Goal: Task Accomplishment & Management: Use online tool/utility

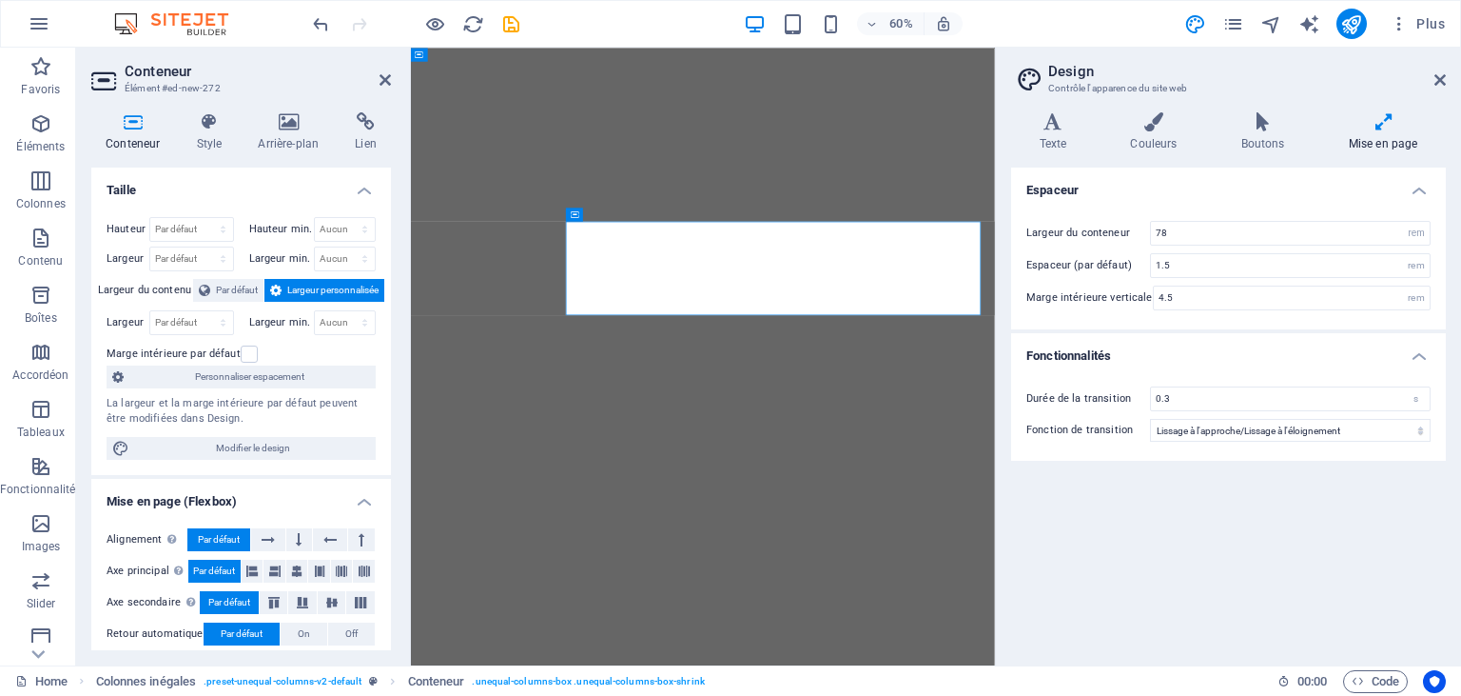
select select "rem"
select select "ease-in-out"
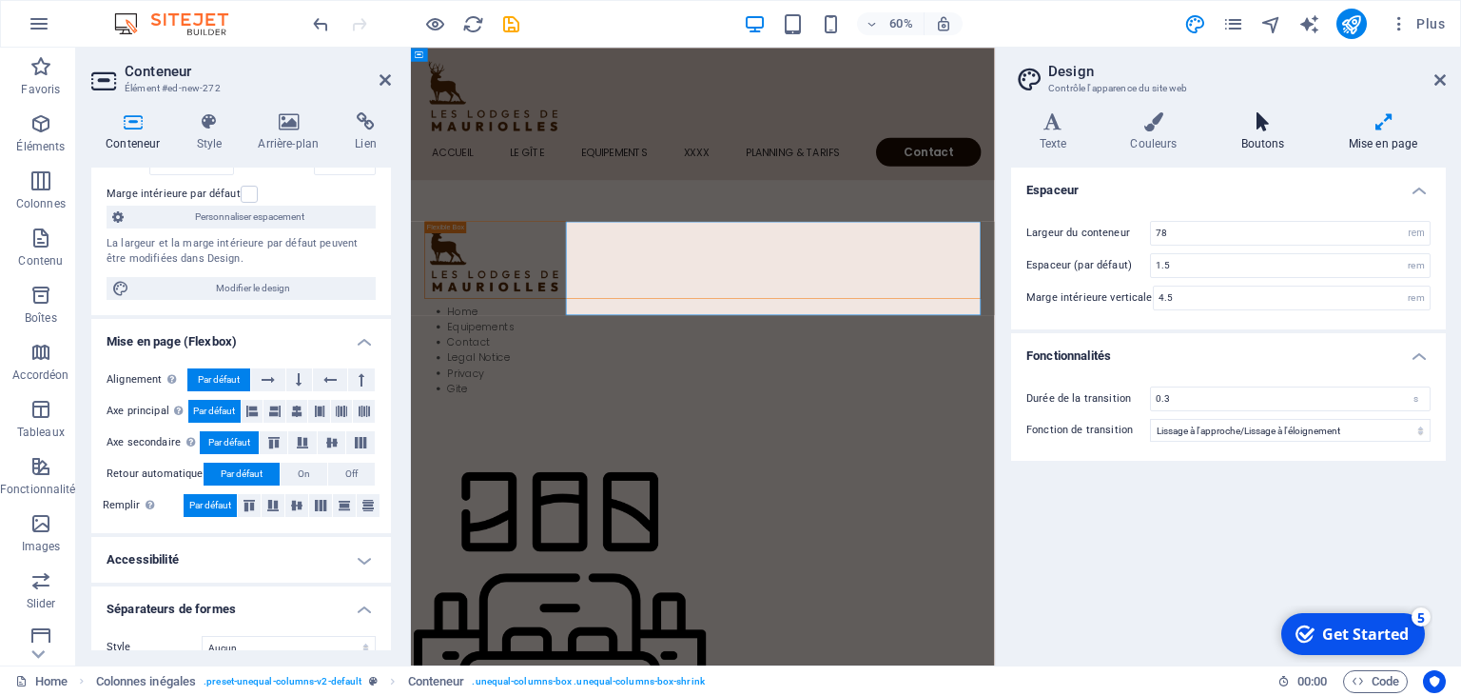
click at [1266, 124] on icon at bounding box center [1263, 121] width 100 height 19
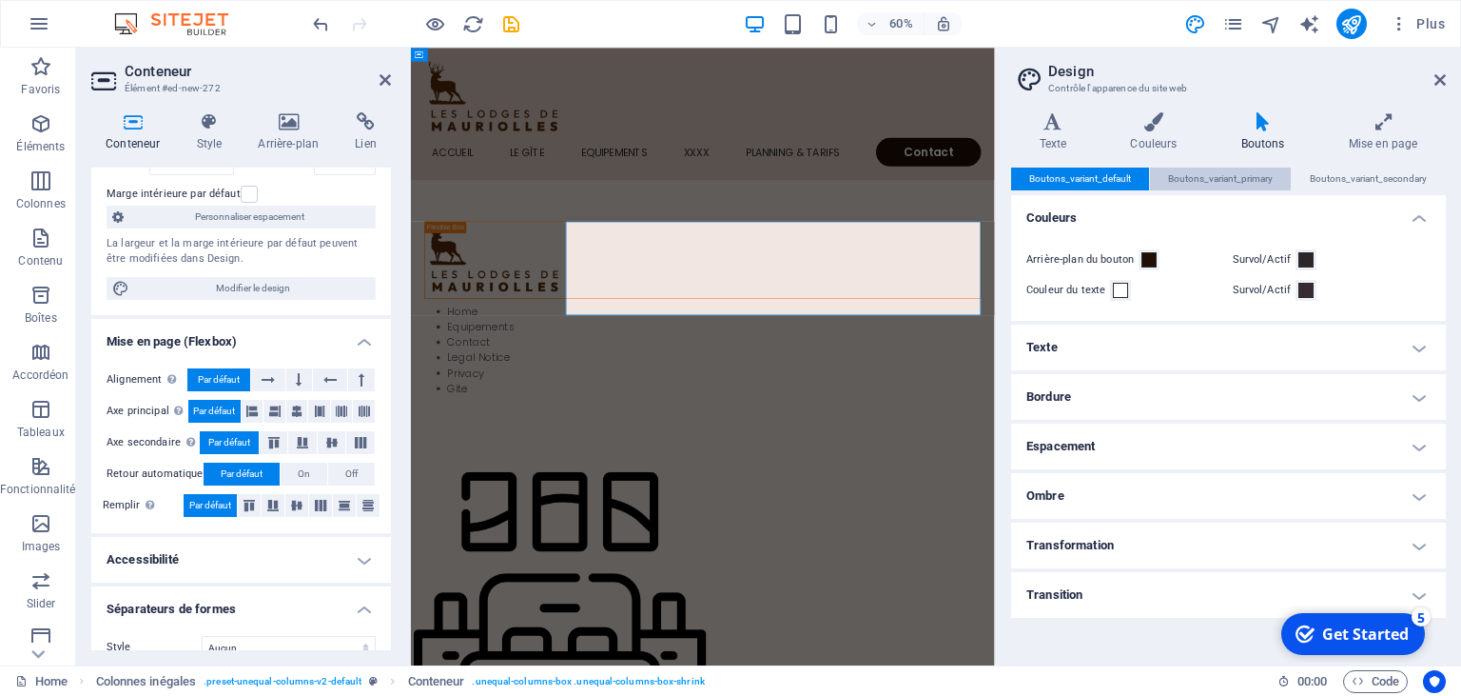
click at [1207, 177] on span "Boutons_variant_primary" at bounding box center [1220, 178] width 105 height 23
click at [1102, 176] on span "Boutons_variant_default" at bounding box center [1081, 178] width 102 height 23
click at [1441, 79] on icon at bounding box center [1440, 79] width 11 height 15
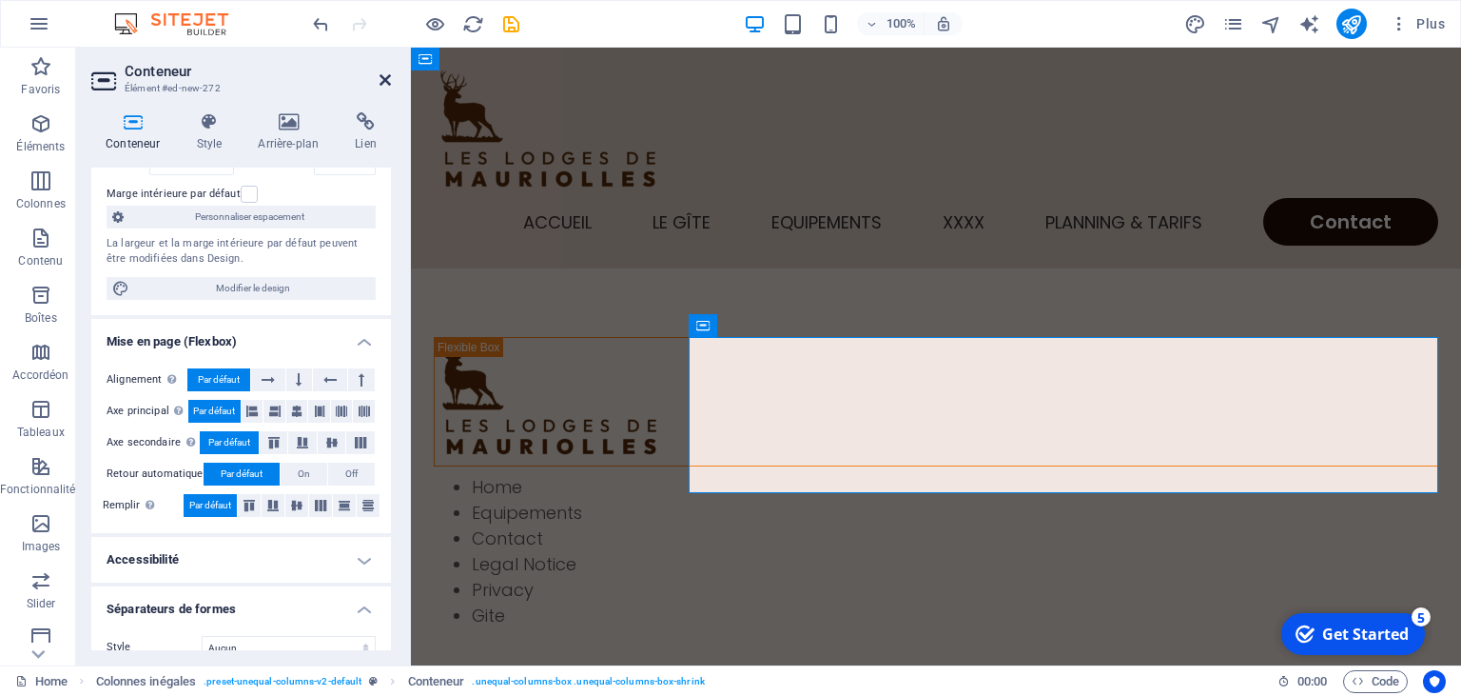
click at [390, 78] on icon at bounding box center [385, 79] width 11 height 15
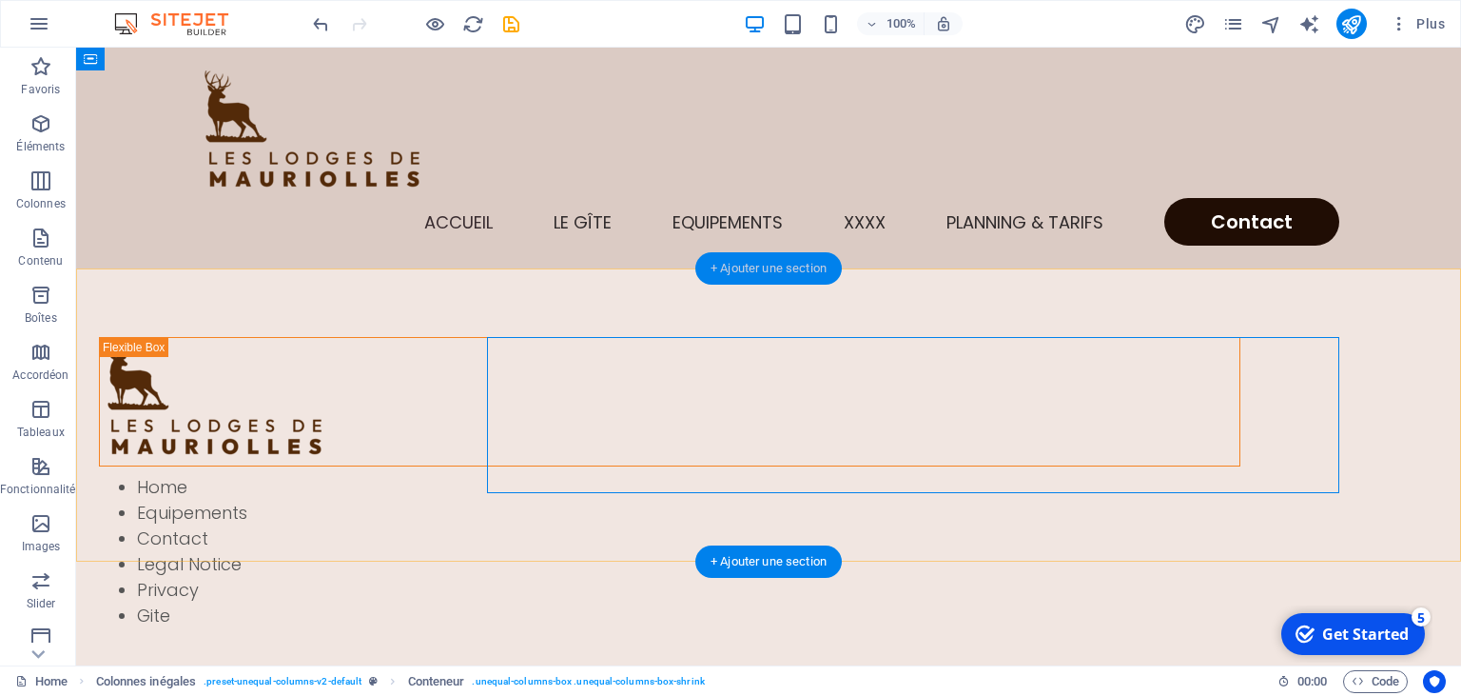
click at [768, 272] on div "+ Ajouter une section" at bounding box center [769, 268] width 147 height 32
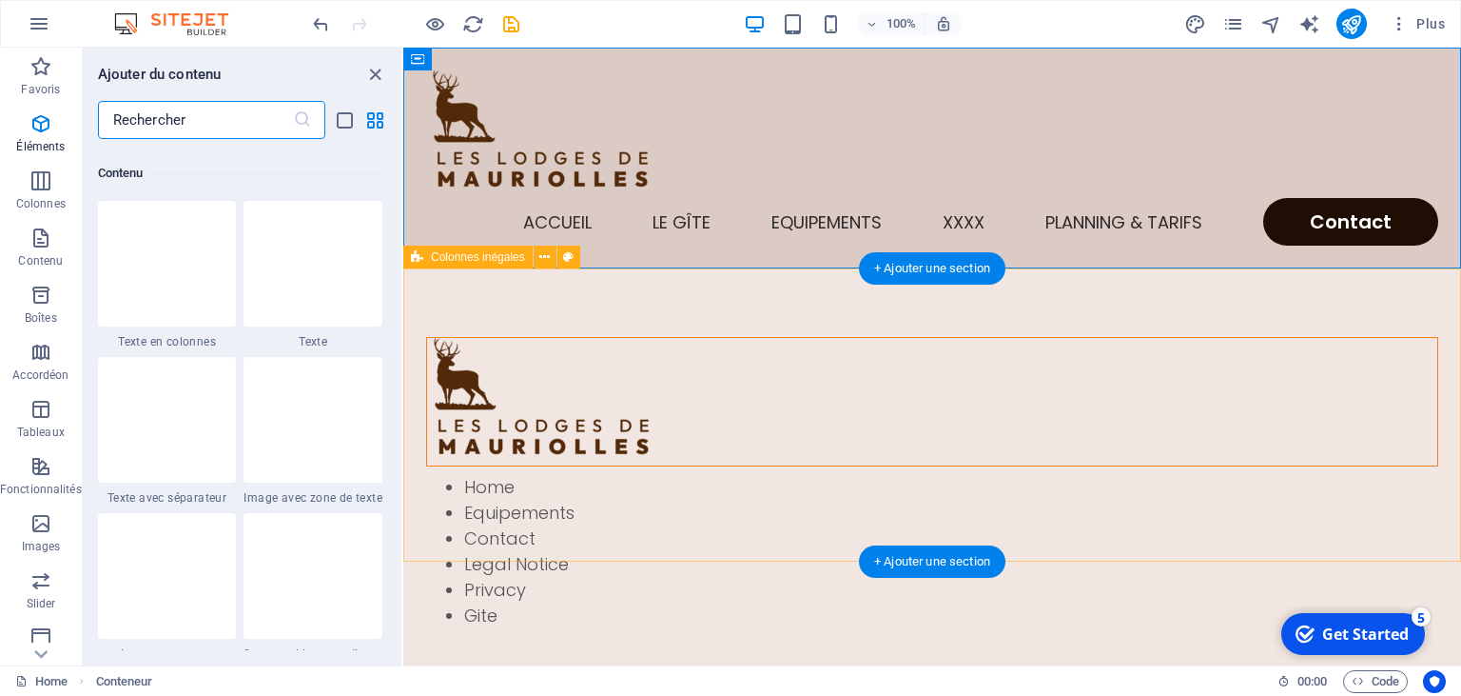
scroll to position [3329, 0]
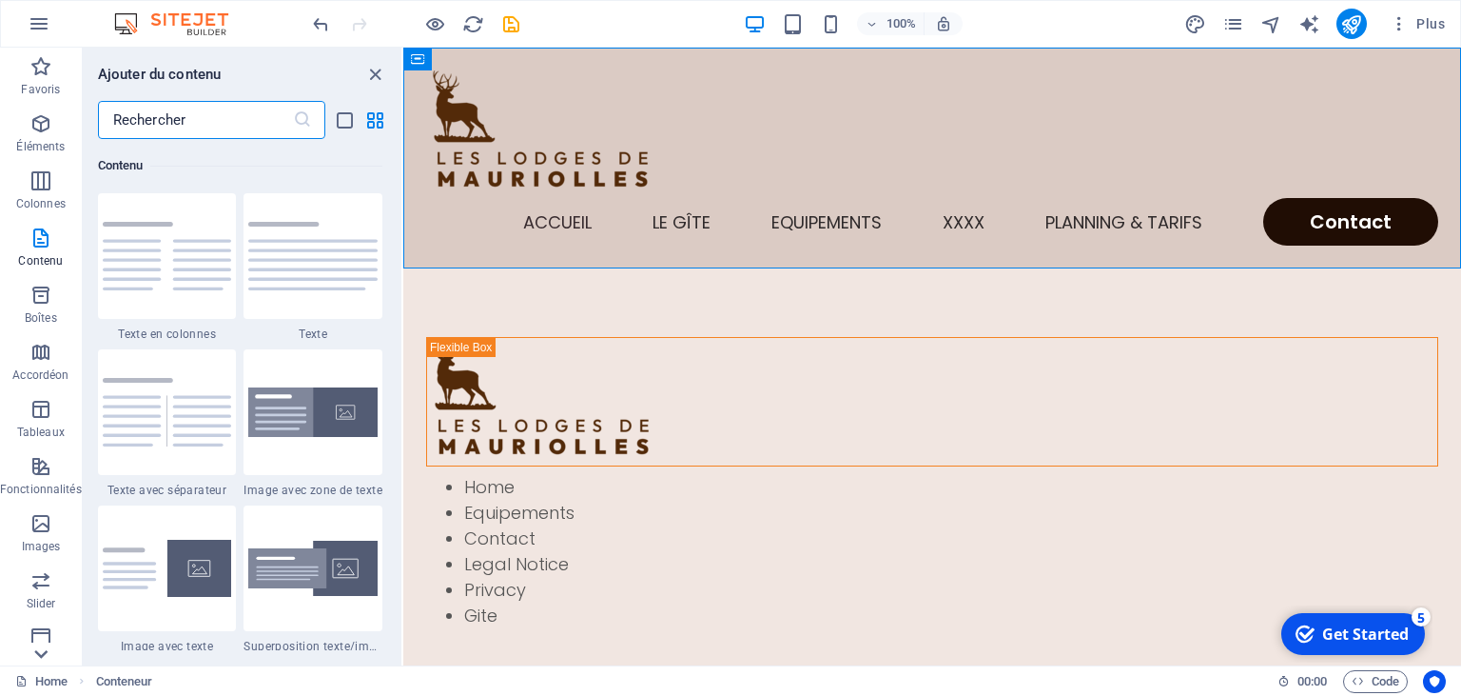
click at [41, 653] on icon at bounding box center [41, 653] width 27 height 27
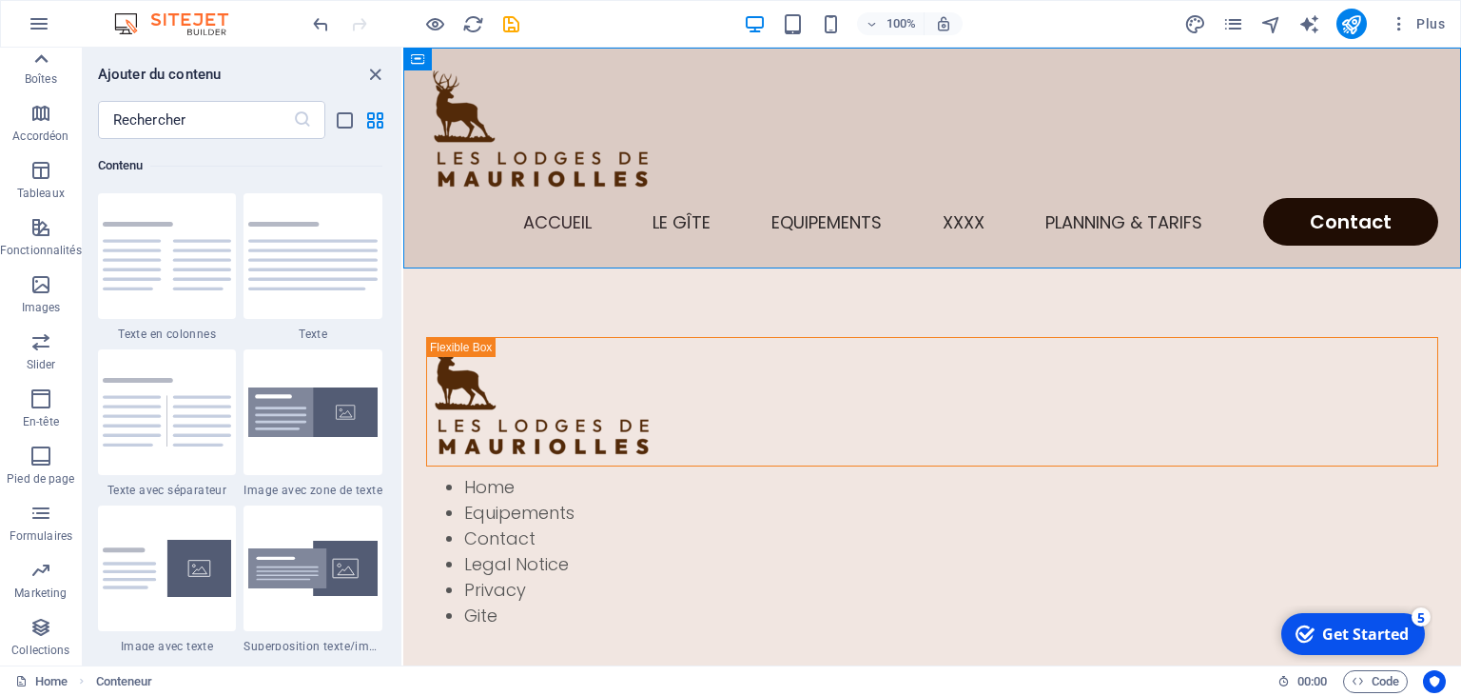
click at [45, 63] on icon at bounding box center [41, 59] width 27 height 27
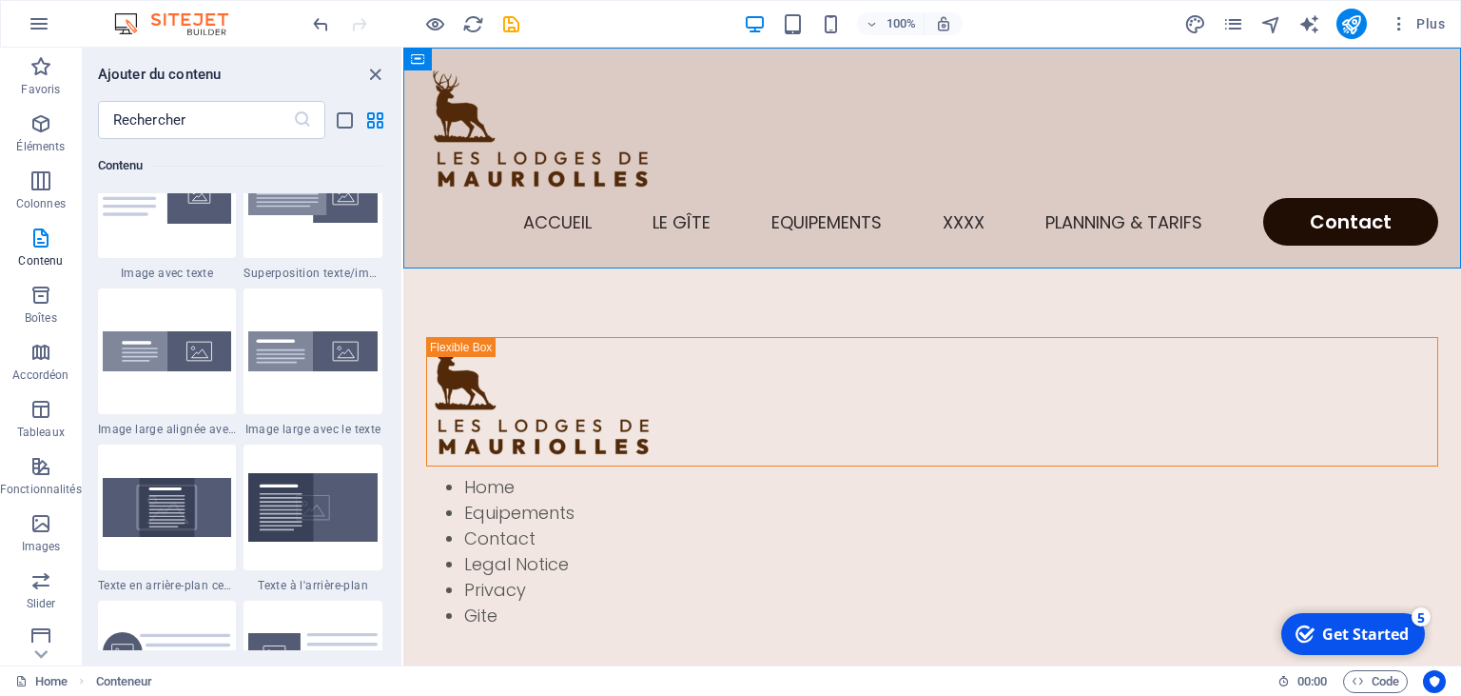
scroll to position [3758, 0]
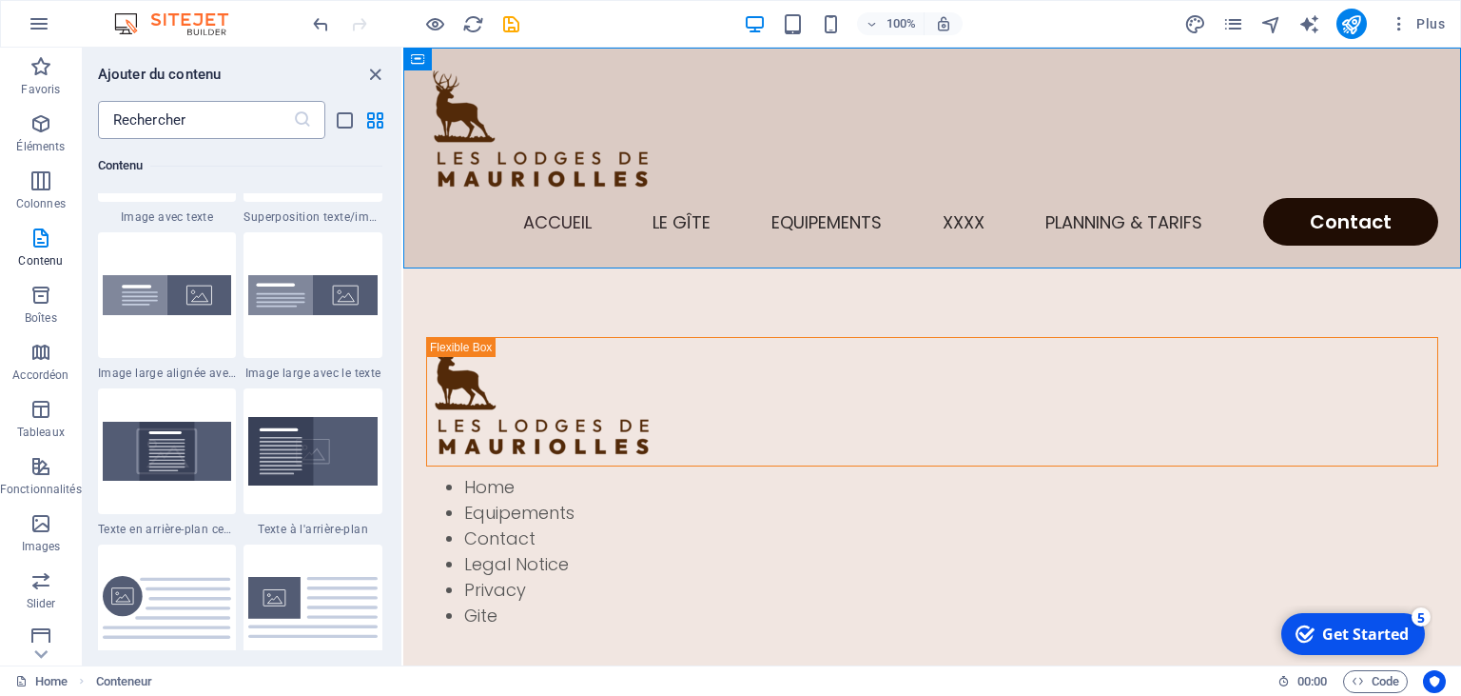
click at [261, 118] on input "text" at bounding box center [195, 120] width 195 height 38
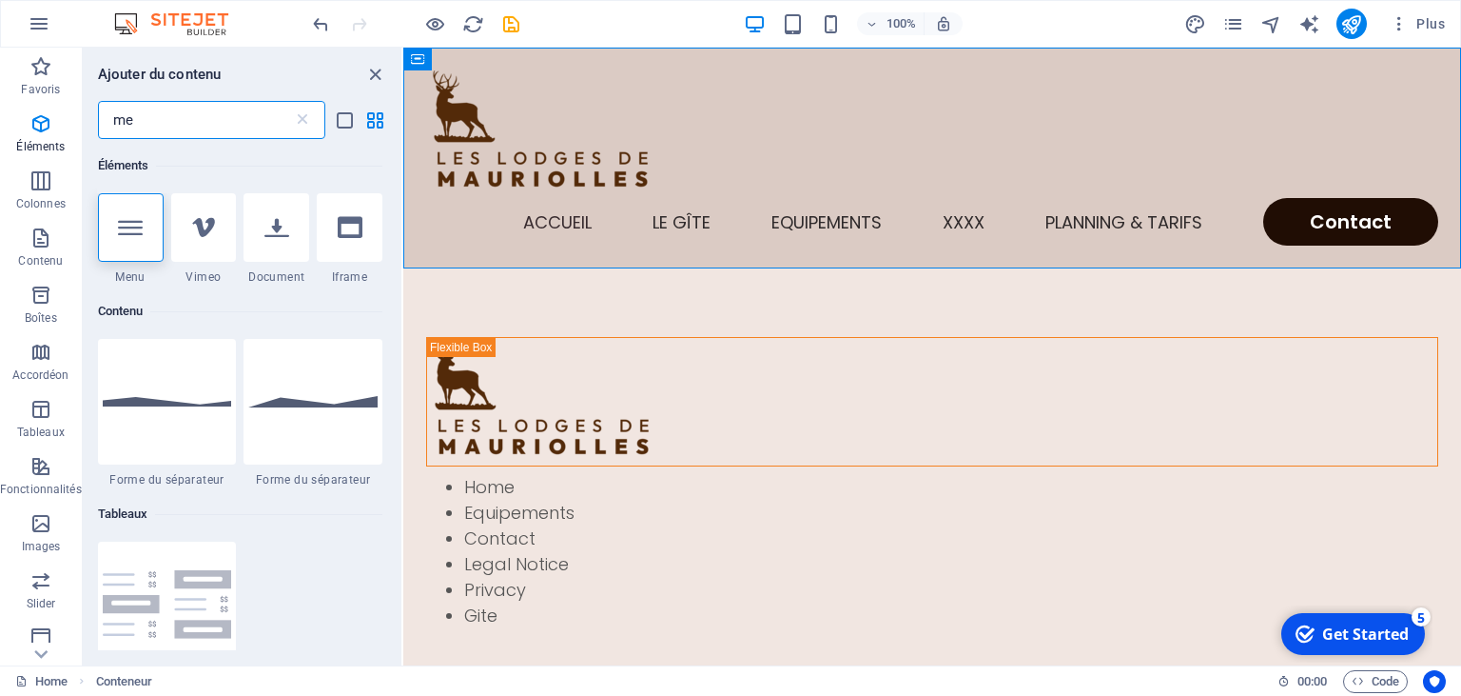
scroll to position [0, 0]
type input "me"
click at [126, 242] on div at bounding box center [131, 227] width 66 height 69
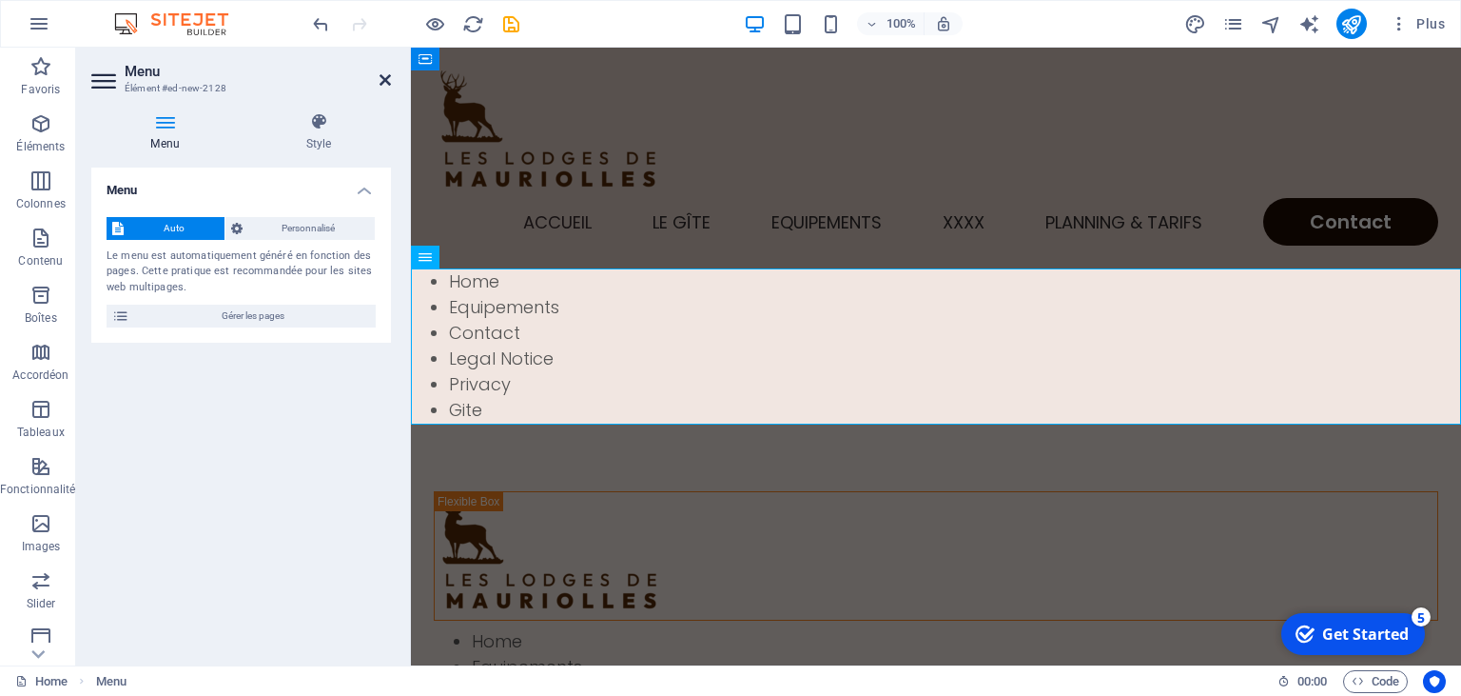
click at [384, 78] on icon at bounding box center [385, 79] width 11 height 15
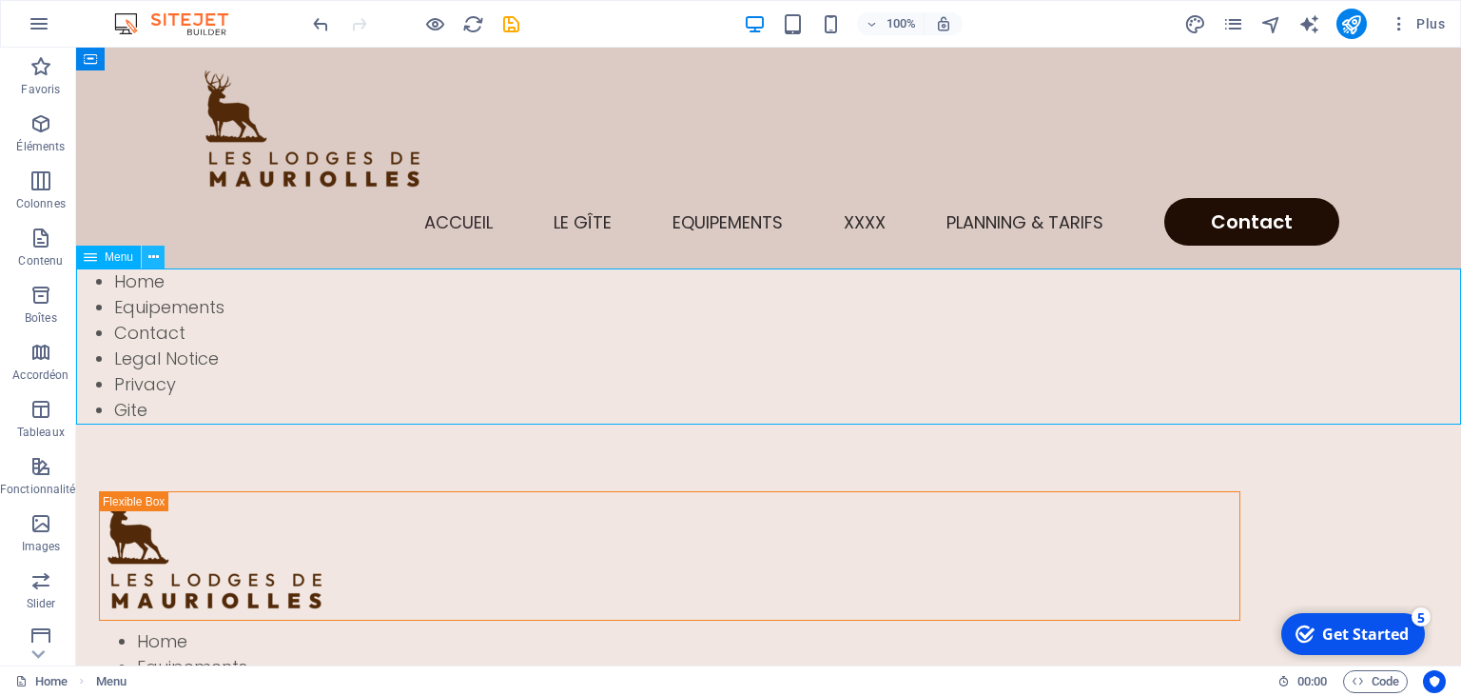
click at [153, 265] on icon at bounding box center [153, 257] width 10 height 20
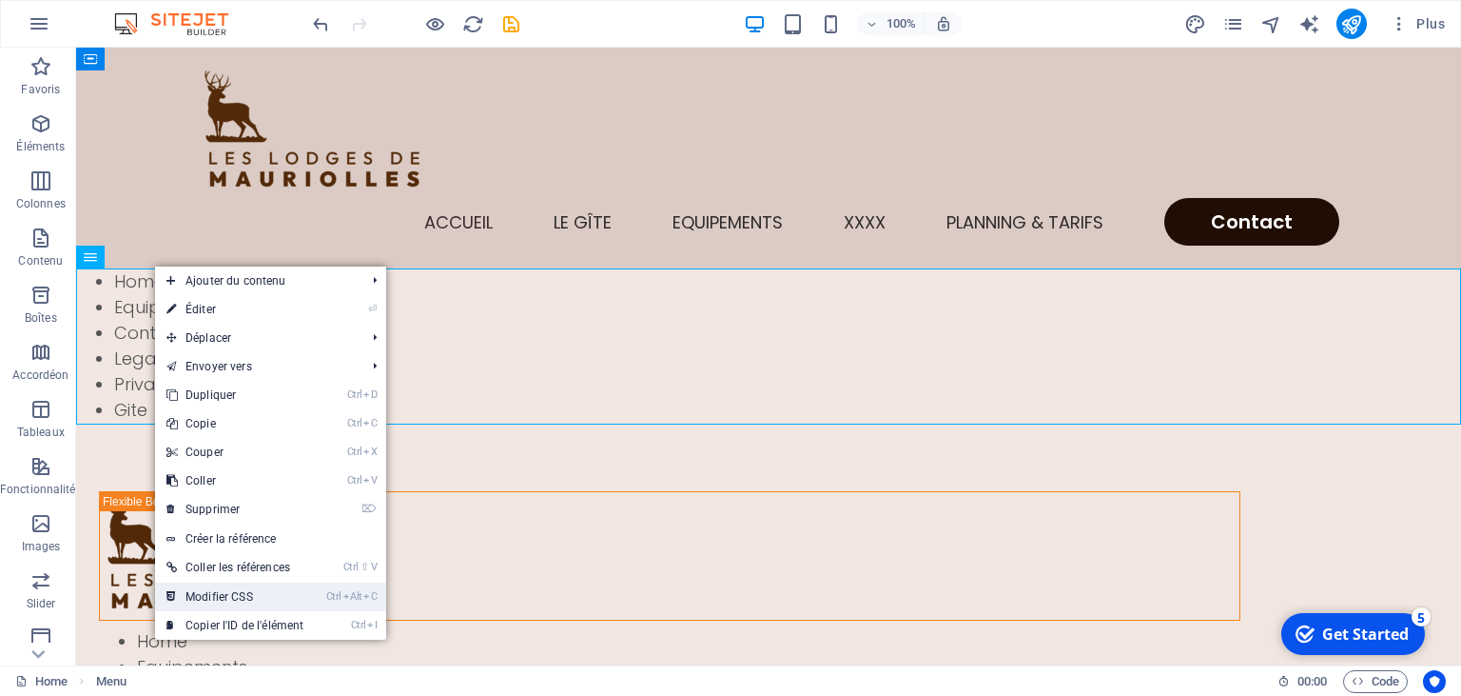
click at [186, 585] on link "Ctrl Alt C Modifier CSS" at bounding box center [235, 596] width 160 height 29
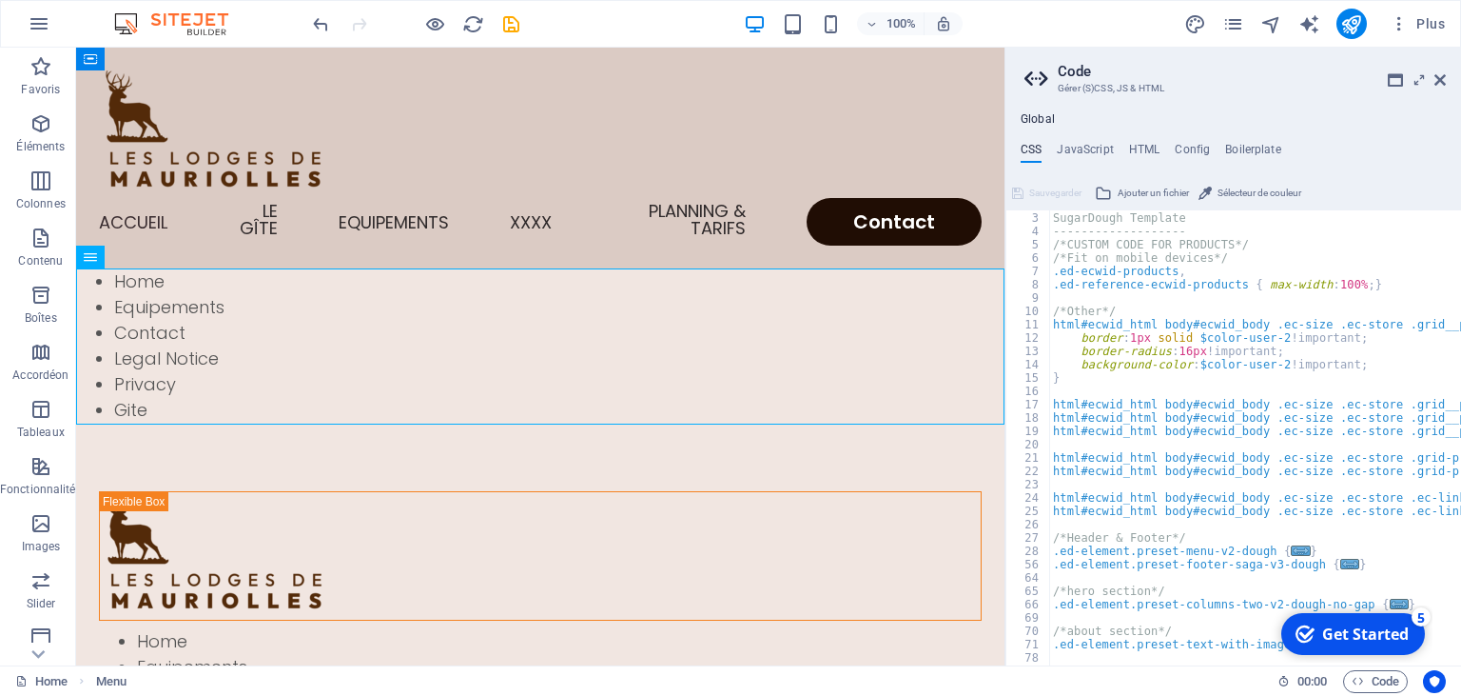
scroll to position [26, 0]
click at [1441, 82] on icon at bounding box center [1440, 79] width 11 height 15
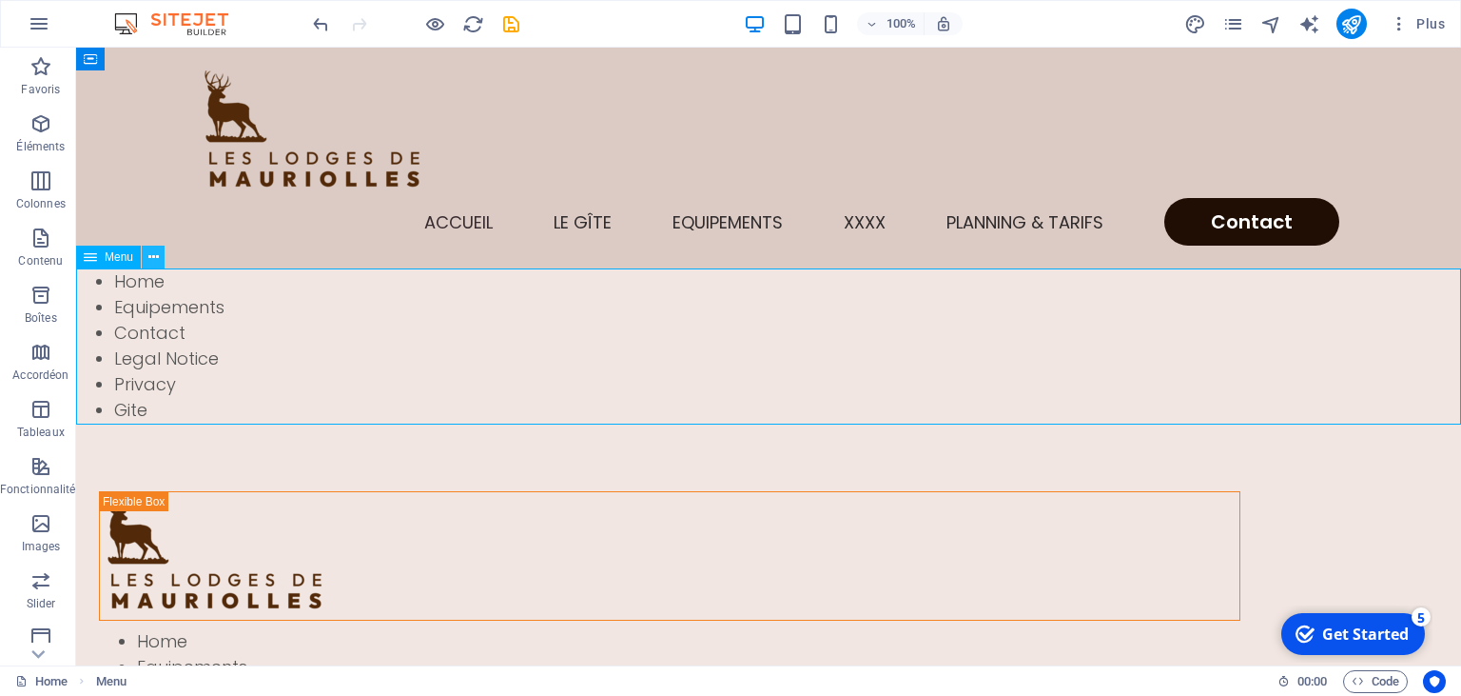
click at [155, 262] on icon at bounding box center [153, 257] width 10 height 20
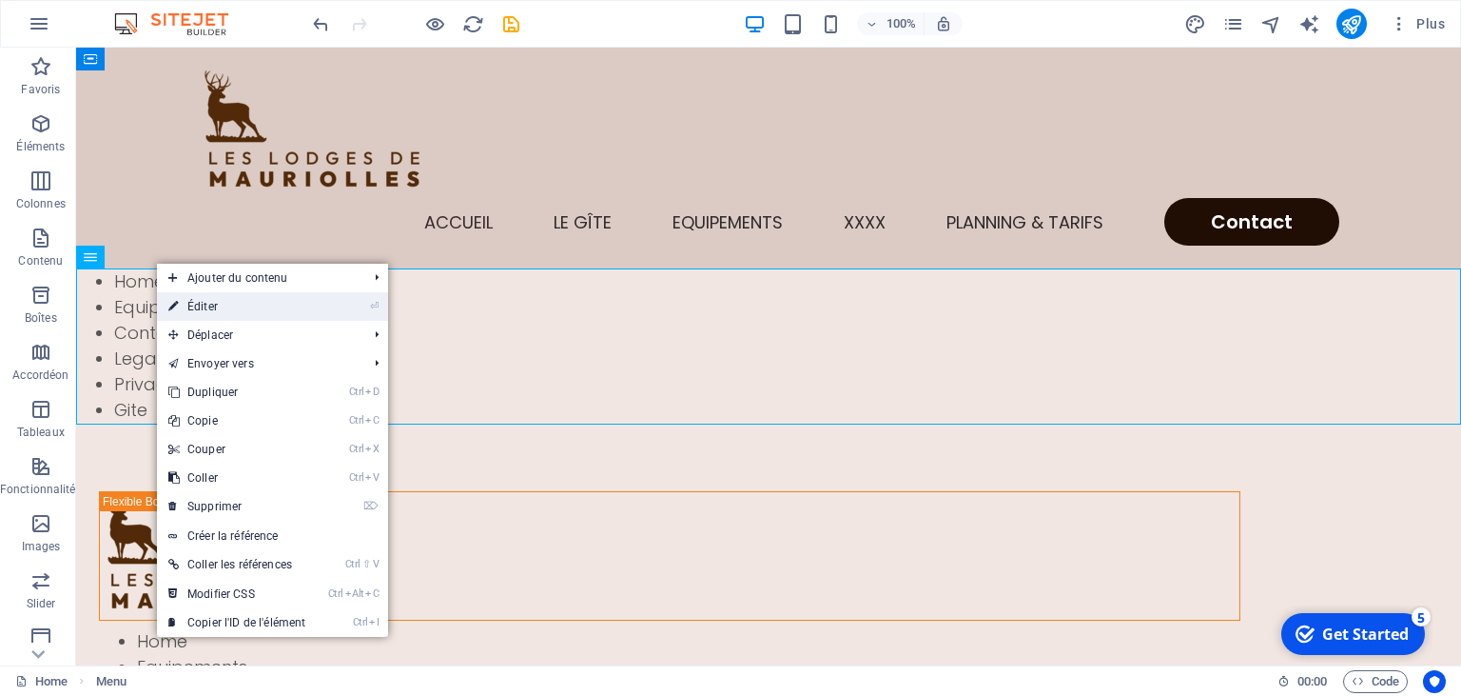
click at [213, 307] on link "⏎ Éditer" at bounding box center [237, 306] width 160 height 29
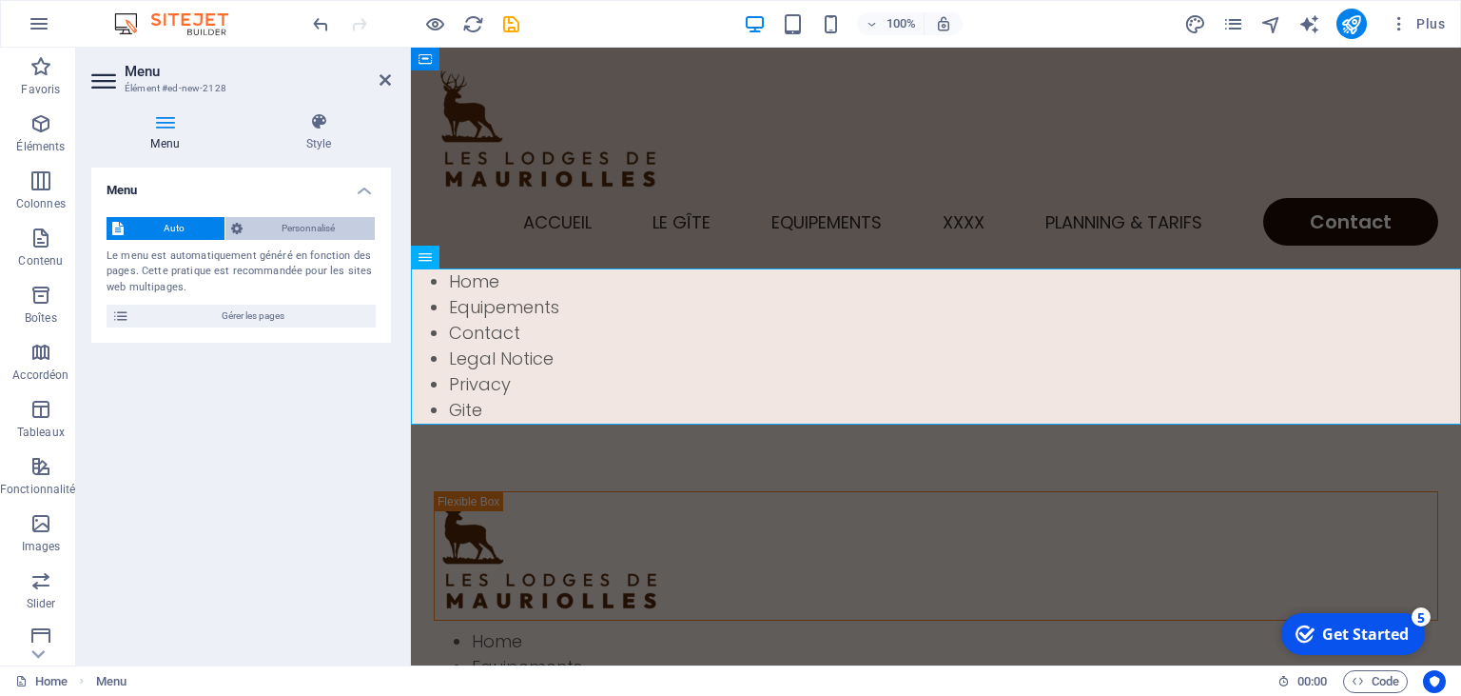
click at [308, 226] on span "Personnalisé" at bounding box center [309, 228] width 122 height 23
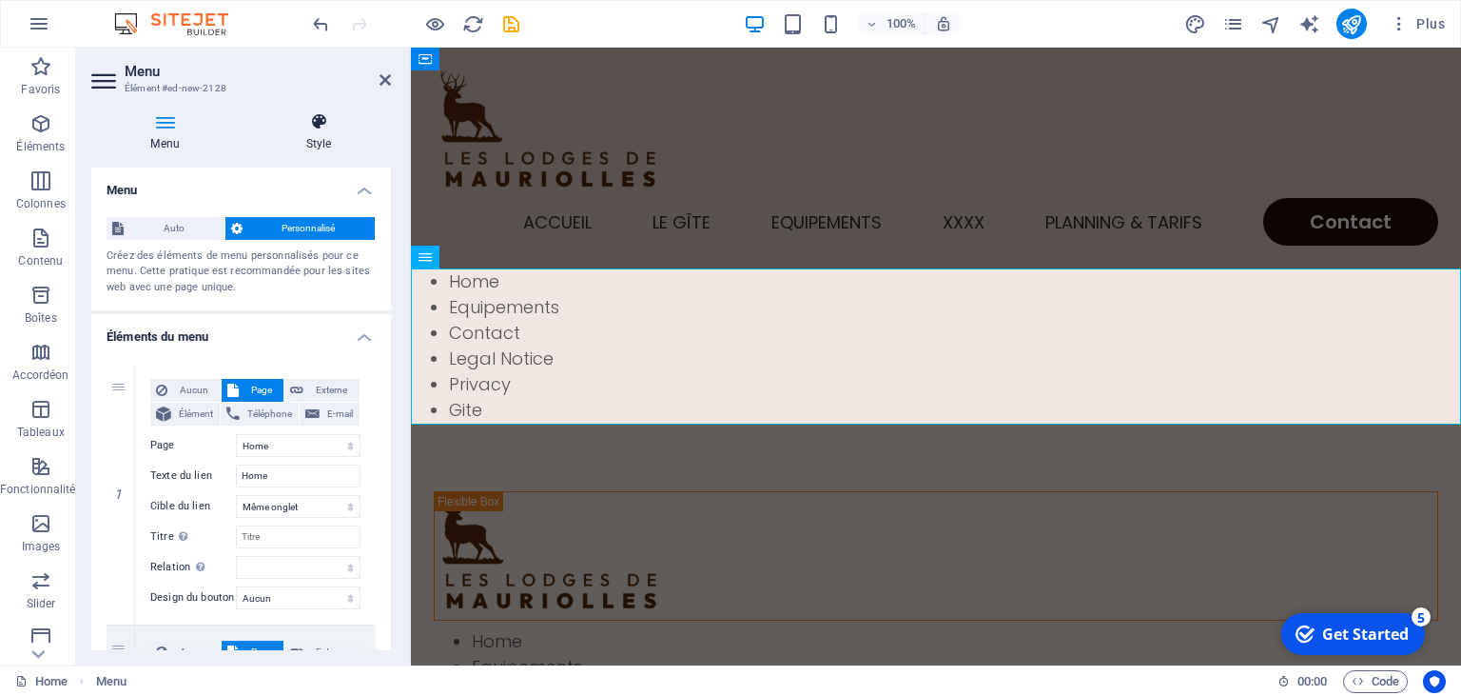
click at [322, 129] on icon at bounding box center [318, 121] width 145 height 19
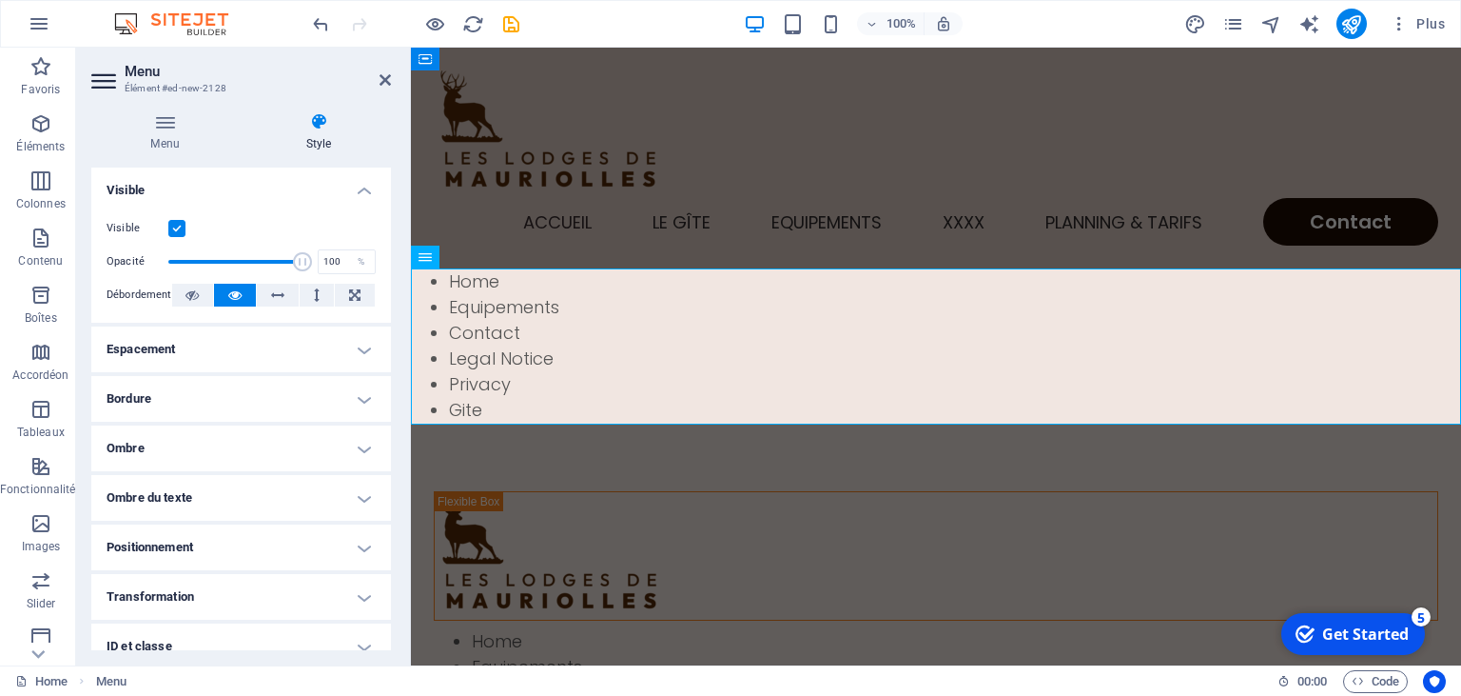
click at [361, 349] on h4 "Espacement" at bounding box center [241, 349] width 300 height 46
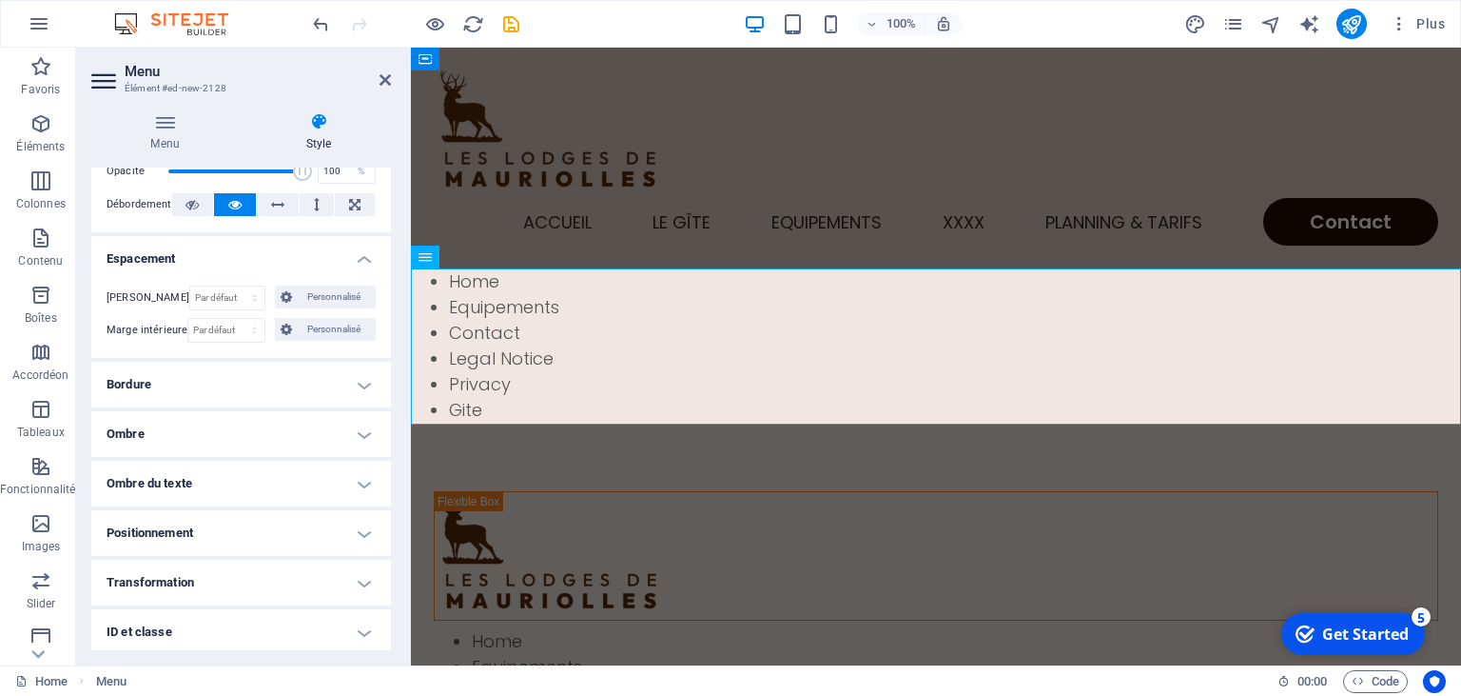
scroll to position [192, 0]
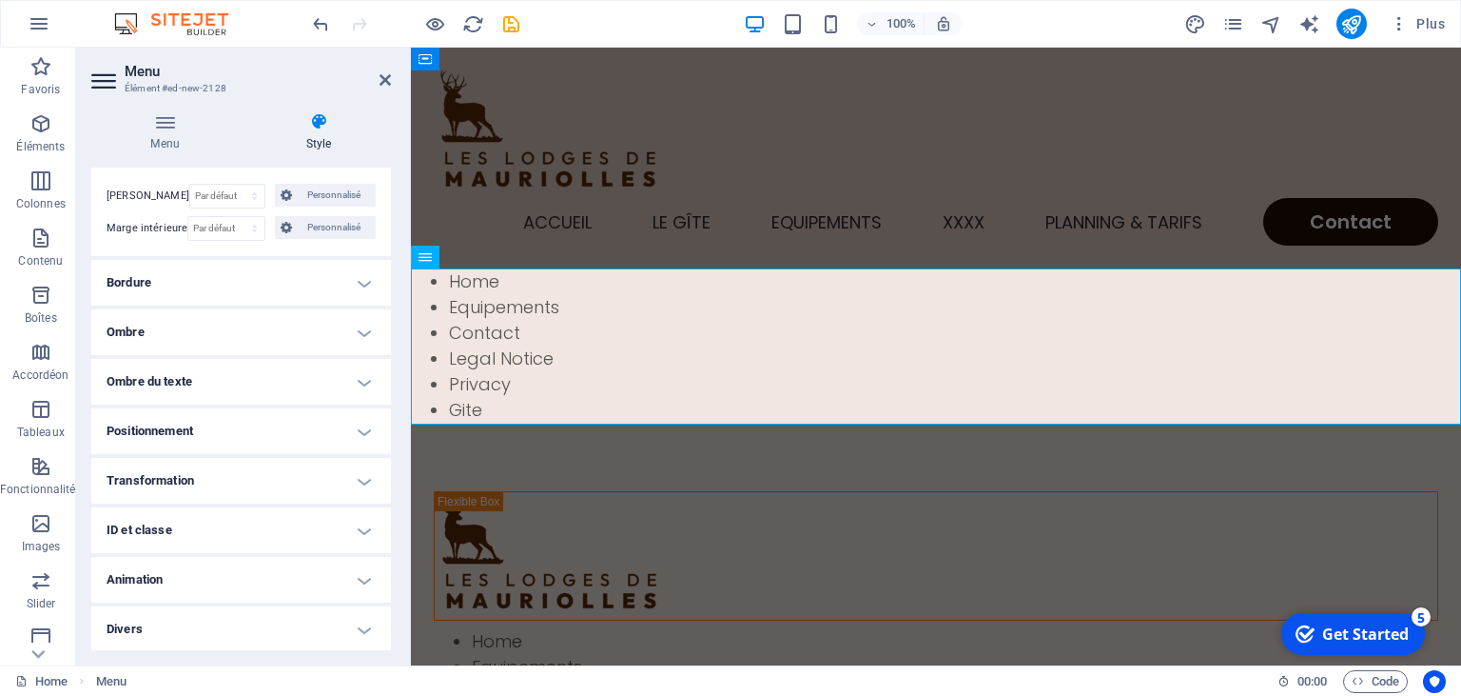
click at [363, 432] on h4 "Positionnement" at bounding box center [241, 431] width 300 height 46
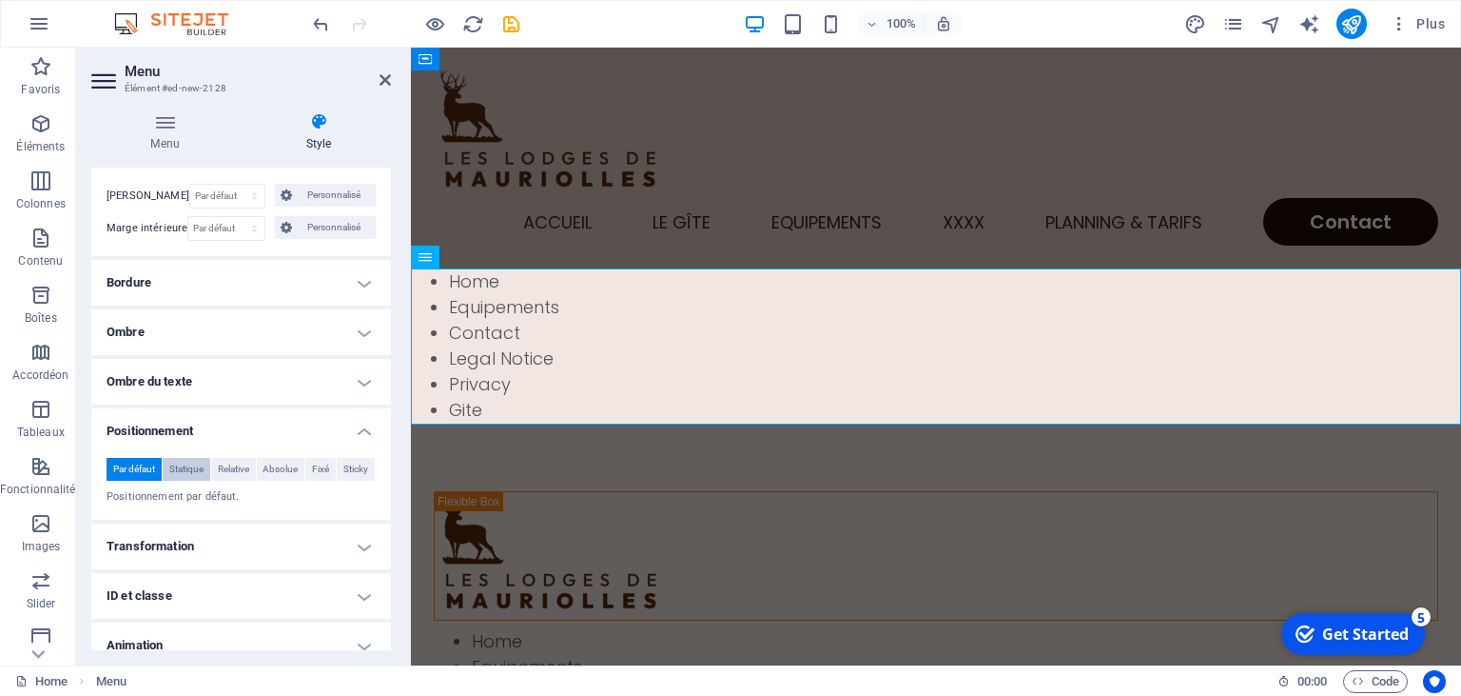
click at [201, 466] on span "Statique" at bounding box center [186, 469] width 34 height 23
click at [238, 470] on span "Relative" at bounding box center [233, 469] width 31 height 23
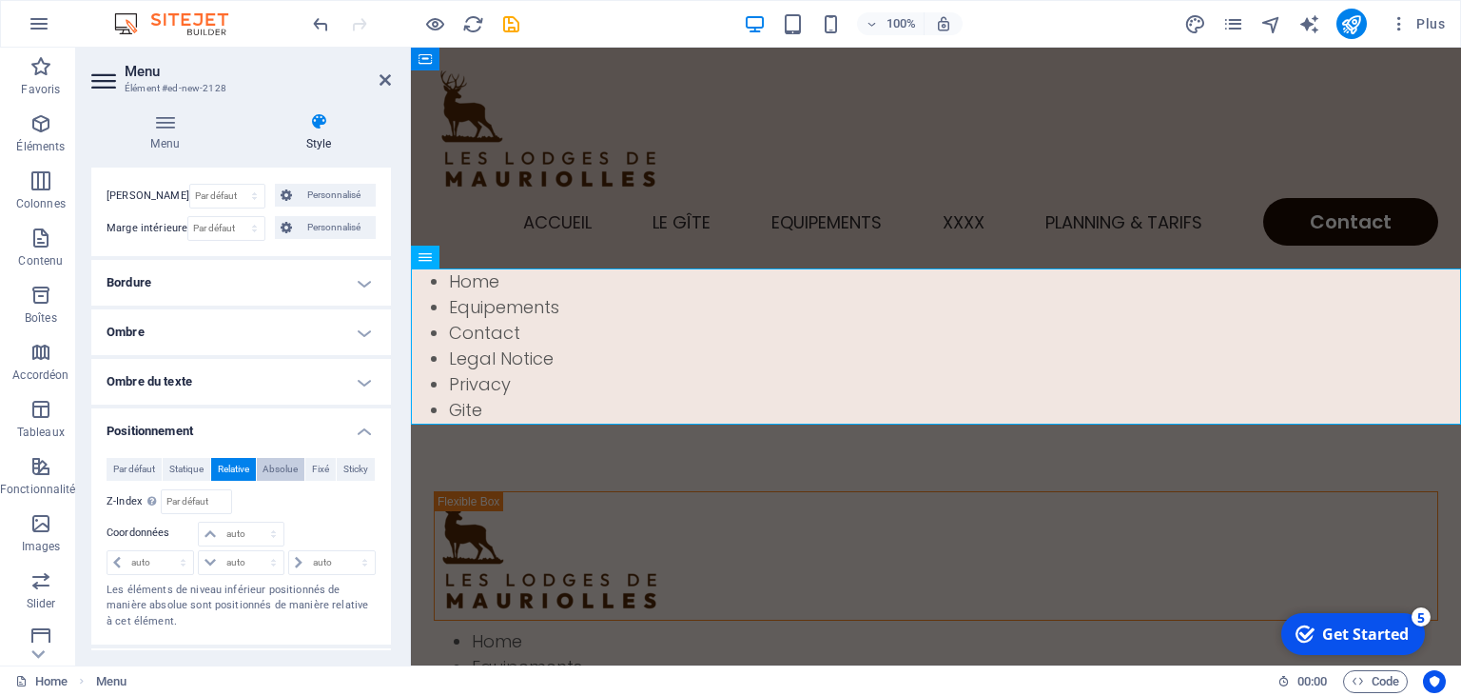
click at [282, 461] on span "Absolue" at bounding box center [280, 469] width 35 height 23
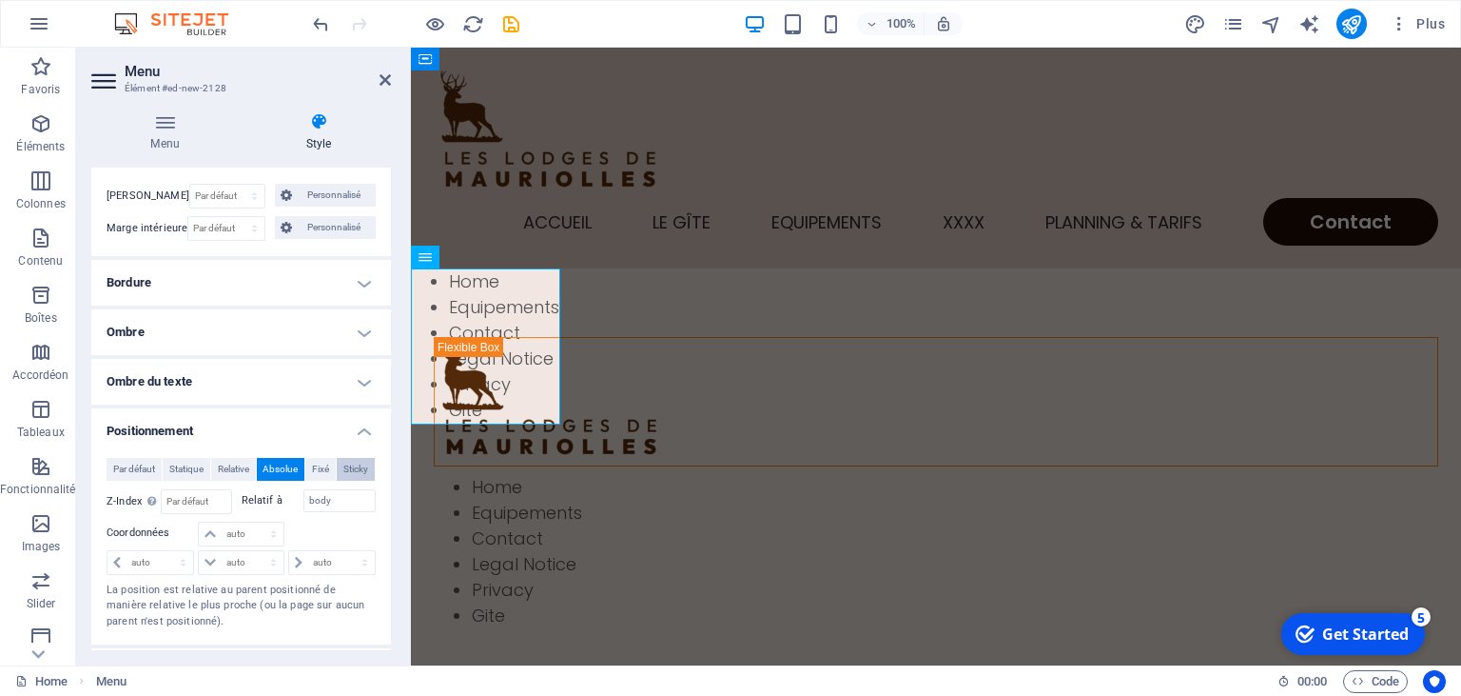
click at [358, 466] on span "Sticky" at bounding box center [355, 469] width 25 height 23
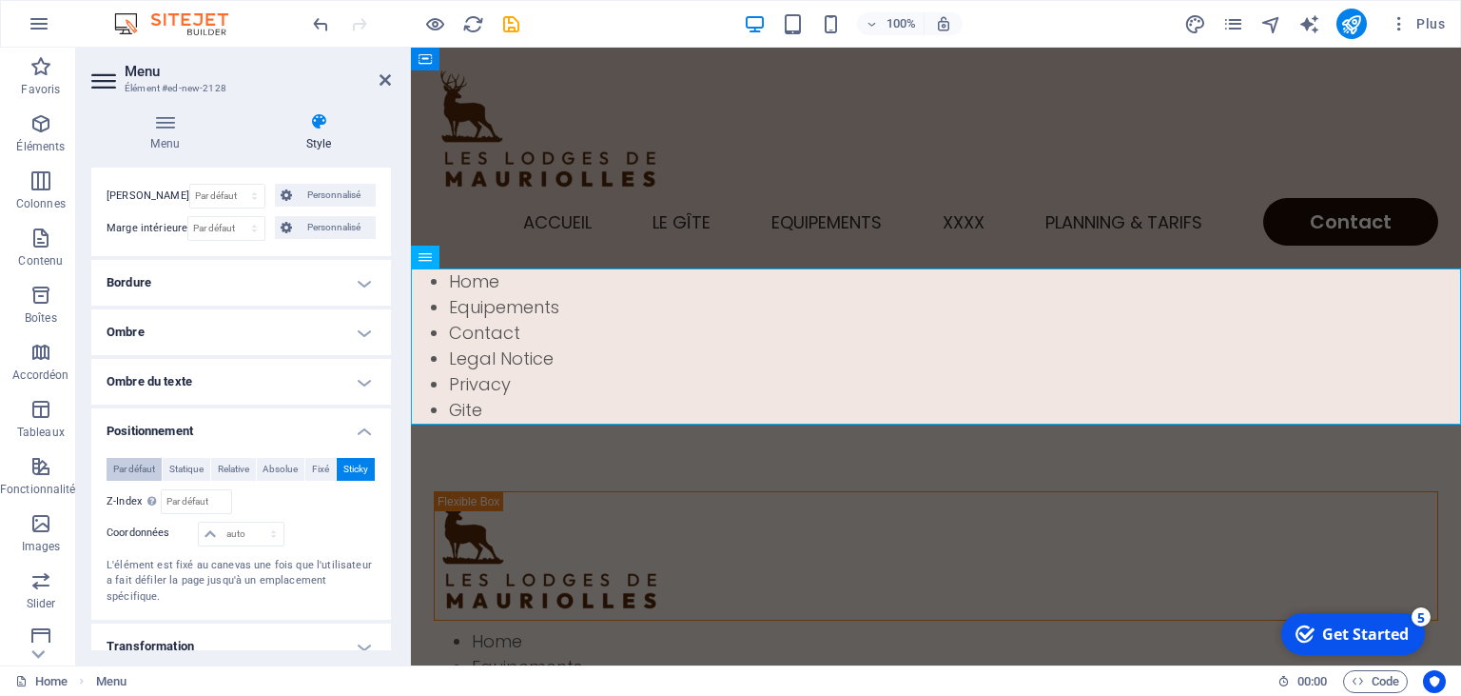
click at [120, 470] on span "Par défaut" at bounding box center [134, 469] width 42 height 23
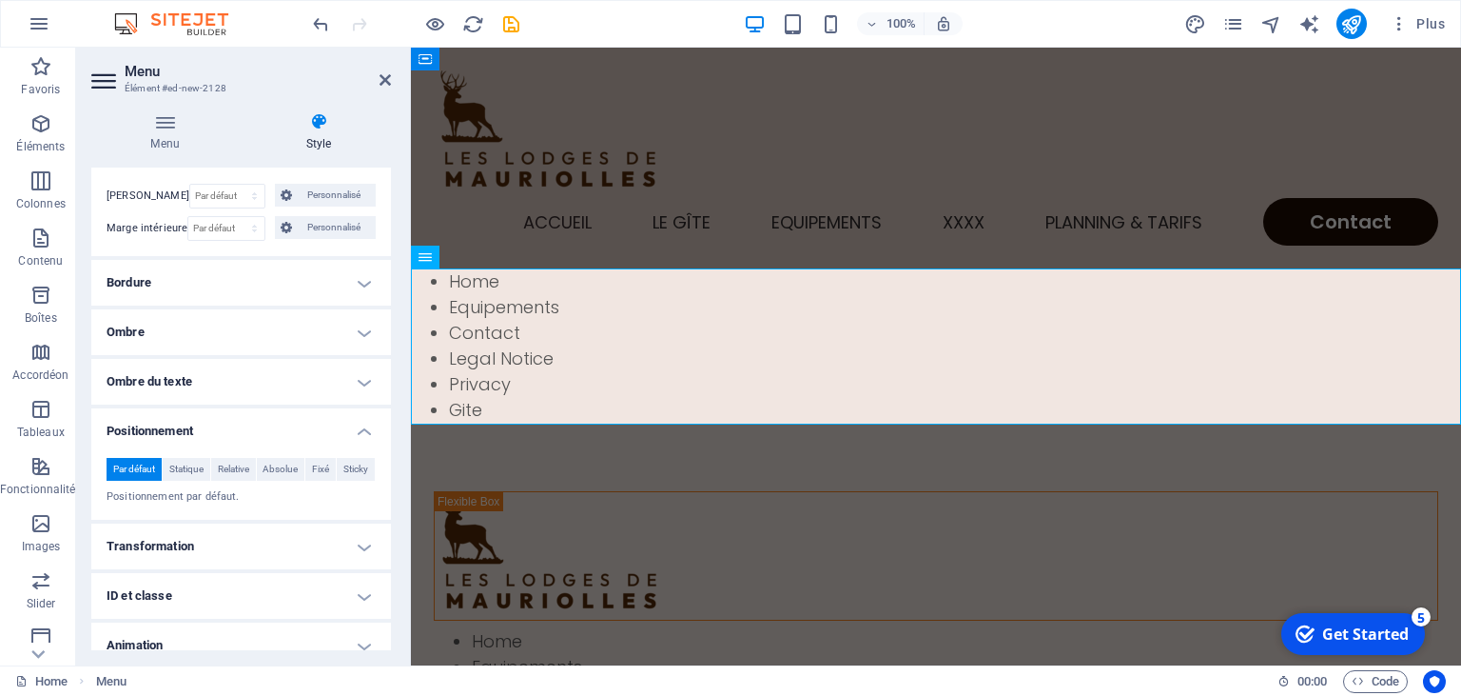
click at [368, 553] on h4 "Transformation" at bounding box center [241, 546] width 300 height 46
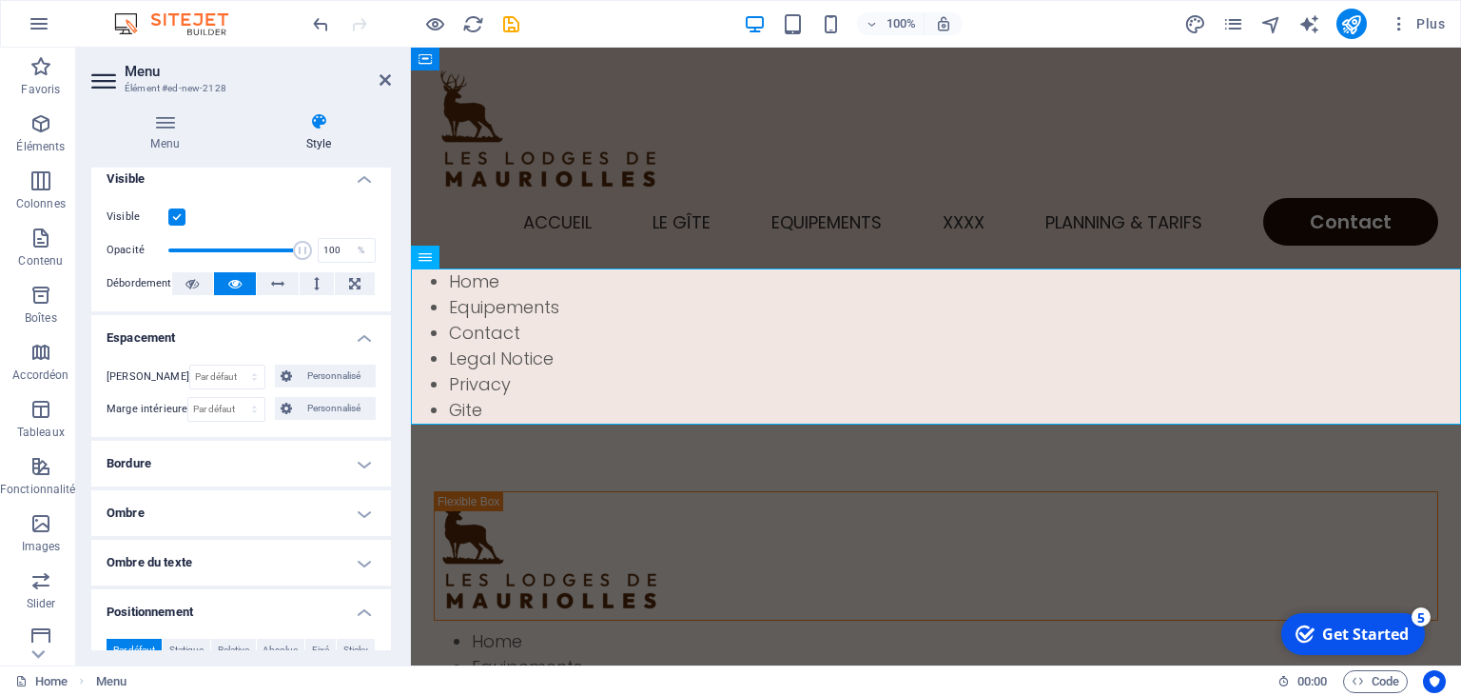
scroll to position [0, 0]
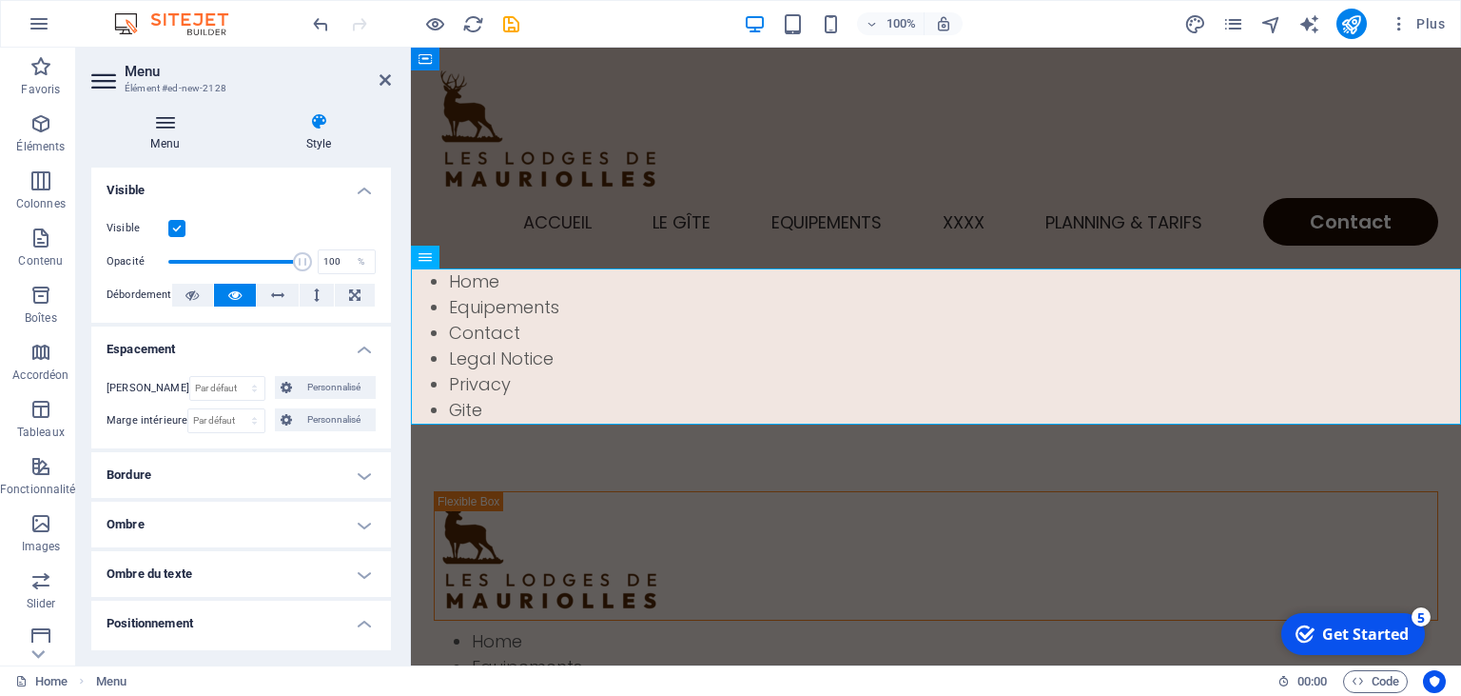
click at [160, 129] on icon at bounding box center [164, 121] width 147 height 19
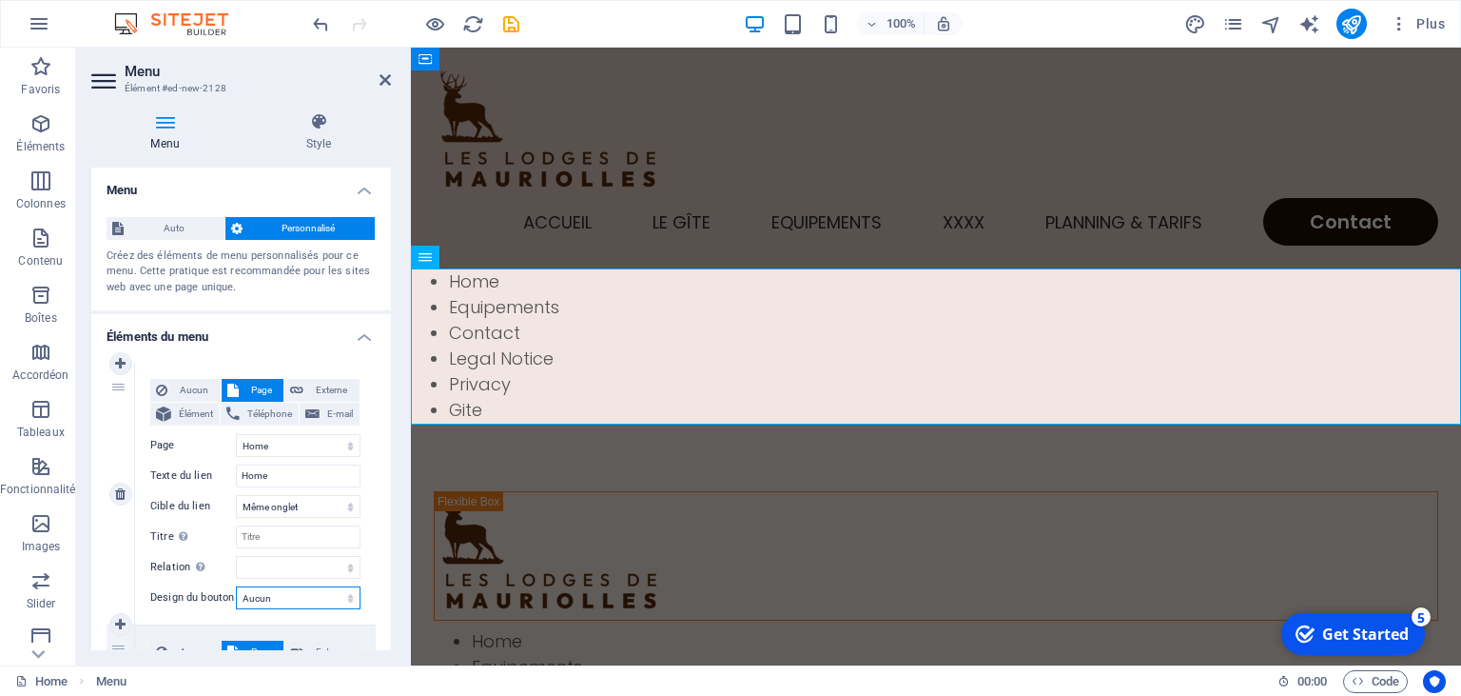
click at [236, 586] on select "Aucun Par défaut Principal Secondaire" at bounding box center [298, 597] width 125 height 23
select select "primary"
click option "Principal" at bounding box center [0, 0] width 0 height 0
select select
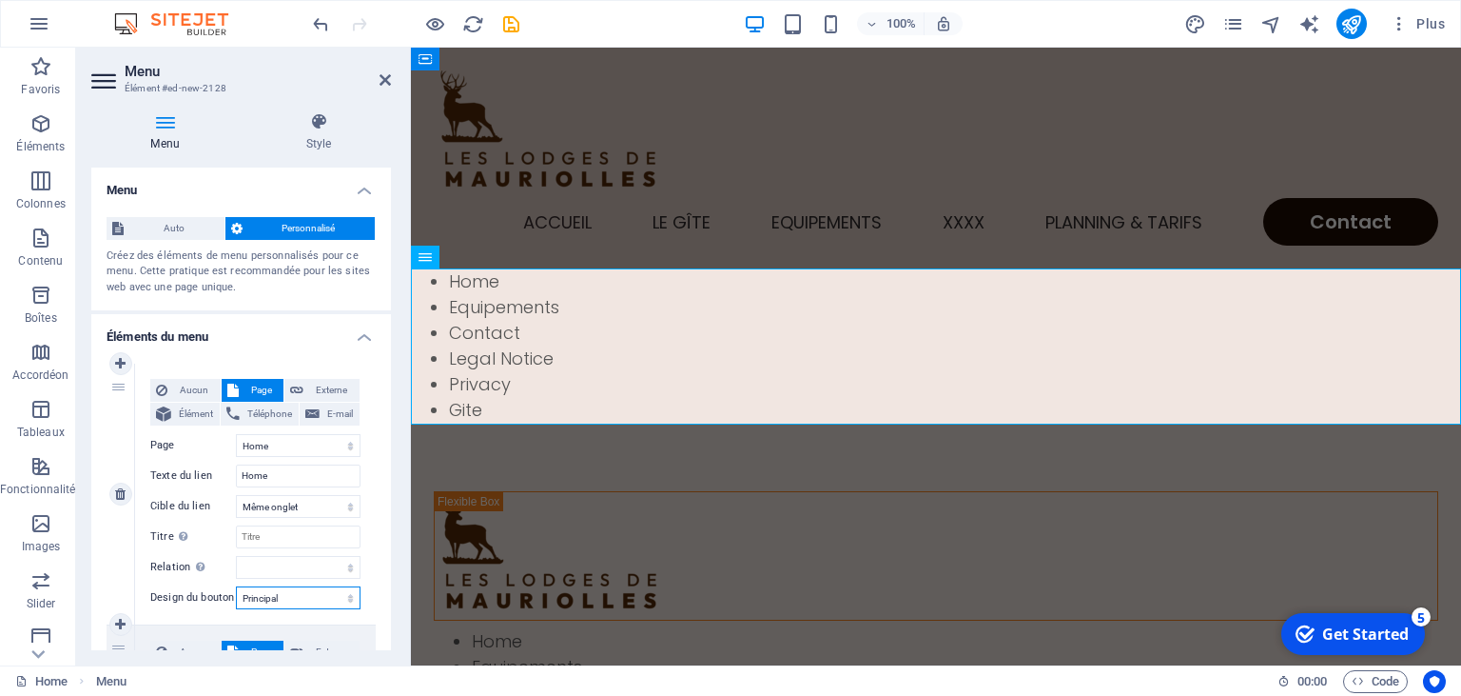
select select
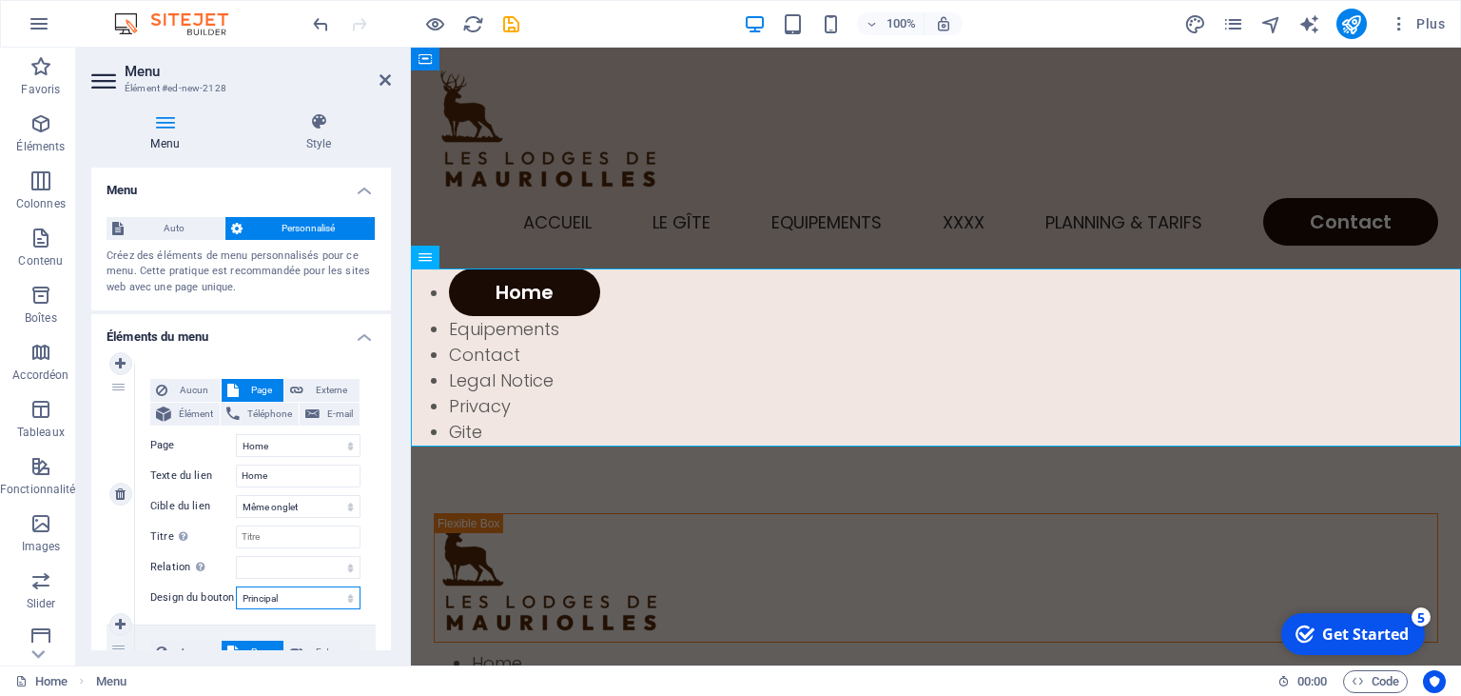
click at [236, 586] on select "Aucun Par défaut Principal Secondaire" at bounding box center [298, 597] width 125 height 23
select select
click option "Aucun" at bounding box center [0, 0] width 0 height 0
select select
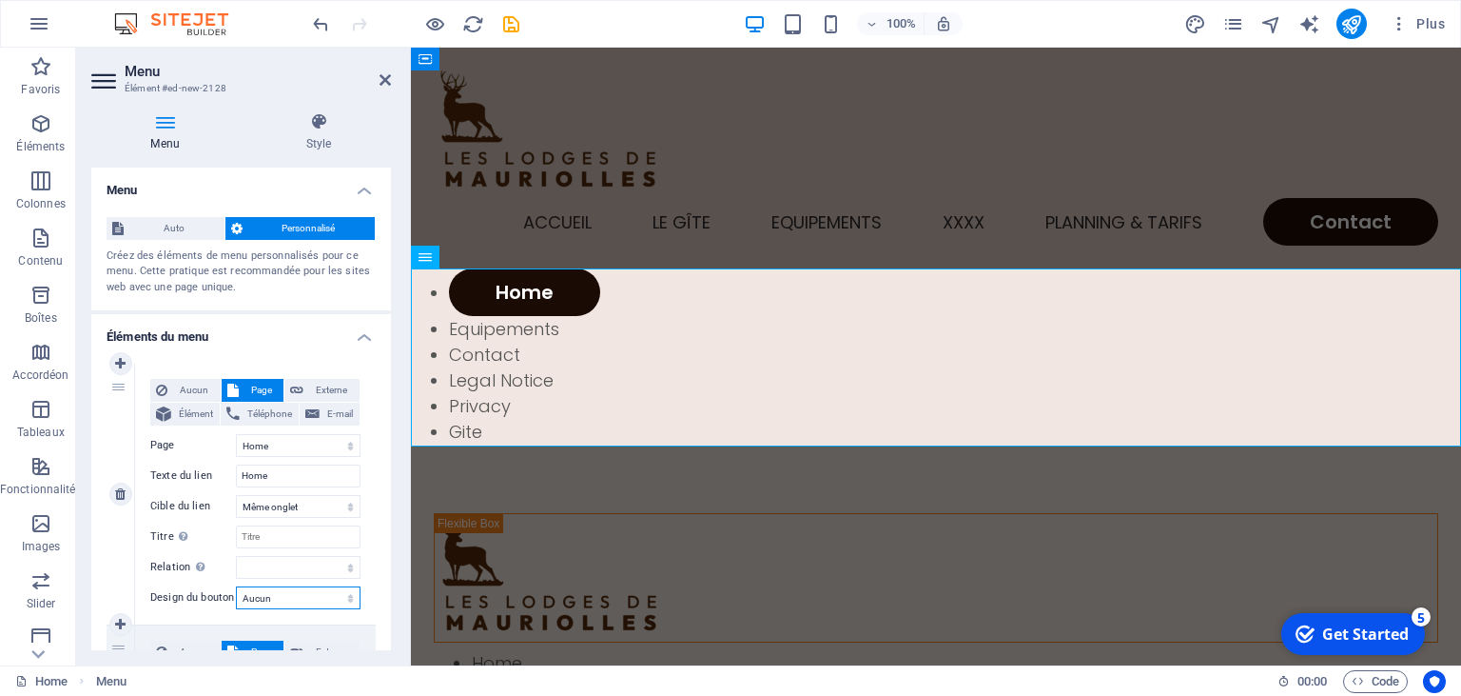
select select
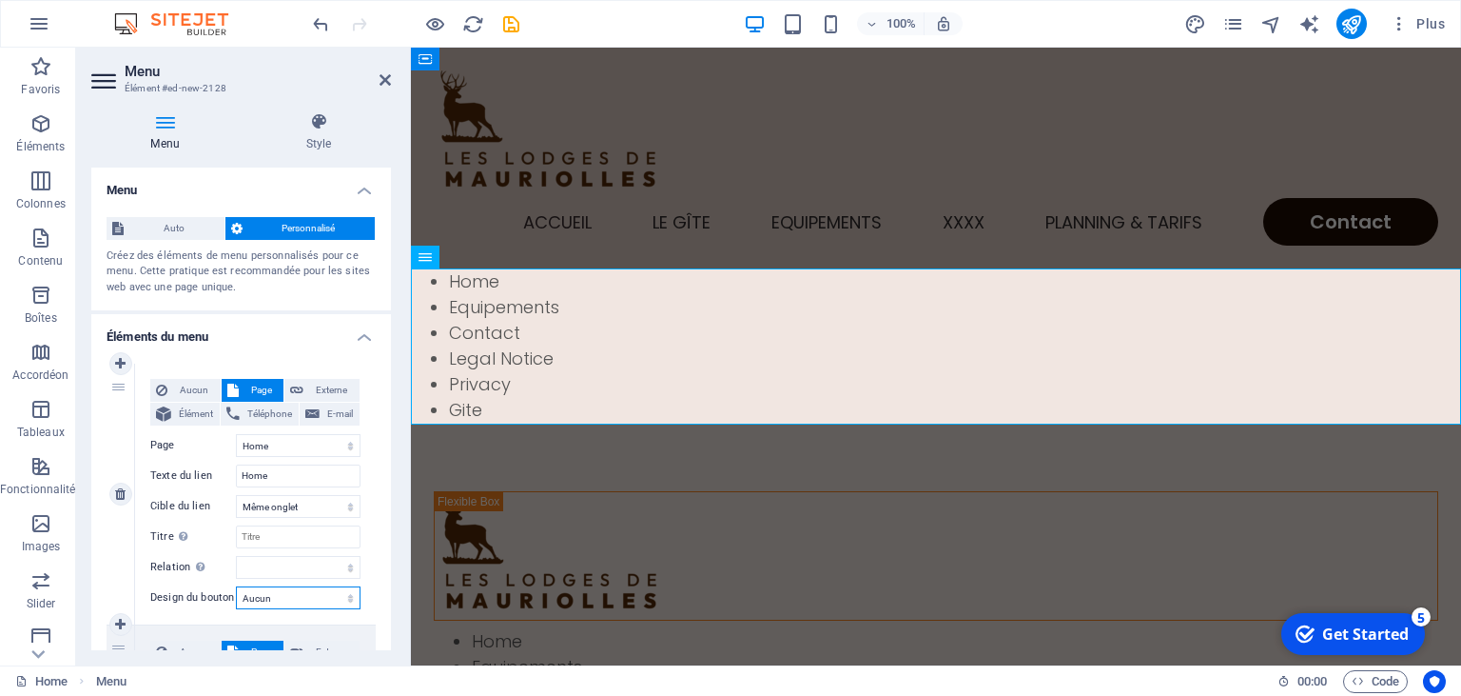
click at [236, 586] on select "Aucun Par défaut Principal Secondaire" at bounding box center [298, 597] width 125 height 23
select select "default"
click option "Par défaut" at bounding box center [0, 0] width 0 height 0
select select
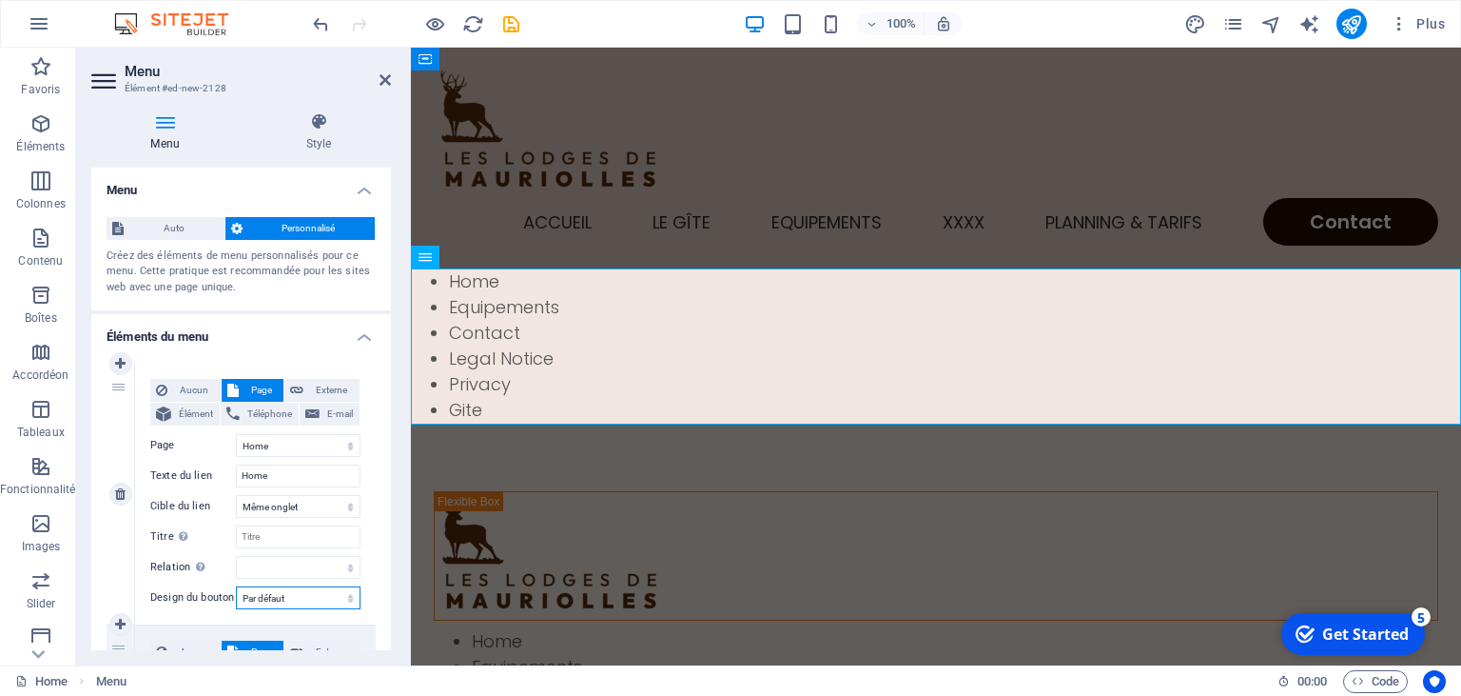
select select
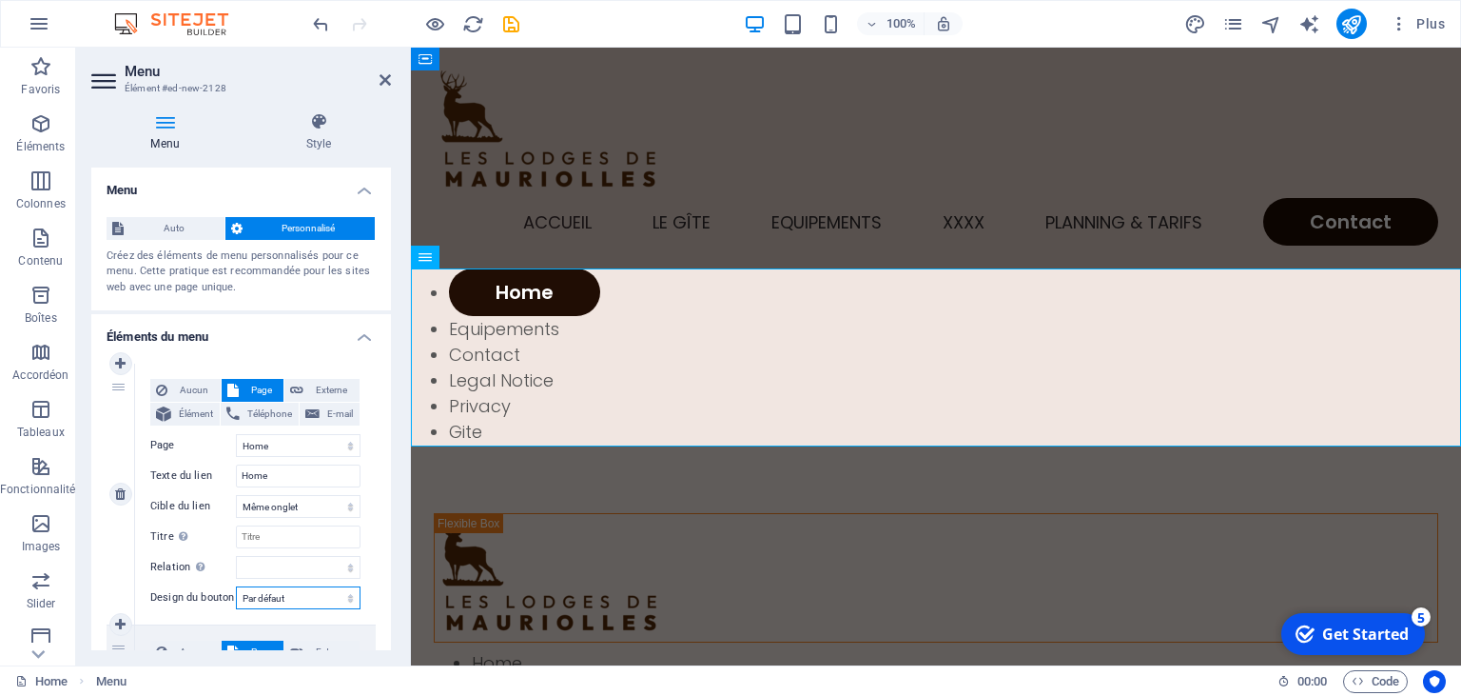
click at [236, 586] on select "Aucun Par défaut Principal Secondaire" at bounding box center [298, 597] width 125 height 23
select select "secondary"
click option "Secondaire" at bounding box center [0, 0] width 0 height 0
select select
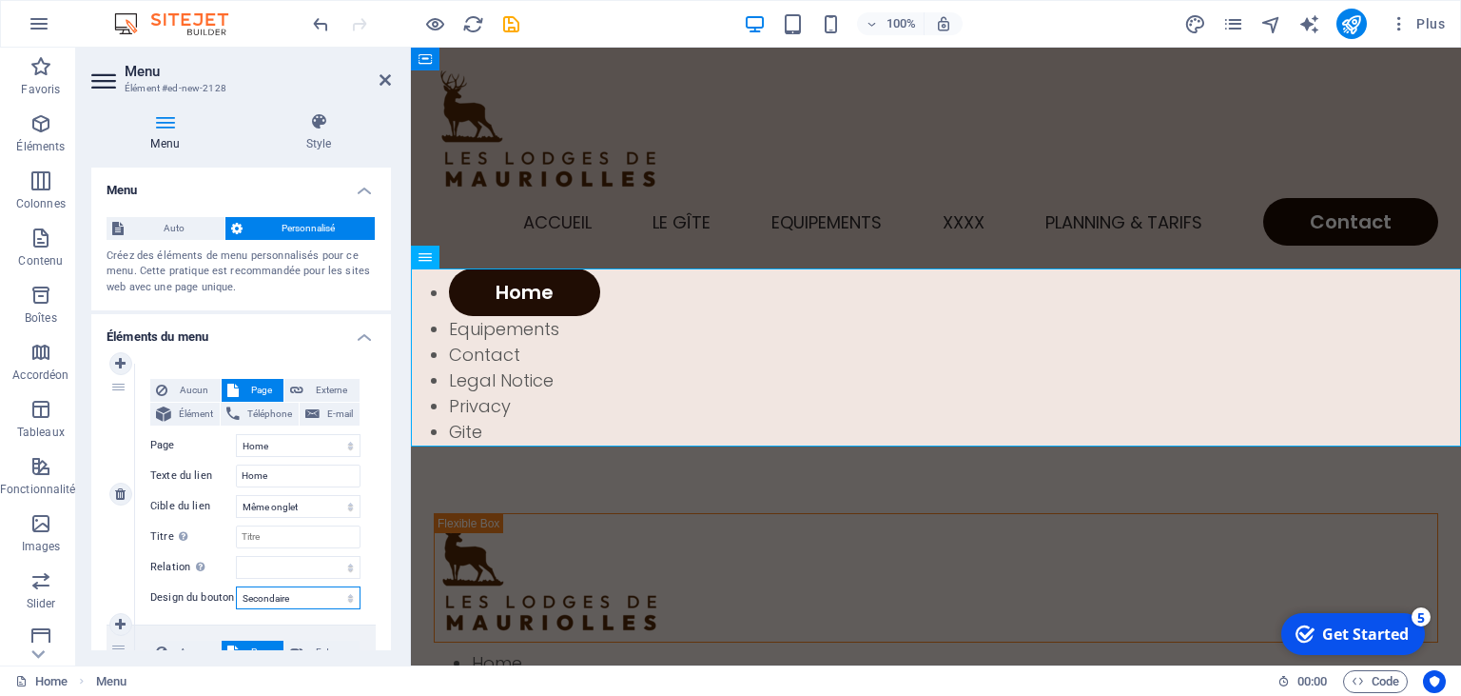
select select
click at [236, 586] on select "Aucun Par défaut Principal Secondaire" at bounding box center [298, 597] width 125 height 23
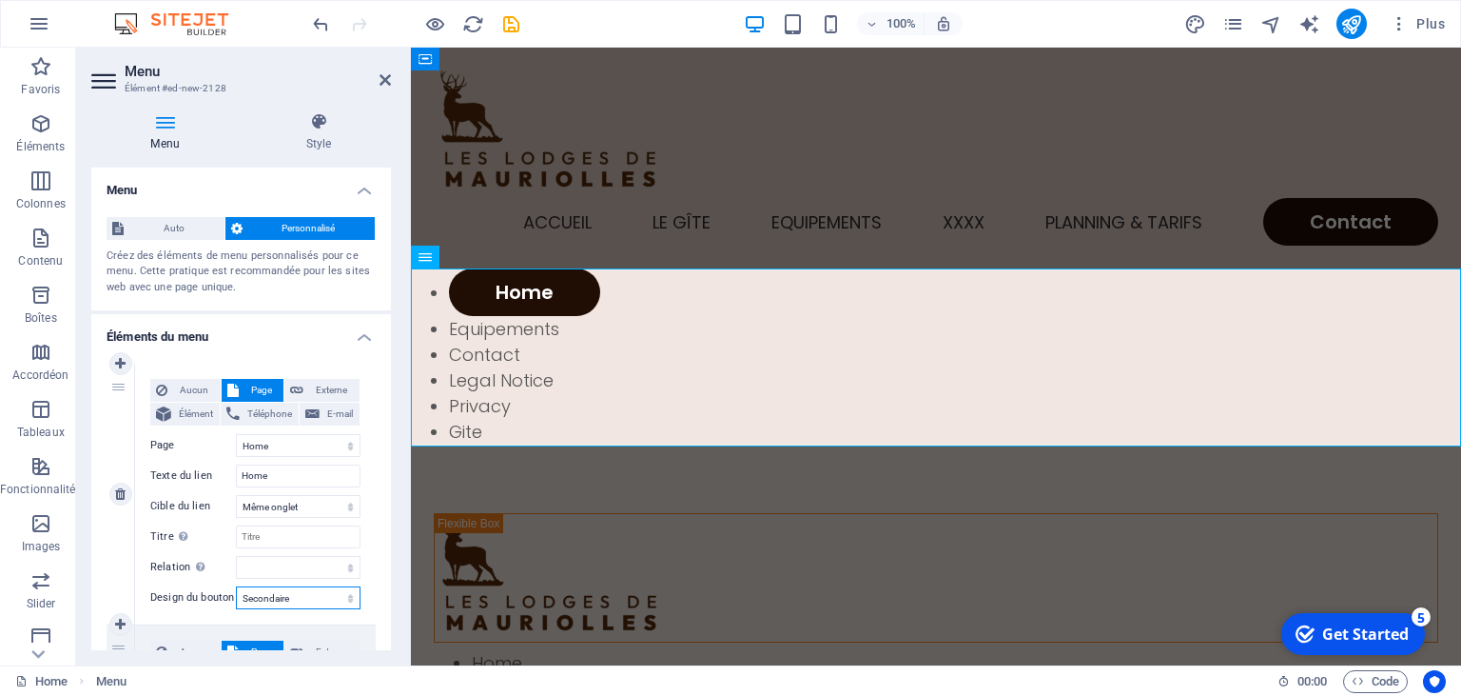
select select
click option "Aucun" at bounding box center [0, 0] width 0 height 0
select select
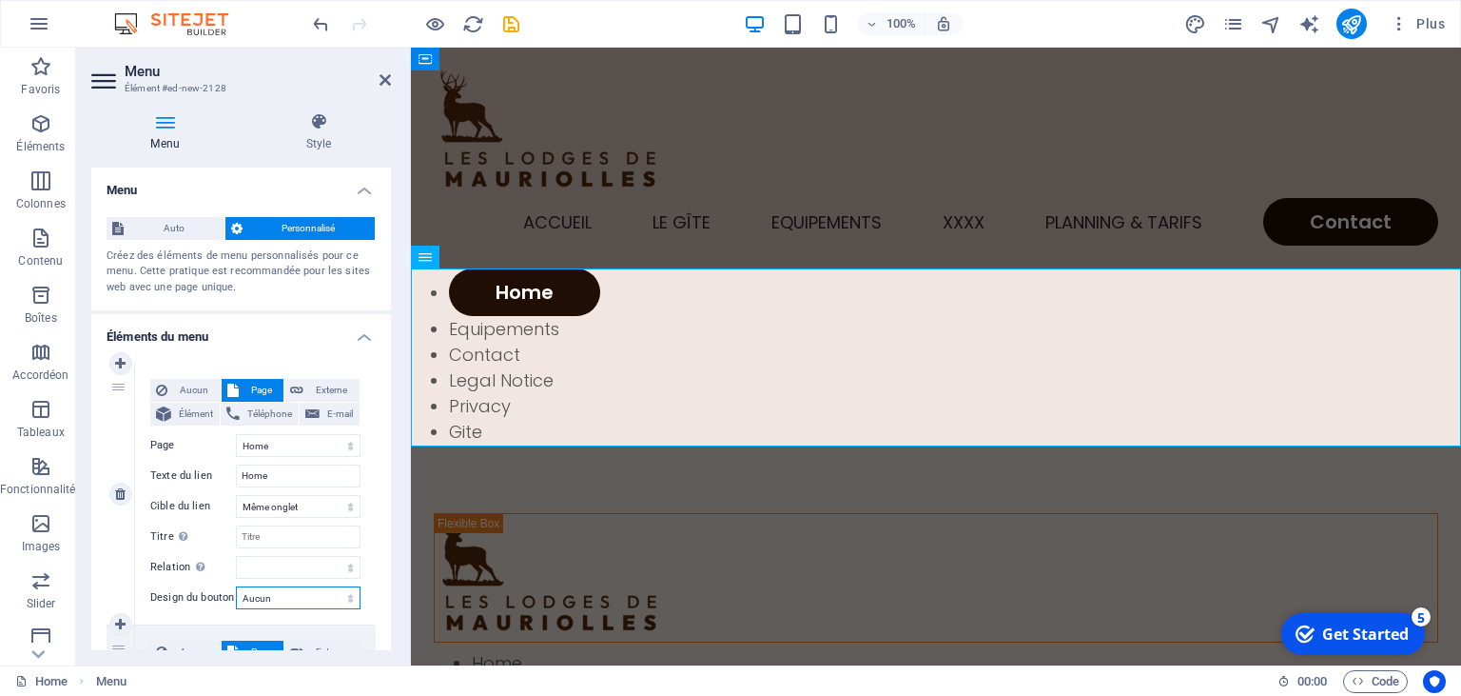
select select
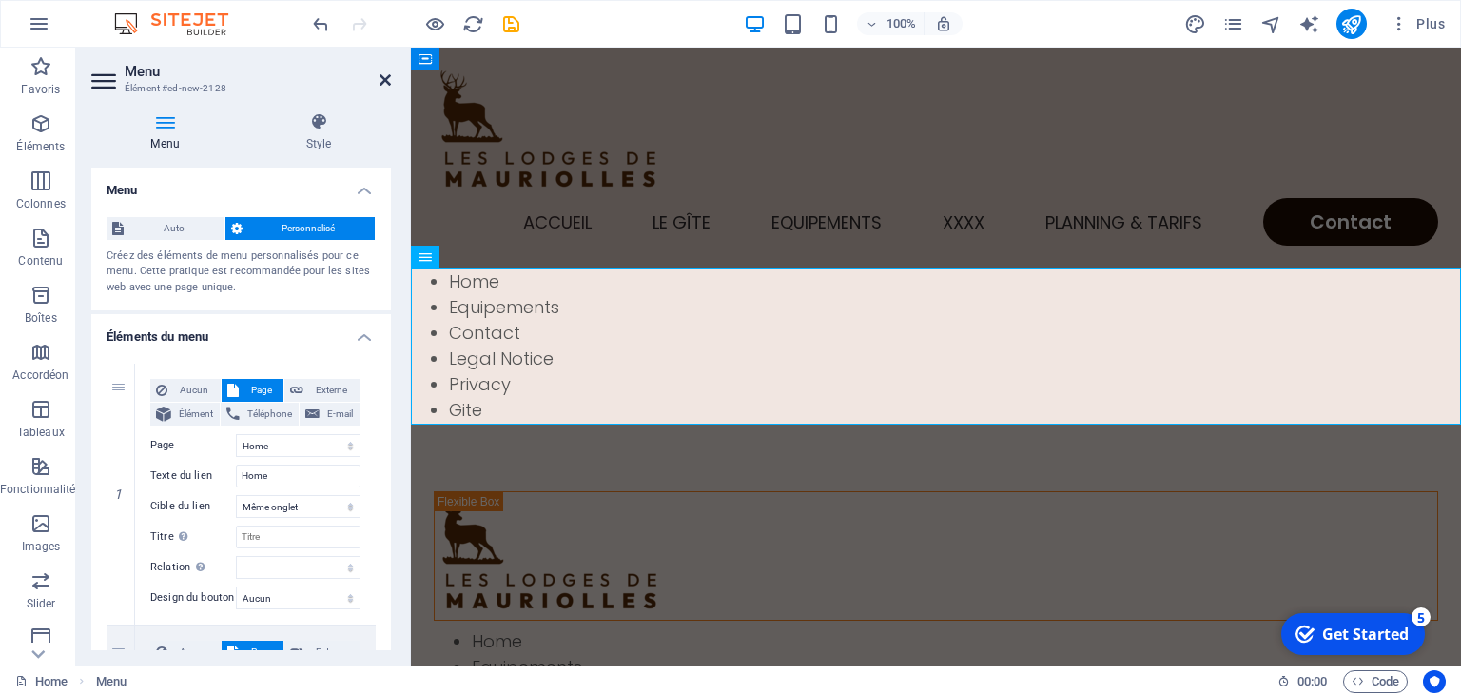
click at [390, 80] on icon at bounding box center [385, 79] width 11 height 15
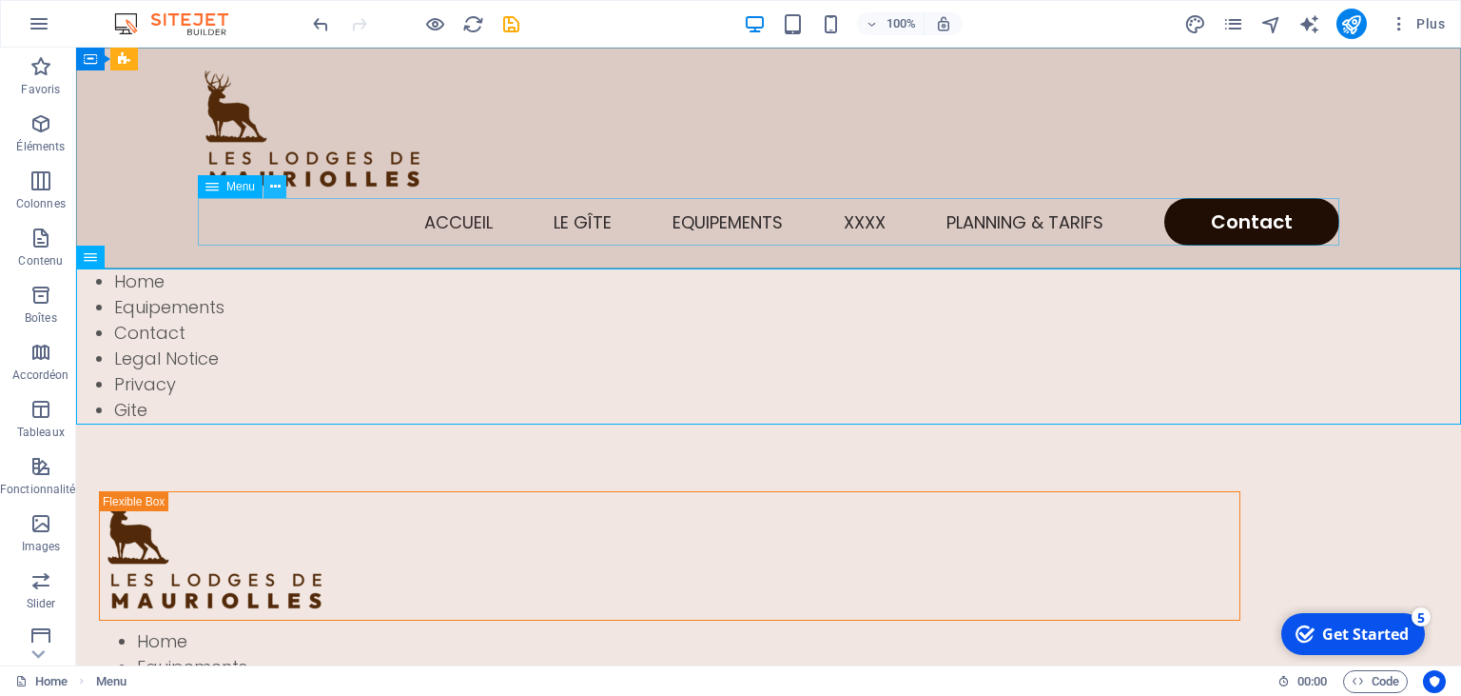
click at [278, 190] on icon at bounding box center [275, 187] width 10 height 20
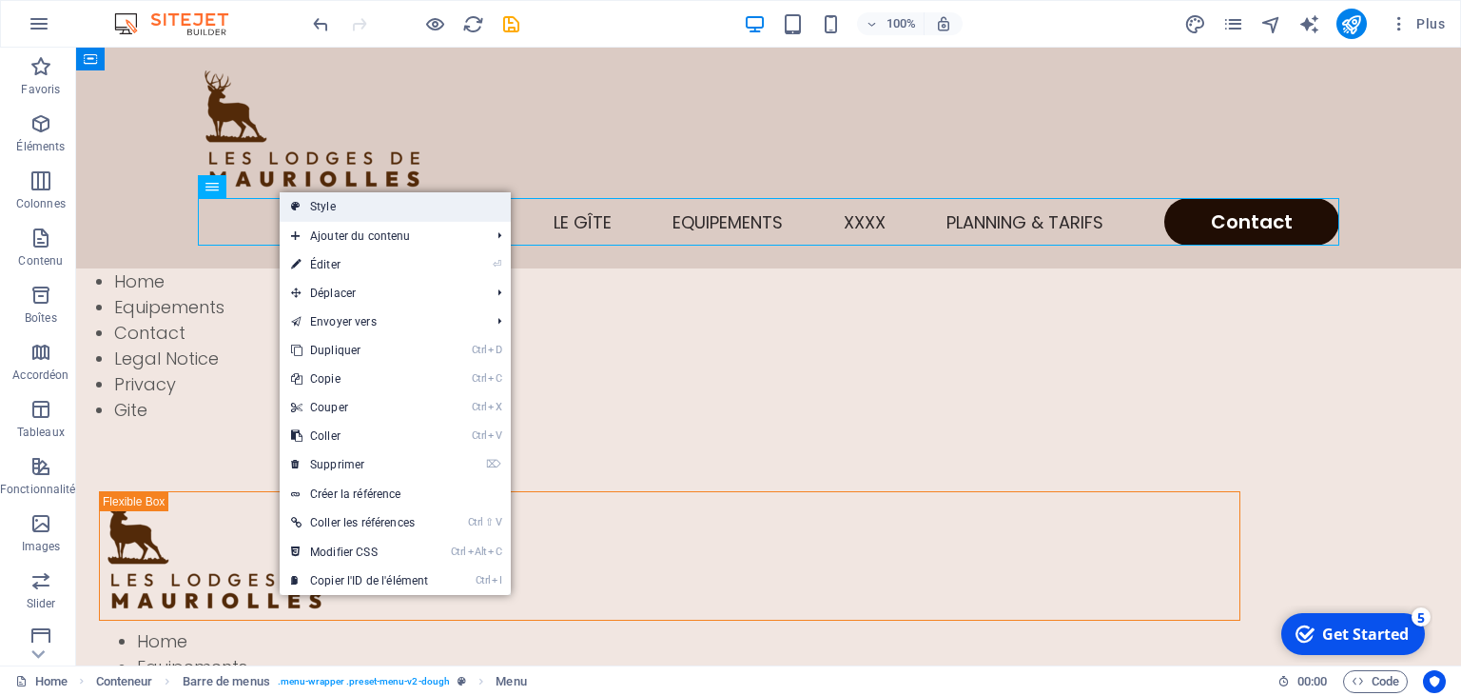
click at [324, 208] on link "Style" at bounding box center [395, 206] width 231 height 29
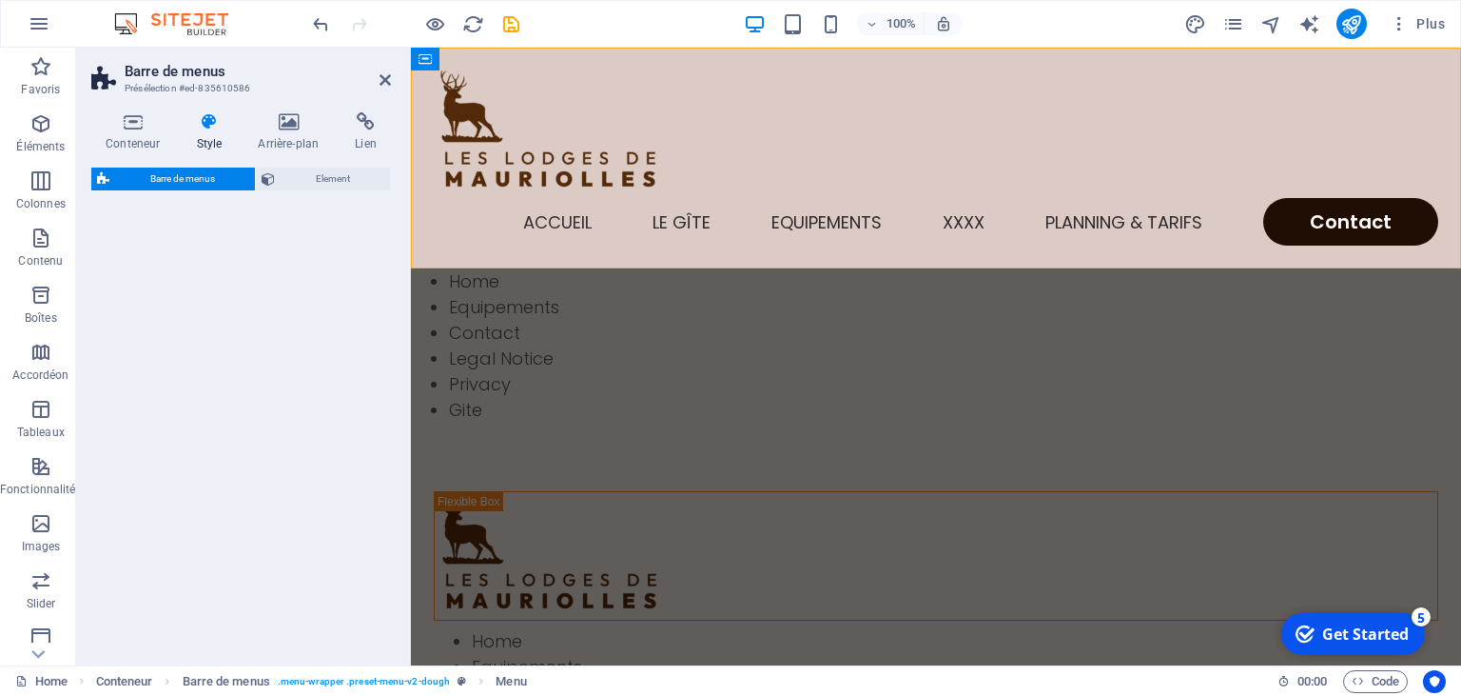
select select "rem"
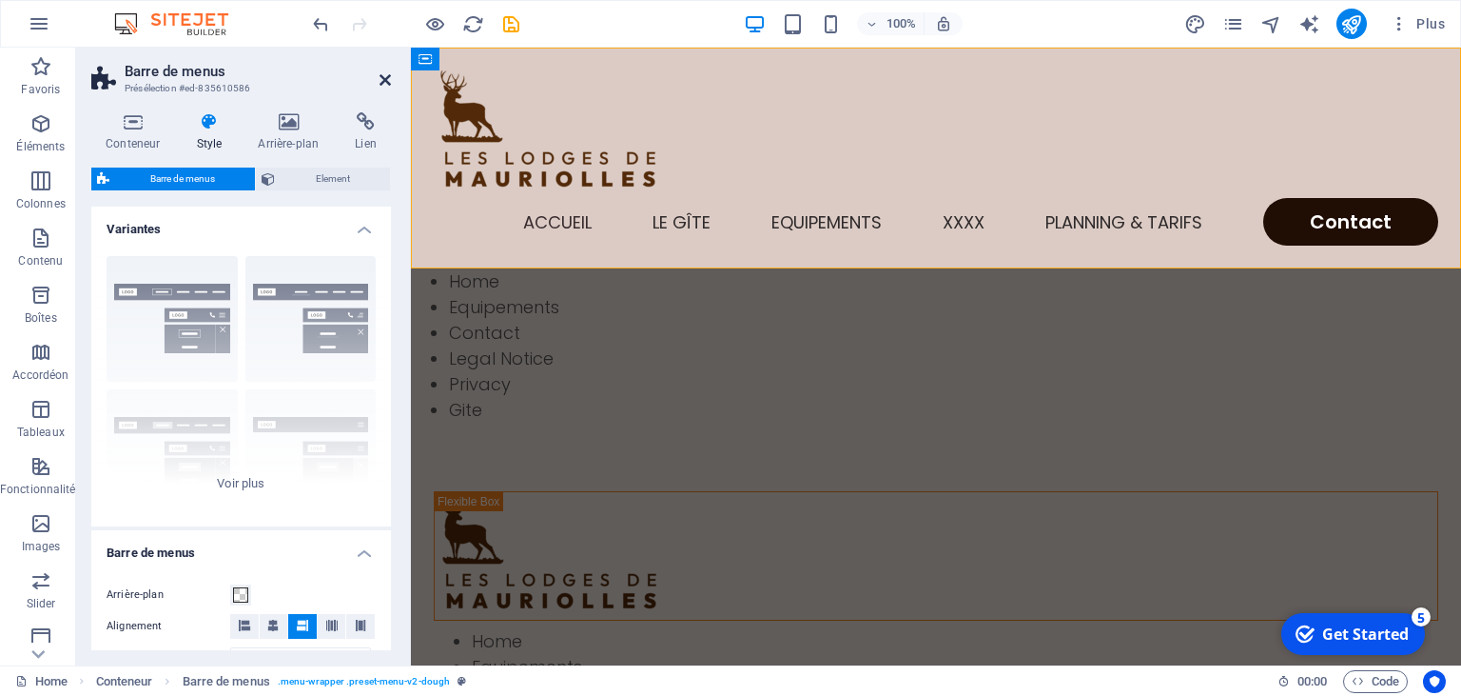
click at [385, 78] on icon at bounding box center [385, 79] width 11 height 15
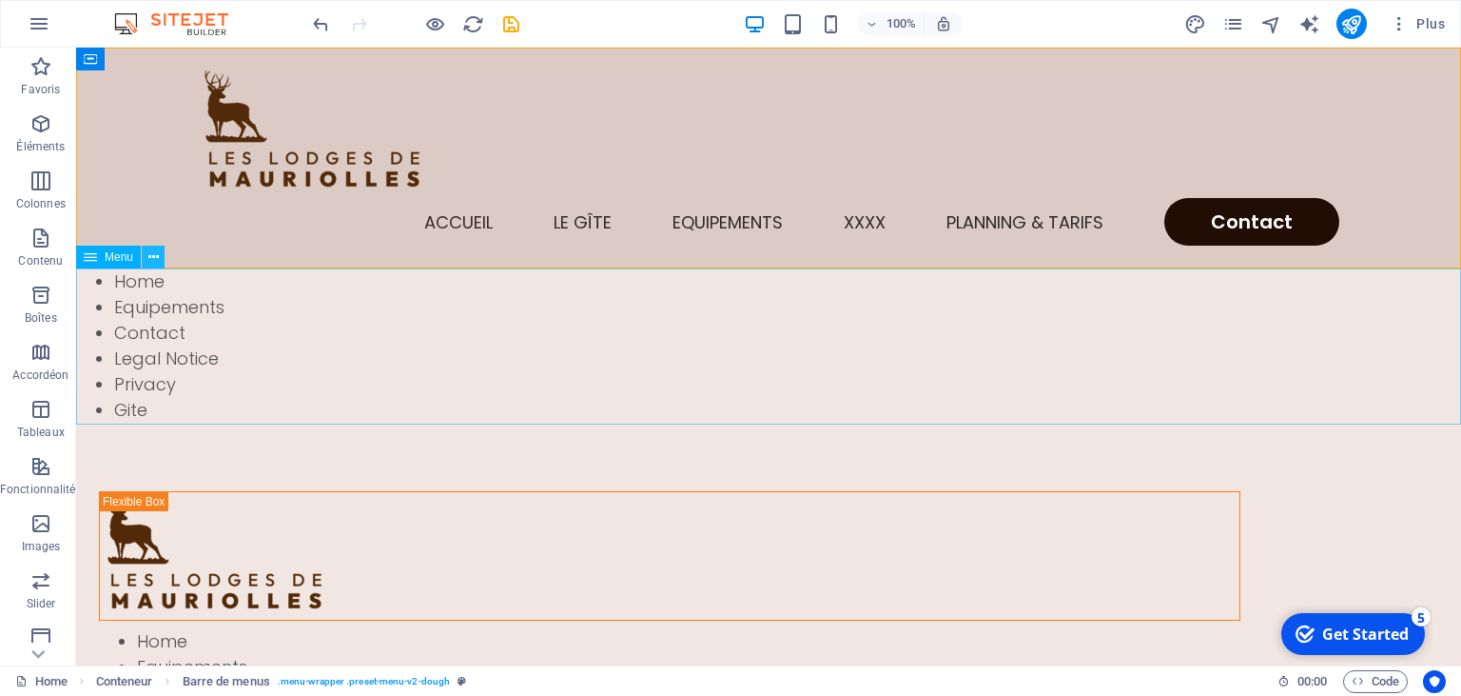
click at [157, 264] on icon at bounding box center [153, 257] width 10 height 20
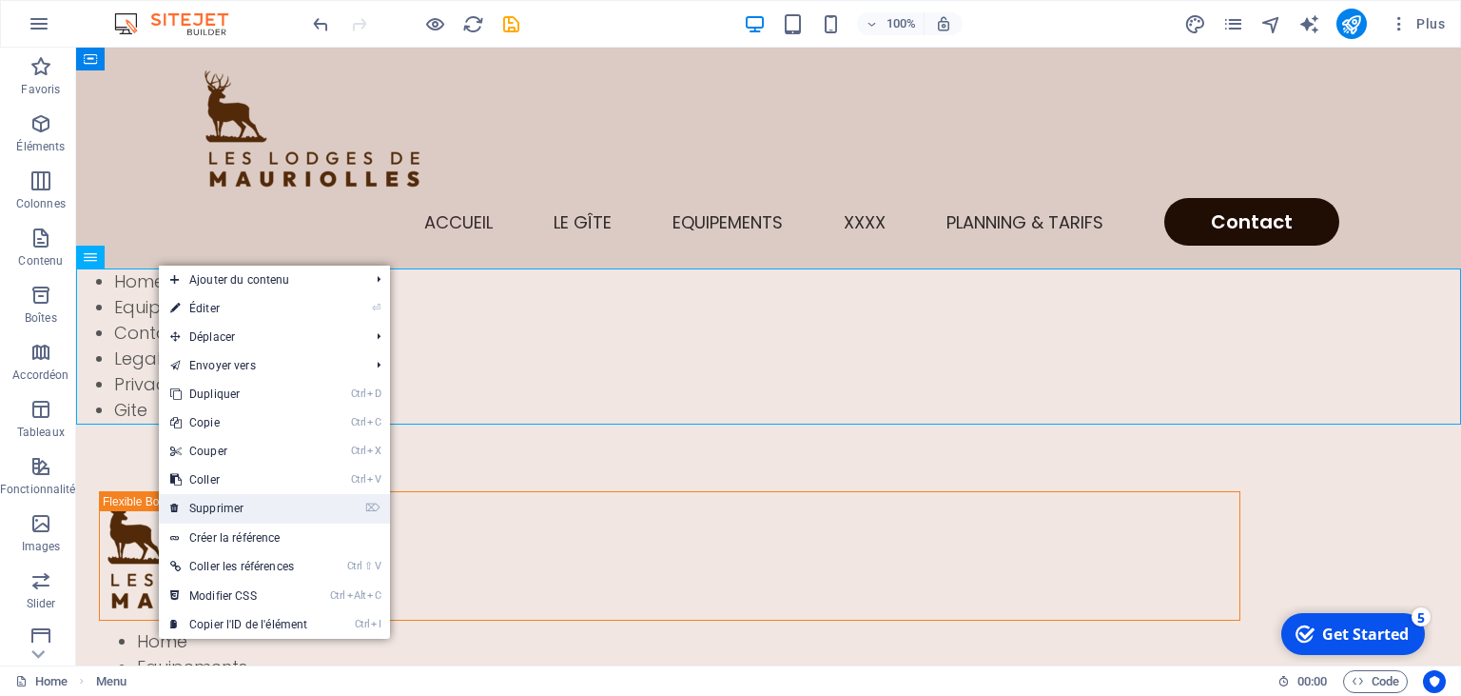
click at [215, 505] on link "⌦ Supprimer" at bounding box center [239, 508] width 160 height 29
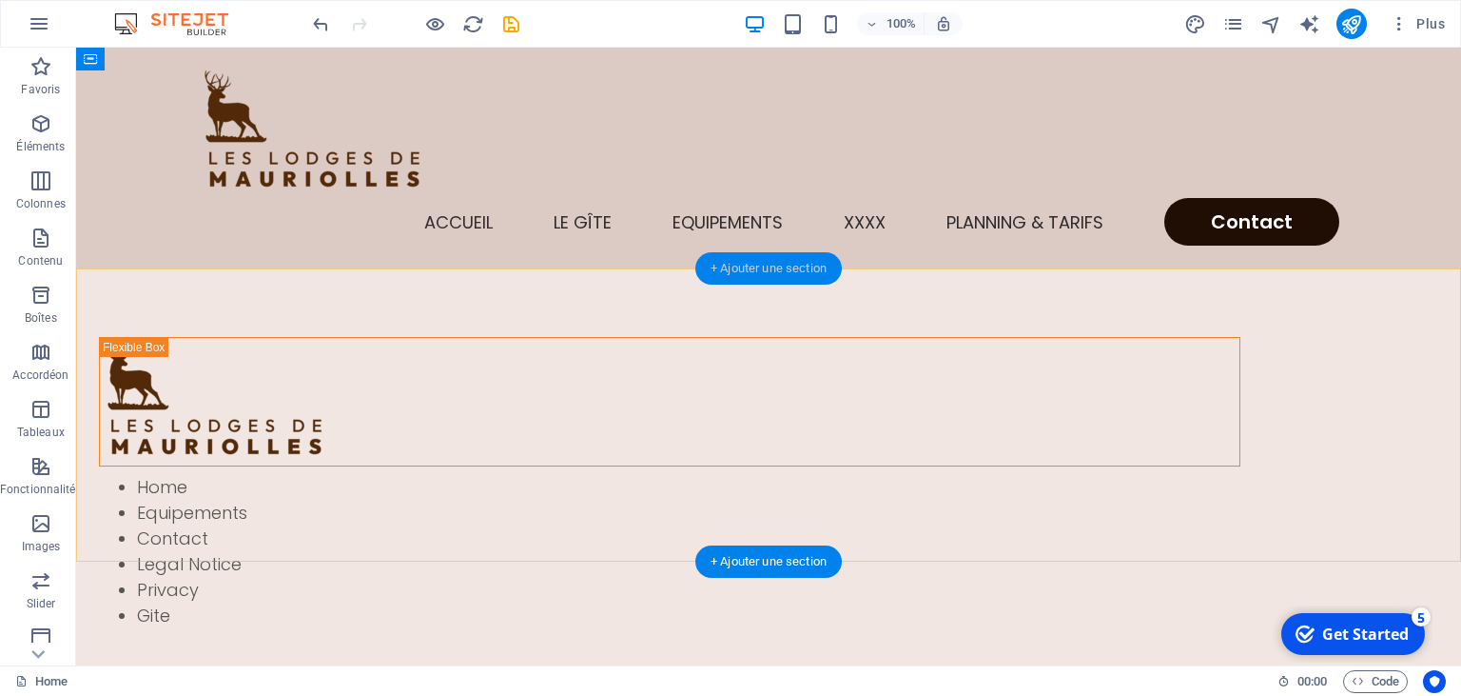
click at [755, 273] on div "+ Ajouter une section" at bounding box center [769, 268] width 147 height 32
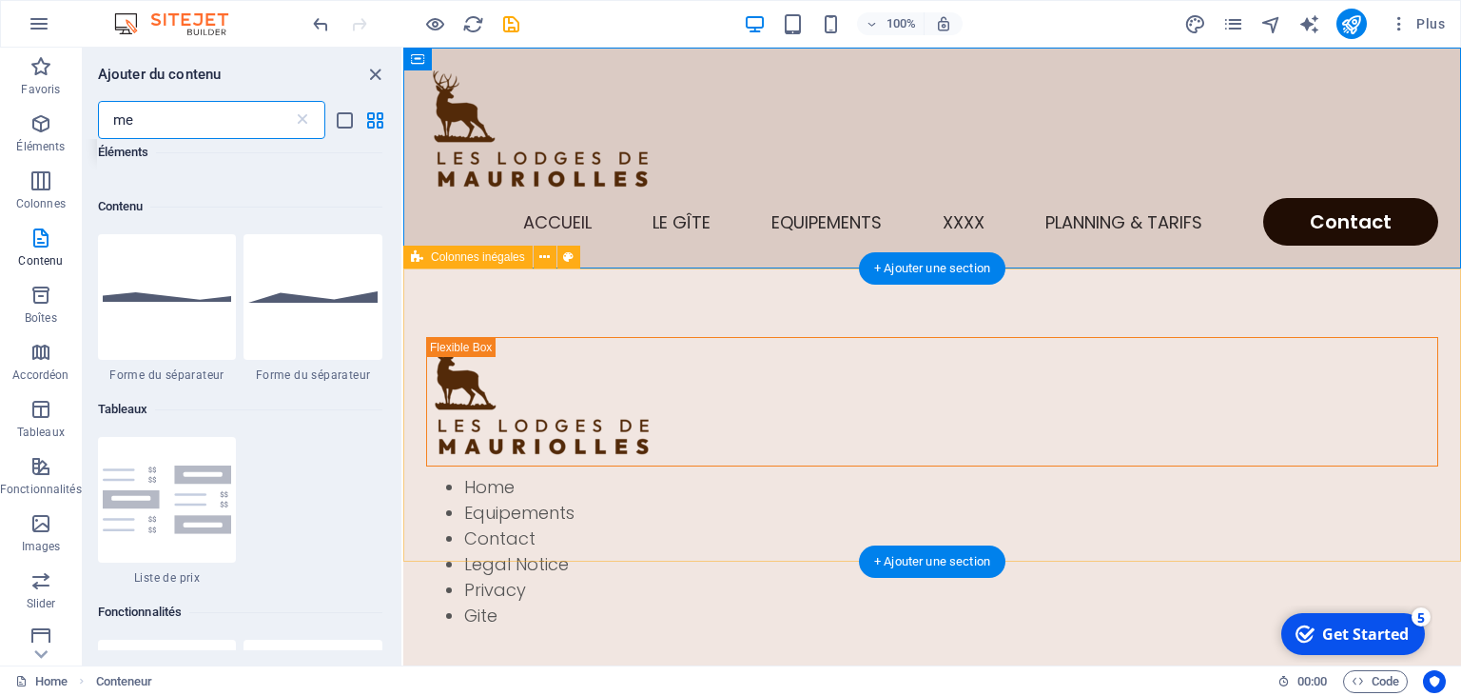
scroll to position [145, 0]
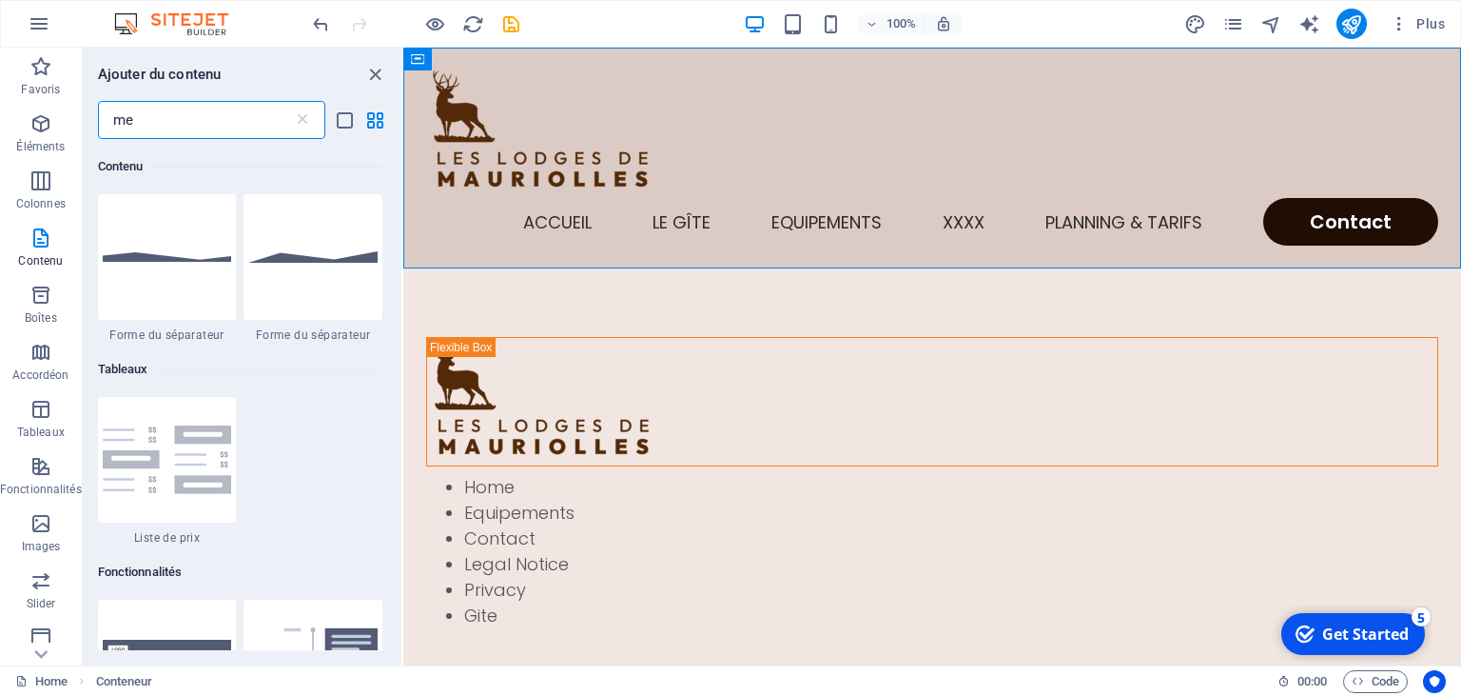
type input "m"
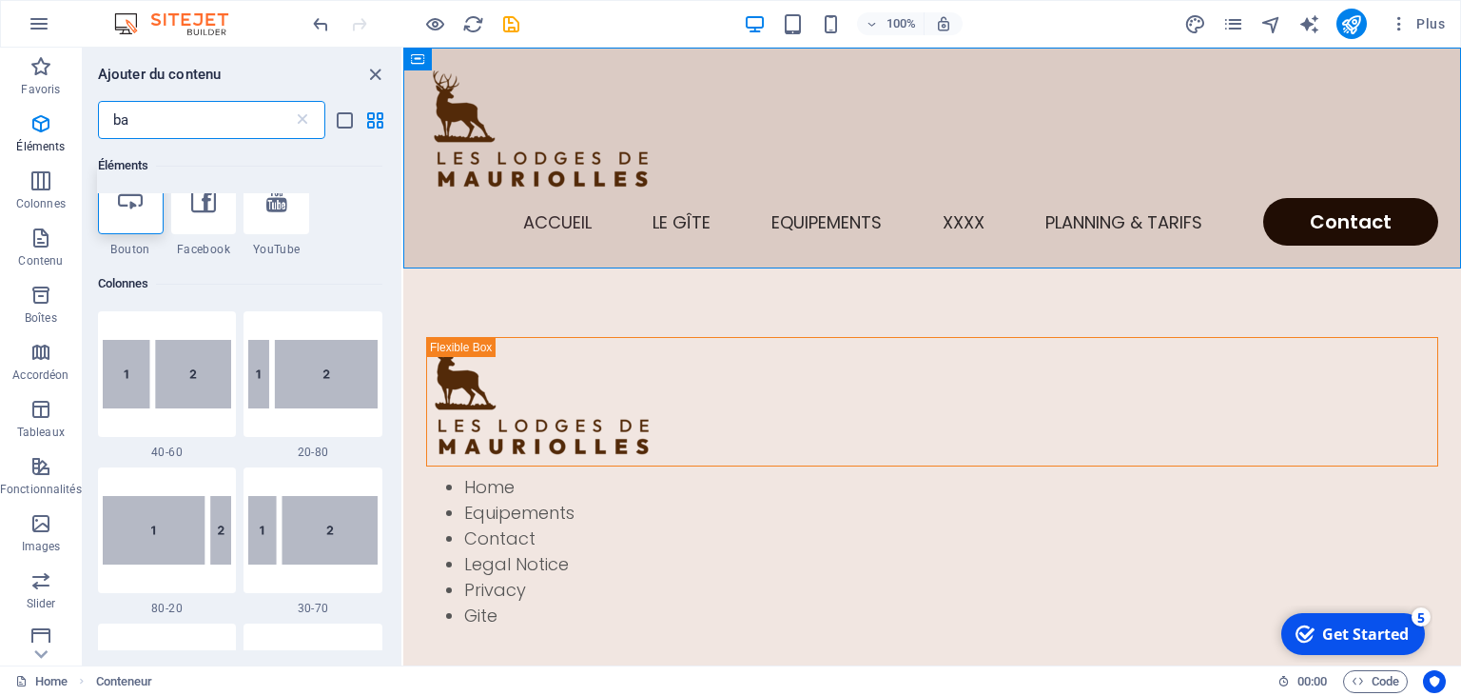
scroll to position [0, 0]
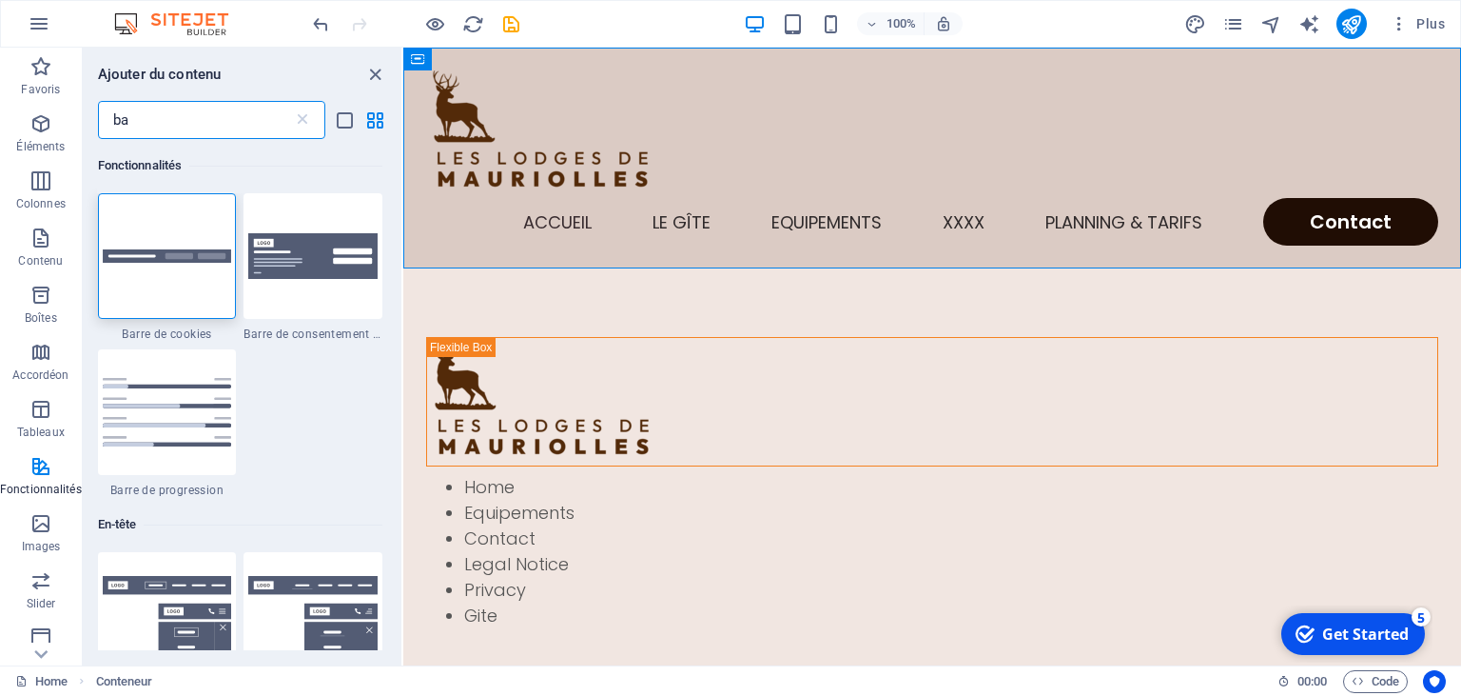
type input "b"
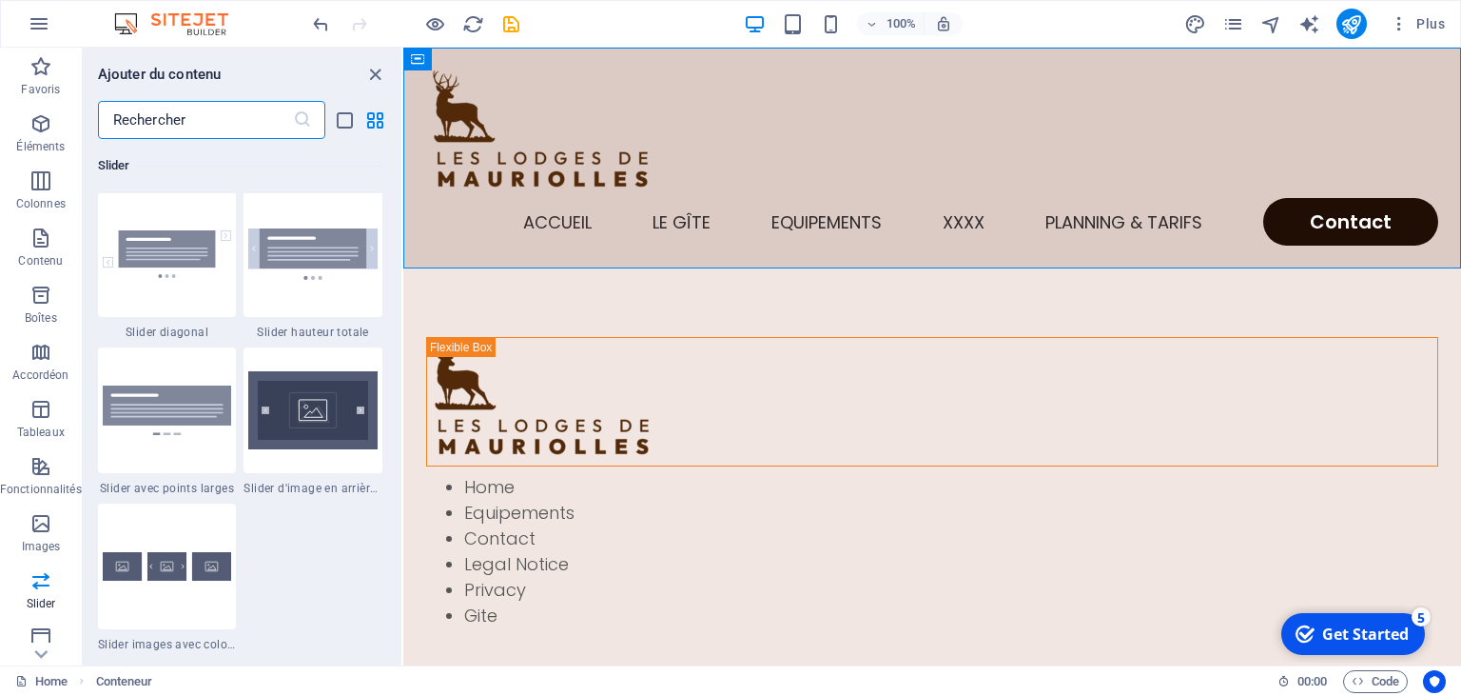
scroll to position [11374, 0]
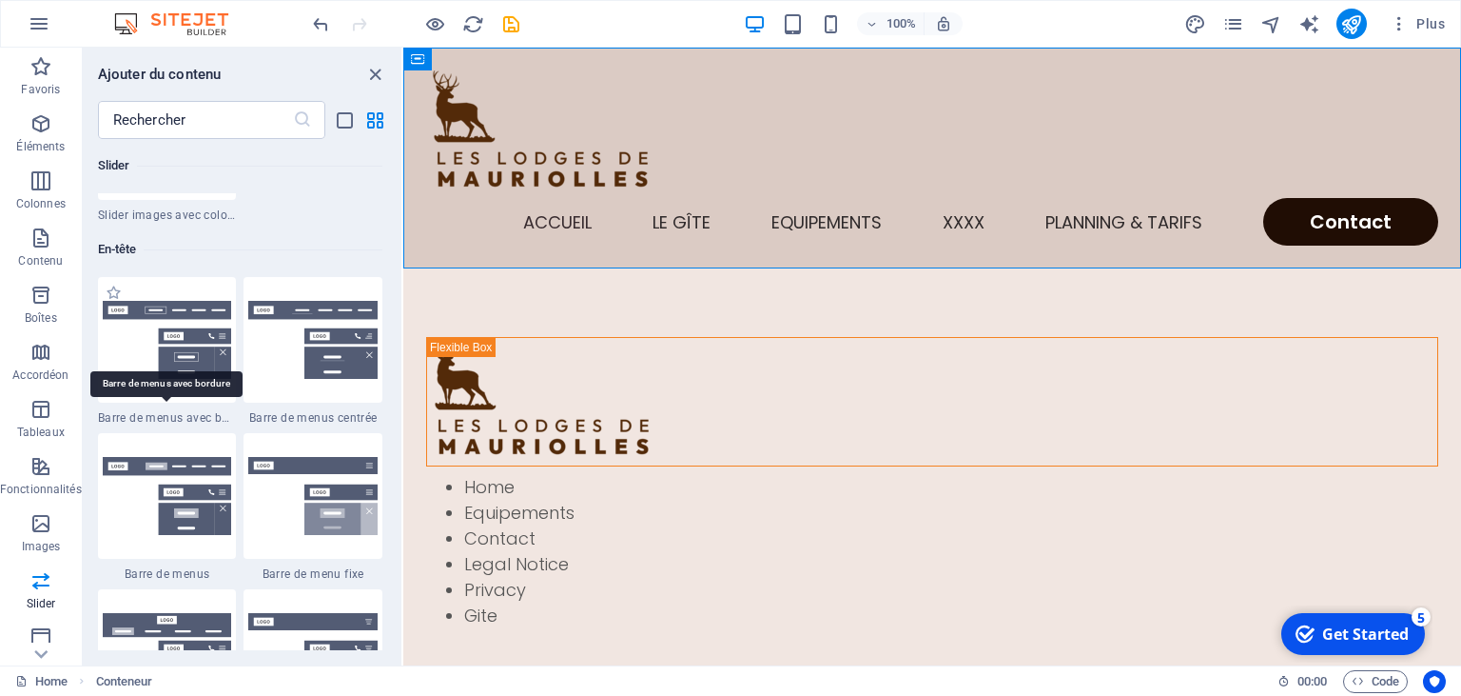
click at [221, 411] on span "Barre de menus avec bordure" at bounding box center [167, 417] width 139 height 15
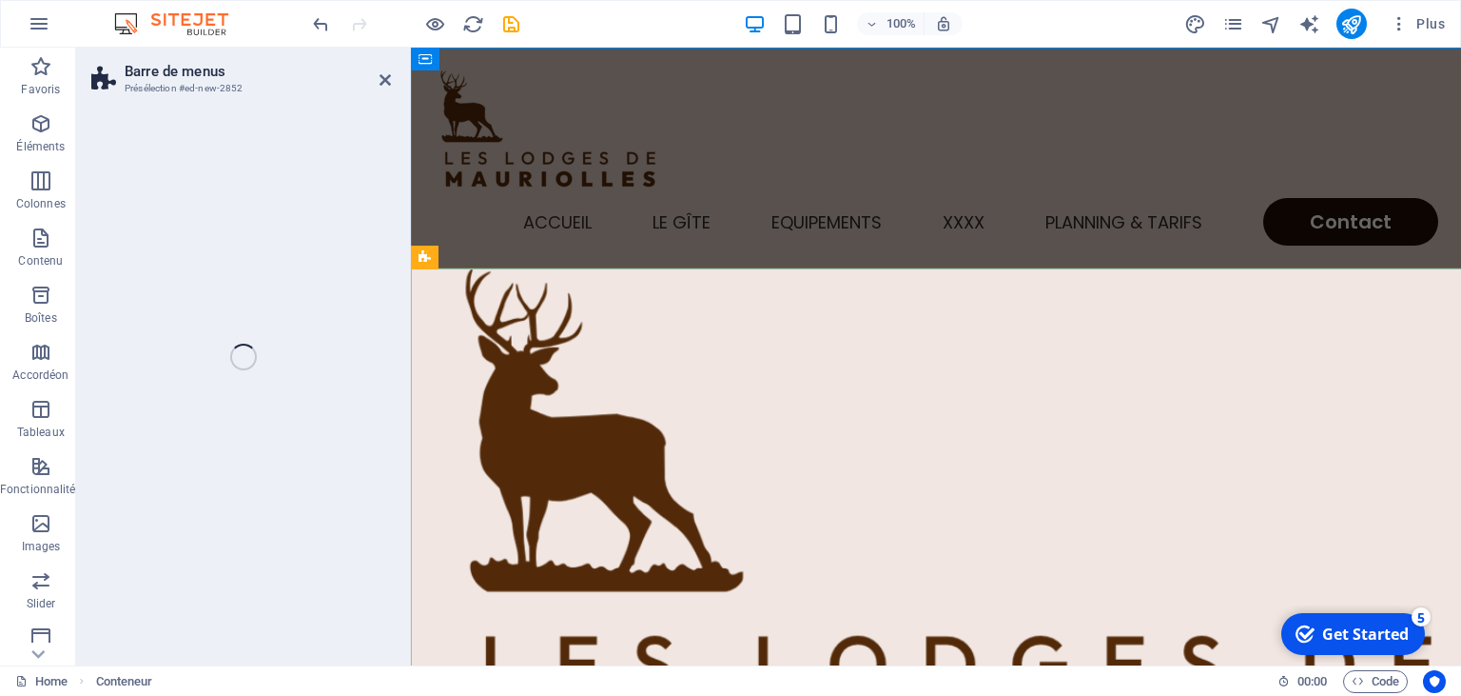
select select "rem"
select select "preset-menu-v2-border"
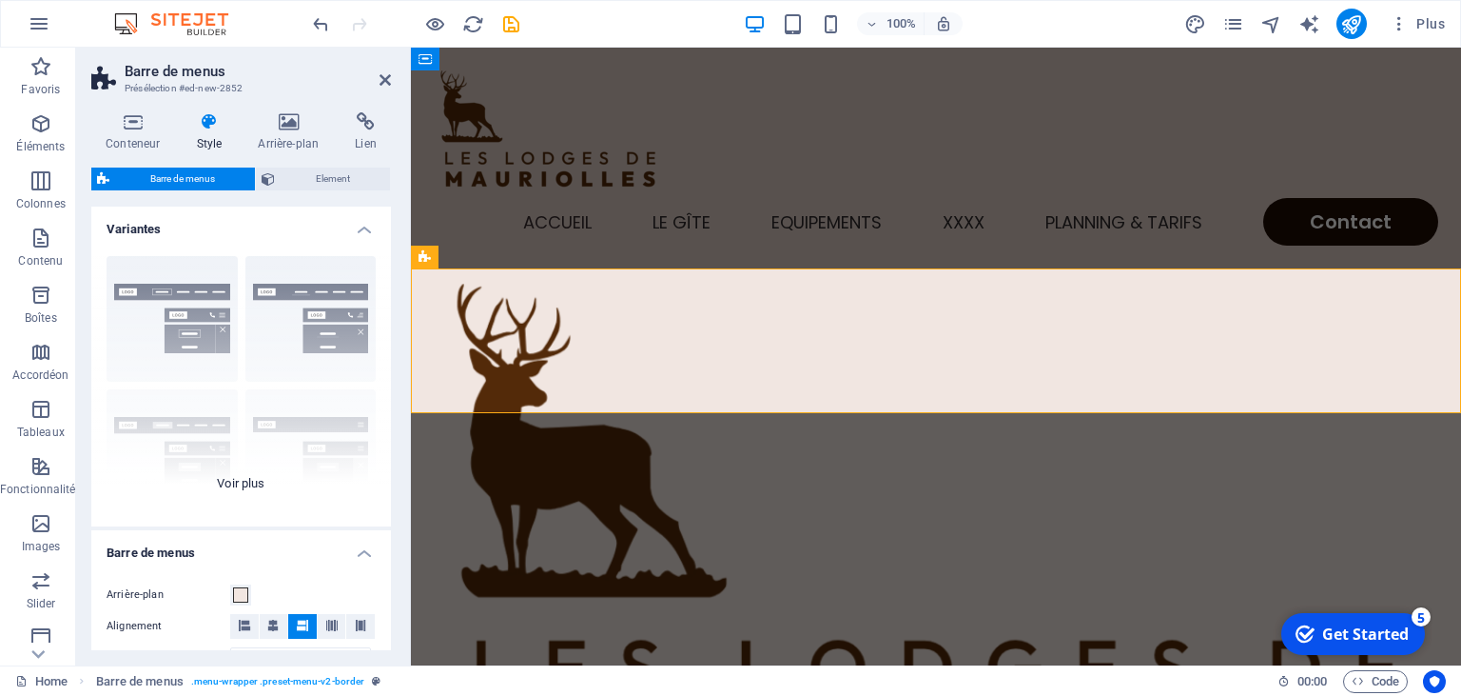
click at [325, 325] on div "Bordure Centré Par défaut Fixé Loki Déclencheur Large XXL" at bounding box center [241, 383] width 300 height 285
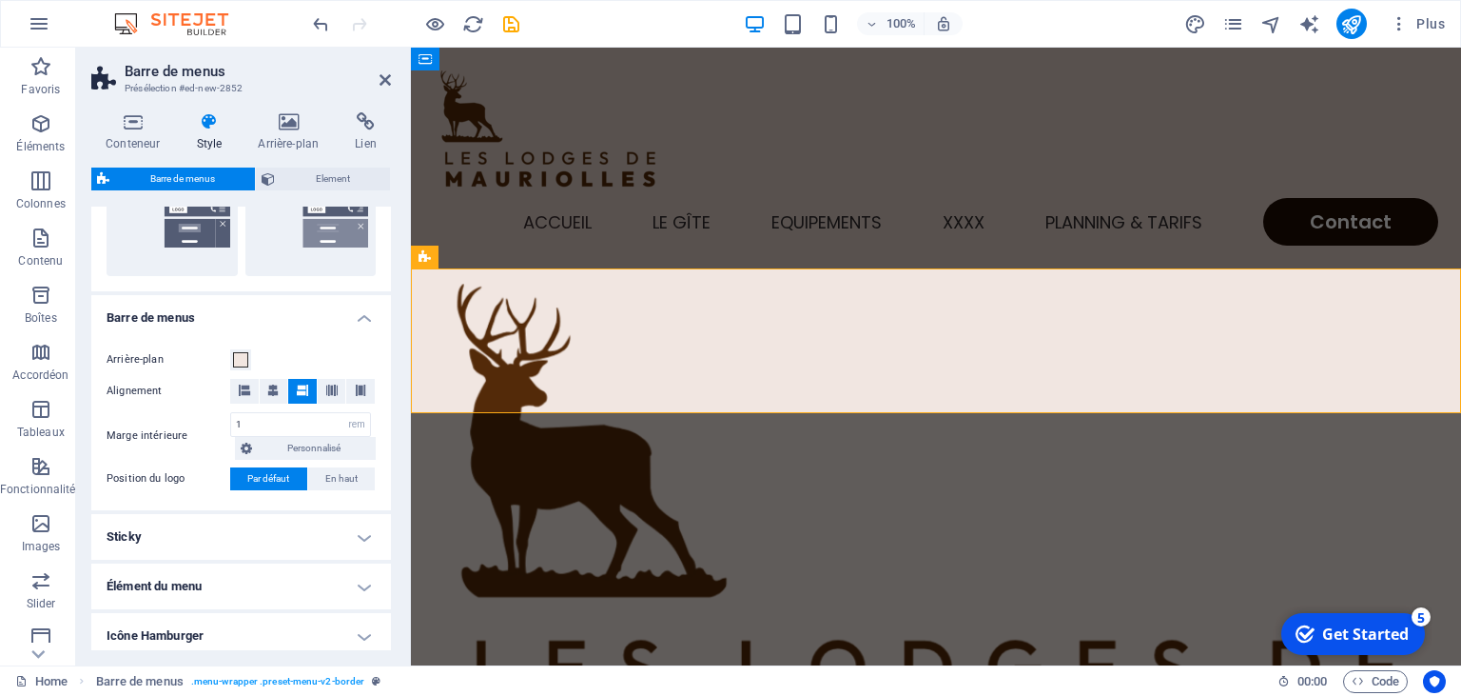
scroll to position [507, 0]
click at [383, 79] on icon at bounding box center [385, 79] width 11 height 15
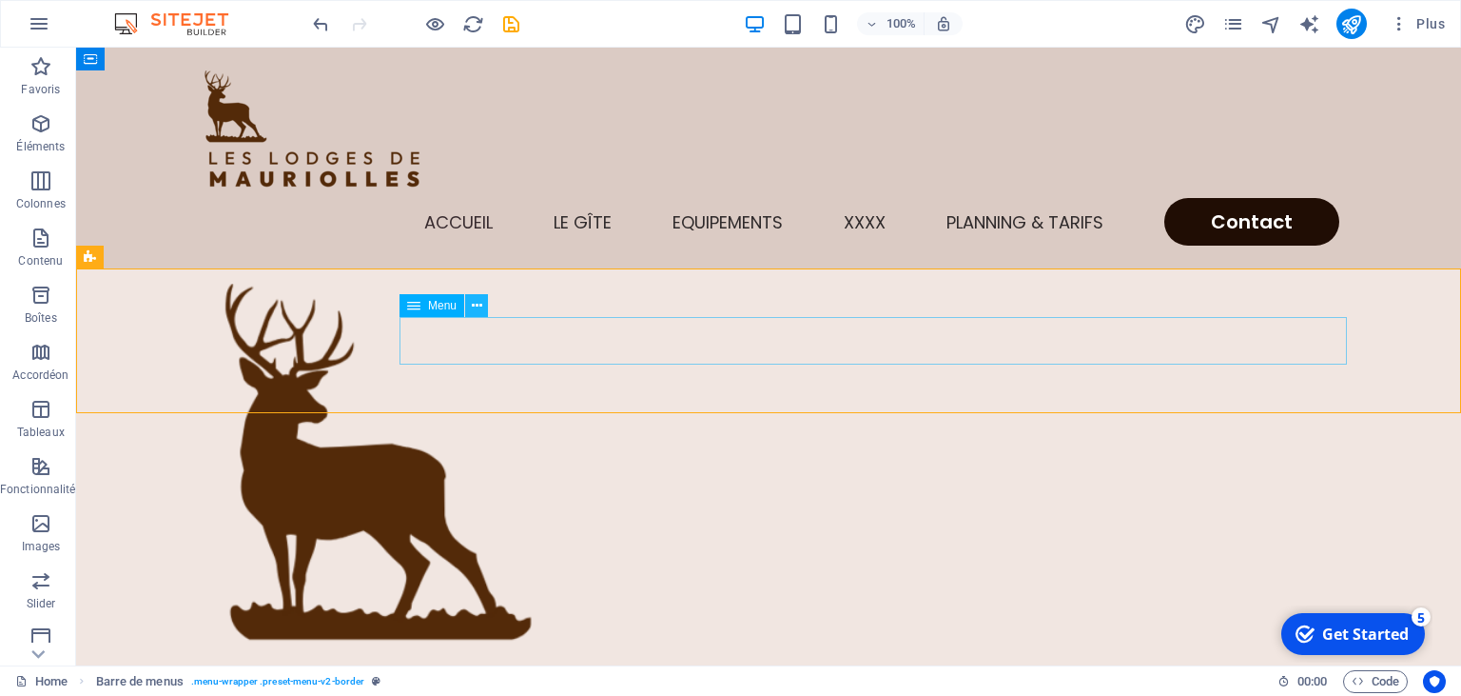
click at [481, 300] on icon at bounding box center [477, 306] width 10 height 20
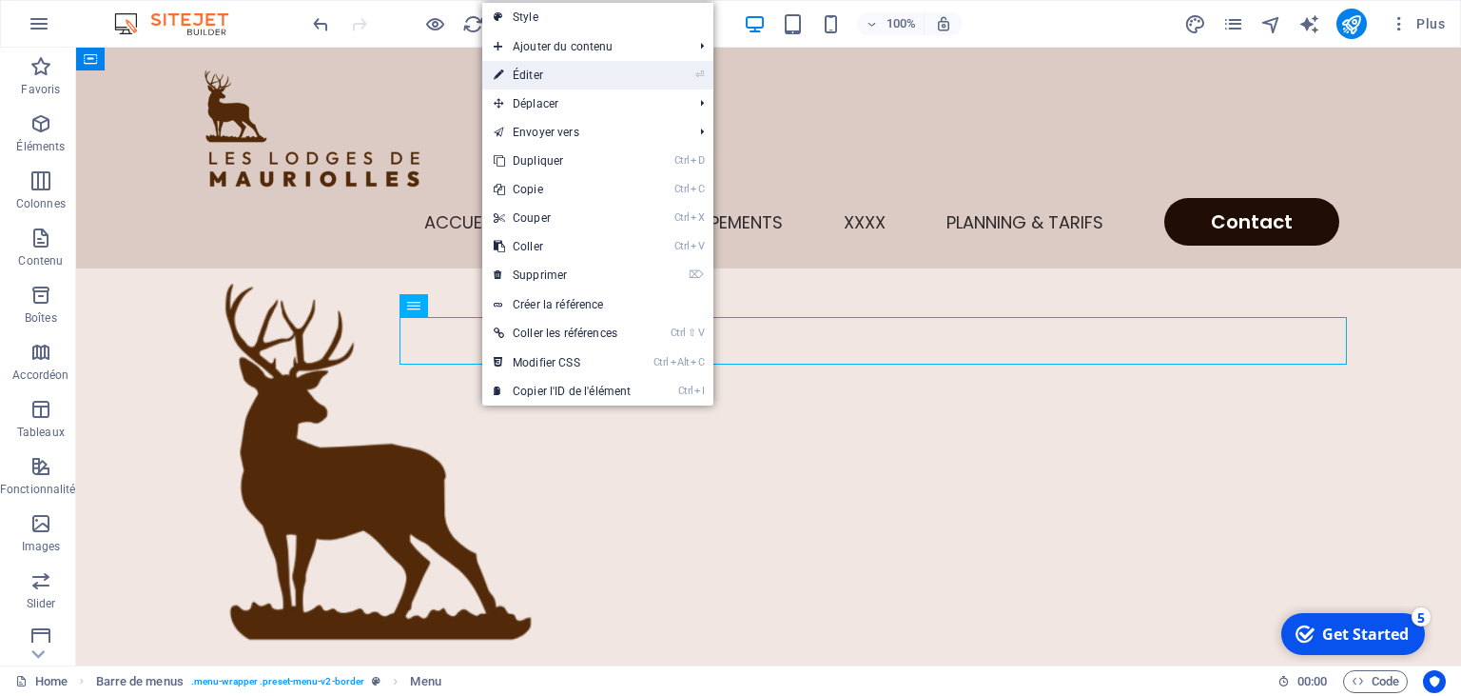
click at [538, 77] on link "⏎ Éditer" at bounding box center [562, 75] width 160 height 29
select select
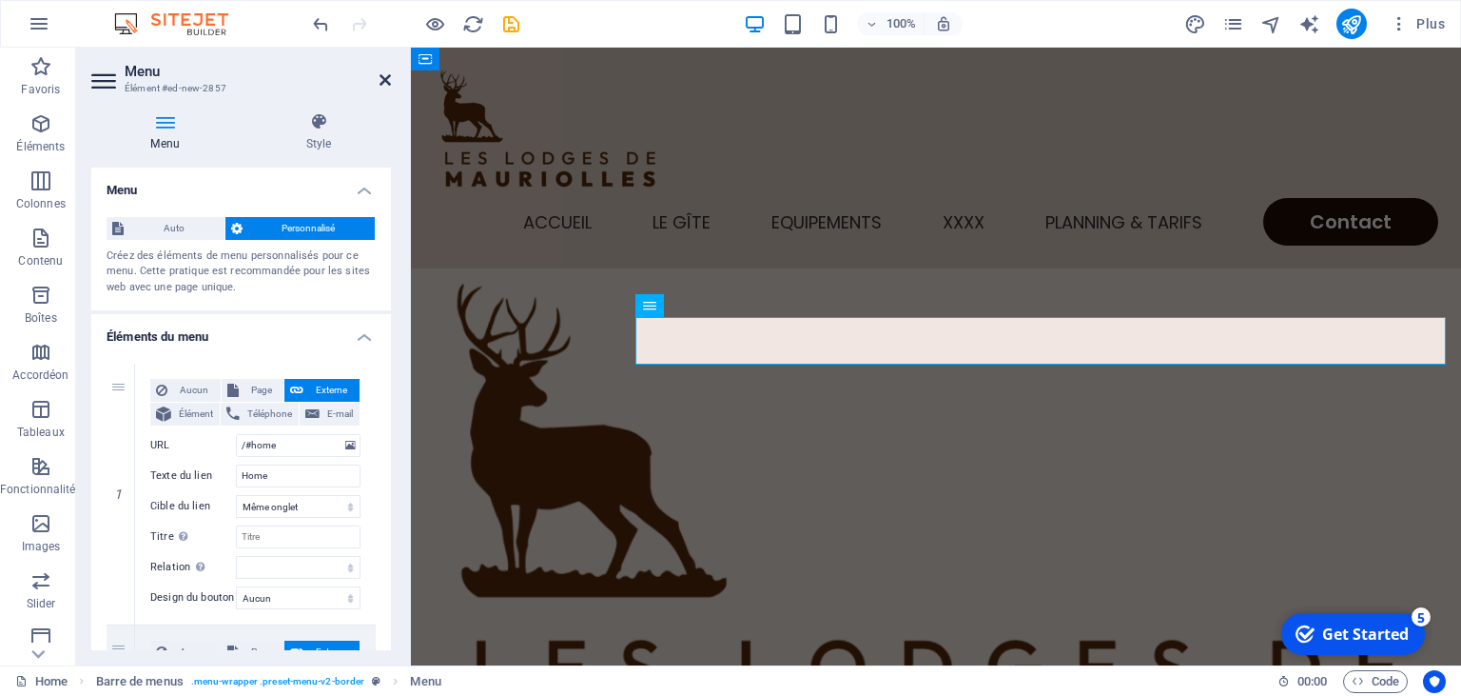
click at [385, 82] on icon at bounding box center [385, 79] width 11 height 15
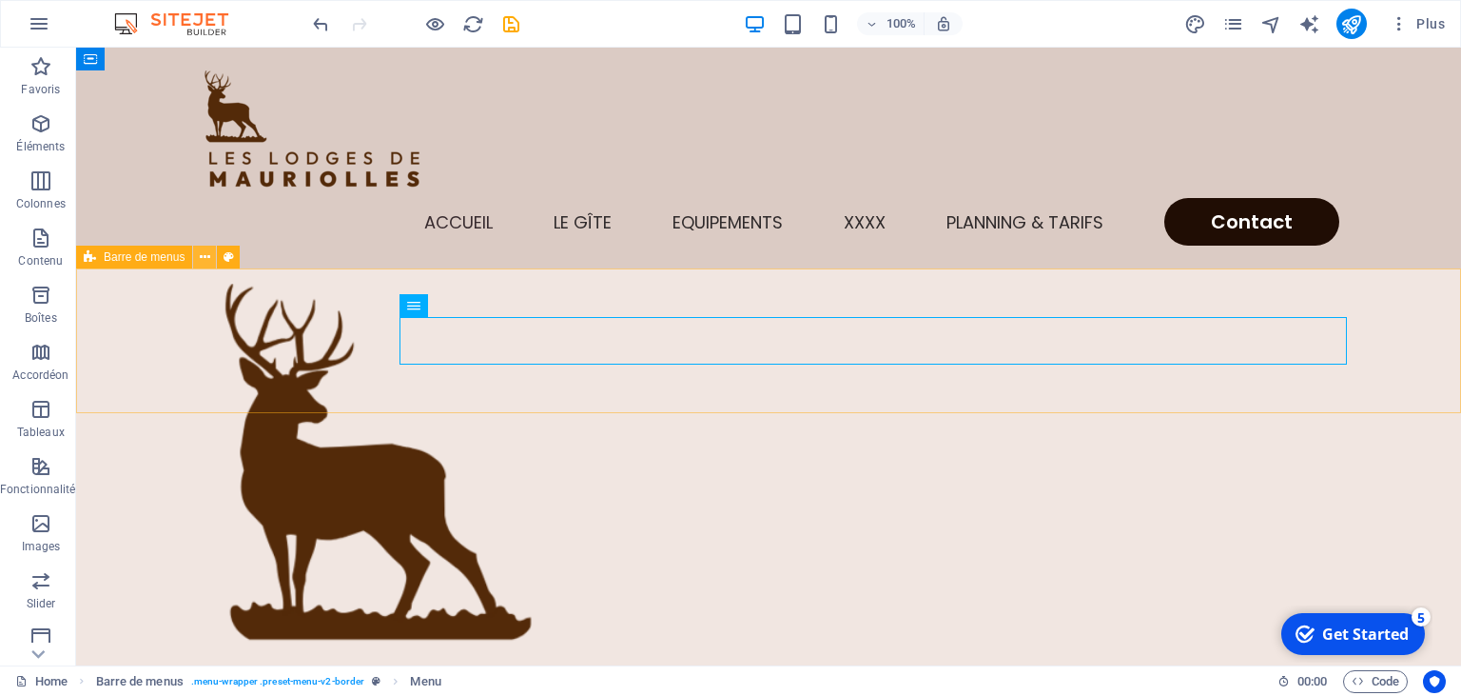
click at [204, 257] on icon at bounding box center [205, 257] width 10 height 20
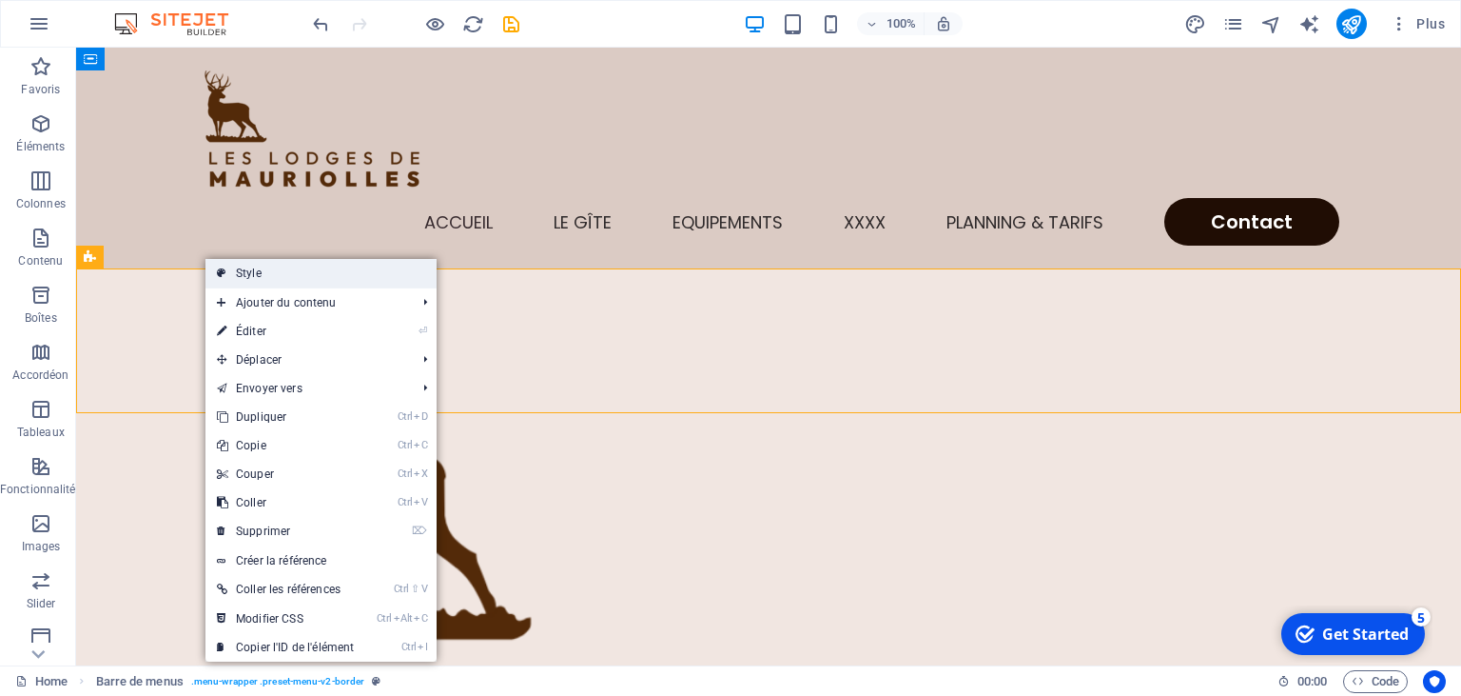
click at [229, 273] on link "Style" at bounding box center [321, 273] width 231 height 29
select select "rem"
select select "preset-menu-v2-border"
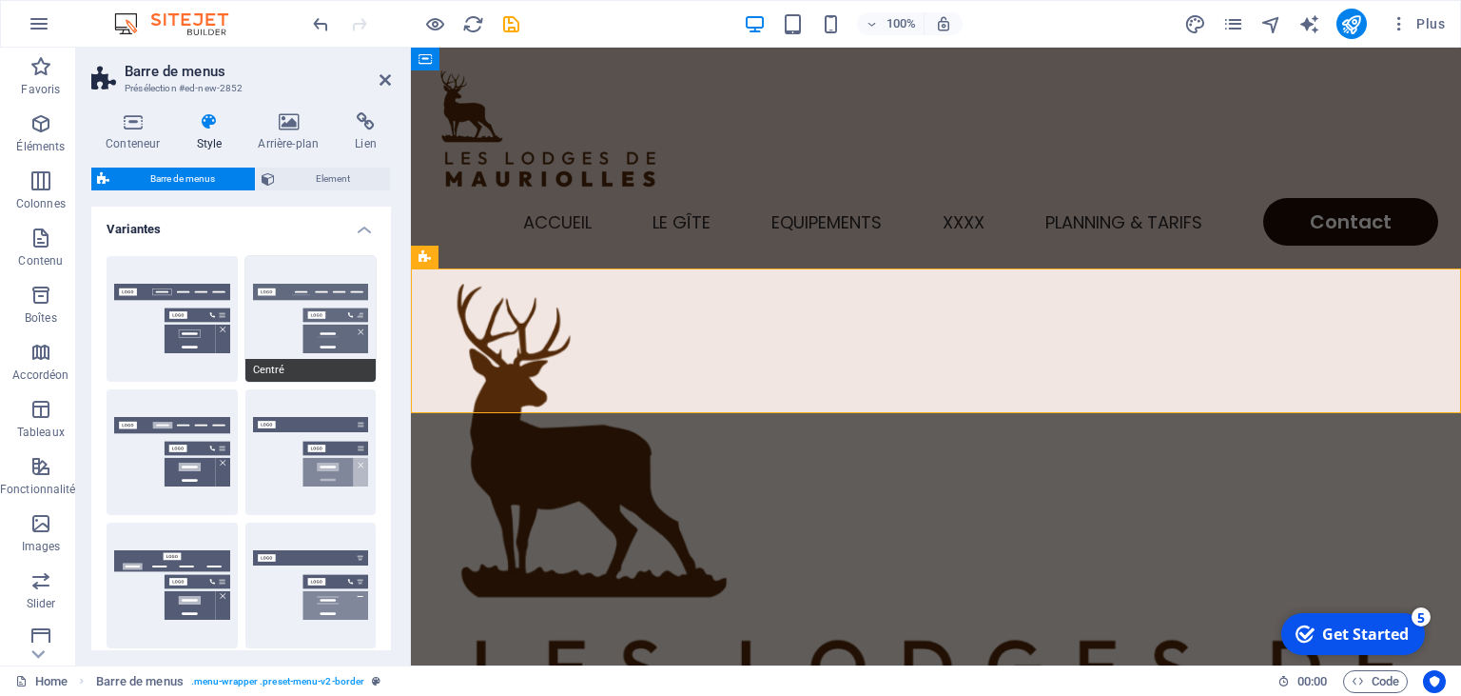
click at [326, 341] on button "Centré" at bounding box center [310, 319] width 131 height 126
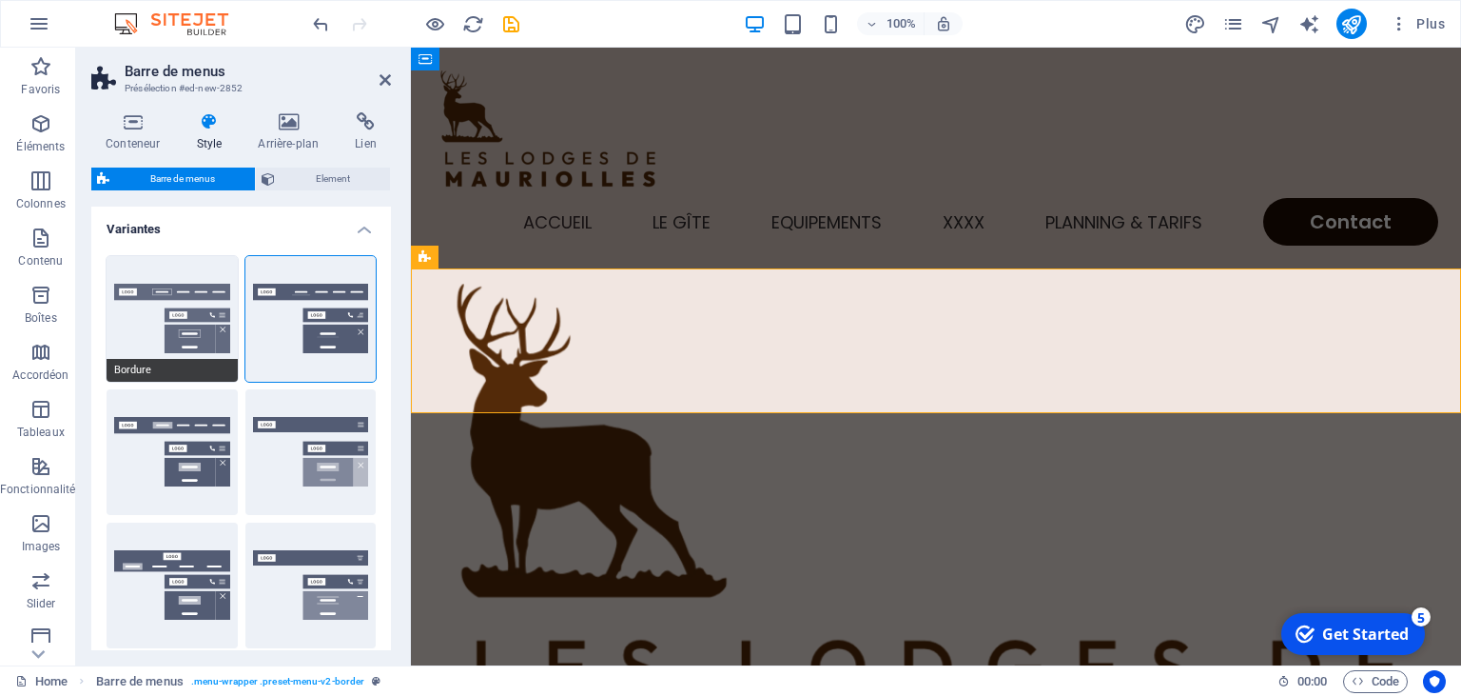
click at [209, 295] on button "Bordure" at bounding box center [172, 319] width 131 height 126
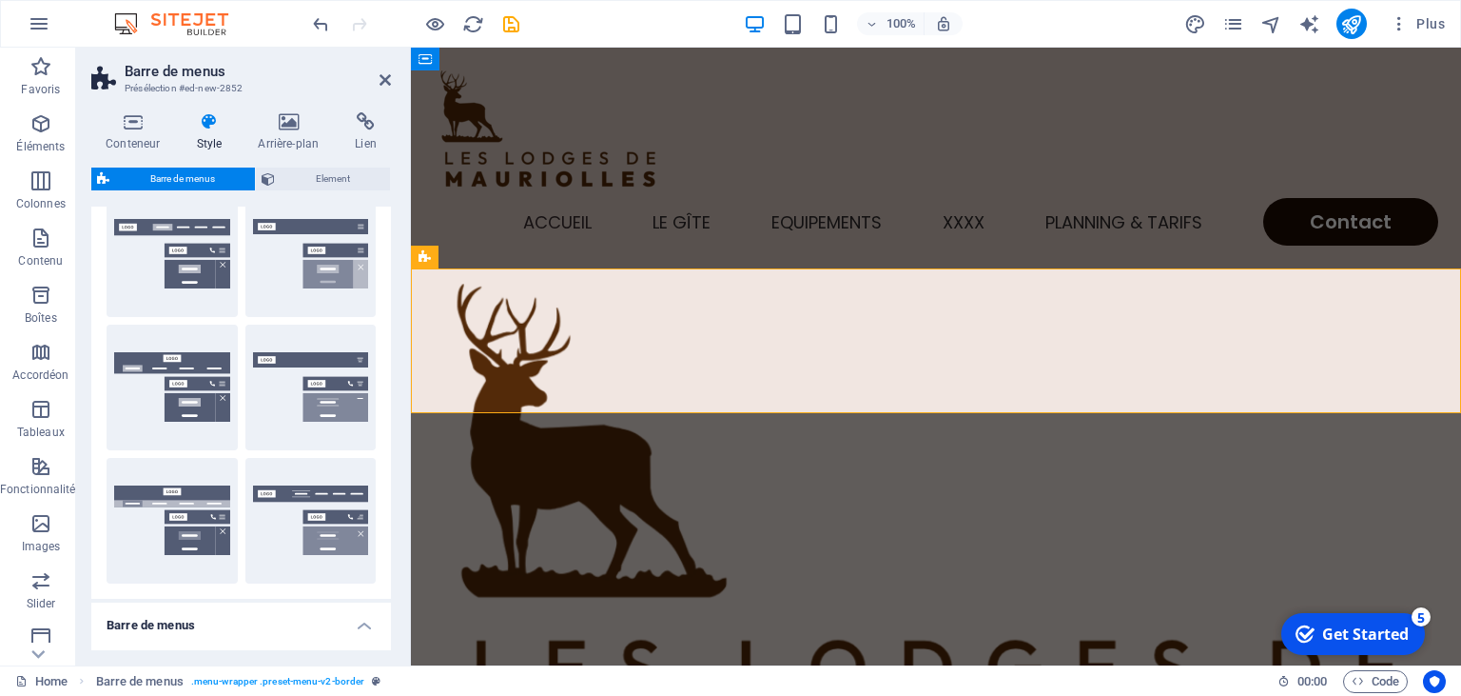
scroll to position [228, 0]
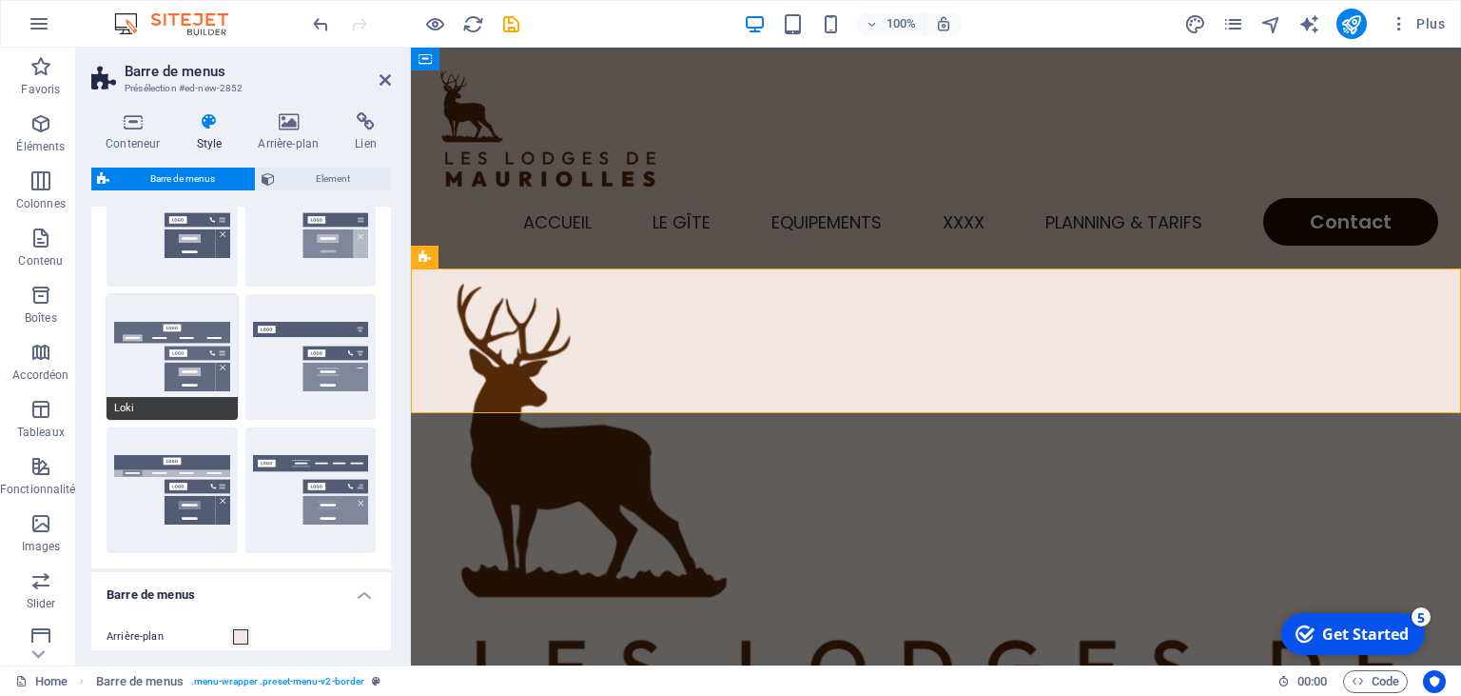
click at [181, 378] on button "Loki" at bounding box center [172, 357] width 131 height 126
type input "0"
select select "DISABLED_OPTION_VALUE"
type input "2"
type input "1"
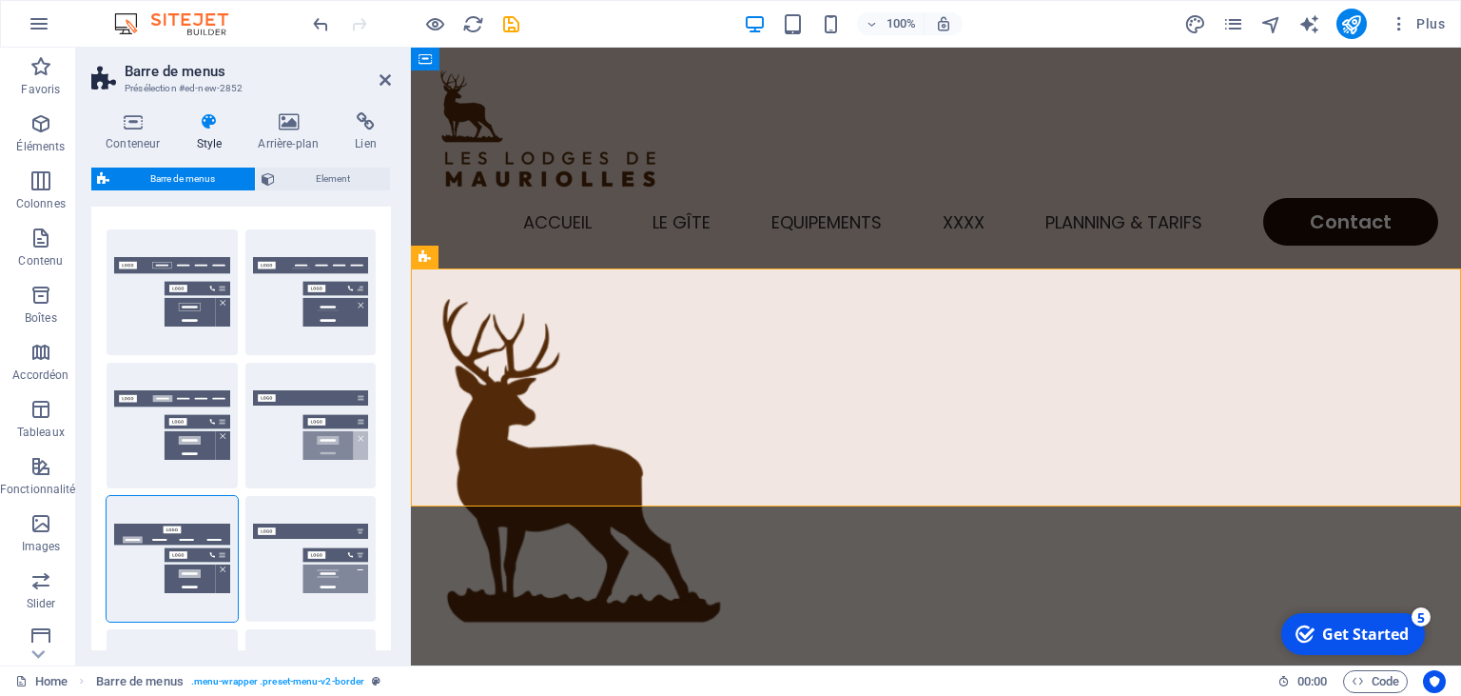
scroll to position [0, 0]
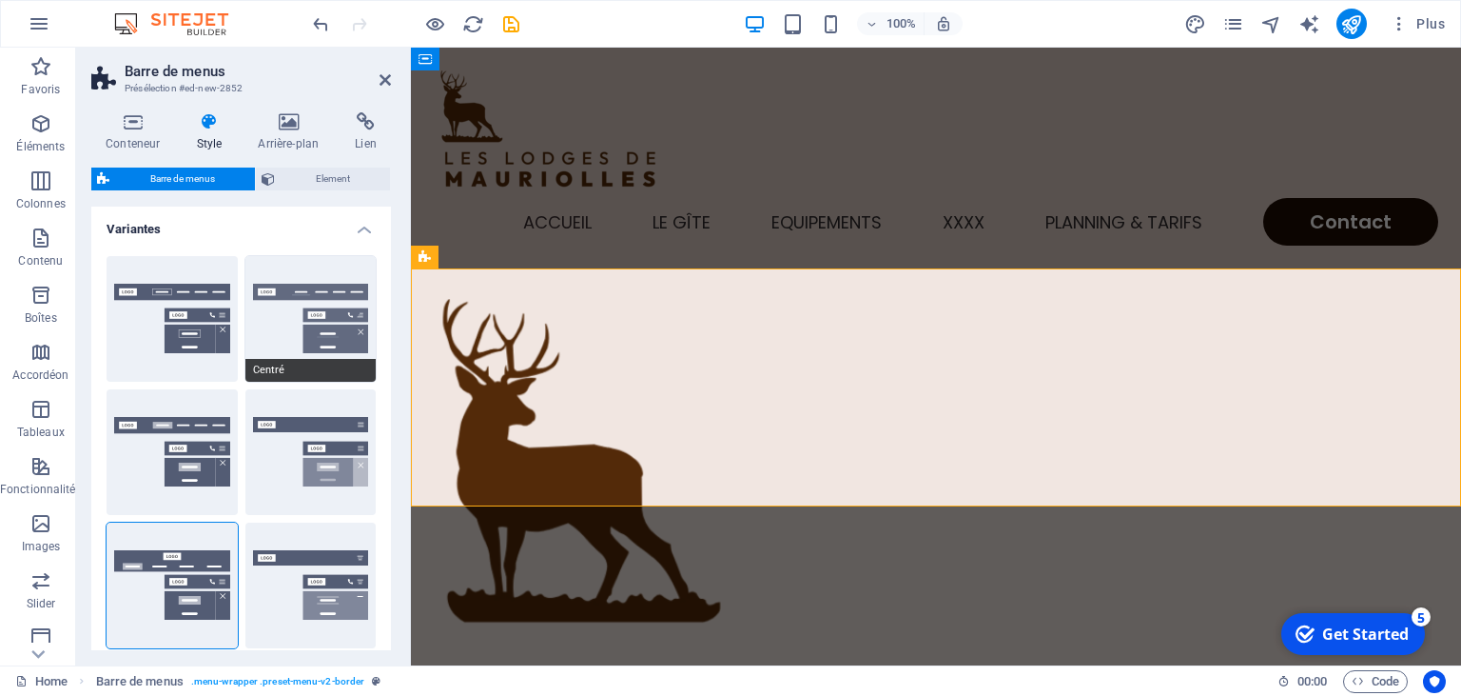
click at [337, 320] on button "Centré" at bounding box center [310, 319] width 131 height 126
type input "1"
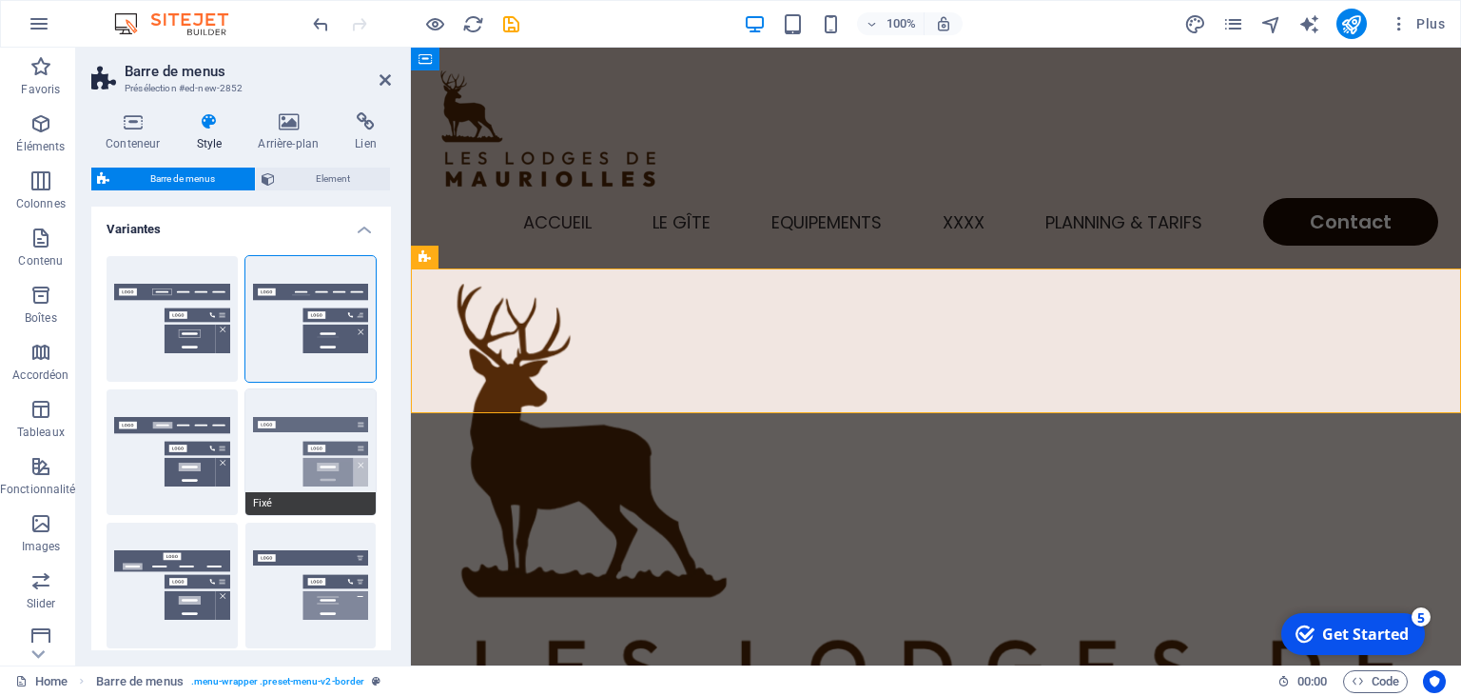
click at [322, 436] on button "Fixé" at bounding box center [310, 452] width 131 height 126
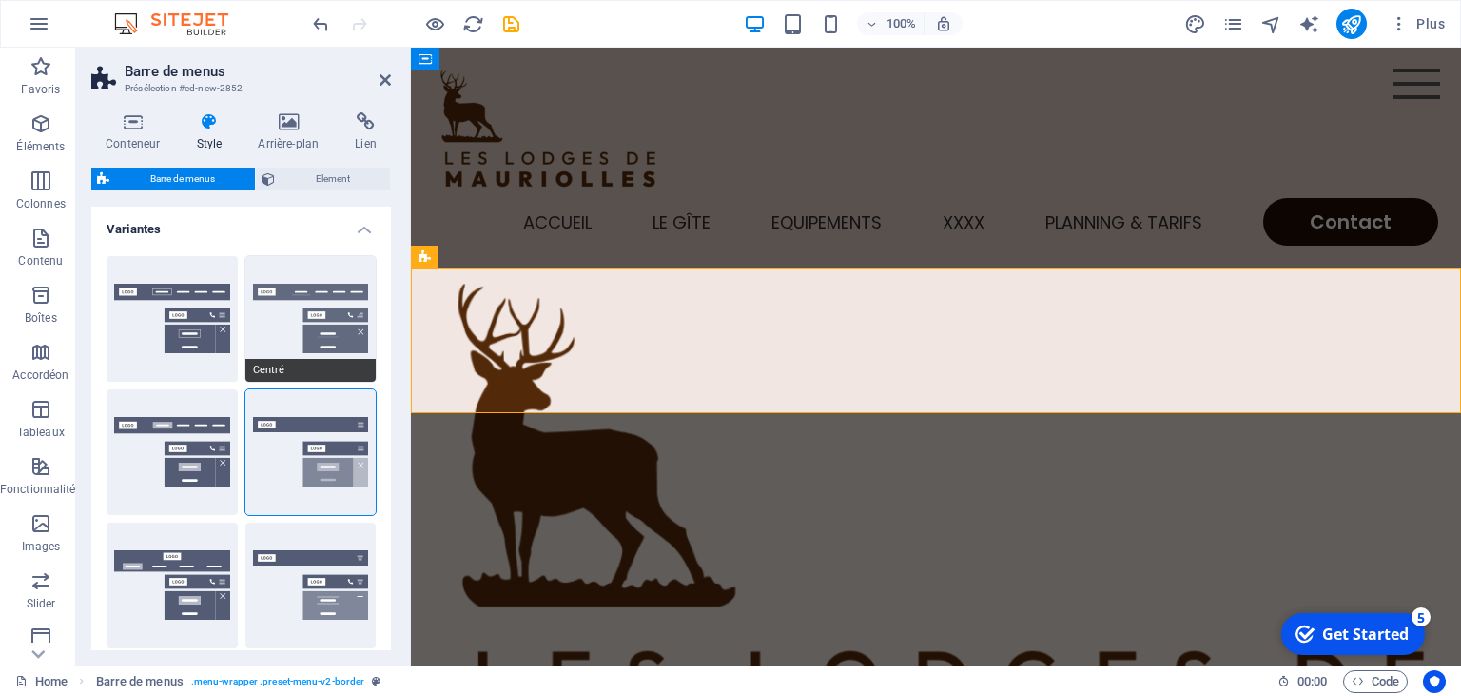
click at [334, 321] on button "Centré" at bounding box center [310, 319] width 131 height 126
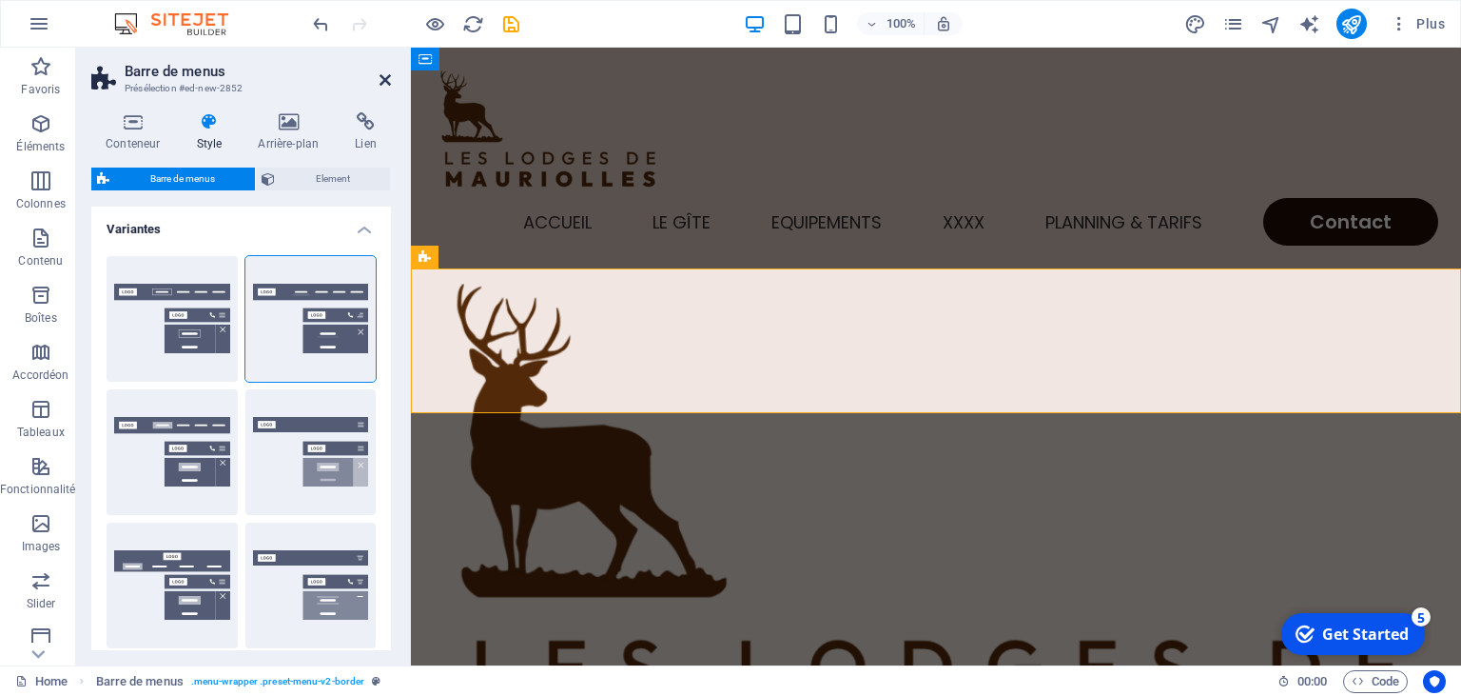
click at [382, 74] on icon at bounding box center [385, 79] width 11 height 15
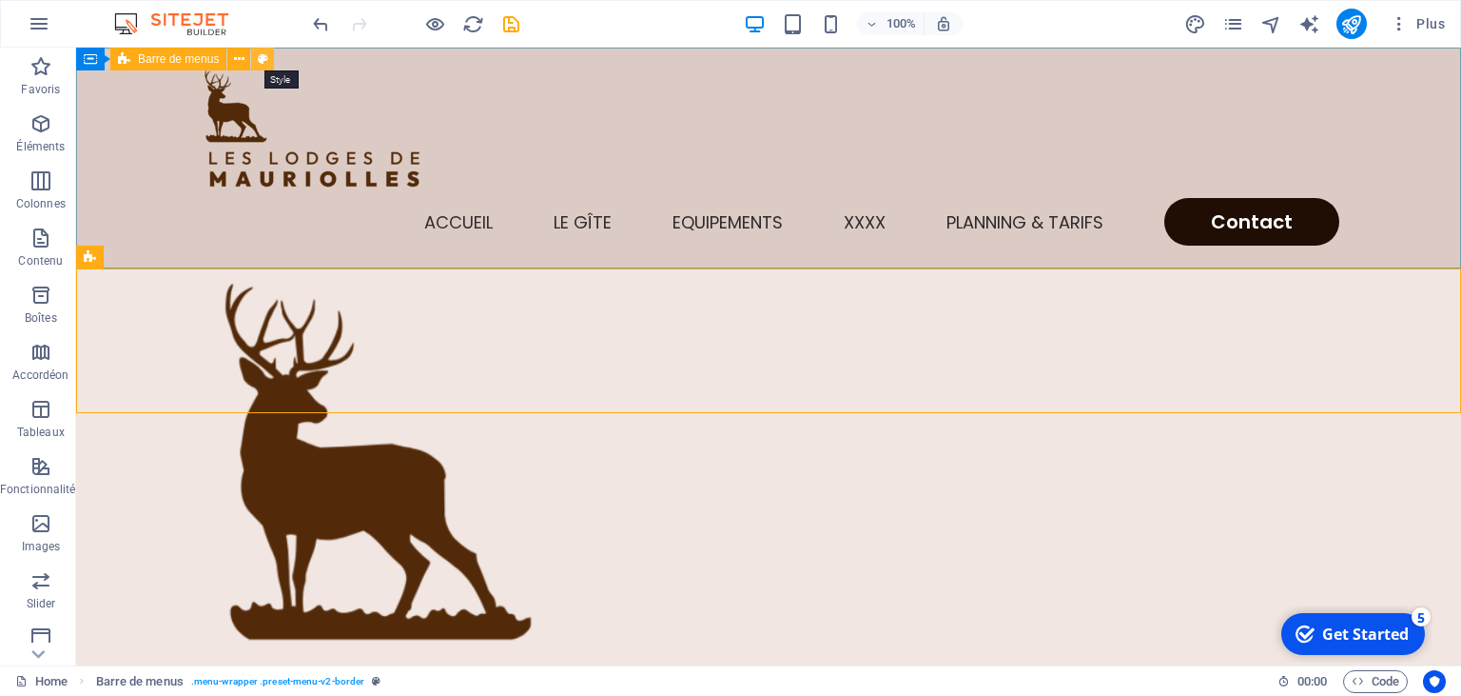
click at [265, 55] on icon at bounding box center [263, 59] width 10 height 20
select select "rem"
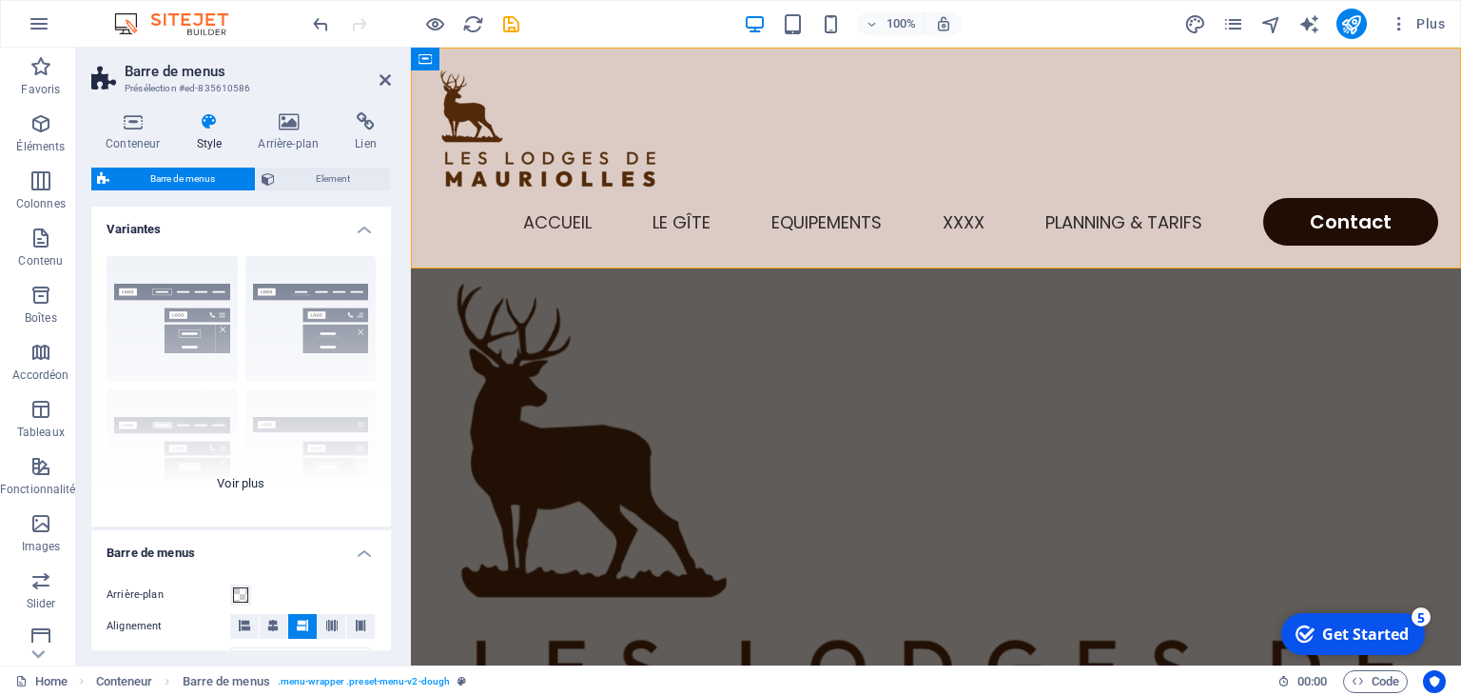
click at [304, 326] on div "Bordure Centré Par défaut Fixé Loki Déclencheur Large XXL" at bounding box center [241, 383] width 300 height 285
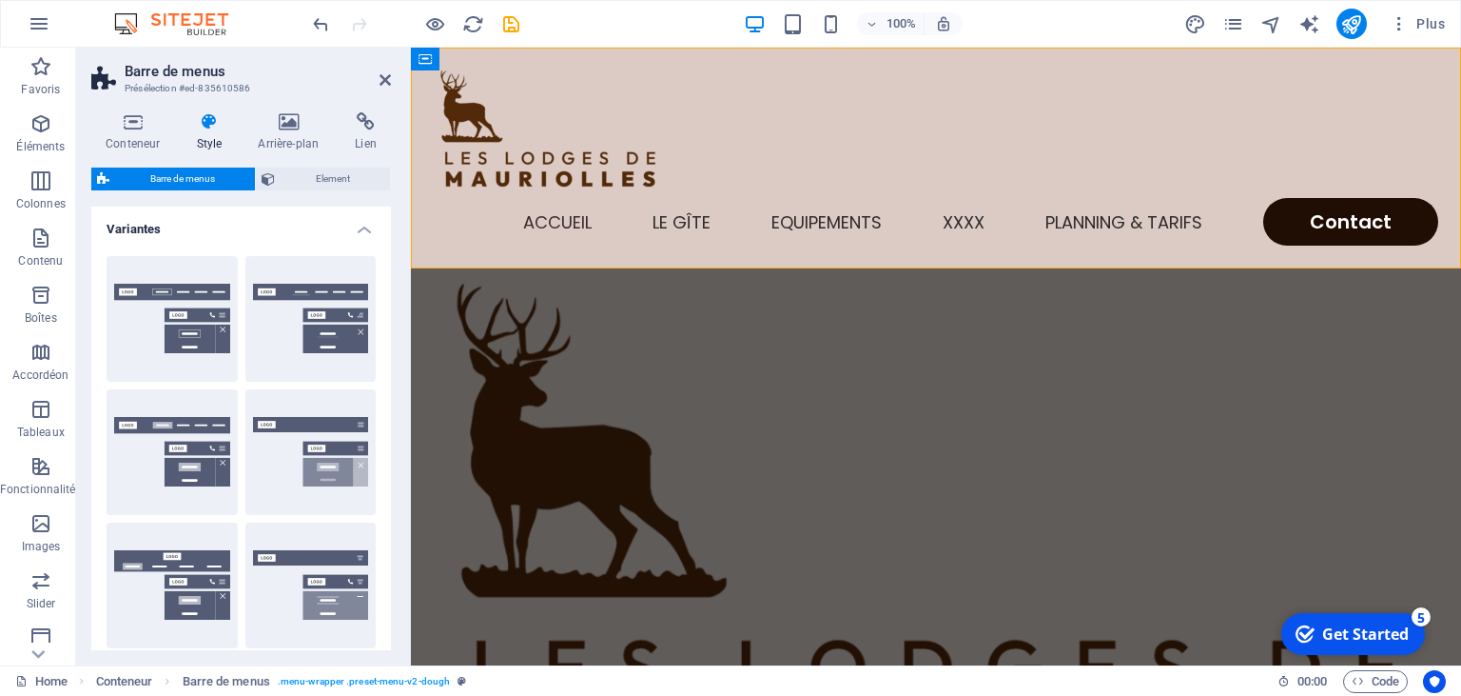
click at [304, 326] on button "Centré" at bounding box center [310, 319] width 131 height 126
type input "1"
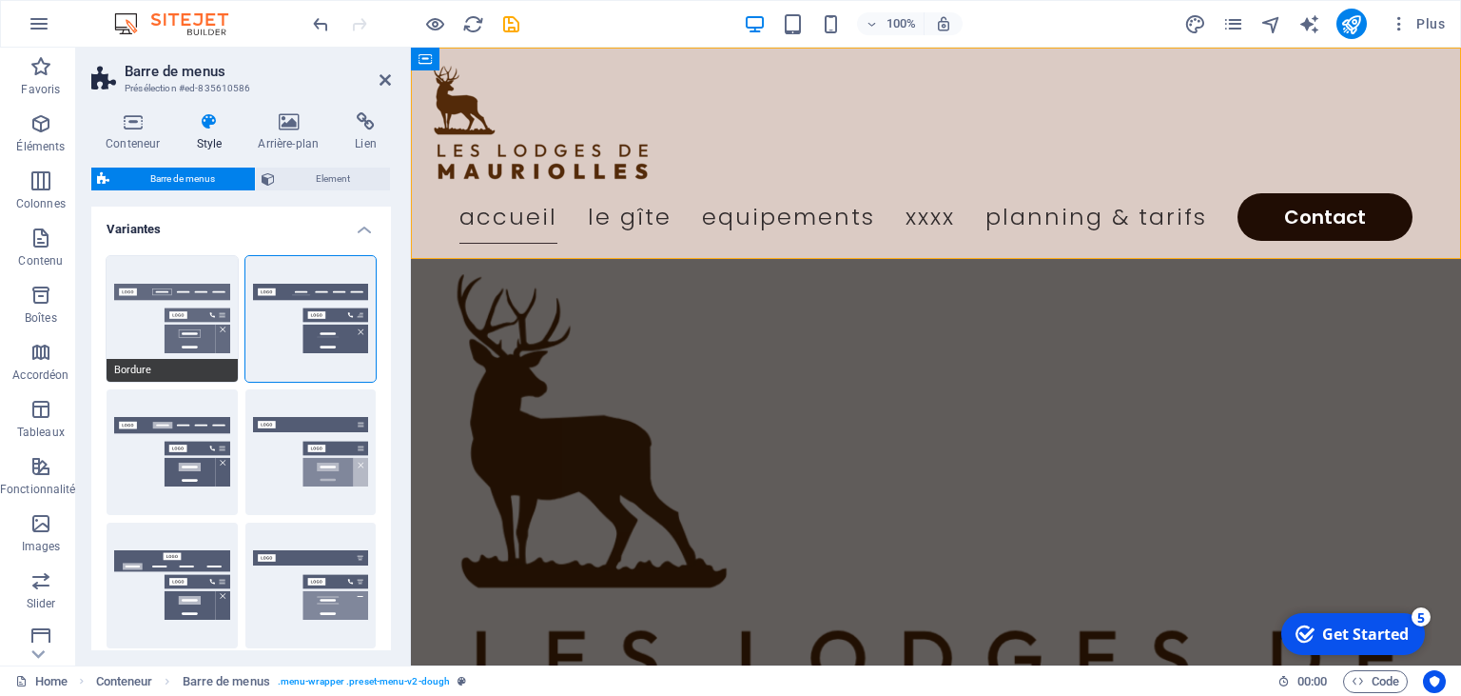
click at [181, 311] on button "Bordure" at bounding box center [172, 319] width 131 height 126
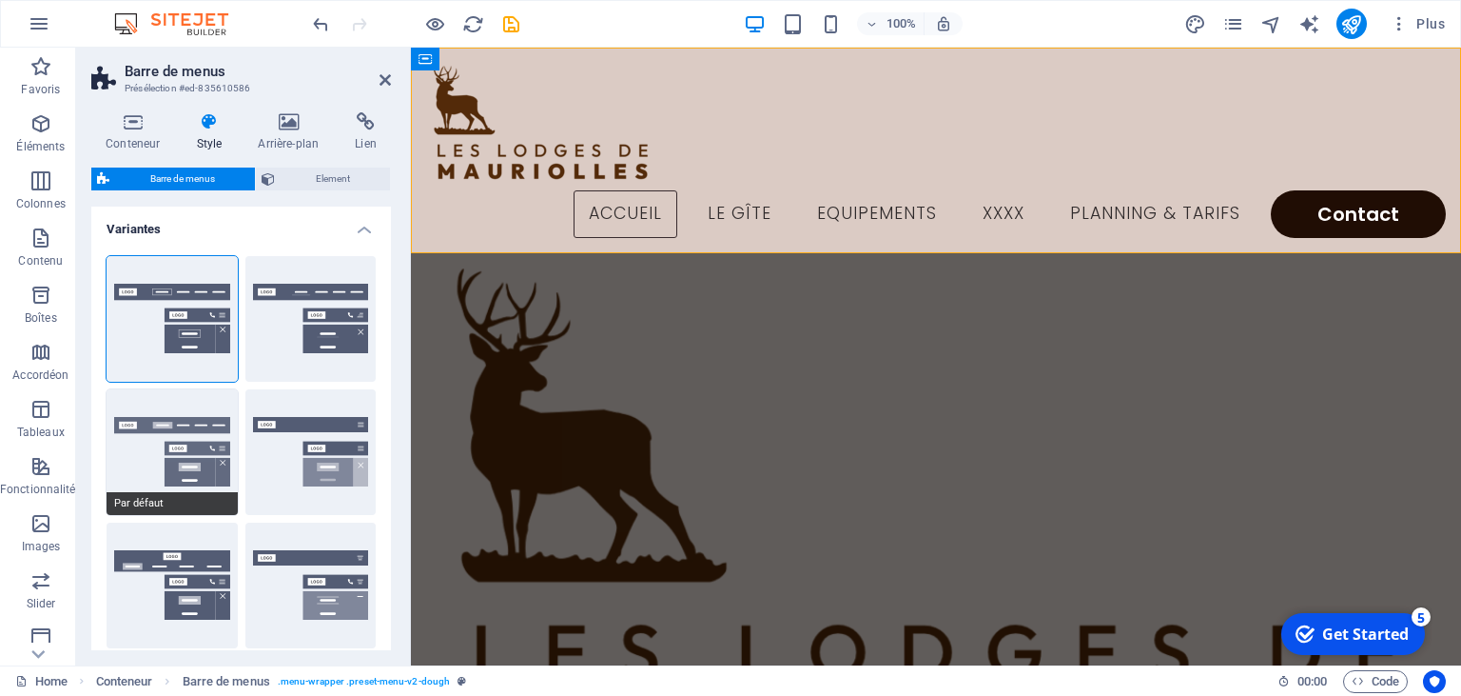
click at [188, 458] on button "Par défaut" at bounding box center [172, 452] width 131 height 126
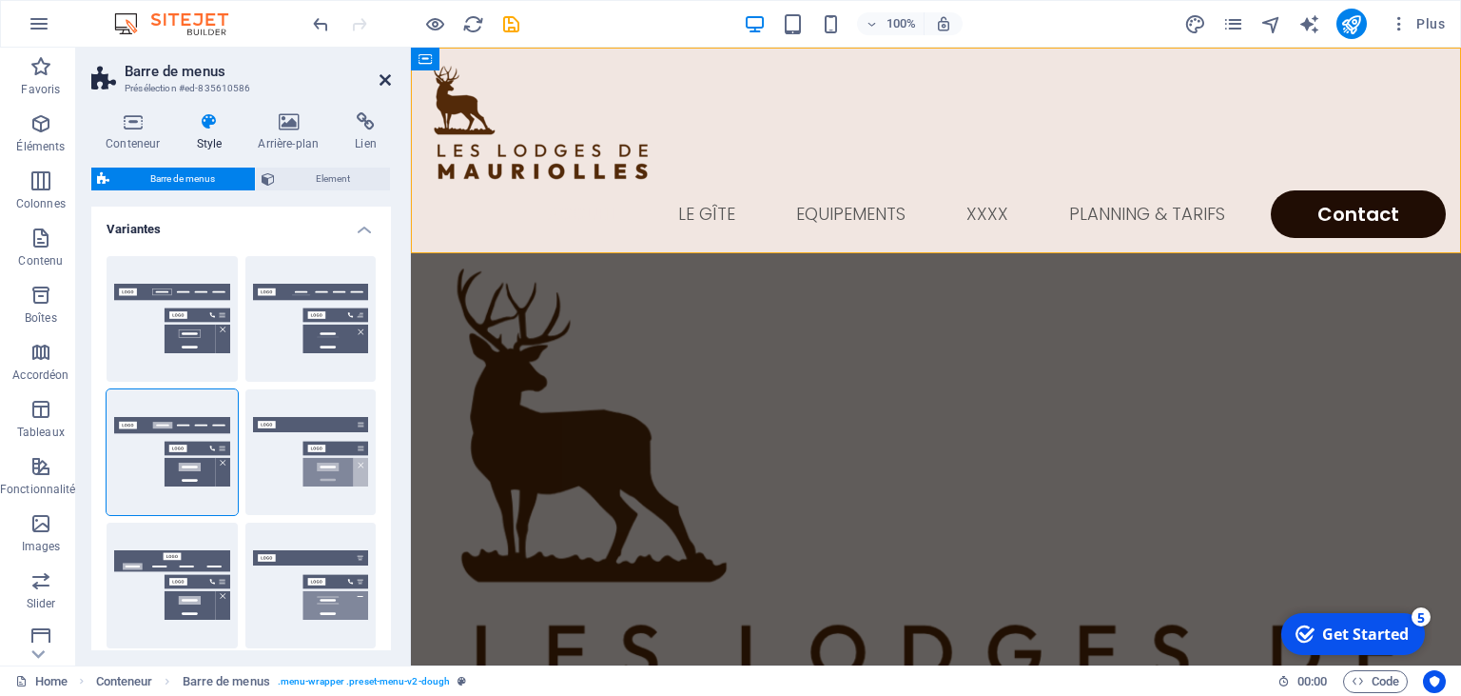
click at [390, 78] on icon at bounding box center [385, 79] width 11 height 15
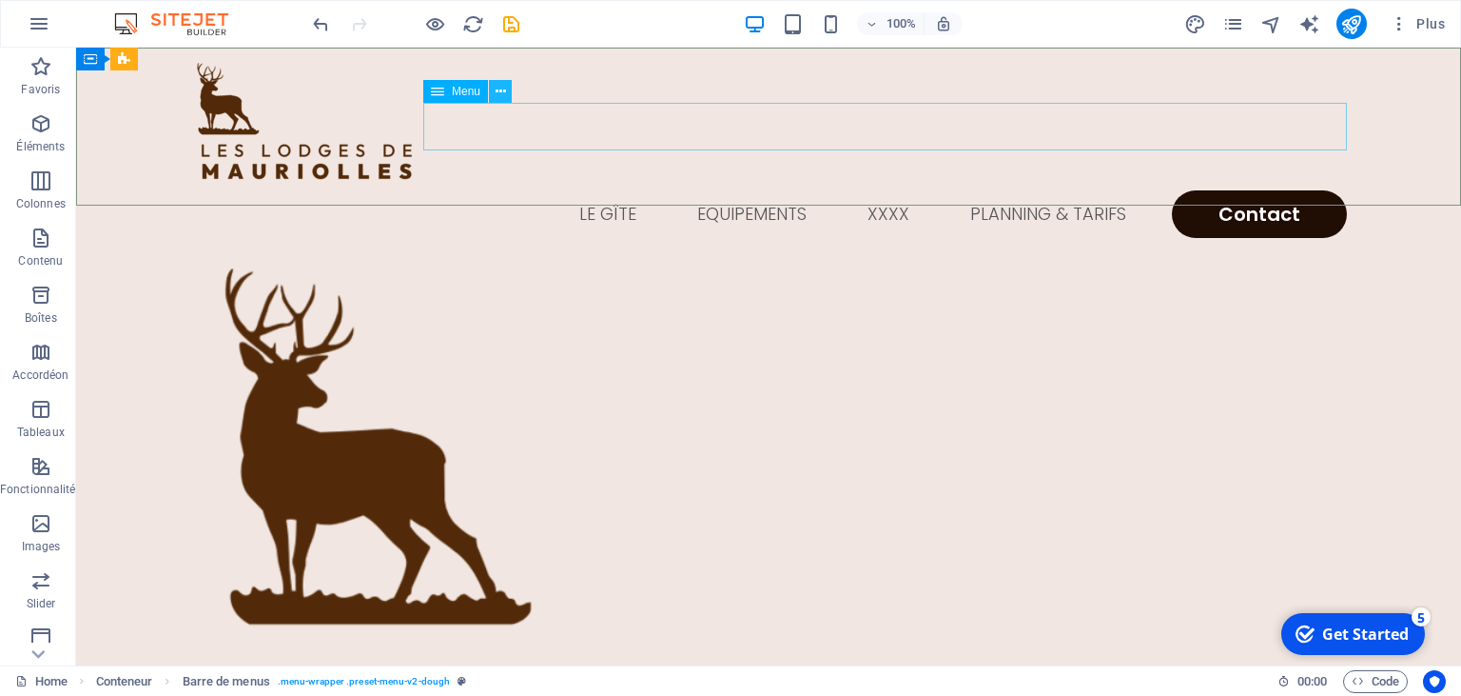
click at [497, 89] on icon at bounding box center [501, 92] width 10 height 20
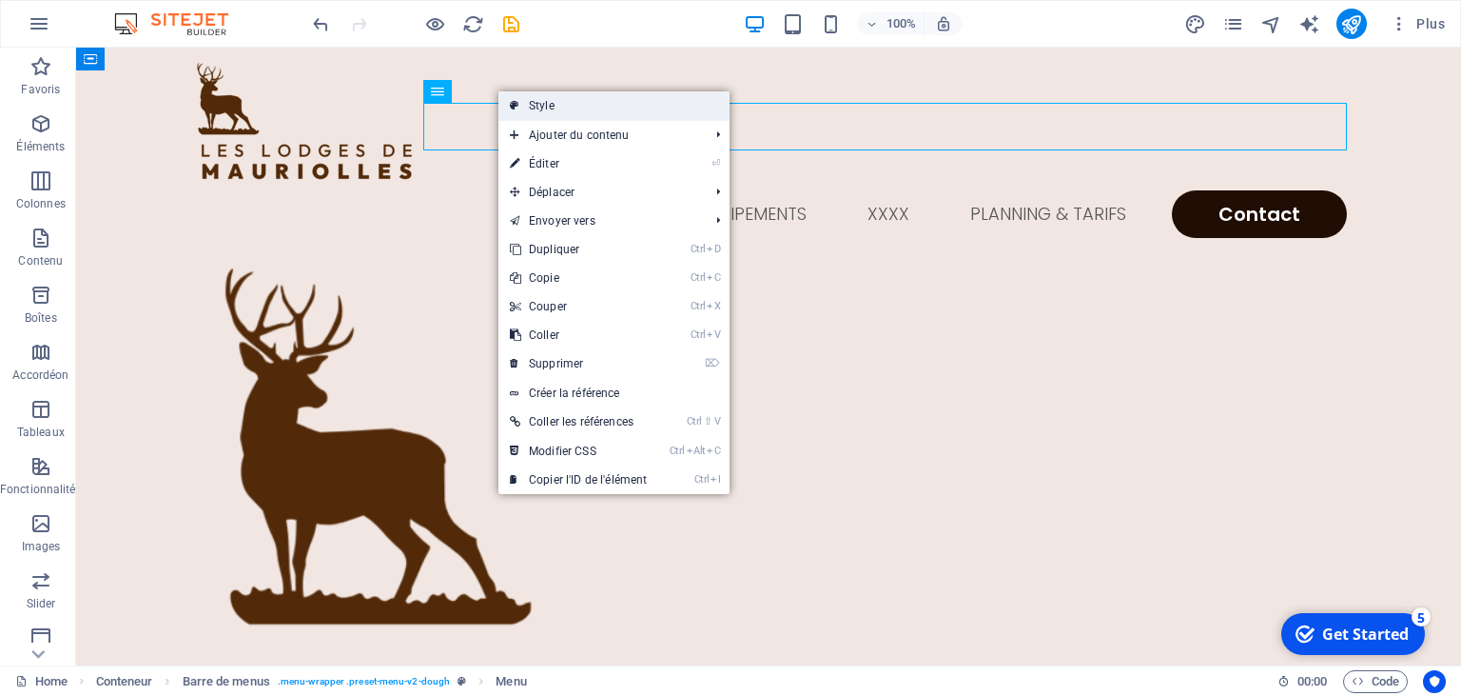
click at [520, 105] on link "Style" at bounding box center [614, 105] width 231 height 29
select select "rem"
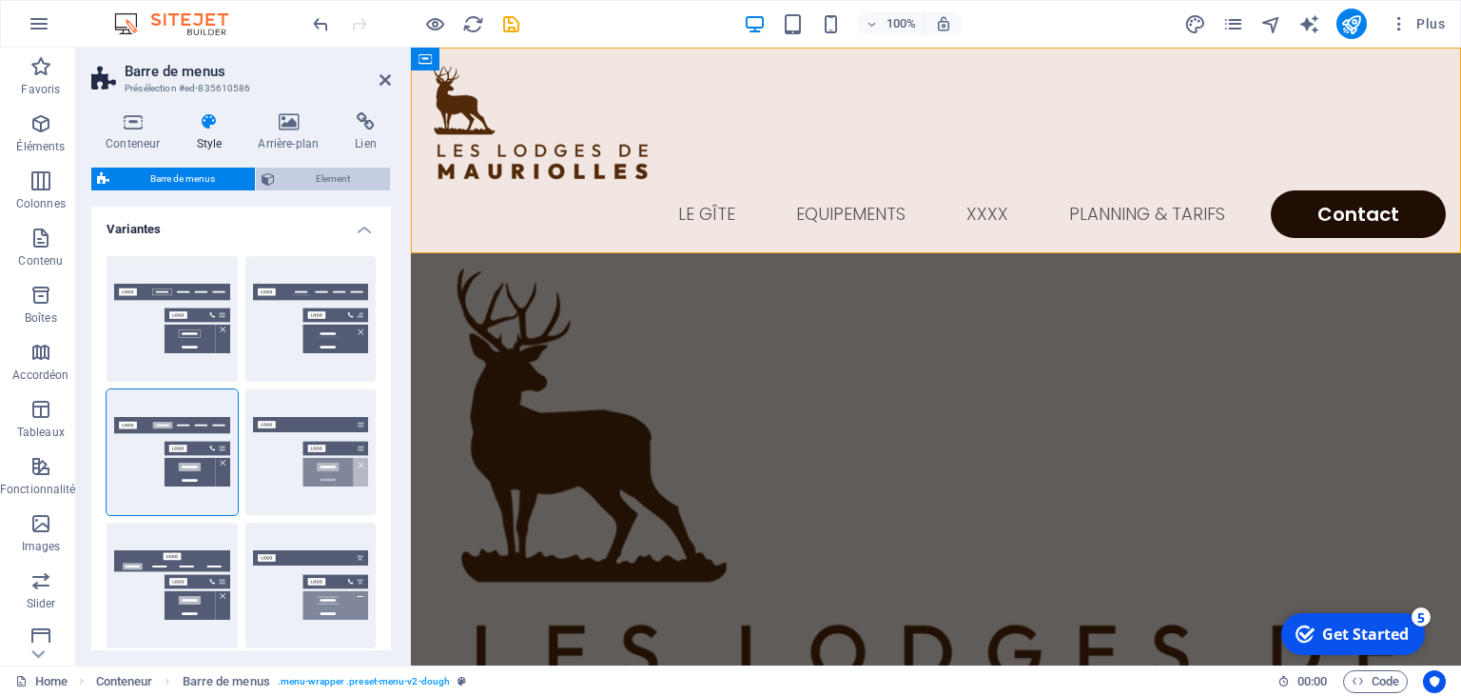
click at [323, 176] on span "Element" at bounding box center [333, 178] width 104 height 23
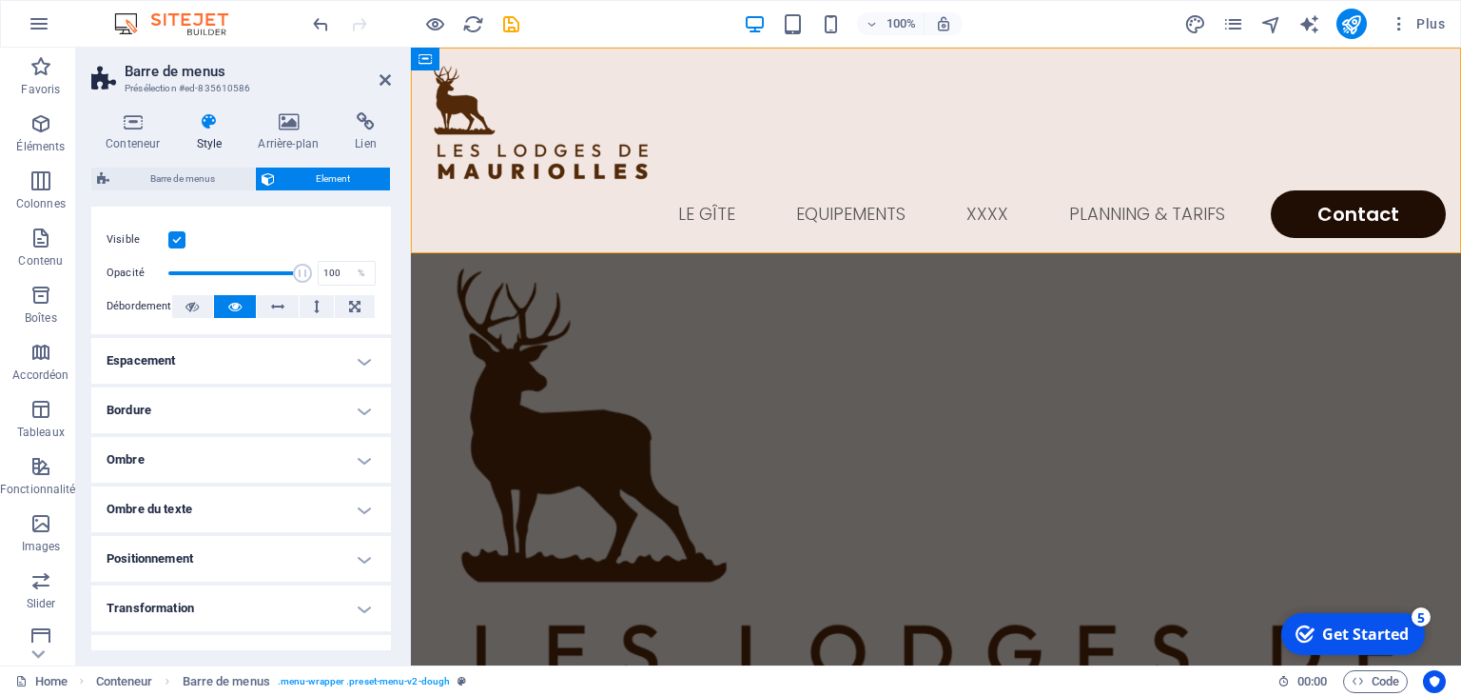
scroll to position [36, 0]
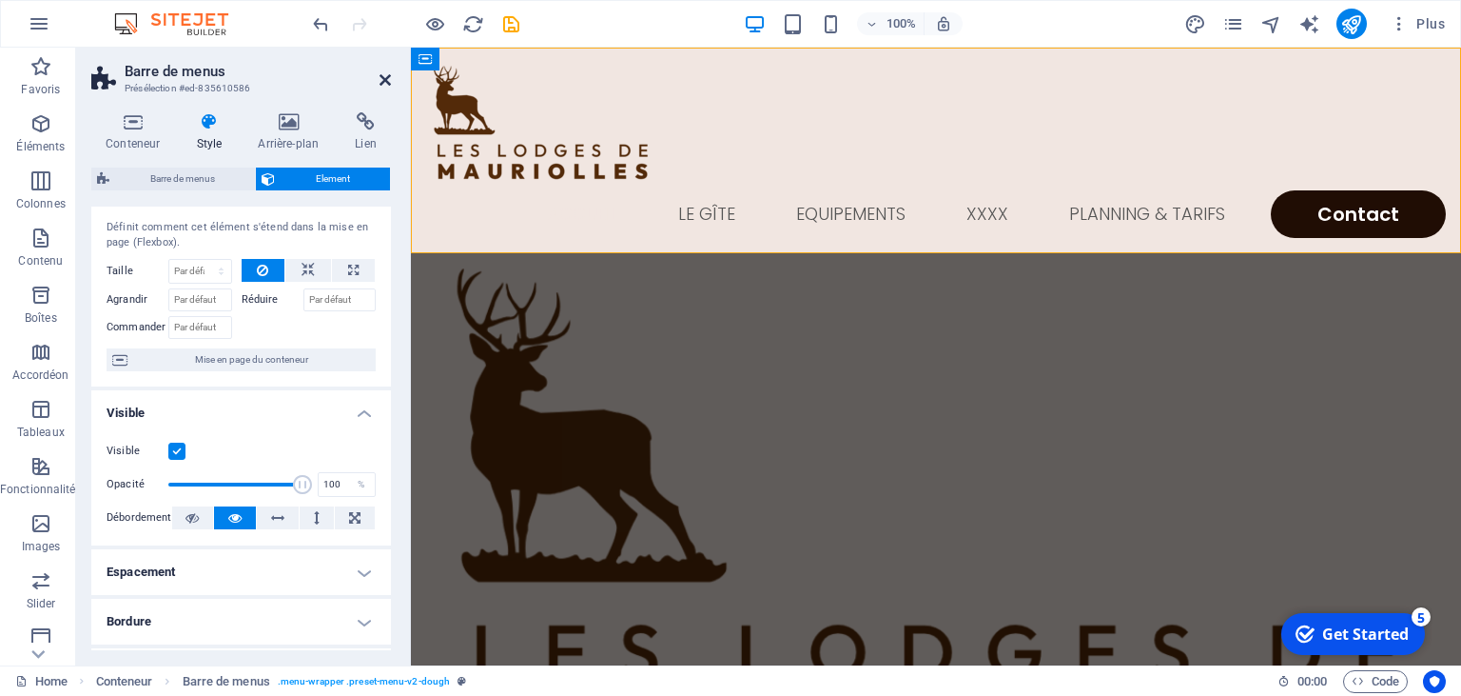
click at [384, 78] on icon at bounding box center [385, 79] width 11 height 15
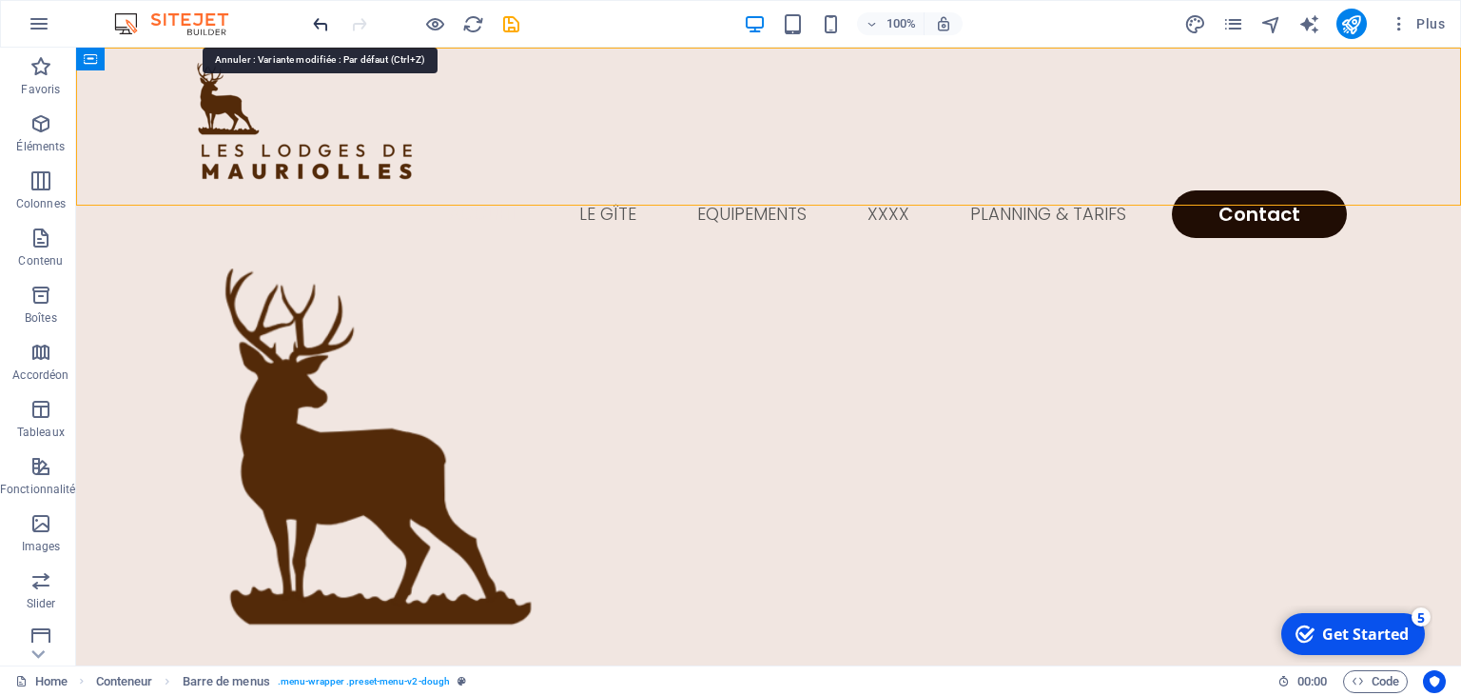
click at [316, 24] on icon "undo" at bounding box center [321, 24] width 22 height 22
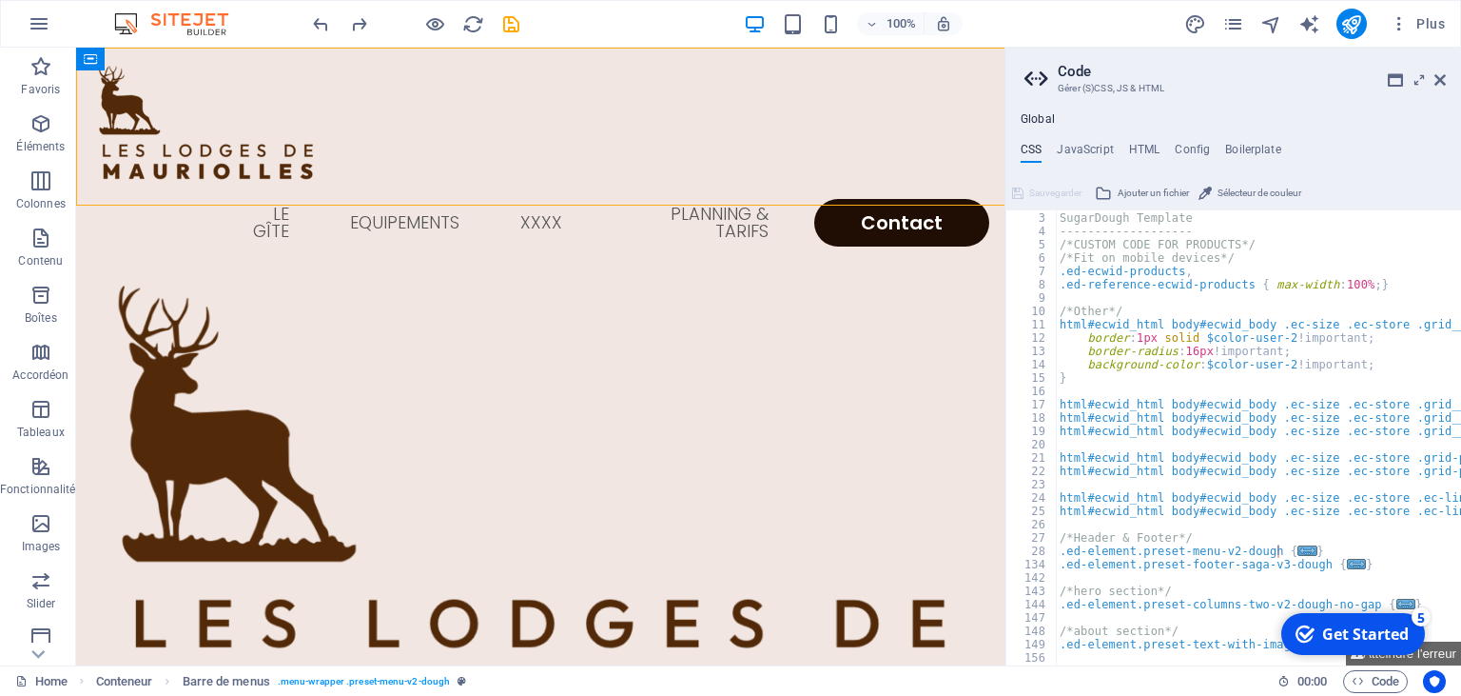
scroll to position [26, 0]
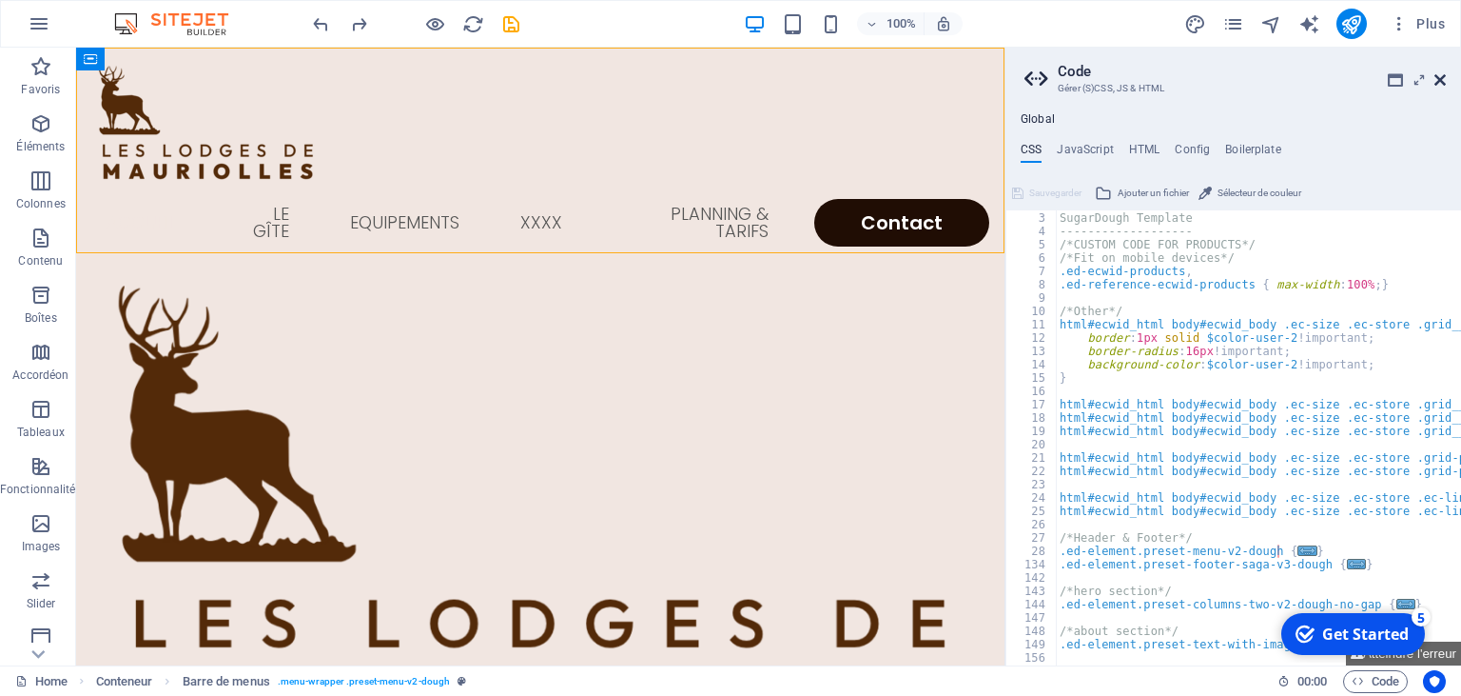
click at [1441, 79] on icon at bounding box center [1440, 79] width 11 height 15
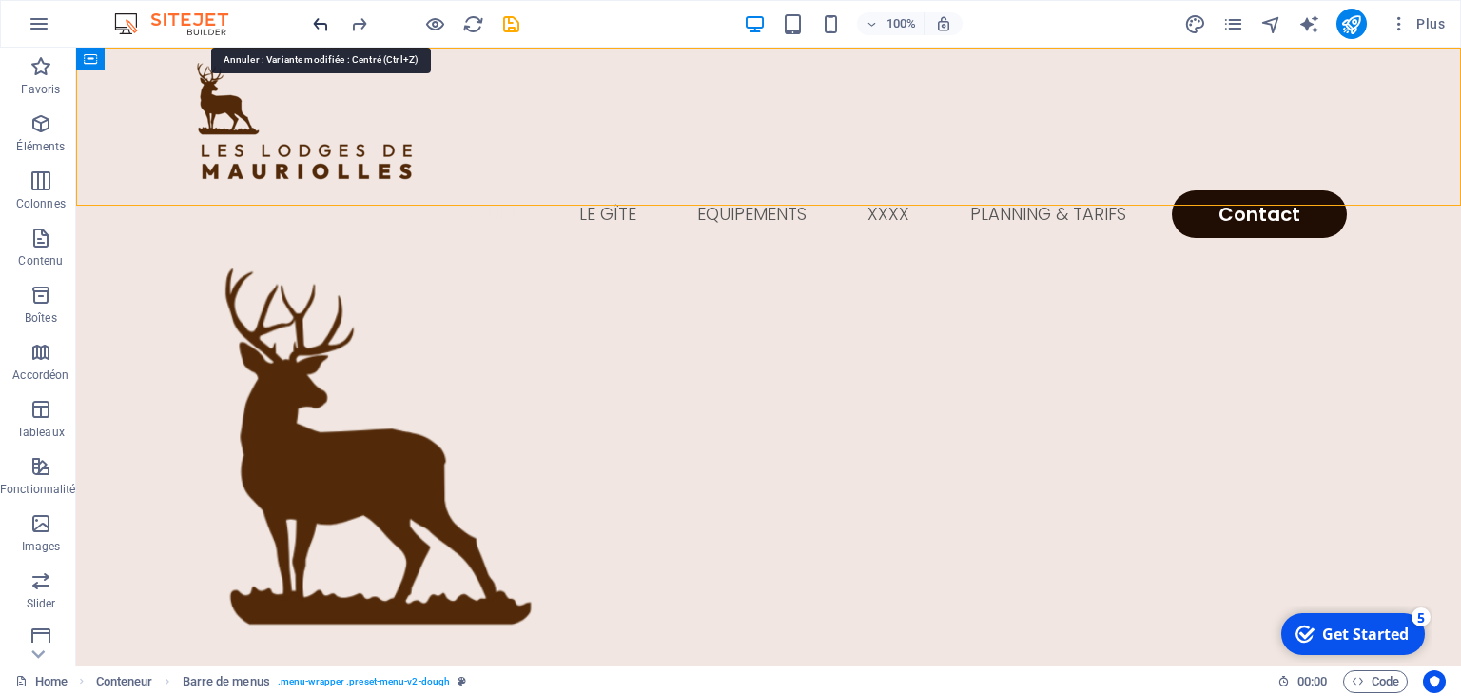
click at [320, 23] on icon "undo" at bounding box center [321, 24] width 22 height 22
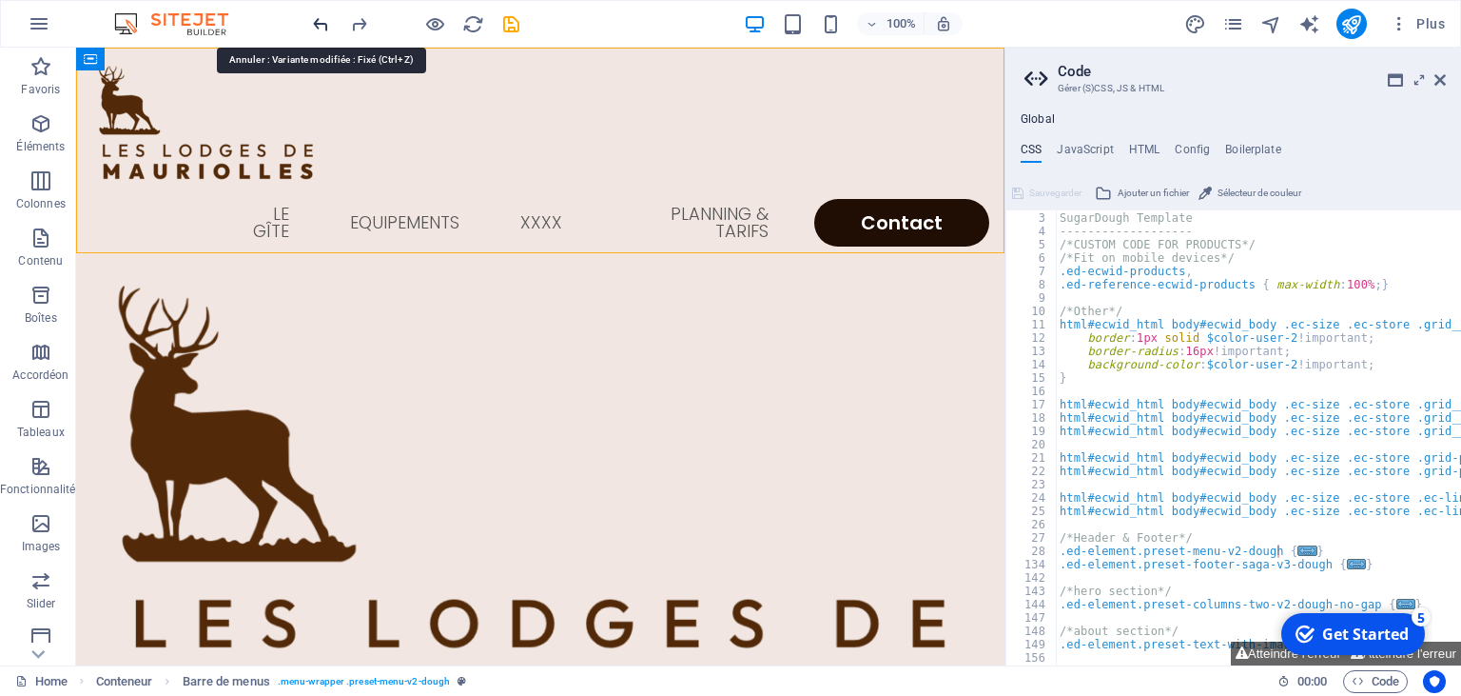
click at [320, 23] on icon "undo" at bounding box center [321, 24] width 22 height 22
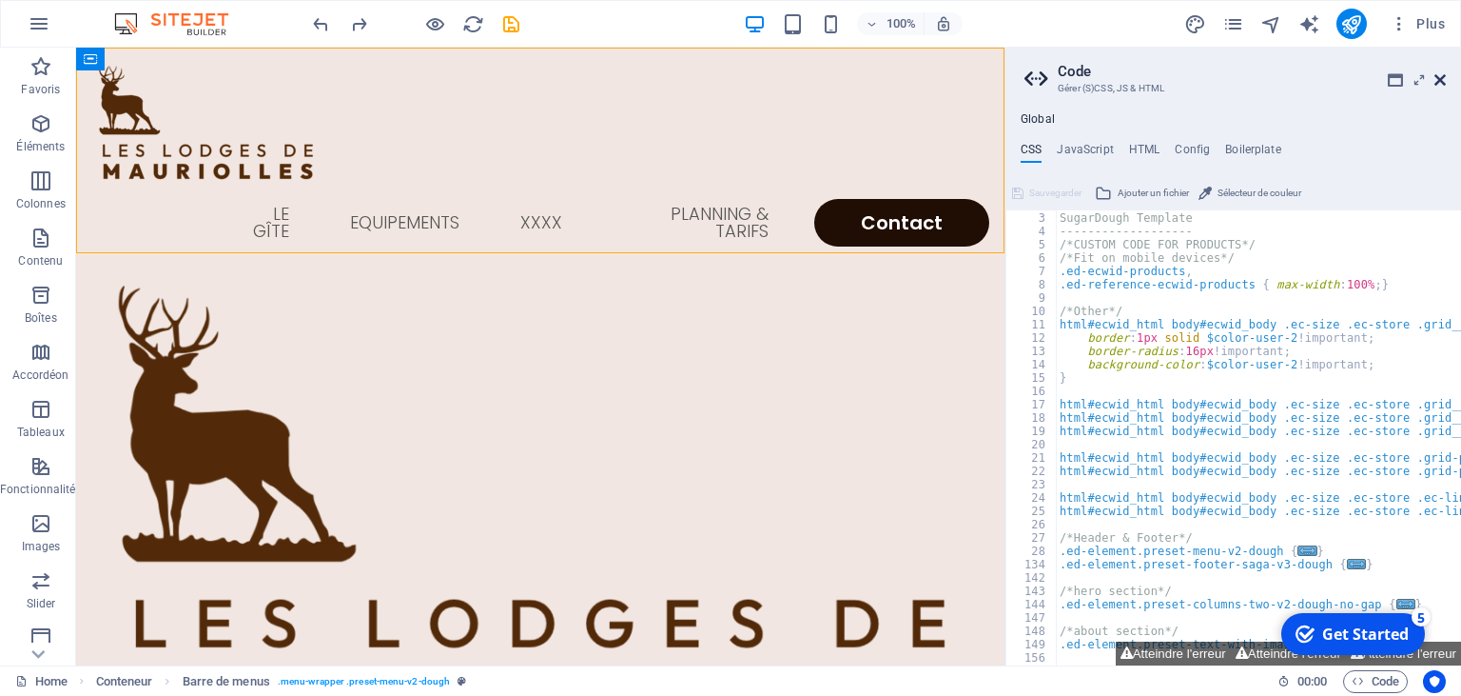
click at [1441, 72] on icon at bounding box center [1440, 79] width 11 height 15
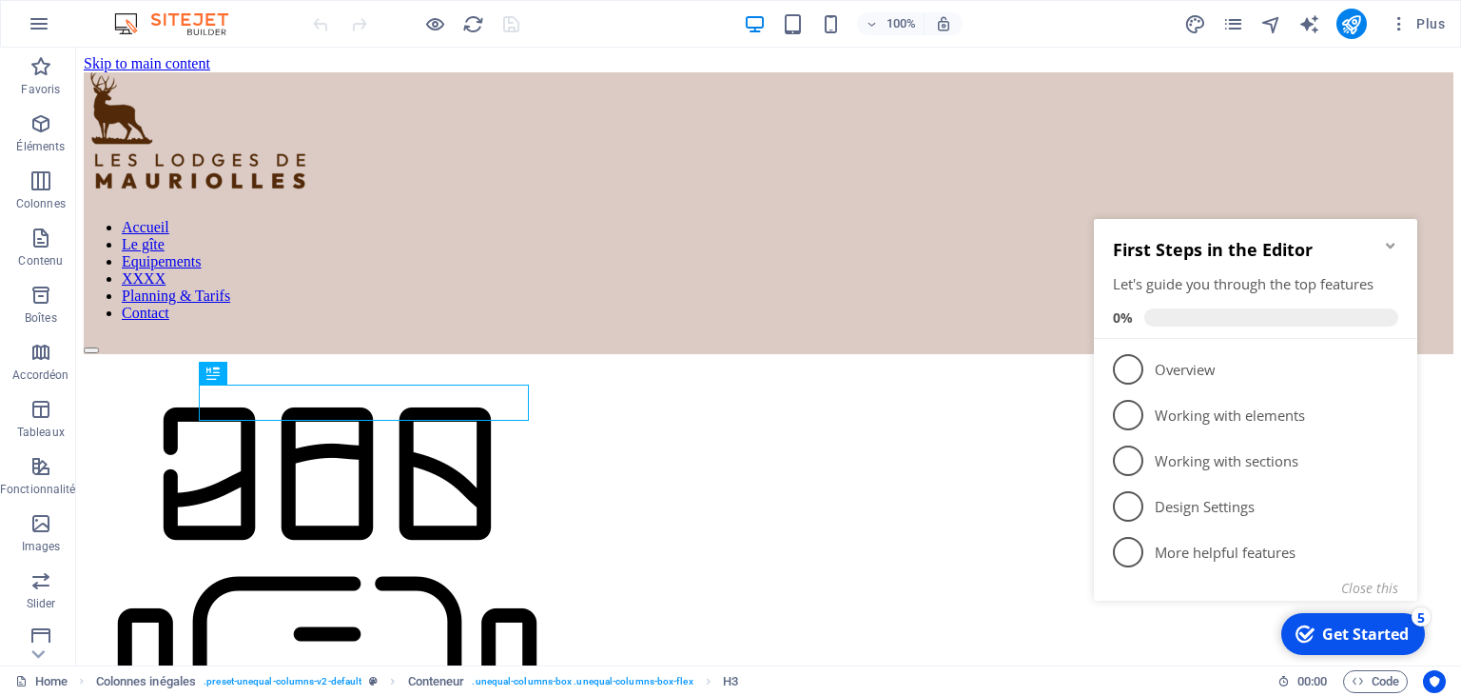
click at [1395, 243] on icon "Minimize checklist" at bounding box center [1390, 245] width 15 height 15
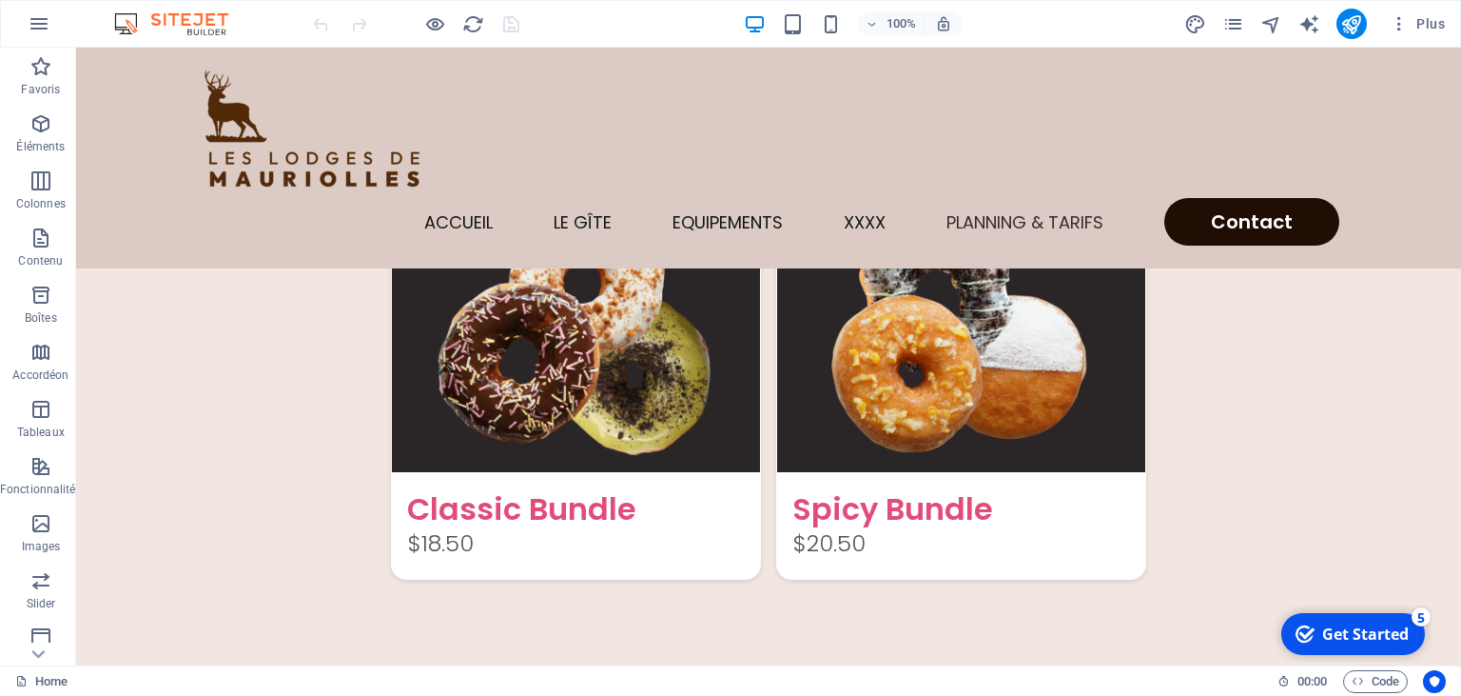
scroll to position [4765, 0]
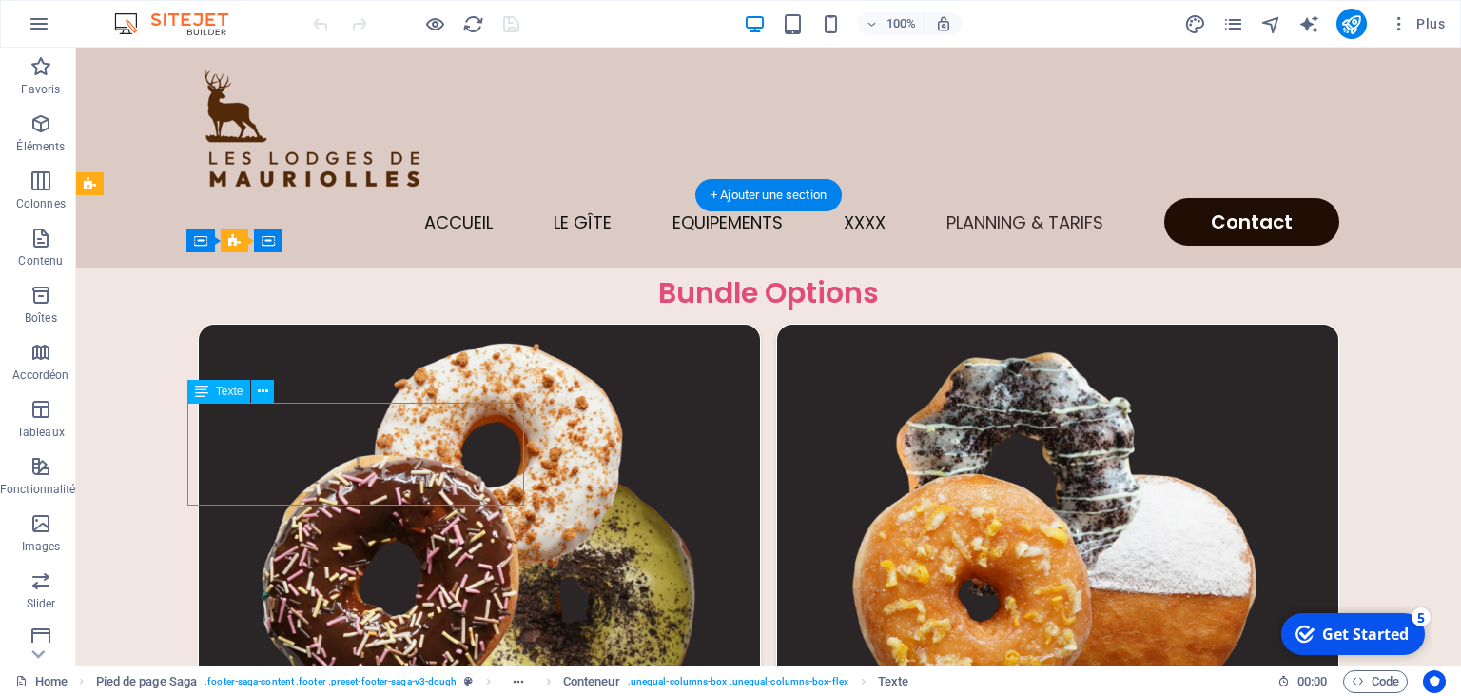
scroll to position [4968, 0]
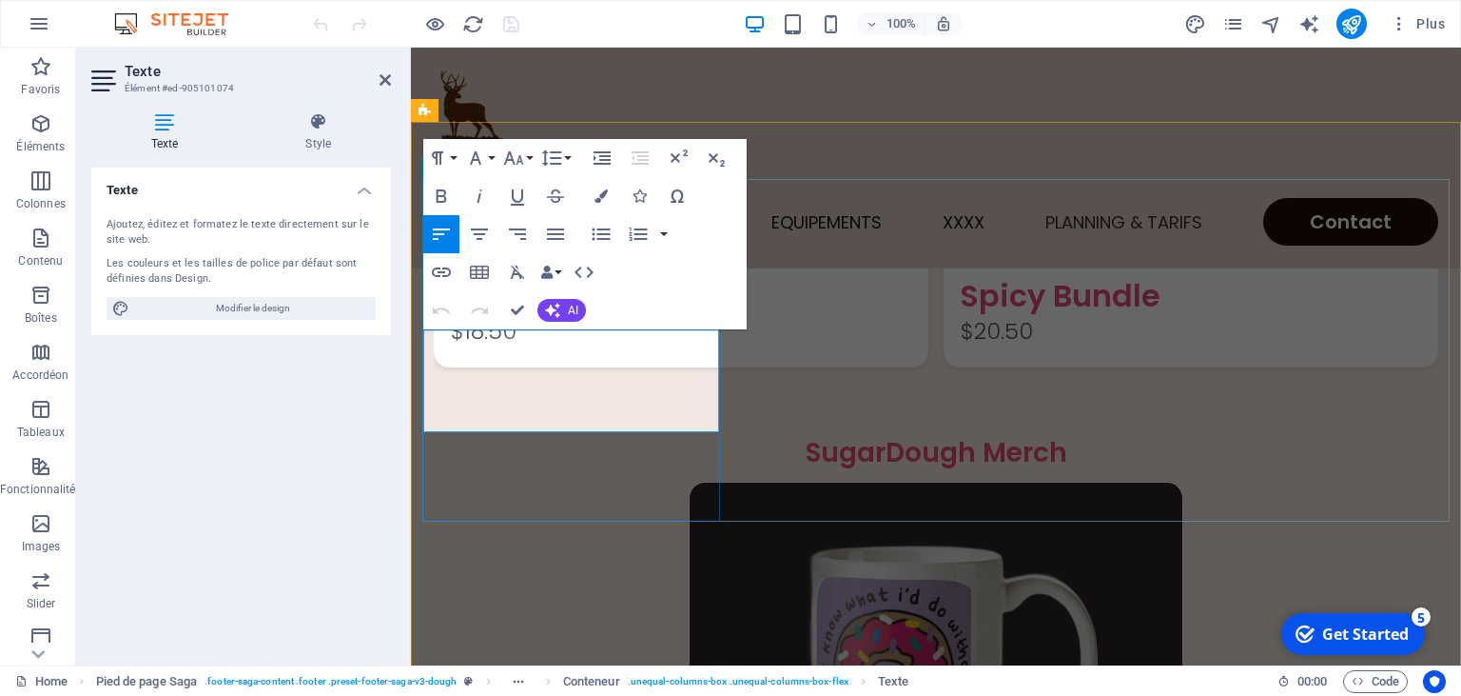
scroll to position [4485, 0]
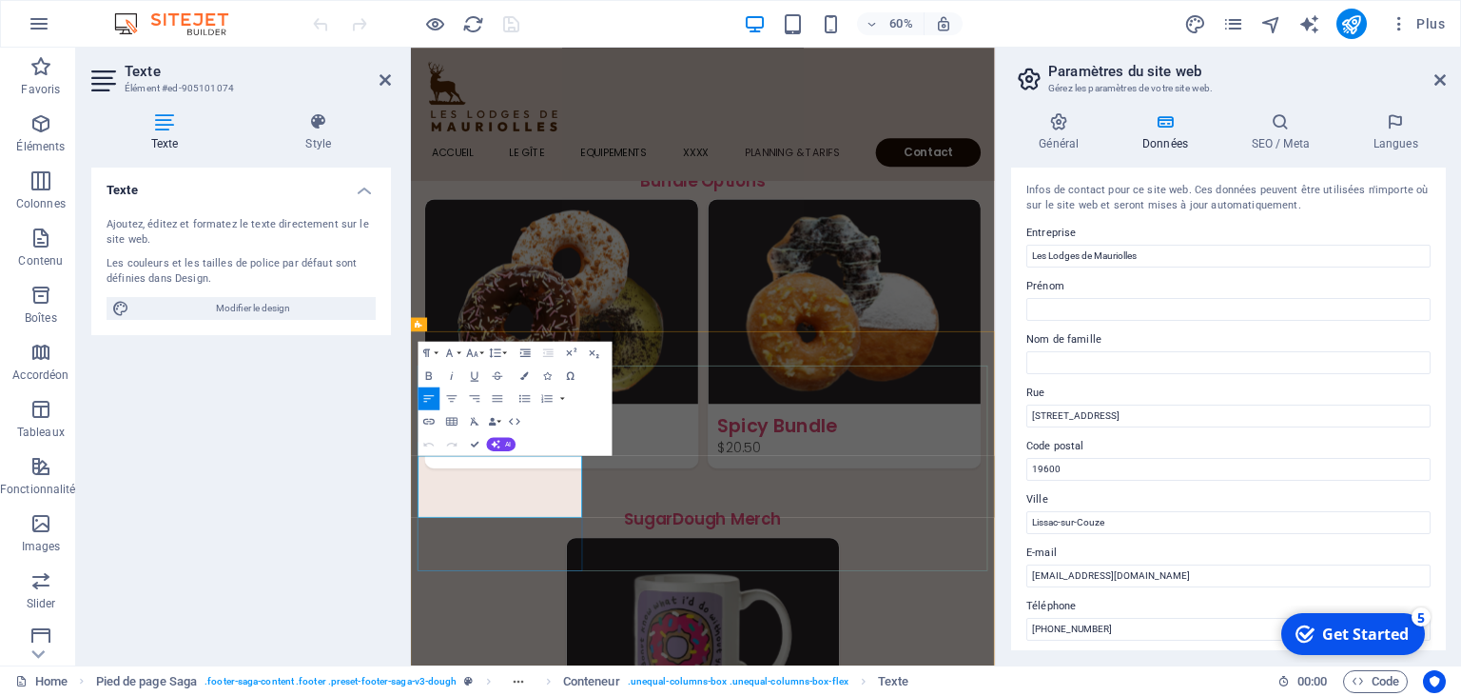
click at [1445, 77] on icon at bounding box center [1440, 79] width 11 height 15
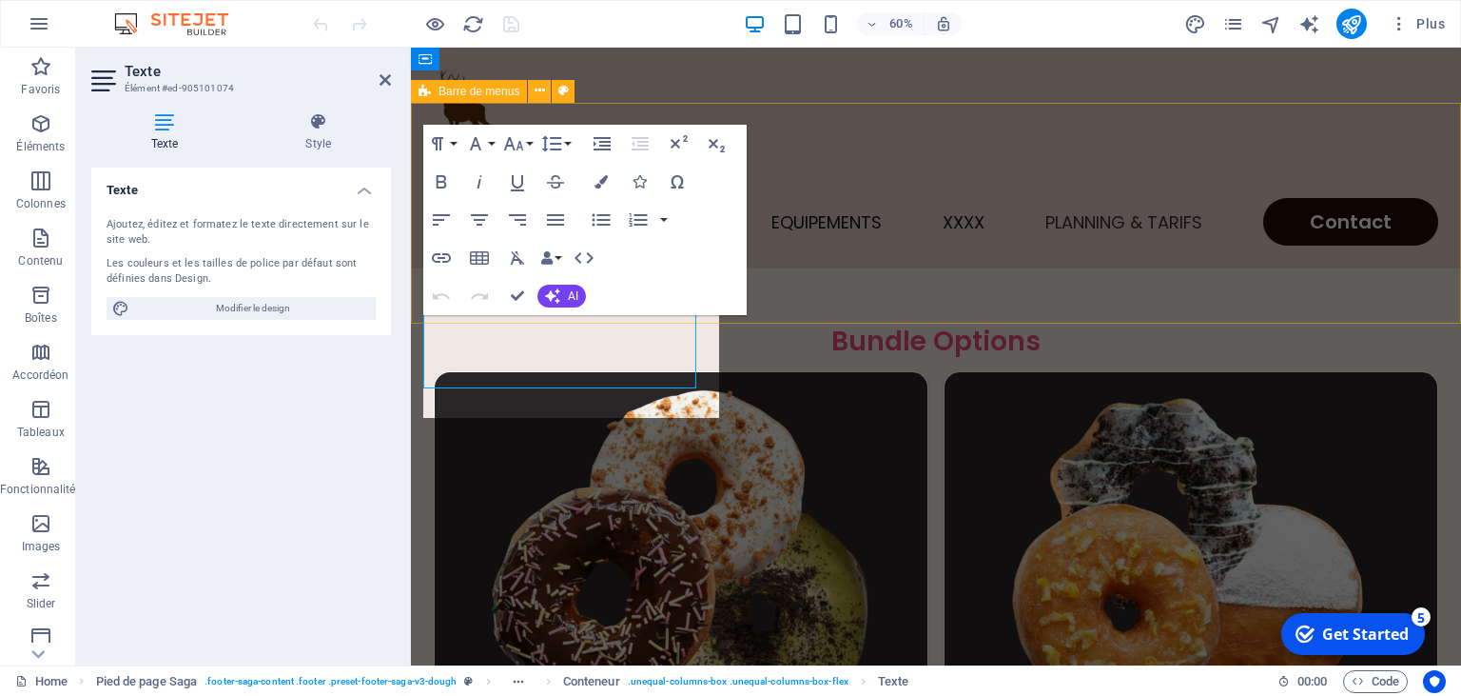
scroll to position [4982, 0]
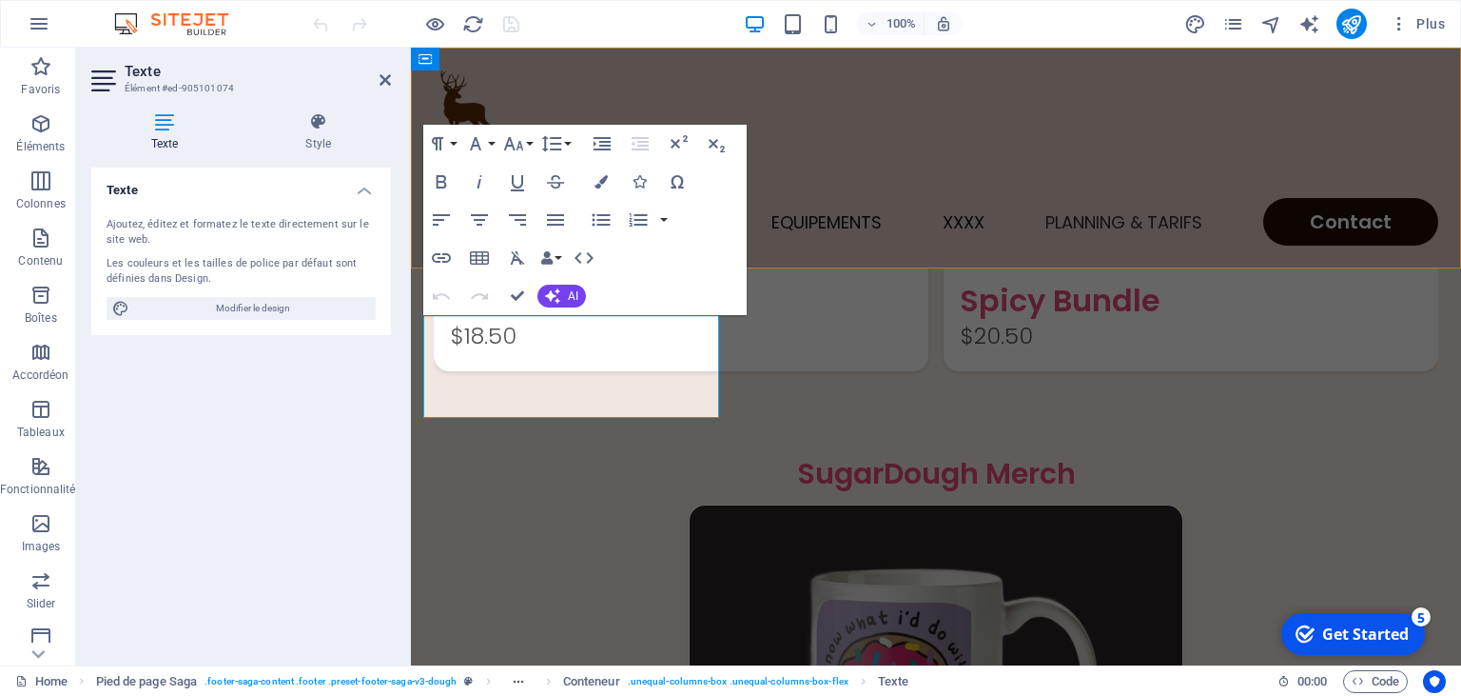
click at [801, 142] on div "Accueil Le gîte Equipements XXXX Planning & Tarifs Contact" at bounding box center [936, 158] width 1050 height 221
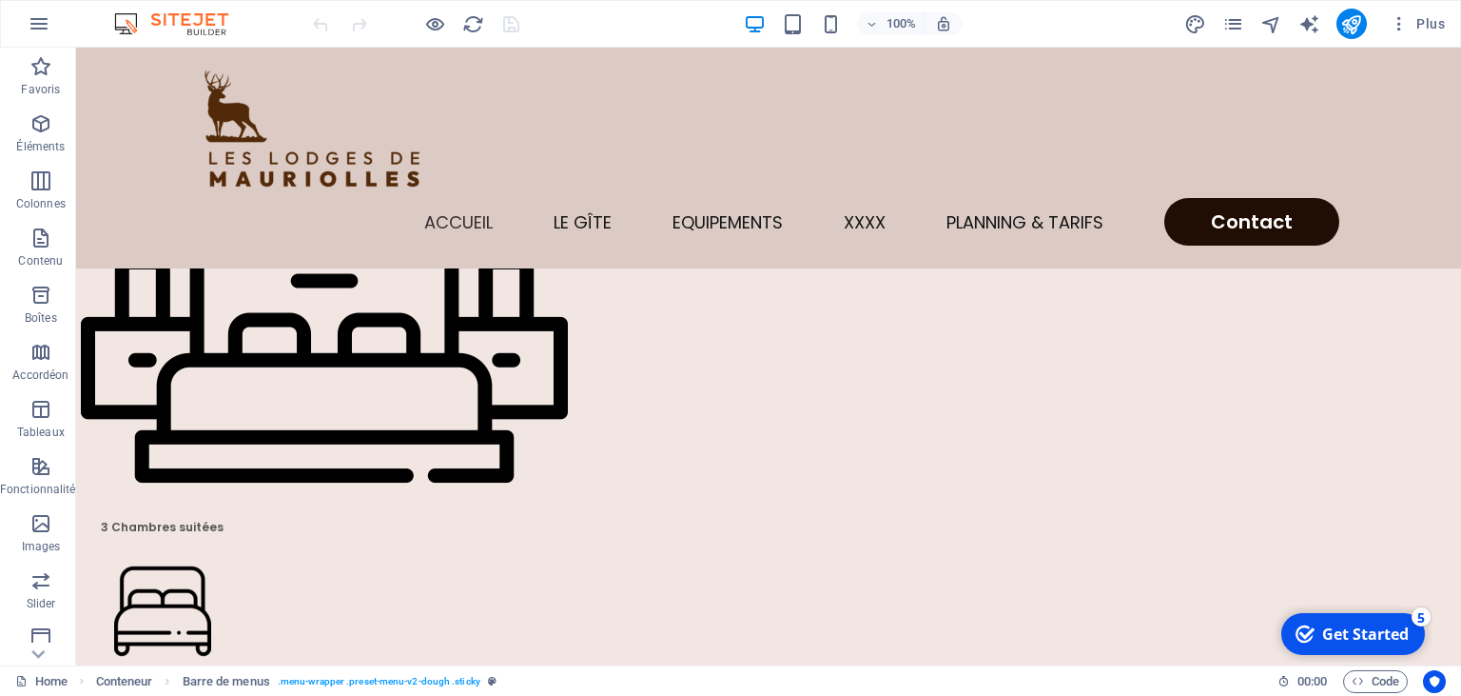
scroll to position [0, 0]
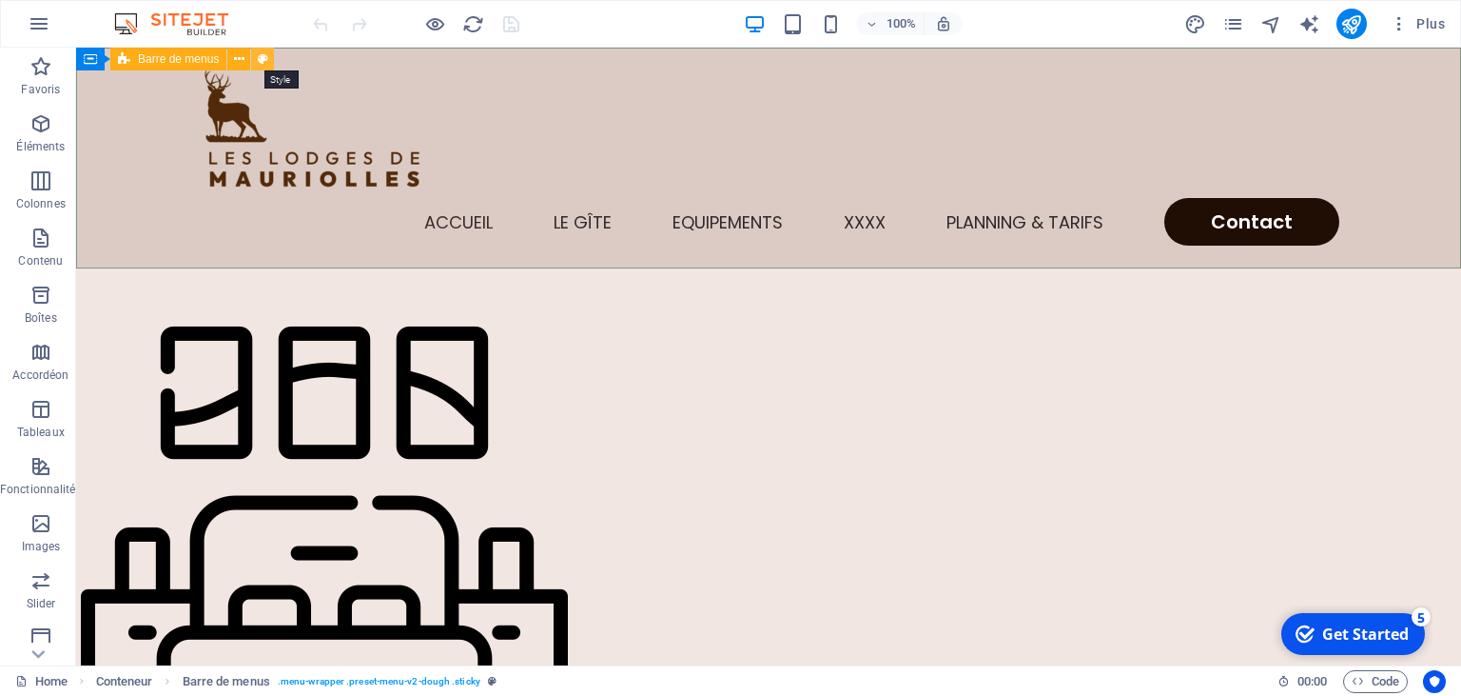
click at [0, 0] on icon at bounding box center [0, 0] width 0 height 0
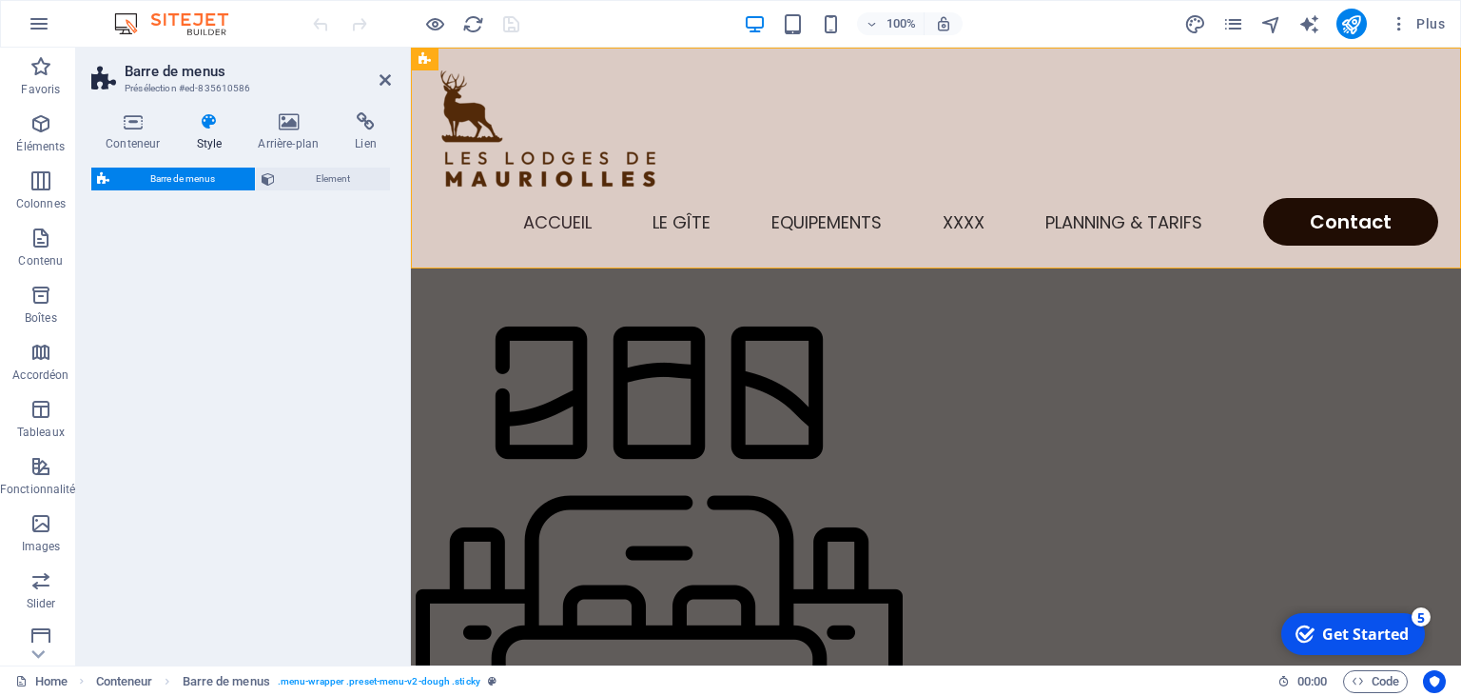
select select "rem"
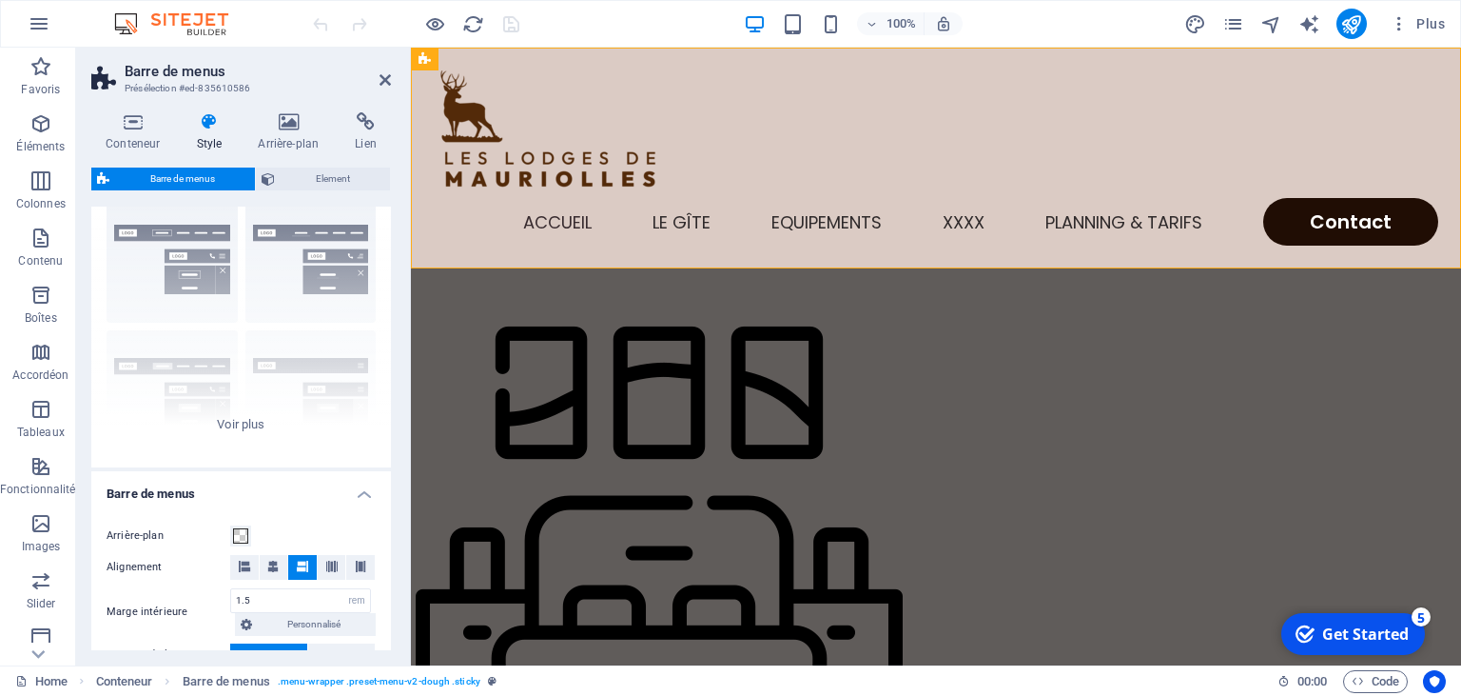
scroll to position [63, 0]
click at [252, 423] on div "Bordure Centré Par défaut Fixé Loki Déclencheur Large XXL" at bounding box center [241, 320] width 300 height 285
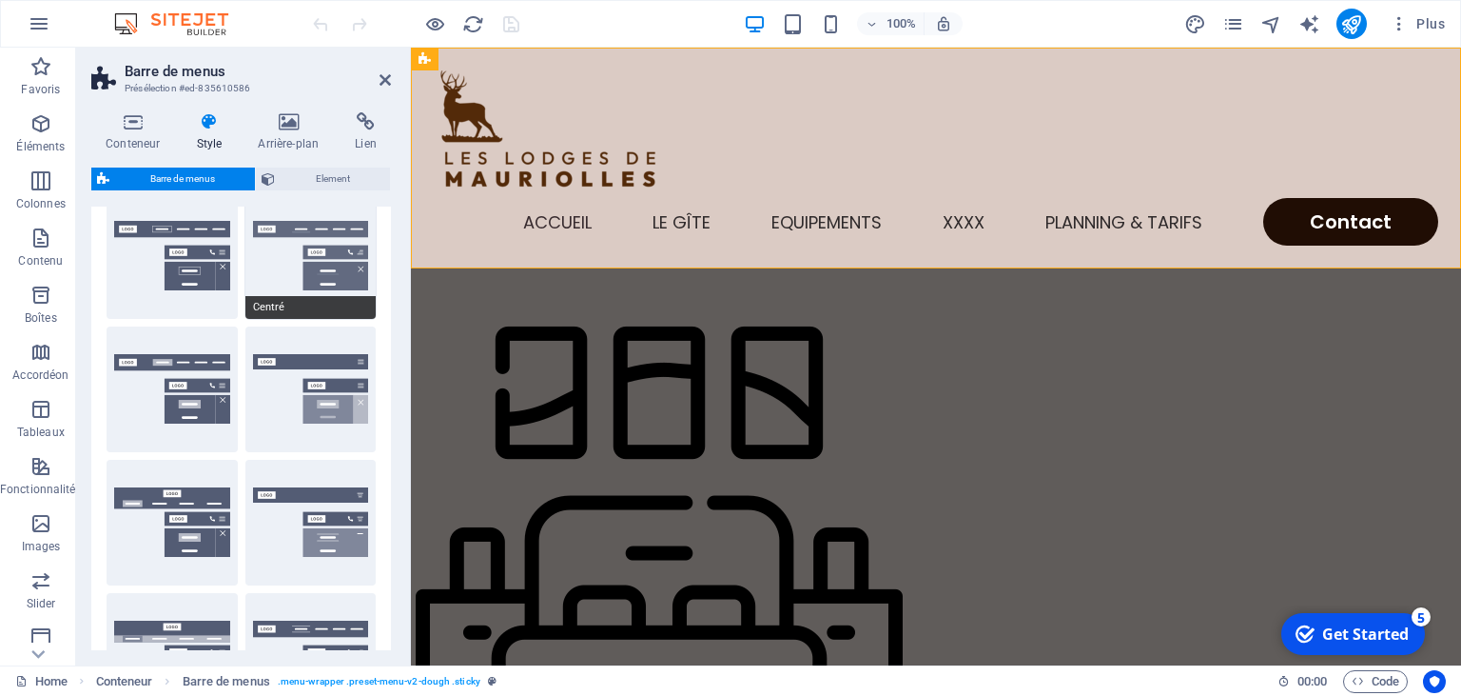
click at [327, 281] on button "Centré" at bounding box center [310, 256] width 131 height 126
type input "1"
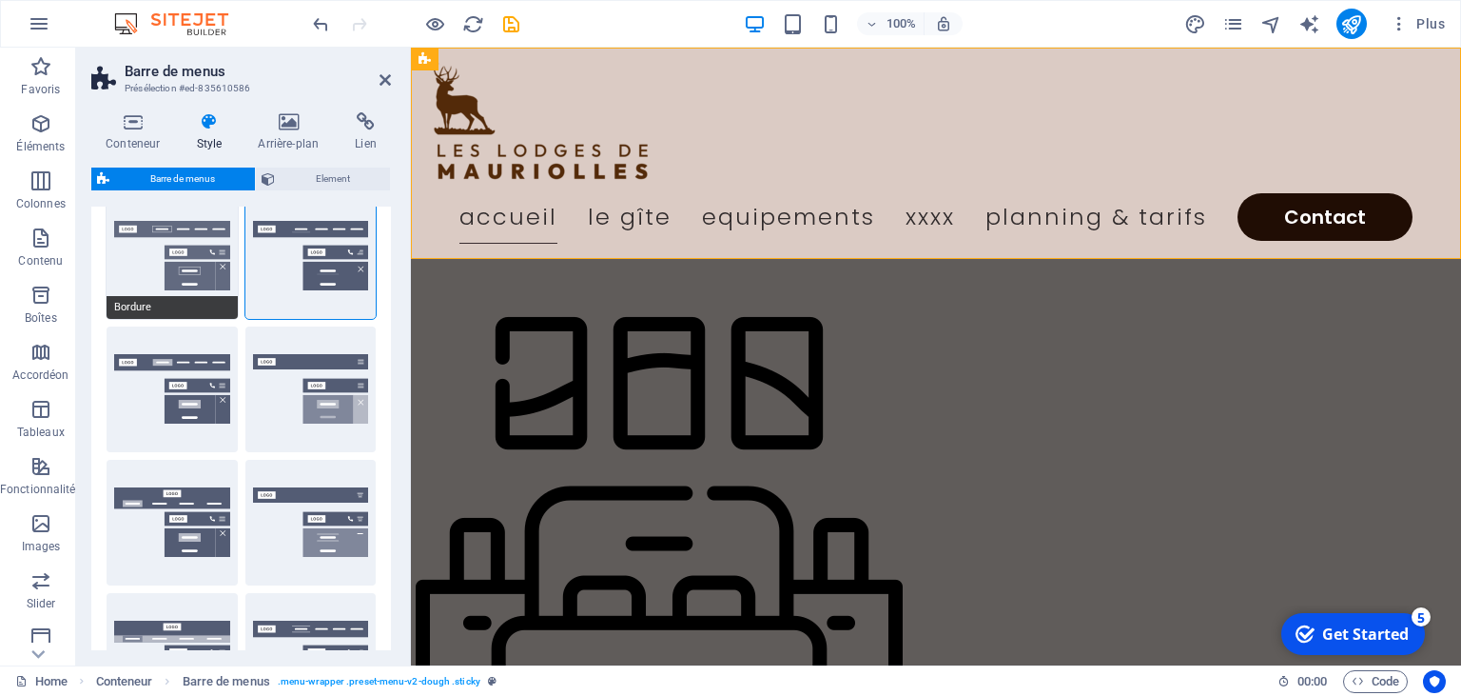
click at [203, 262] on button "Bordure" at bounding box center [172, 256] width 131 height 126
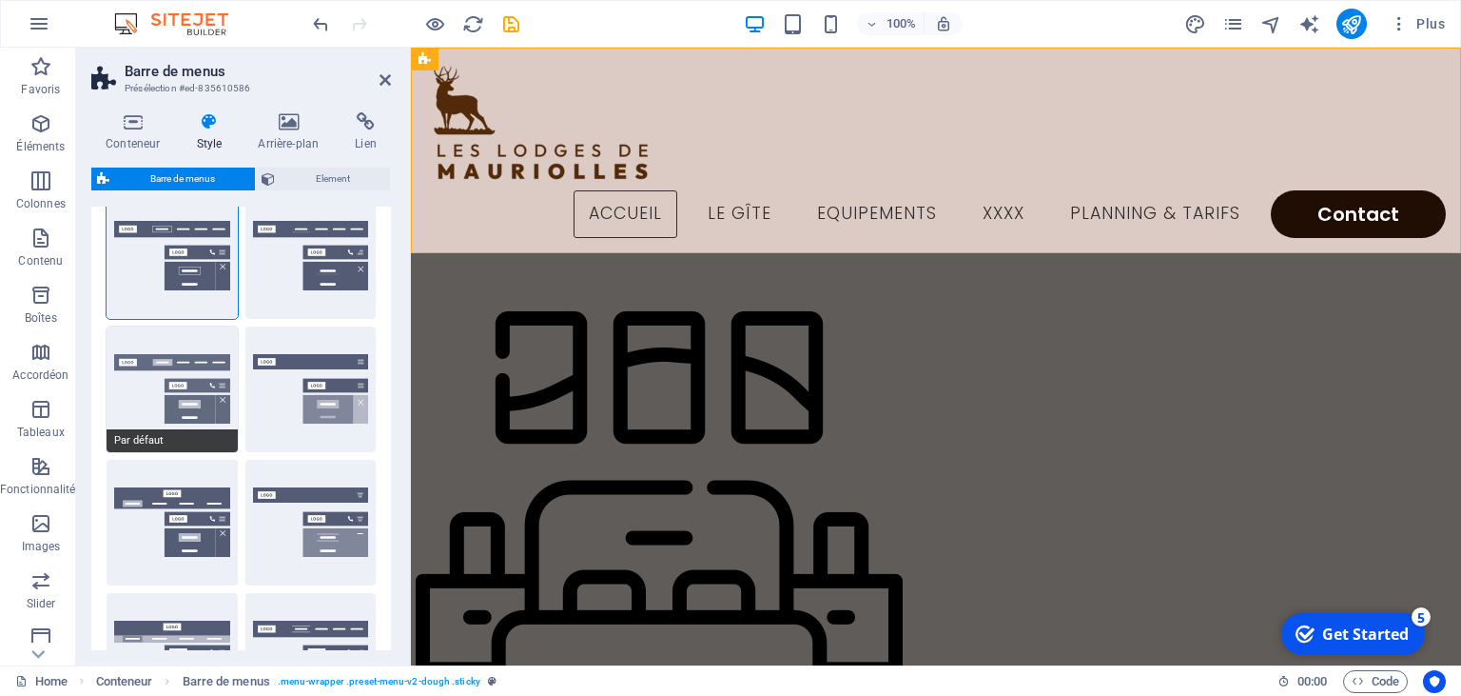
click at [191, 371] on button "Par défaut" at bounding box center [172, 389] width 131 height 126
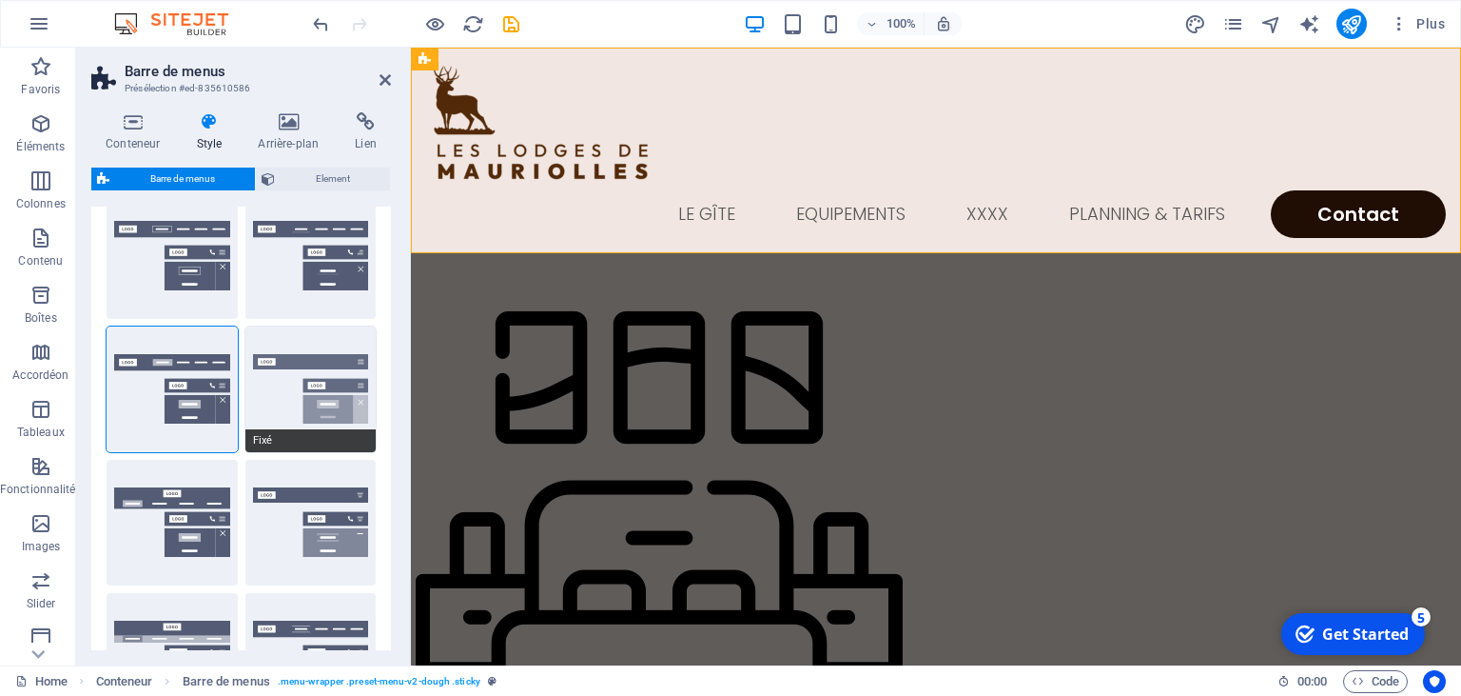
click at [296, 382] on button "Fixé" at bounding box center [310, 389] width 131 height 126
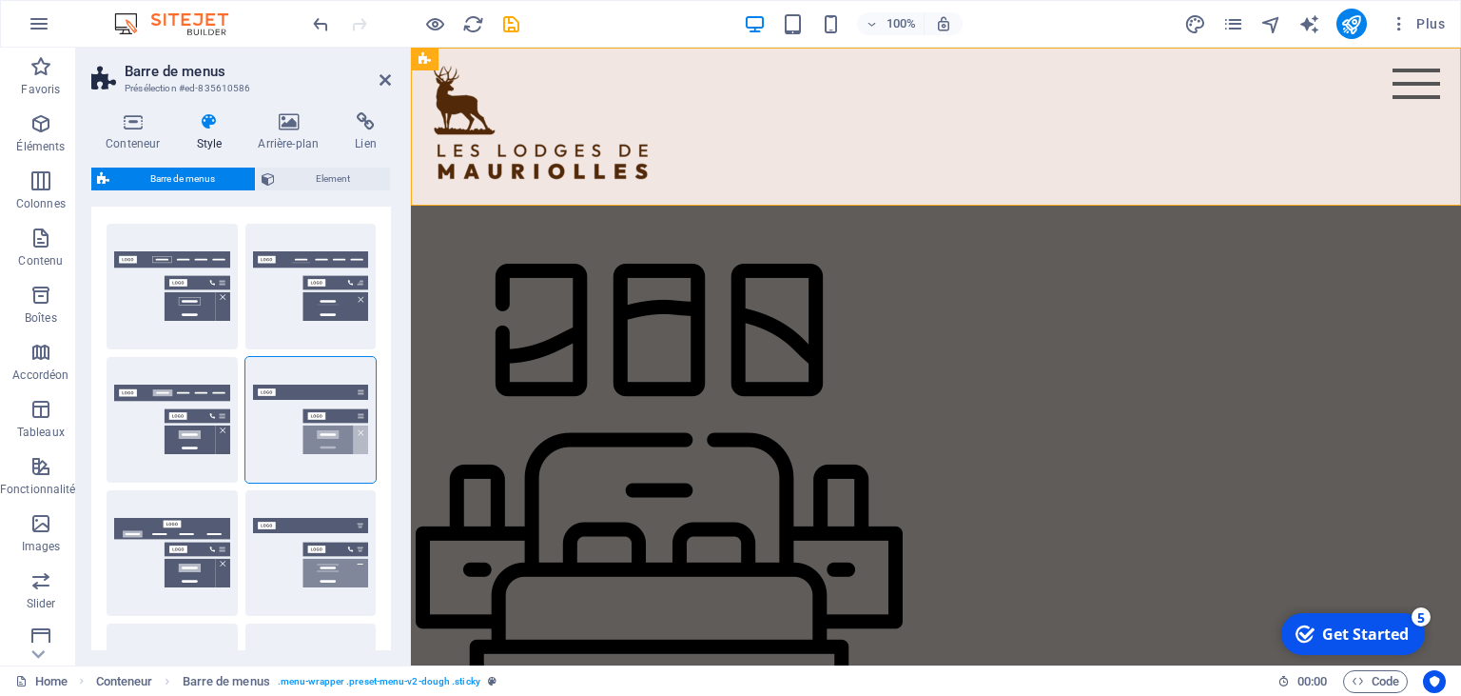
scroll to position [0, 0]
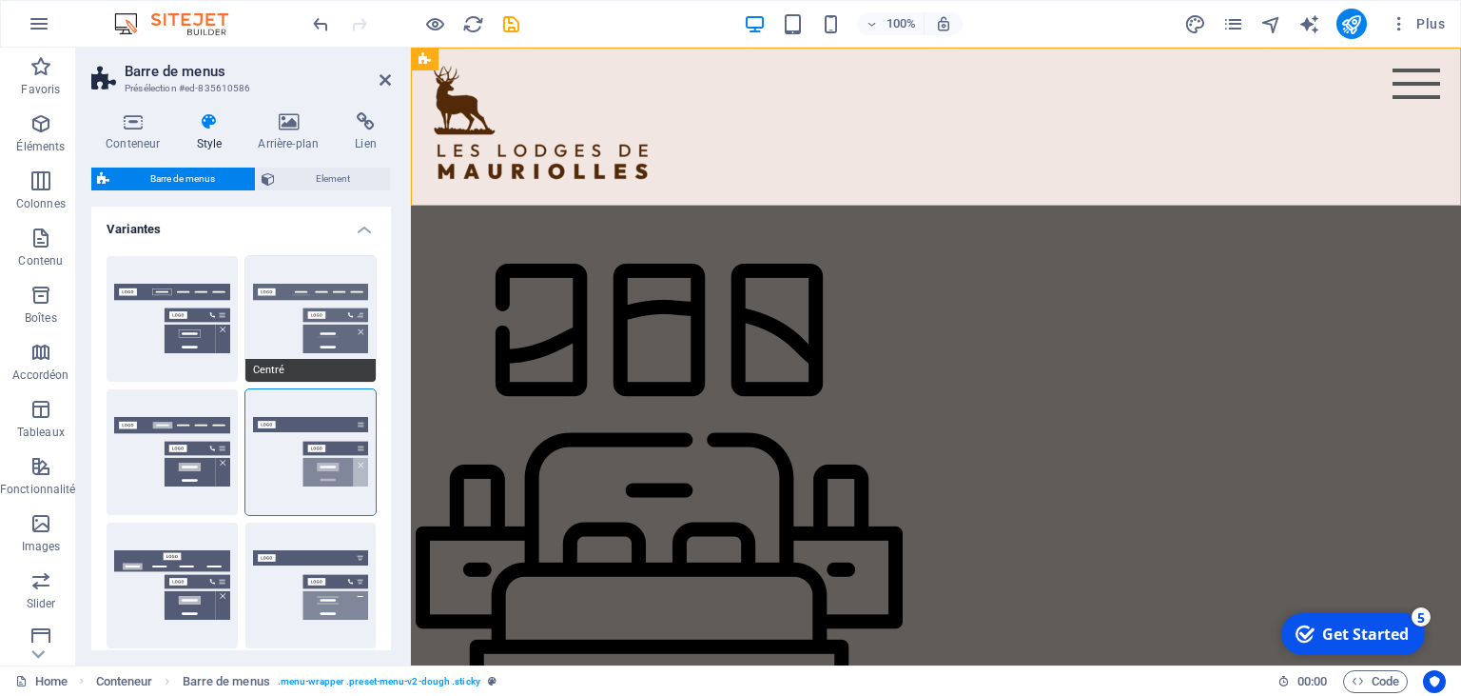
click at [342, 317] on button "Centré" at bounding box center [310, 319] width 131 height 126
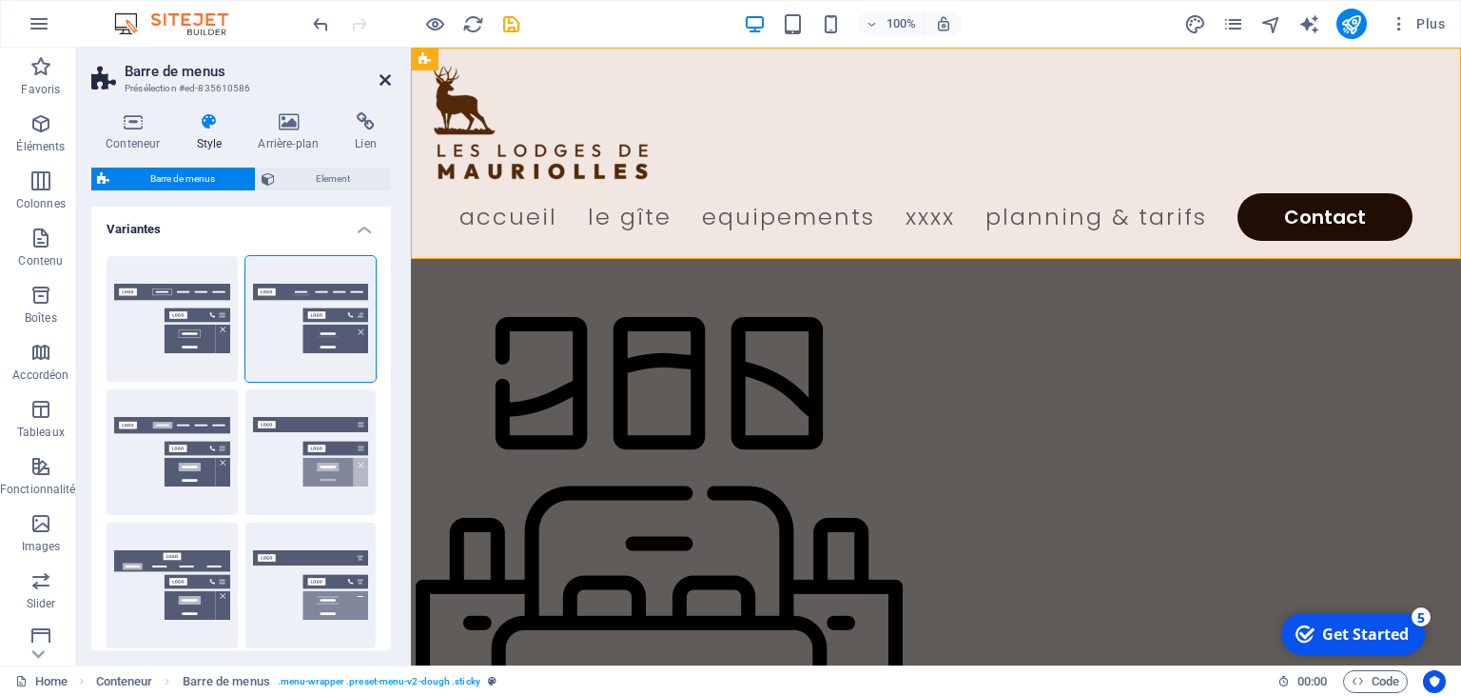
click at [387, 82] on icon at bounding box center [385, 79] width 11 height 15
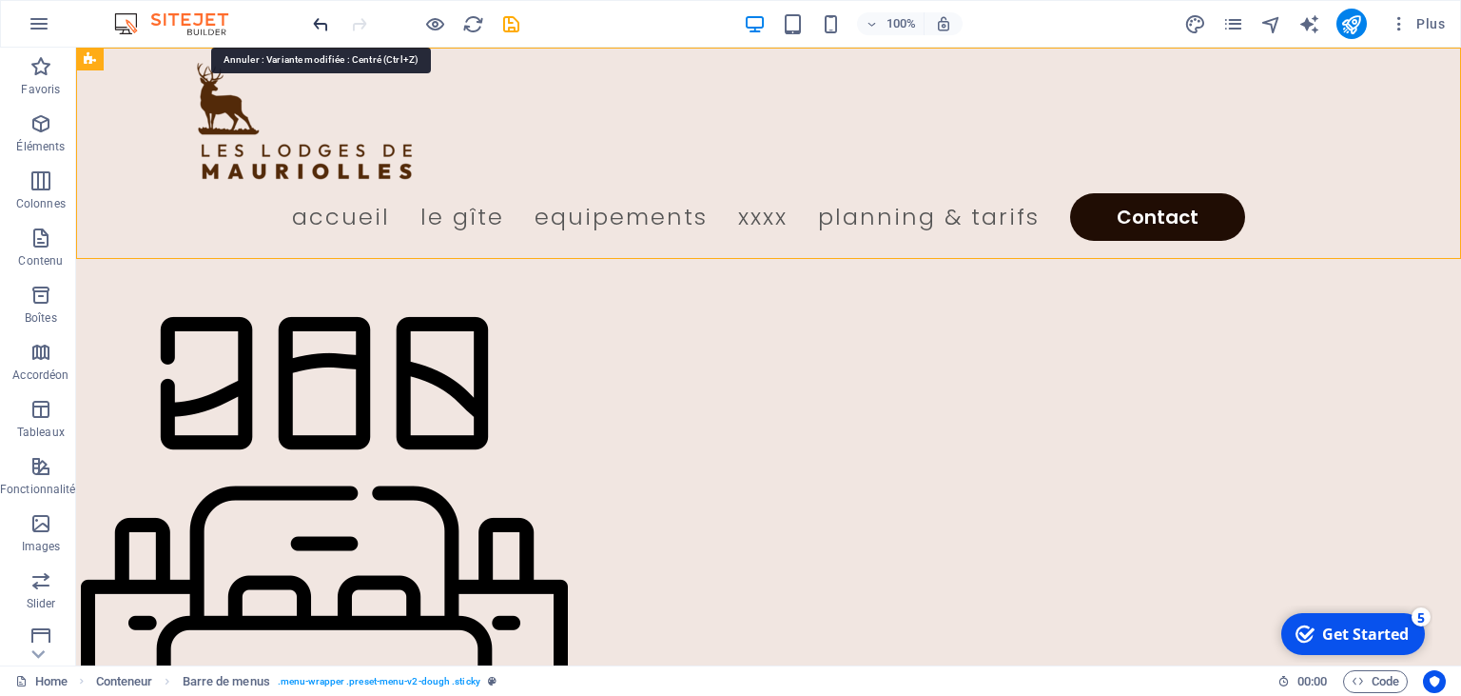
click at [315, 21] on icon "undo" at bounding box center [321, 24] width 22 height 22
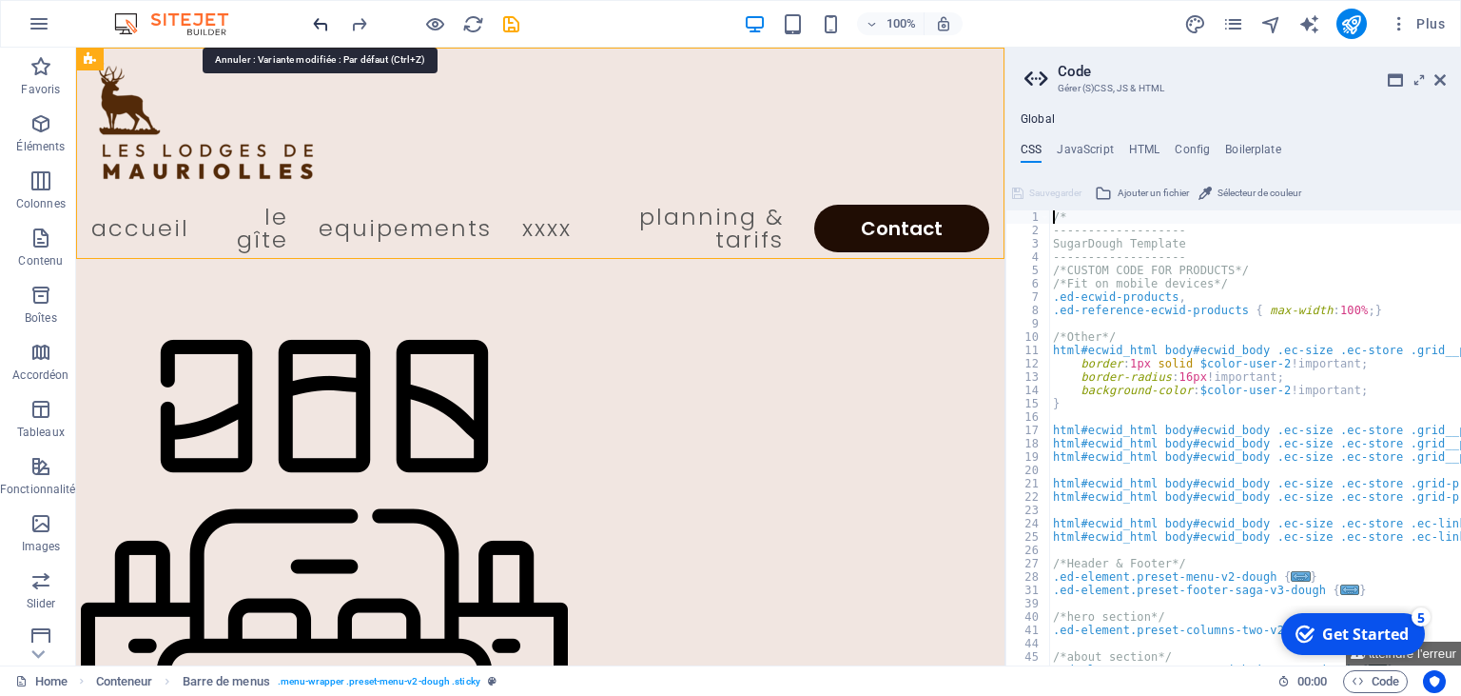
click at [315, 21] on icon "undo" at bounding box center [321, 24] width 22 height 22
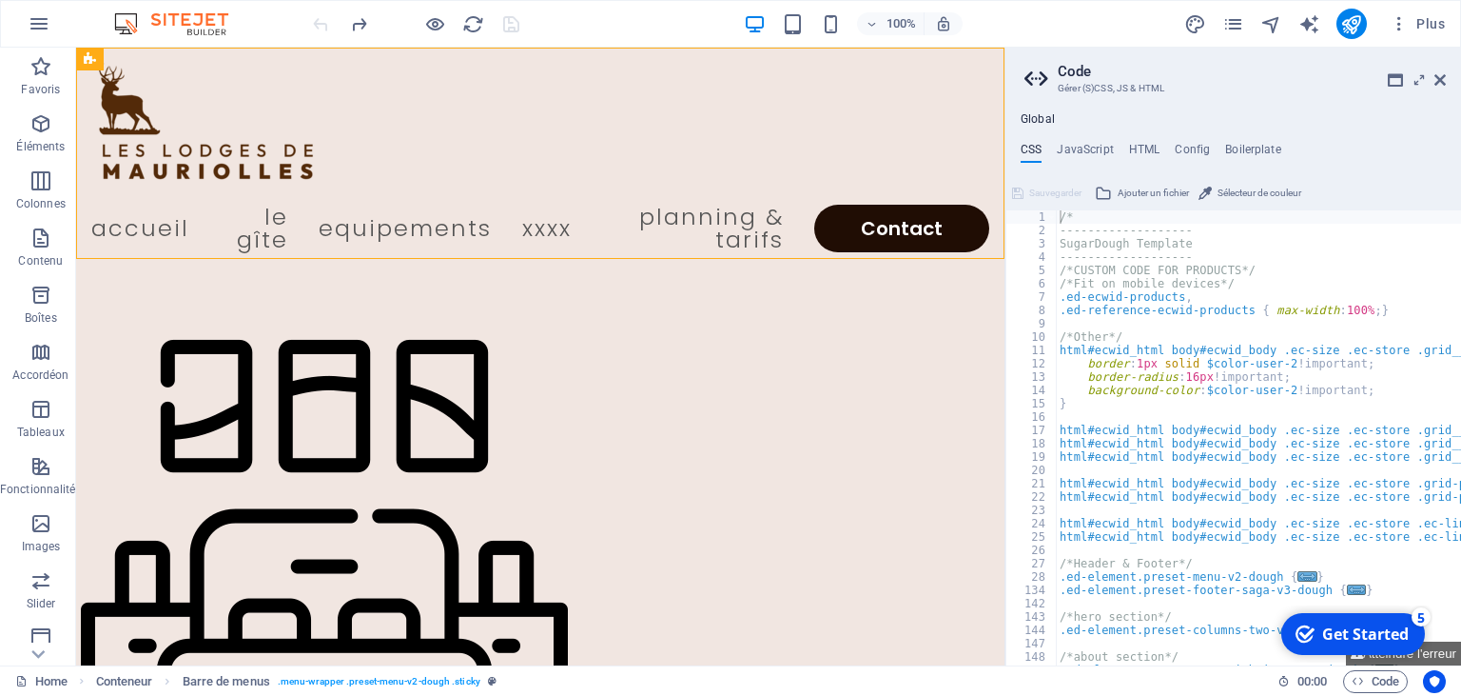
click at [1443, 79] on icon at bounding box center [1440, 79] width 11 height 15
click at [1440, 79] on icon at bounding box center [1440, 79] width 11 height 15
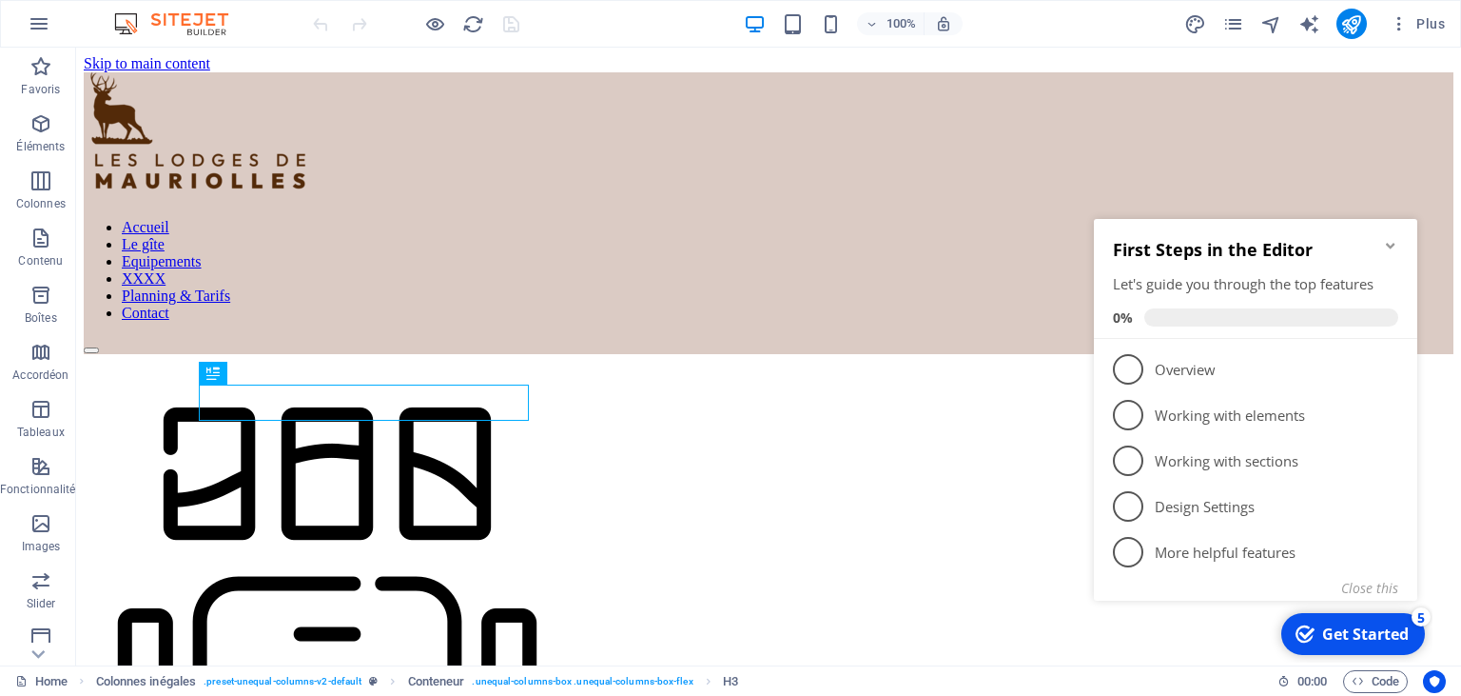
click at [1391, 239] on icon "Minimize checklist" at bounding box center [1390, 245] width 15 height 15
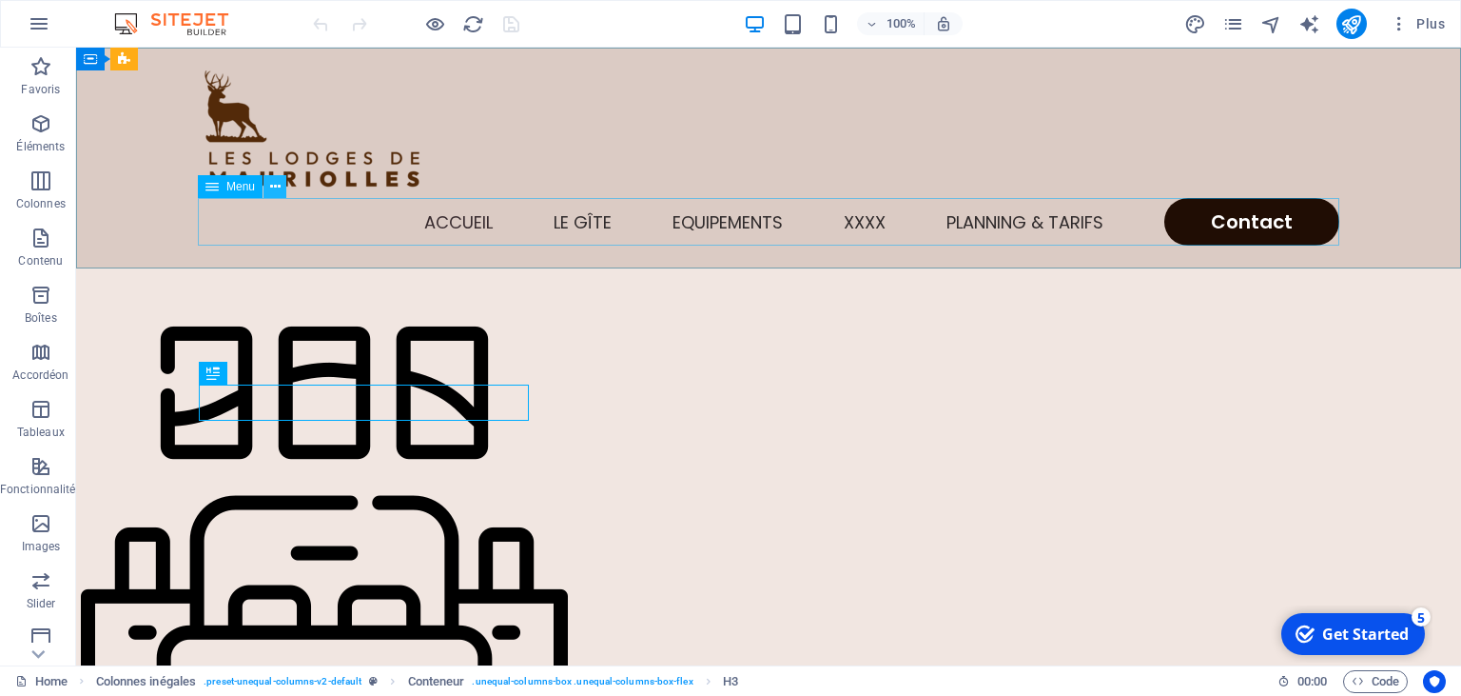
click at [277, 186] on icon at bounding box center [275, 187] width 10 height 20
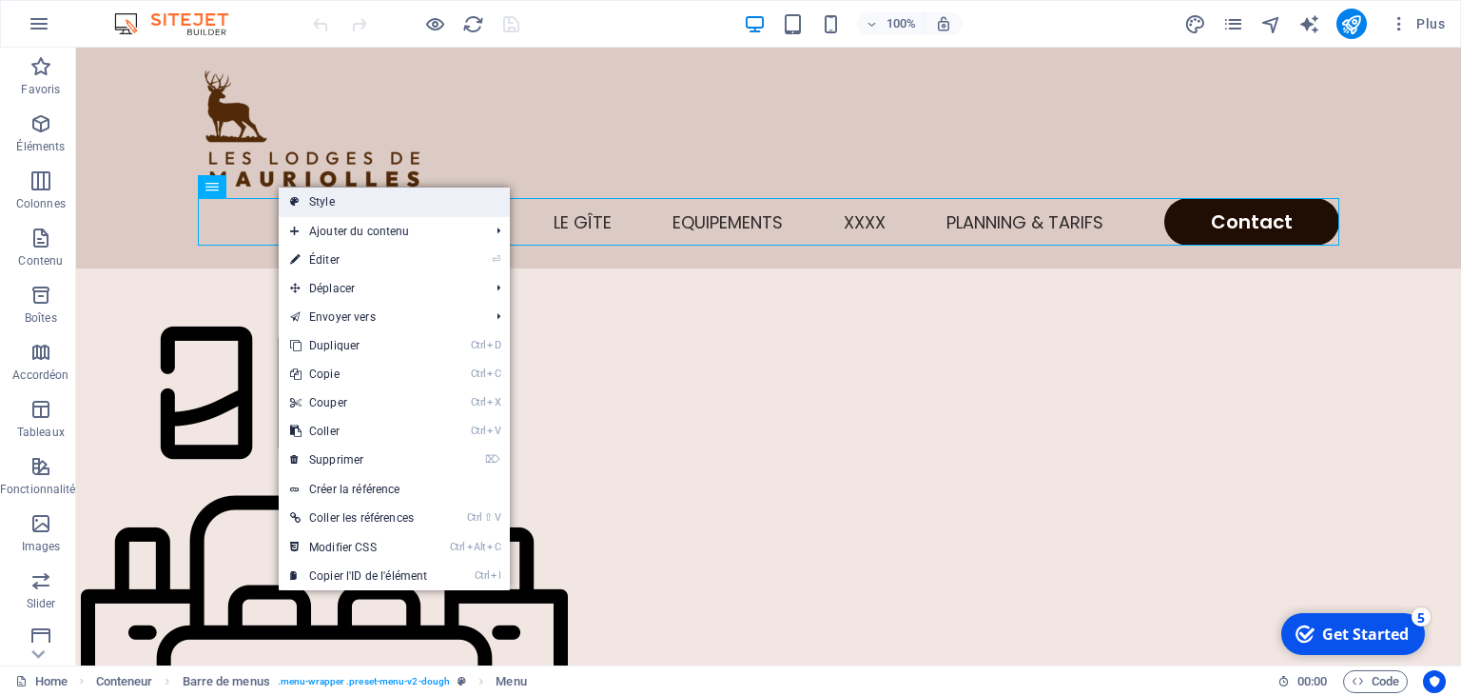
click at [310, 197] on link "Style" at bounding box center [394, 201] width 231 height 29
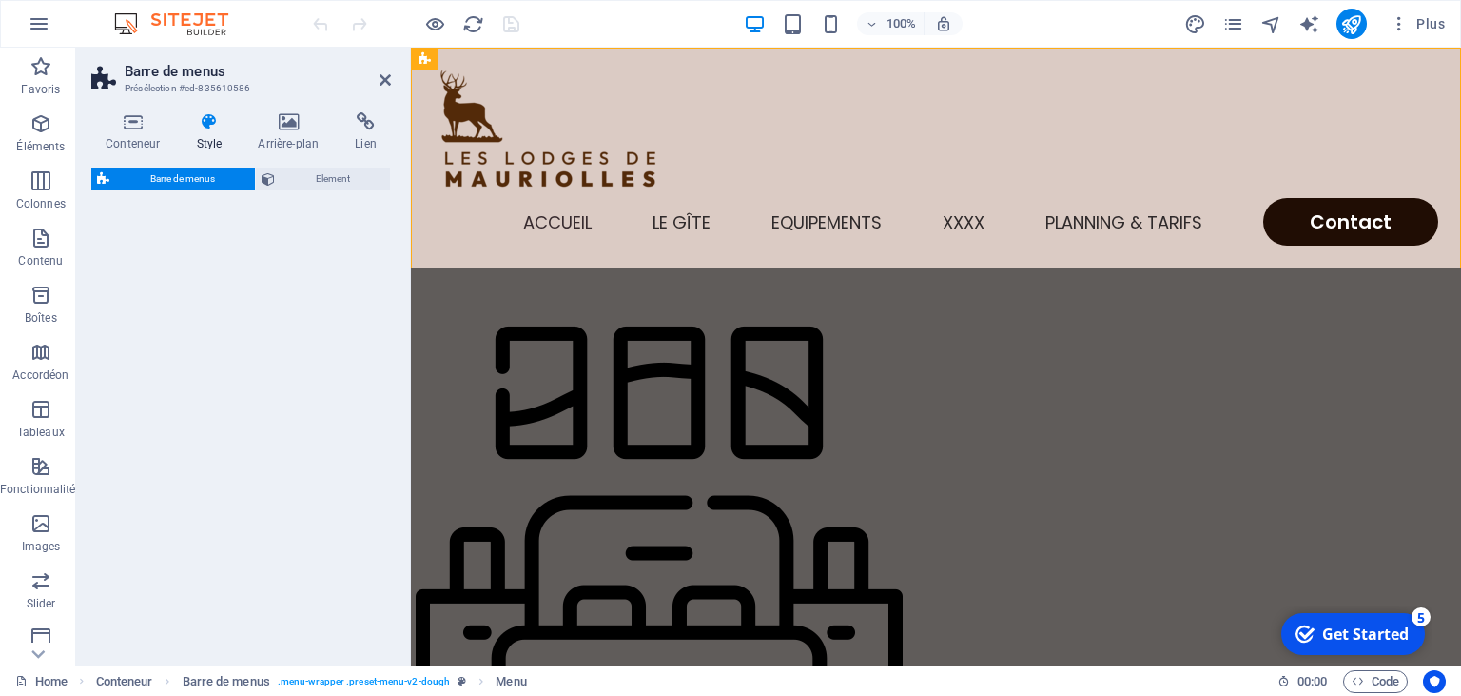
select select "rem"
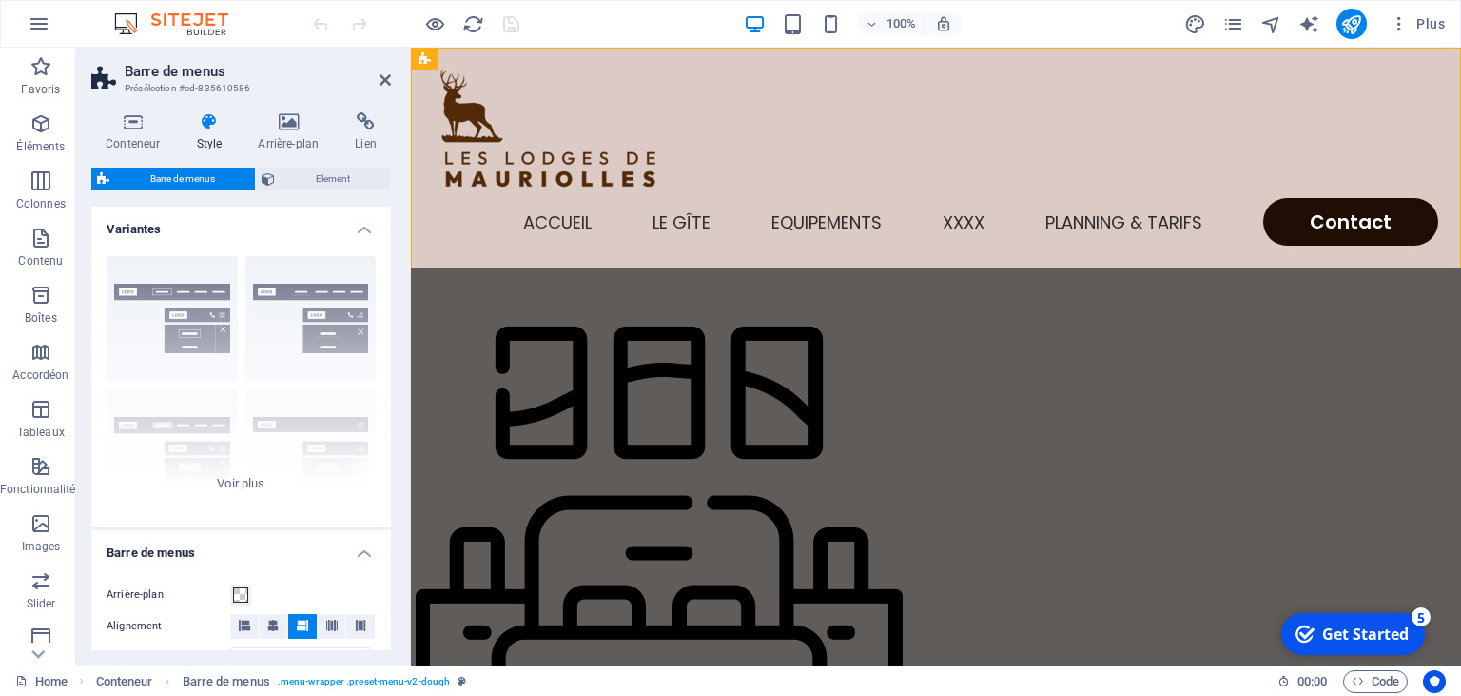
click at [382, 71] on h2 "Barre de menus" at bounding box center [258, 71] width 266 height 17
click at [384, 75] on icon at bounding box center [385, 79] width 11 height 15
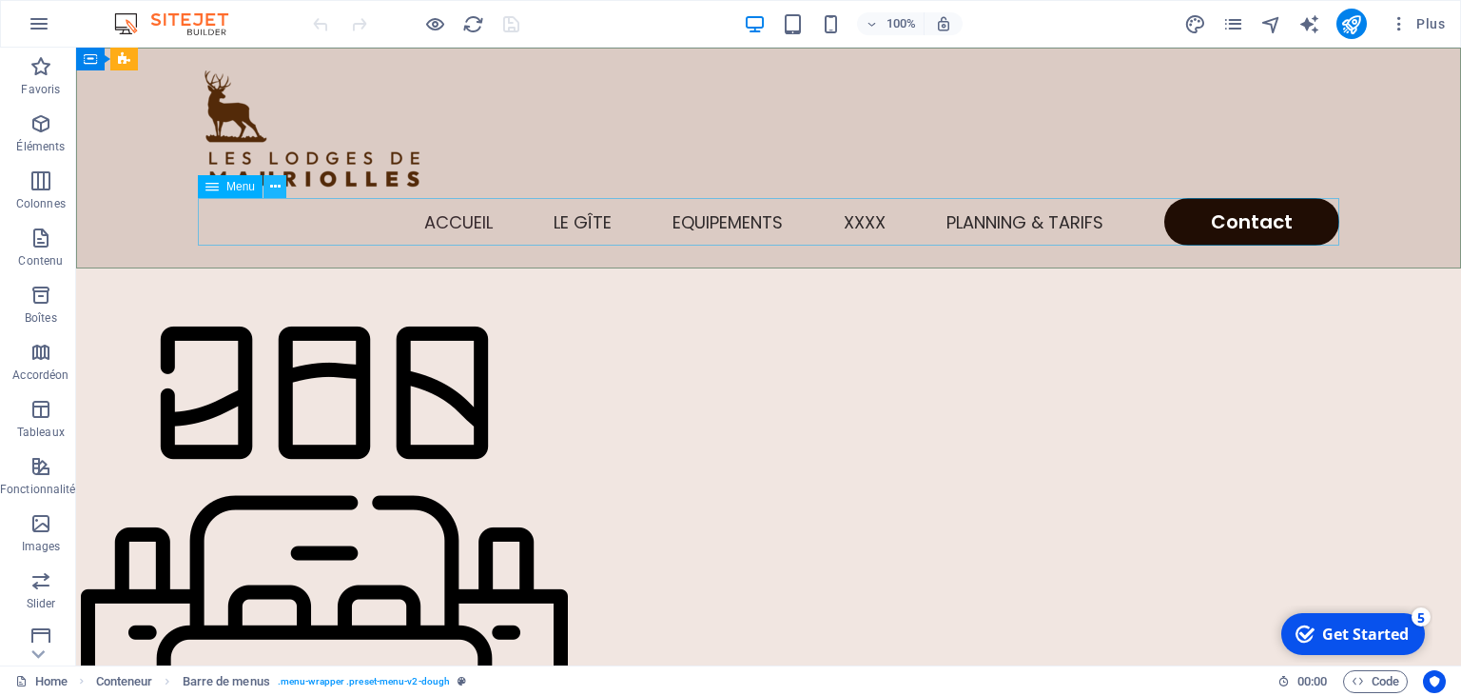
click at [277, 188] on icon at bounding box center [275, 187] width 10 height 20
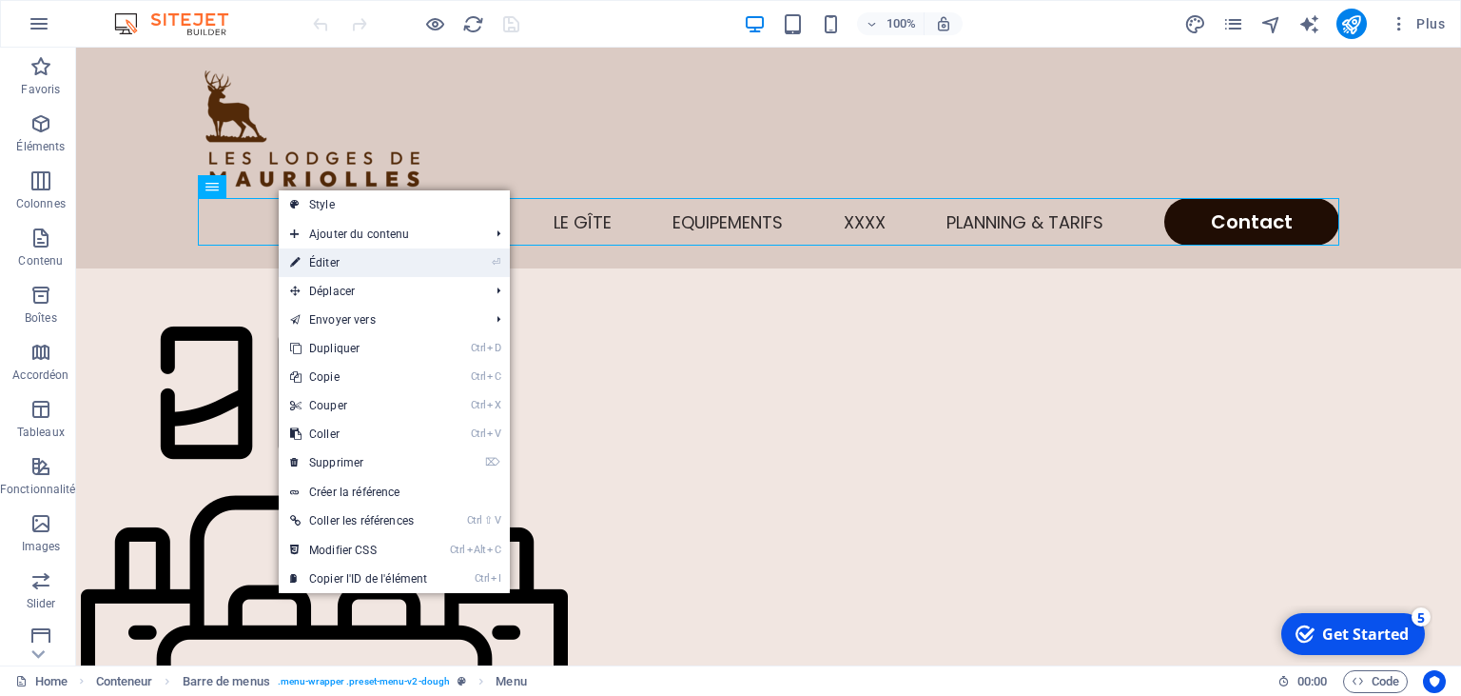
click at [333, 254] on link "⏎ Éditer" at bounding box center [359, 262] width 160 height 29
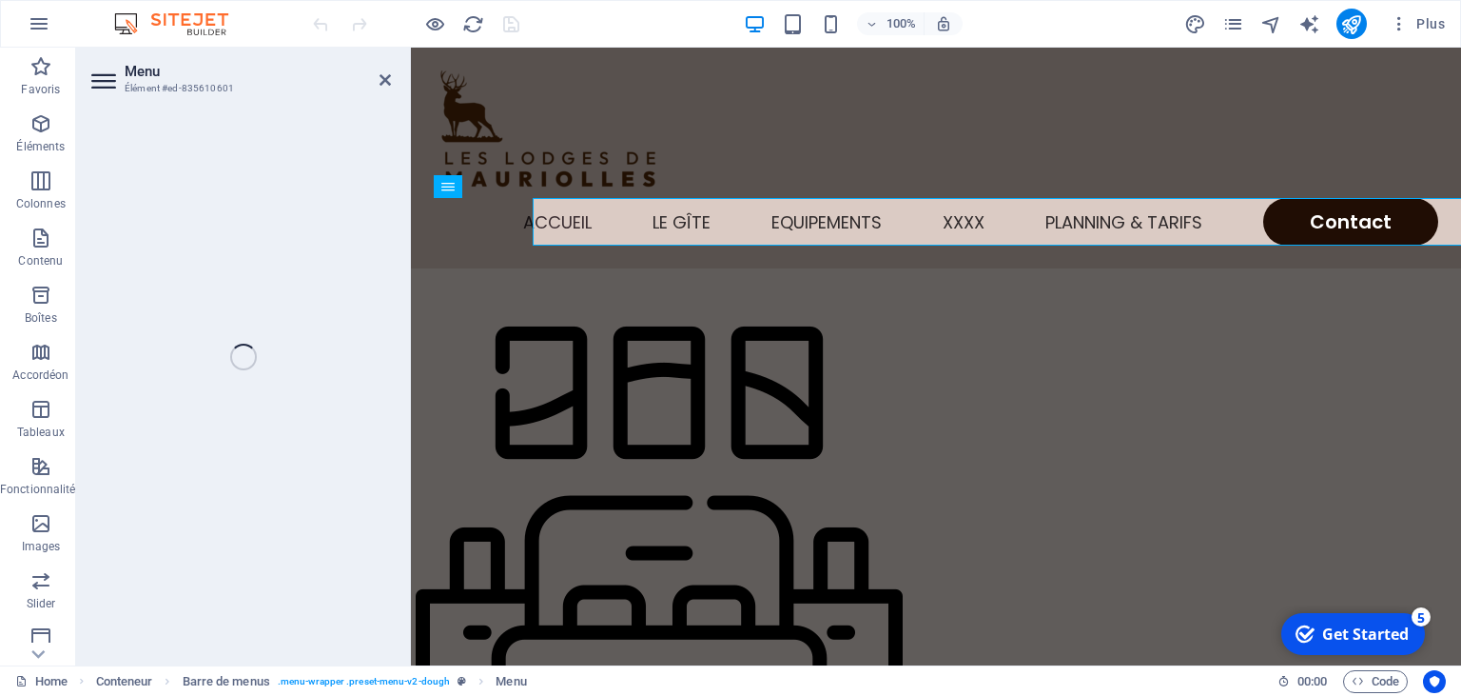
select select
select select "1"
select select
select select "5"
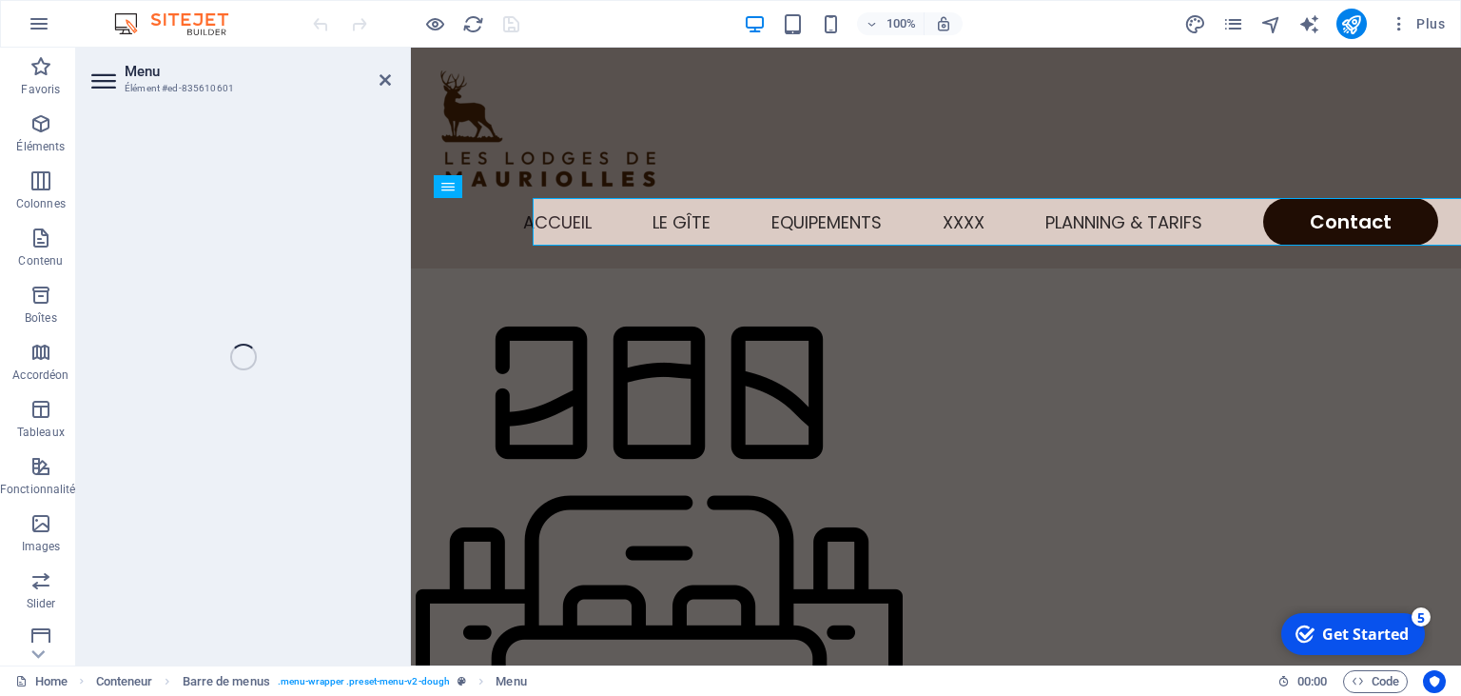
select select
select select "2"
select select
select select "default"
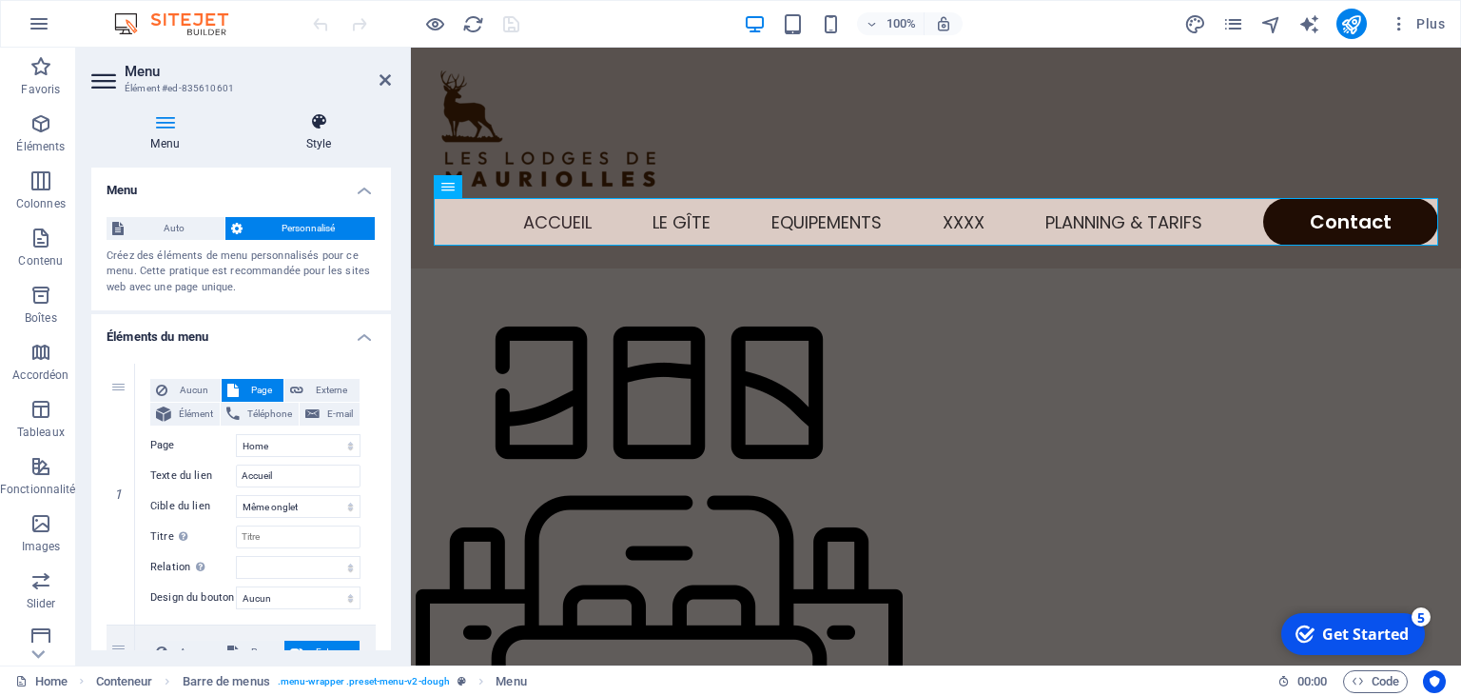
click at [323, 129] on icon at bounding box center [318, 121] width 145 height 19
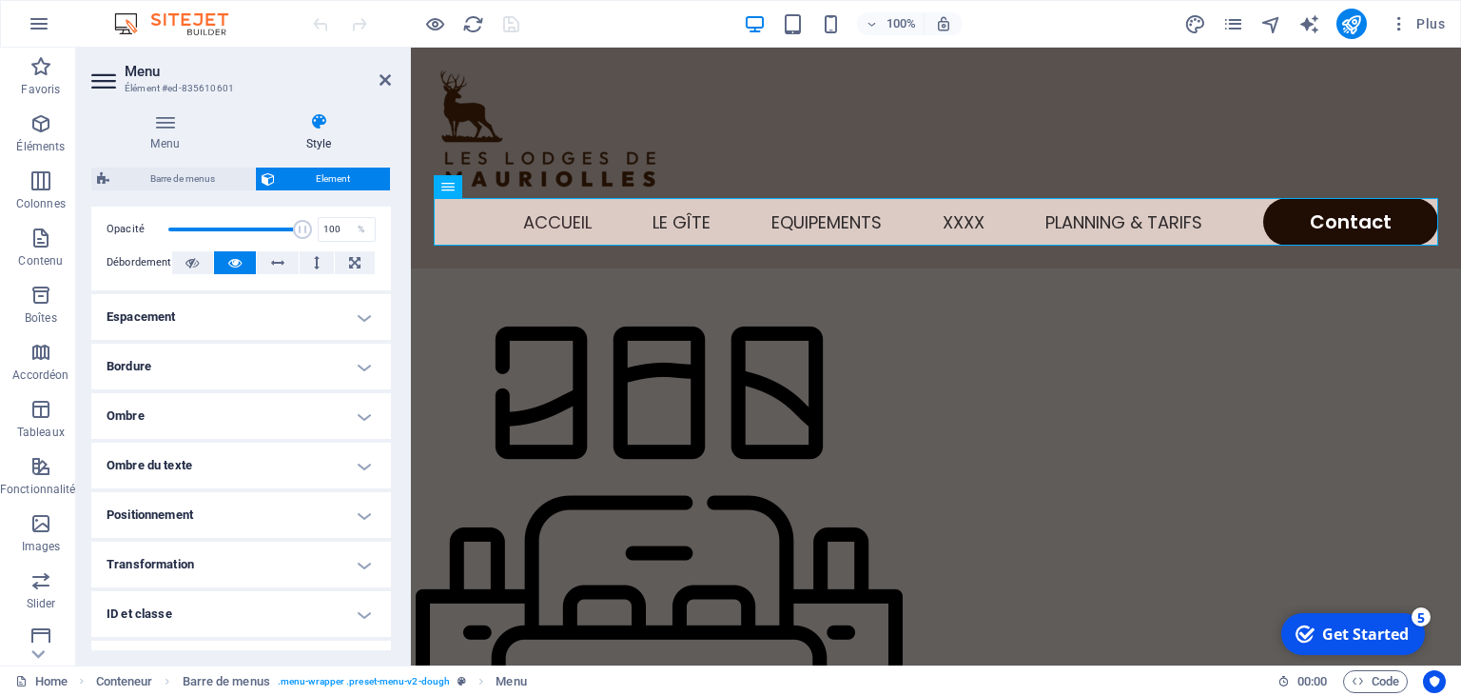
scroll to position [293, 0]
click at [362, 312] on h4 "Espacement" at bounding box center [241, 315] width 300 height 46
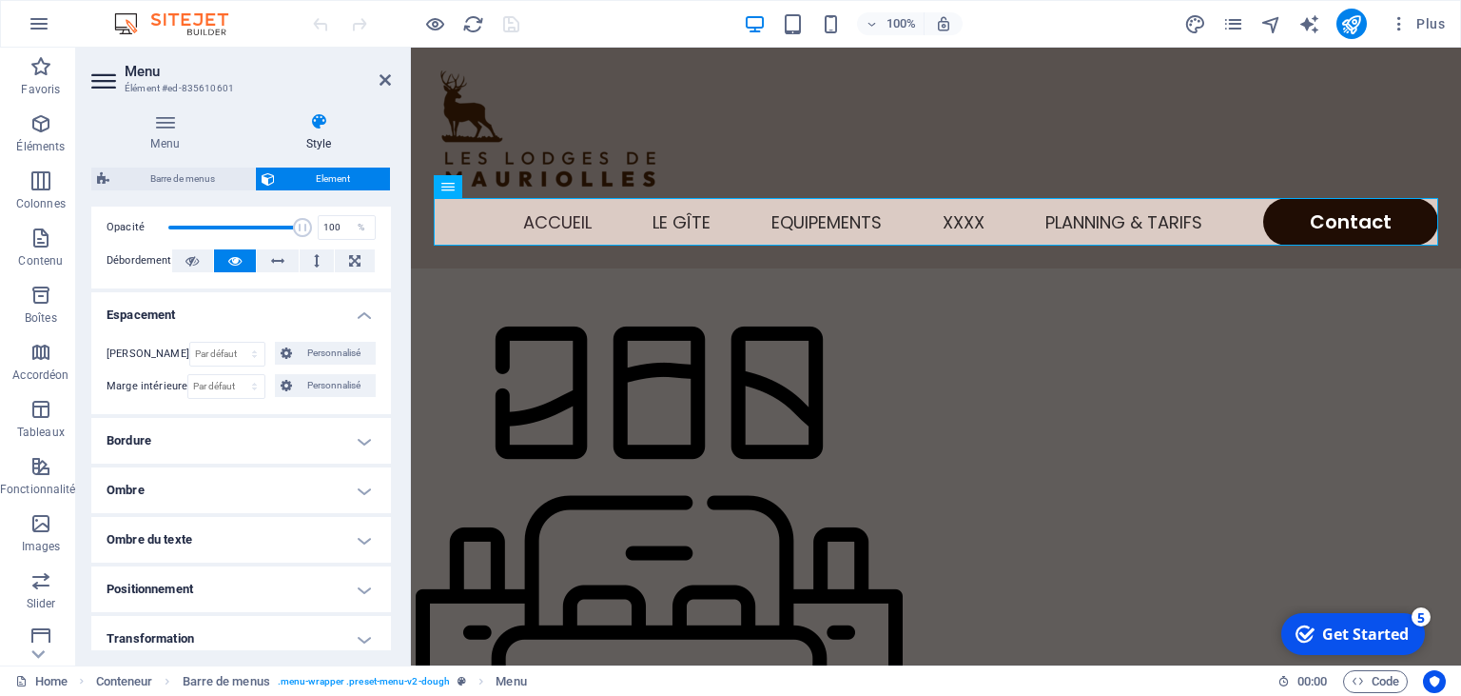
click at [362, 312] on h4 "Espacement" at bounding box center [241, 309] width 300 height 34
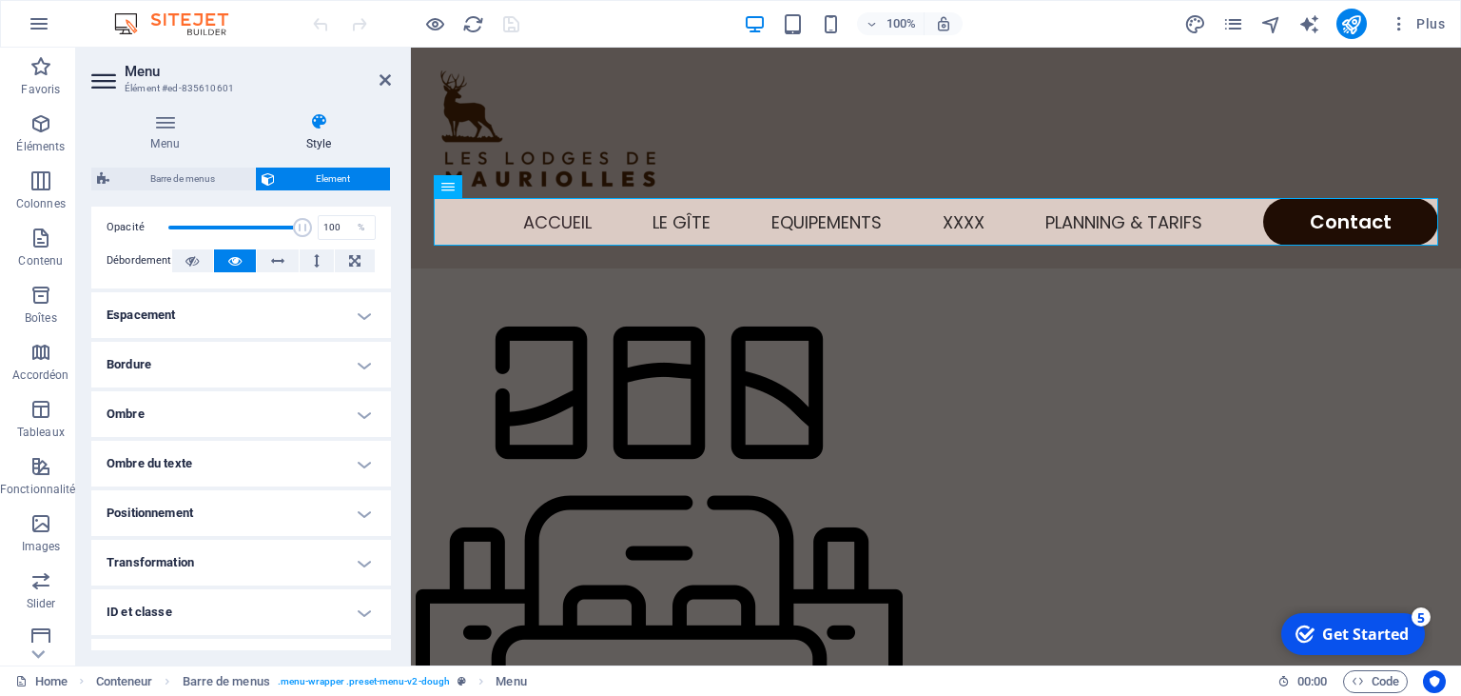
click at [362, 312] on h4 "Espacement" at bounding box center [241, 315] width 300 height 46
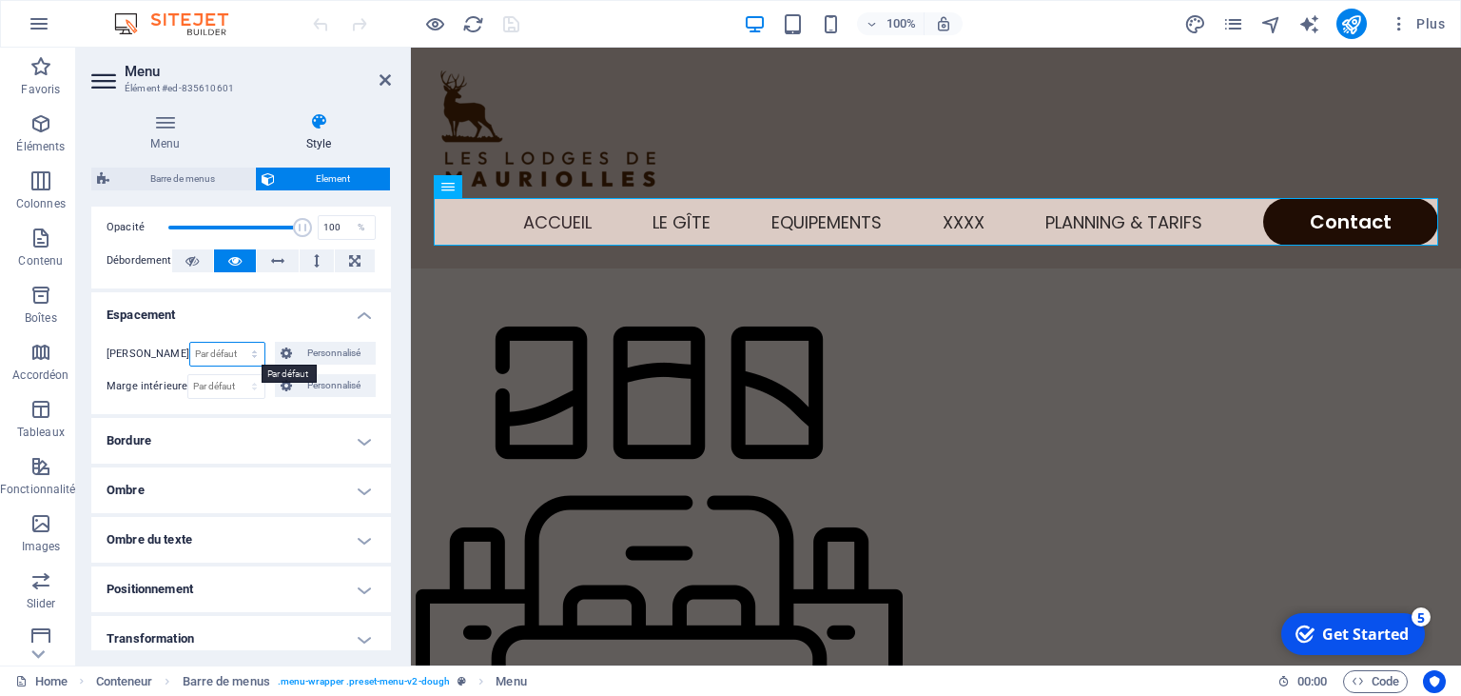
click at [190, 343] on select "Par défaut auto px % rem vw vh Personnalisé" at bounding box center [227, 354] width 75 height 23
click at [212, 347] on select "Par défaut auto px % rem vw vh Personnalisé" at bounding box center [227, 354] width 75 height 23
click at [298, 348] on span "Personnalisé" at bounding box center [334, 353] width 72 height 23
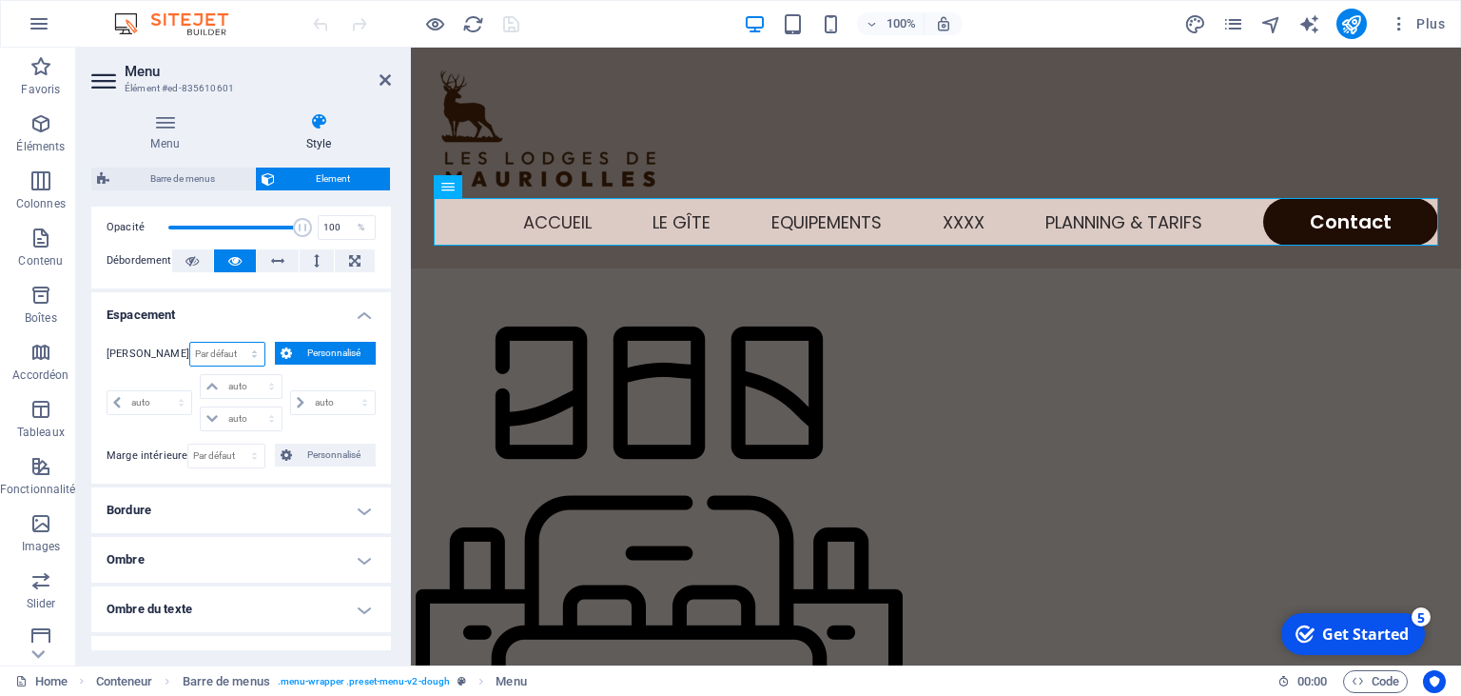
click at [190, 343] on select "Par défaut auto px % rem vw vh Personnalisé" at bounding box center [227, 354] width 75 height 23
click at [280, 315] on h4 "Espacement" at bounding box center [241, 309] width 300 height 34
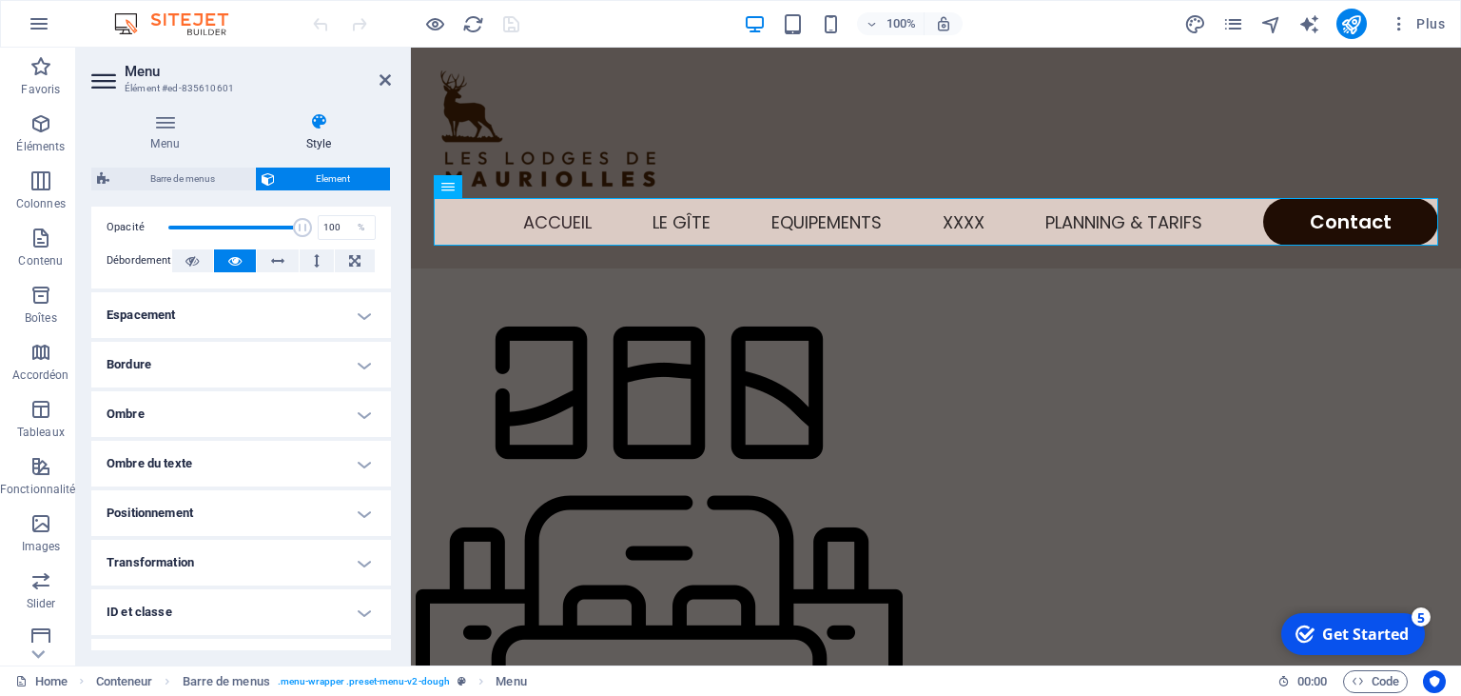
click at [363, 319] on h4 "Espacement" at bounding box center [241, 315] width 300 height 46
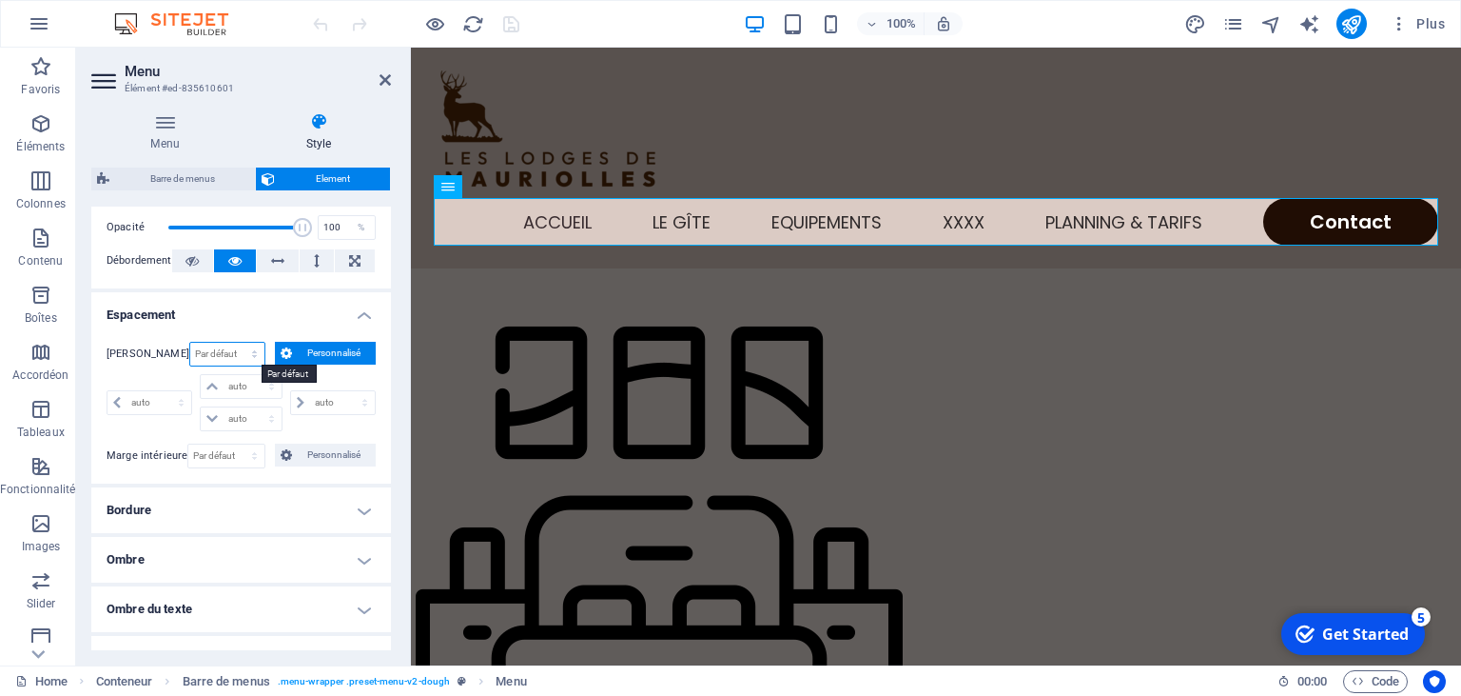
click at [190, 343] on select "Par défaut auto px % rem vw vh Personnalisé" at bounding box center [227, 354] width 75 height 23
click at [248, 314] on h4 "Espacement" at bounding box center [241, 309] width 300 height 34
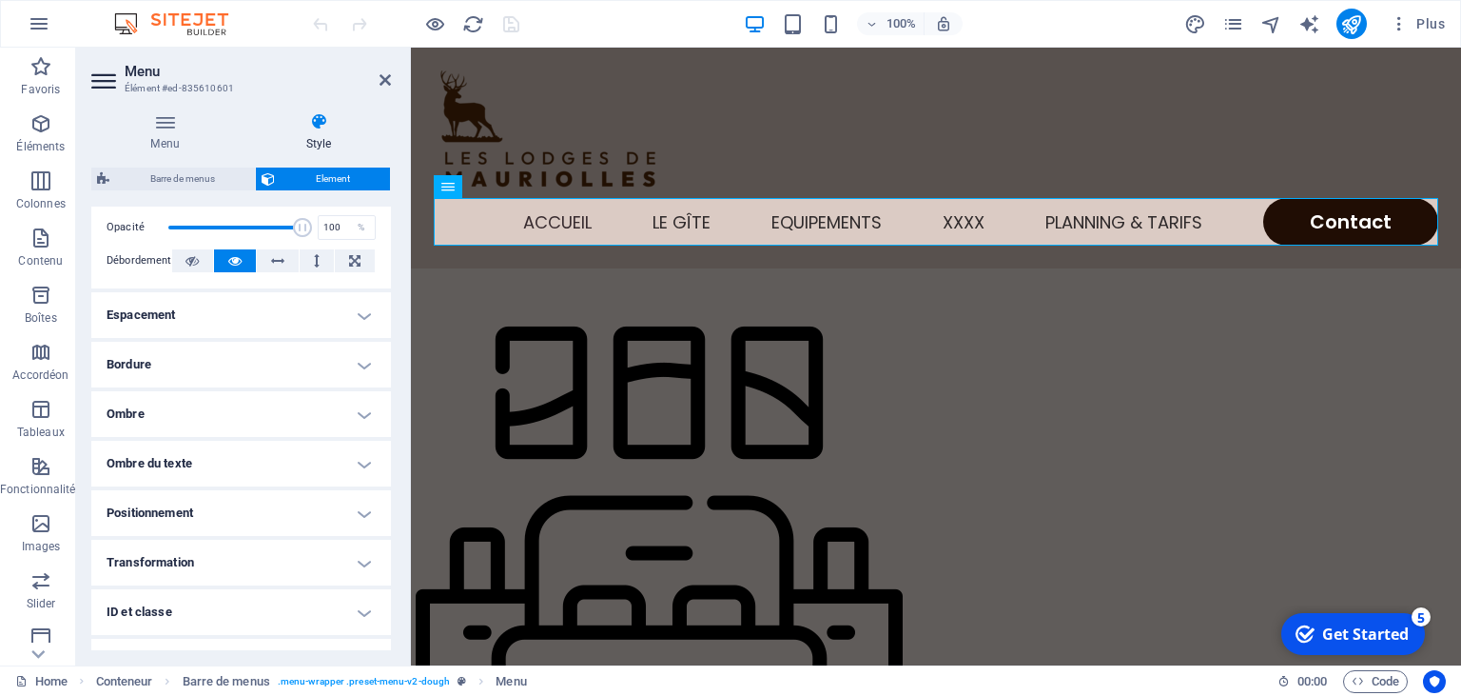
click at [367, 519] on h4 "Positionnement" at bounding box center [241, 513] width 300 height 46
click at [367, 519] on h4 "Positionnement" at bounding box center [241, 507] width 300 height 34
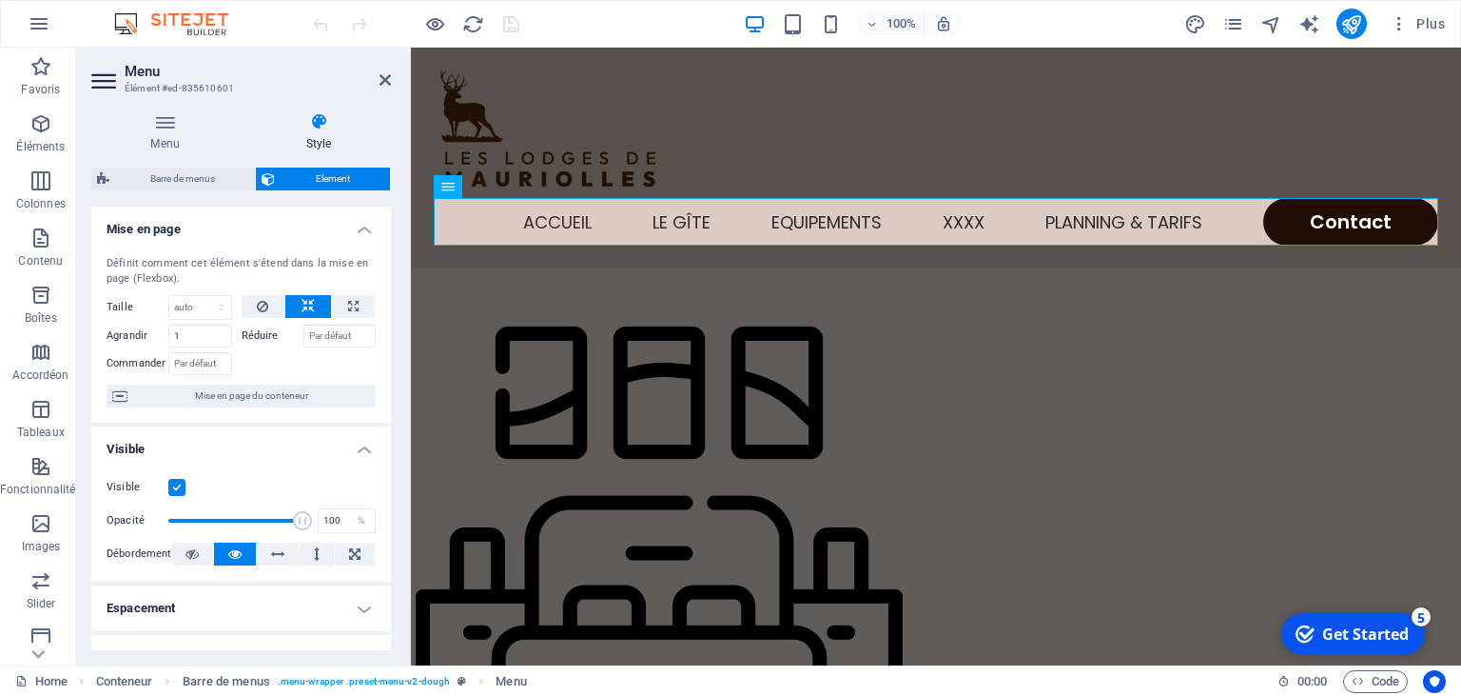
scroll to position [376, 0]
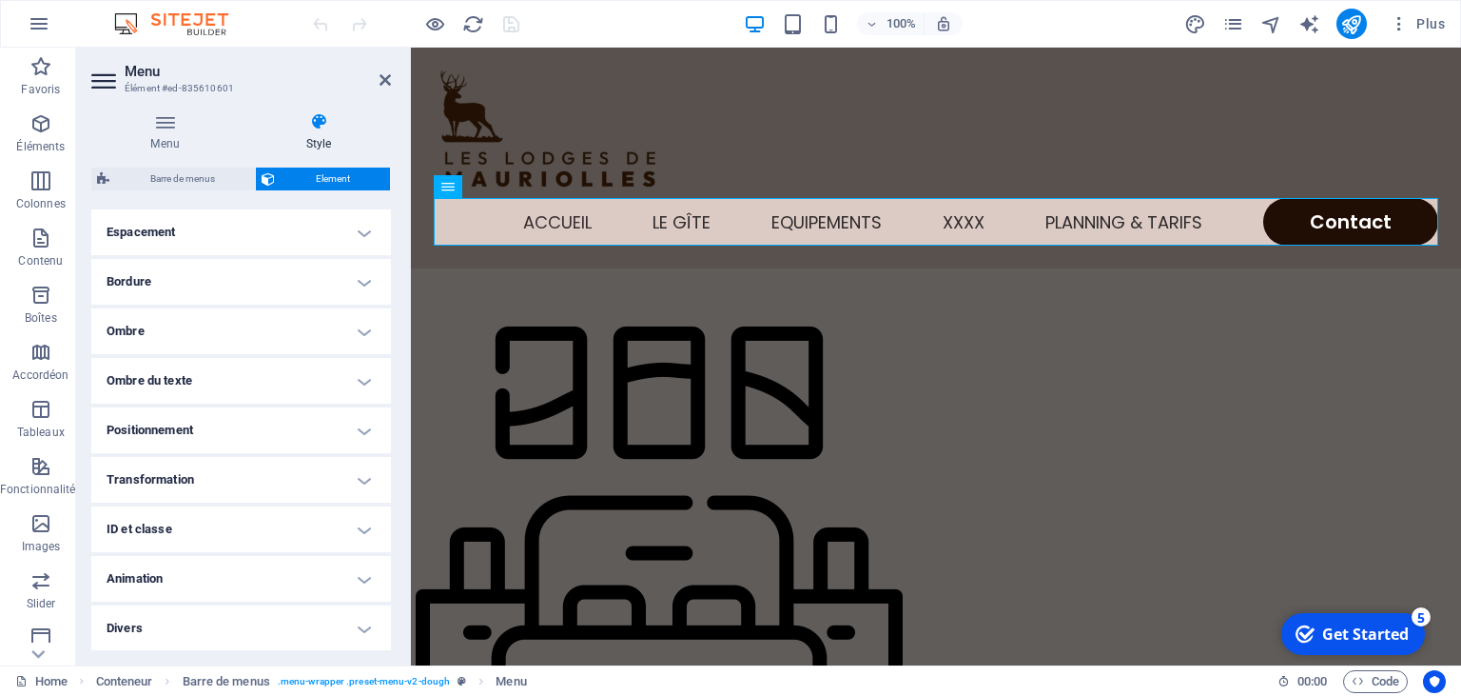
click at [363, 623] on h4 "Divers" at bounding box center [241, 628] width 300 height 46
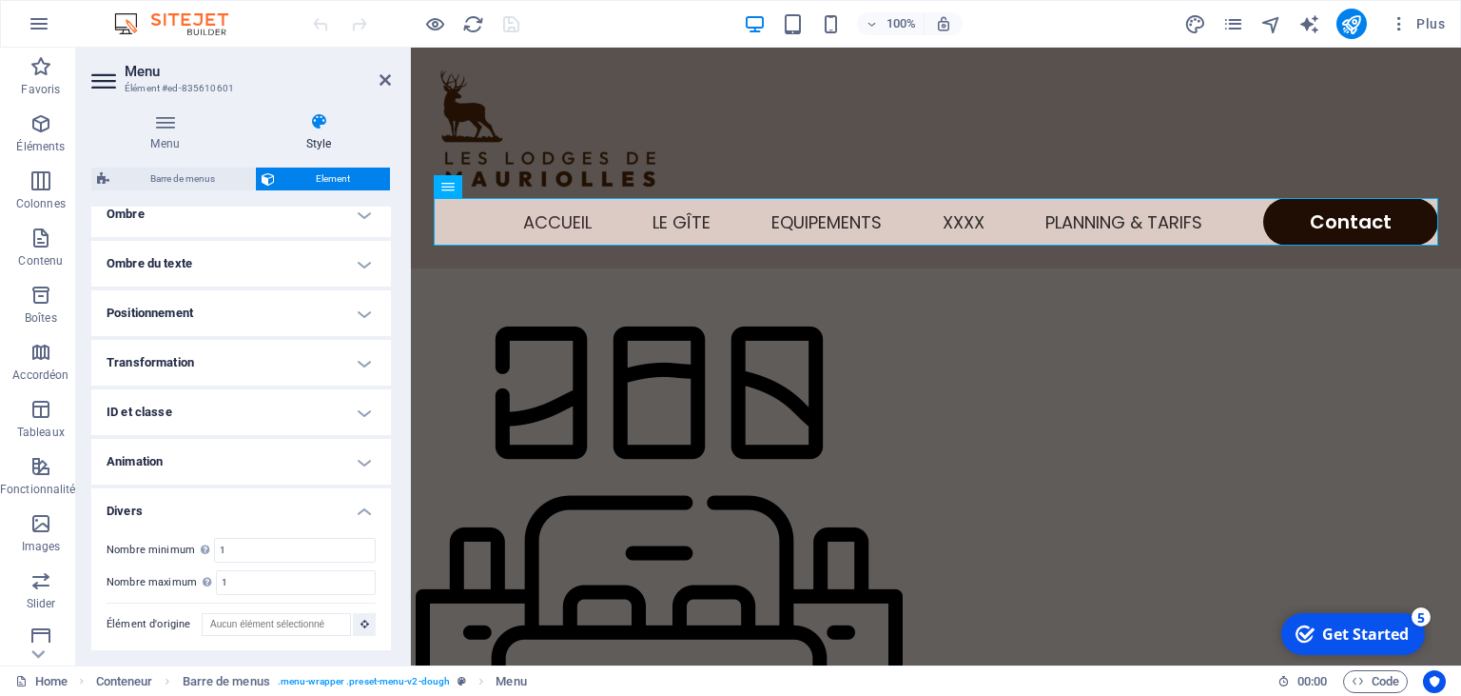
scroll to position [0, 0]
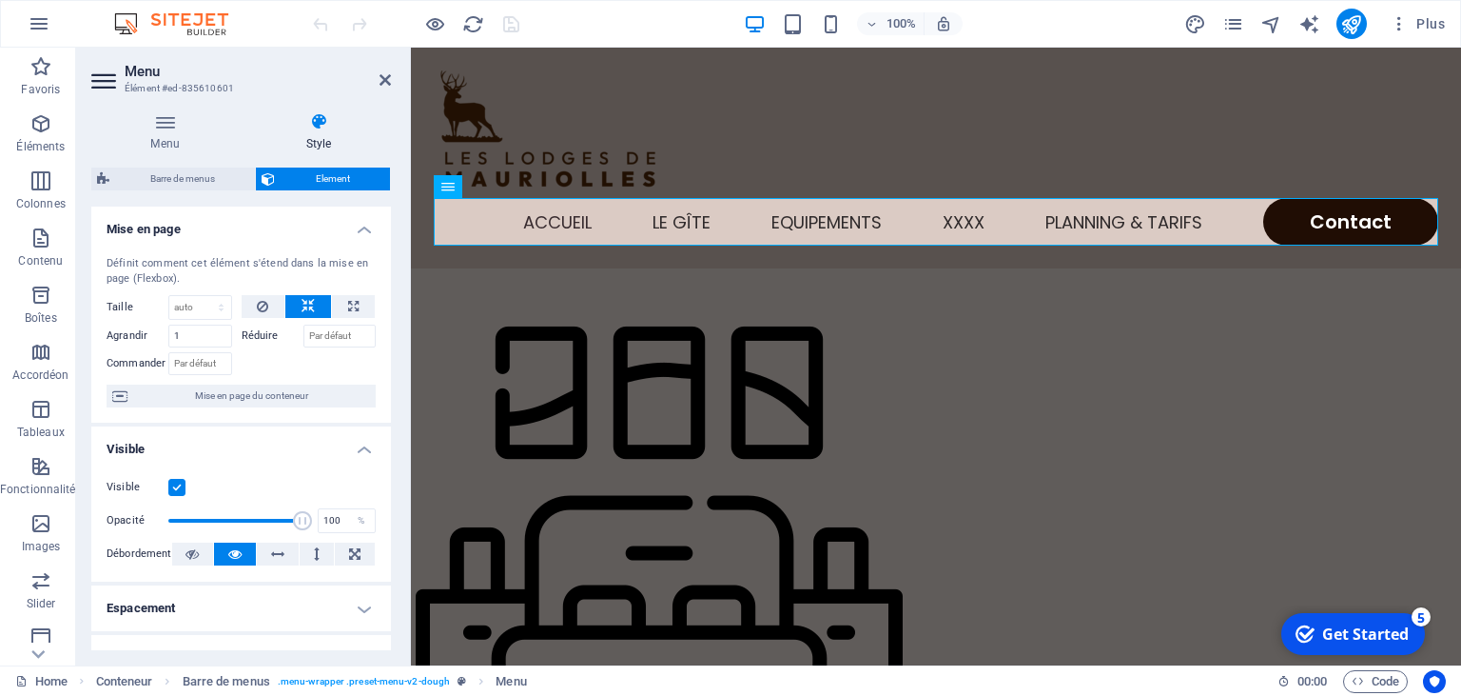
click at [316, 173] on span "Element" at bounding box center [333, 178] width 104 height 23
click at [162, 121] on icon at bounding box center [164, 121] width 147 height 19
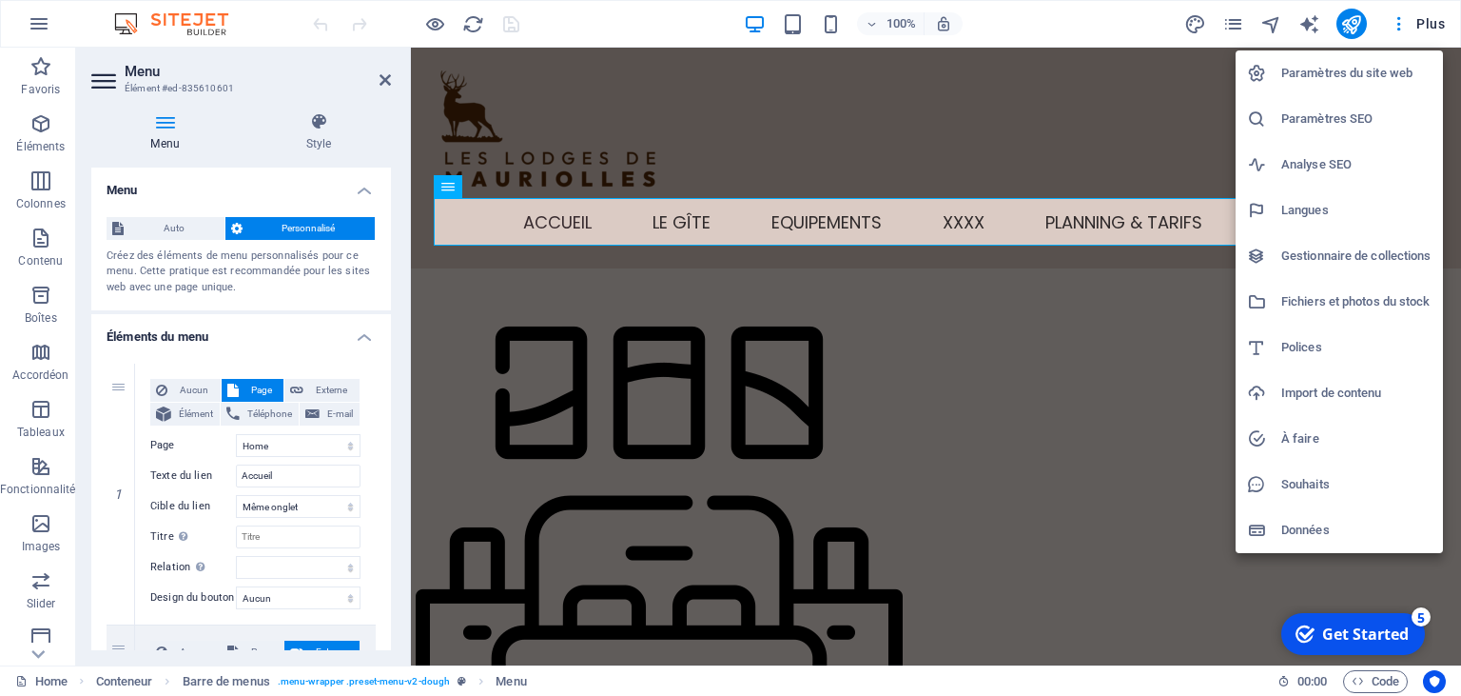
click at [1426, 29] on div at bounding box center [730, 348] width 1461 height 696
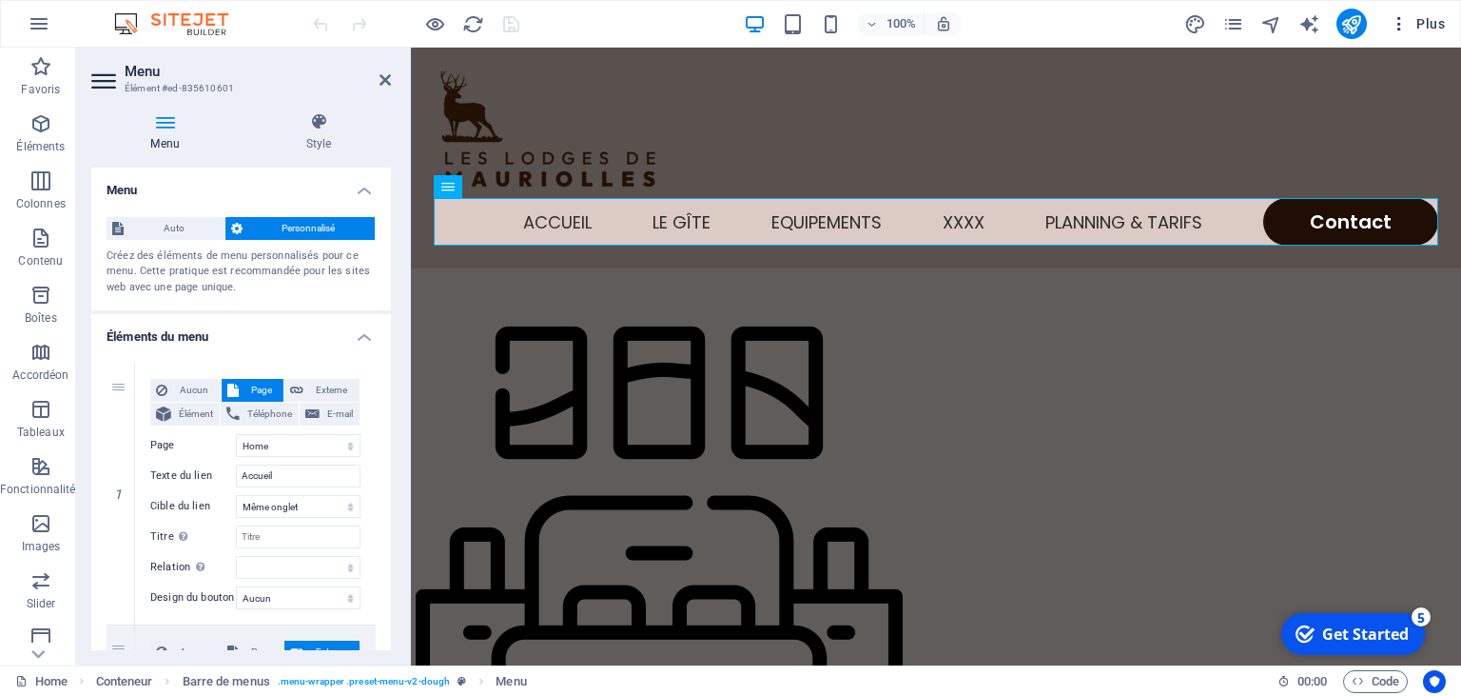
click at [0, 0] on span "Plus" at bounding box center [0, 0] width 0 height 0
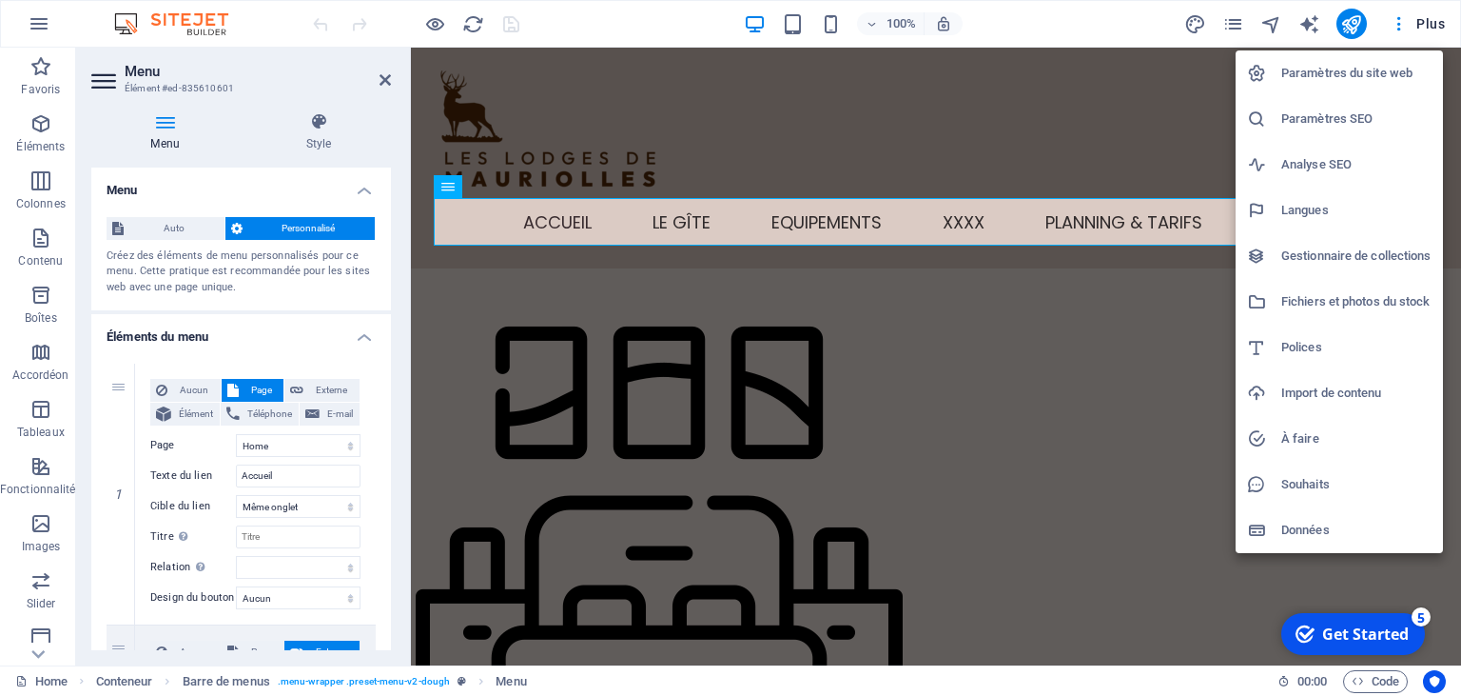
click at [1303, 348] on h6 "Polices" at bounding box center [1357, 347] width 150 height 23
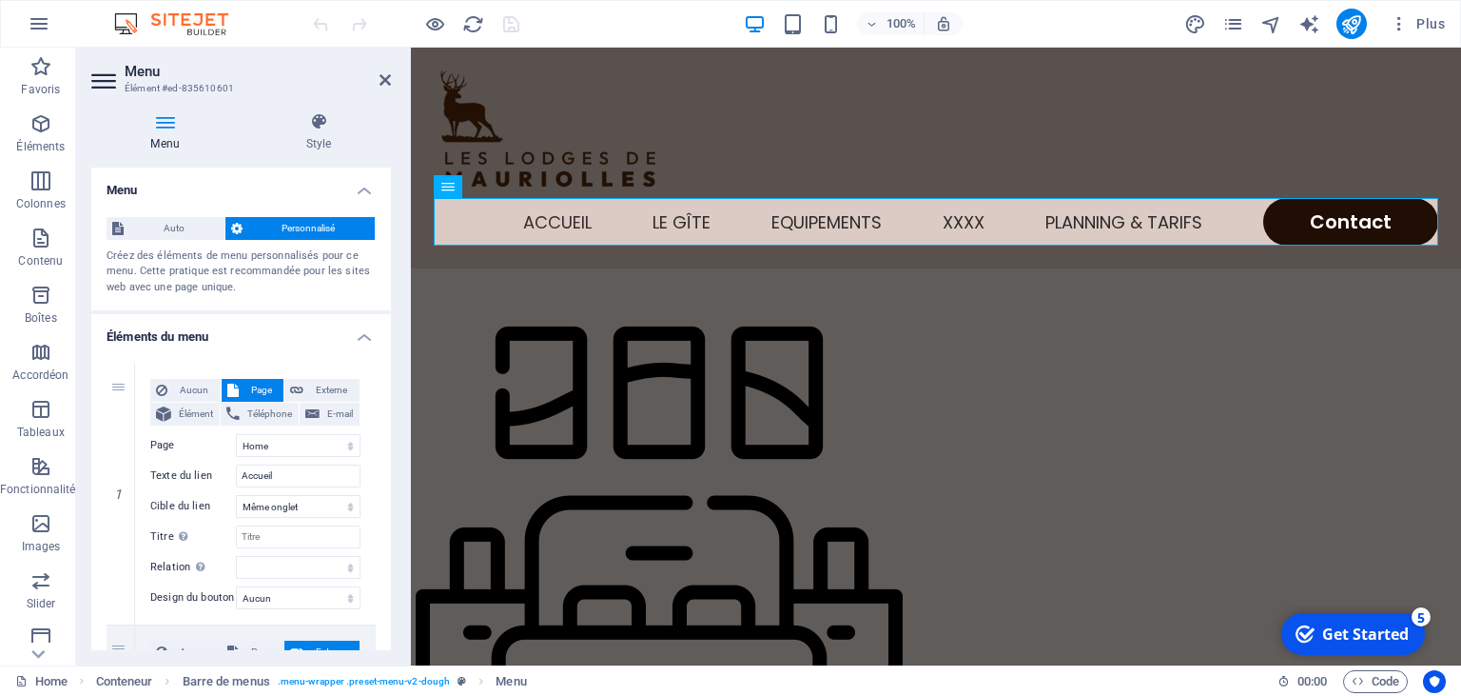
select select "popularity"
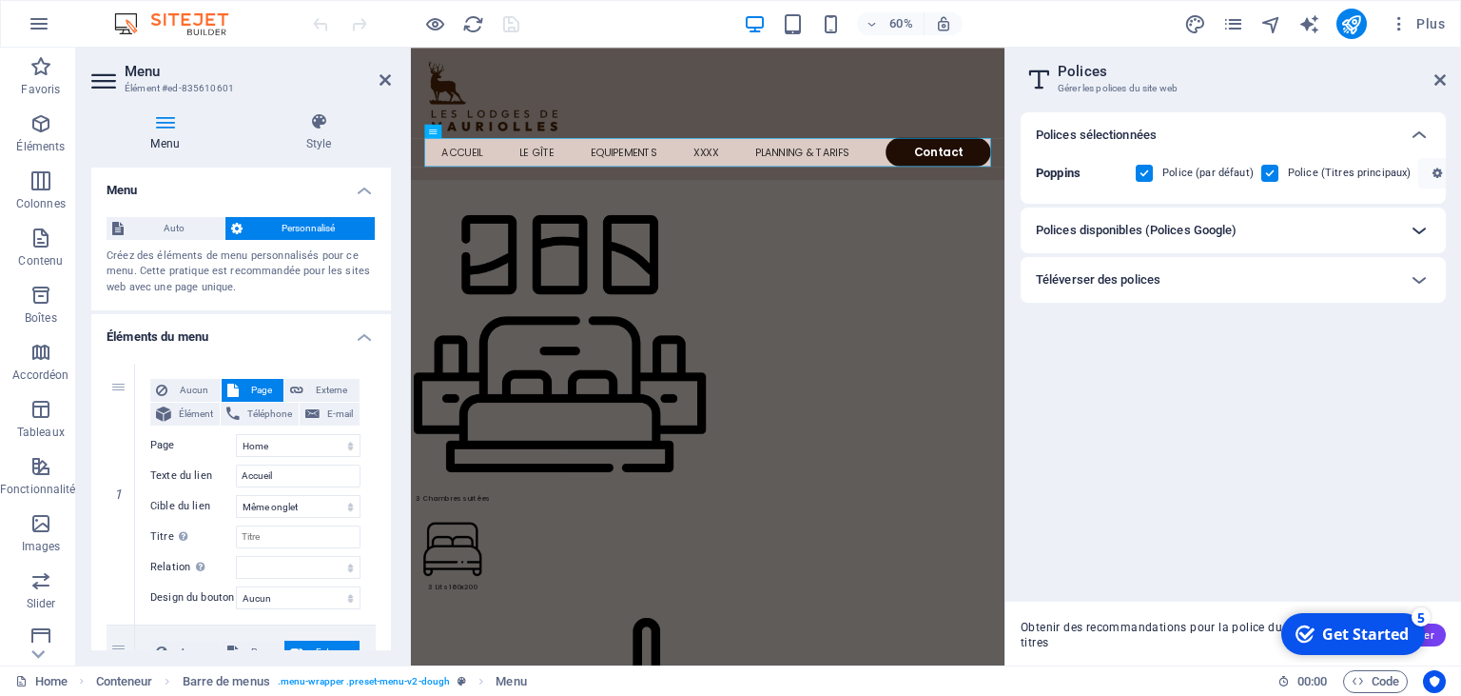
click at [1418, 230] on icon at bounding box center [1419, 230] width 23 height 23
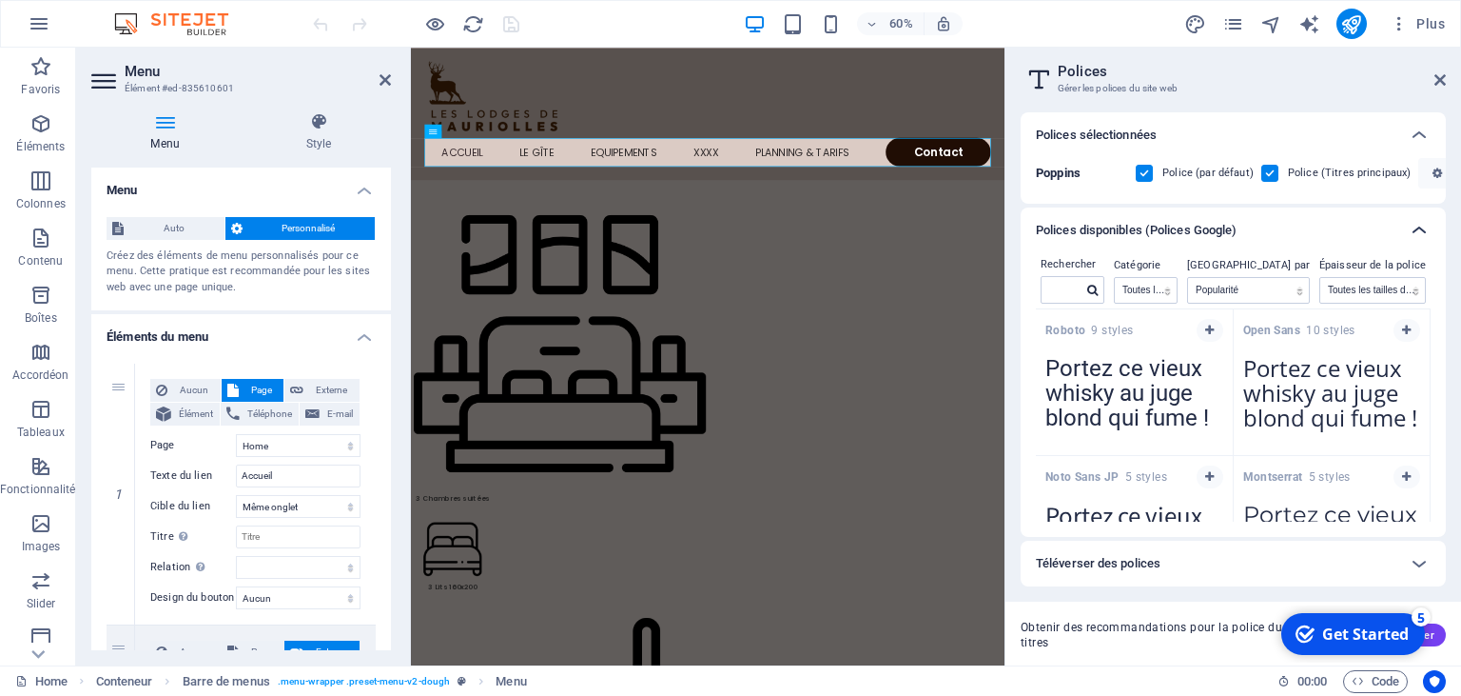
click at [1418, 230] on icon at bounding box center [1419, 230] width 23 height 23
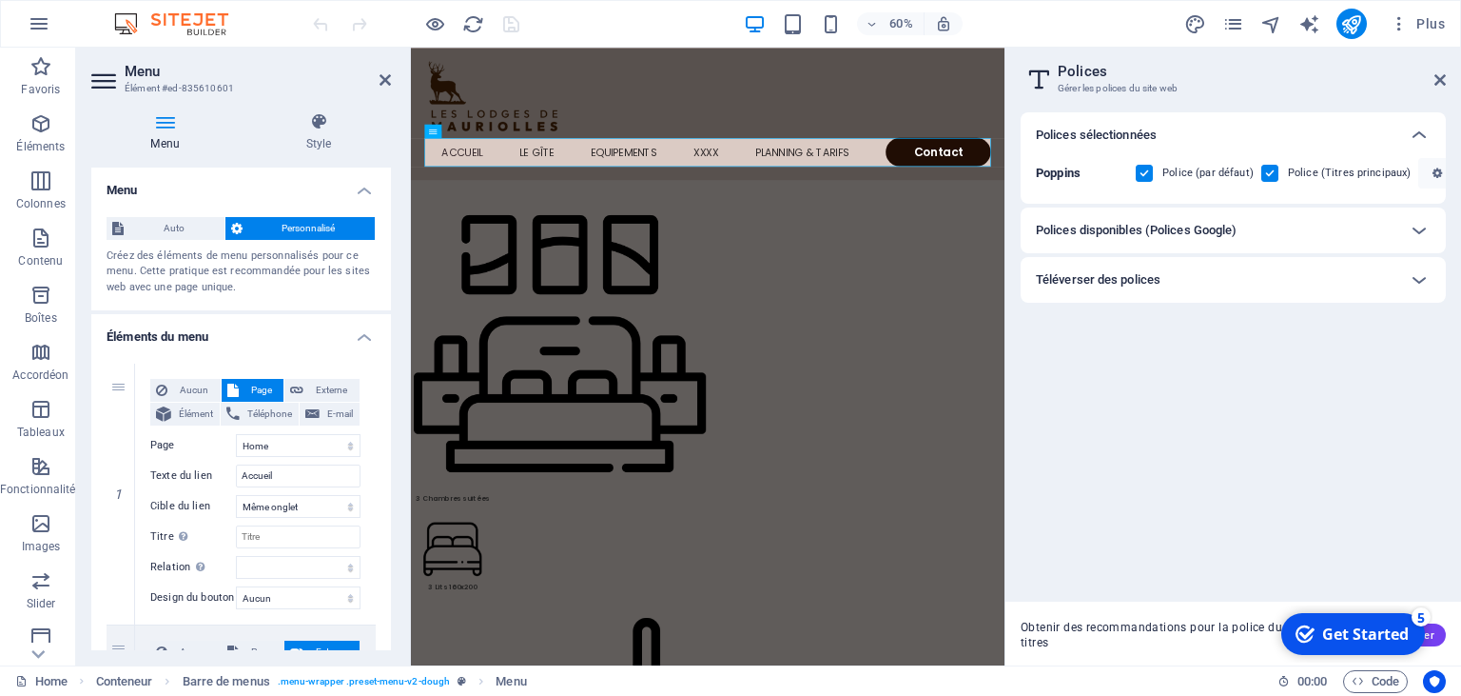
click at [1440, 71] on h2 "Polices" at bounding box center [1252, 71] width 388 height 17
click at [1440, 75] on icon at bounding box center [1440, 79] width 11 height 15
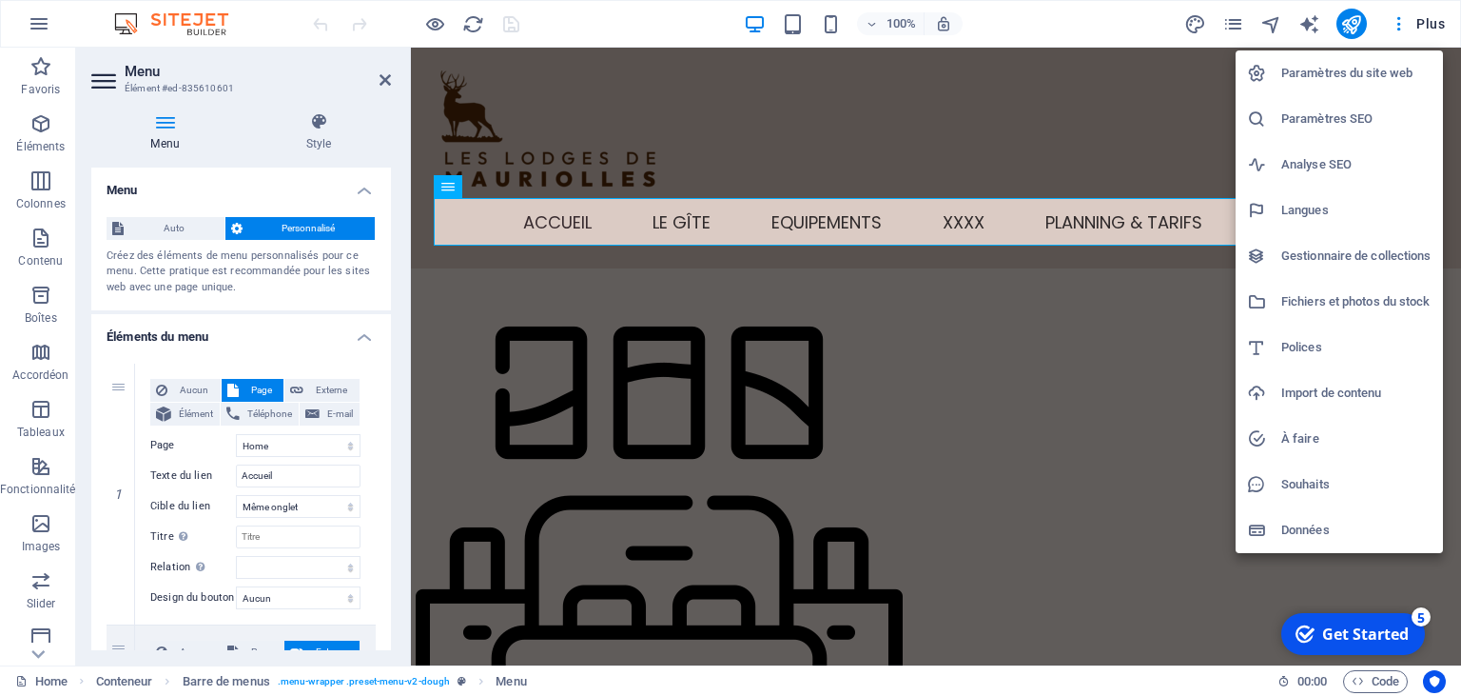
click at [1328, 84] on h6 "Paramètres du site web" at bounding box center [1357, 73] width 150 height 23
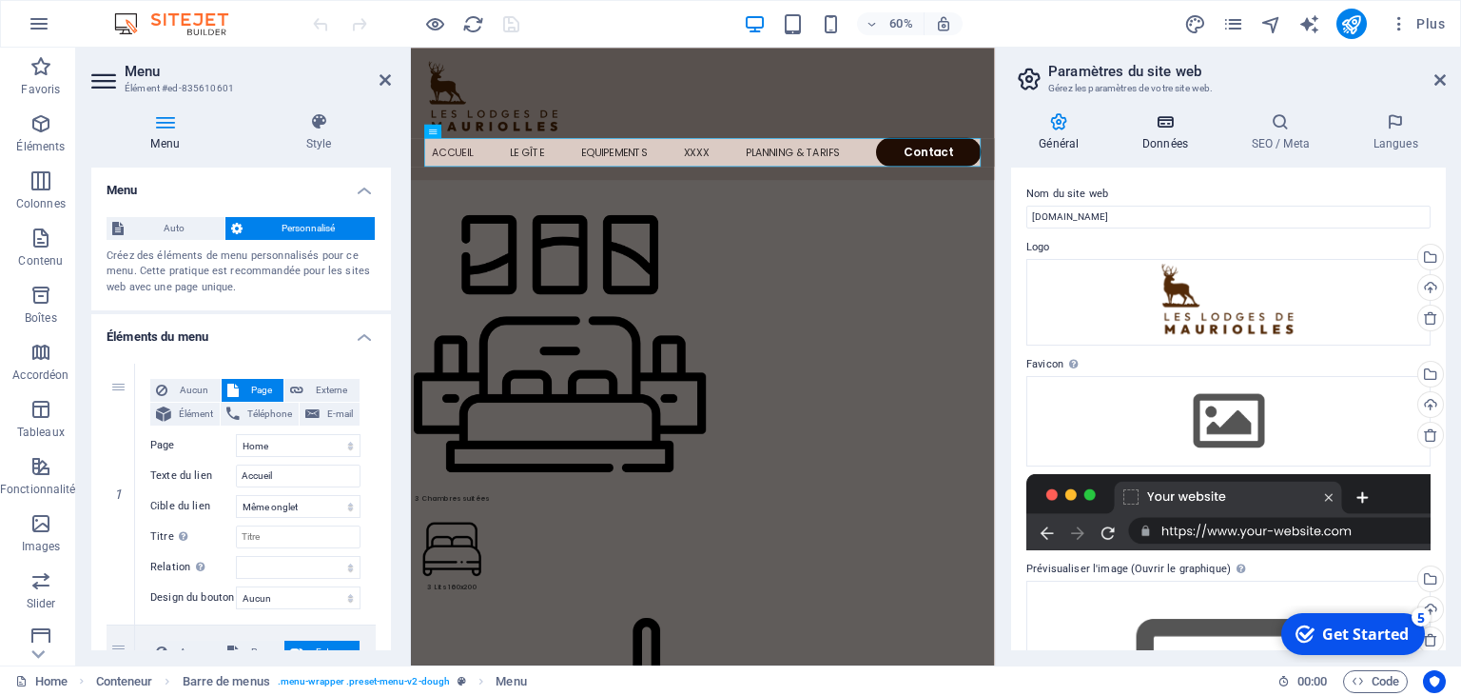
click at [1163, 131] on icon at bounding box center [1166, 121] width 102 height 19
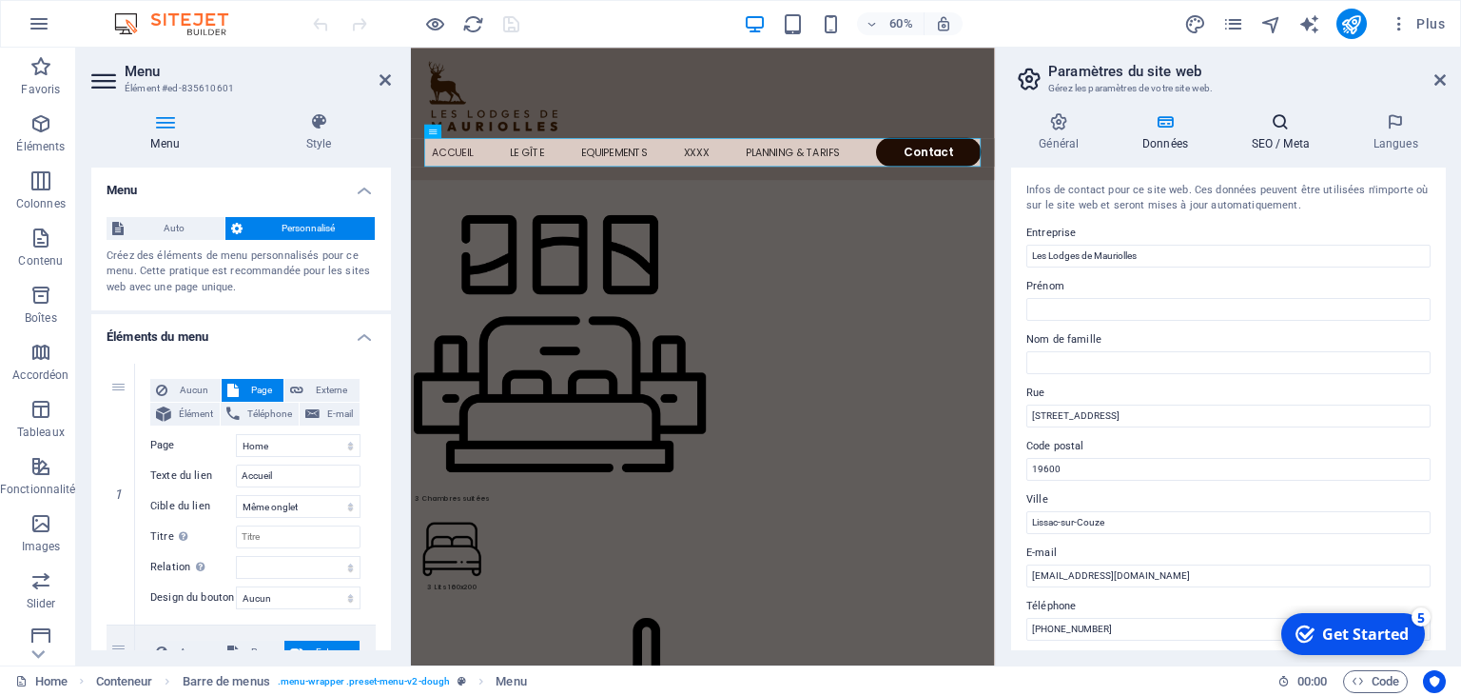
click at [1281, 141] on h4 "SEO / Meta" at bounding box center [1285, 132] width 122 height 40
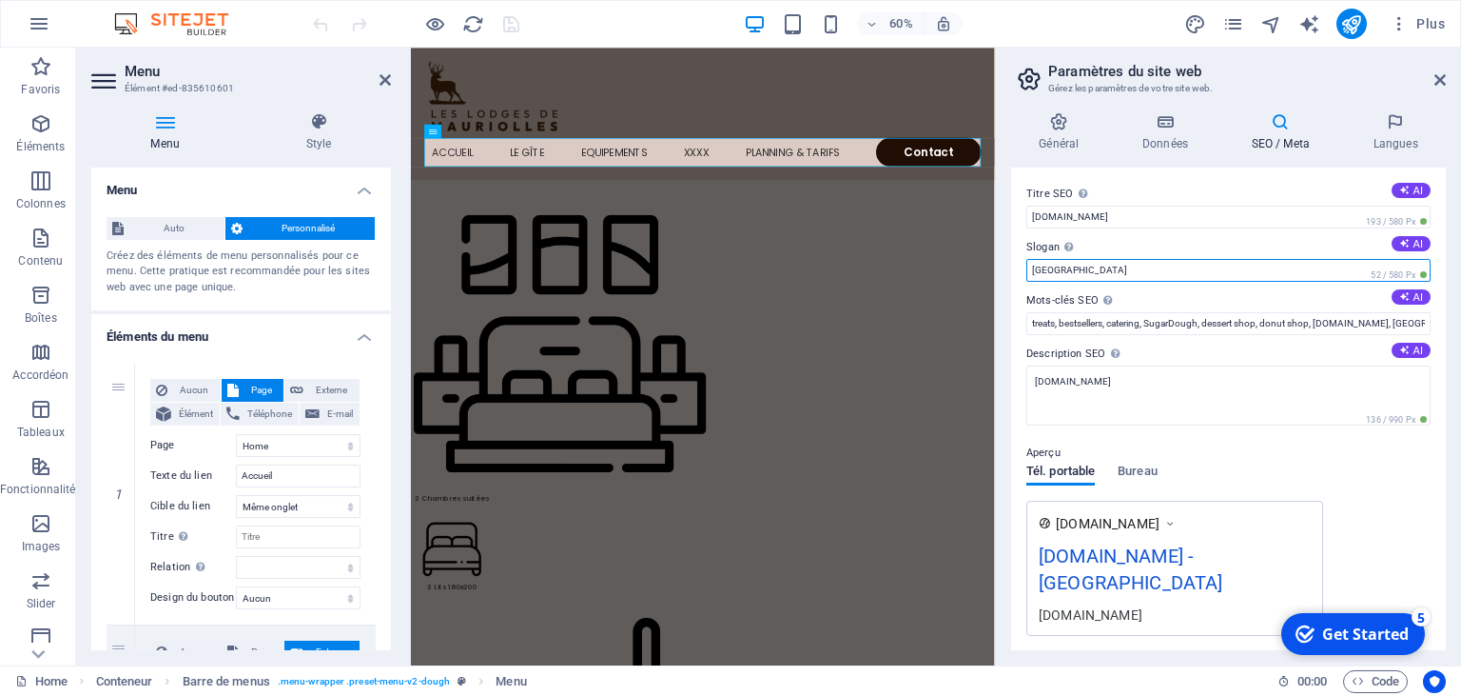
drag, startPoint x: 1060, startPoint y: 266, endPoint x: 976, endPoint y: 257, distance: 84.3
click at [1027, 259] on input "Berlin" at bounding box center [1229, 270] width 404 height 23
type input "Gîte en Corrèze"
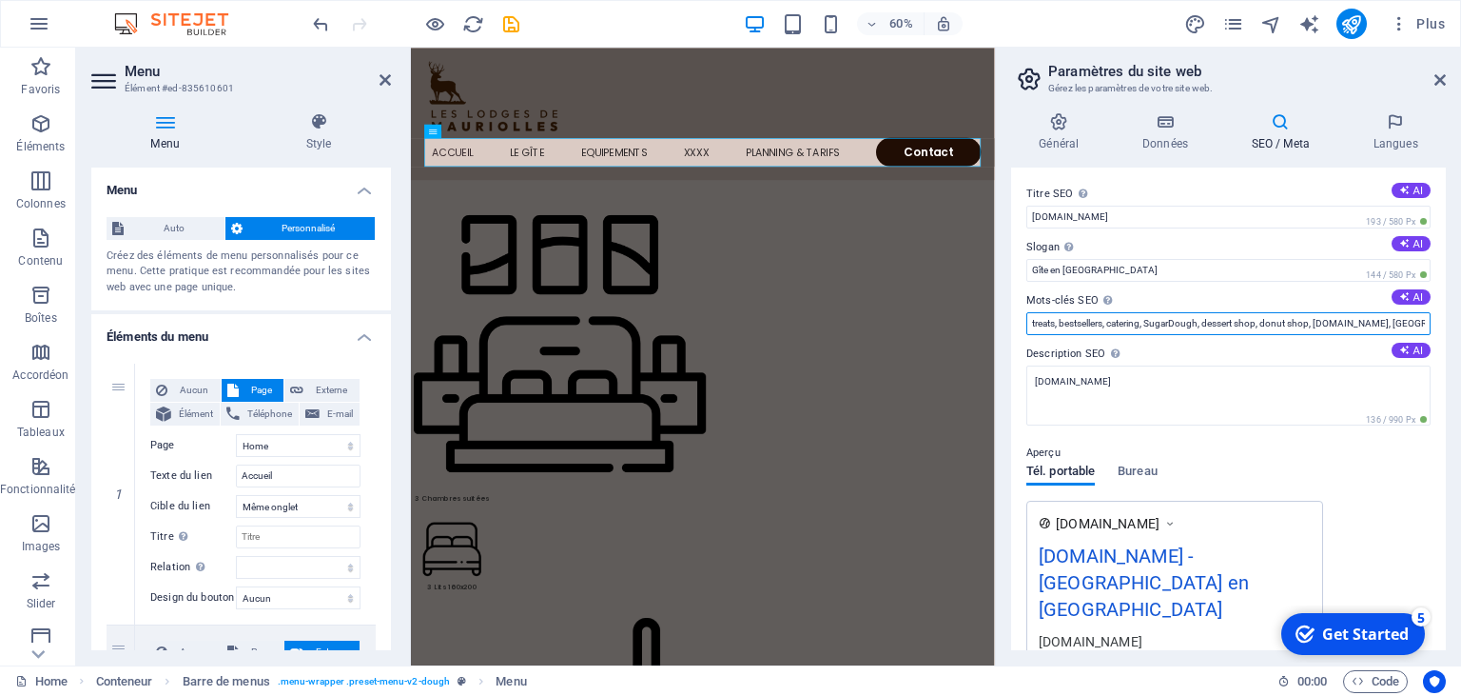
drag, startPoint x: 1030, startPoint y: 324, endPoint x: 1311, endPoint y: 325, distance: 280.7
click at [1311, 325] on input "treats, bestsellers, catering, SugarDough, dessert shop, donut shop, lodgesdema…" at bounding box center [1229, 323] width 404 height 23
click at [1236, 328] on input "gite, correze, lodgesdemauriolles.fr, Berlin" at bounding box center [1229, 323] width 404 height 23
click at [1086, 325] on input "gite, correze, lodgesdemauriolles.fr" at bounding box center [1229, 323] width 404 height 23
type input "gite, correze, brive, lodgesdemauriolles.fr"
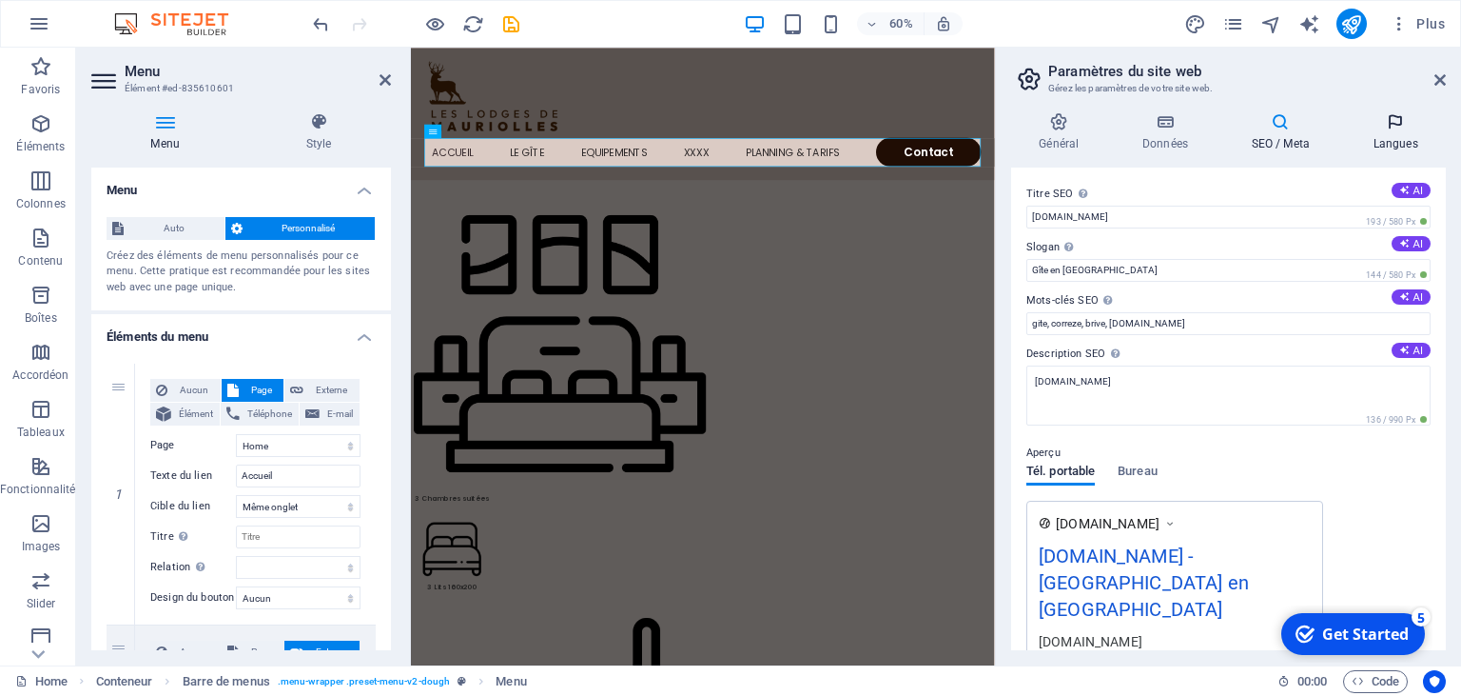
click at [1383, 136] on h4 "Langues" at bounding box center [1395, 132] width 101 height 40
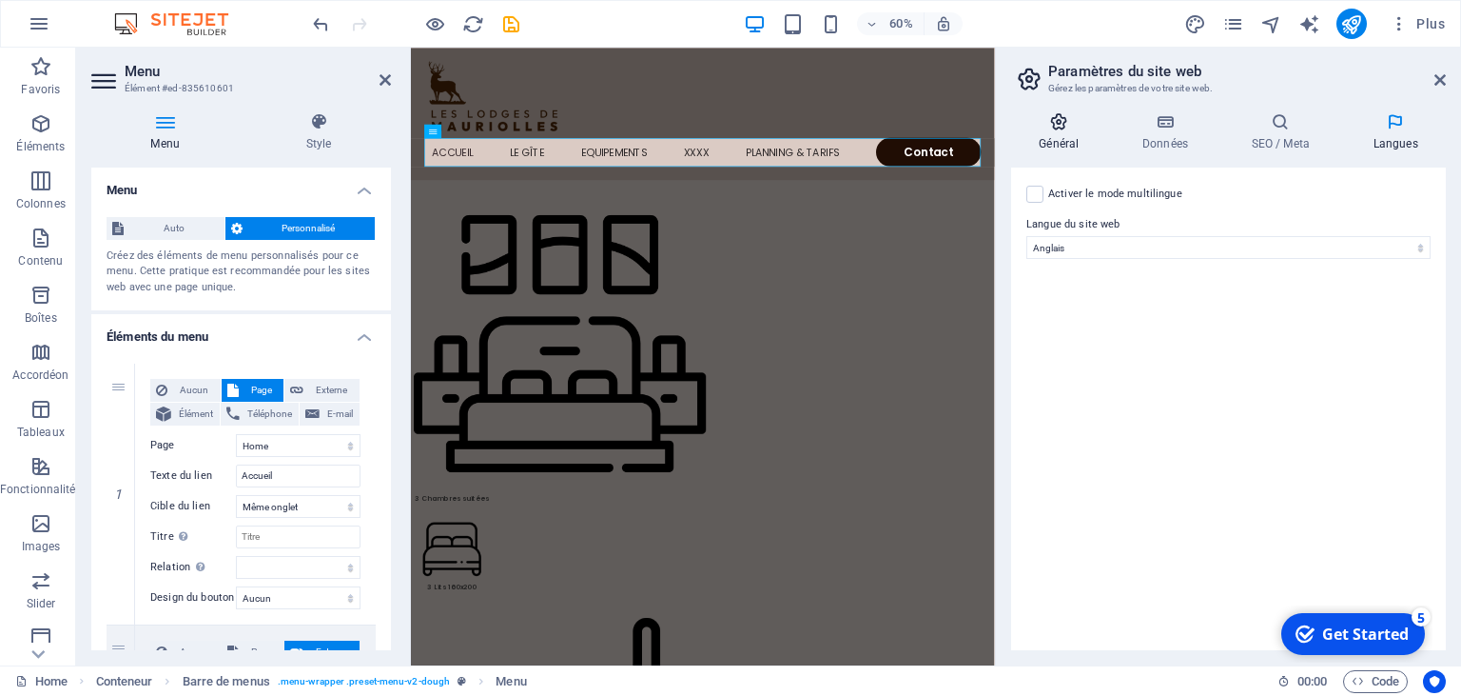
click at [1062, 130] on icon at bounding box center [1059, 121] width 96 height 19
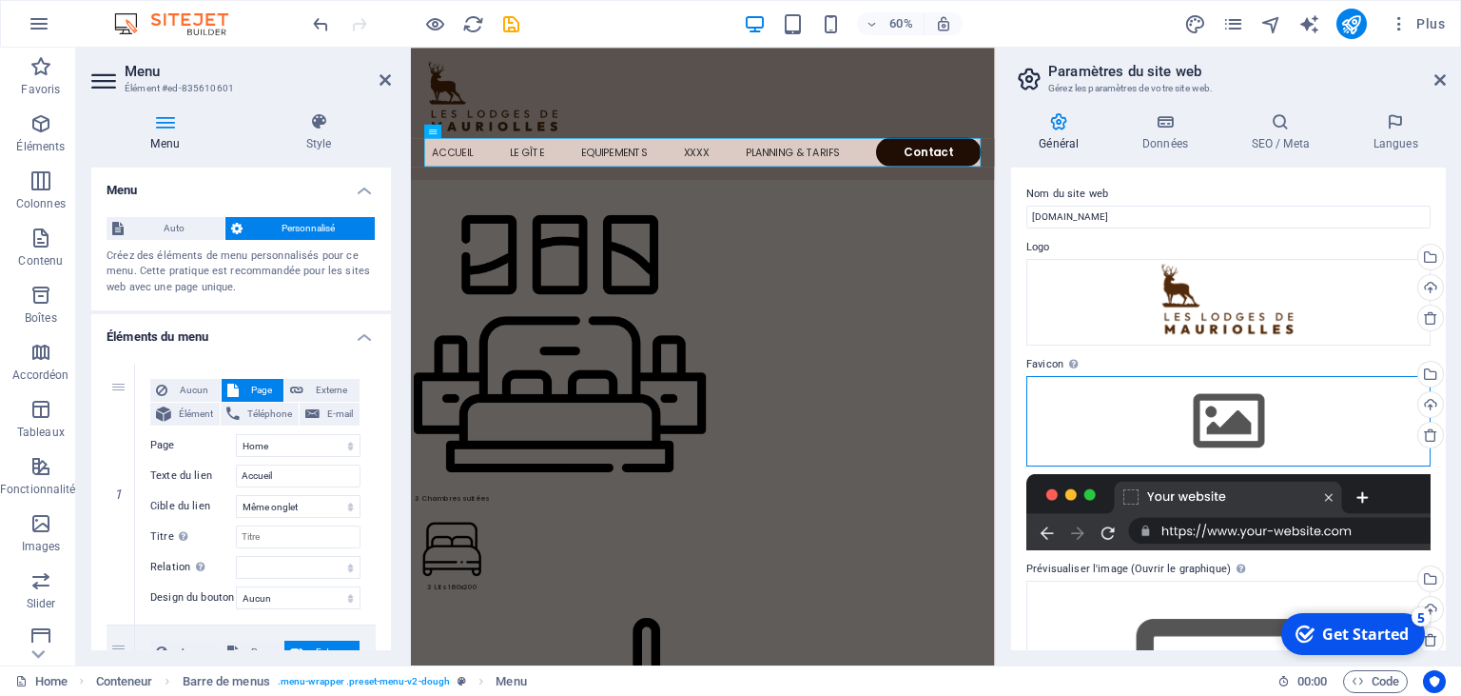
click at [1215, 413] on div "Glissez les fichiers ici, cliquez pour choisir les fichiers ou sélectionnez les…" at bounding box center [1229, 420] width 404 height 89
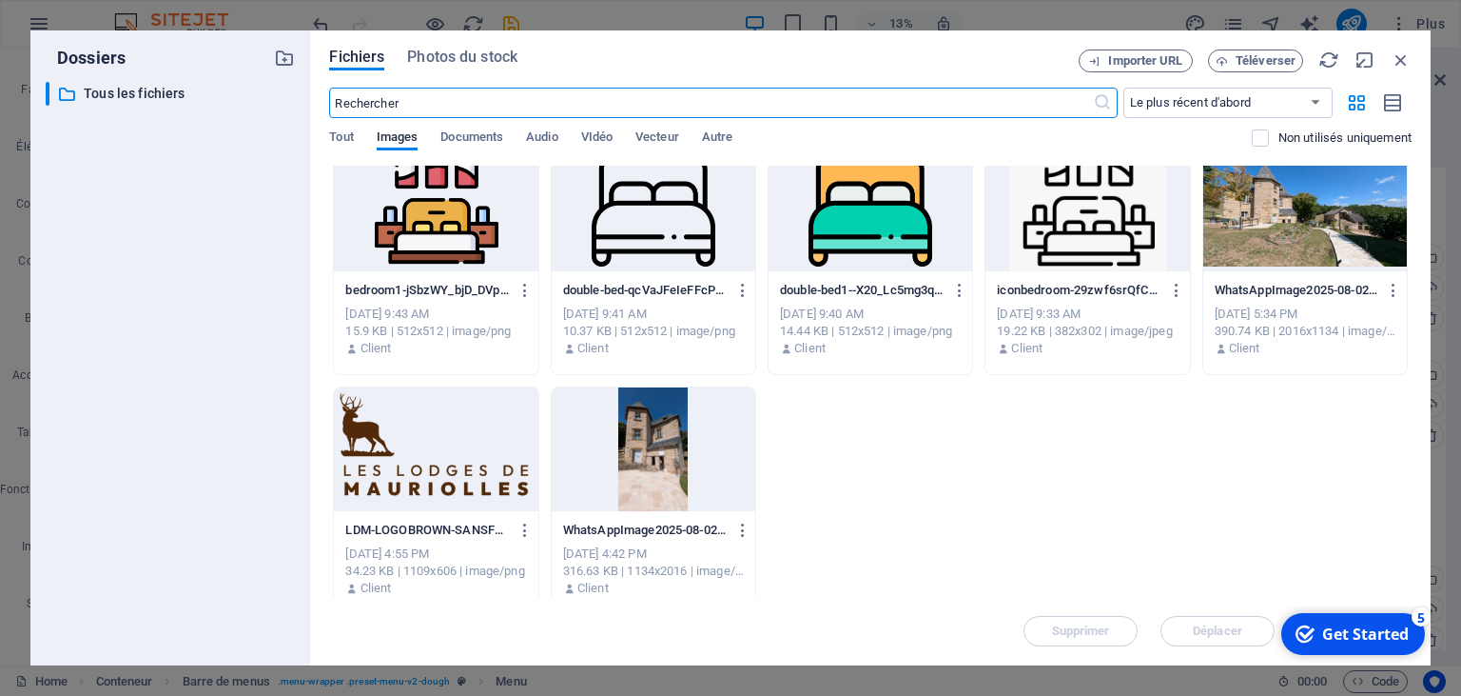
scroll to position [260, 0]
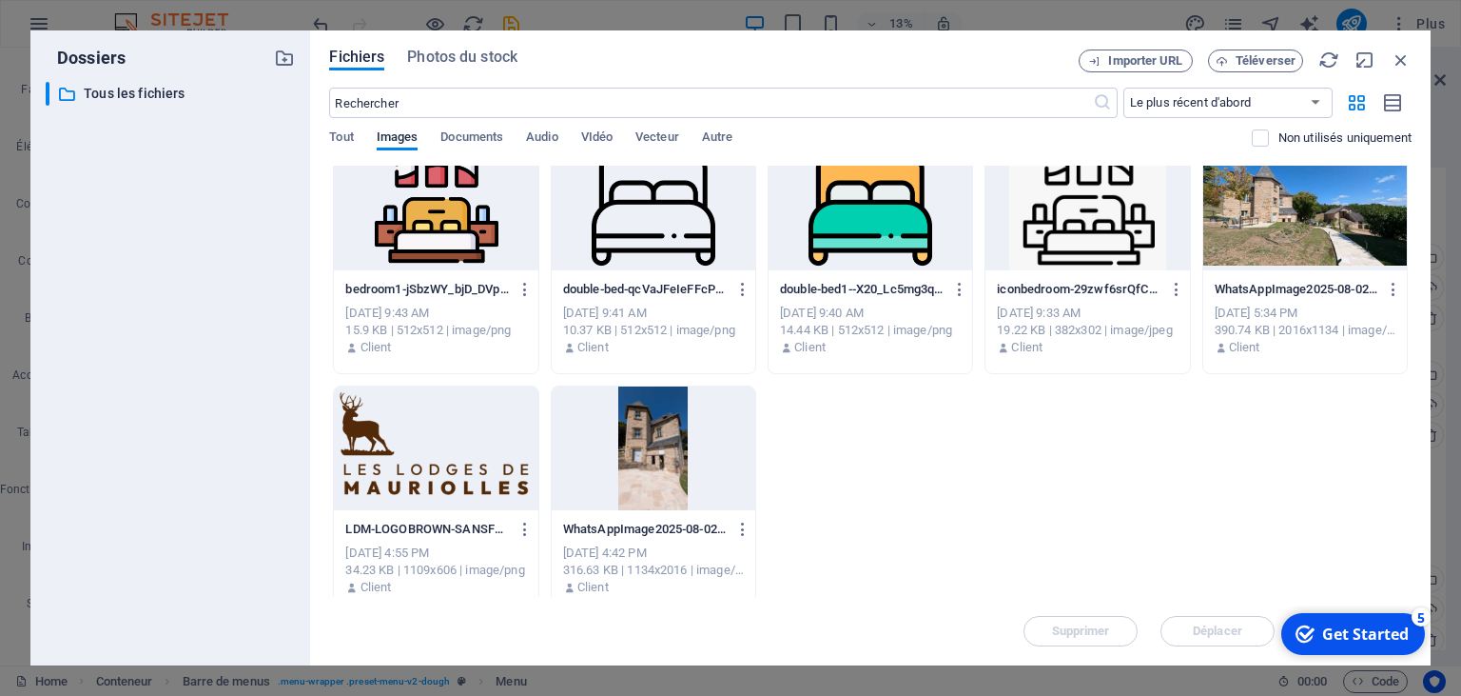
click at [447, 442] on div at bounding box center [436, 448] width 204 height 124
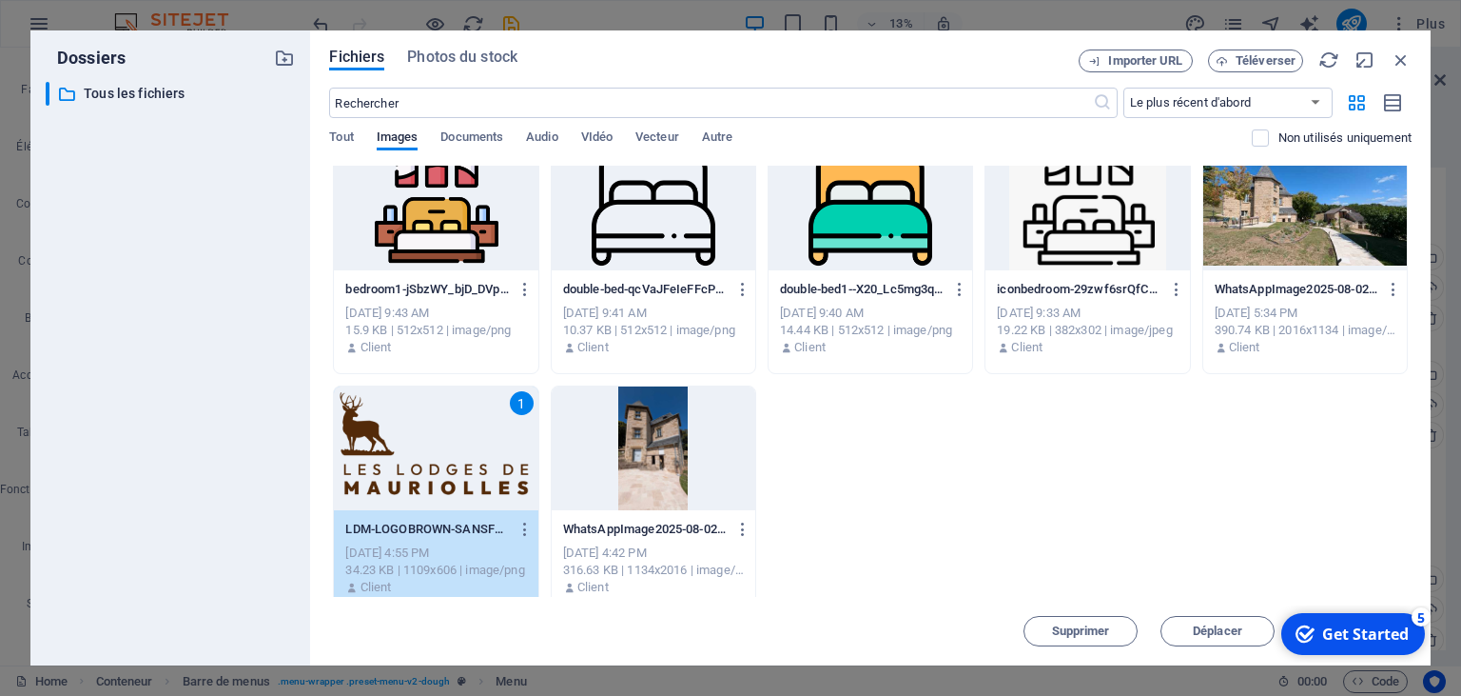
click at [458, 539] on div "LDM-LOGOBROWN-SANSFOND-6NNse6BU89C-yH5CXSeD8g.png LDM-LOGOBROWN-SANSFOND-6NNse6…" at bounding box center [435, 529] width 181 height 30
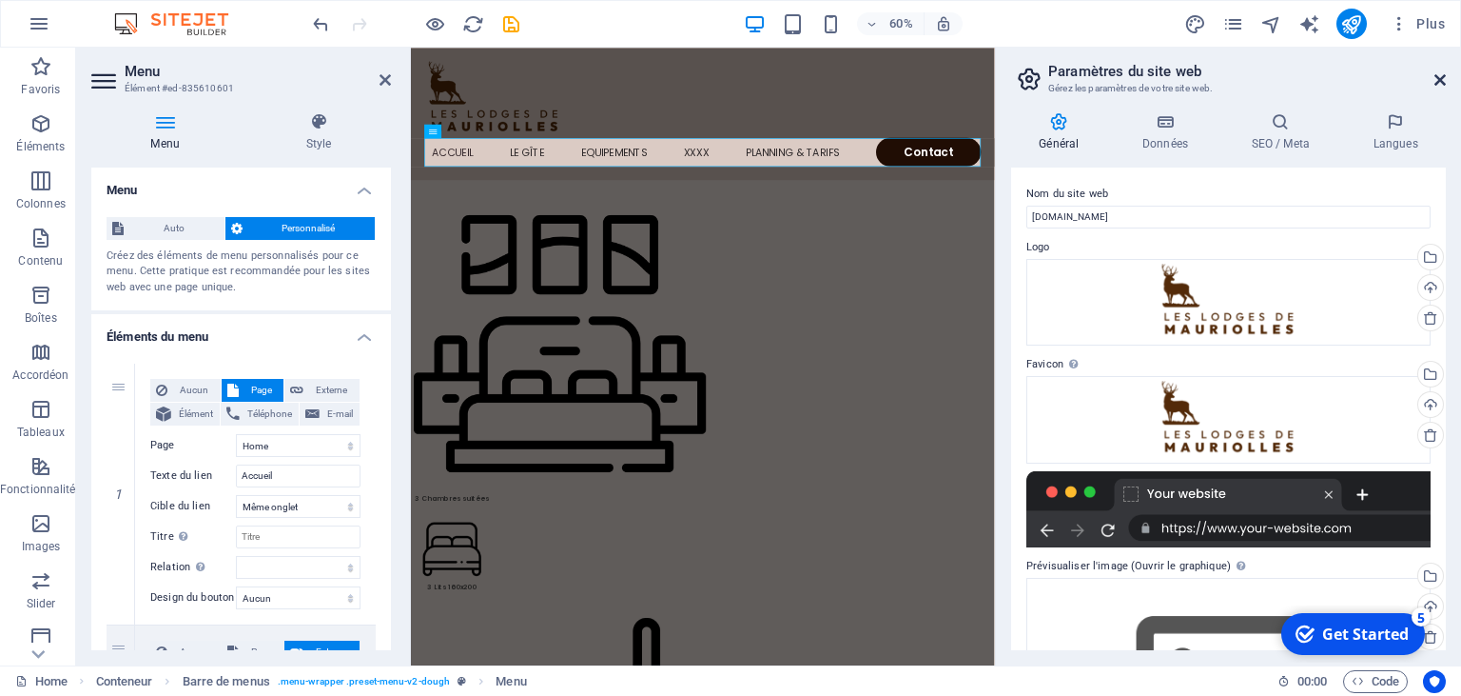
click at [1442, 82] on icon at bounding box center [1440, 79] width 11 height 15
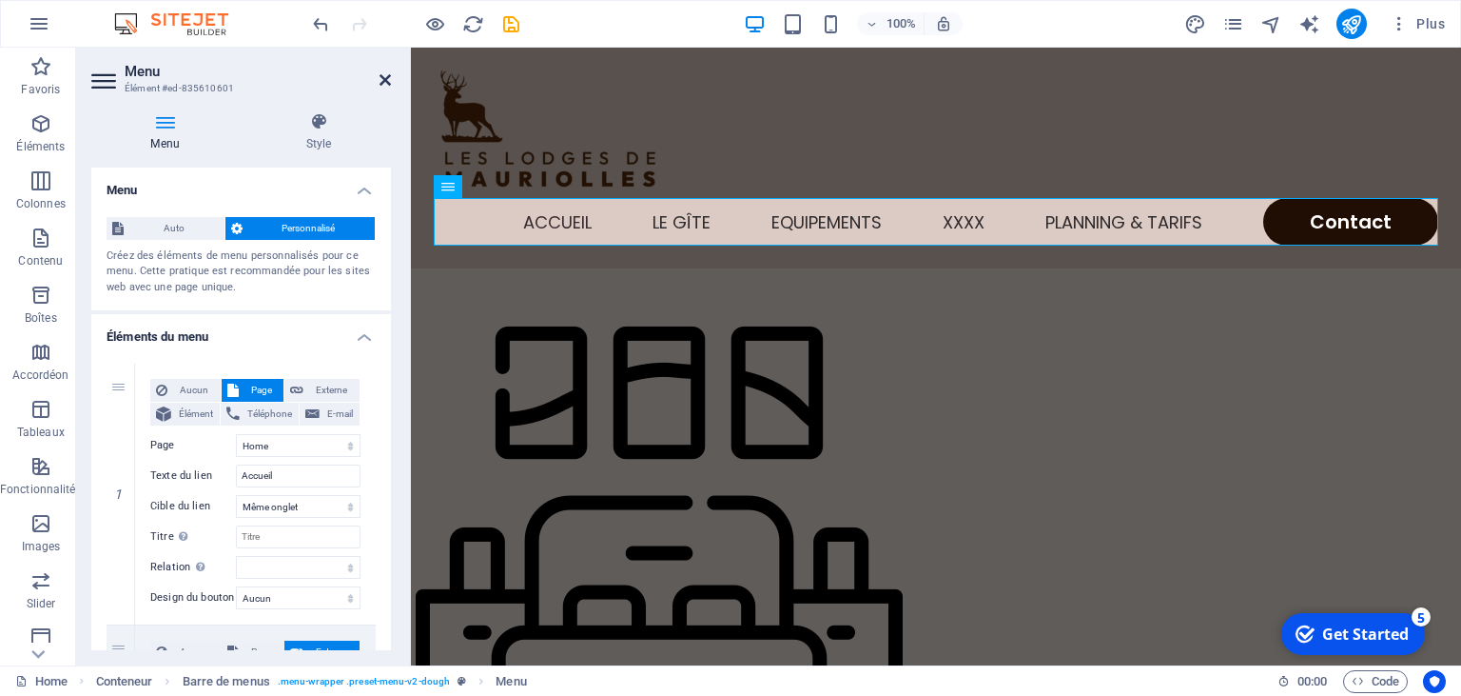
click at [386, 77] on icon at bounding box center [385, 79] width 11 height 15
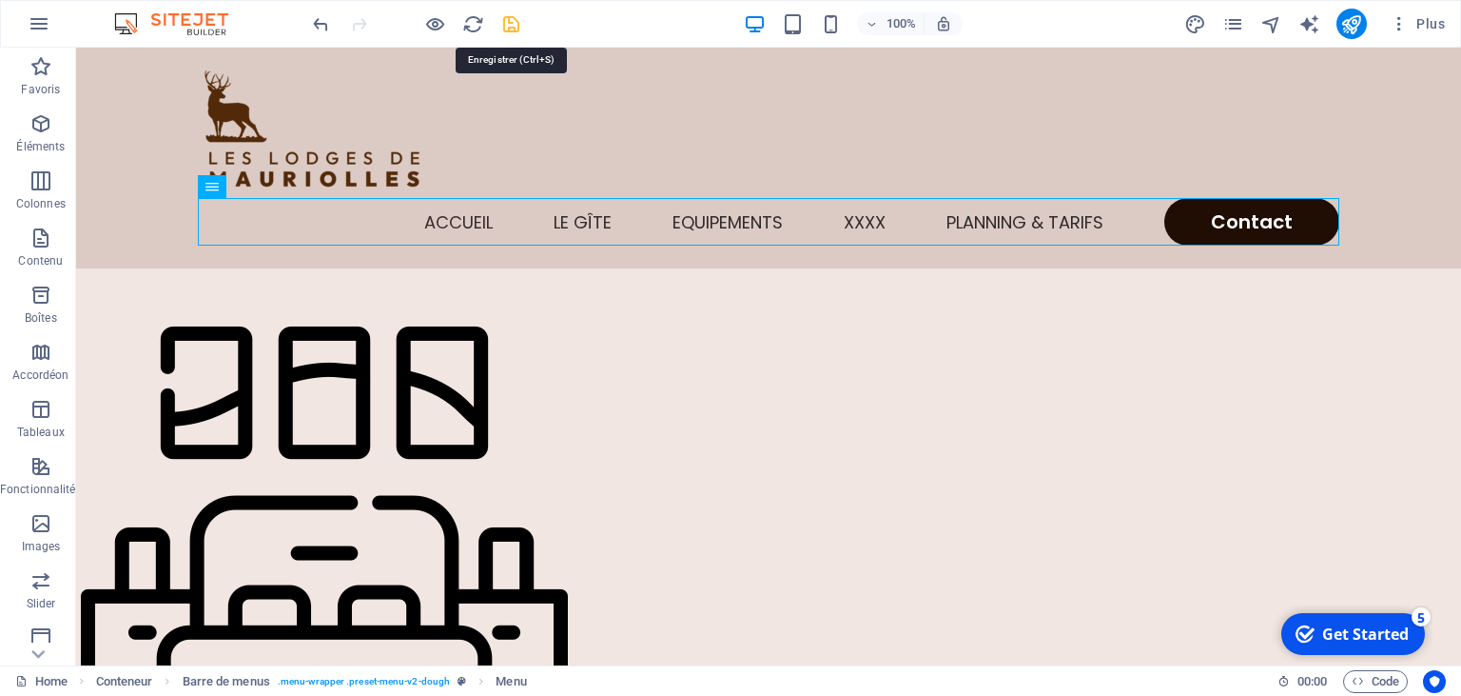
click at [508, 19] on icon "save" at bounding box center [511, 24] width 22 height 22
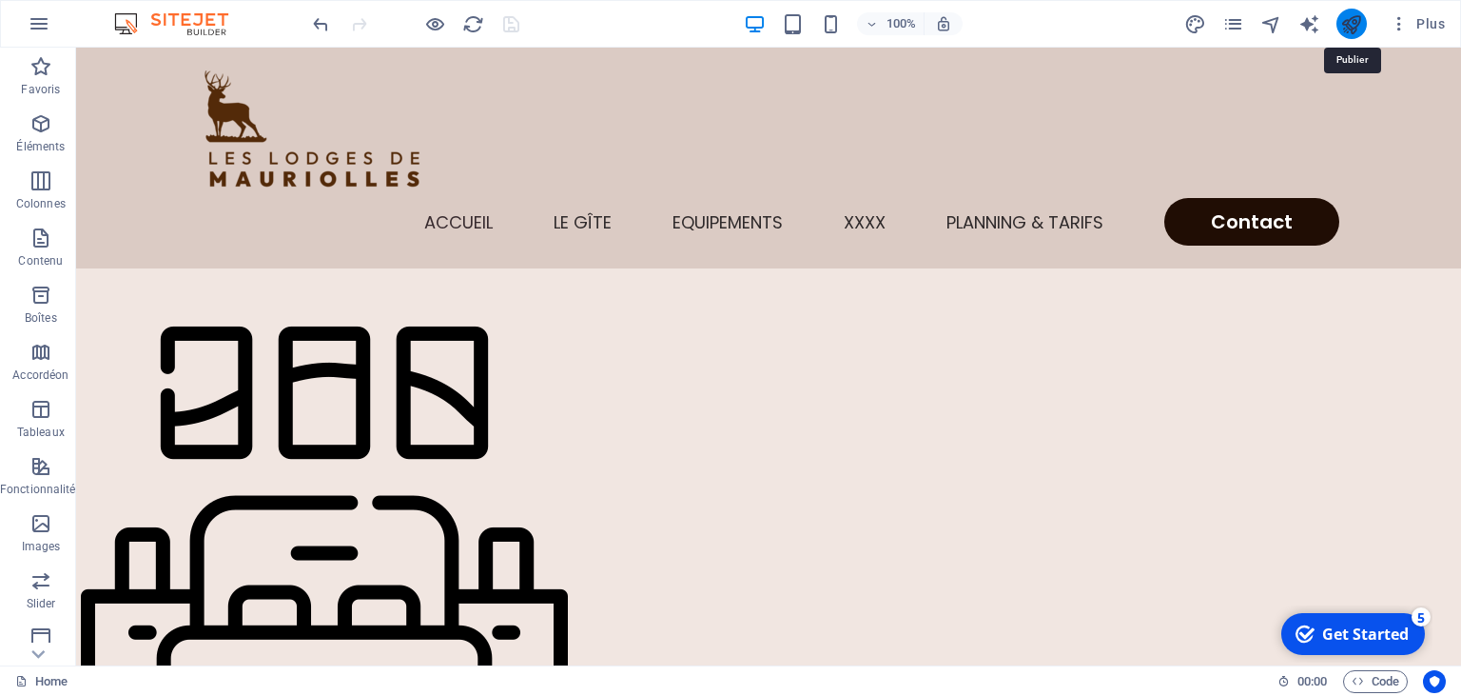
click at [1353, 16] on icon "publish" at bounding box center [1352, 24] width 22 height 22
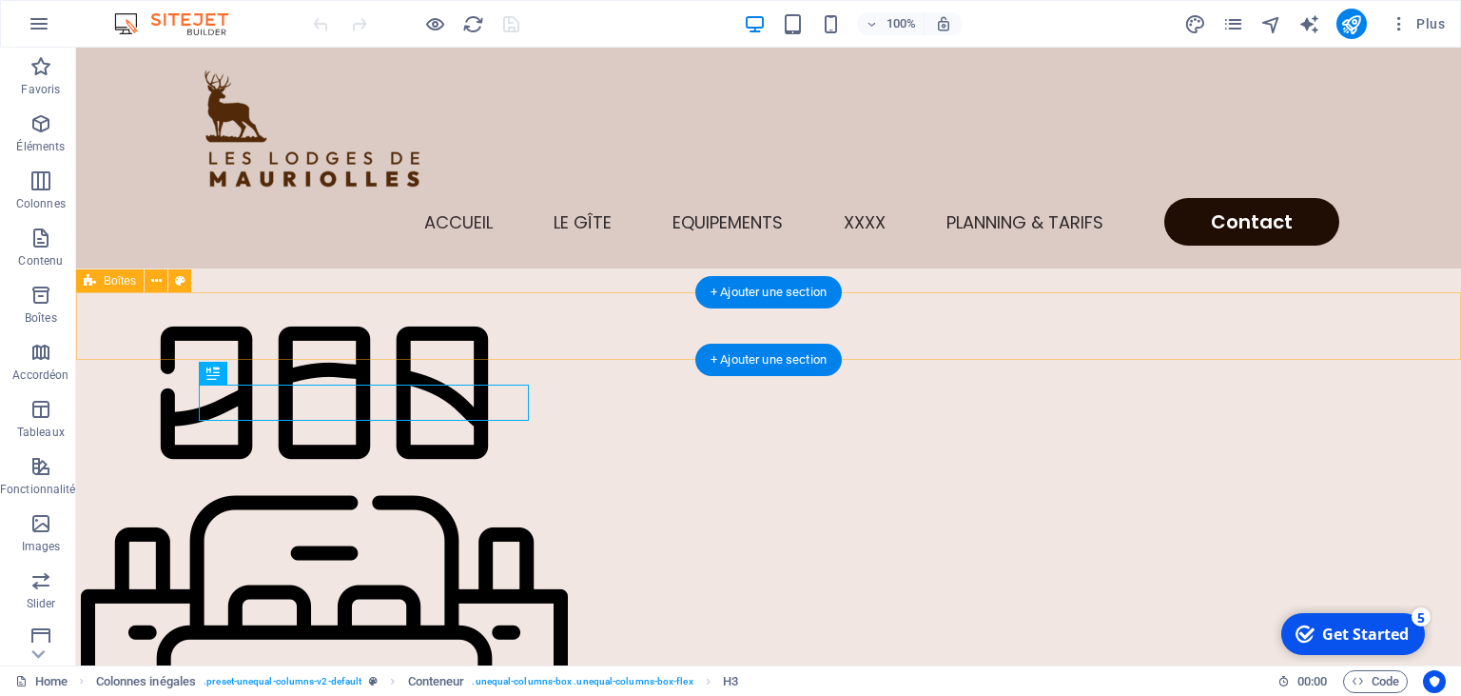
click at [161, 306] on div "Glissez et déposez l'élément de votre choix pour remplacer le contenu existant.…" at bounding box center [768, 357] width 1385 height 618
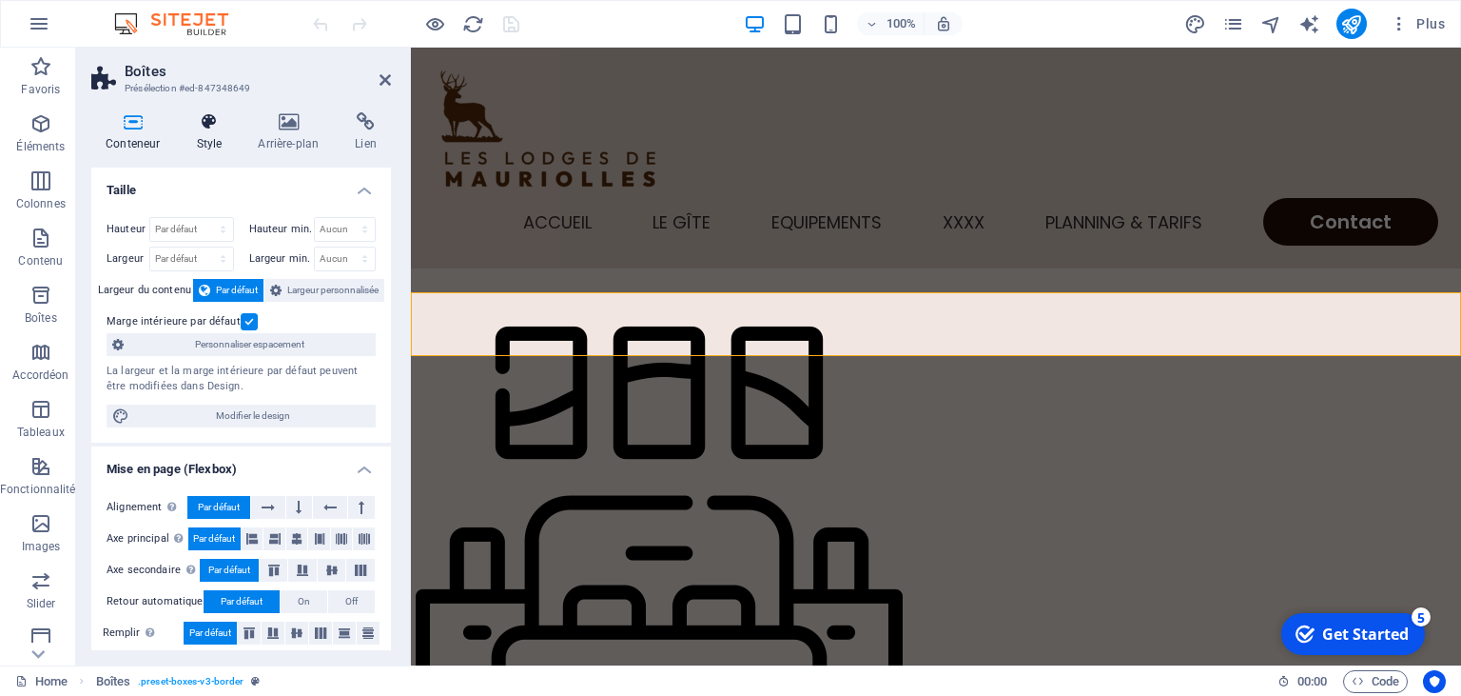
click at [213, 128] on icon at bounding box center [209, 121] width 54 height 19
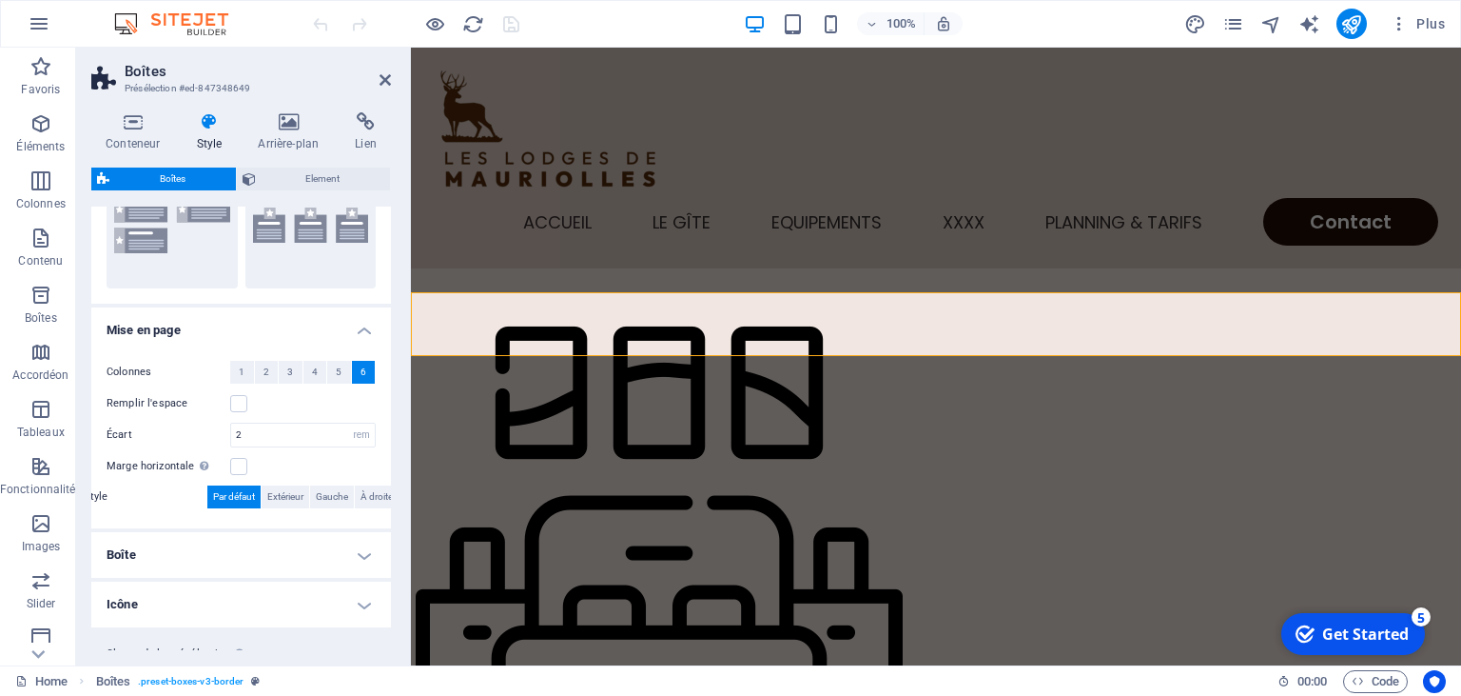
scroll to position [278, 0]
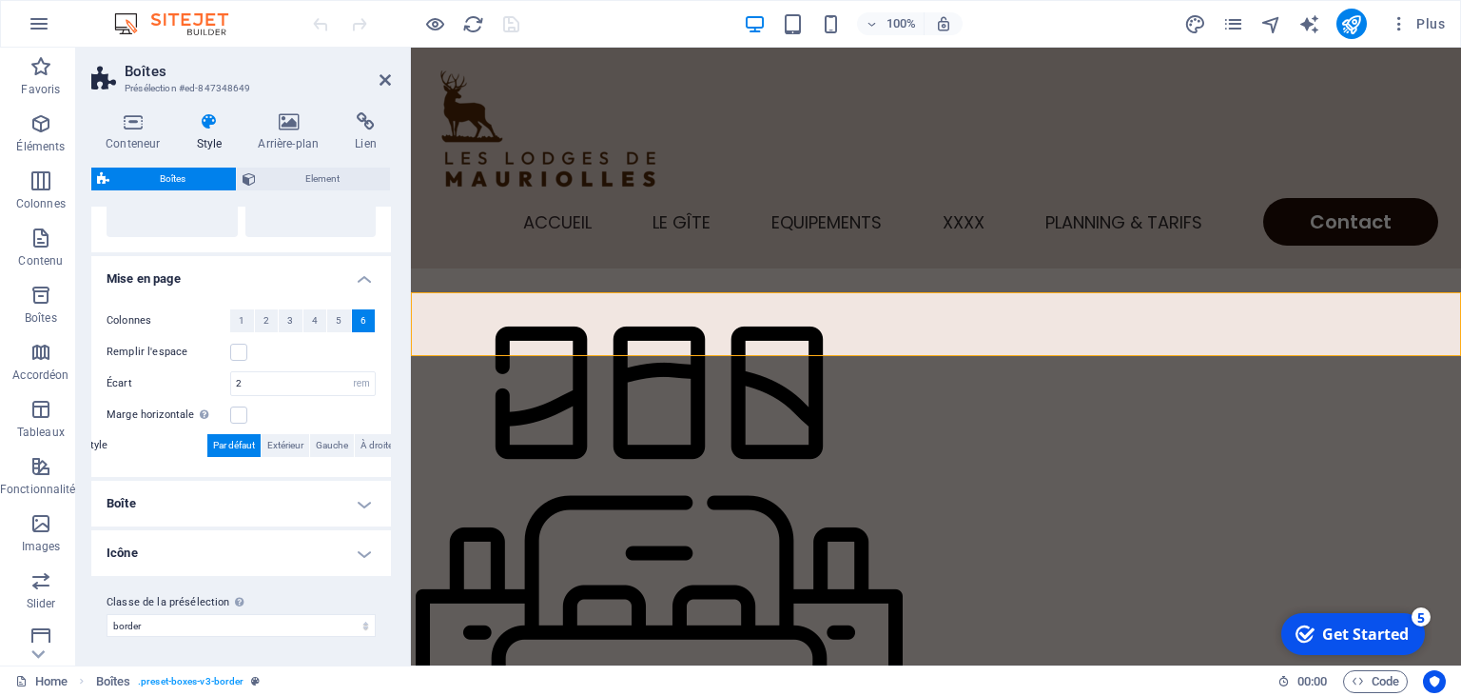
click at [361, 504] on h4 "Boîte" at bounding box center [241, 504] width 300 height 46
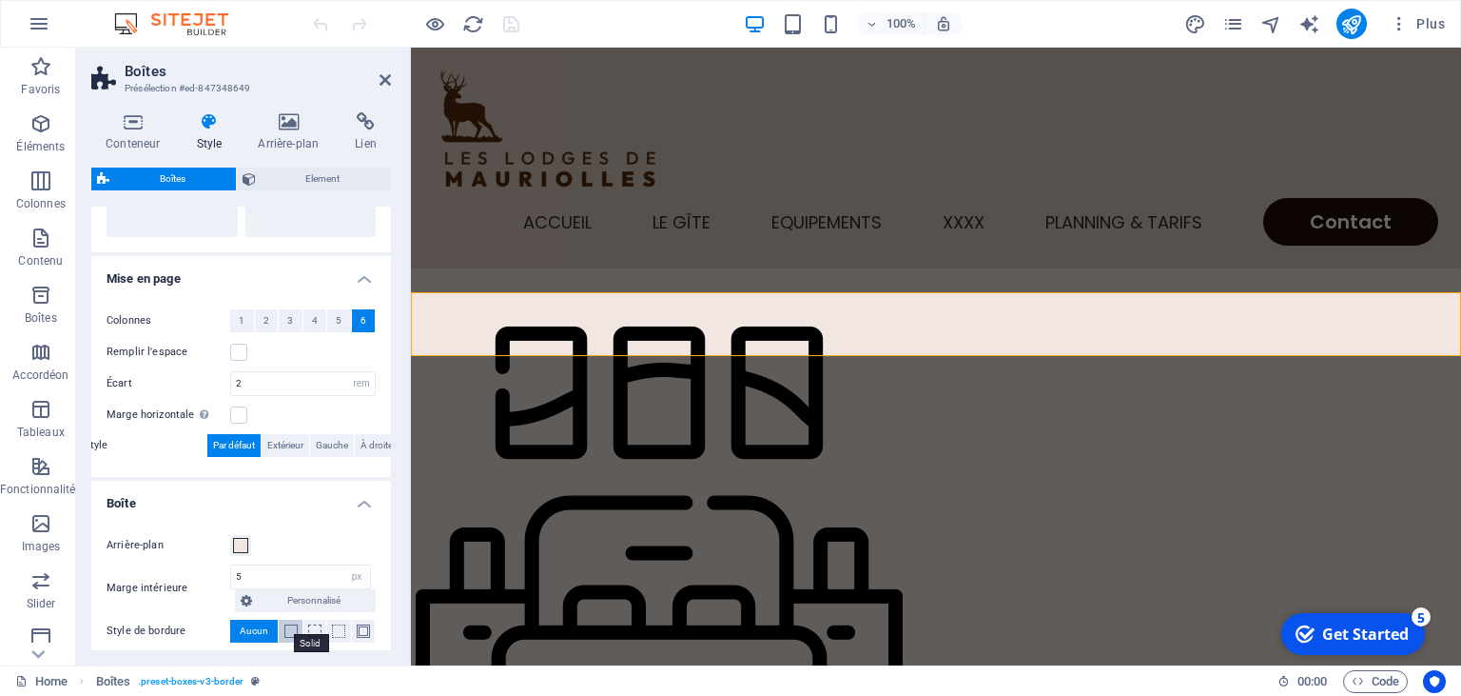
click at [290, 634] on span at bounding box center [290, 630] width 13 height 13
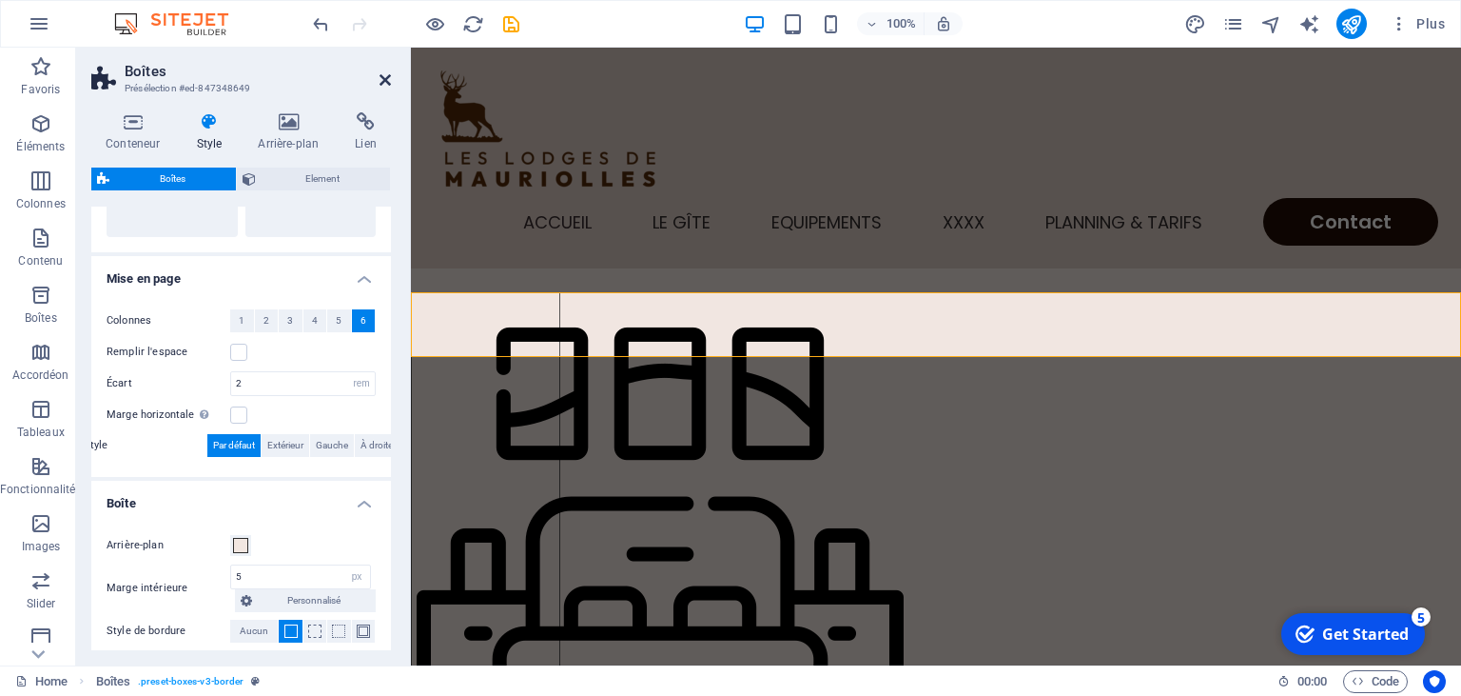
click at [383, 83] on icon at bounding box center [385, 79] width 11 height 15
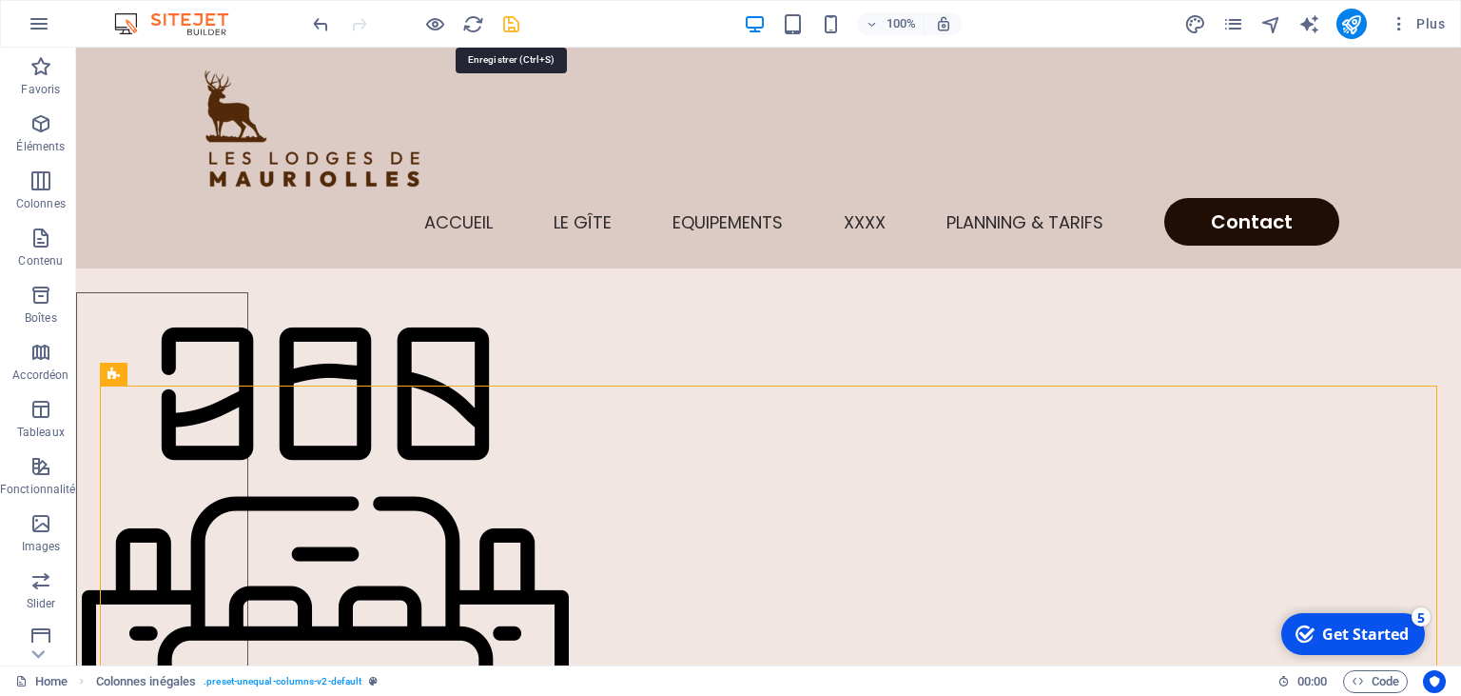
click at [513, 22] on icon "save" at bounding box center [511, 24] width 22 height 22
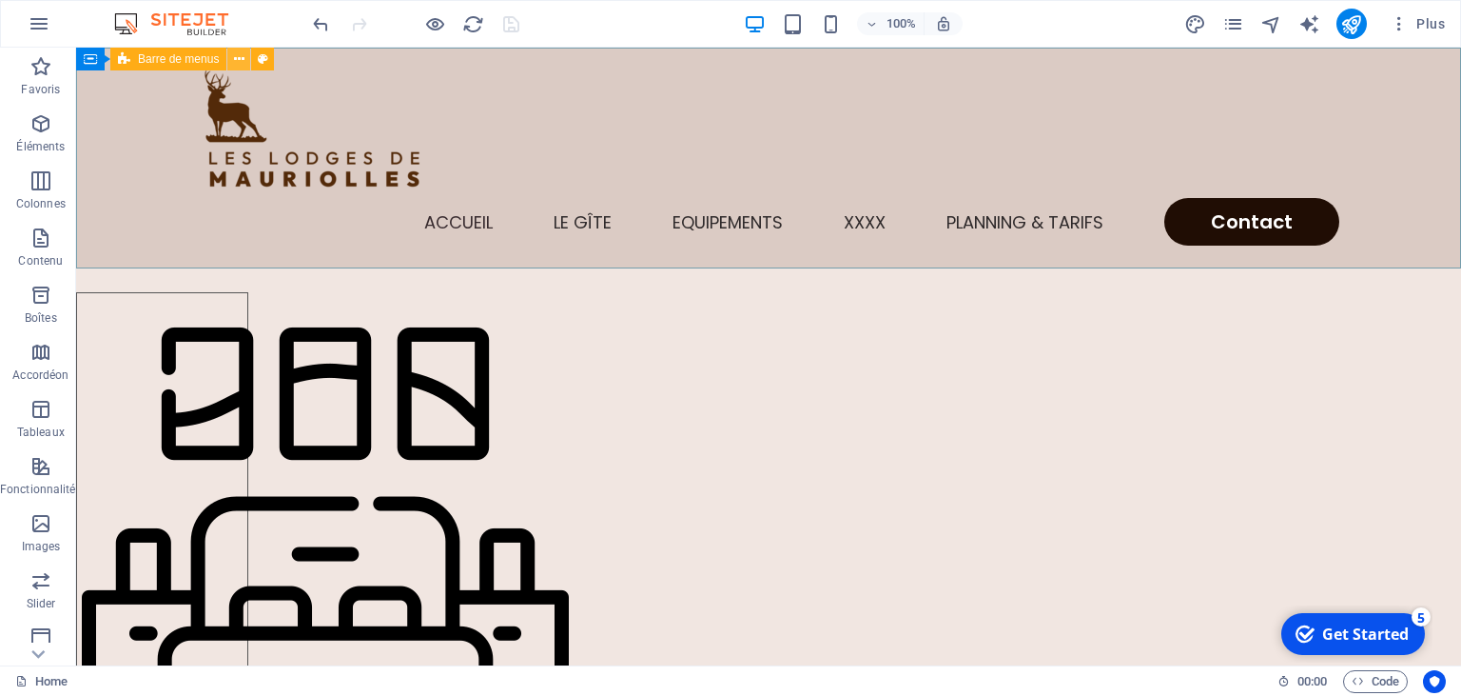
click at [242, 56] on icon at bounding box center [239, 59] width 10 height 20
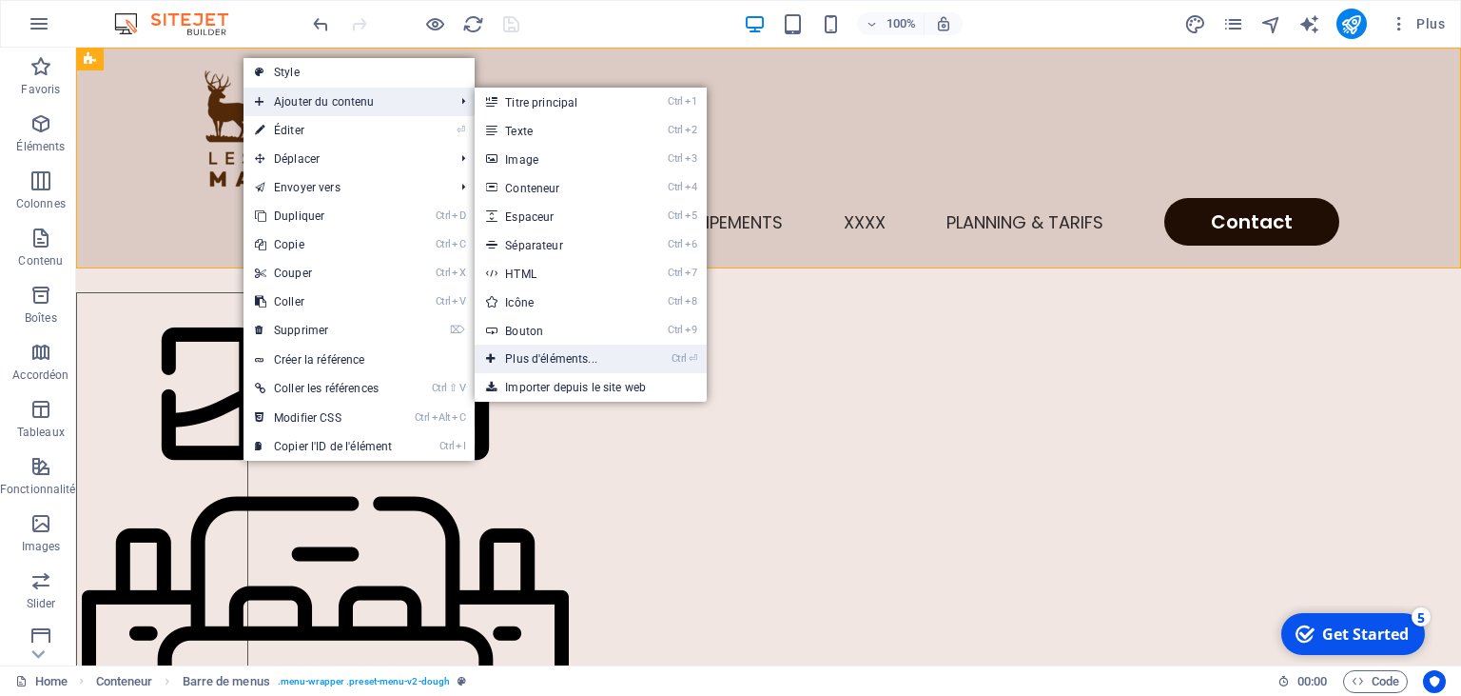
click at [551, 361] on link "Ctrl ⏎ Plus d'éléments..." at bounding box center [555, 358] width 161 height 29
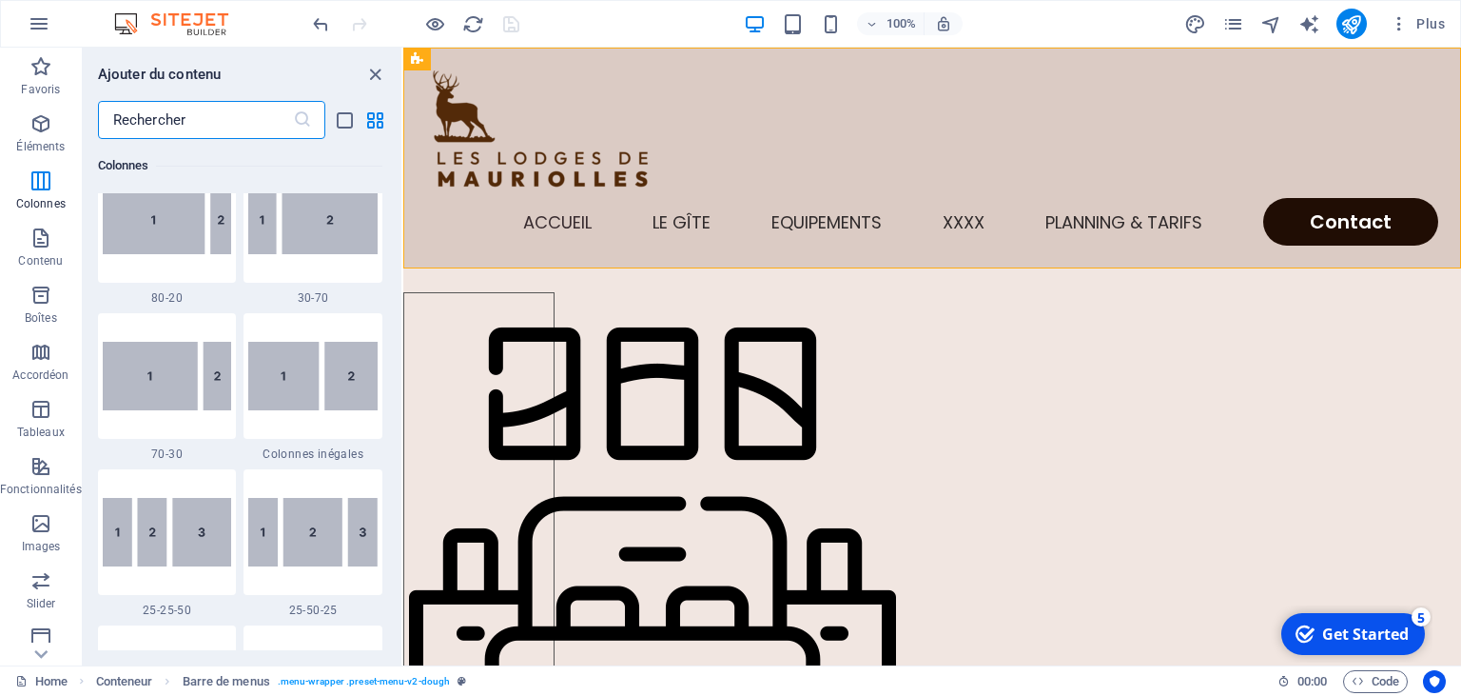
scroll to position [1574, 0]
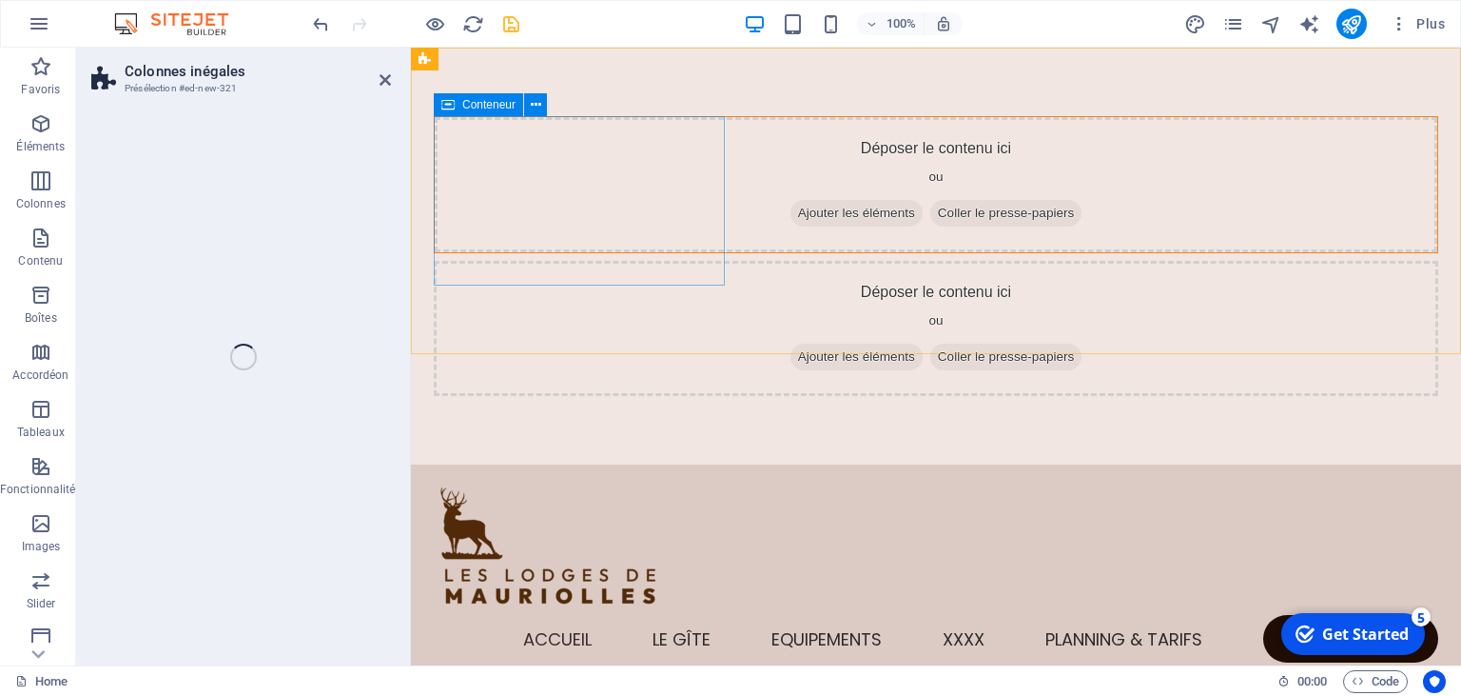
select select "%"
select select "rem"
select select "preset-unequal-columns-v2-default"
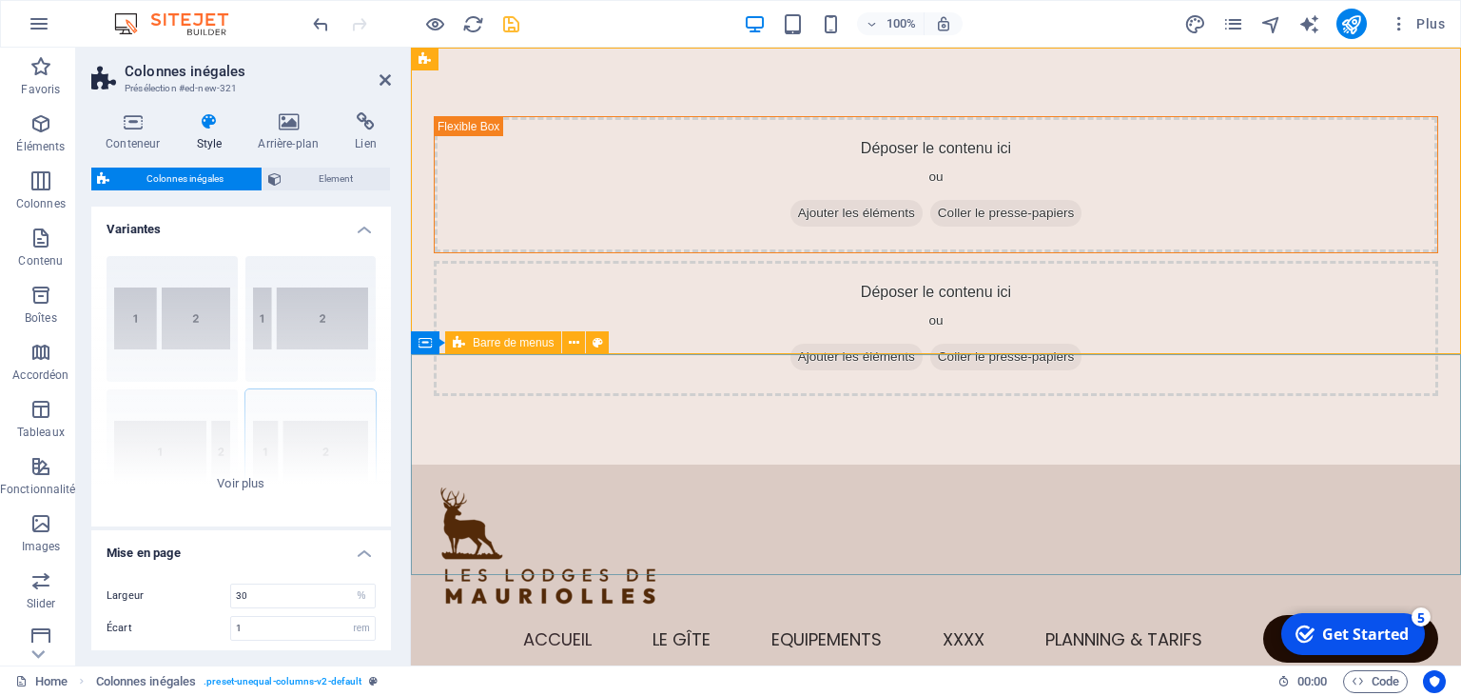
drag, startPoint x: 922, startPoint y: 111, endPoint x: 736, endPoint y: 393, distance: 337.8
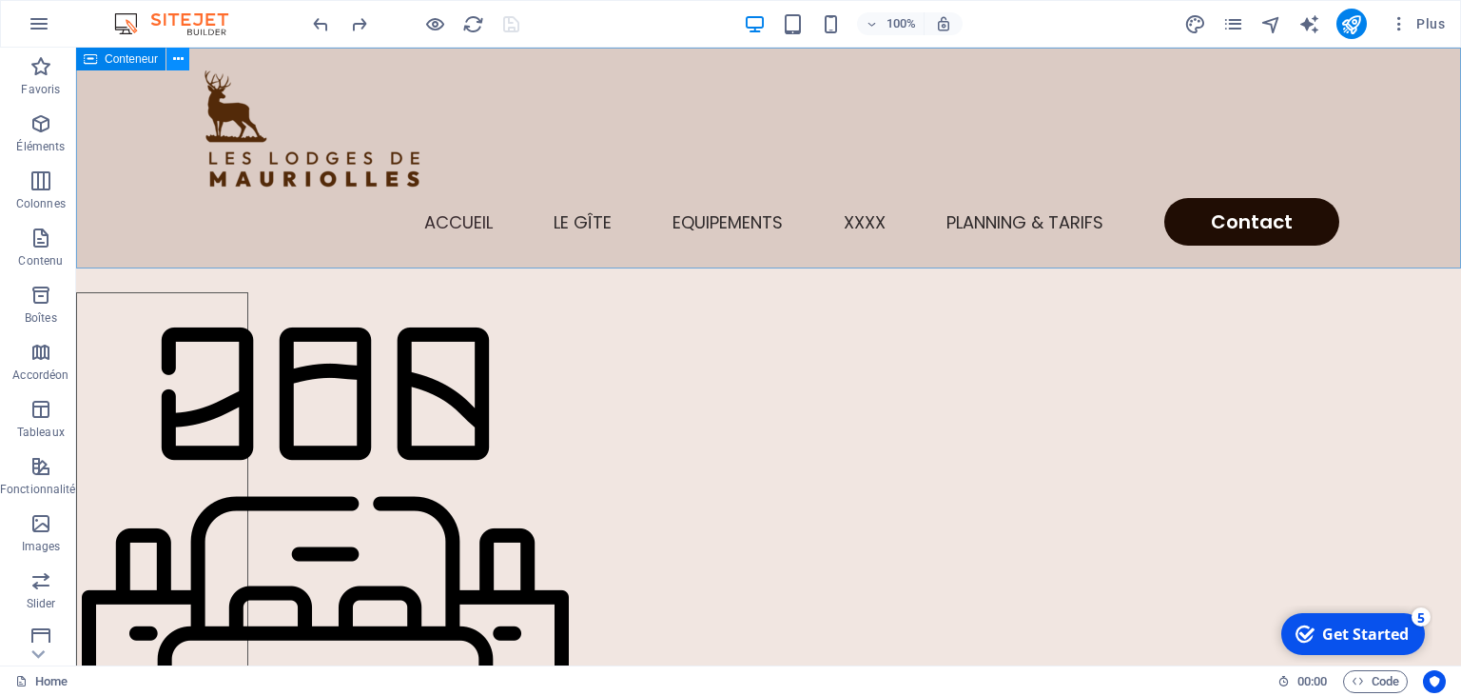
click at [179, 59] on icon at bounding box center [178, 59] width 10 height 20
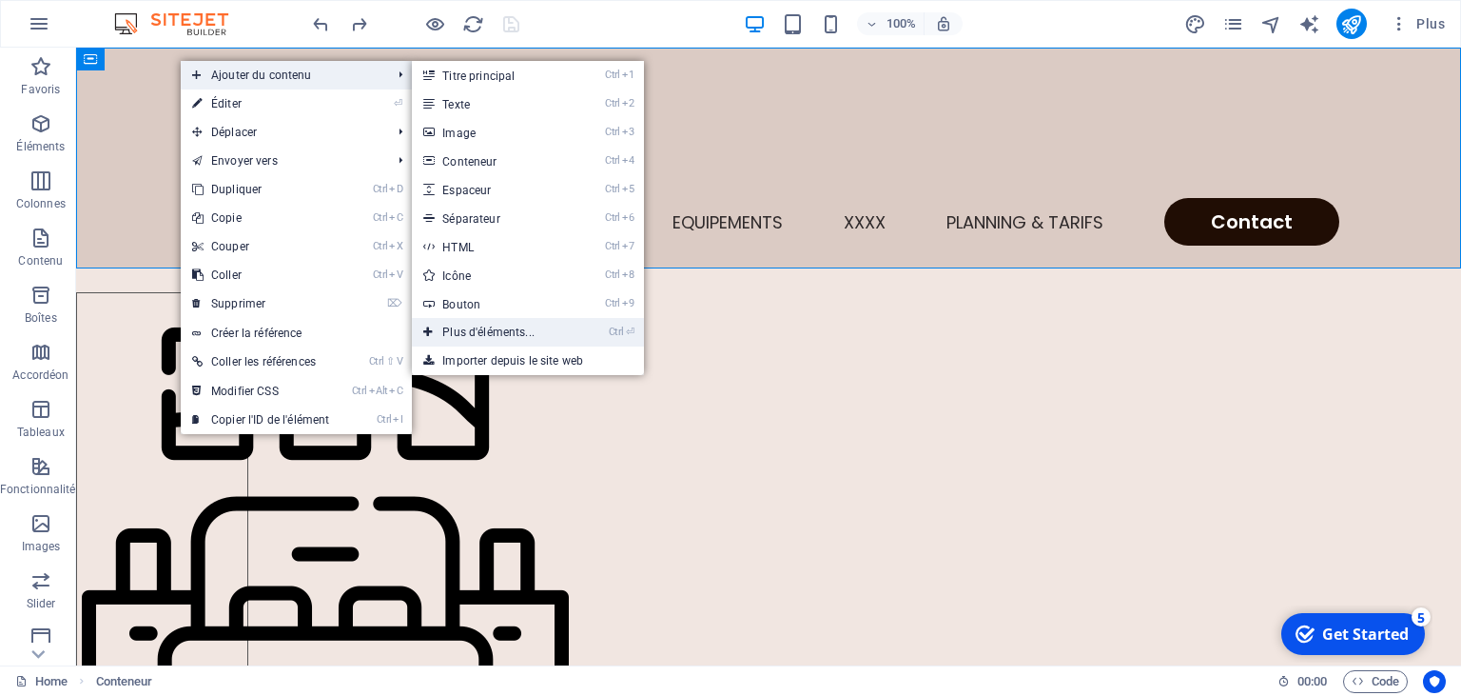
click at [465, 335] on link "Ctrl ⏎ Plus d'éléments..." at bounding box center [492, 332] width 161 height 29
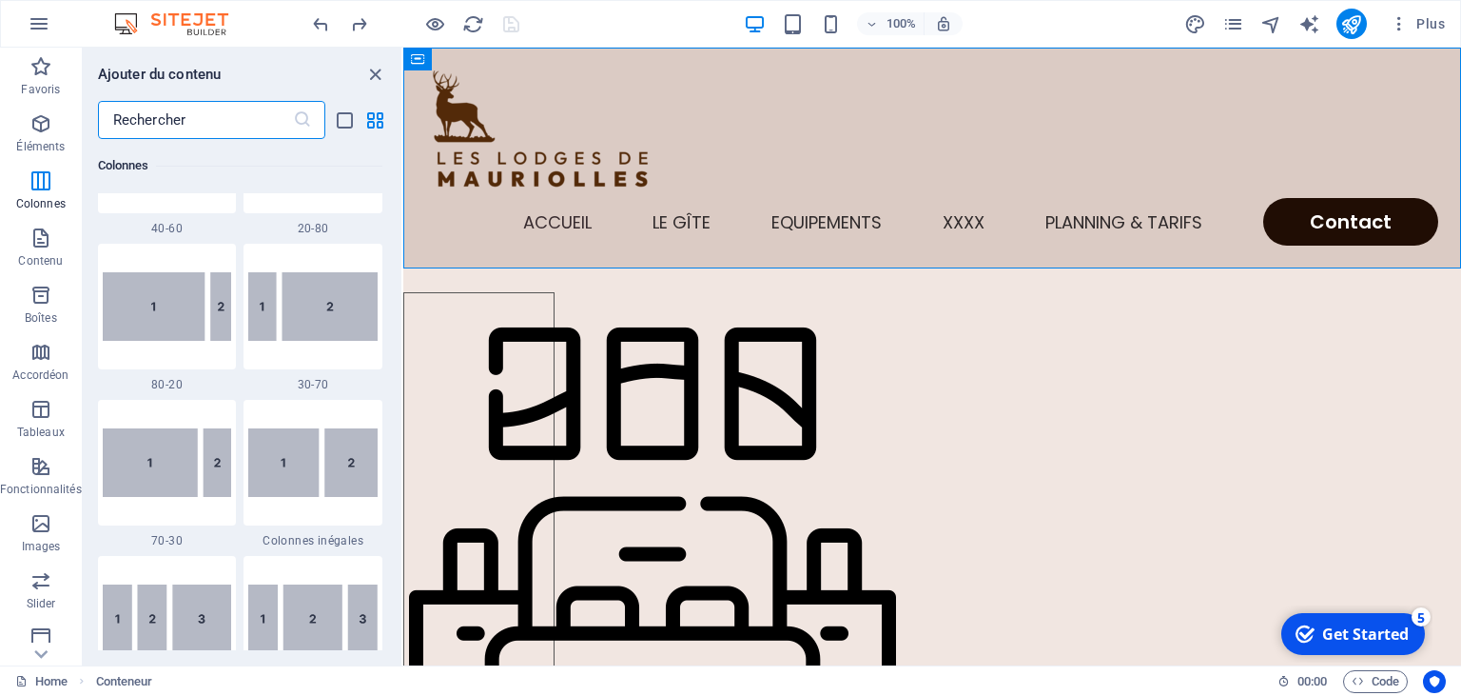
scroll to position [1486, 0]
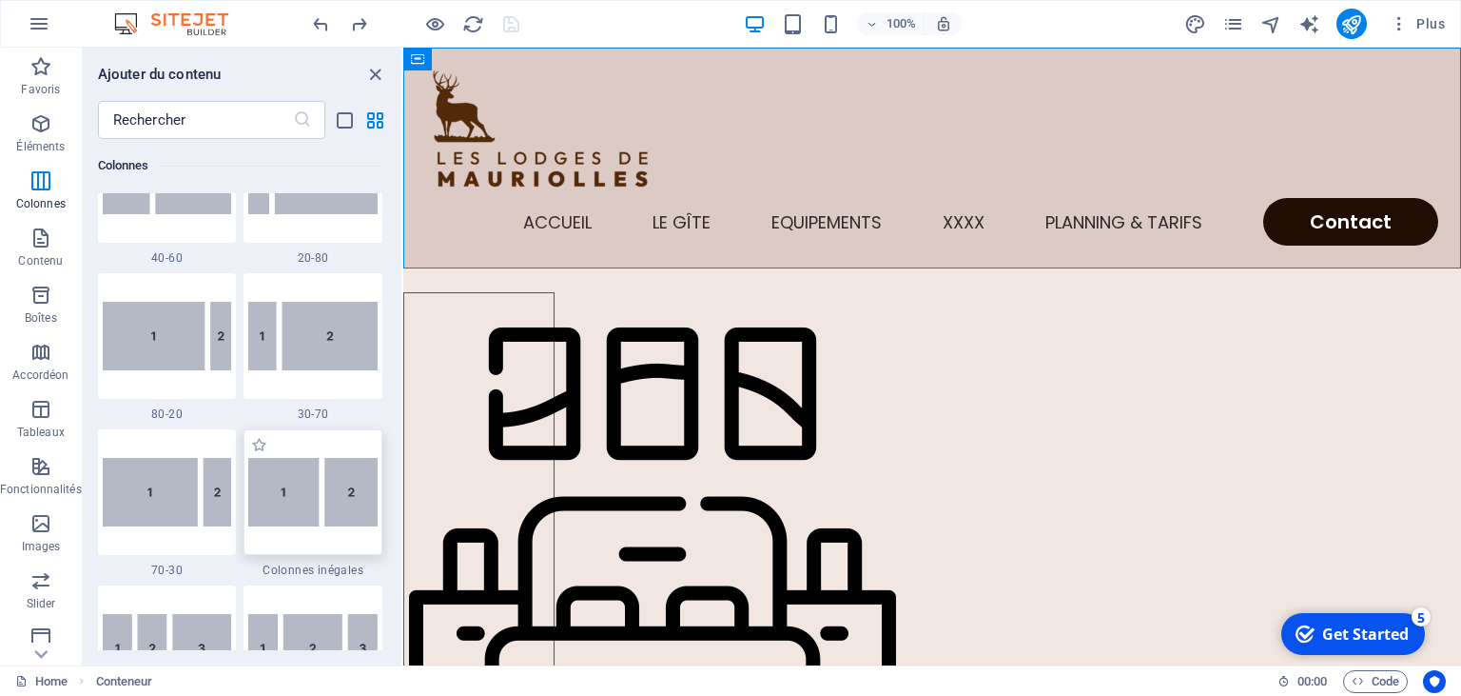
click at [300, 485] on img at bounding box center [312, 492] width 129 height 69
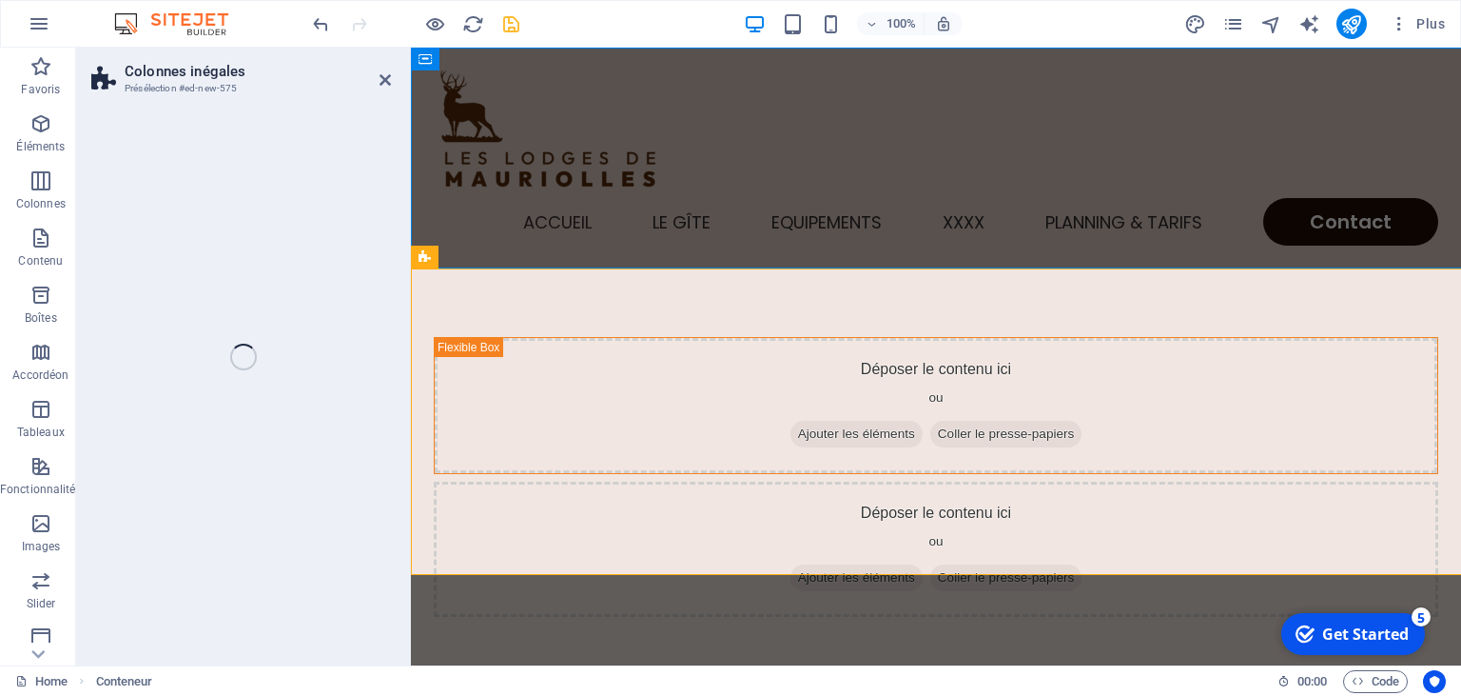
select select "%"
select select "rem"
select select "preset-unequal-columns-v2-default"
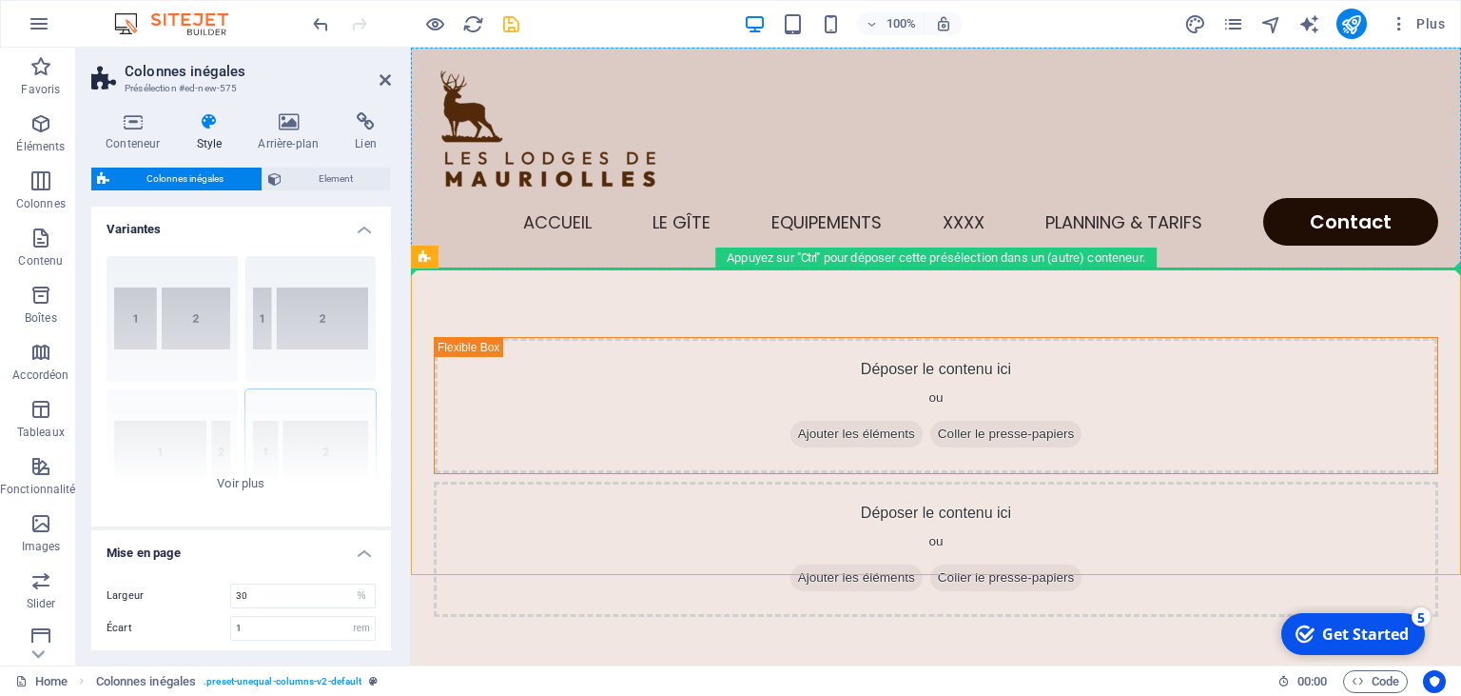
drag, startPoint x: 918, startPoint y: 301, endPoint x: 511, endPoint y: 223, distance: 414.6
drag, startPoint x: 885, startPoint y: 307, endPoint x: 466, endPoint y: 200, distance: 432.2
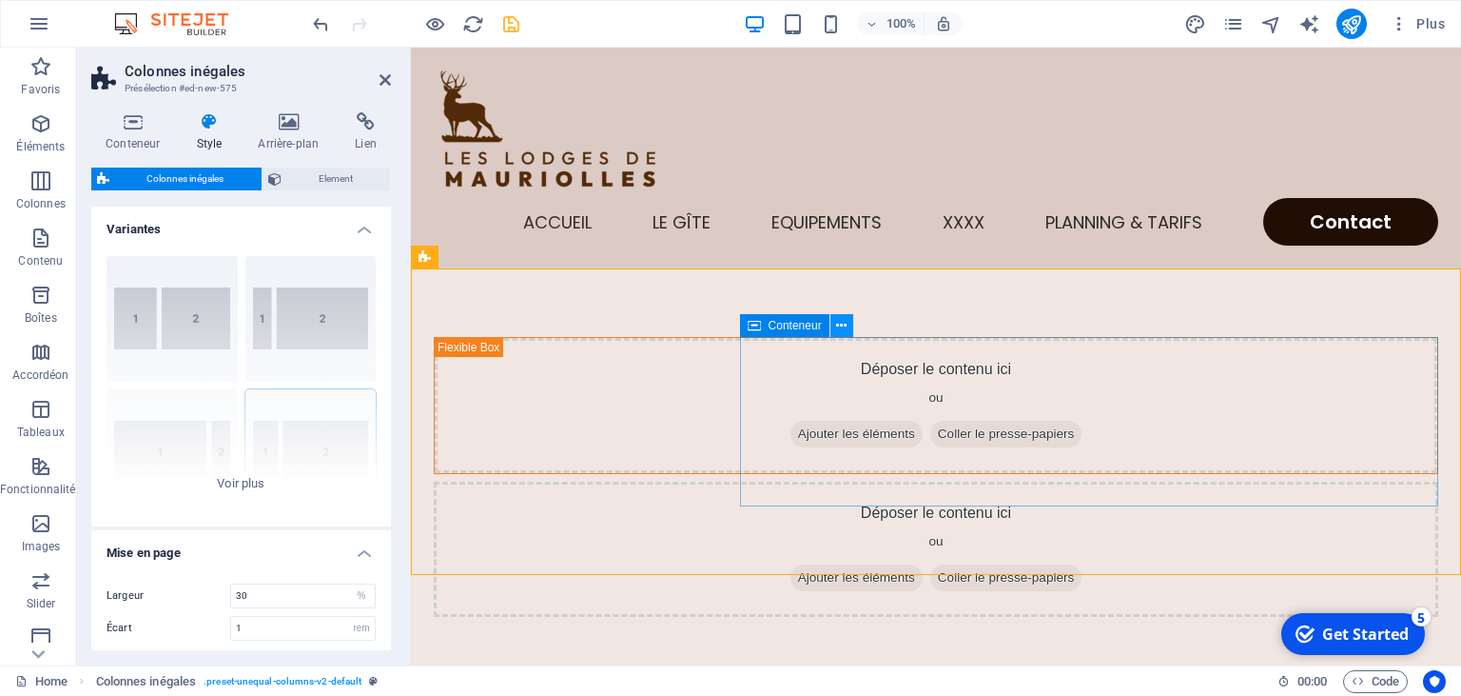
click at [845, 326] on icon at bounding box center [841, 326] width 10 height 20
click at [923, 564] on span "Ajouter les éléments" at bounding box center [857, 577] width 132 height 27
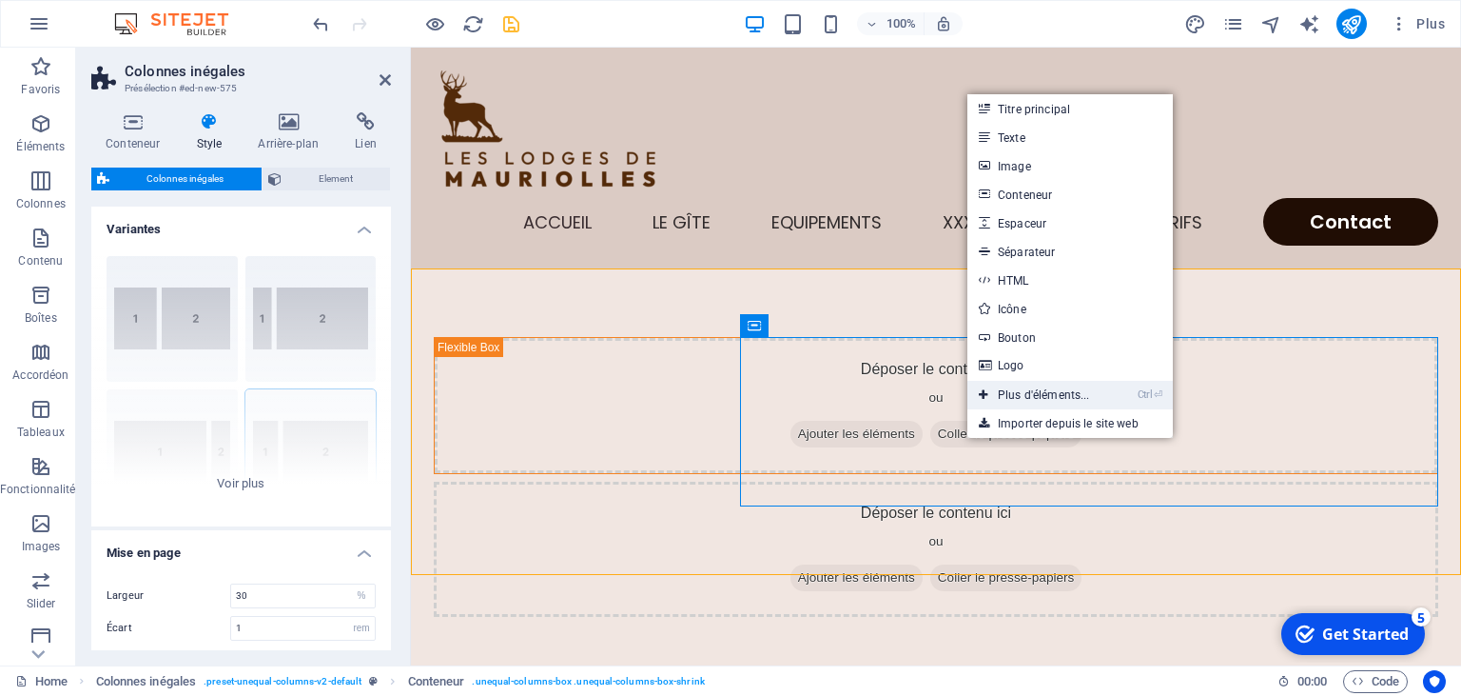
click at [1031, 402] on link "Ctrl ⏎ Plus d'éléments..." at bounding box center [1035, 395] width 134 height 29
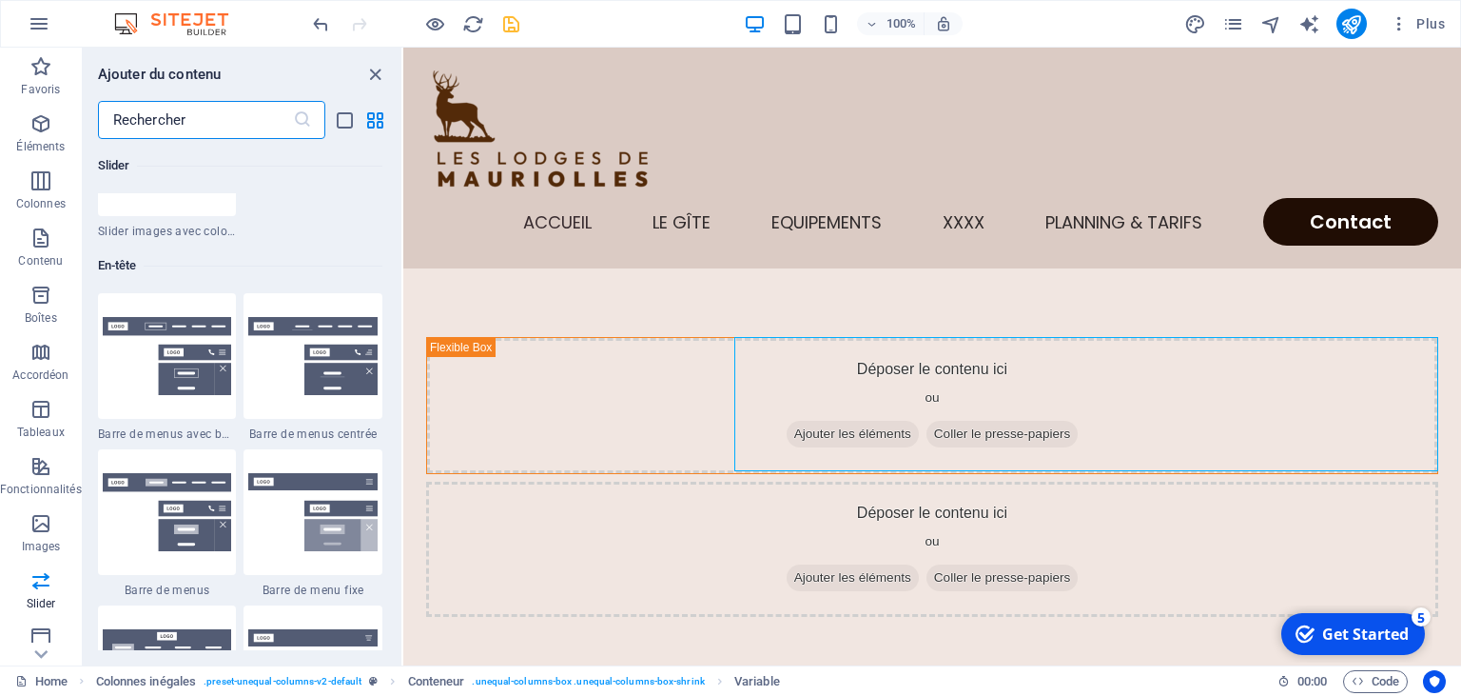
scroll to position [11353, 0]
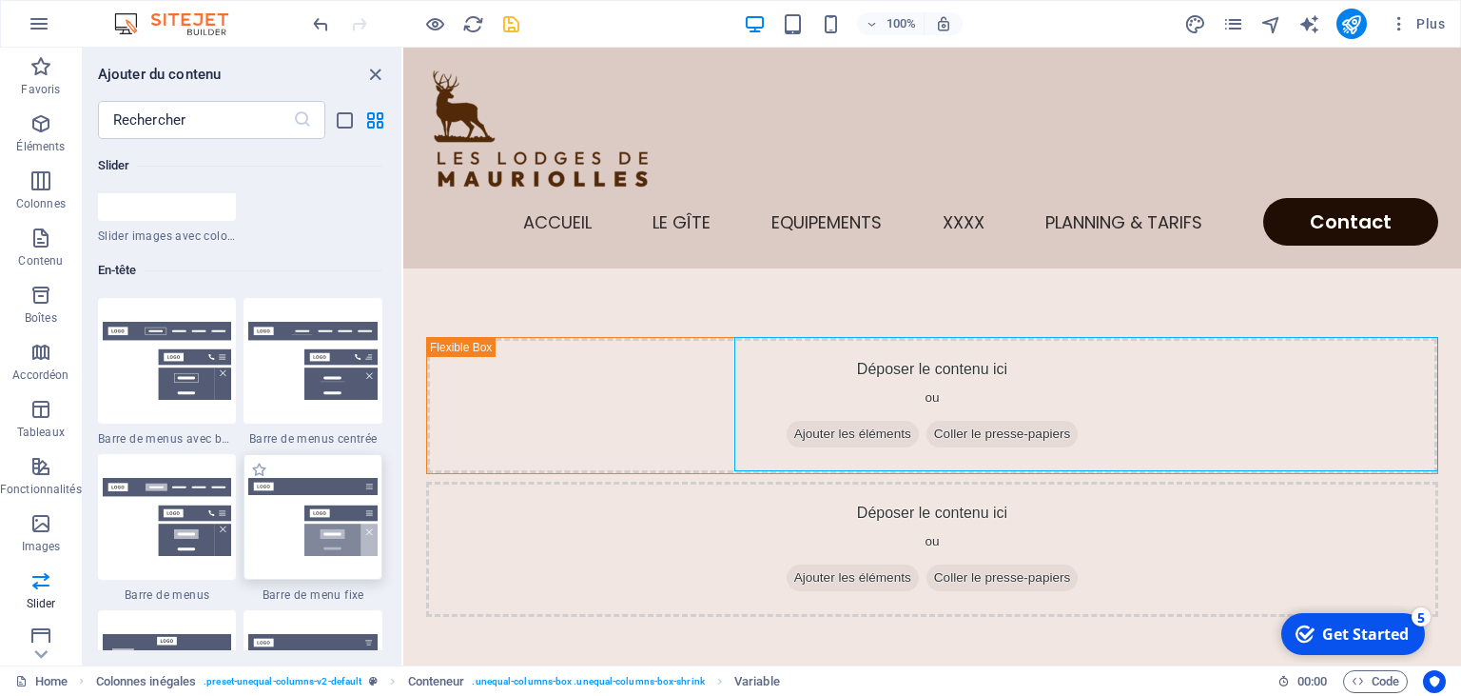
click at [324, 498] on img at bounding box center [312, 517] width 129 height 78
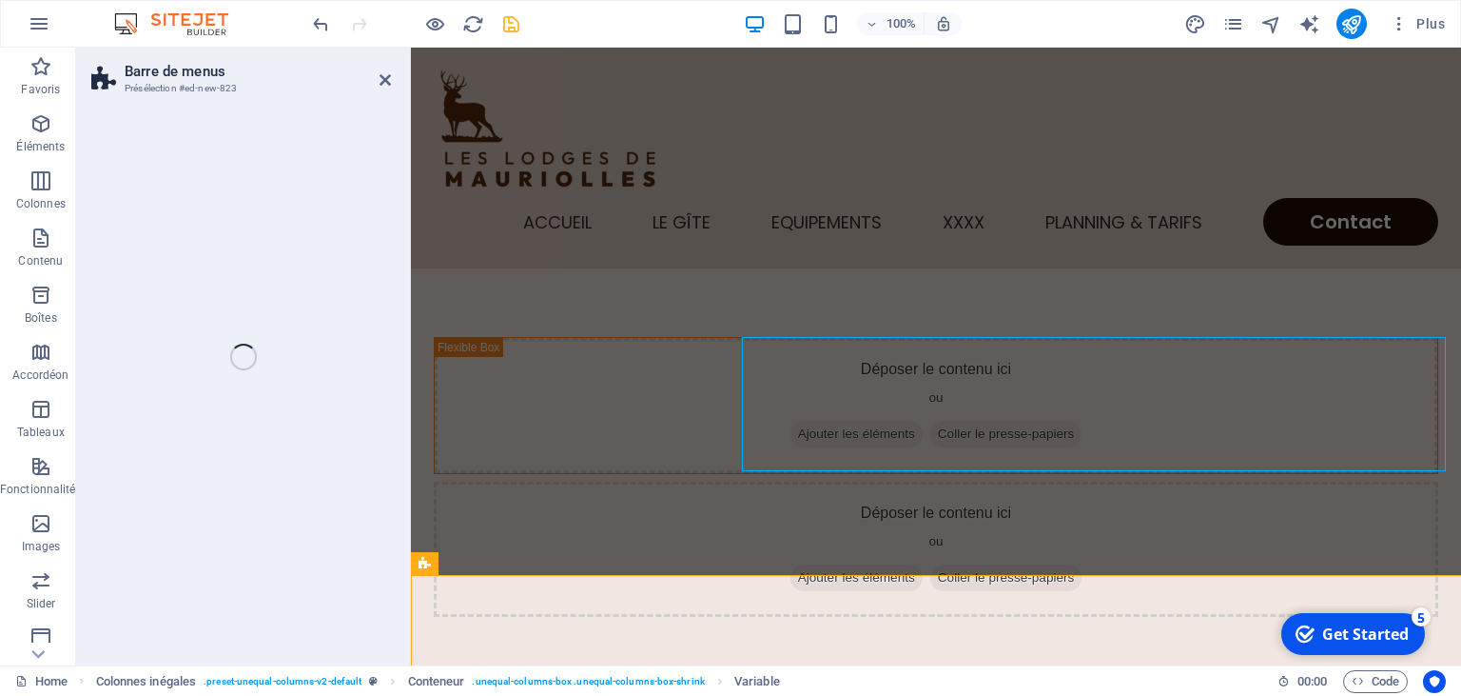
select select "rem"
select select "preset-menu-v2-fixed"
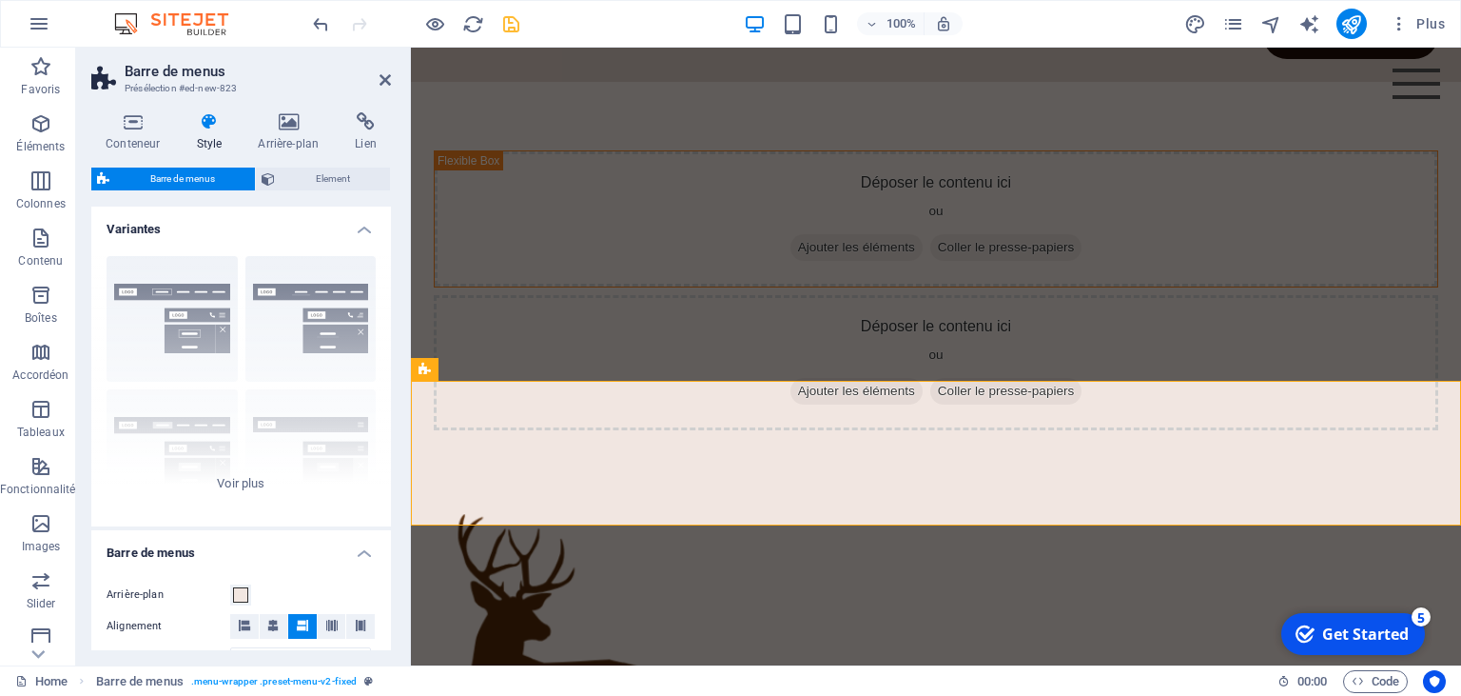
scroll to position [194, 0]
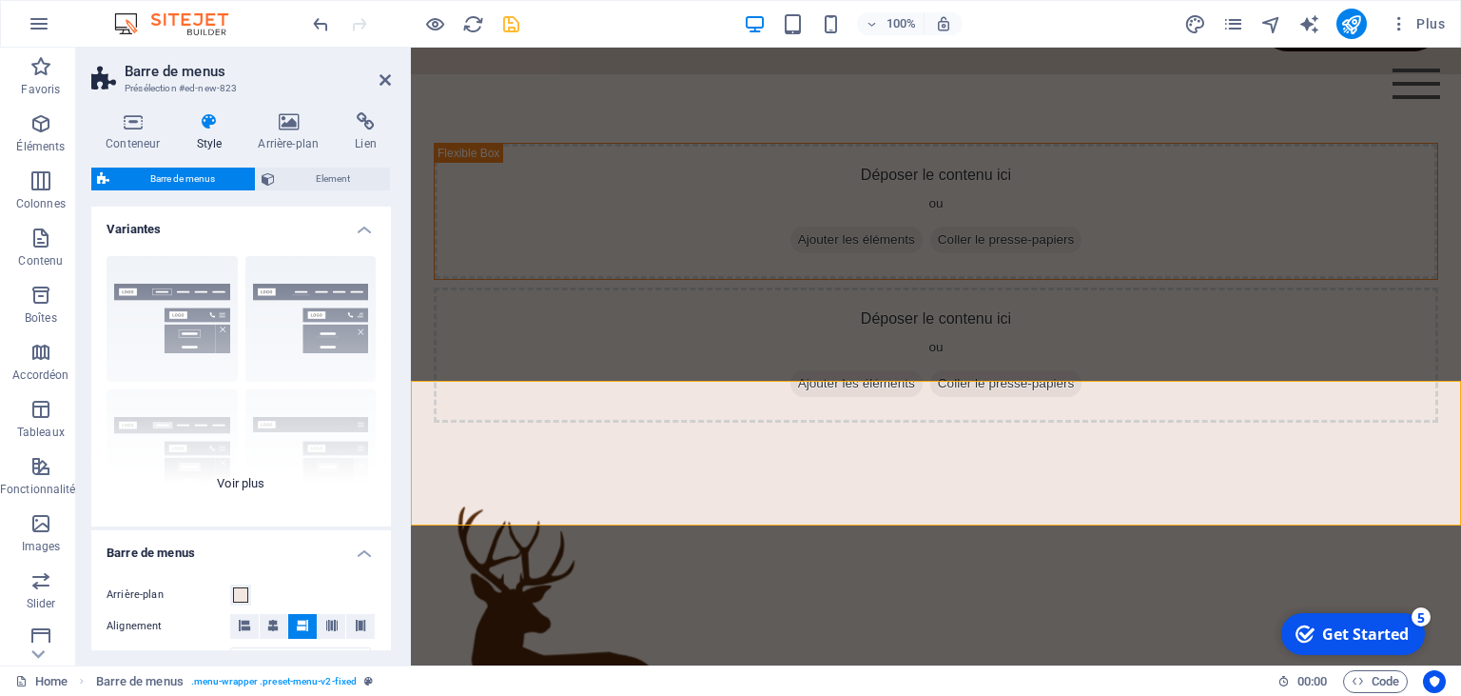
click at [216, 356] on div "Bordure Centré Par défaut Fixé Loki Déclencheur Large XXL" at bounding box center [241, 383] width 300 height 285
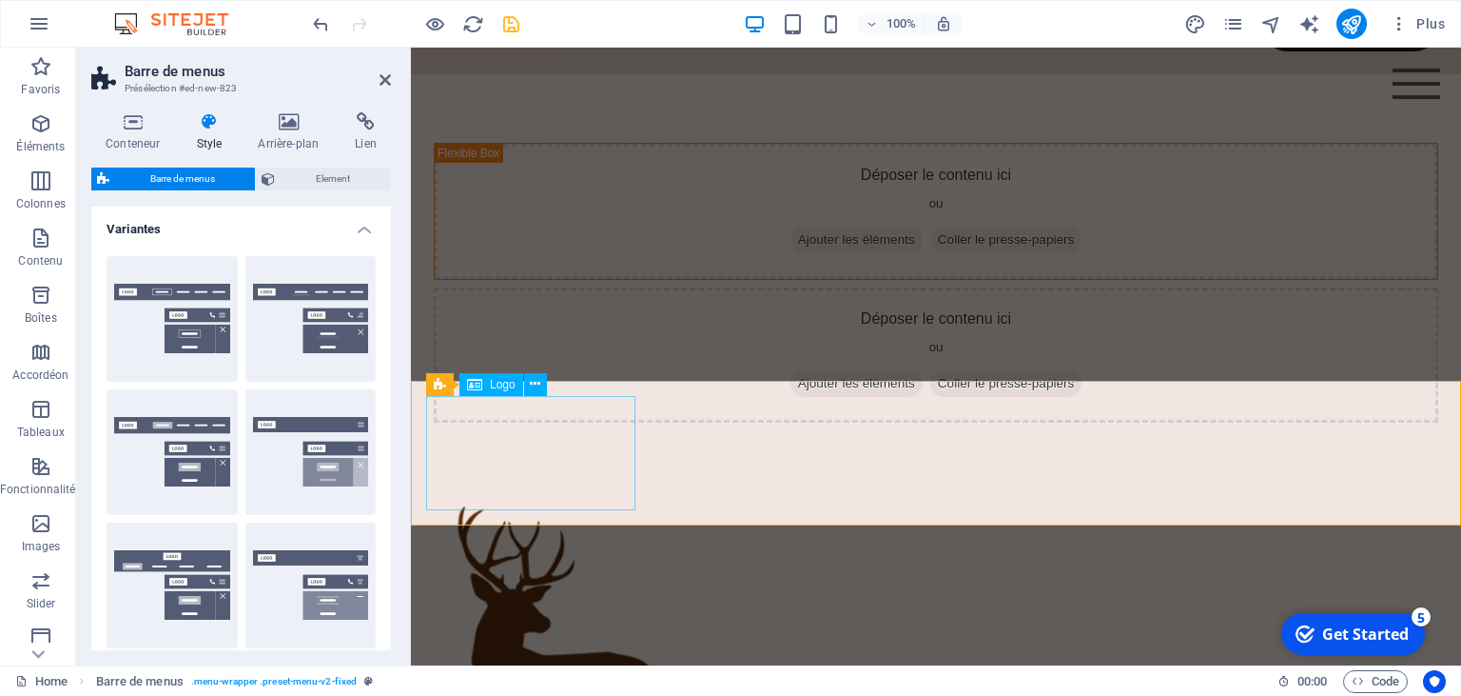
drag, startPoint x: 736, startPoint y: 383, endPoint x: 594, endPoint y: 438, distance: 152.7
click at [385, 80] on icon at bounding box center [385, 79] width 11 height 15
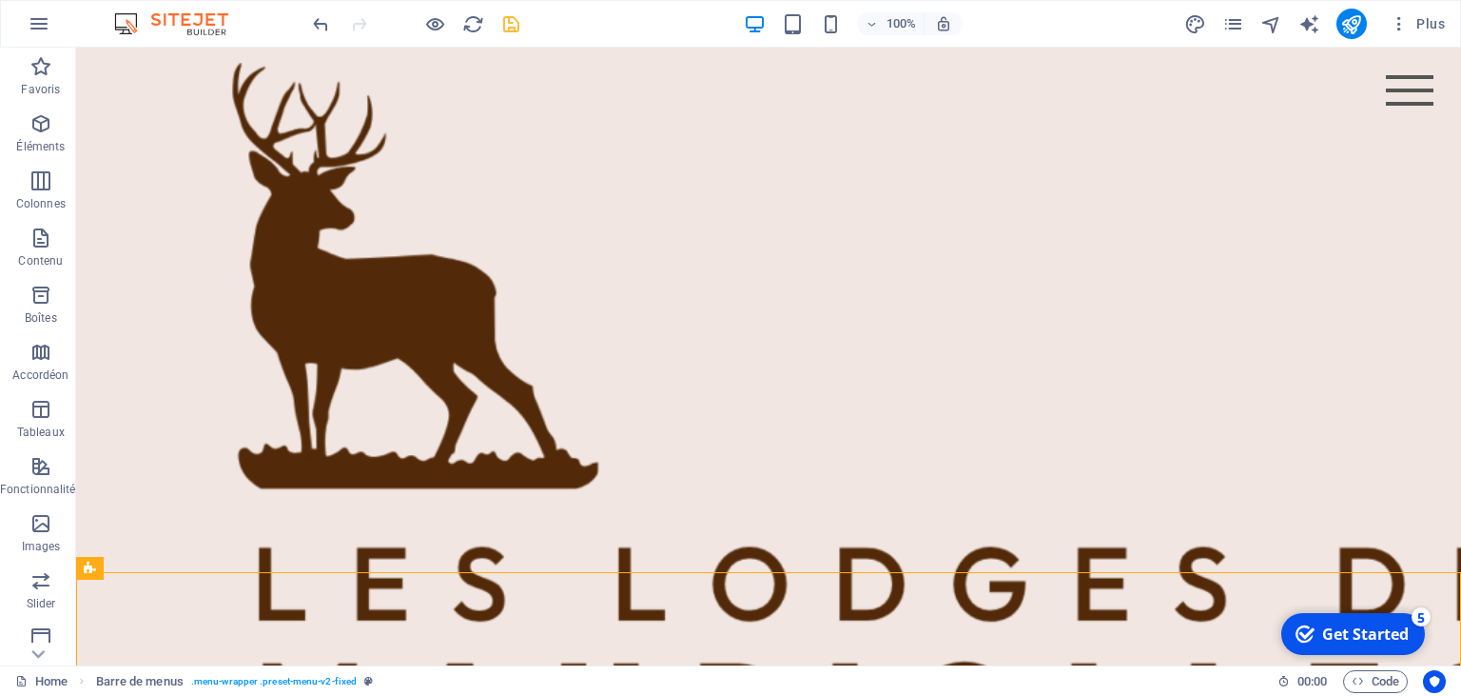
scroll to position [0, 0]
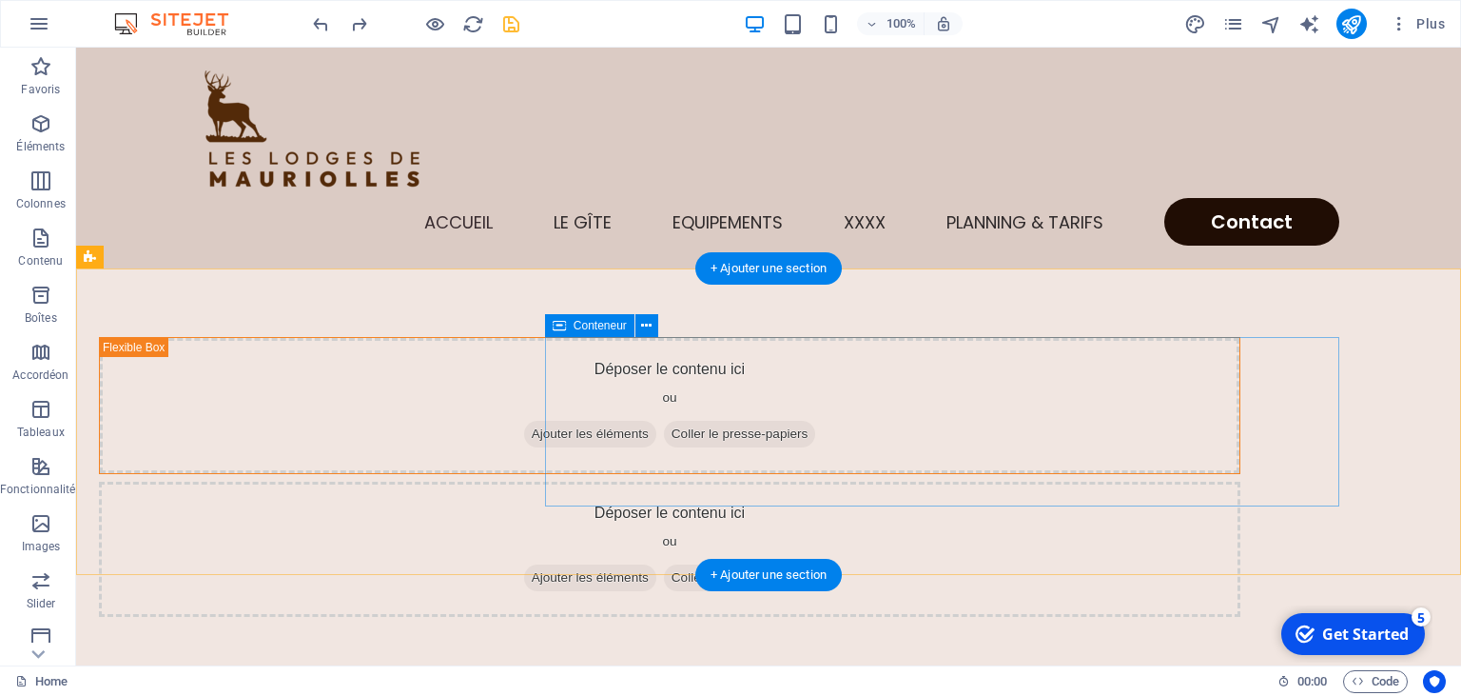
click at [657, 564] on span "Ajouter les éléments" at bounding box center [590, 577] width 132 height 27
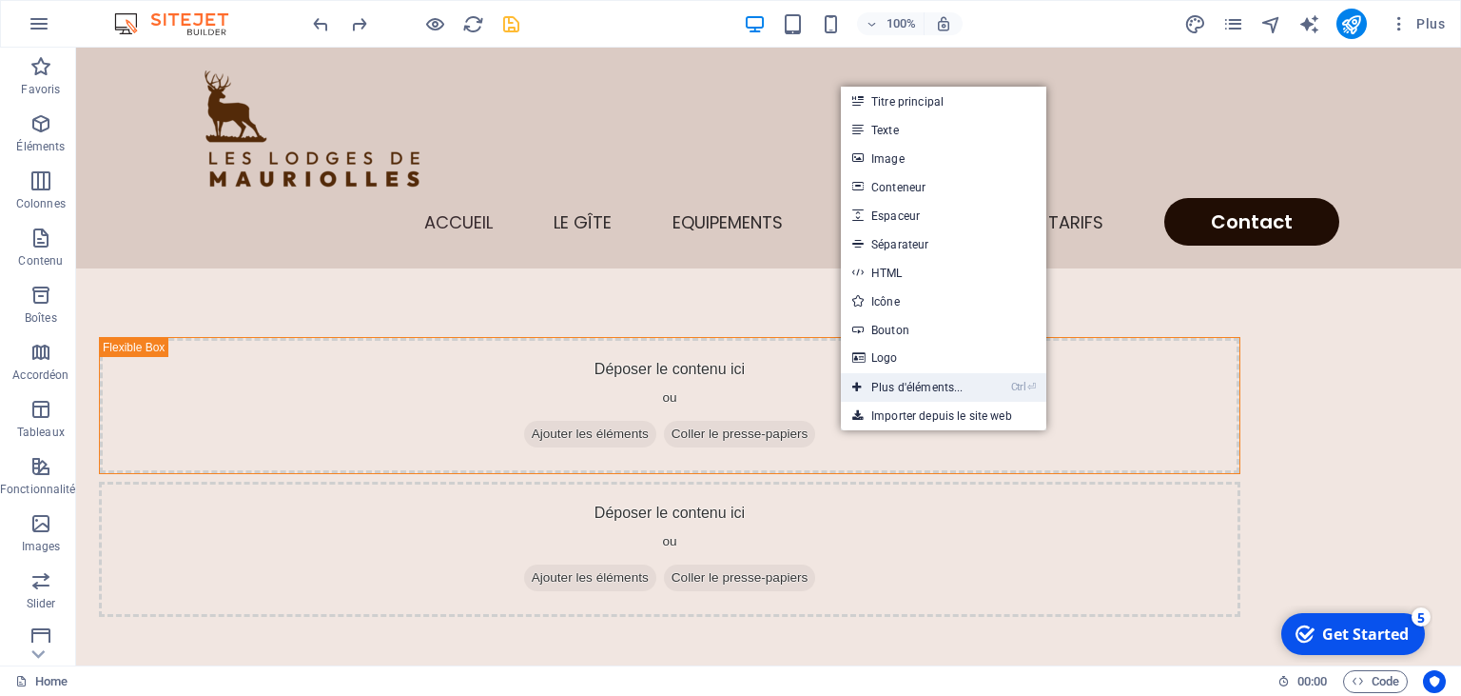
click at [900, 382] on link "Ctrl ⏎ Plus d'éléments..." at bounding box center [908, 387] width 134 height 29
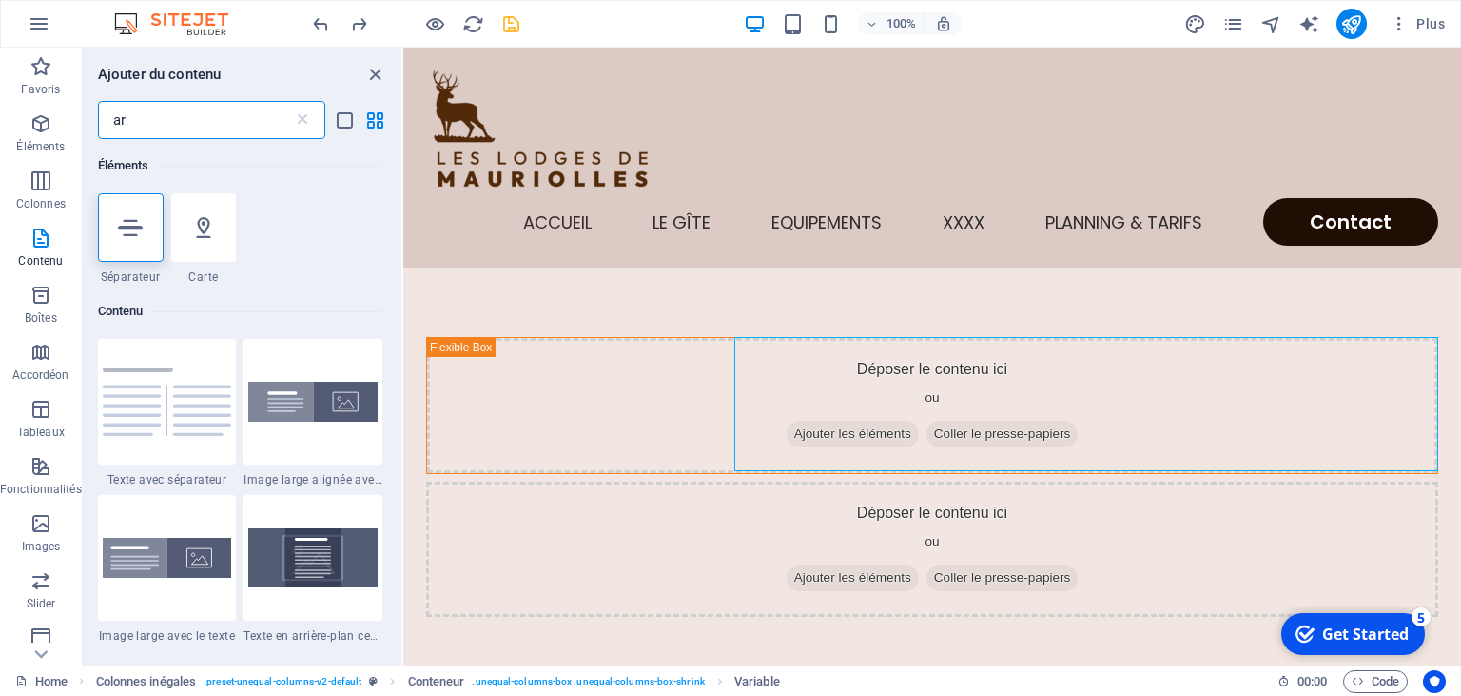
type input "a"
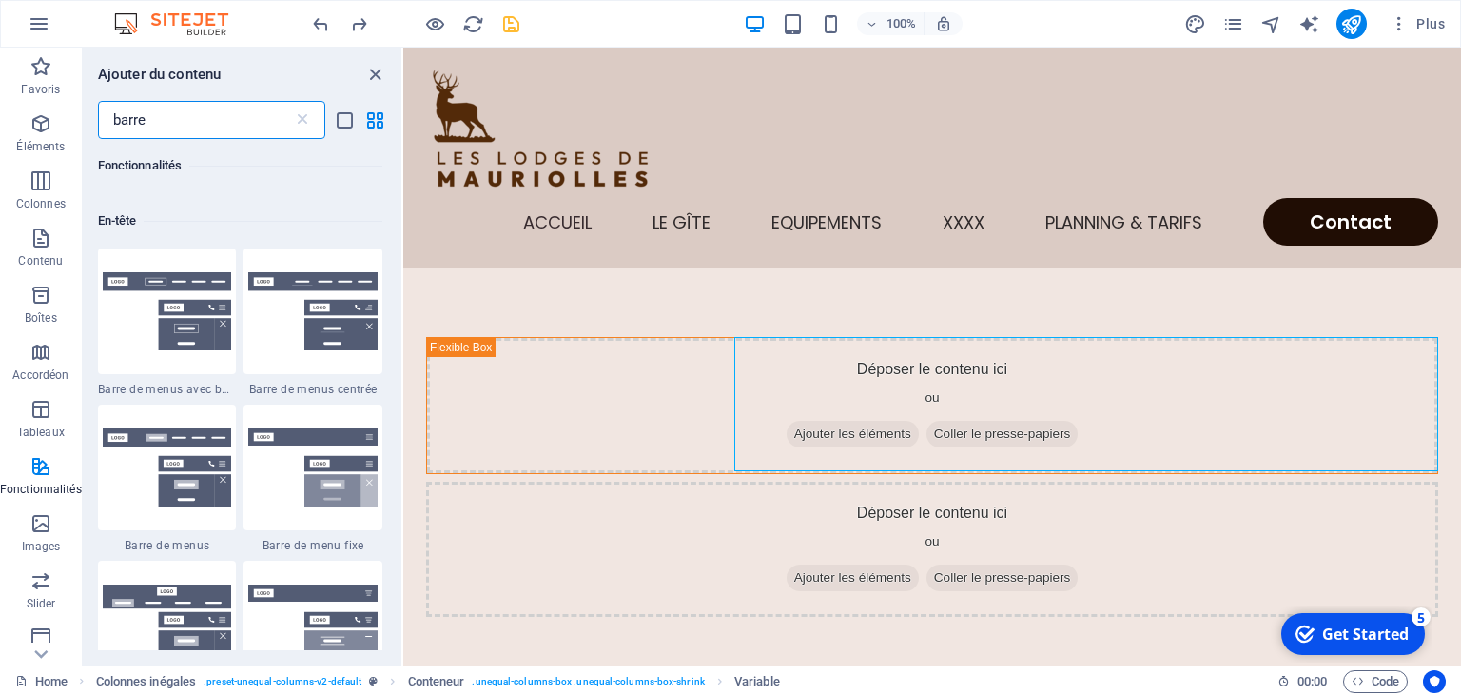
scroll to position [306, 0]
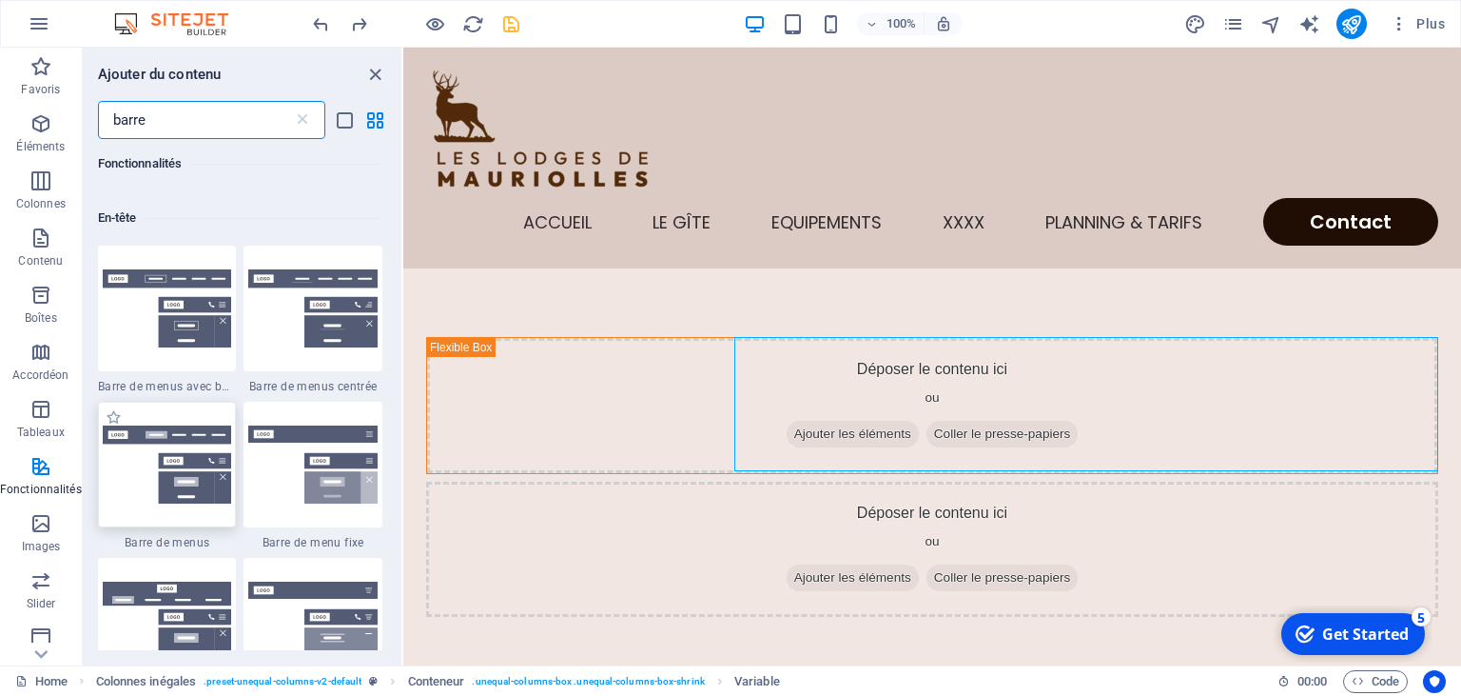
type input "barre"
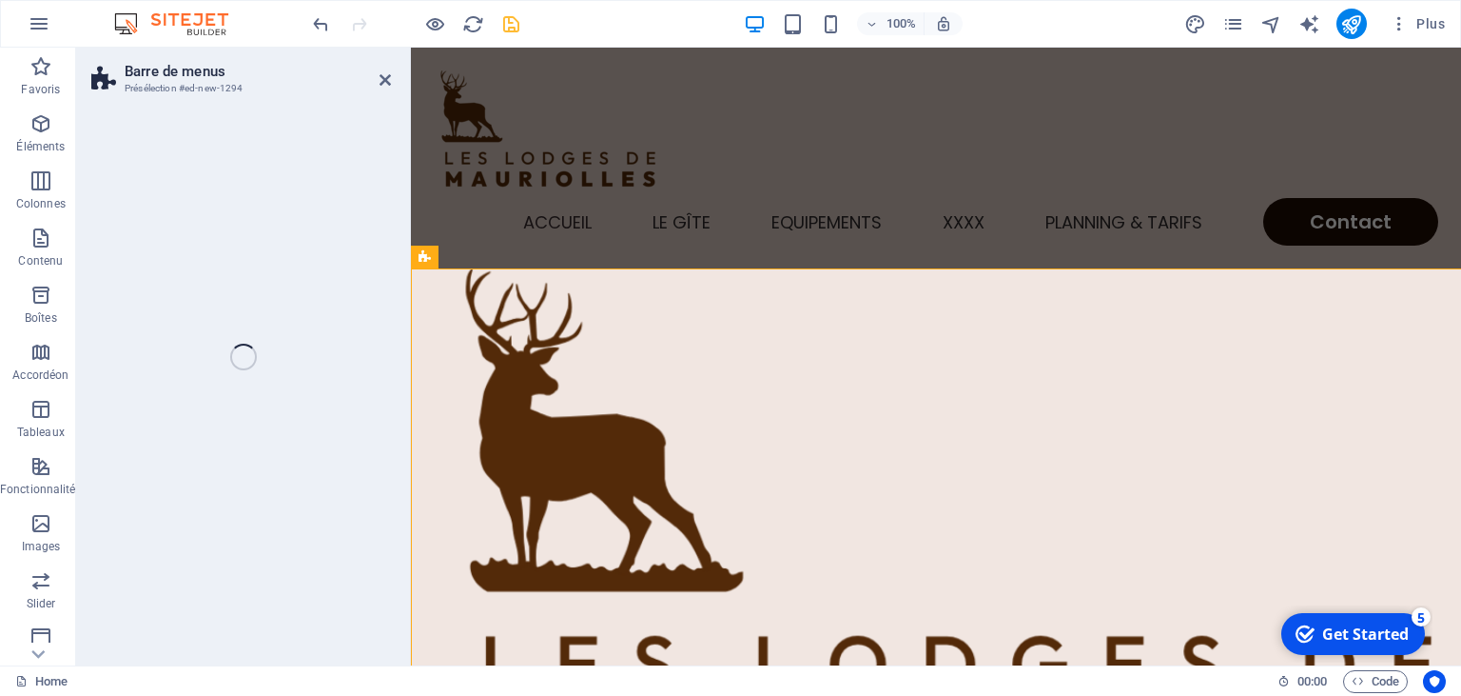
select select "rem"
select select "preset-menu-v2-default"
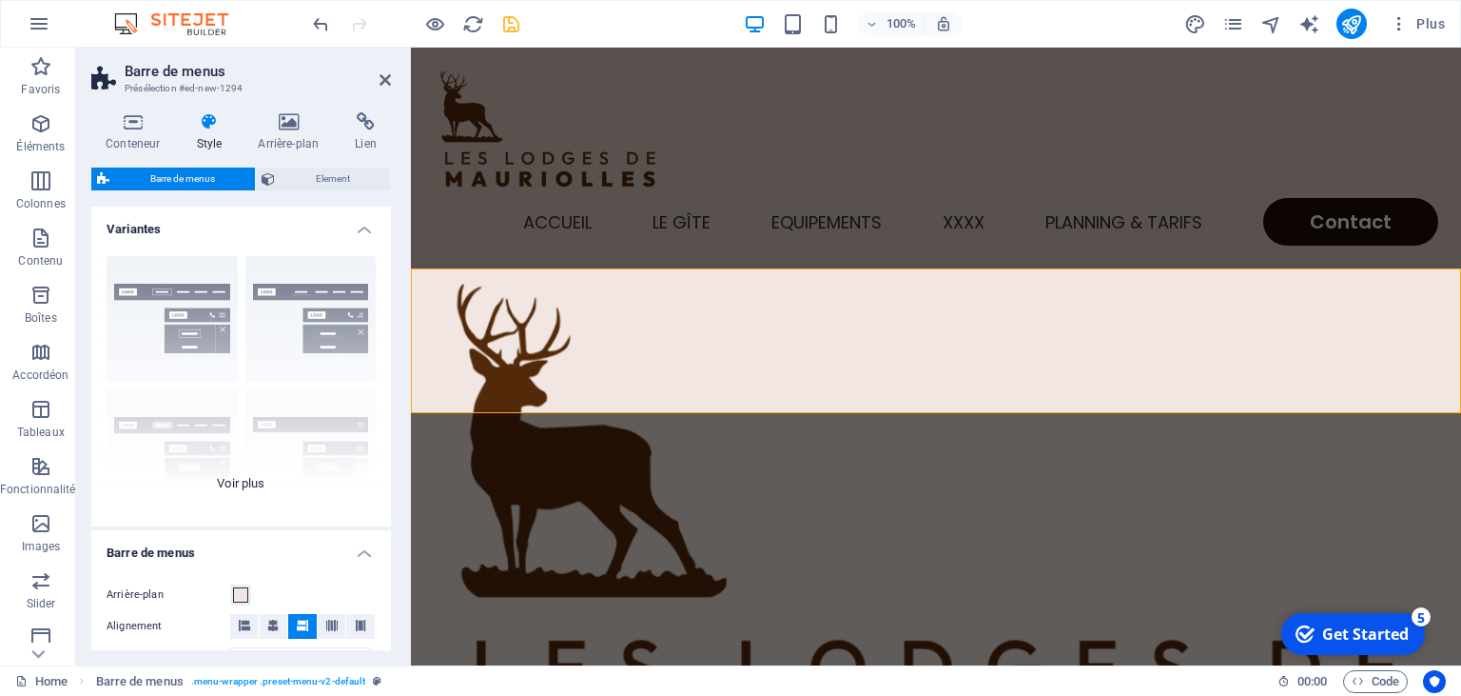
click at [211, 343] on div "Bordure Centré Par défaut Fixé Loki Déclencheur Large XXL" at bounding box center [241, 383] width 300 height 285
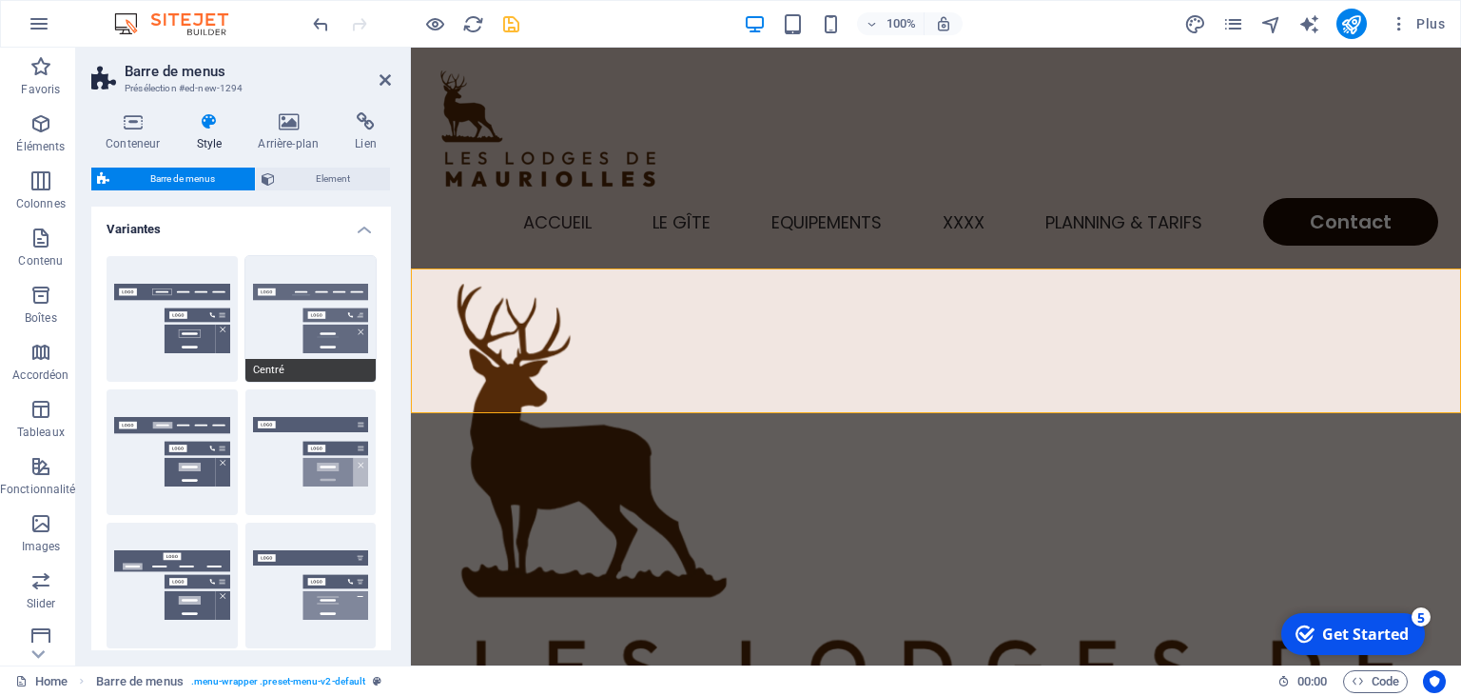
click at [329, 331] on button "Centré" at bounding box center [310, 319] width 131 height 126
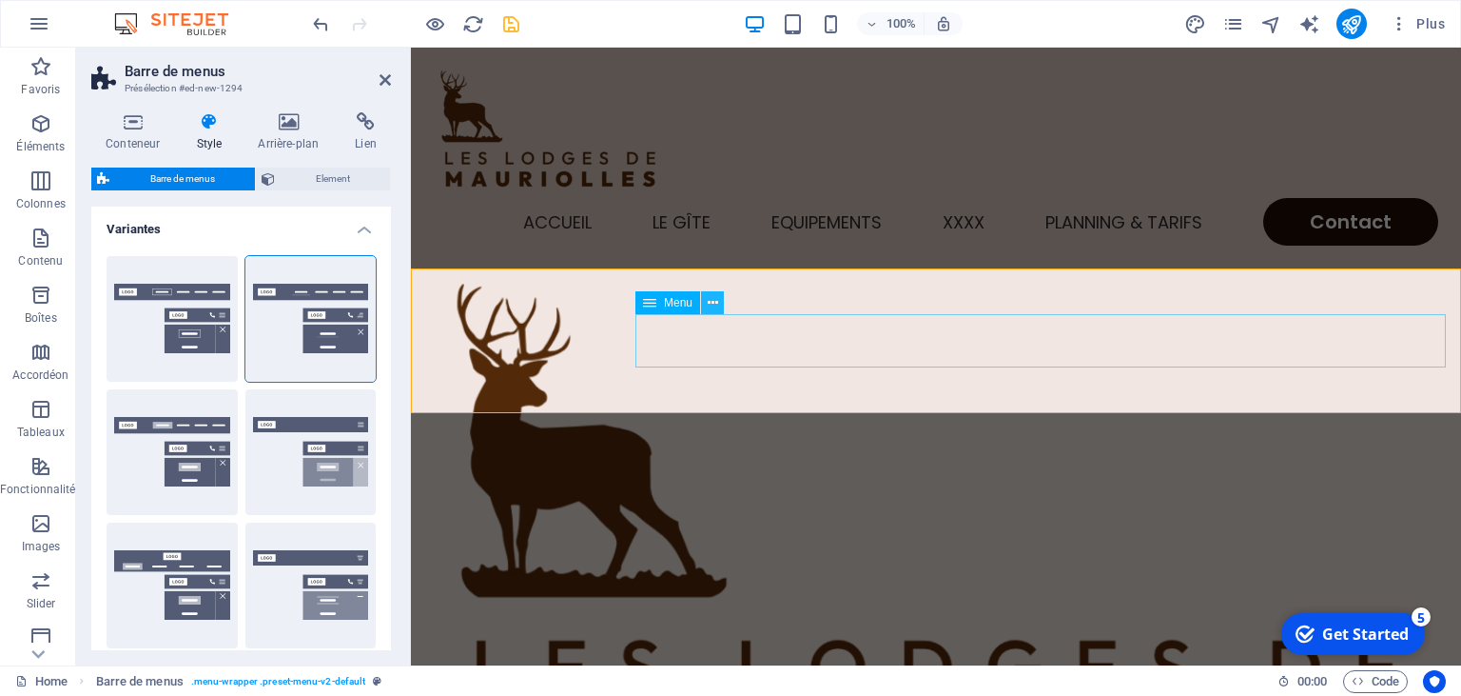
click at [719, 303] on button at bounding box center [712, 302] width 23 height 23
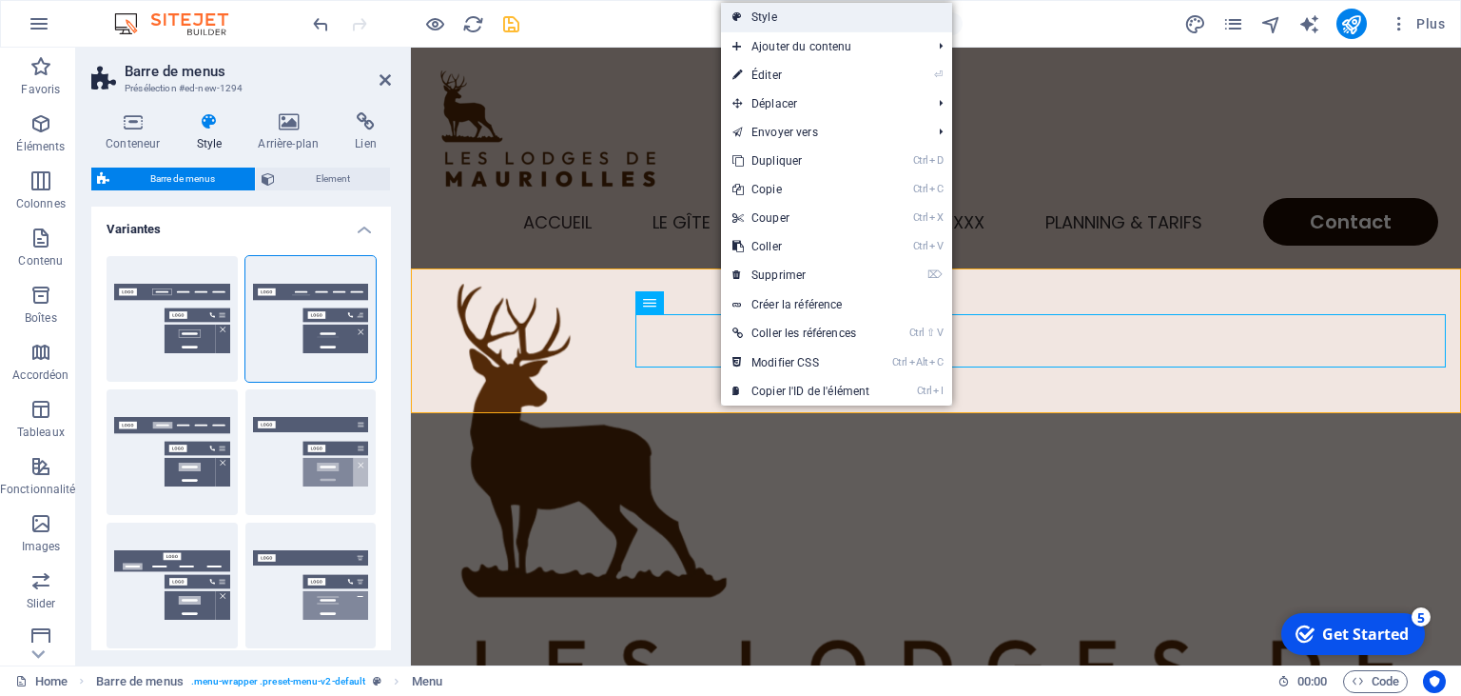
click at [780, 13] on link "Style" at bounding box center [836, 17] width 231 height 29
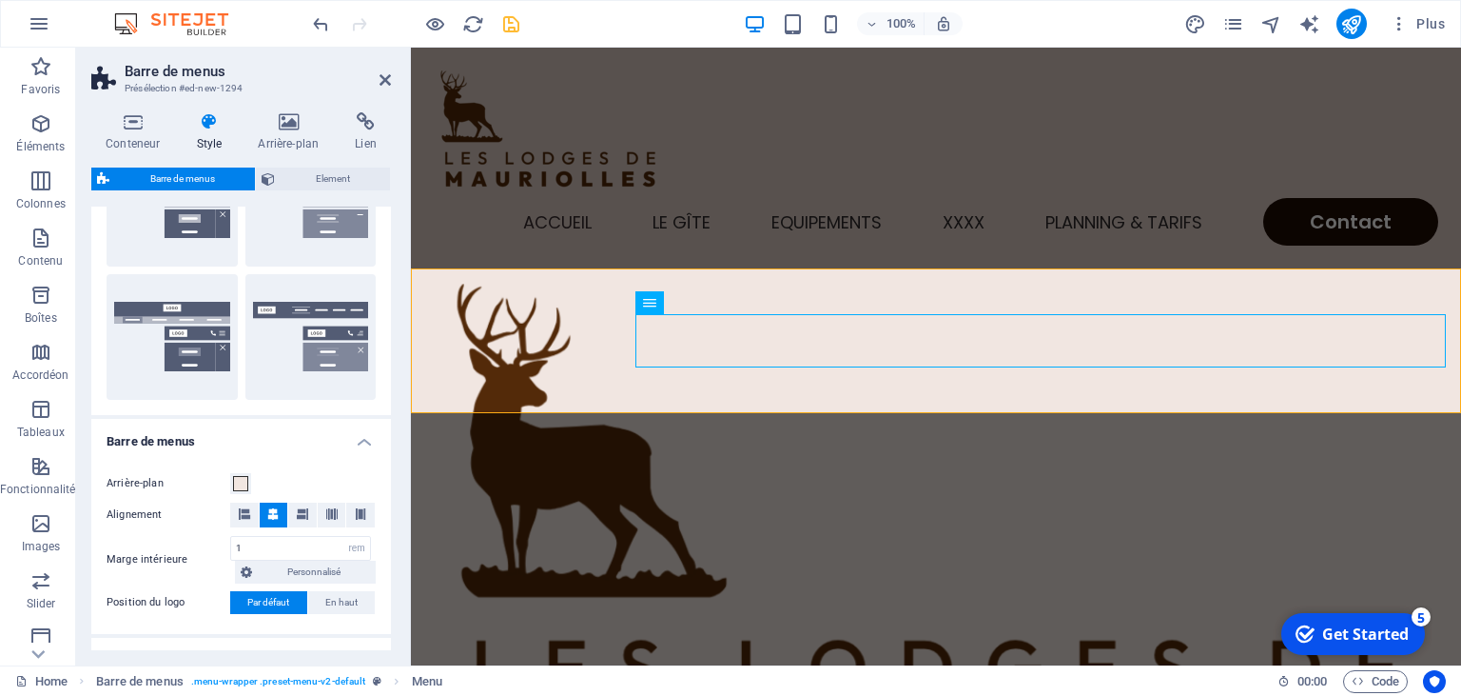
scroll to position [385, 0]
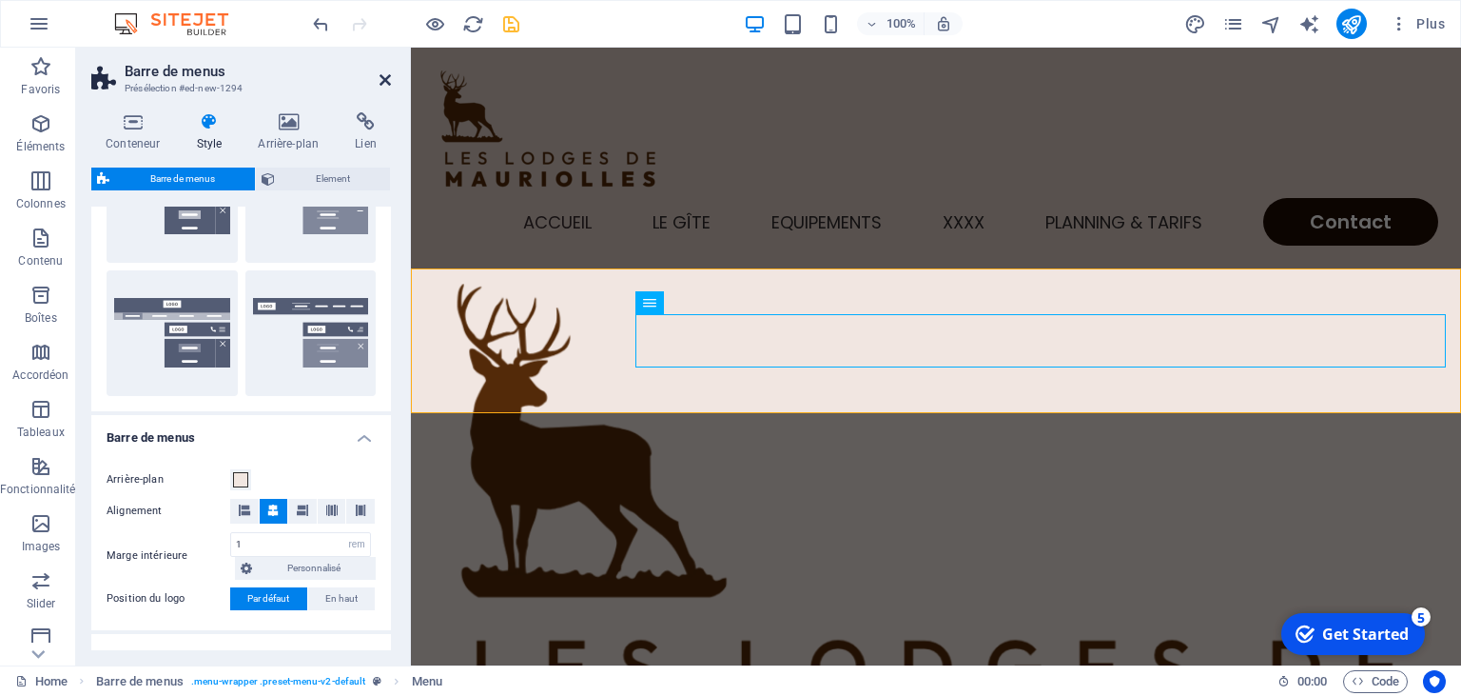
click at [386, 85] on icon at bounding box center [385, 79] width 11 height 15
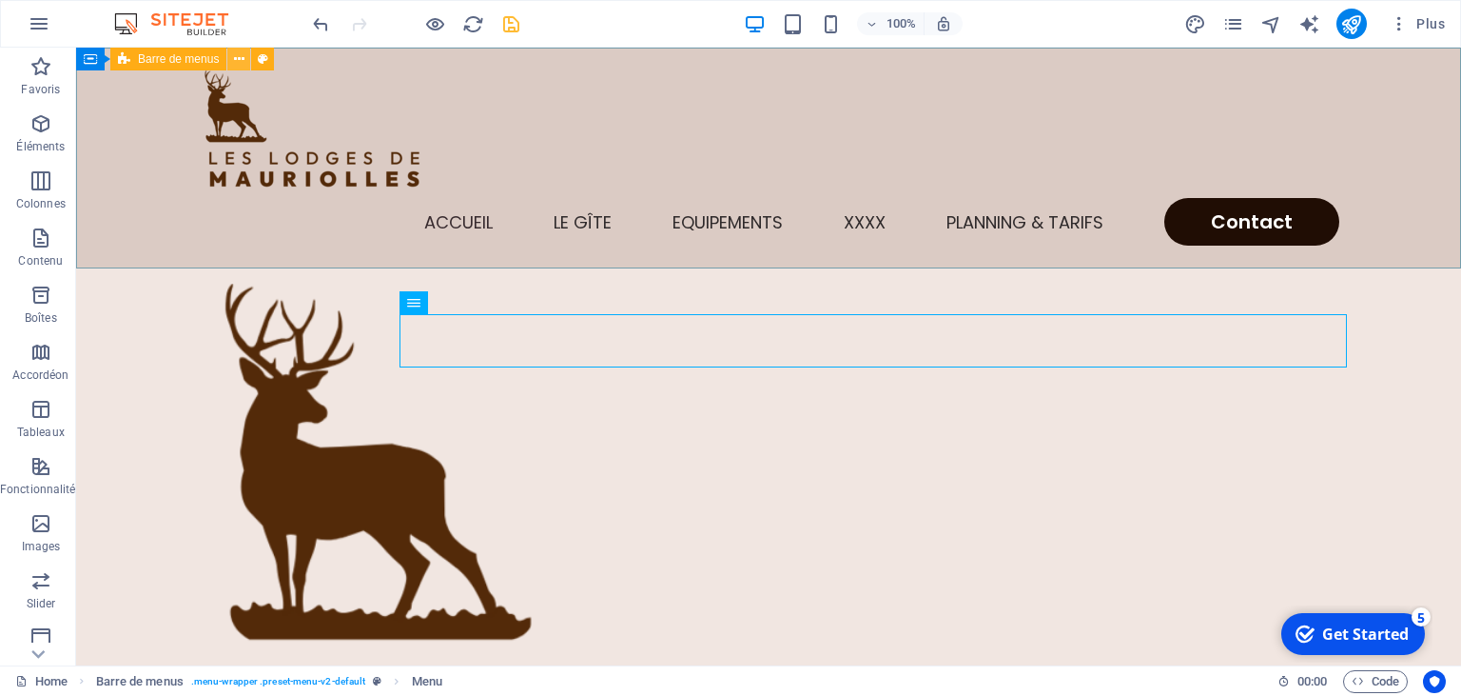
click at [244, 55] on icon at bounding box center [239, 59] width 10 height 20
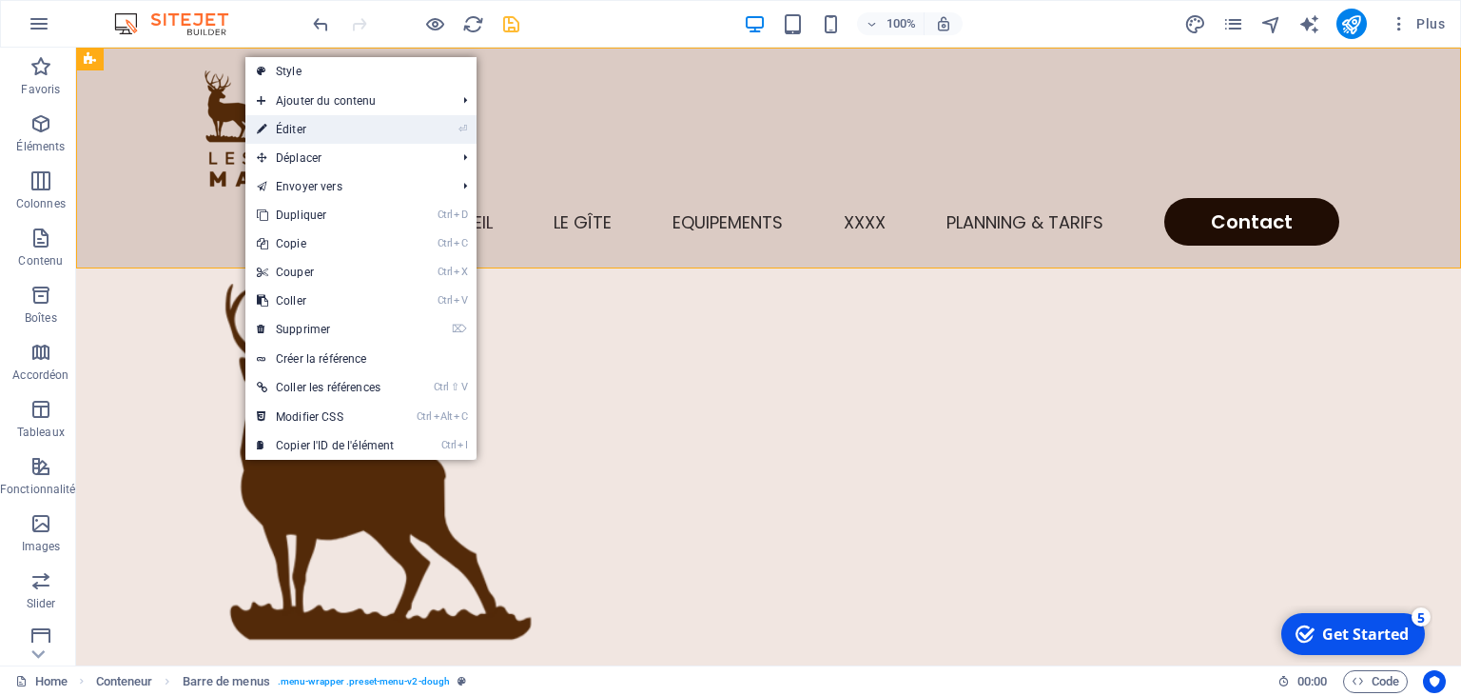
click at [281, 128] on link "⏎ Éditer" at bounding box center [325, 129] width 160 height 29
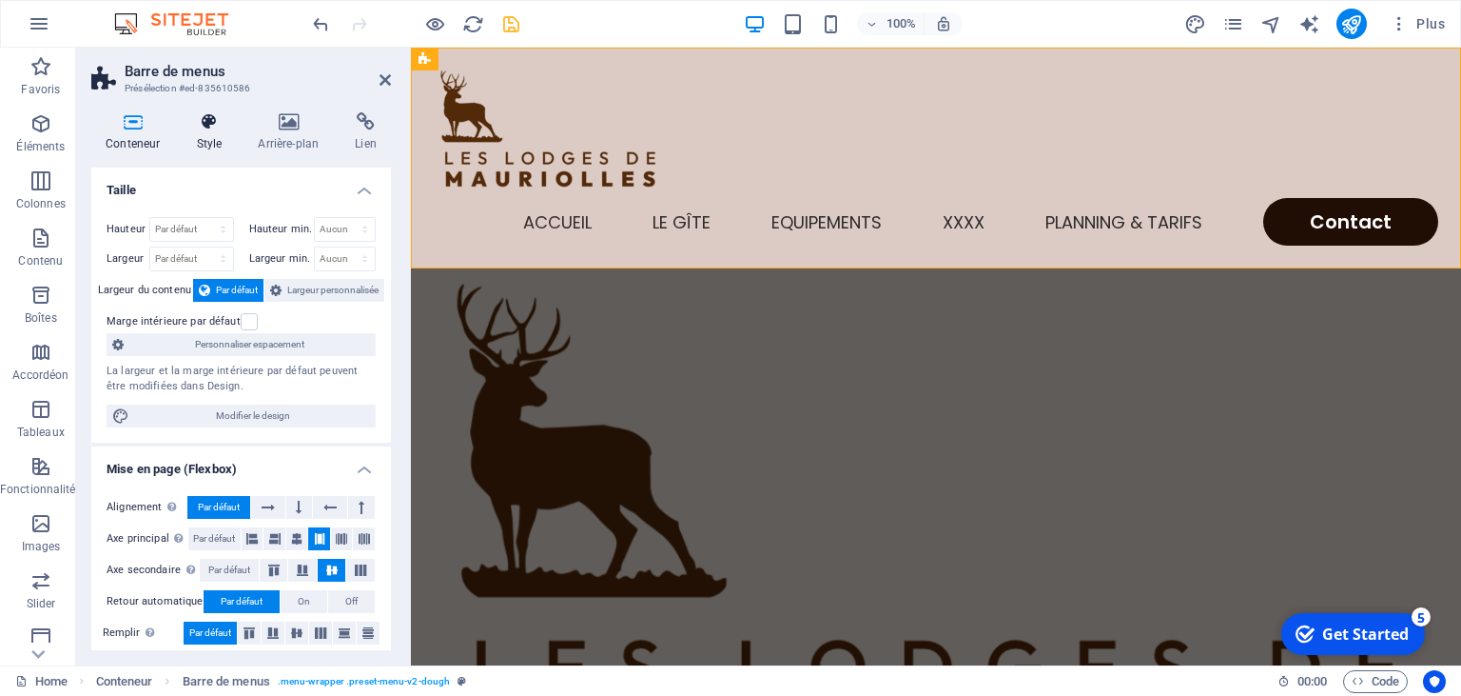
click at [212, 122] on icon at bounding box center [209, 121] width 54 height 19
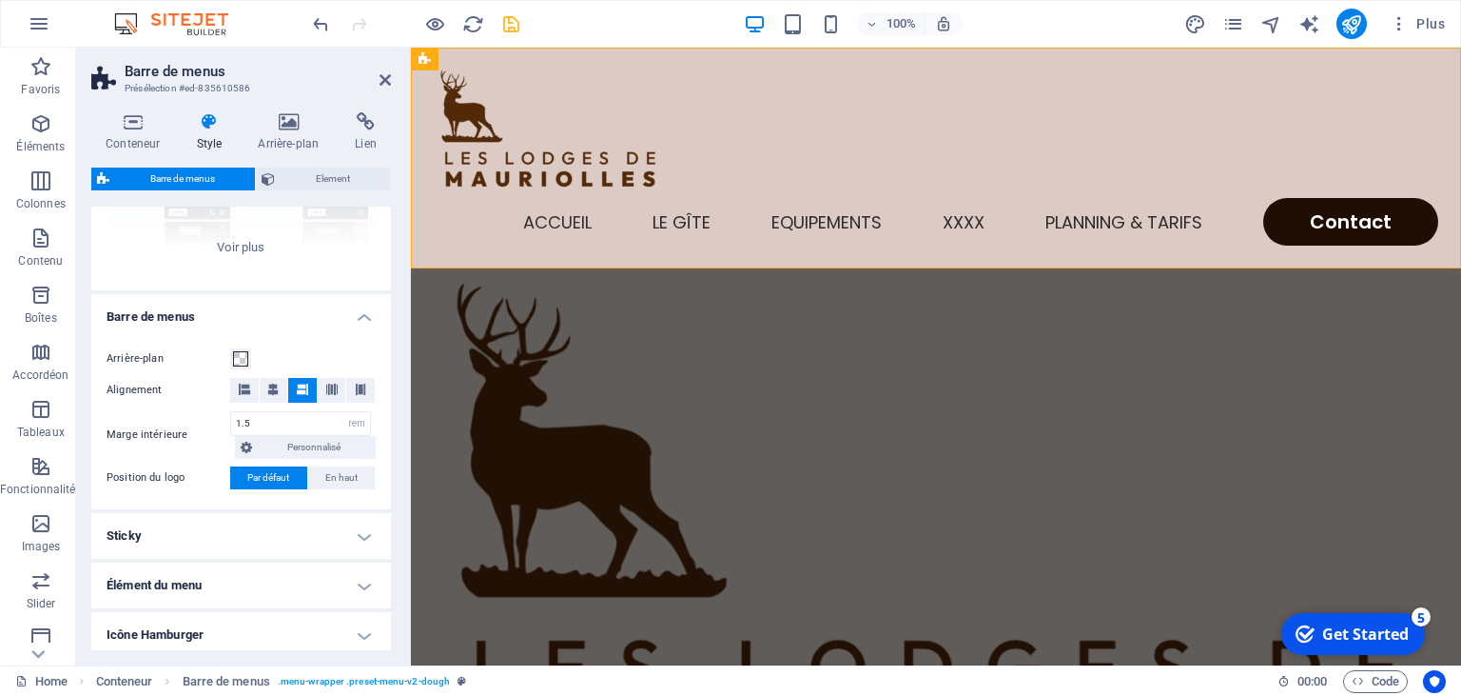
scroll to position [240, 0]
click at [348, 475] on span "En haut" at bounding box center [341, 473] width 32 height 23
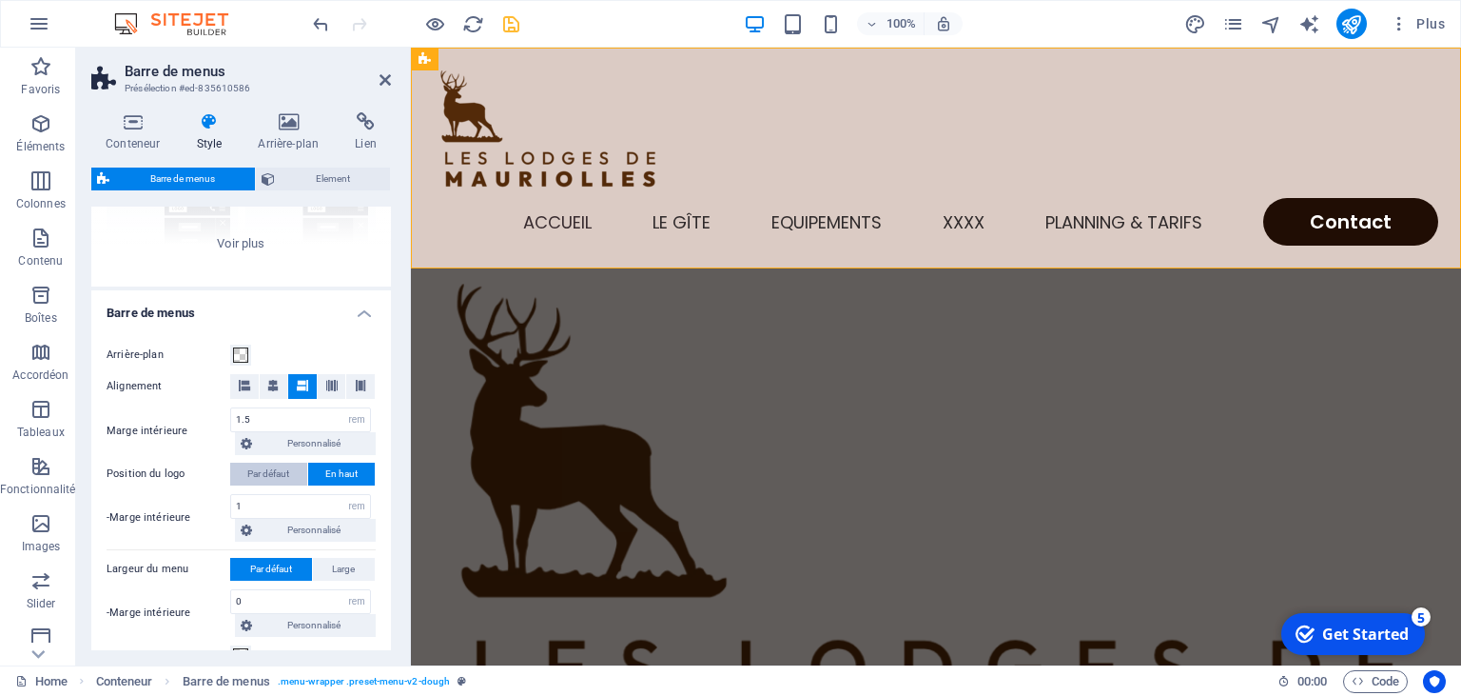
click at [265, 474] on span "Par défaut" at bounding box center [268, 473] width 42 height 23
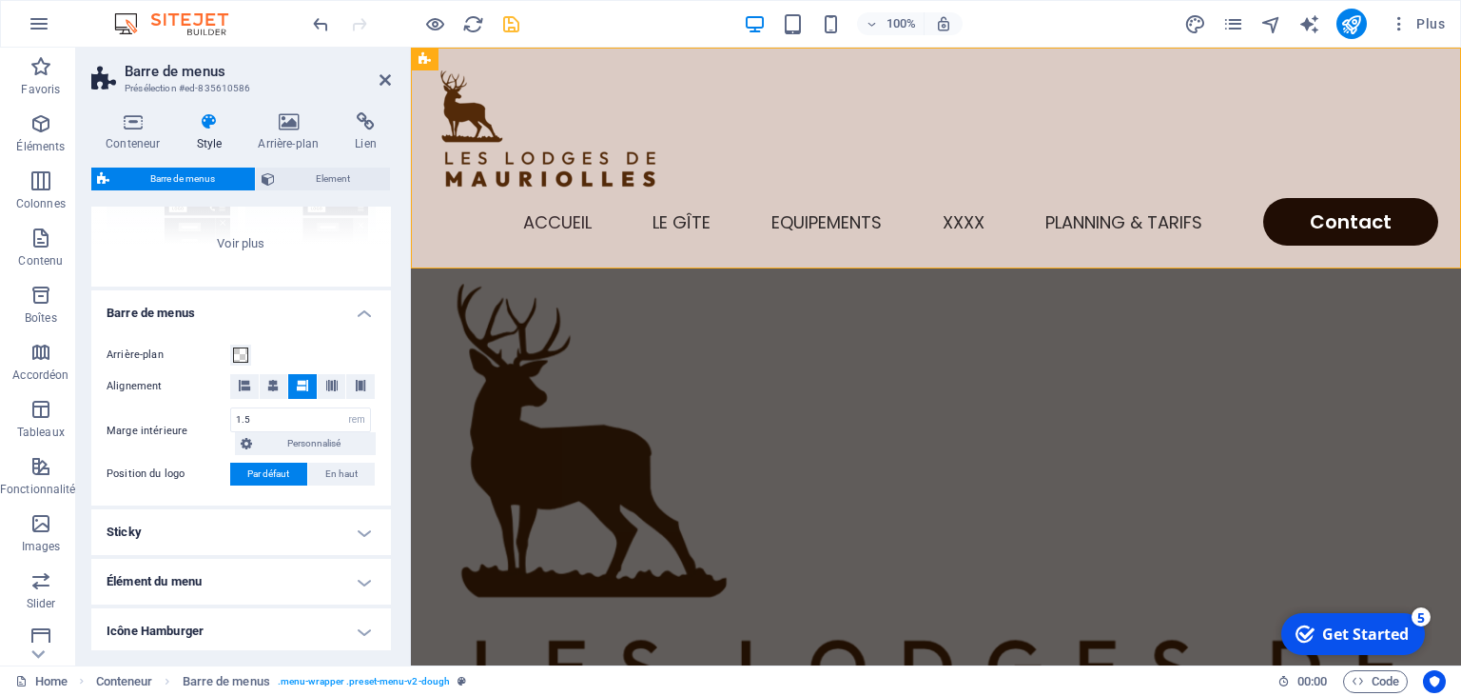
click at [356, 528] on h4 "Sticky" at bounding box center [241, 532] width 300 height 46
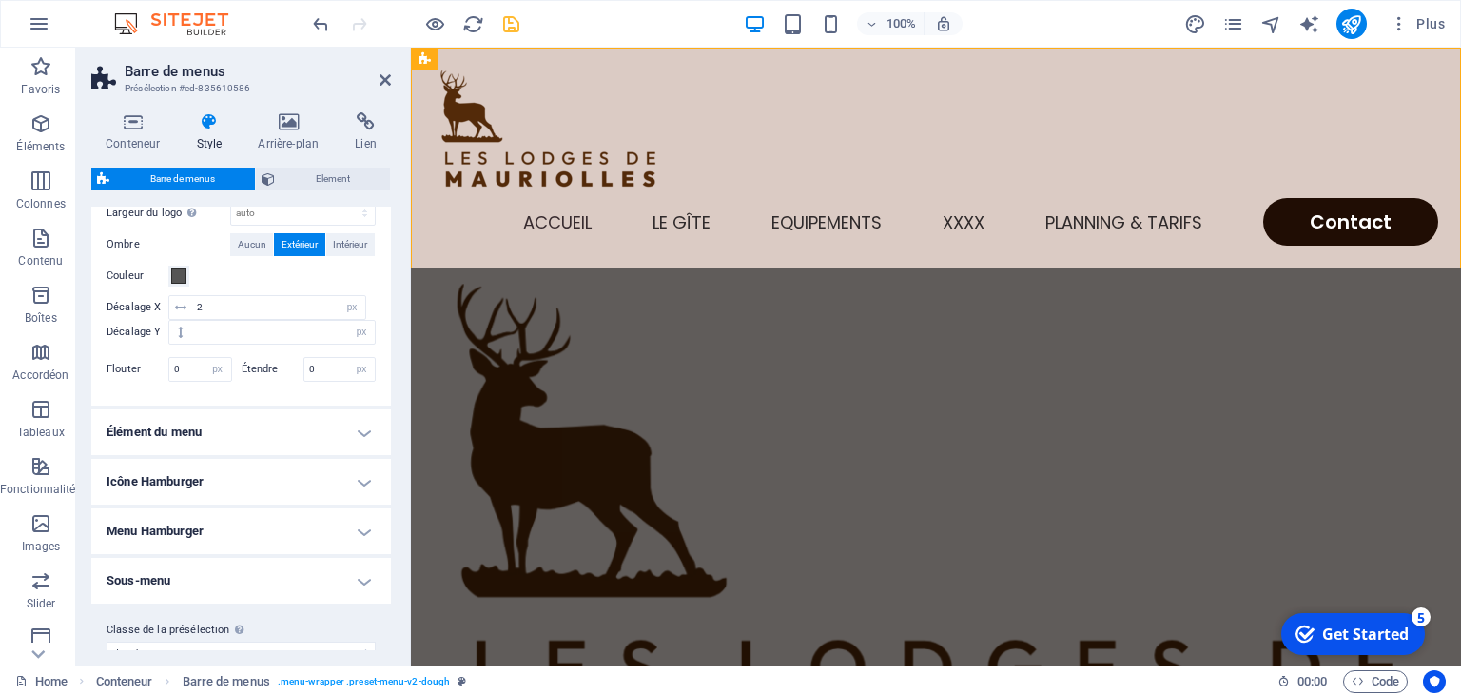
scroll to position [738, 0]
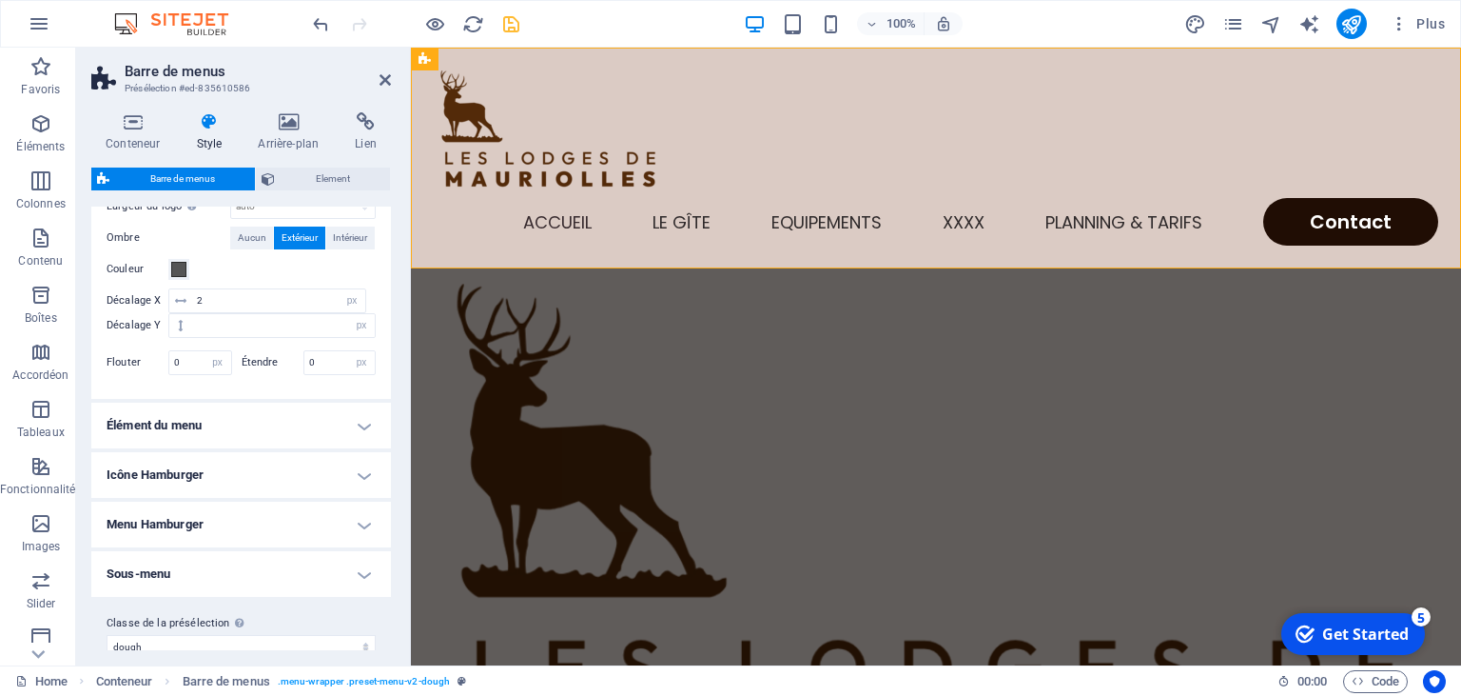
click at [367, 421] on h4 "Élément du menu" at bounding box center [241, 425] width 300 height 46
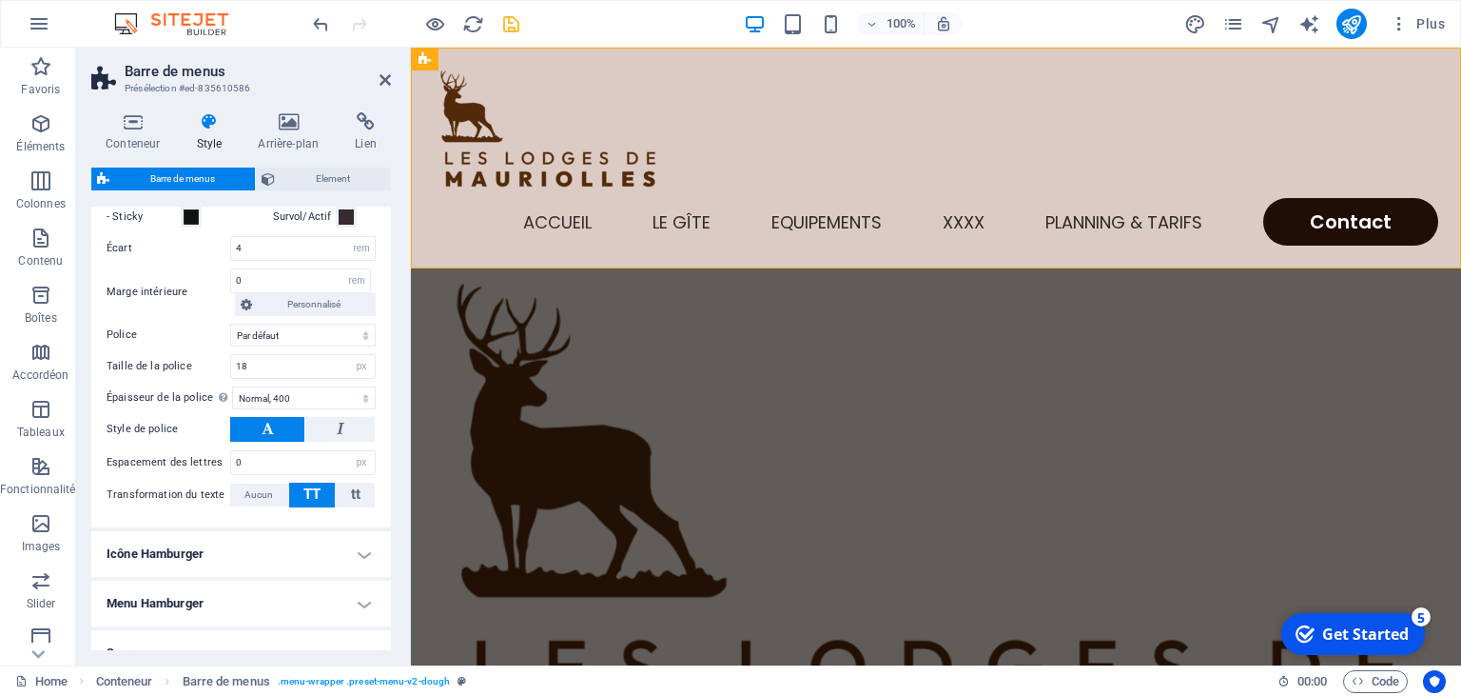
scroll to position [1114, 0]
click at [230, 321] on select "Par défaut Titres principaux" at bounding box center [303, 332] width 146 height 23
click at [306, 326] on select "Par défaut Titres principaux" at bounding box center [303, 332] width 146 height 23
click at [384, 75] on icon at bounding box center [385, 79] width 11 height 15
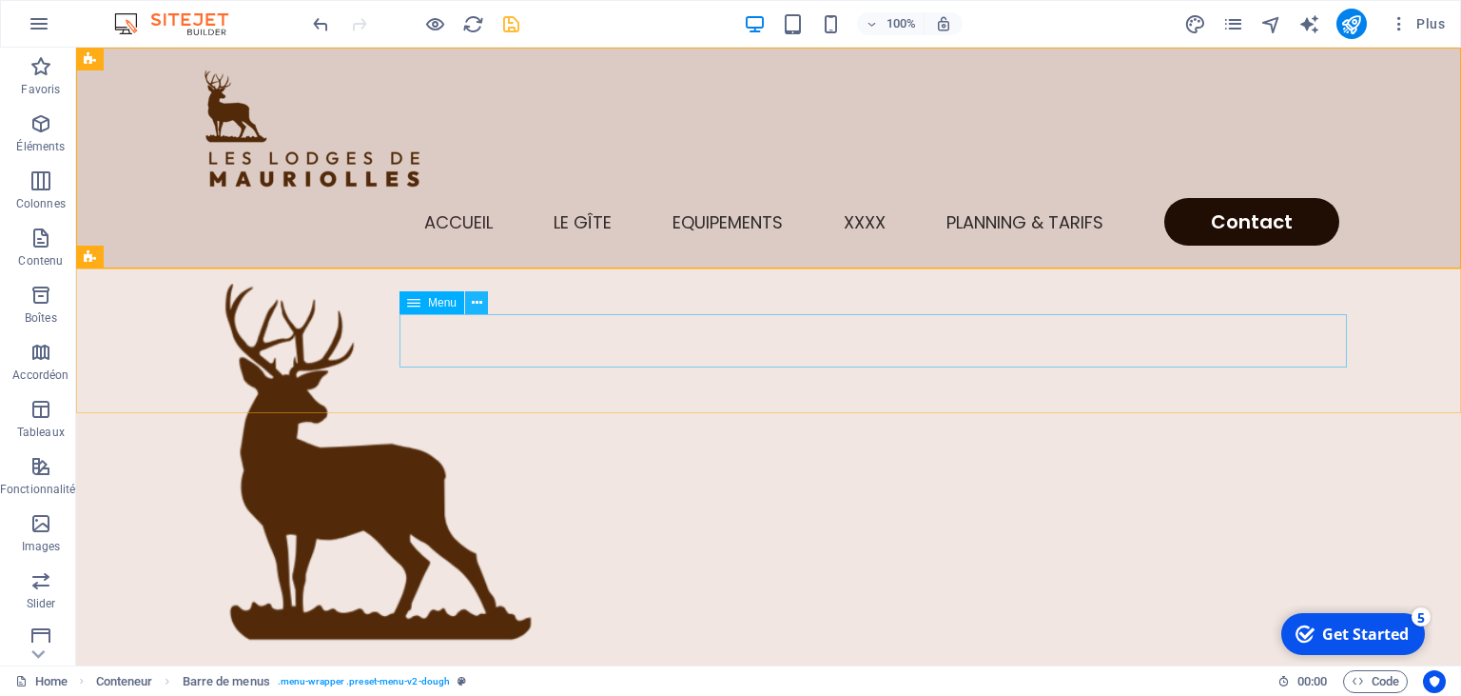
click at [479, 303] on icon at bounding box center [477, 303] width 10 height 20
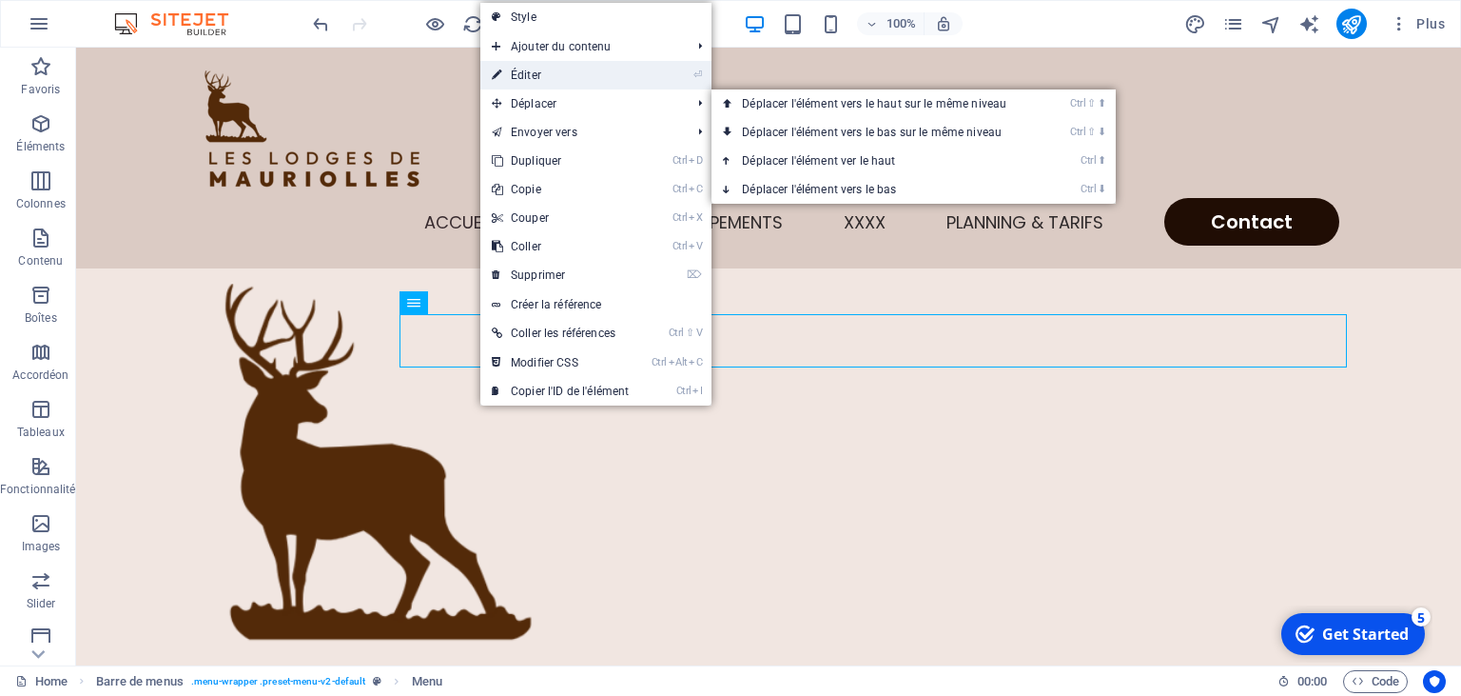
click at [552, 81] on link "⏎ Éditer" at bounding box center [561, 75] width 160 height 29
select select
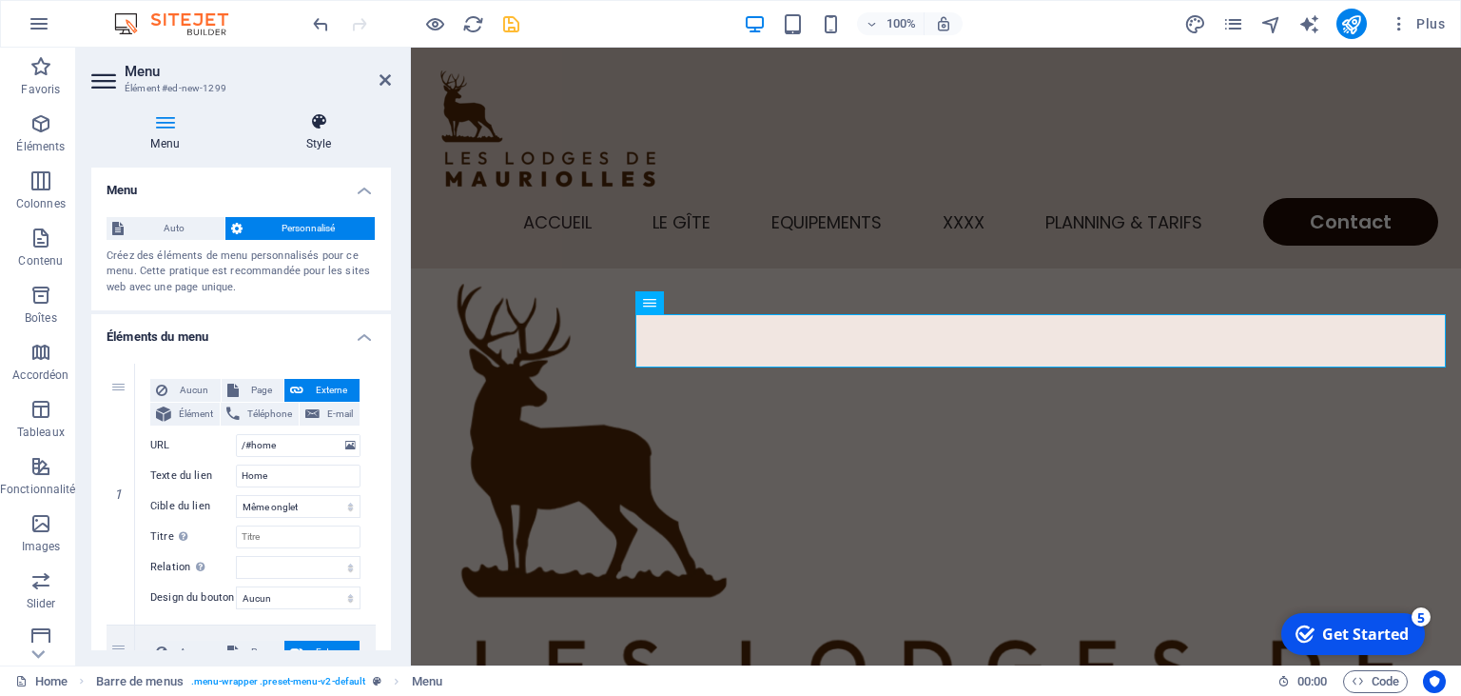
click at [313, 127] on icon at bounding box center [318, 121] width 145 height 19
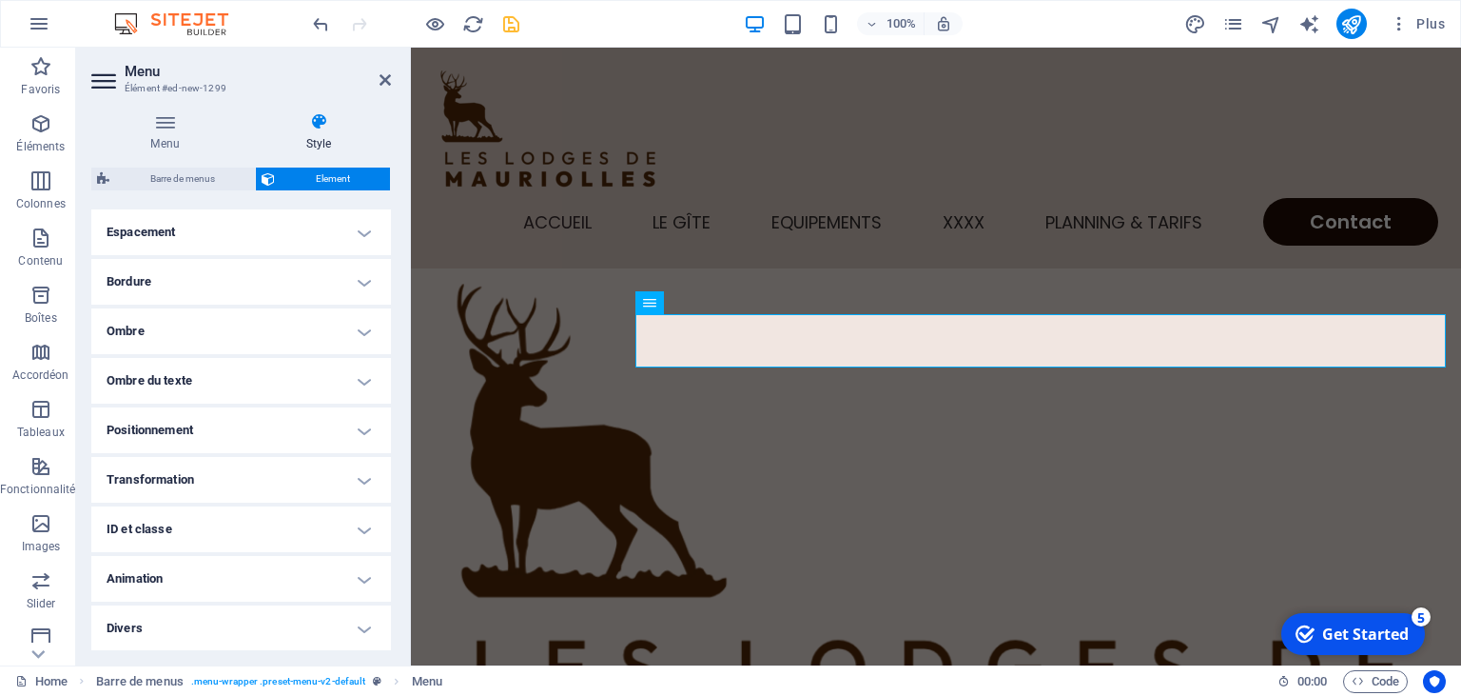
scroll to position [0, 0]
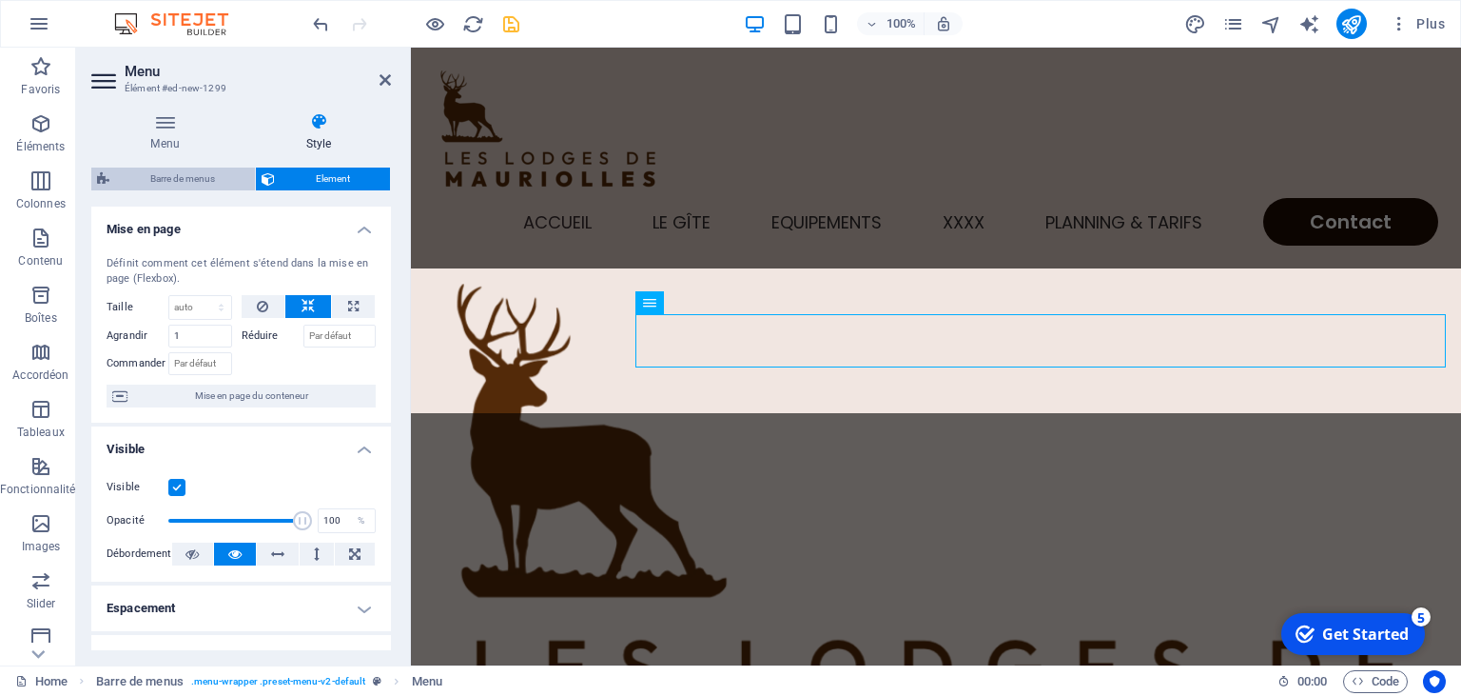
click at [199, 169] on span "Barre de menus" at bounding box center [182, 178] width 134 height 23
select select "rem"
select select "preset-menu-v2-default"
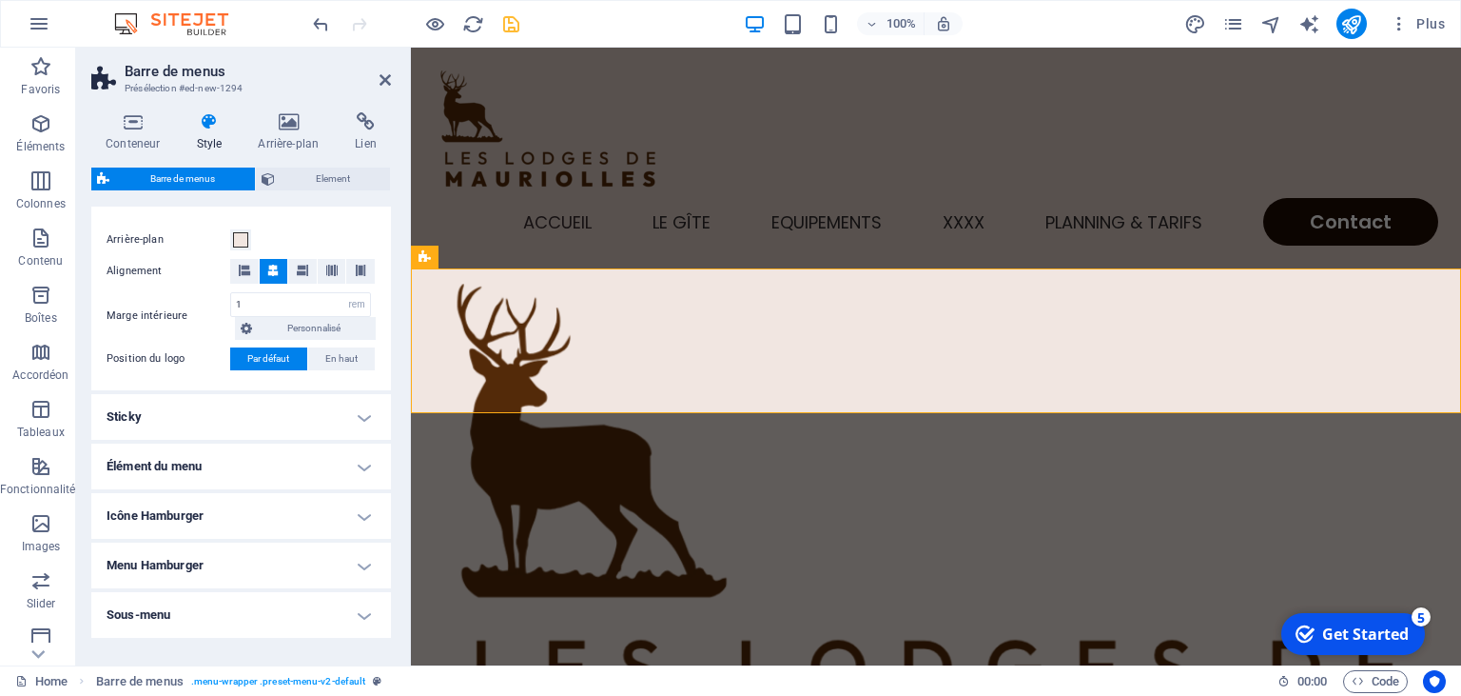
scroll to position [687, 0]
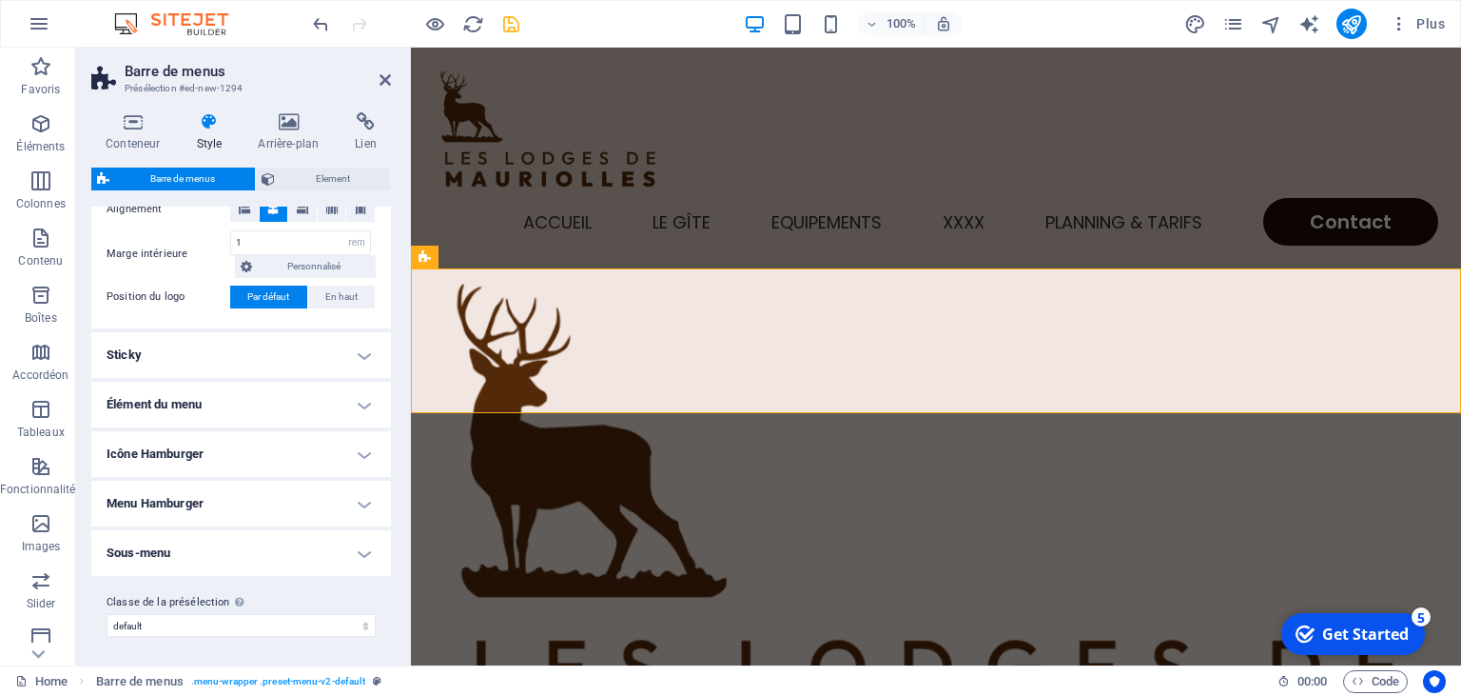
click at [365, 396] on h4 "Élément du menu" at bounding box center [241, 405] width 300 height 46
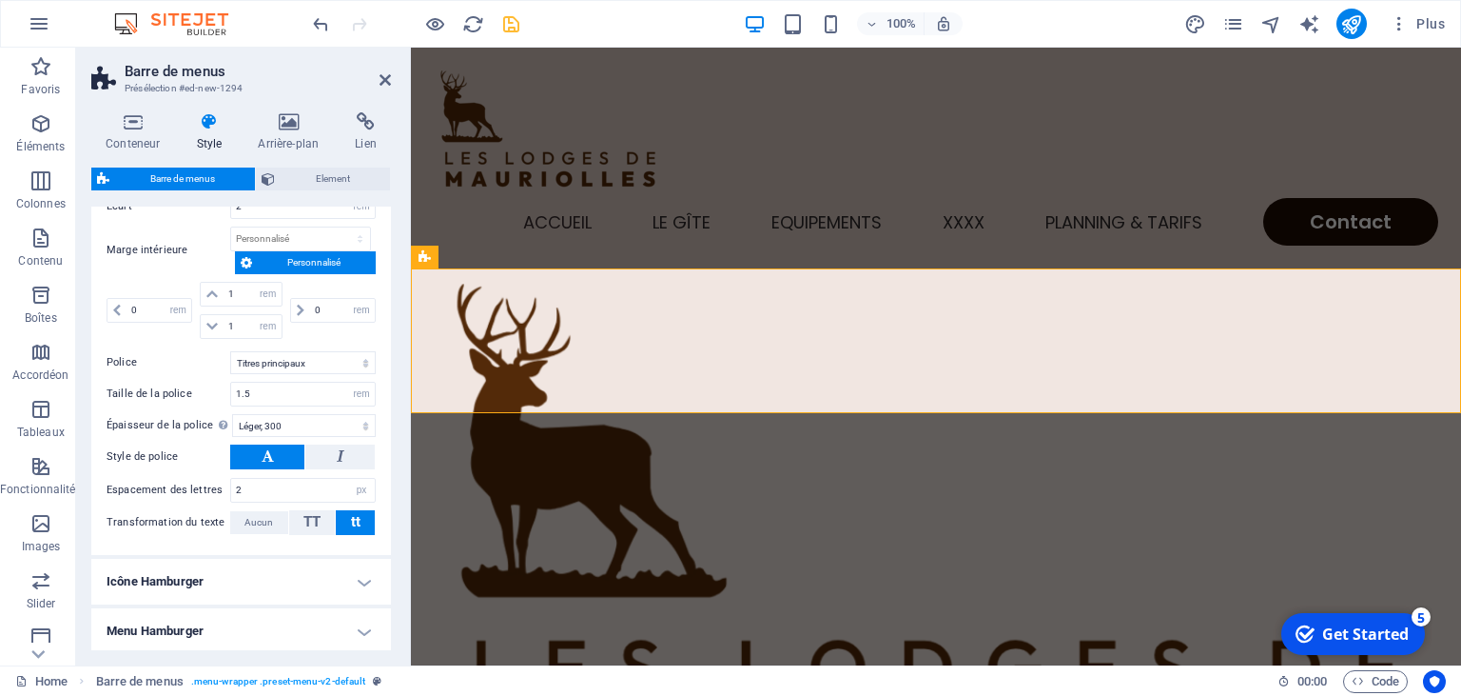
scroll to position [1178, 0]
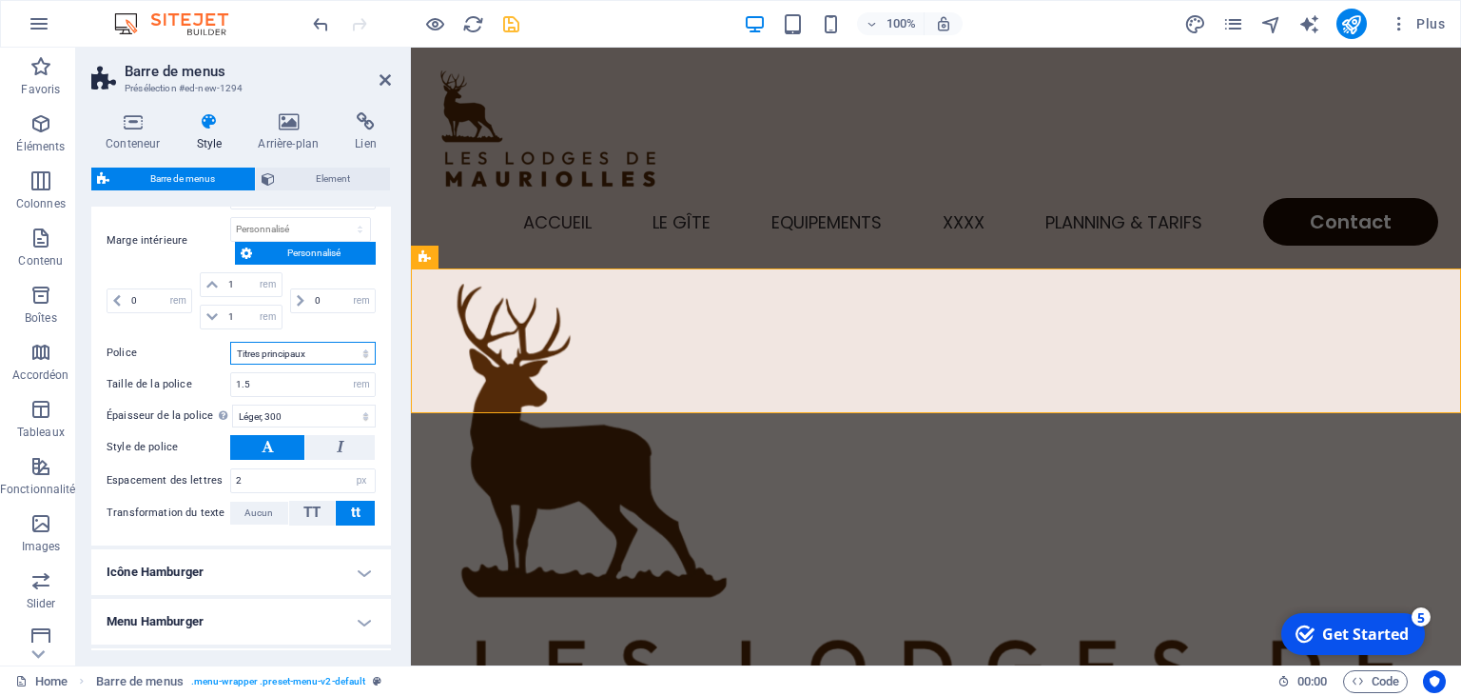
click at [230, 342] on select "Par défaut Titres principaux" at bounding box center [303, 353] width 146 height 23
click option "Par défaut" at bounding box center [0, 0] width 0 height 0
click at [230, 342] on select "Par défaut Titres principaux" at bounding box center [303, 353] width 146 height 23
click option "Titres principaux" at bounding box center [0, 0] width 0 height 0
click at [230, 342] on select "Par défaut Titres principaux" at bounding box center [303, 353] width 146 height 23
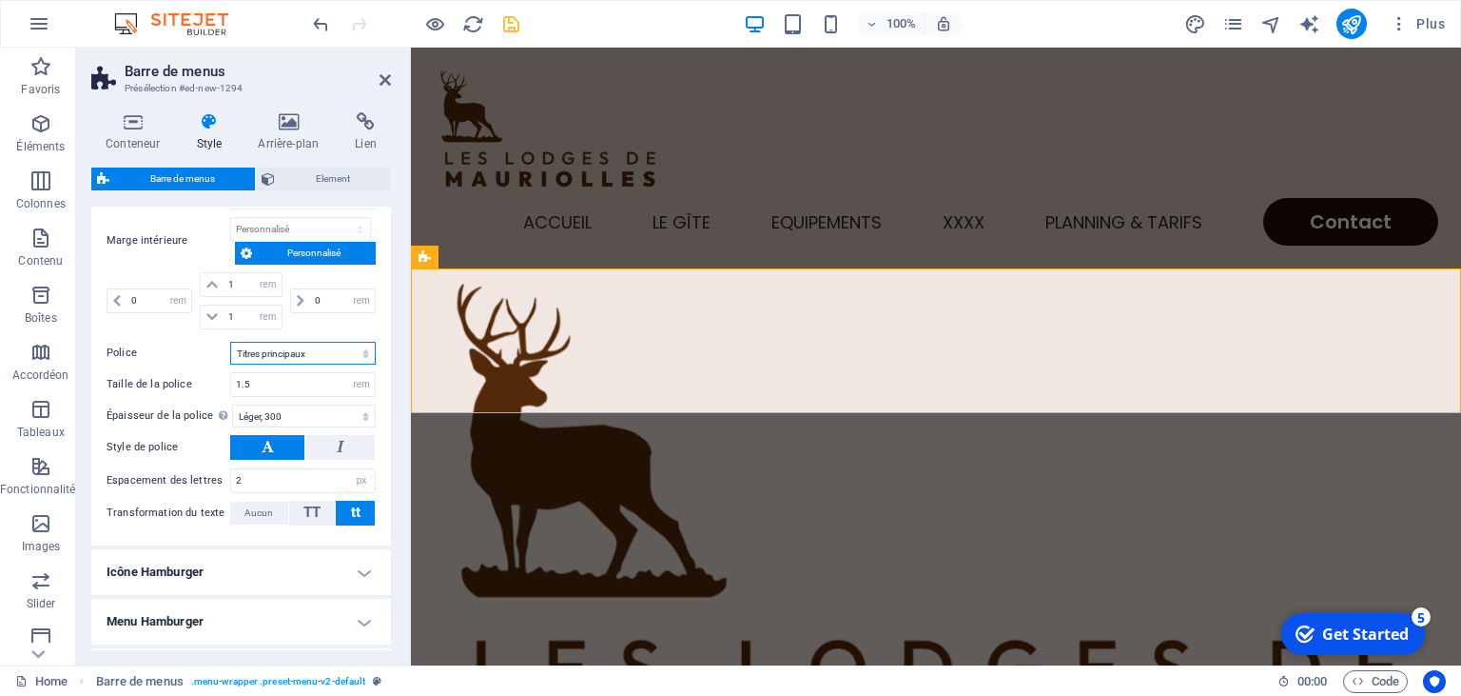
select select "link-default-font"
click option "Par défaut" at bounding box center [0, 0] width 0 height 0
click at [337, 442] on button at bounding box center [339, 447] width 69 height 25
click at [279, 446] on button at bounding box center [267, 447] width 74 height 25
click at [298, 513] on button "TT" at bounding box center [312, 512] width 47 height 25
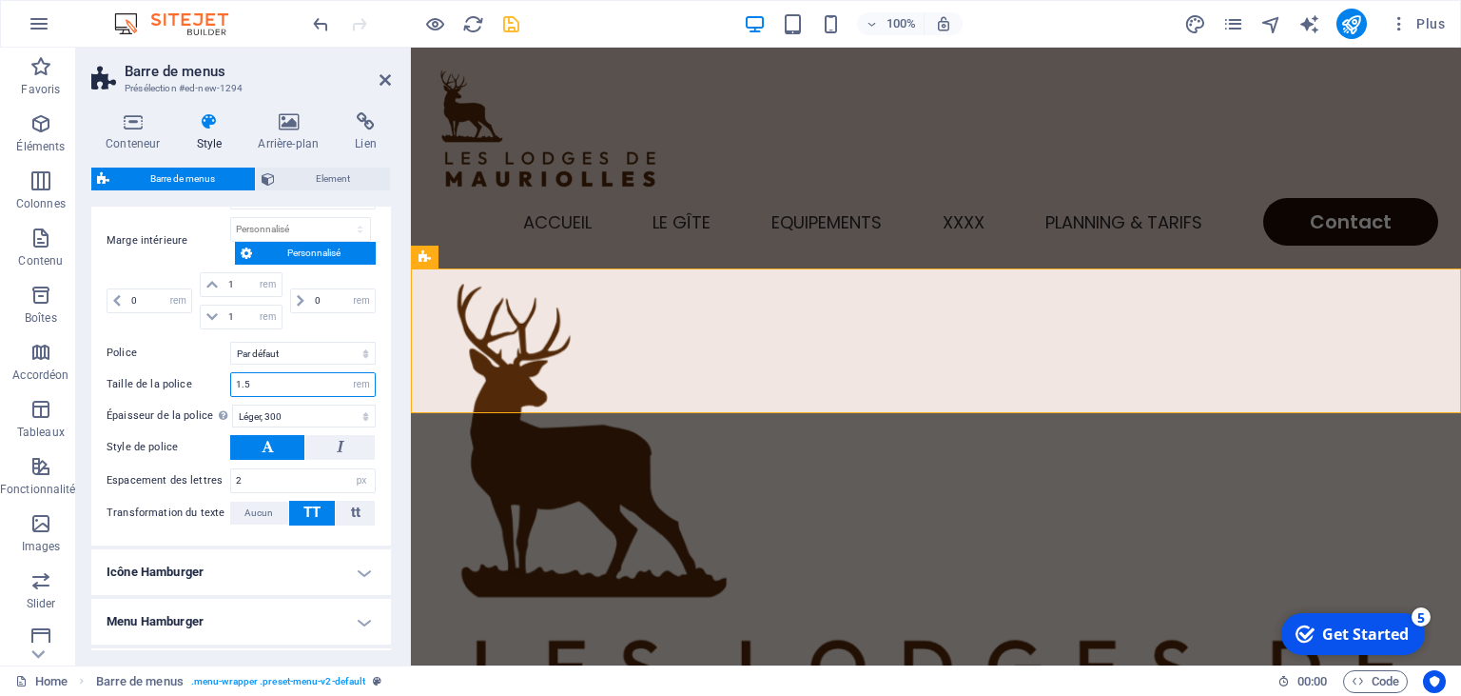
click at [310, 386] on input "1.5" at bounding box center [303, 384] width 144 height 23
type input "1"
click at [386, 77] on icon at bounding box center [385, 79] width 11 height 15
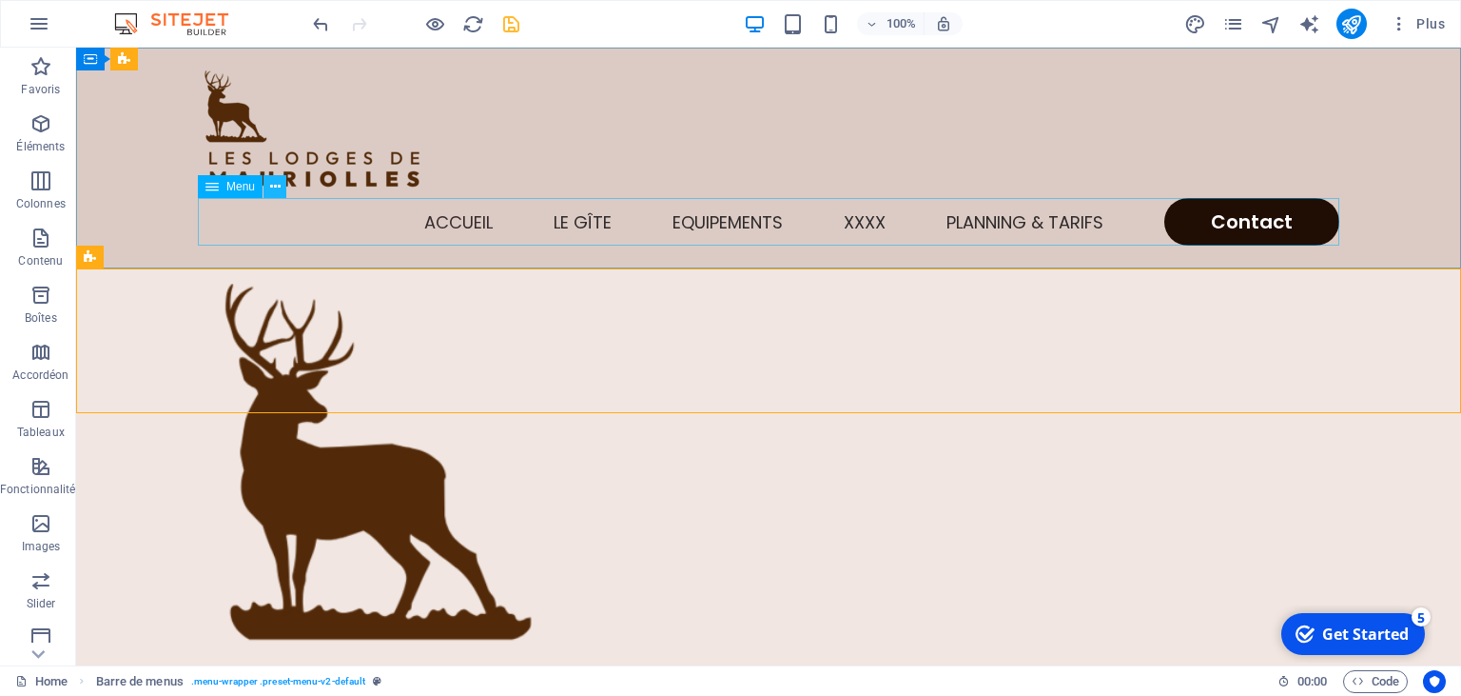
click at [271, 194] on icon at bounding box center [275, 187] width 10 height 20
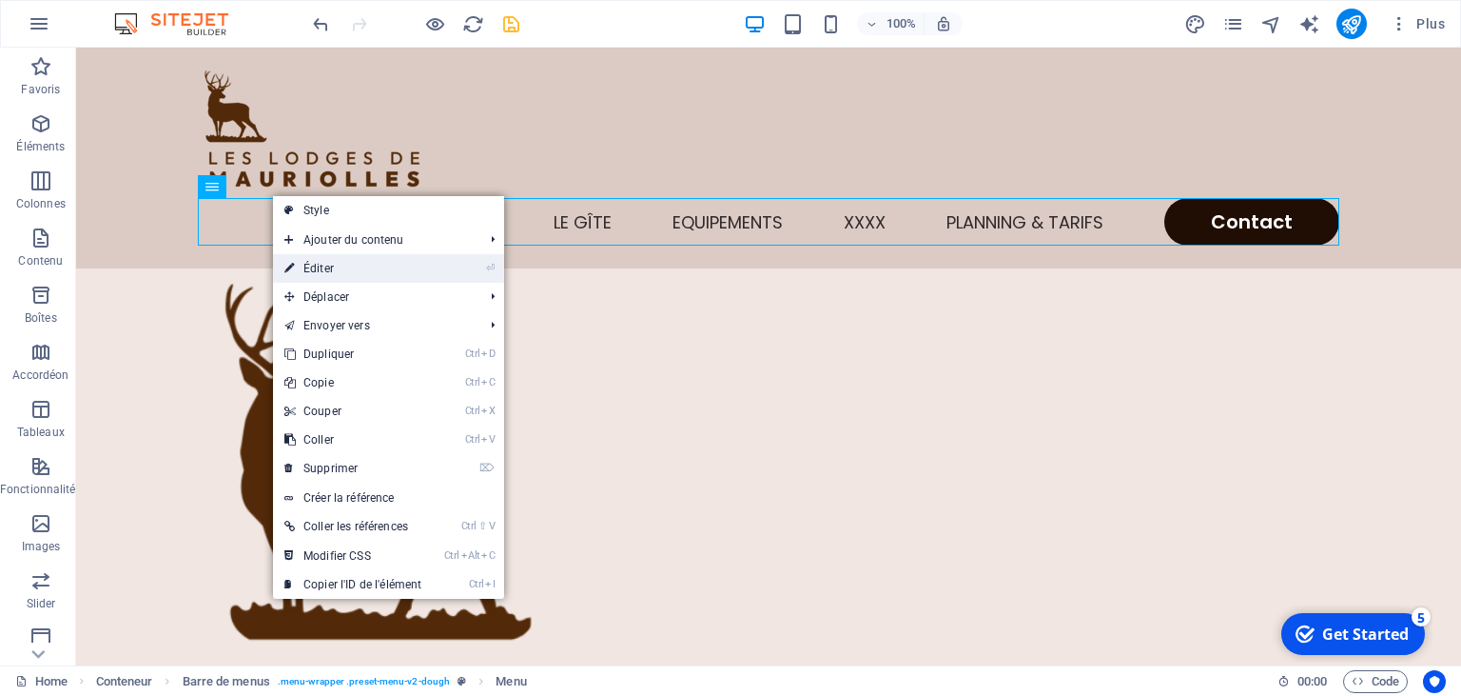
click at [310, 269] on link "⏎ Éditer" at bounding box center [353, 268] width 160 height 29
select select
select select "1"
select select
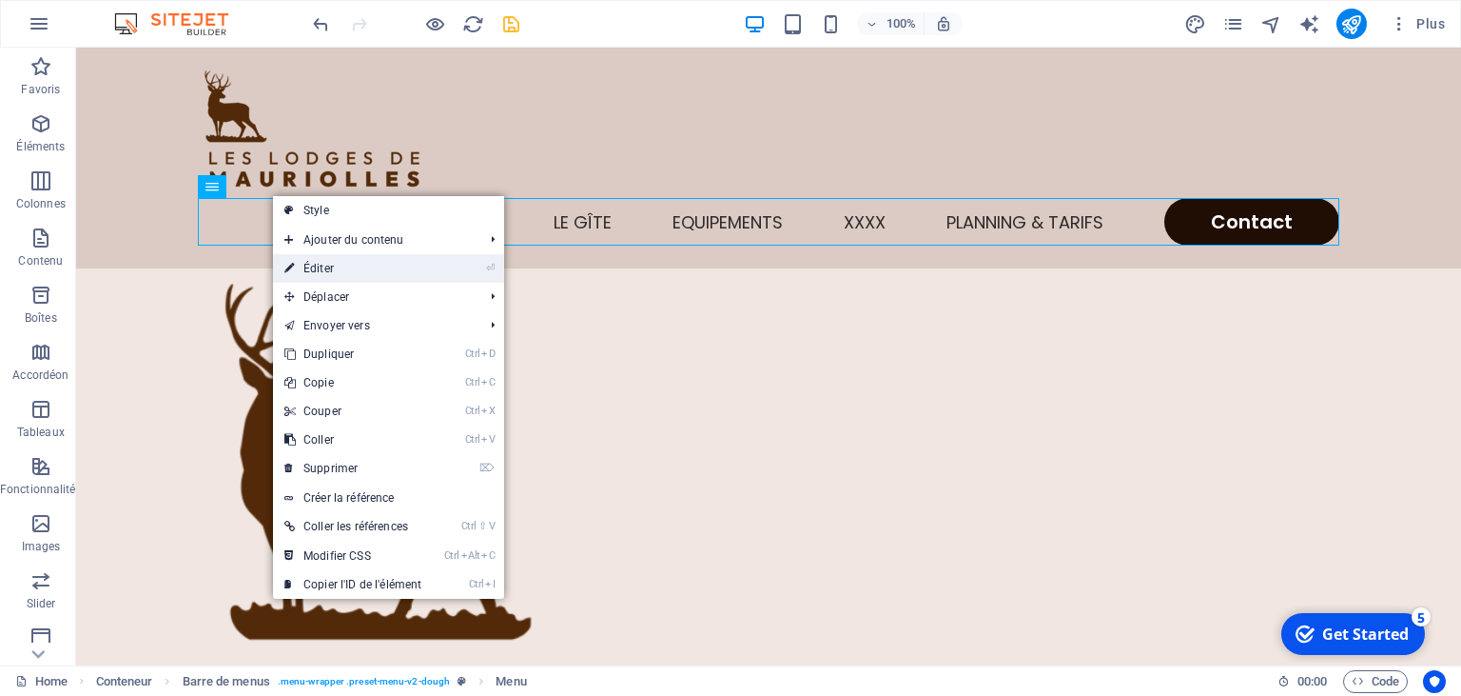
select select "5"
select select
select select "2"
select select
select select "default"
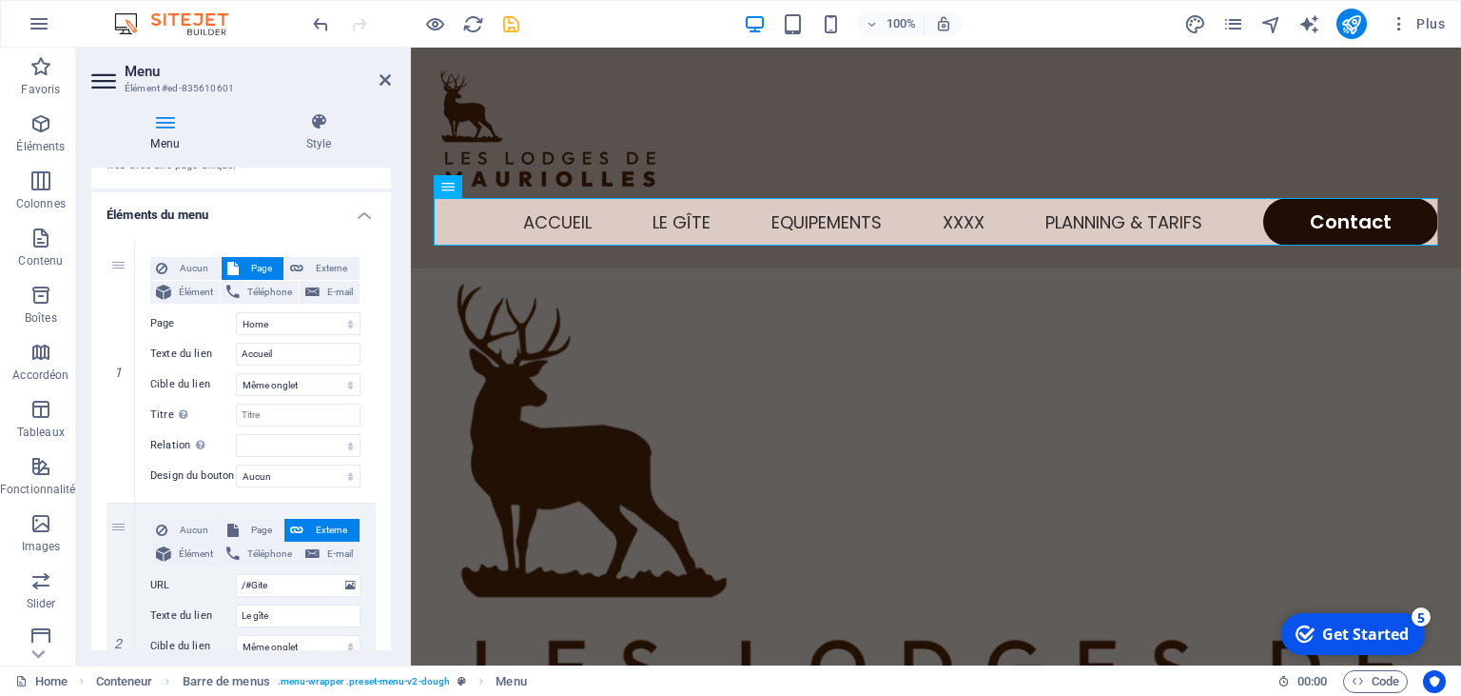
scroll to position [0, 0]
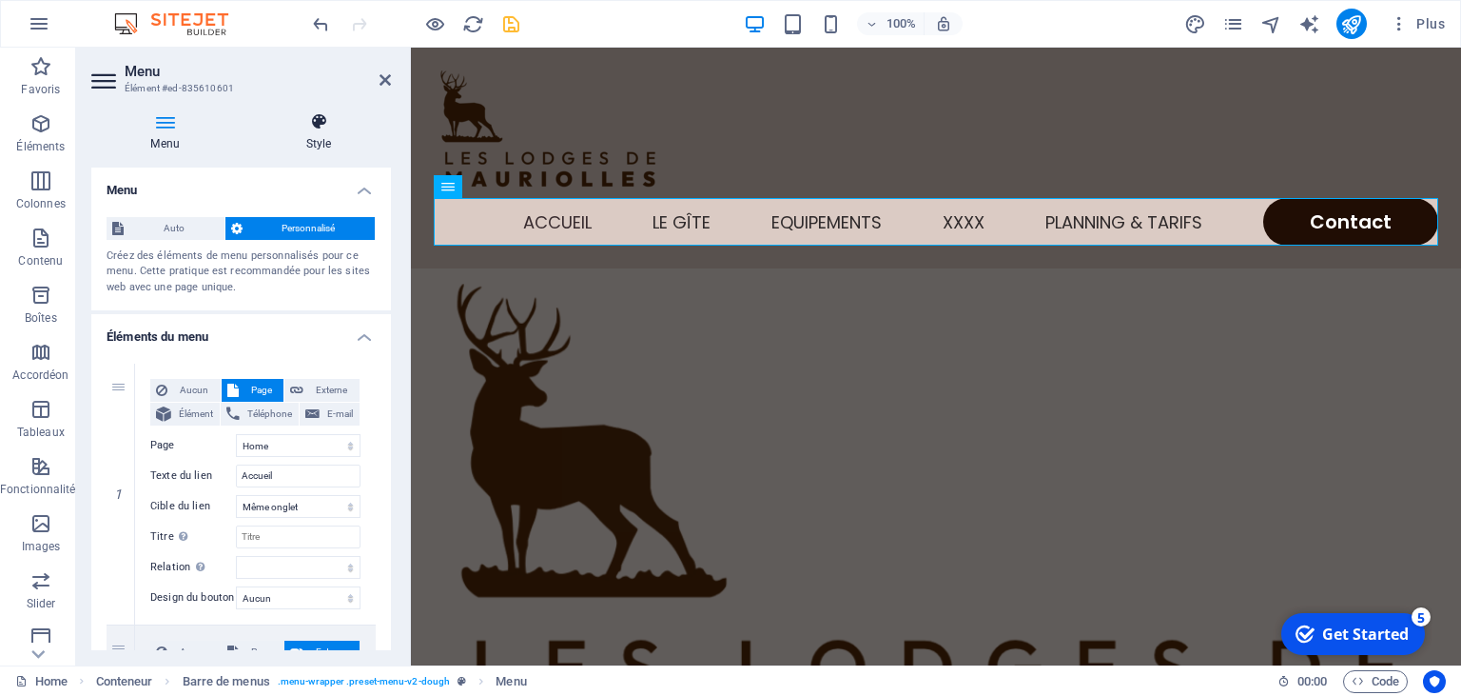
click at [323, 136] on h4 "Style" at bounding box center [318, 132] width 145 height 40
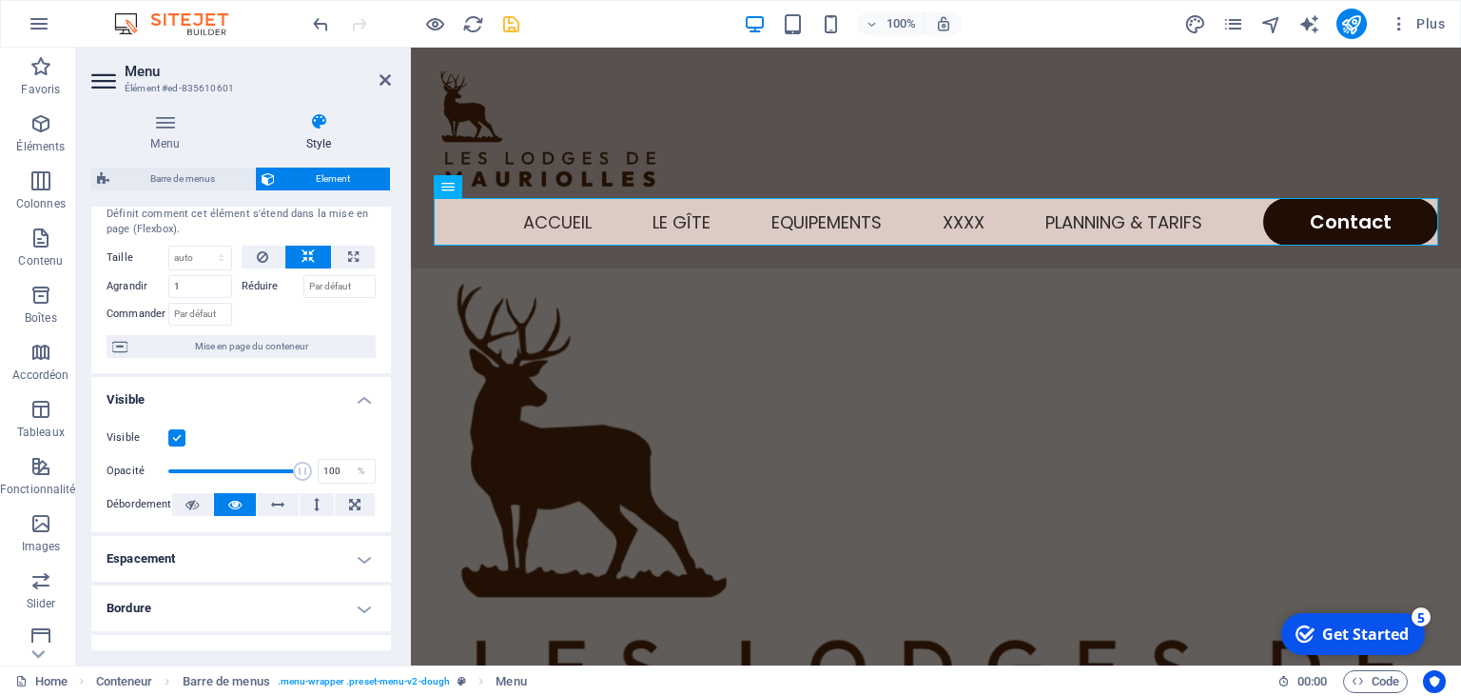
scroll to position [51, 0]
click at [386, 72] on icon at bounding box center [385, 79] width 11 height 15
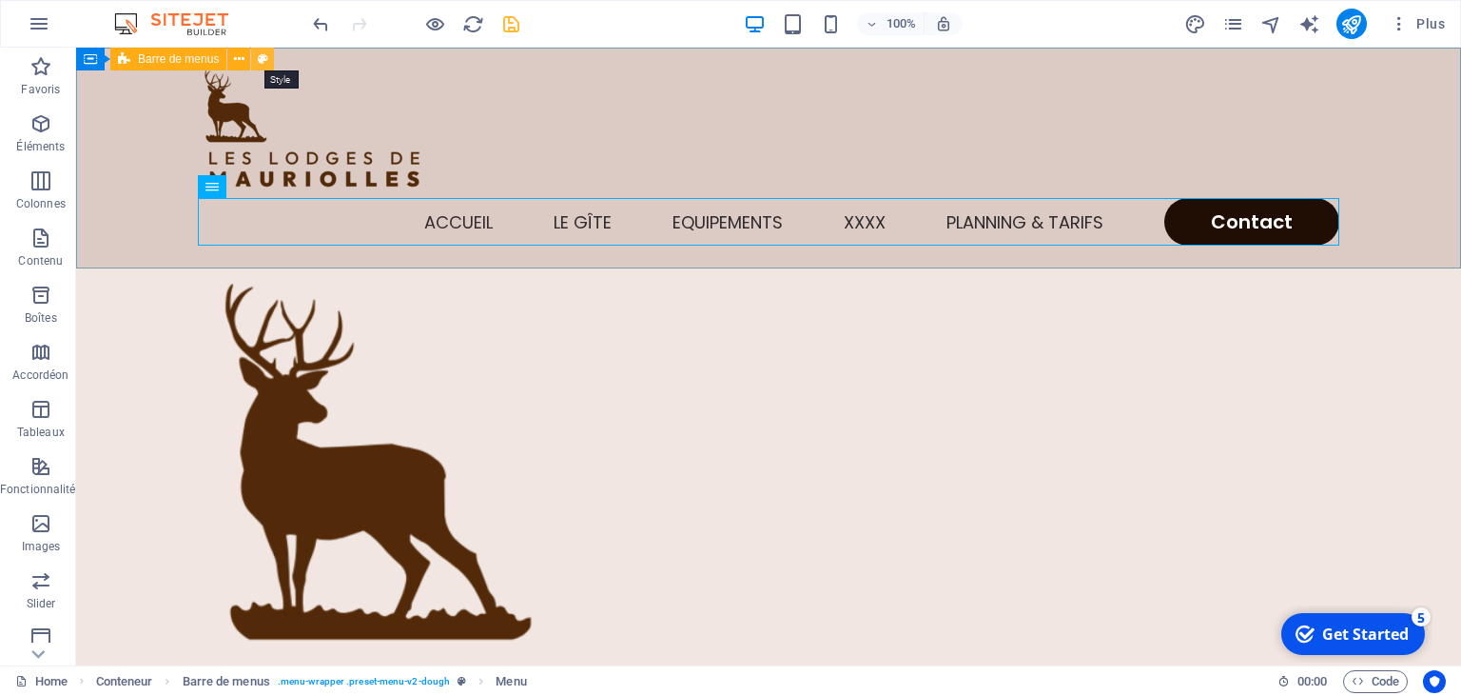
click at [261, 61] on icon at bounding box center [263, 59] width 10 height 20
select select "rem"
select select "sticky_menu"
select select "px"
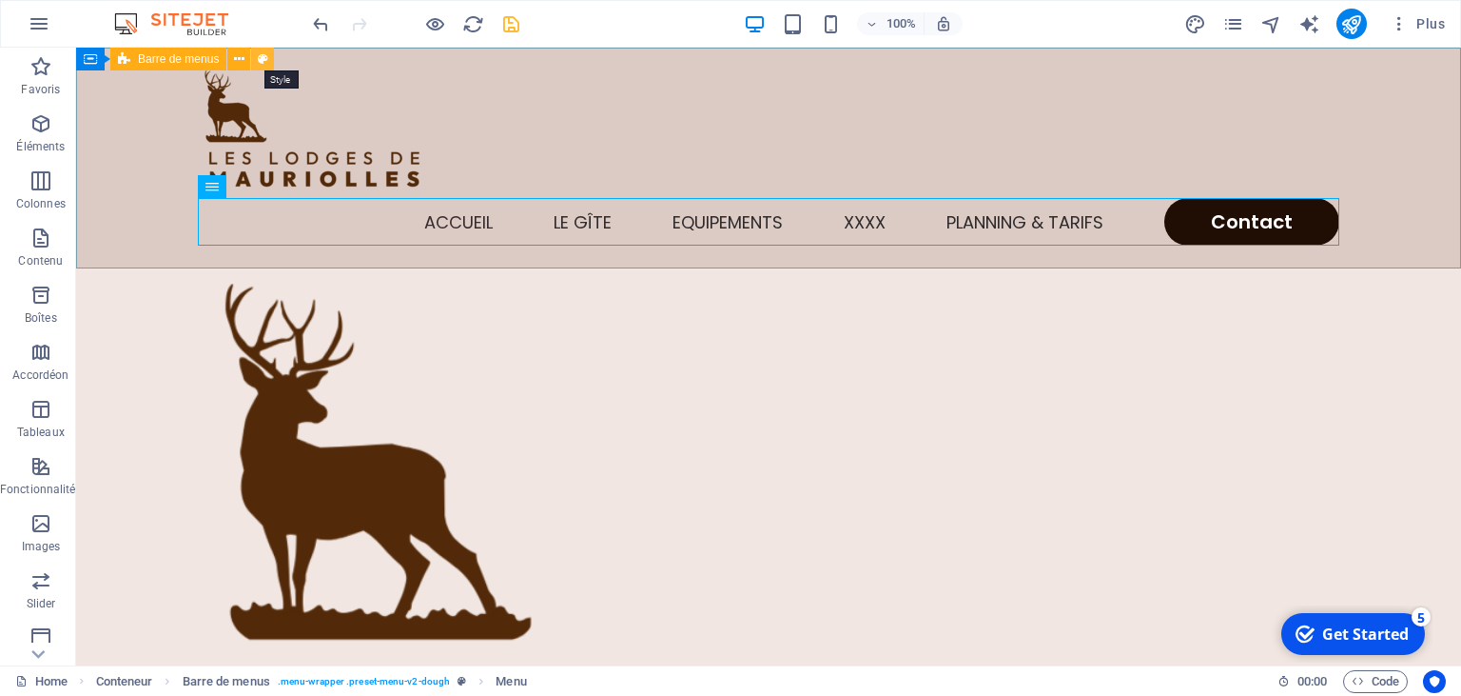
select select "px"
select select "hover_text_color"
select select "rem"
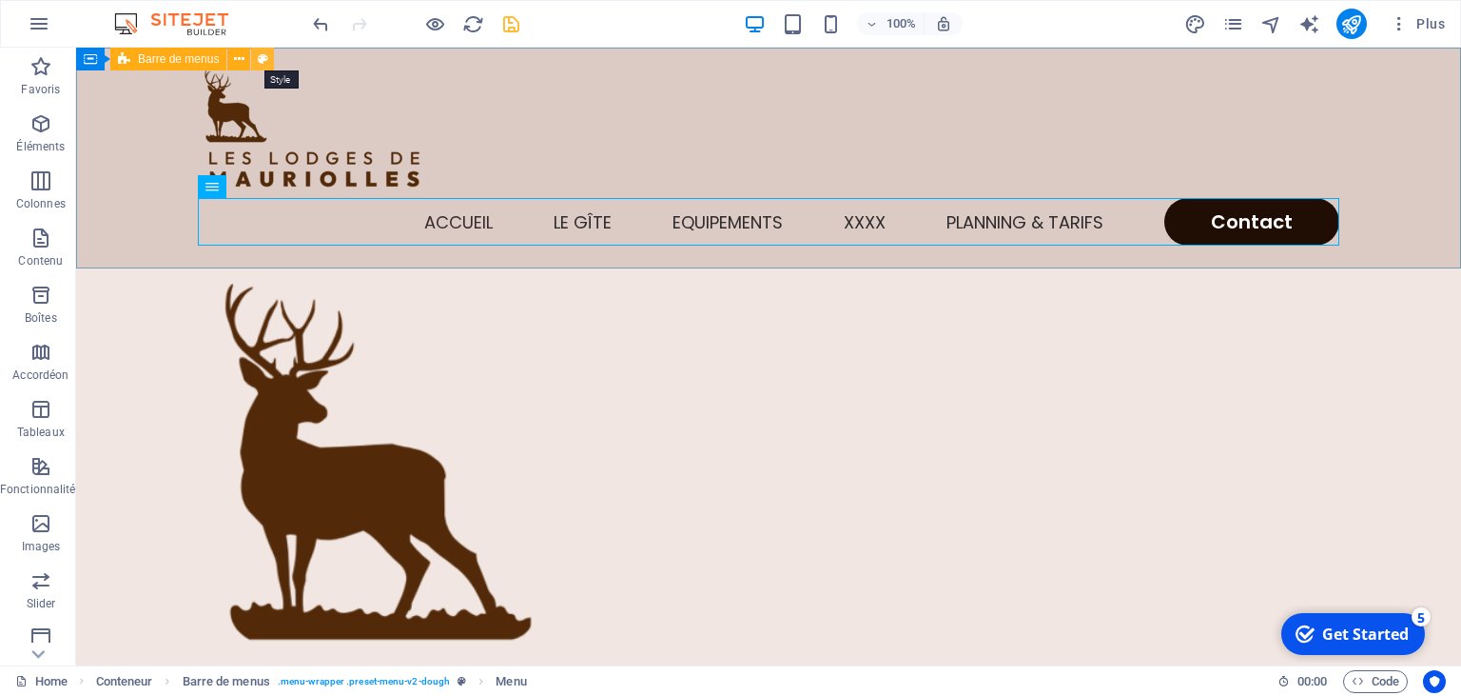
select select "px"
select select "400"
select select "px"
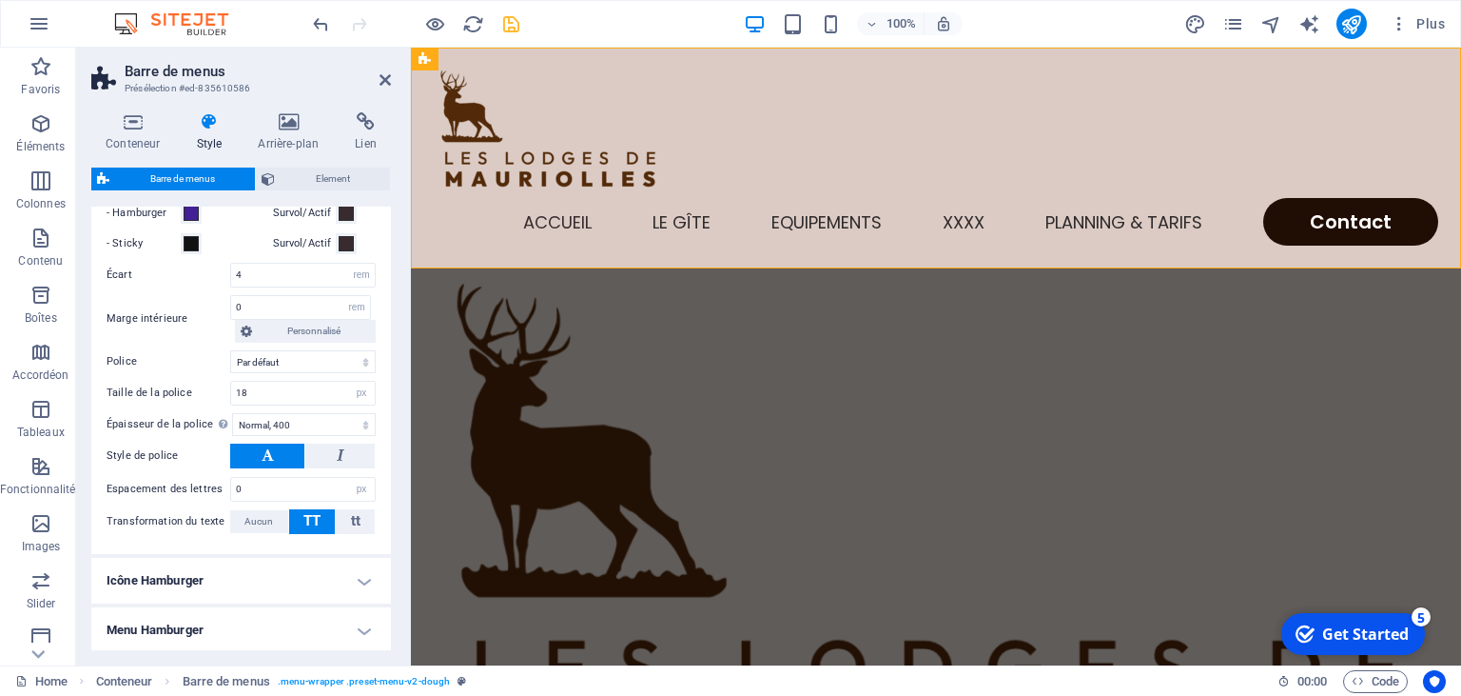
scroll to position [1090, 0]
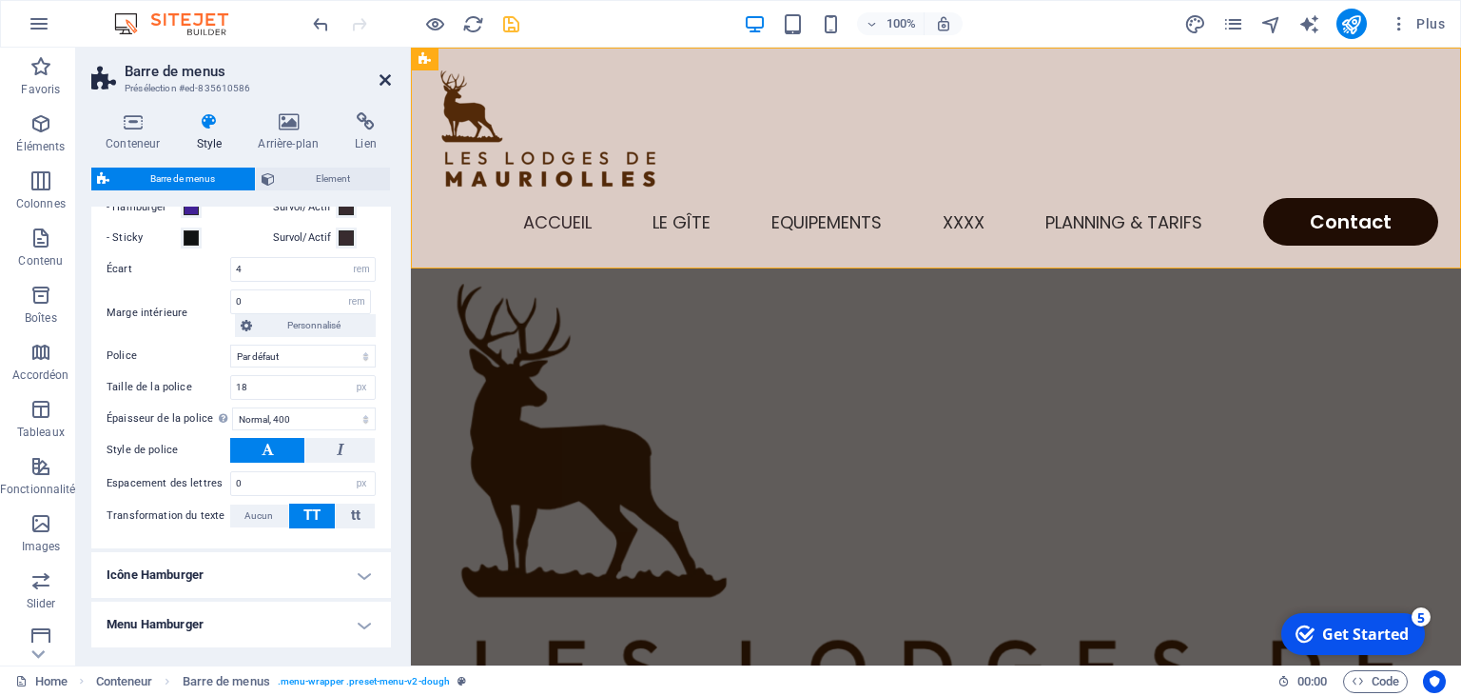
click at [383, 82] on icon at bounding box center [385, 79] width 11 height 15
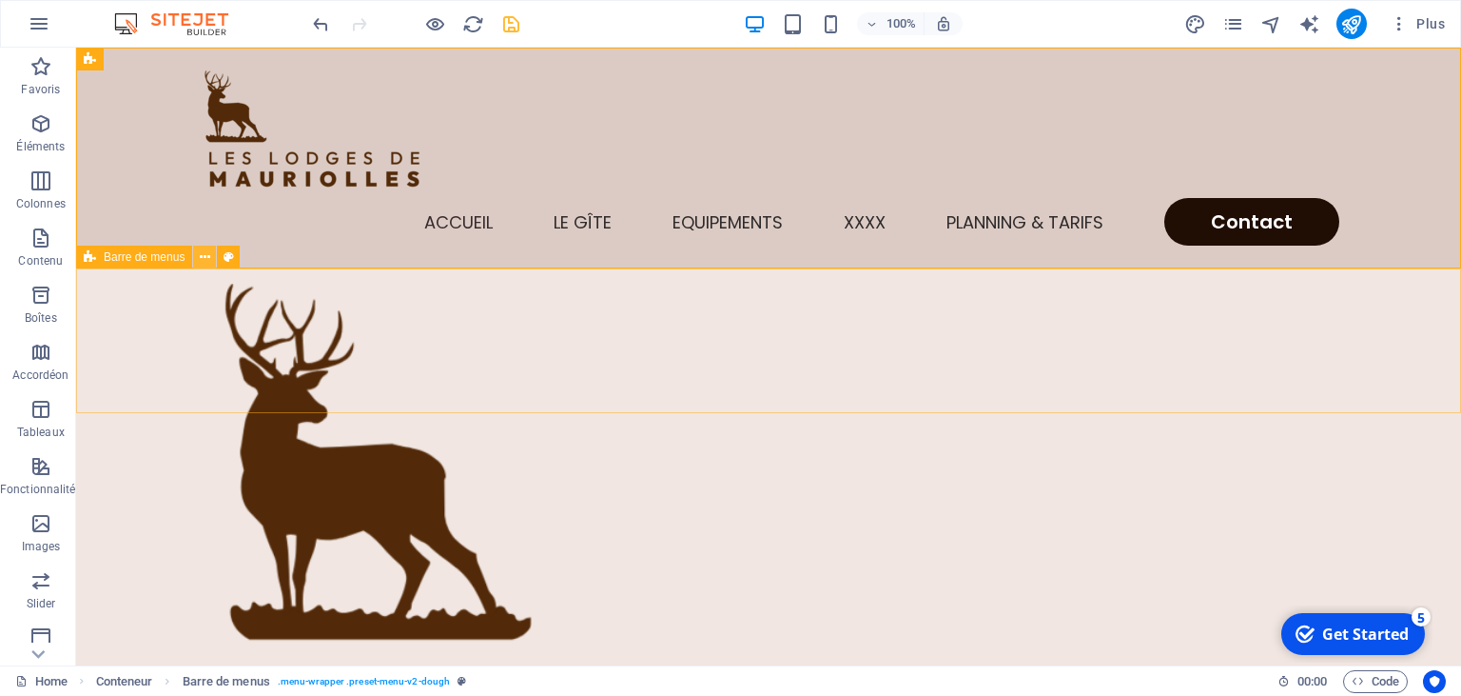
click at [202, 256] on icon at bounding box center [205, 257] width 10 height 20
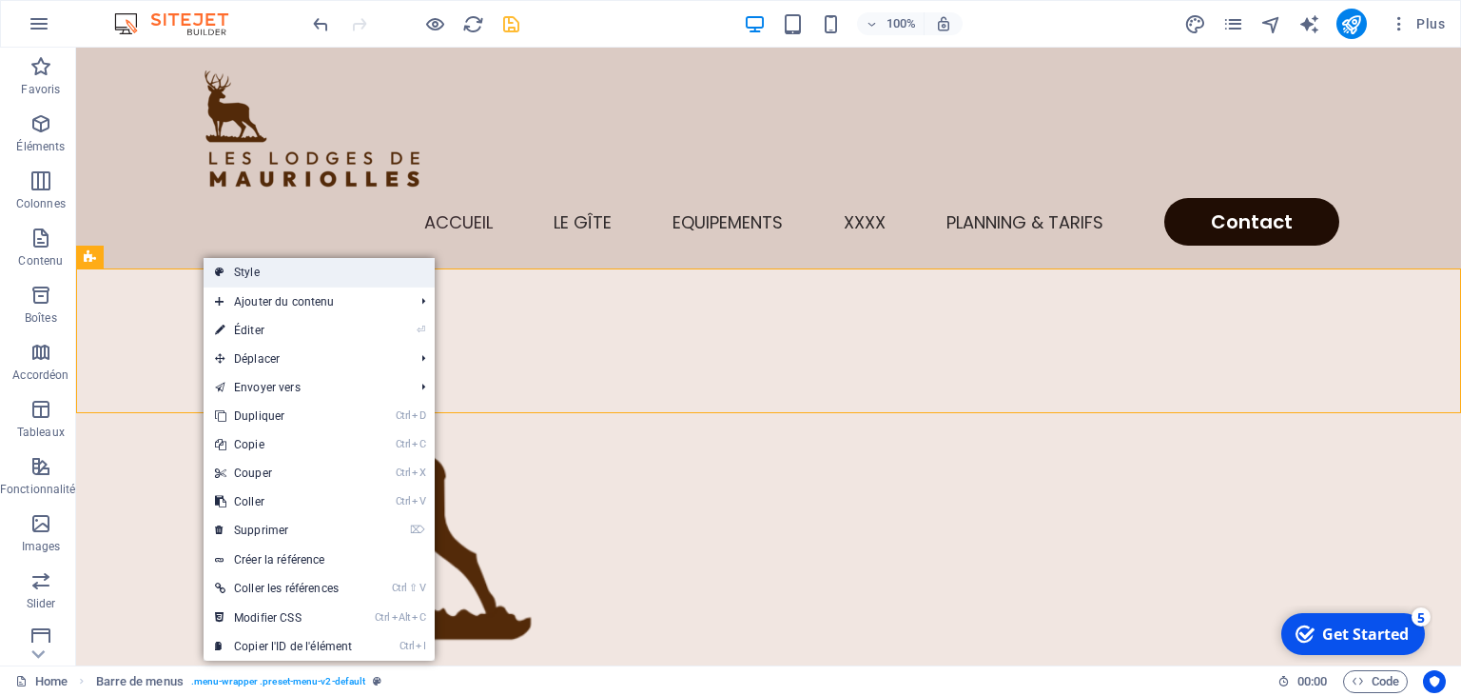
click at [245, 274] on link "Style" at bounding box center [319, 272] width 231 height 29
select select "rem"
select select "hover_border_bottom"
select select "px"
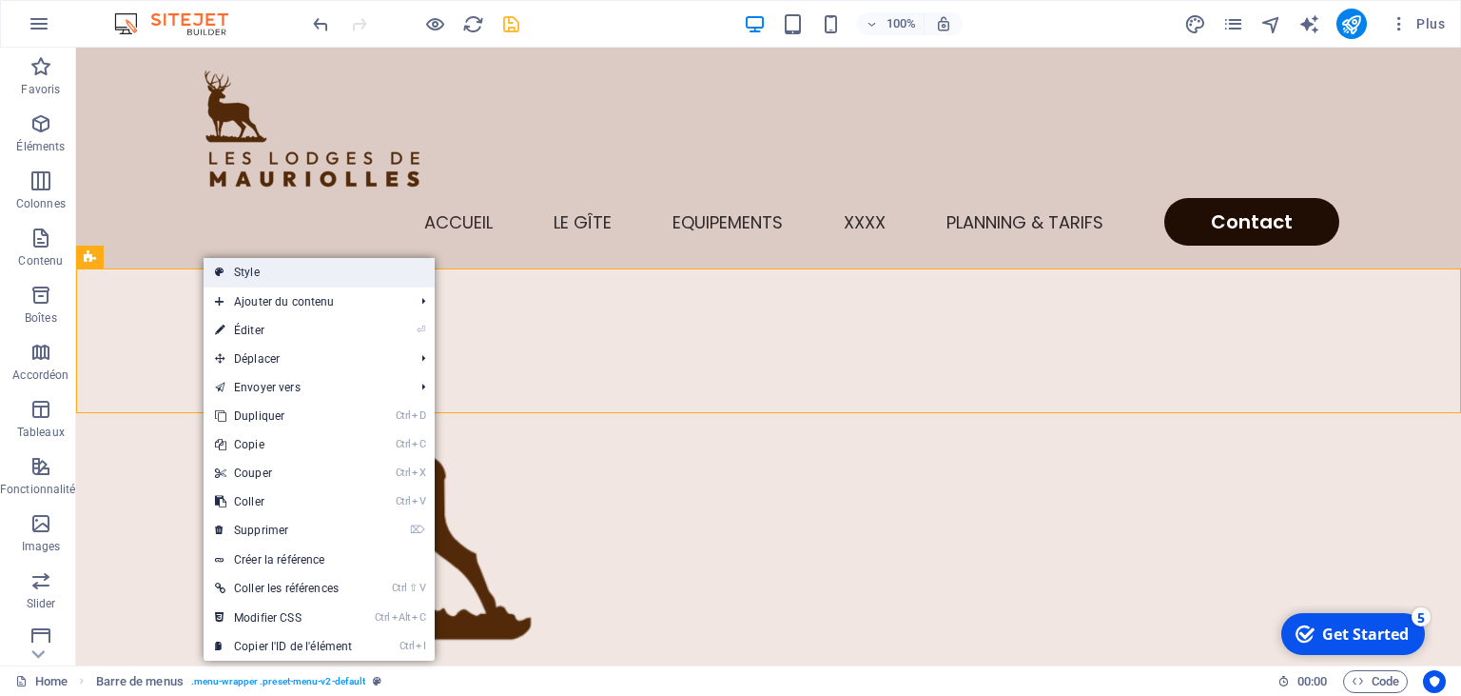
select select "rem"
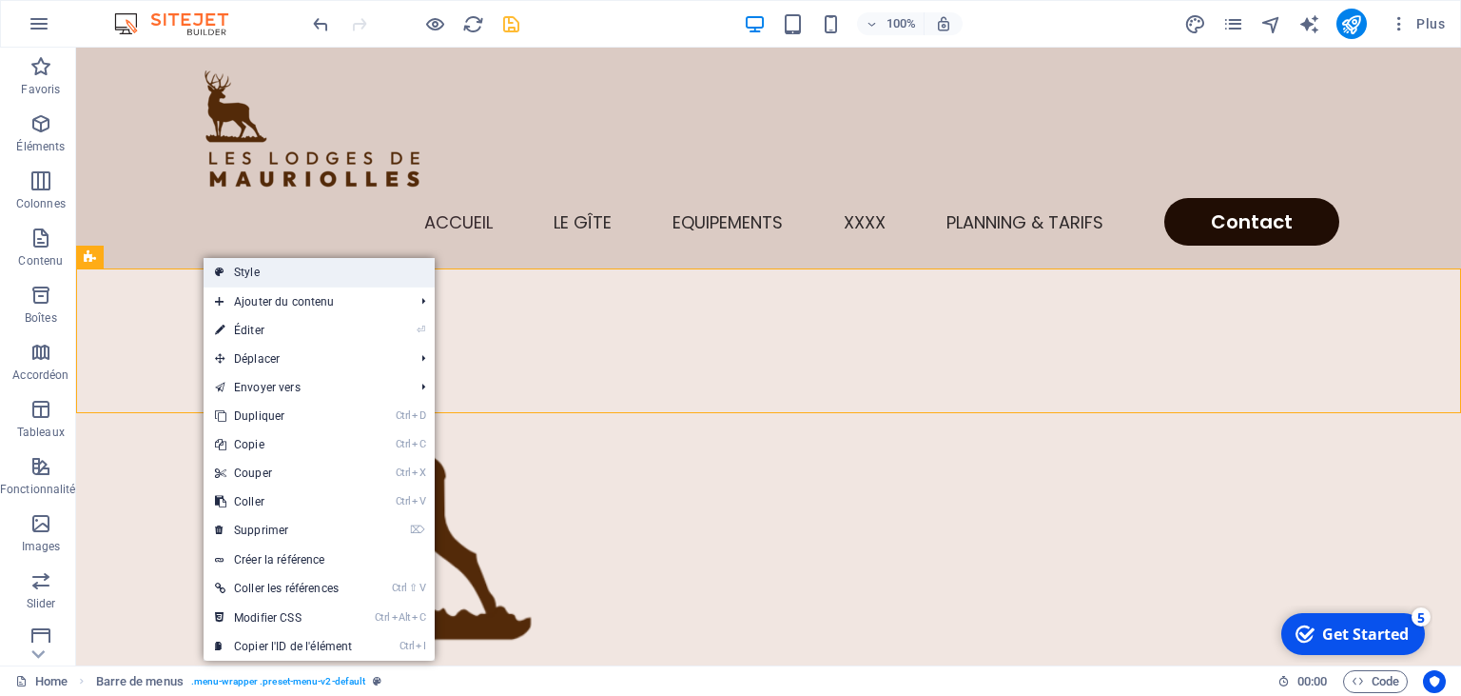
select select "rem"
select select "300"
select select "px"
select select "preset-menu-v2-default"
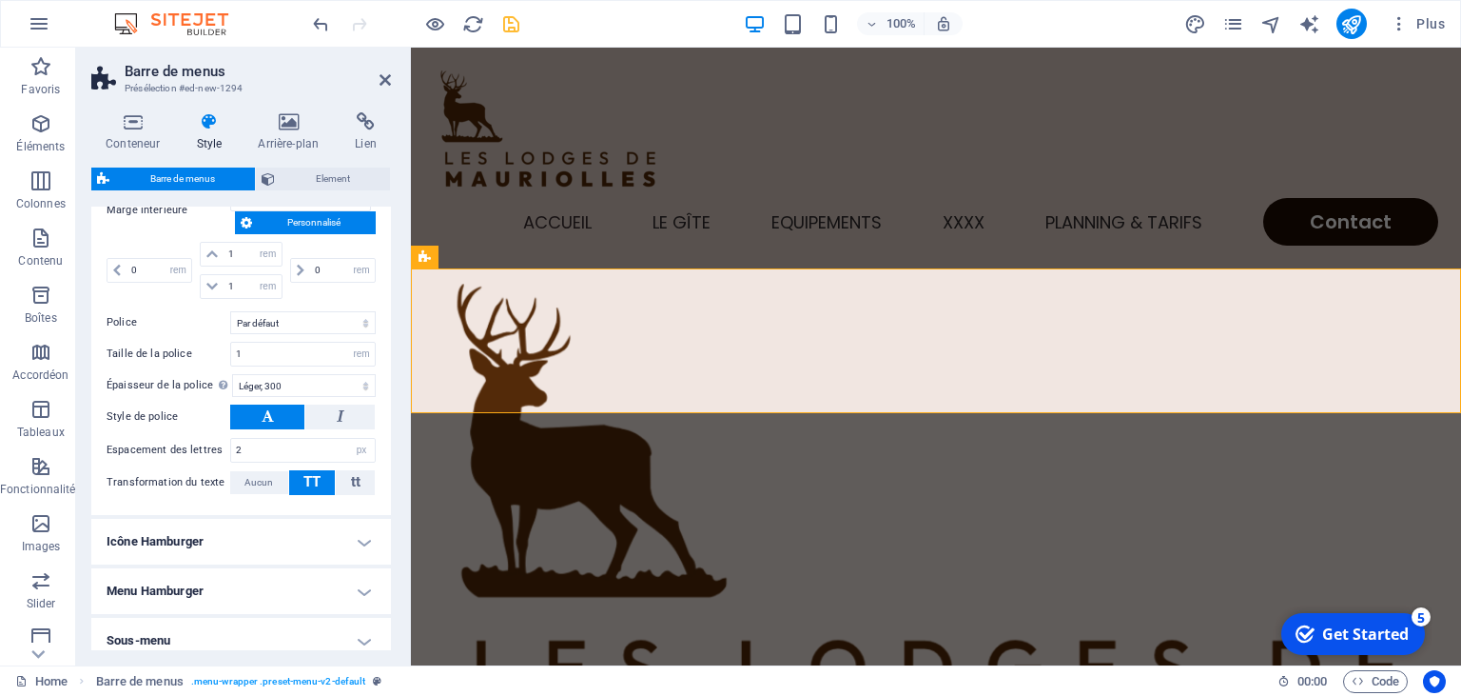
scroll to position [1203, 0]
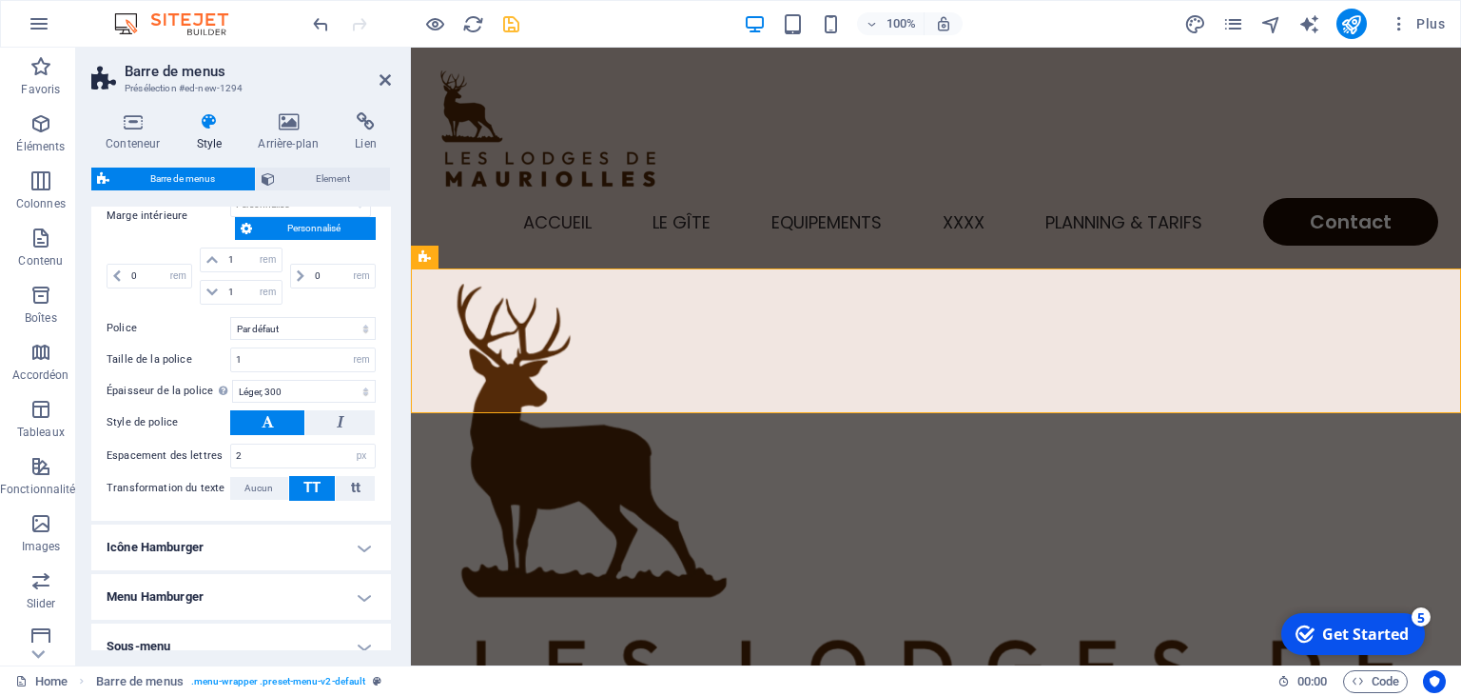
click at [381, 89] on header "Barre de menus Présélection #ed-new-1294" at bounding box center [241, 72] width 300 height 49
click at [382, 76] on icon at bounding box center [385, 79] width 11 height 15
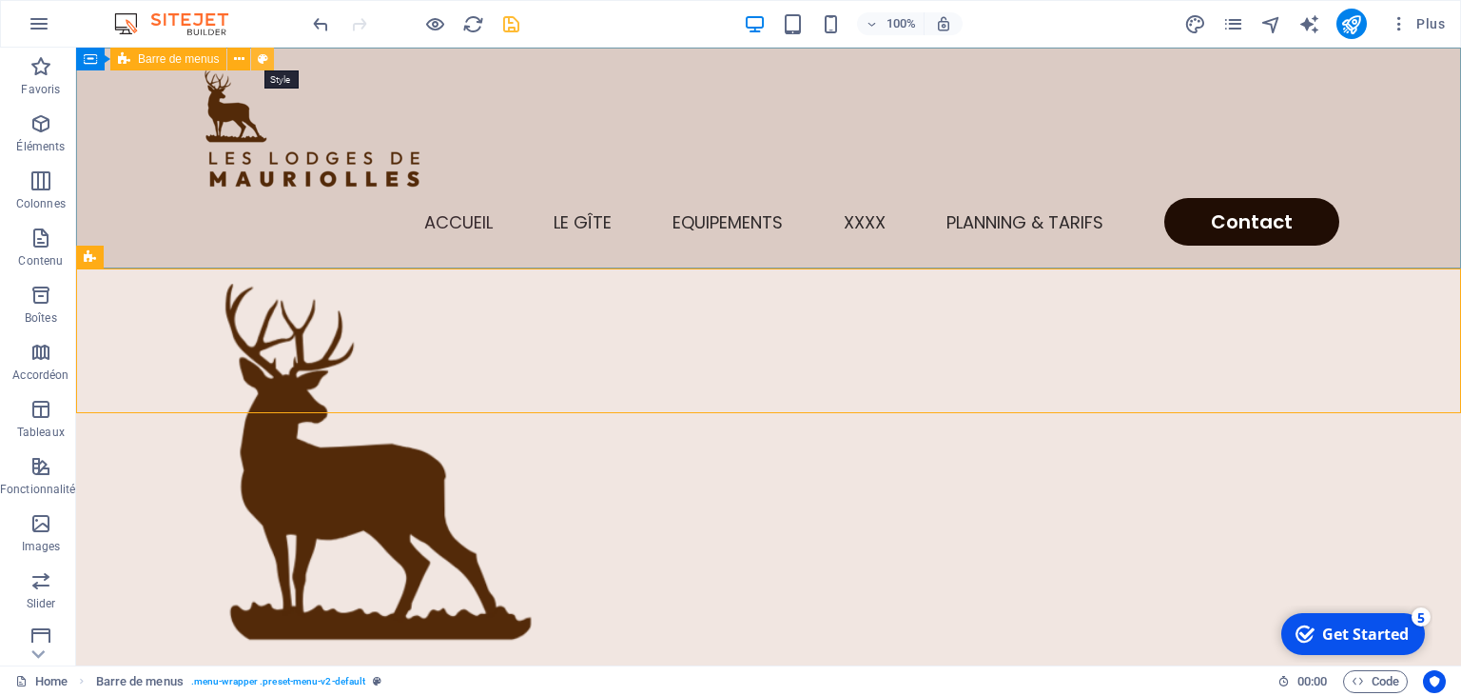
click at [264, 60] on icon at bounding box center [263, 59] width 10 height 20
select select "rem"
select select "sticky_menu"
select select "px"
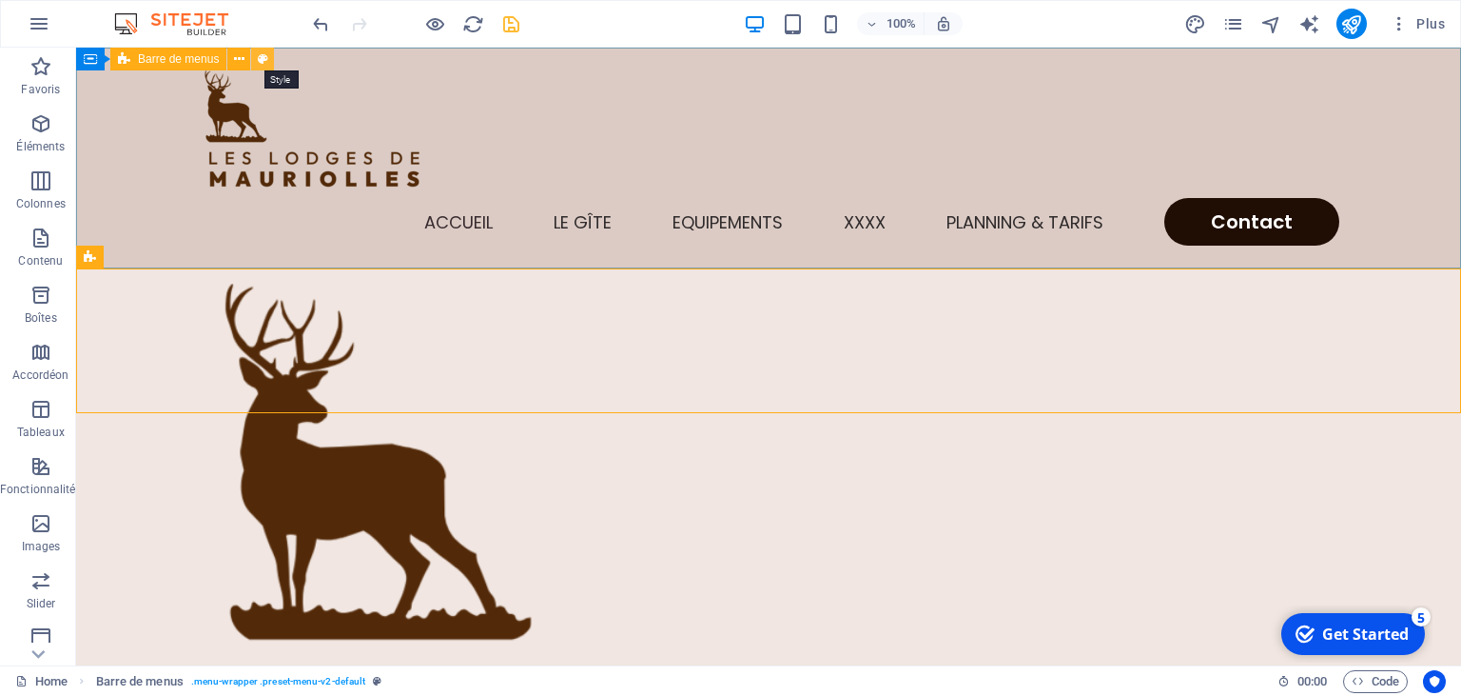
select select "px"
select select "hover_text_color"
select select "rem"
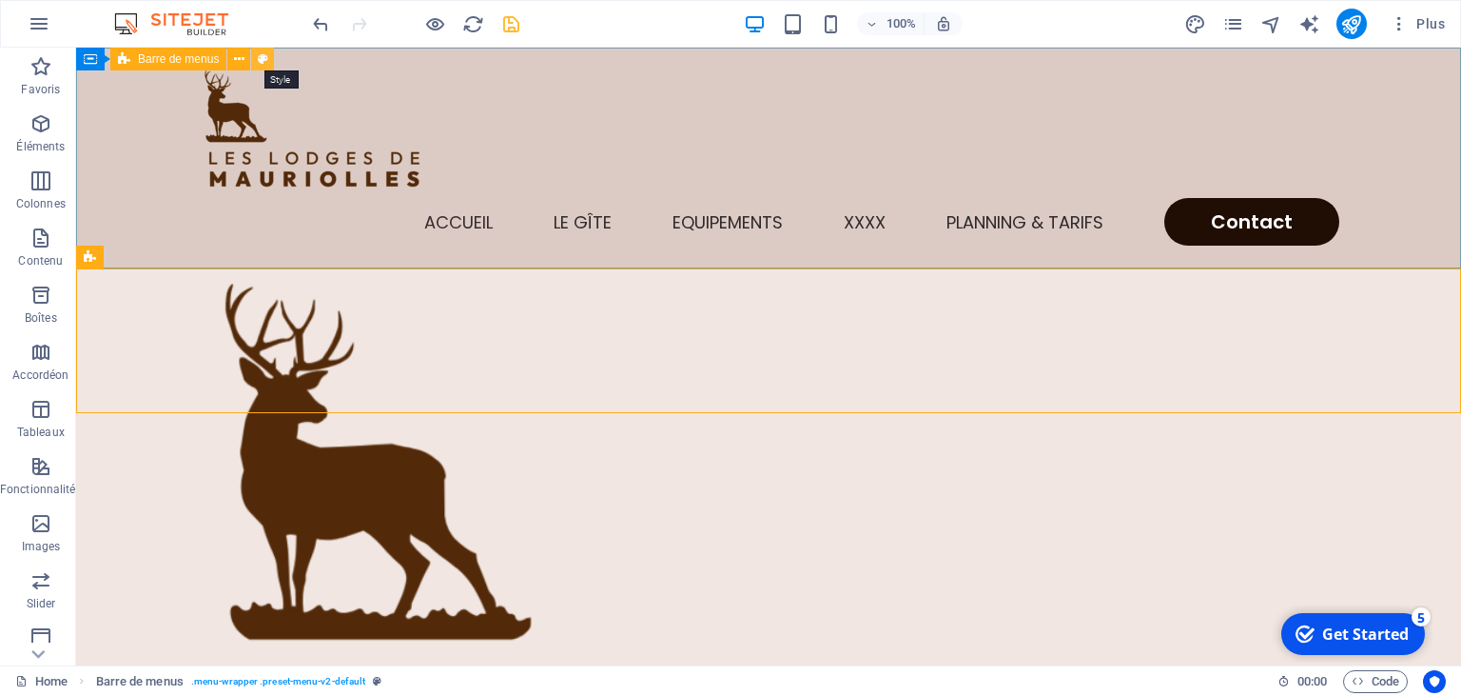
select select "px"
select select "400"
select select "px"
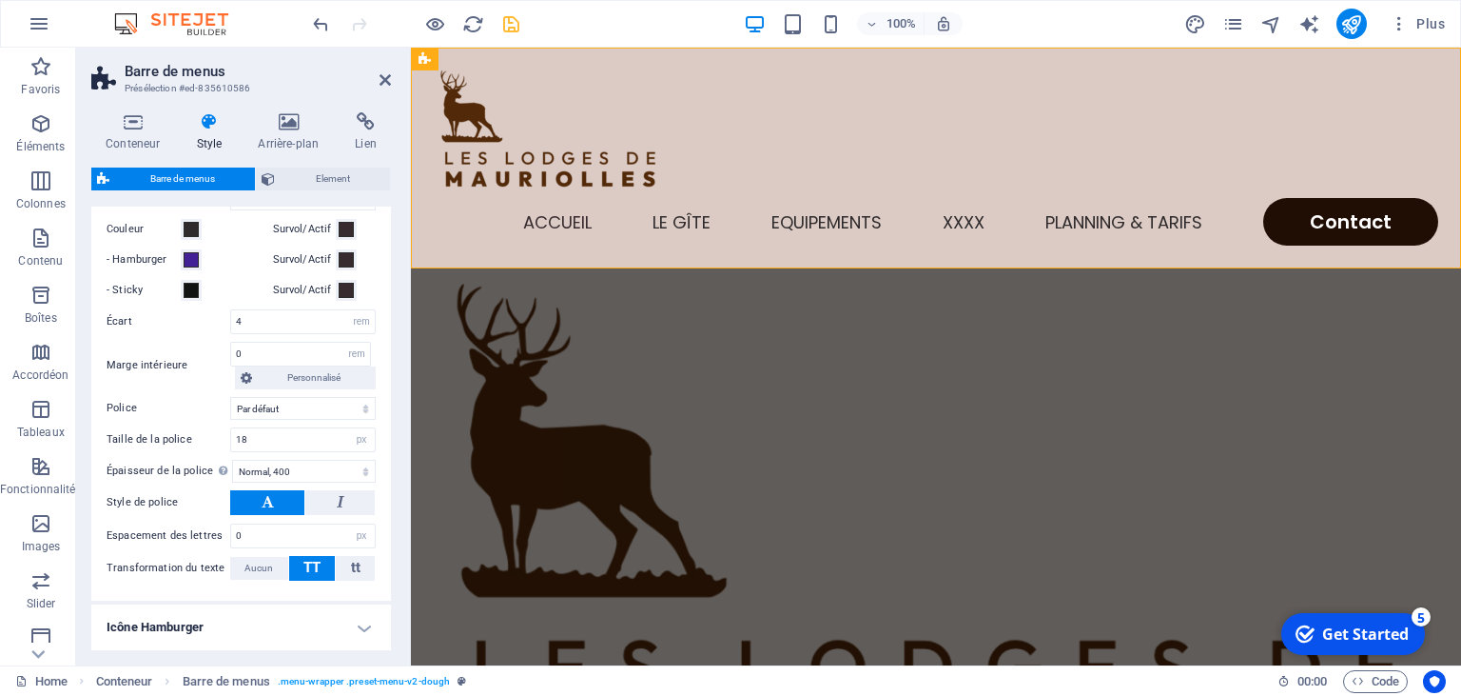
scroll to position [0, 0]
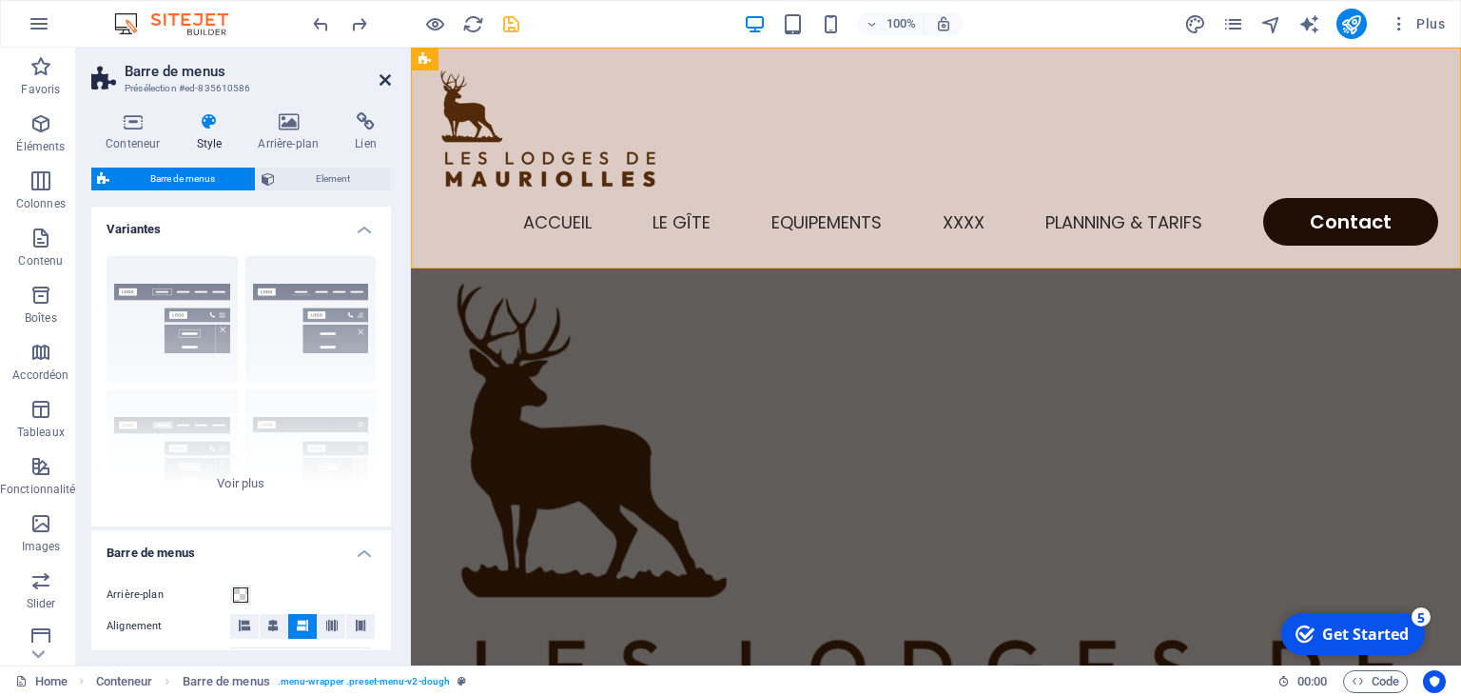
click at [385, 83] on icon at bounding box center [385, 79] width 11 height 15
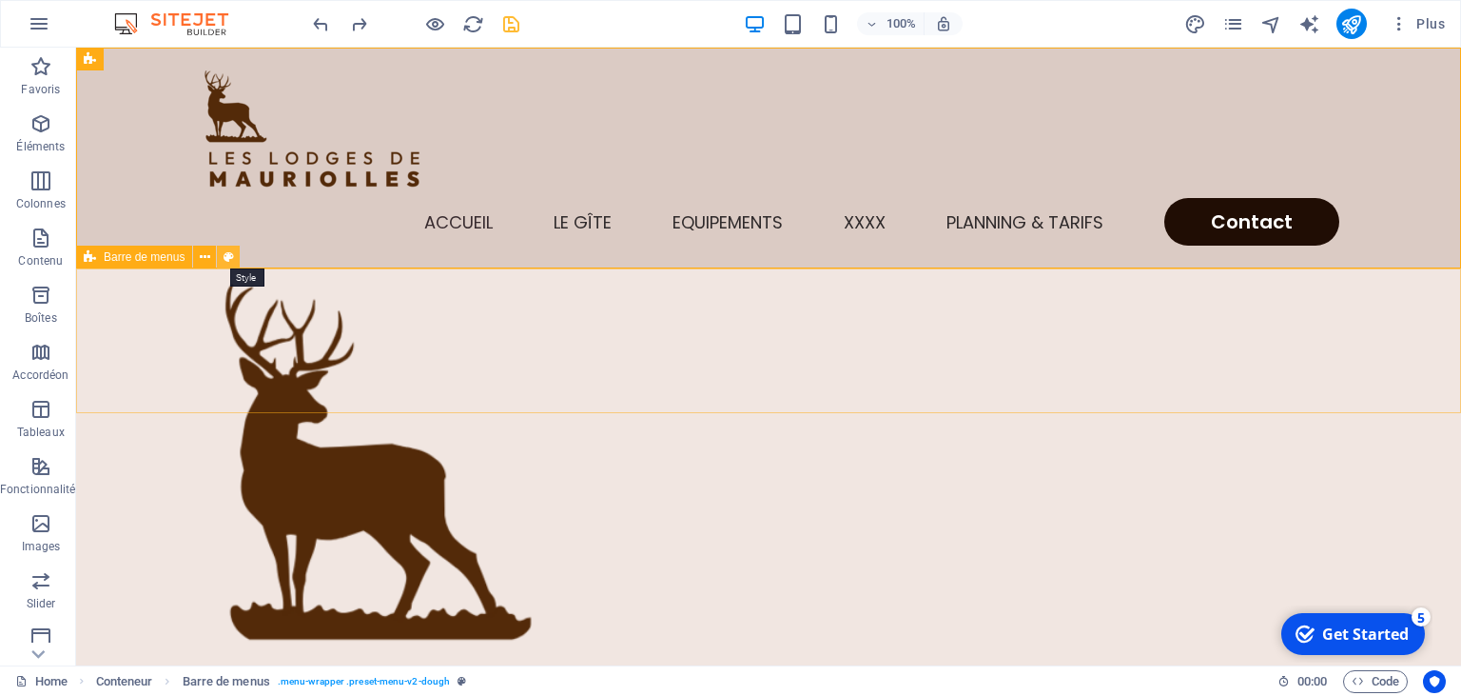
click at [234, 251] on button at bounding box center [228, 256] width 23 height 23
select select "rem"
select select "hover_border_bottom"
select select "px"
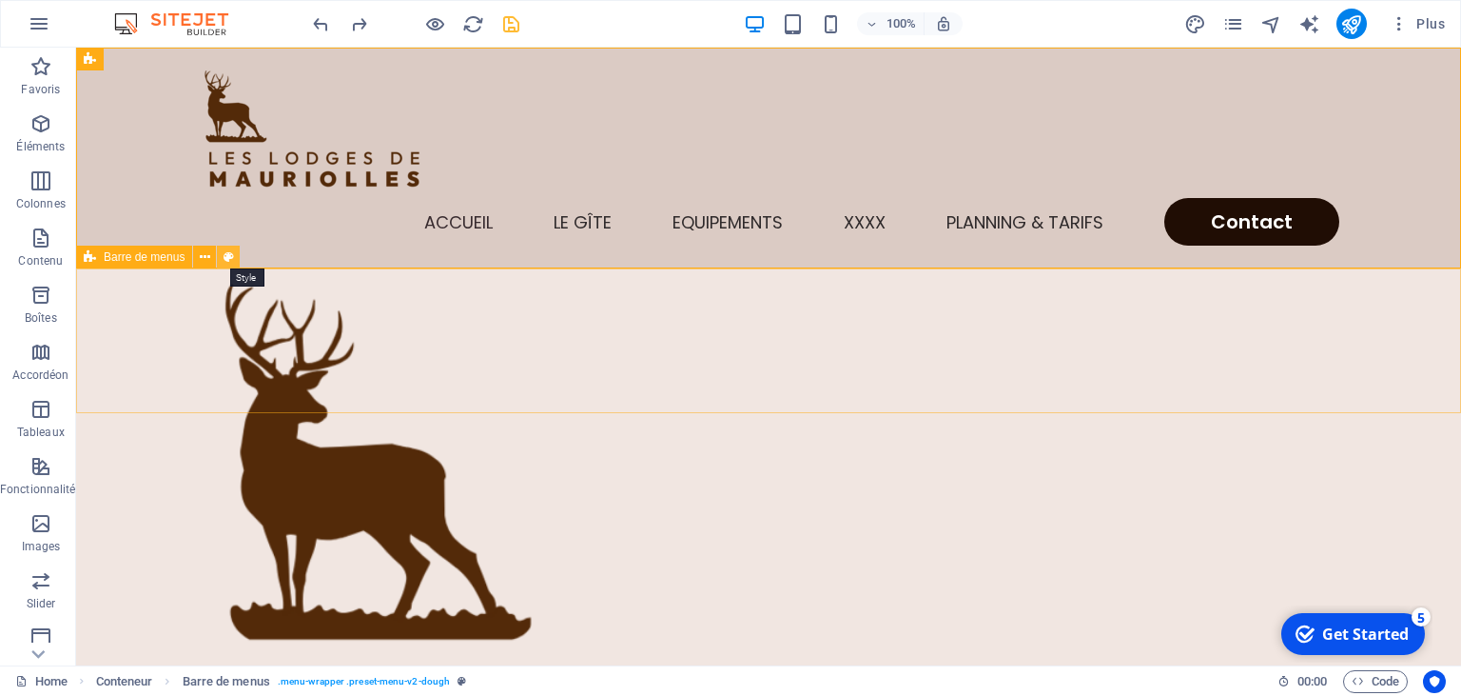
select select "rem"
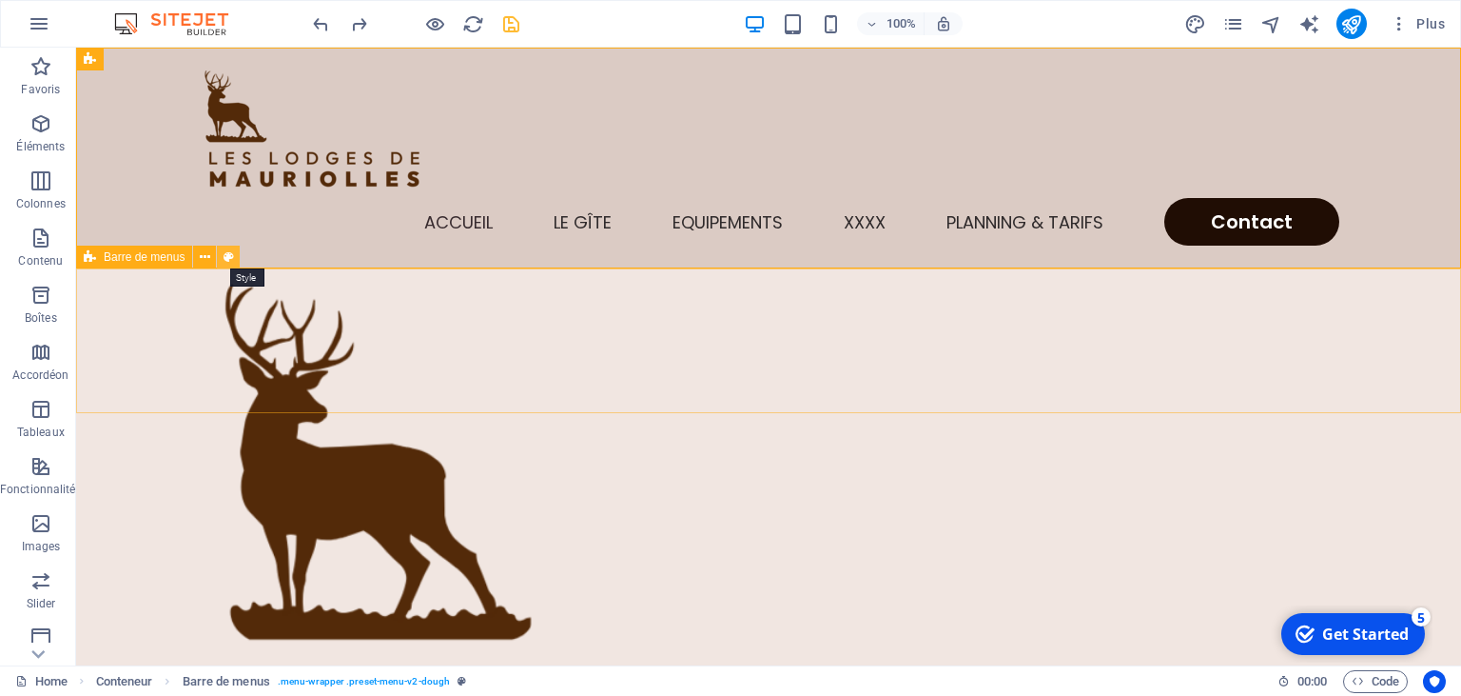
select select "rem"
select select "300"
select select "px"
select select "preset-menu-v2-default"
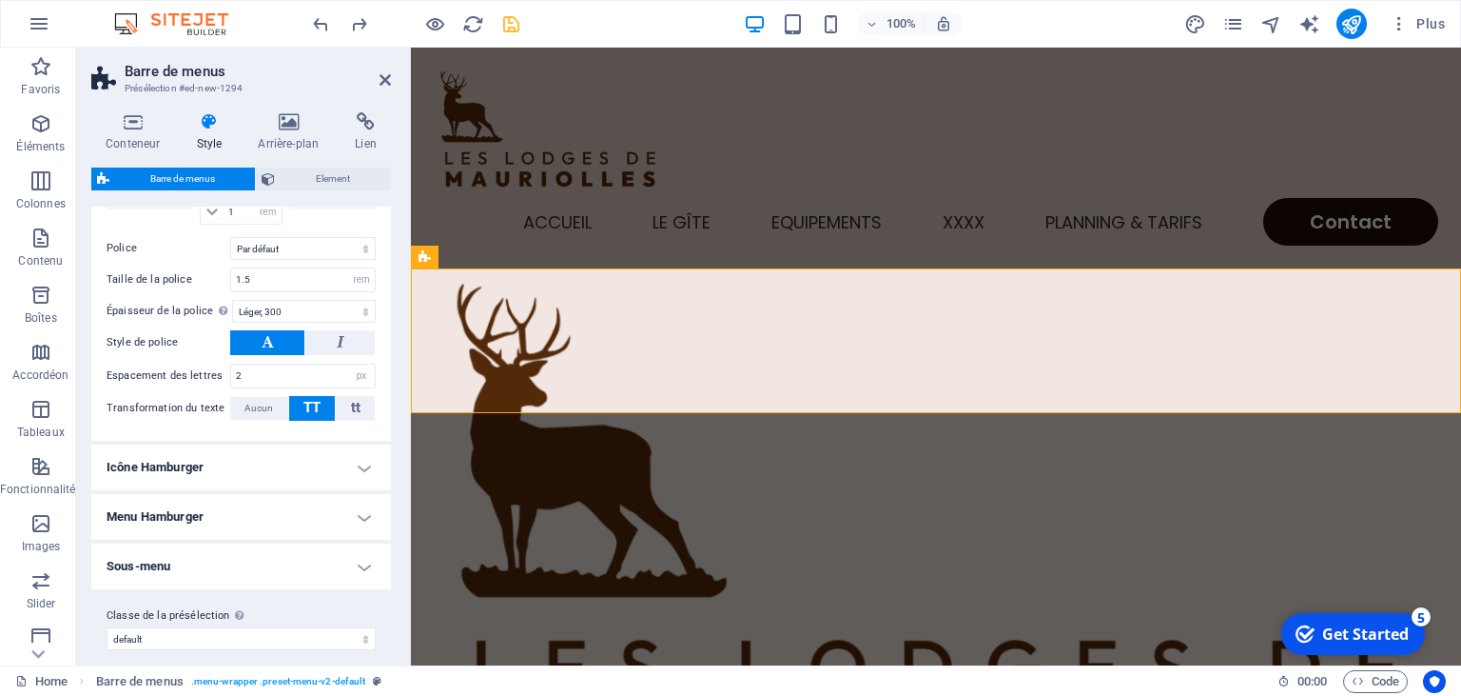
scroll to position [1292, 0]
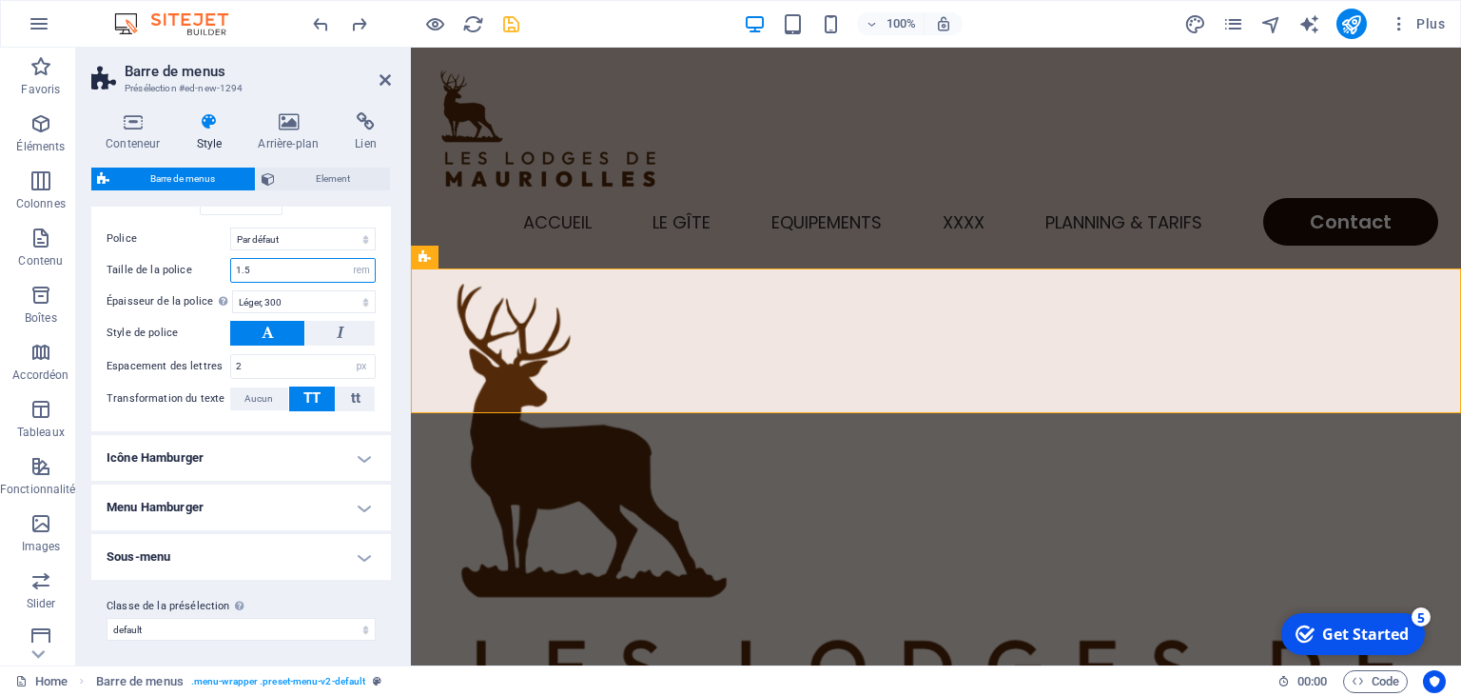
click at [280, 266] on input "1.5" at bounding box center [303, 270] width 144 height 23
drag, startPoint x: 280, startPoint y: 266, endPoint x: 186, endPoint y: 251, distance: 95.4
click at [231, 259] on input "1.5" at bounding box center [303, 270] width 144 height 23
click at [348, 259] on select "px rem % vh vw" at bounding box center [361, 270] width 27 height 23
select select "px"
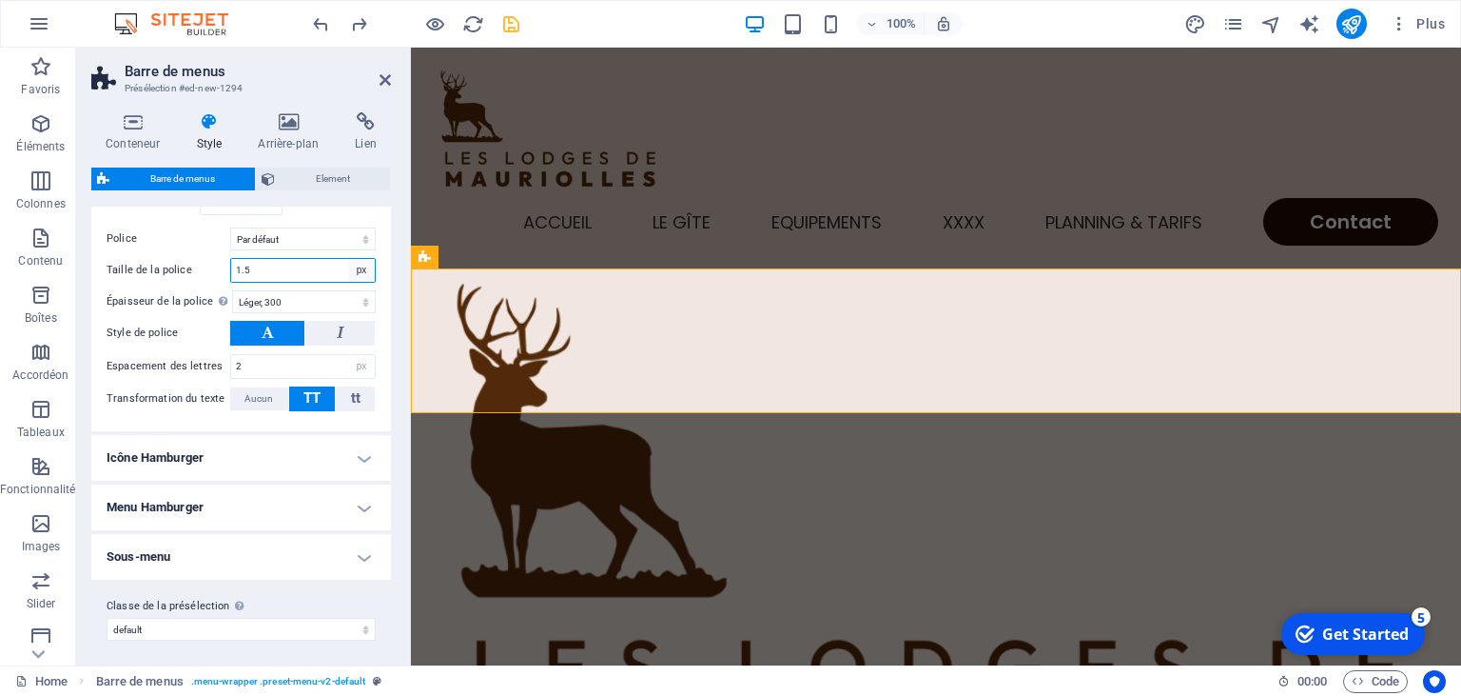
click option "px" at bounding box center [0, 0] width 0 height 0
drag, startPoint x: 256, startPoint y: 261, endPoint x: 172, endPoint y: 263, distance: 83.8
click at [231, 263] on input "24" at bounding box center [303, 270] width 144 height 23
type input "18"
click at [232, 290] on select "Mince, 100 Extra-léger, 200 Léger, 300 Normal, 400 Medium, 500 Demi-gras, 600 G…" at bounding box center [304, 301] width 144 height 23
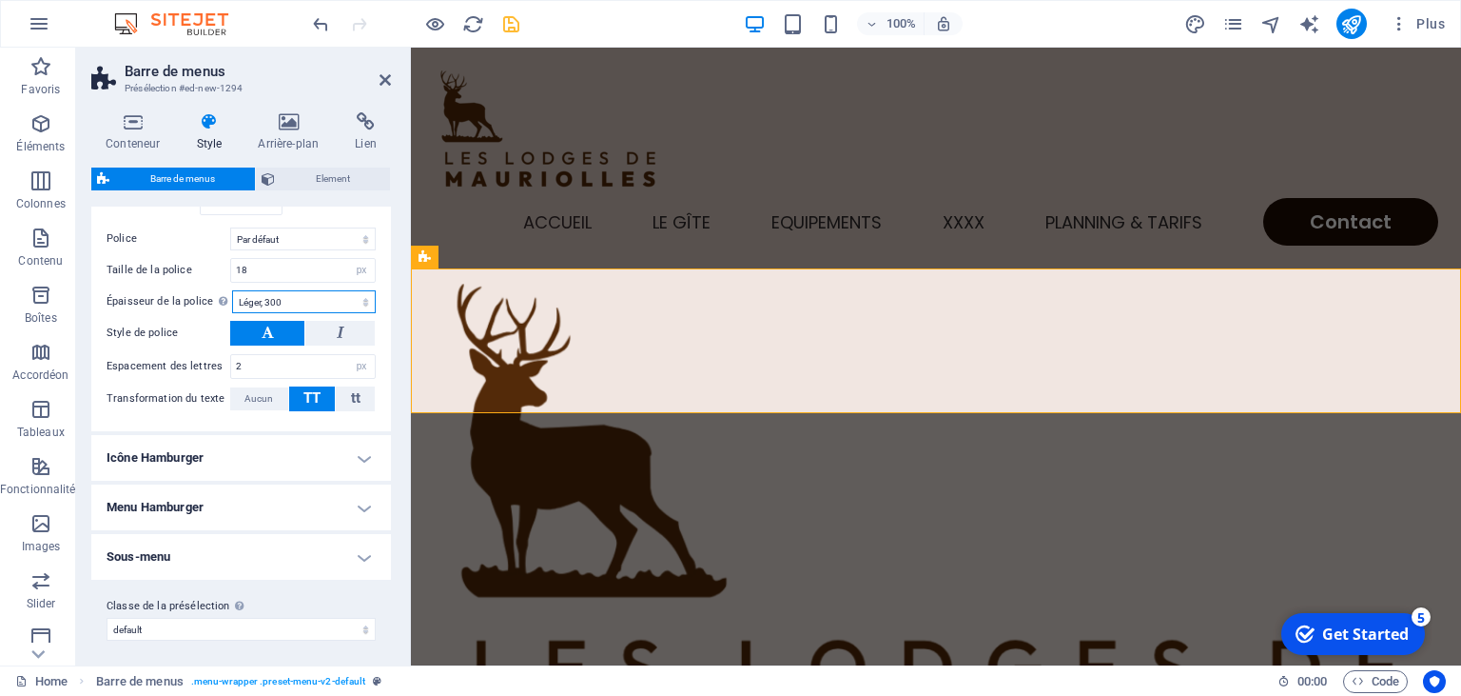
select select "400"
click option "Normal, 400" at bounding box center [0, 0] width 0 height 0
click at [383, 81] on icon at bounding box center [385, 79] width 11 height 15
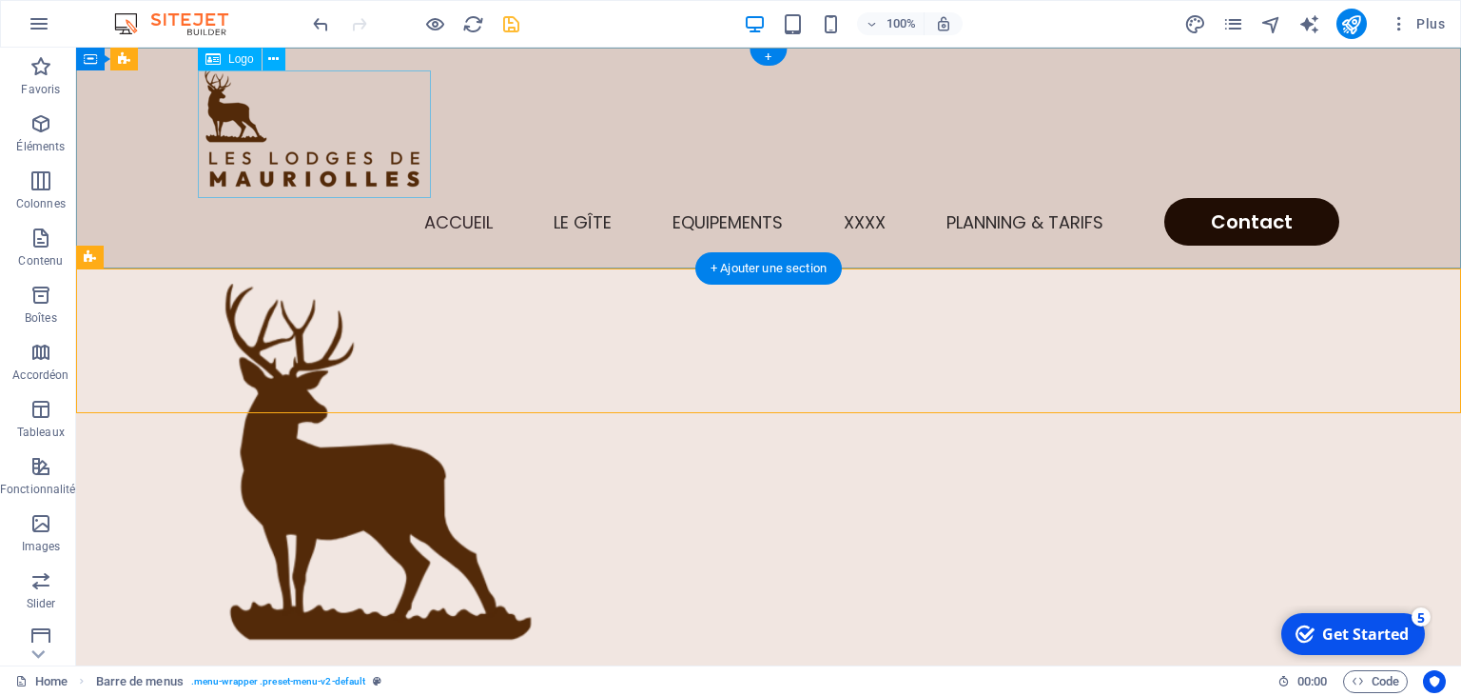
click at [402, 164] on div at bounding box center [769, 133] width 1142 height 127
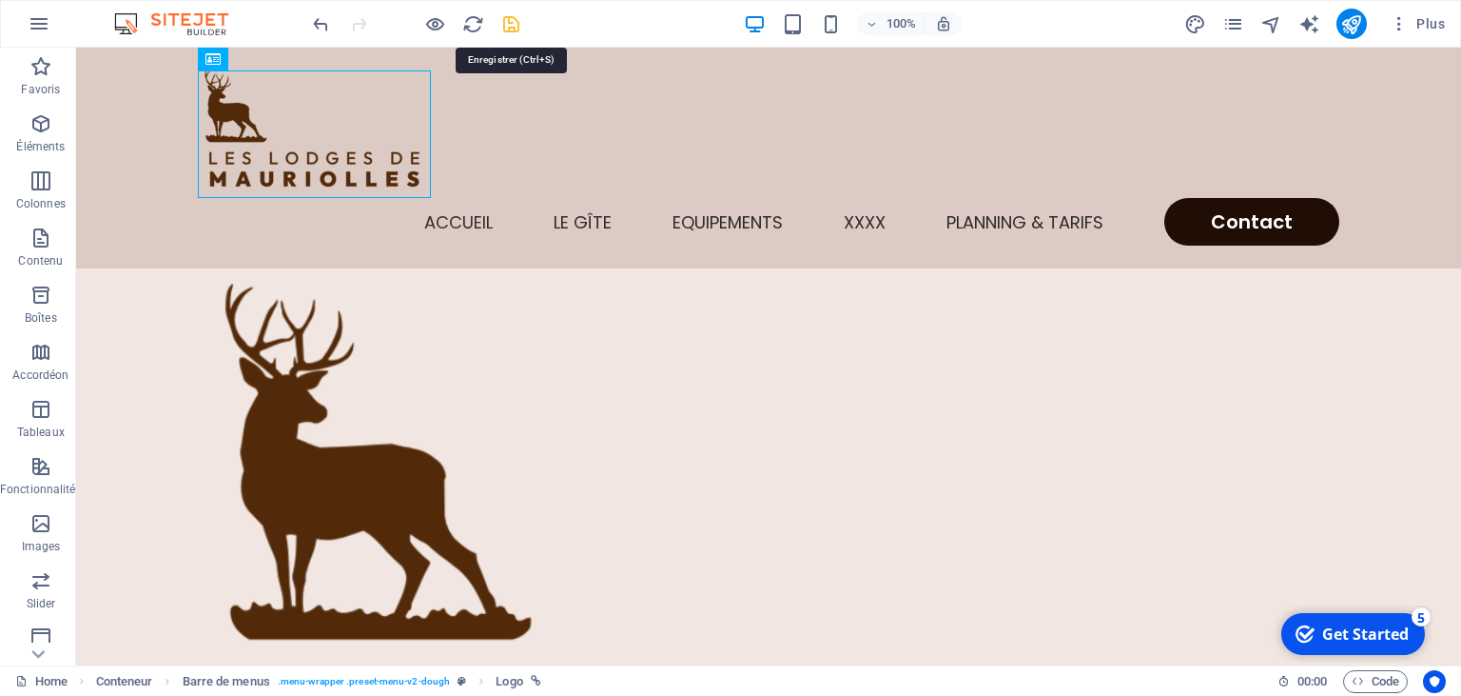
click at [513, 28] on icon "save" at bounding box center [511, 24] width 22 height 22
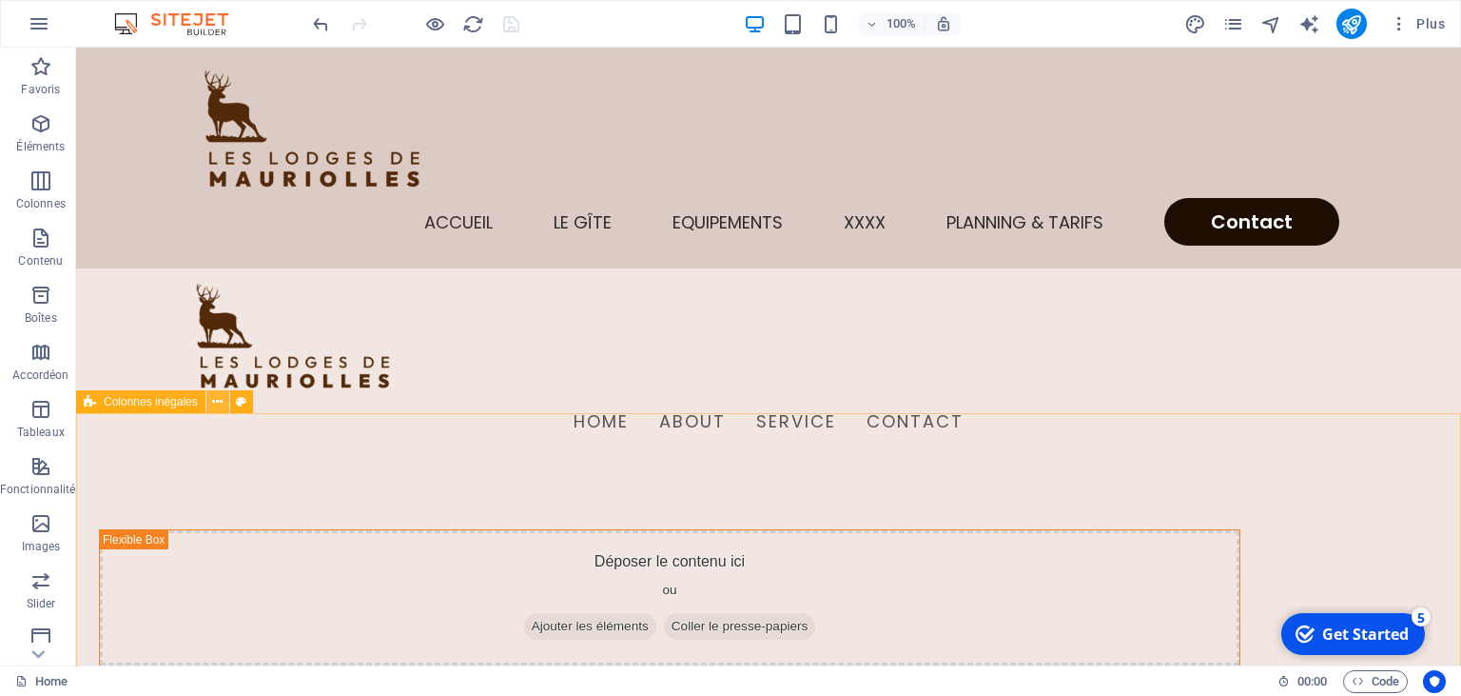
click at [219, 405] on icon at bounding box center [217, 402] width 10 height 20
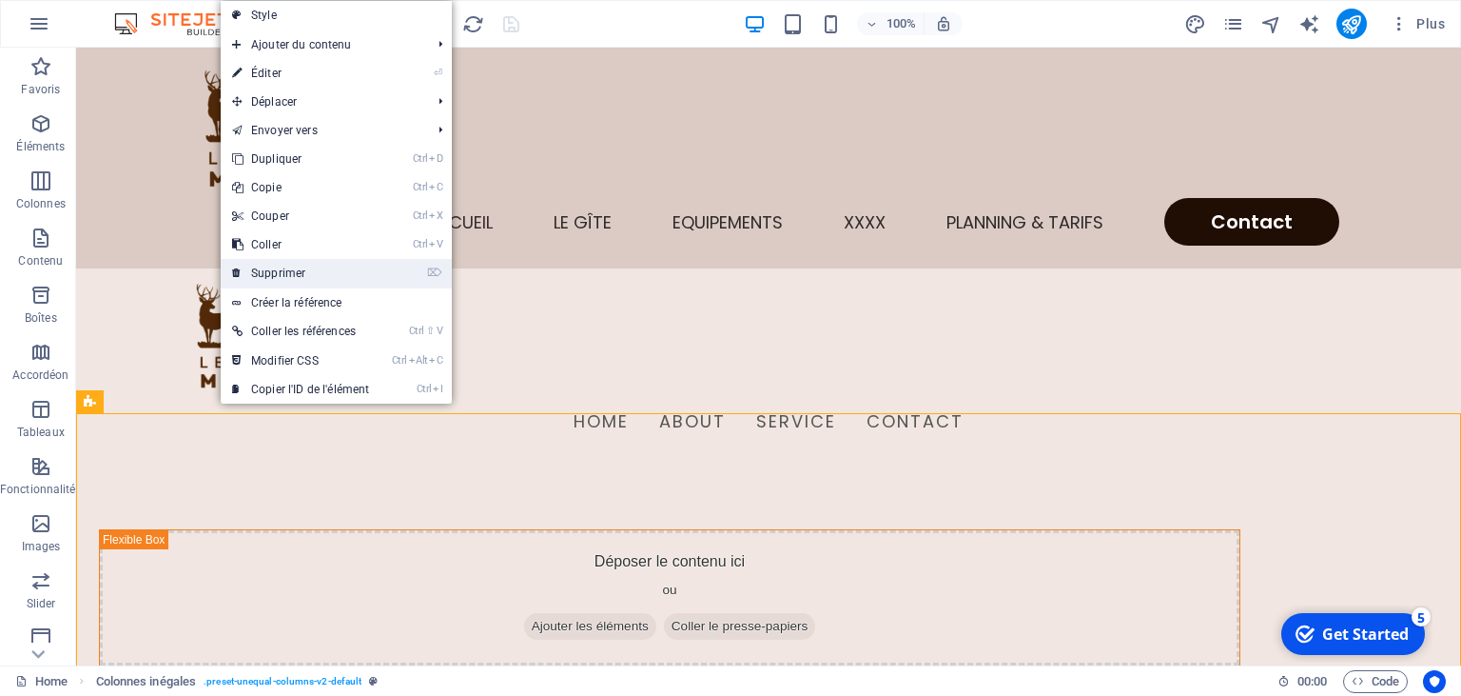
click at [293, 276] on link "⌦ Supprimer" at bounding box center [301, 273] width 160 height 29
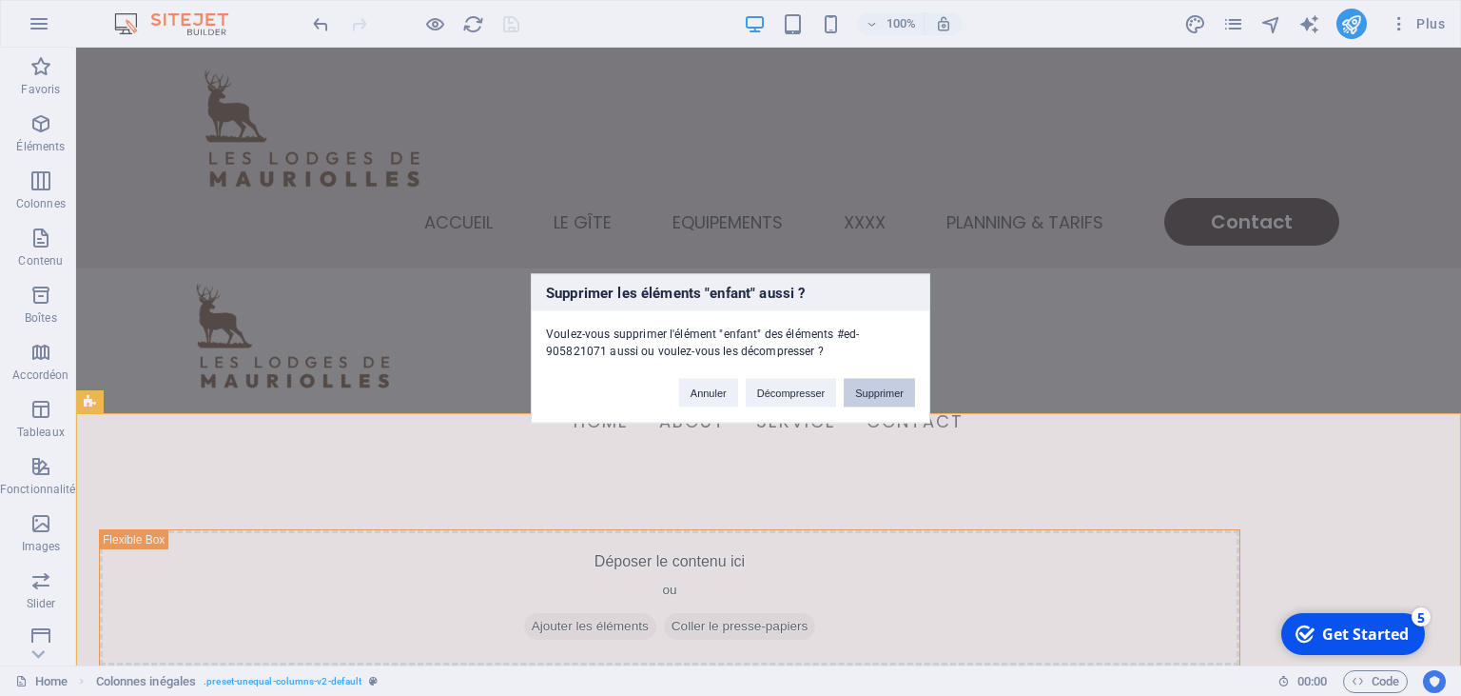
click at [877, 398] on button "Supprimer" at bounding box center [879, 392] width 71 height 29
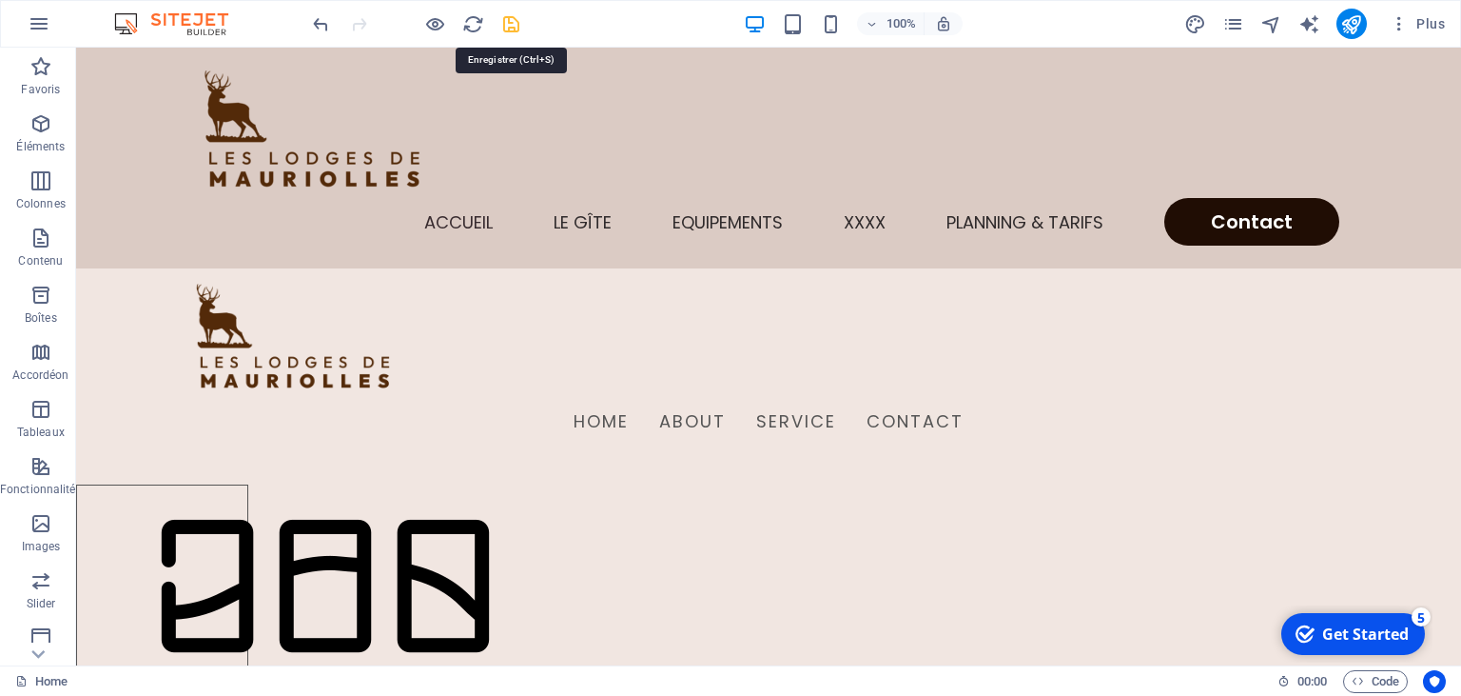
click at [508, 17] on icon "save" at bounding box center [511, 24] width 22 height 22
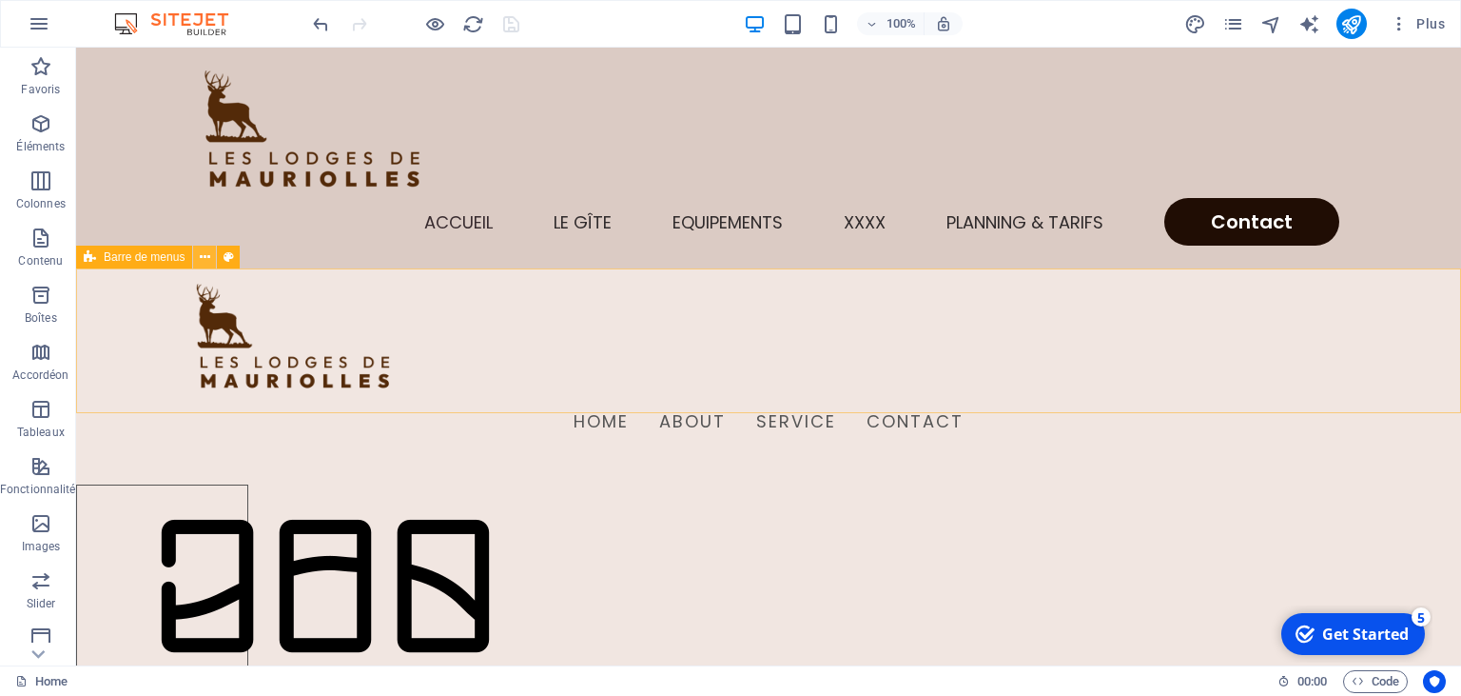
click at [206, 261] on icon at bounding box center [205, 257] width 10 height 20
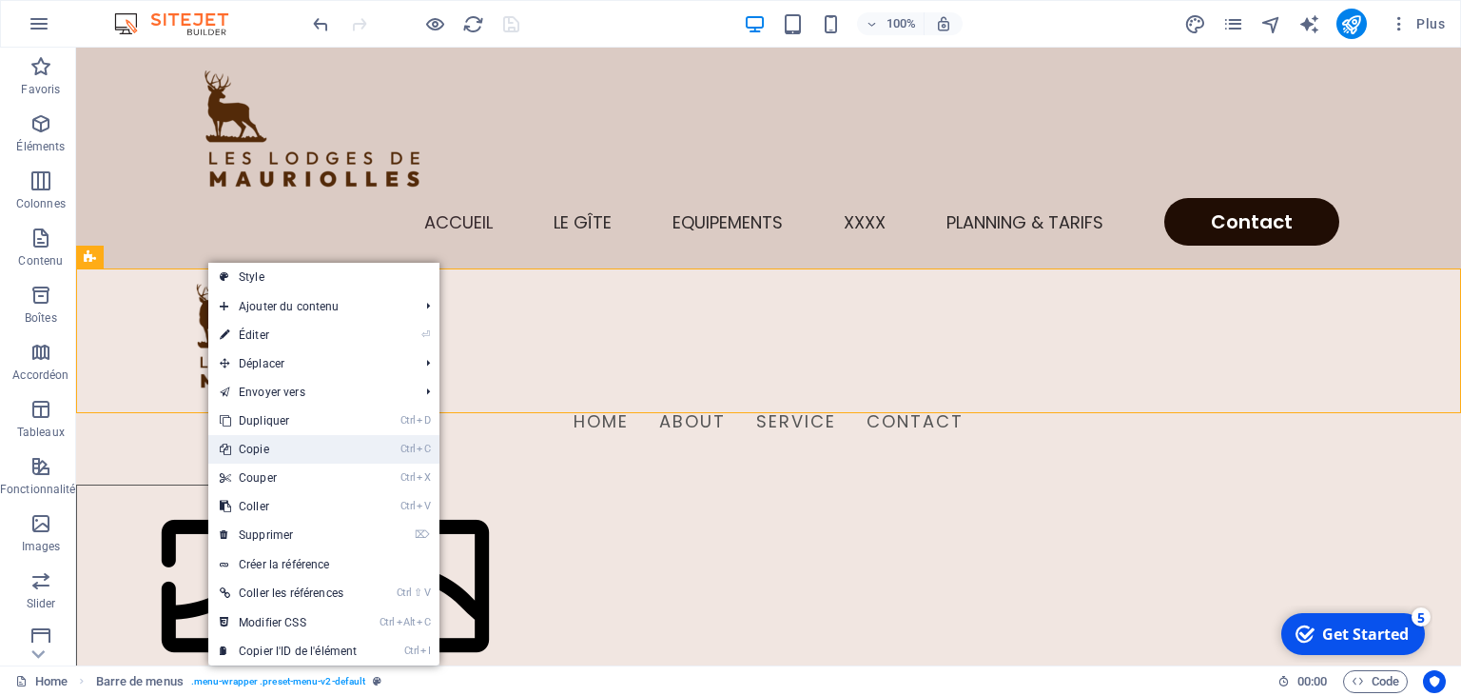
click at [257, 451] on link "Ctrl C Copie" at bounding box center [288, 449] width 160 height 29
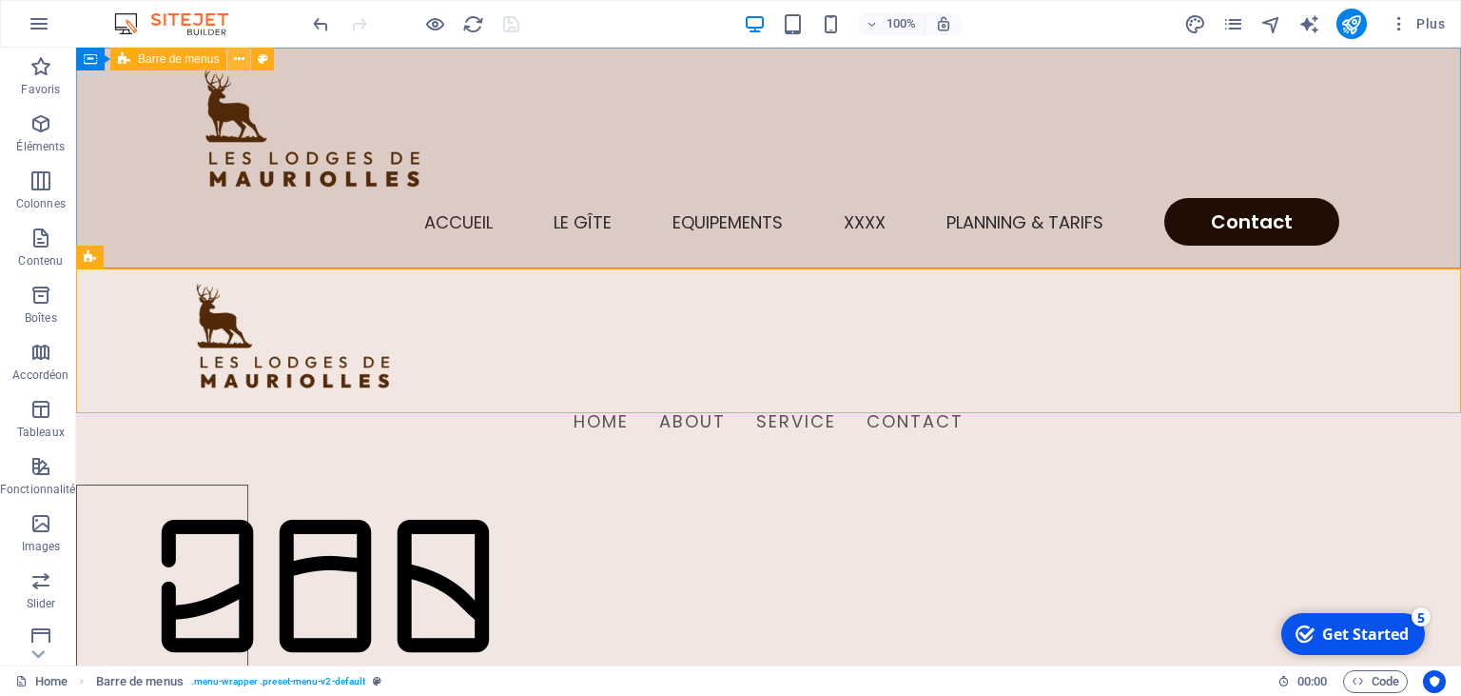
click at [239, 57] on icon at bounding box center [239, 59] width 10 height 20
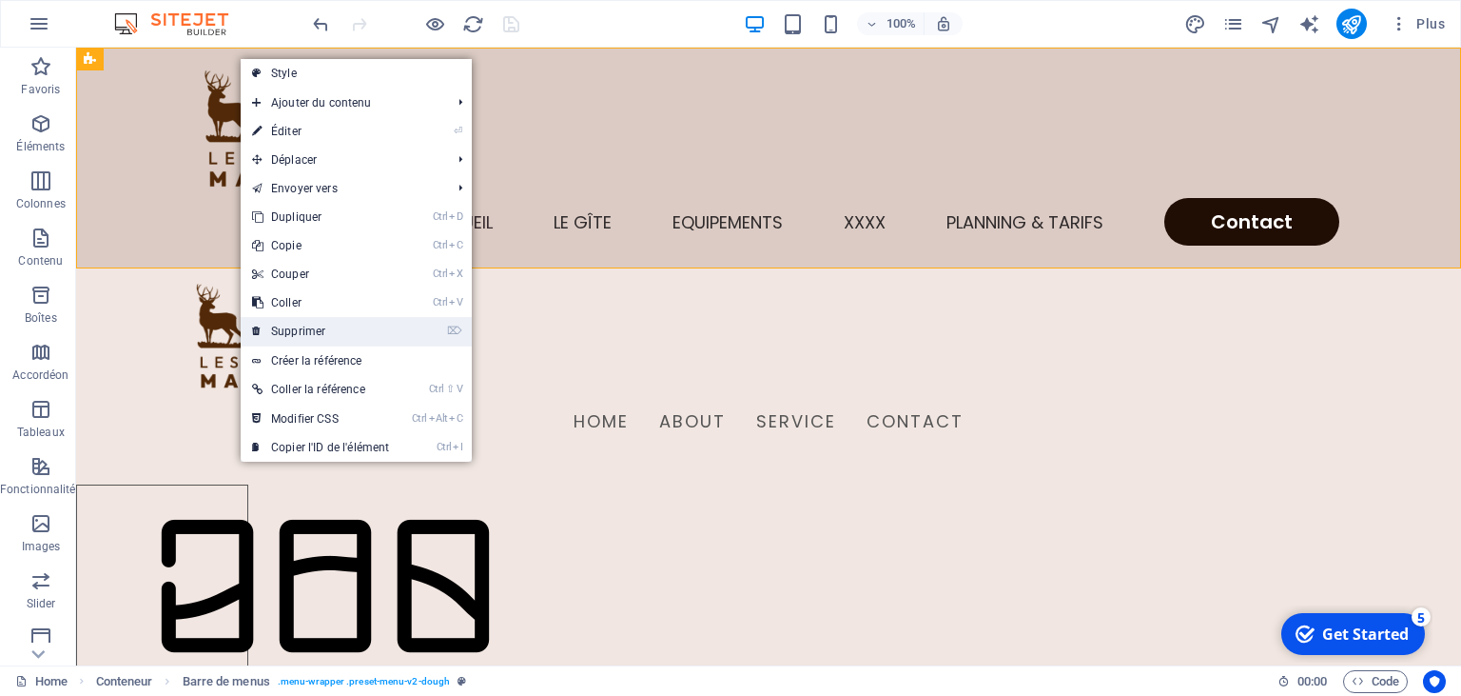
click at [309, 322] on link "⌦ Supprimer" at bounding box center [321, 331] width 160 height 29
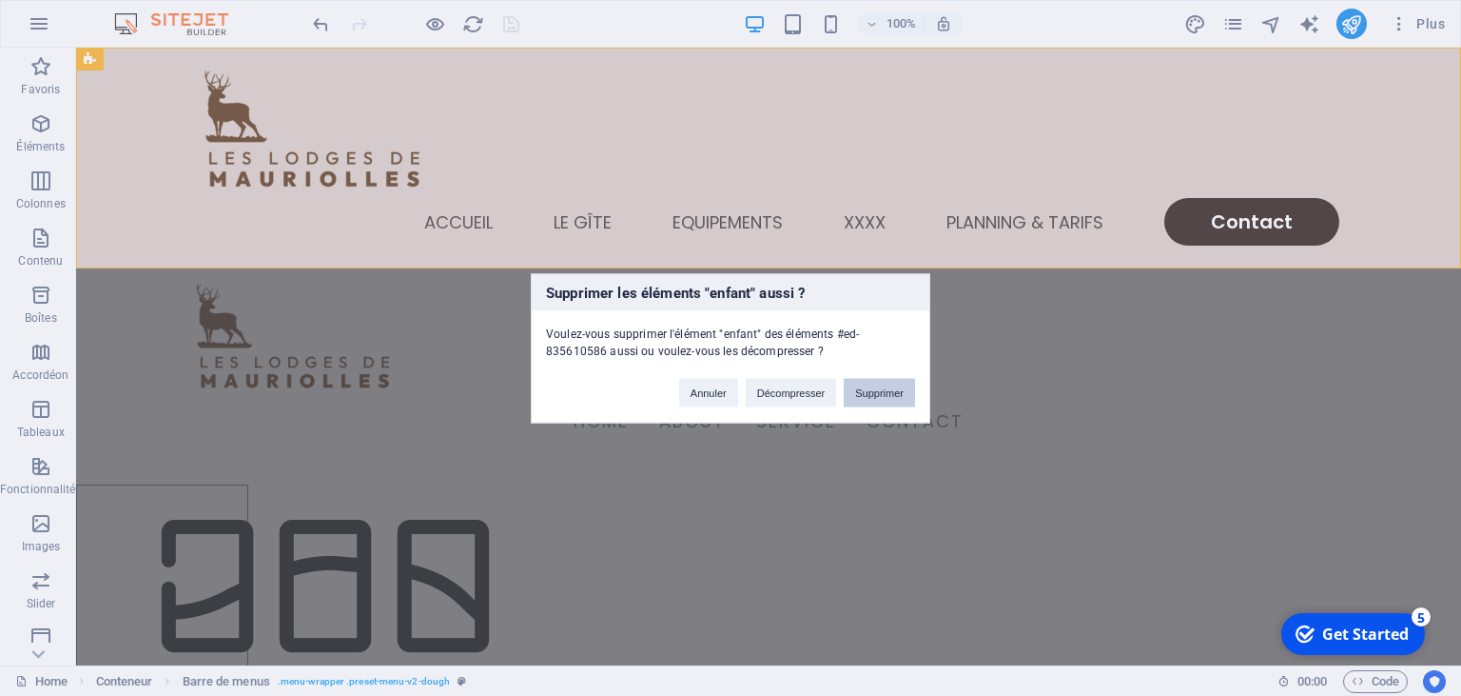
click at [882, 396] on button "Supprimer" at bounding box center [879, 392] width 71 height 29
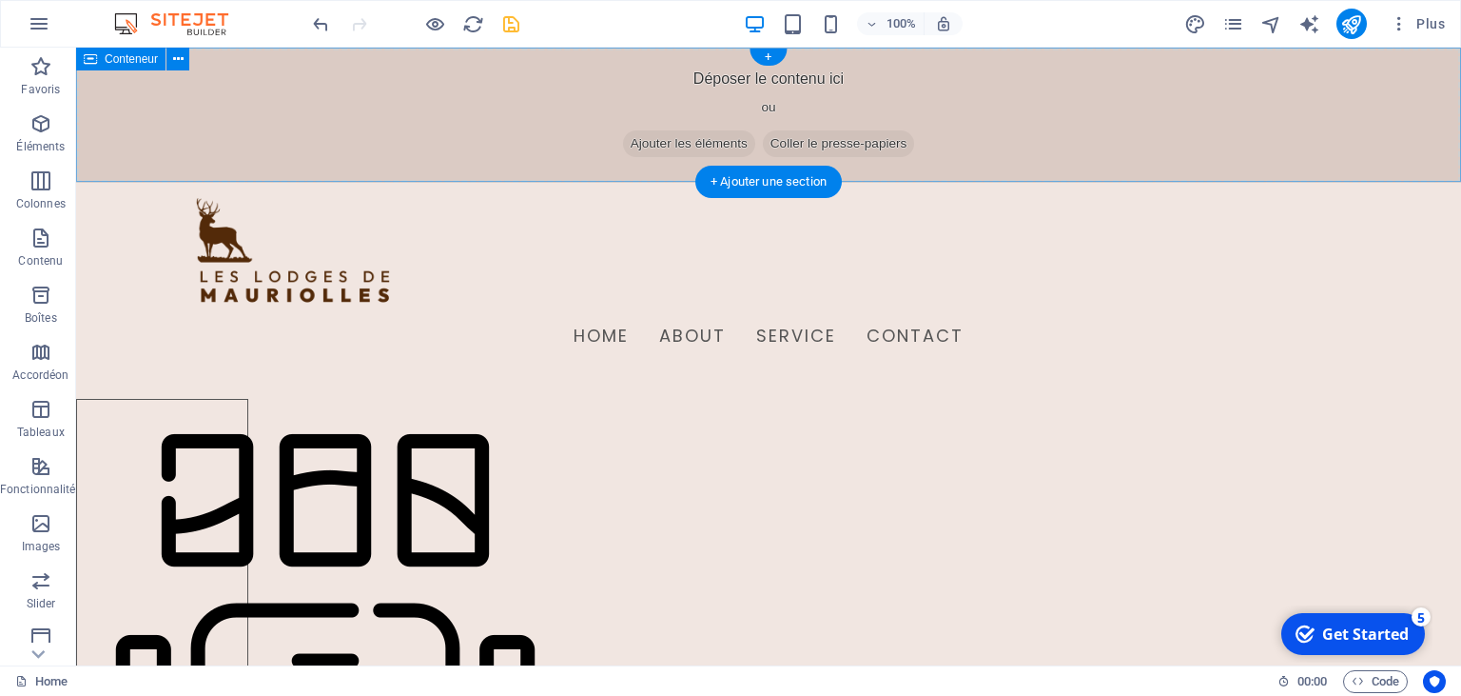
click at [840, 145] on span "Coller le presse-papiers" at bounding box center [839, 143] width 152 height 27
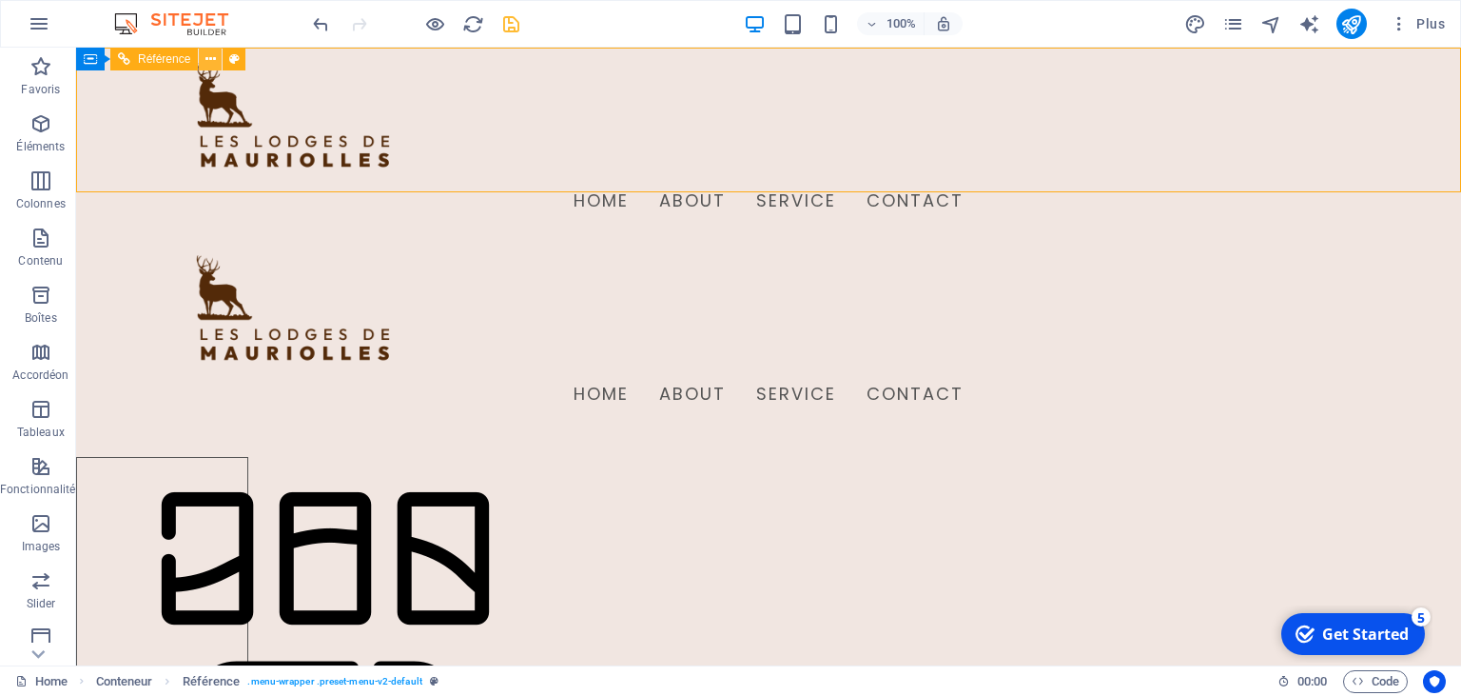
click at [206, 54] on icon at bounding box center [211, 59] width 10 height 20
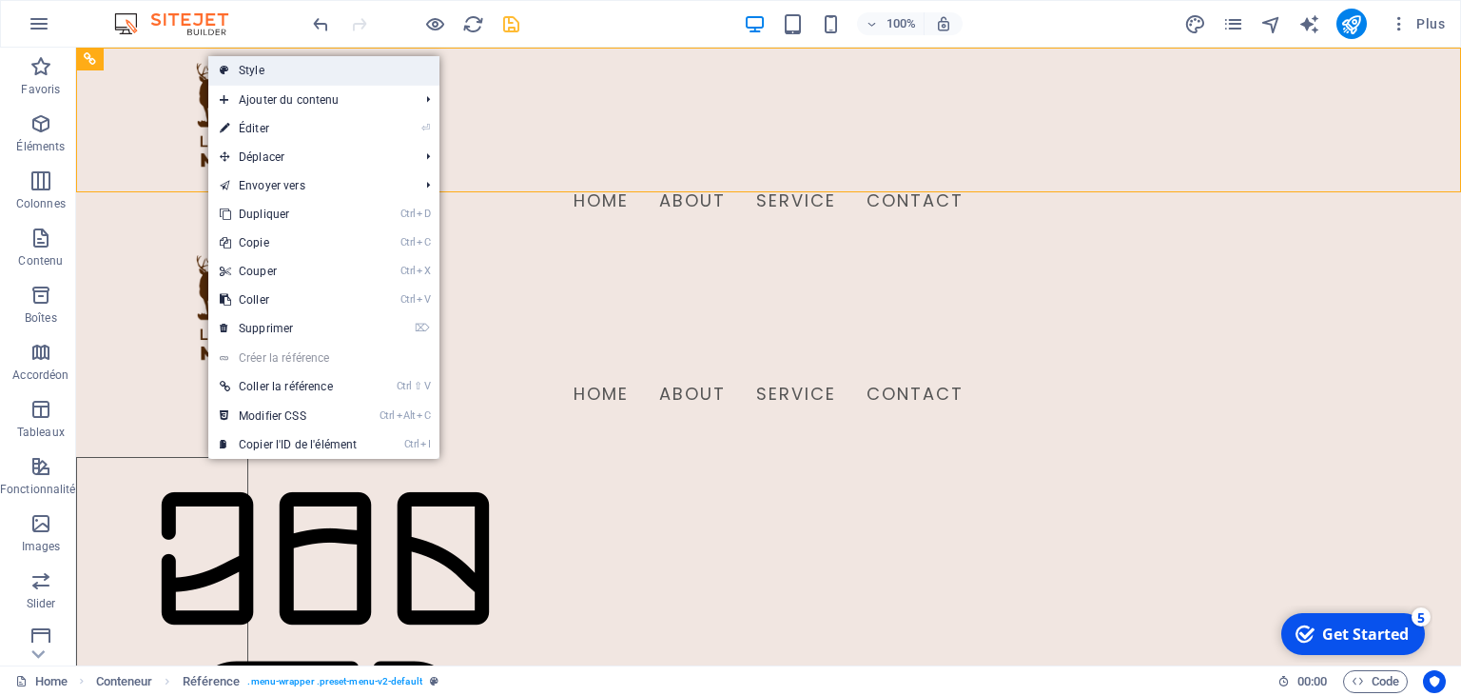
click at [242, 71] on link "Style" at bounding box center [323, 70] width 231 height 29
select select "rem"
select select "preset-menu-v2-default"
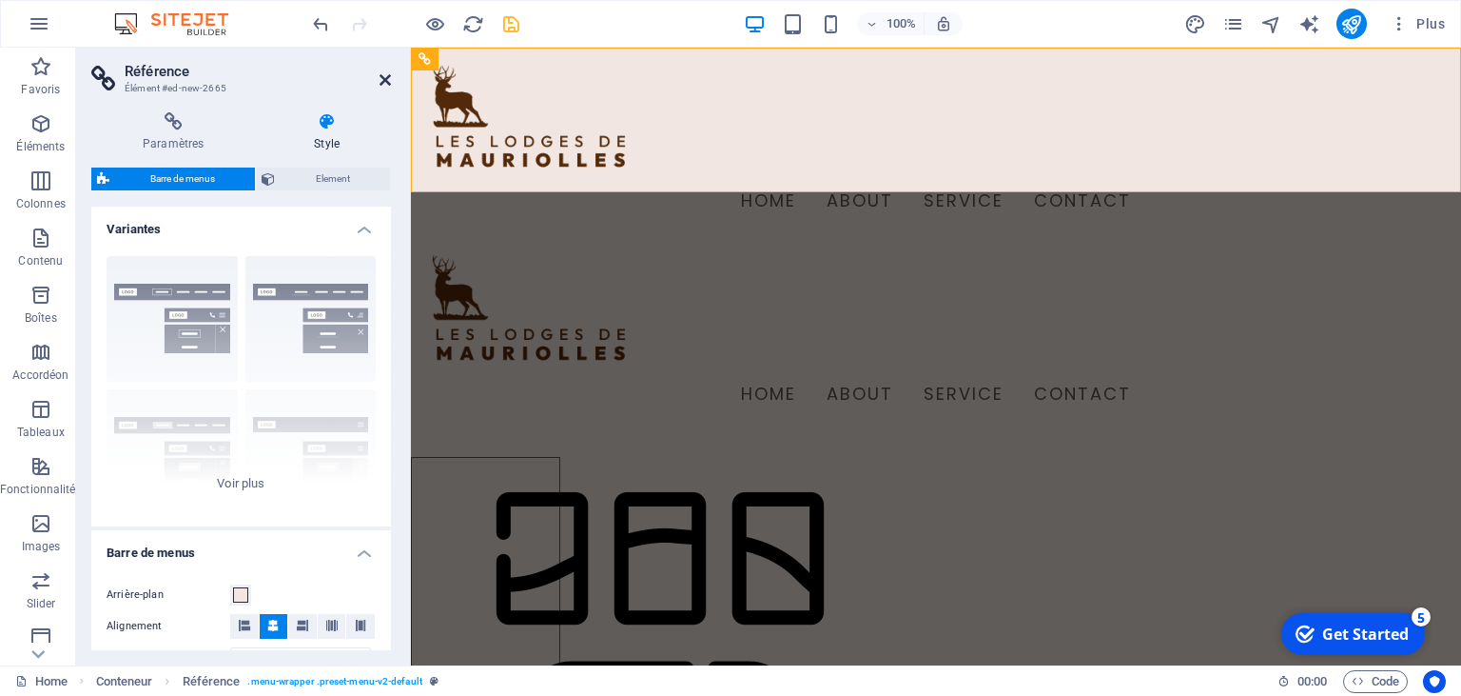
click at [386, 86] on icon at bounding box center [385, 79] width 11 height 15
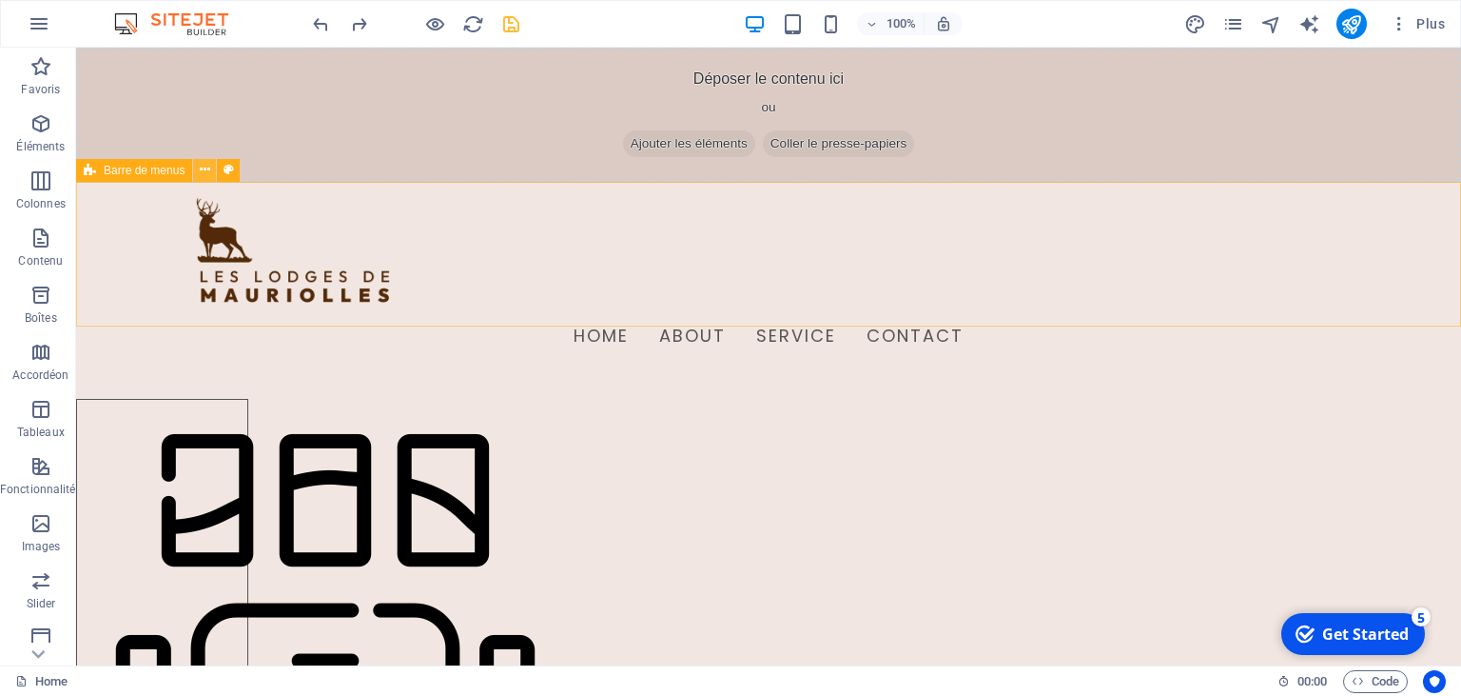
click at [209, 174] on icon at bounding box center [205, 170] width 10 height 20
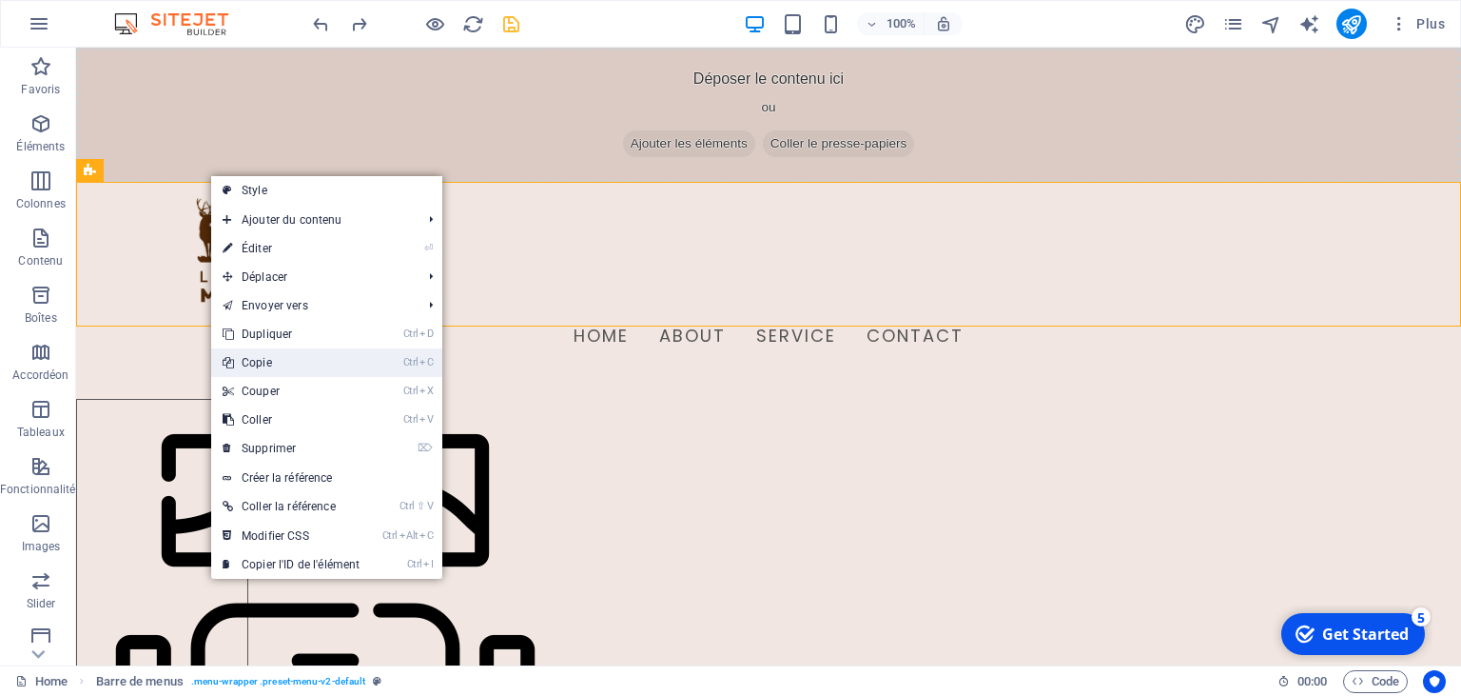
click at [266, 367] on link "Ctrl C Copie" at bounding box center [291, 362] width 160 height 29
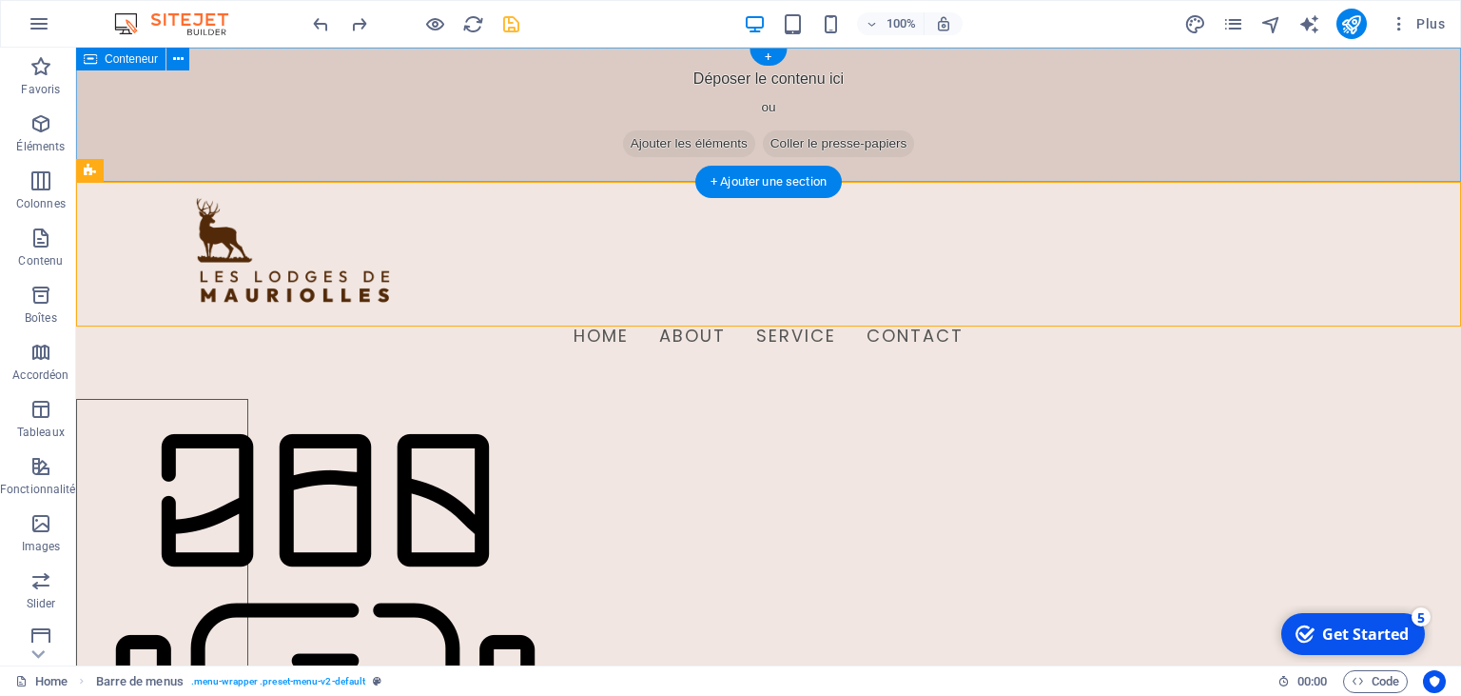
click at [820, 143] on span "Coller le presse-papiers" at bounding box center [839, 143] width 152 height 27
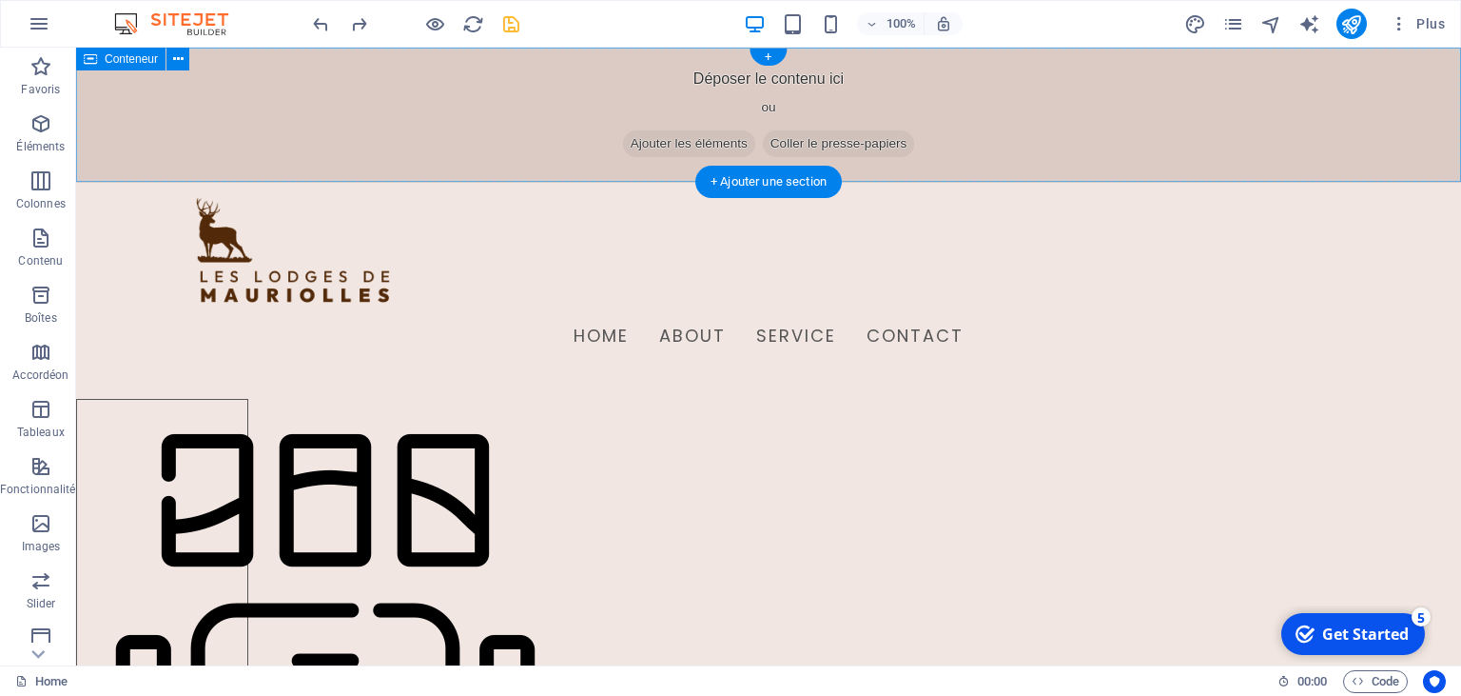
click at [688, 136] on span "Ajouter les éléments" at bounding box center [689, 143] width 132 height 27
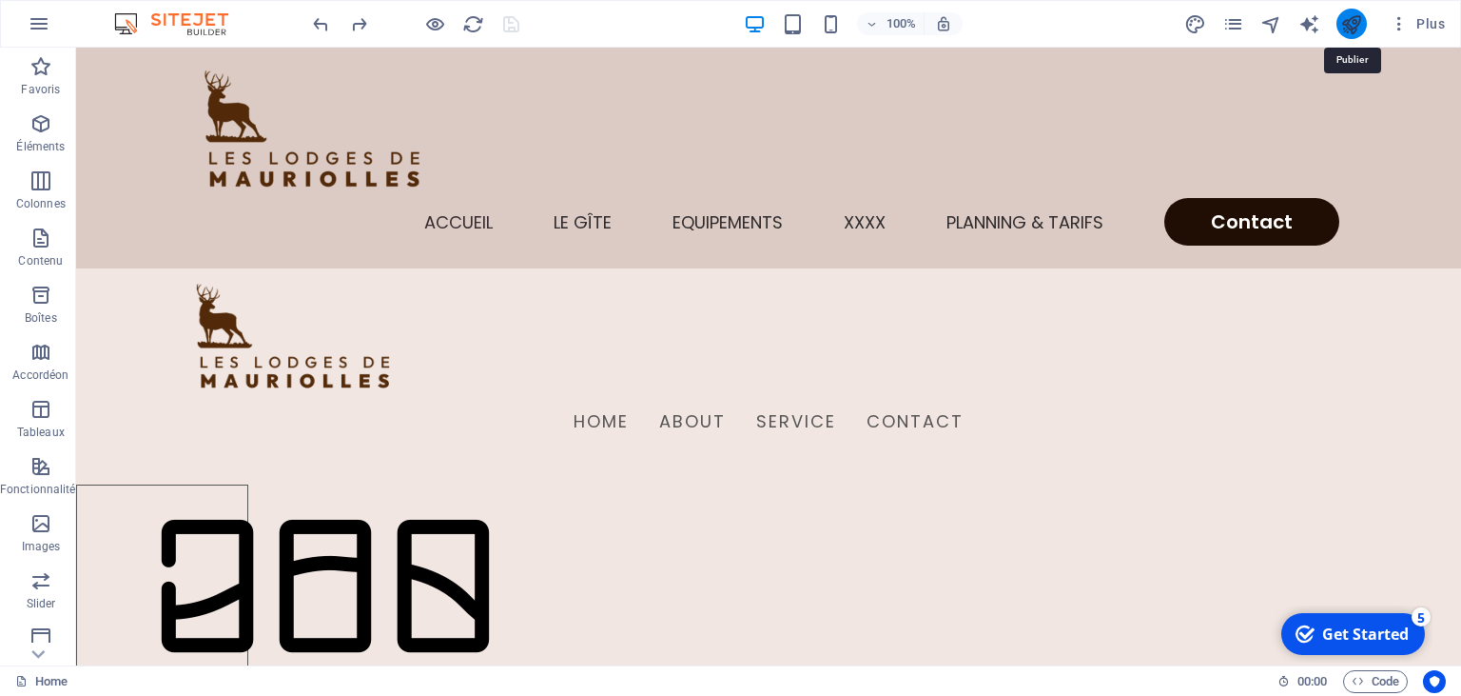
click at [1351, 29] on icon "publish" at bounding box center [1352, 24] width 22 height 22
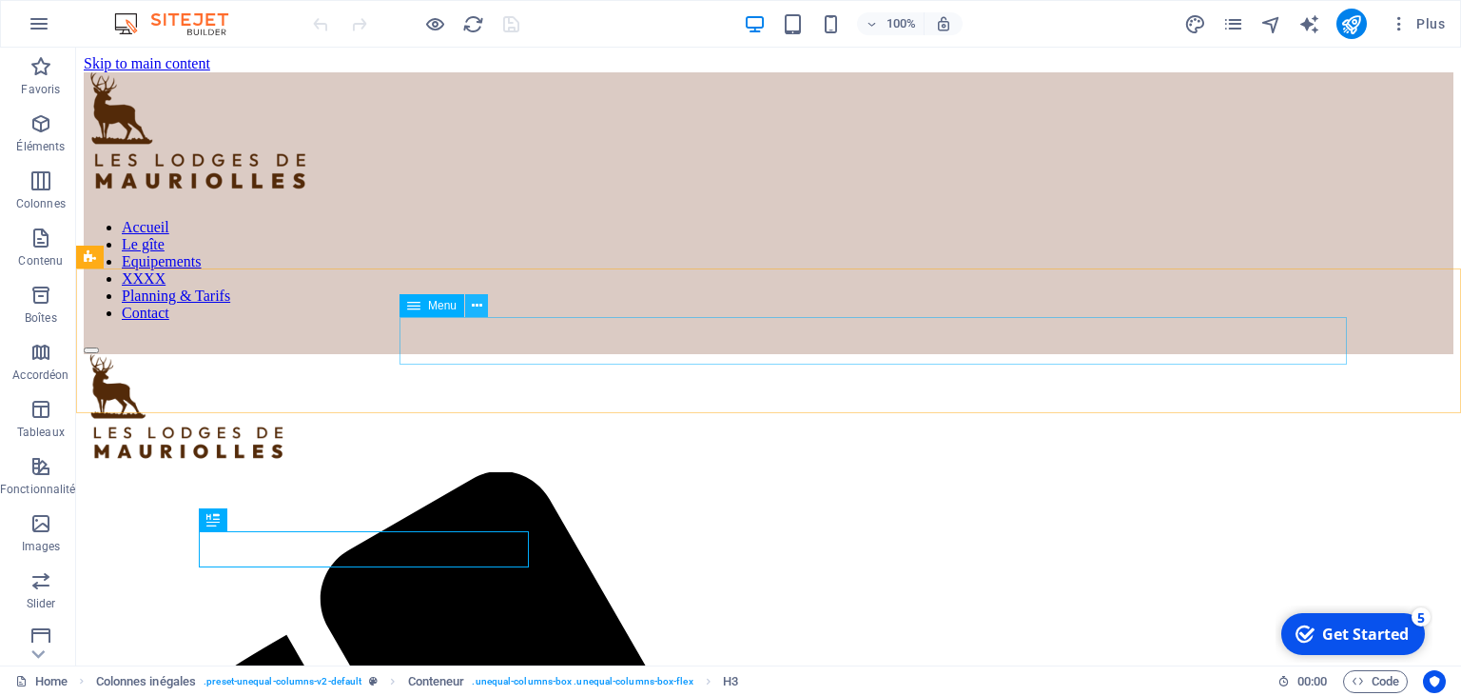
click at [474, 310] on icon at bounding box center [477, 306] width 10 height 20
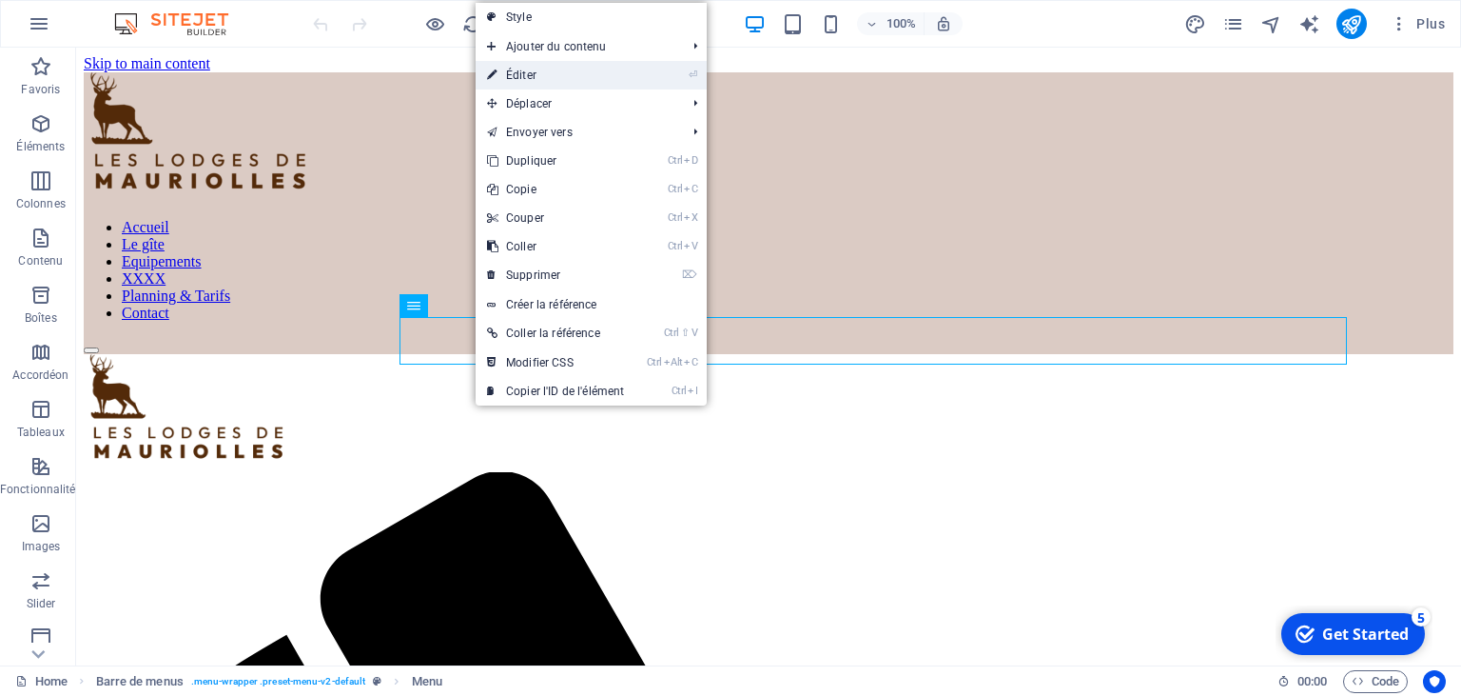
click at [531, 76] on link "⏎ Éditer" at bounding box center [556, 75] width 160 height 29
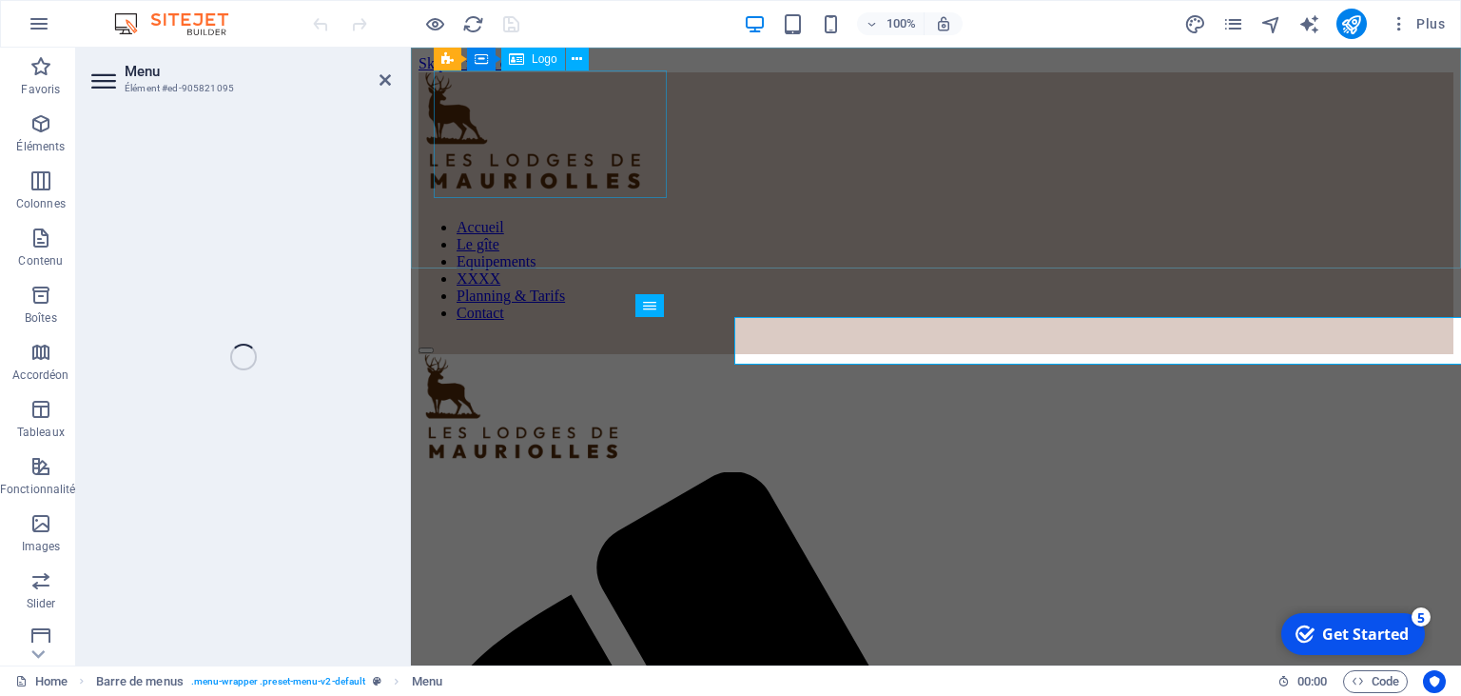
select select
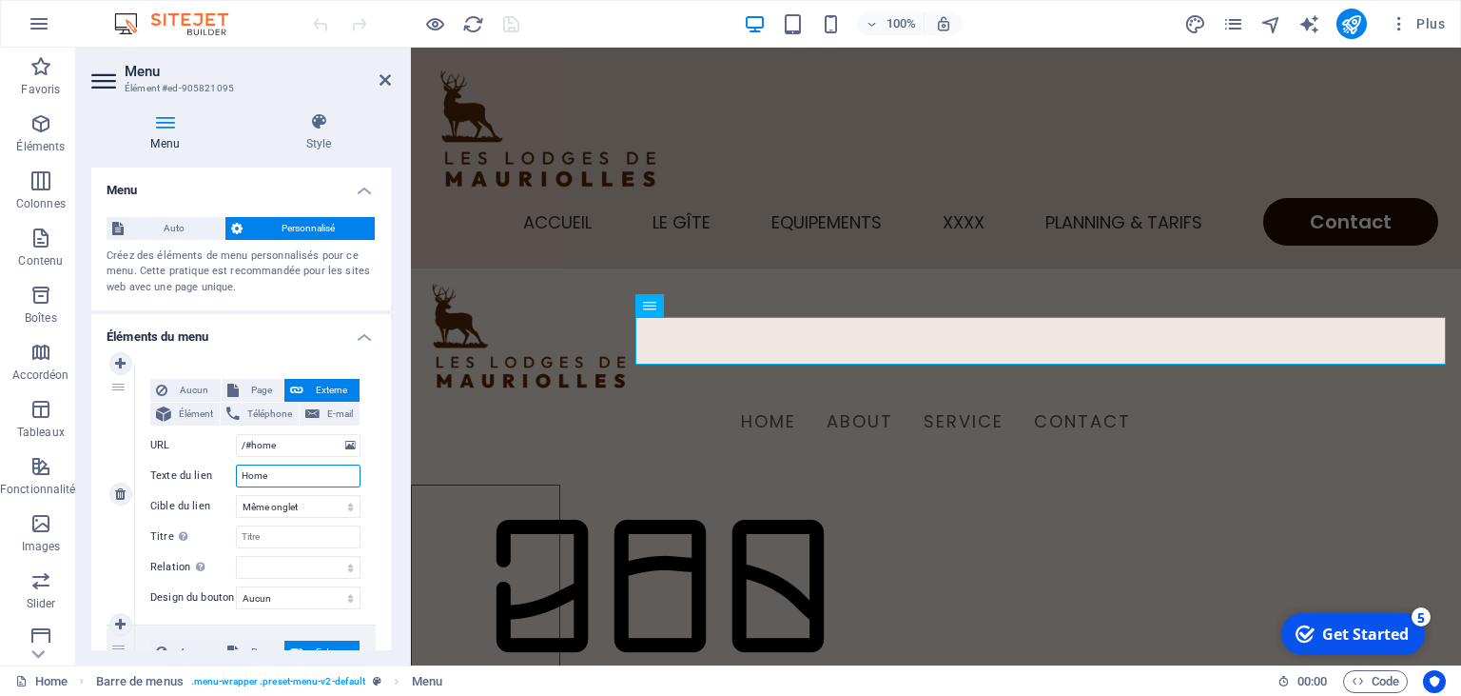
drag, startPoint x: 283, startPoint y: 481, endPoint x: 215, endPoint y: 481, distance: 67.6
click at [236, 481] on input "Home" at bounding box center [298, 475] width 125 height 23
type input "Accueil"
select select
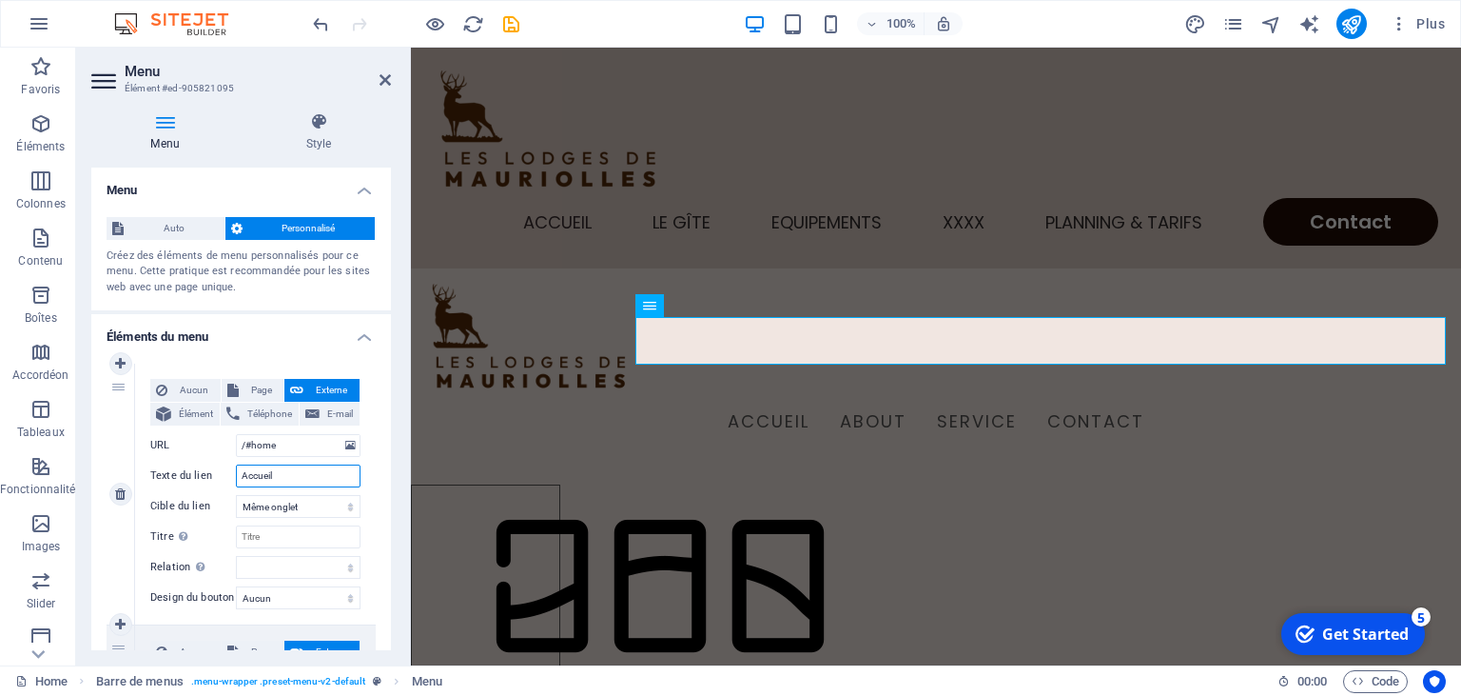
select select
type input "Accueil"
click at [390, 78] on icon at bounding box center [385, 79] width 11 height 15
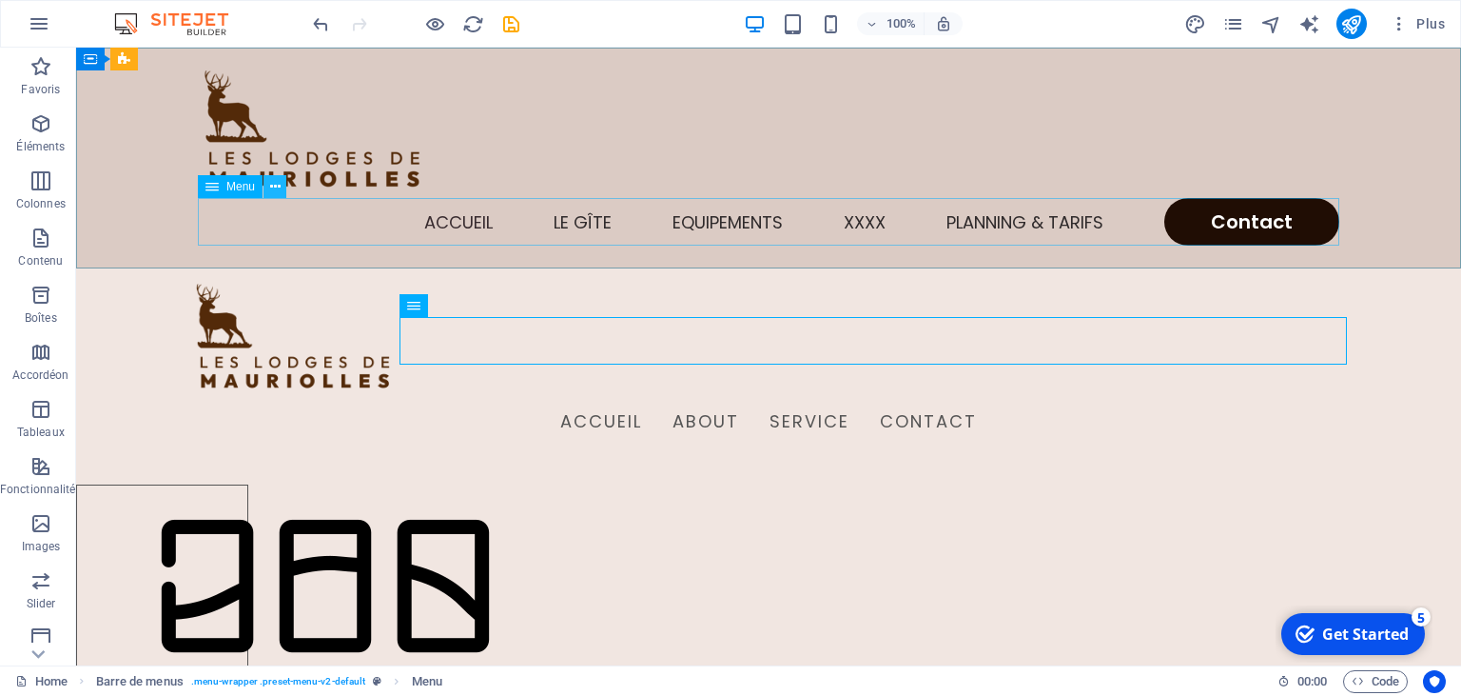
click at [0, 0] on icon at bounding box center [0, 0] width 0 height 0
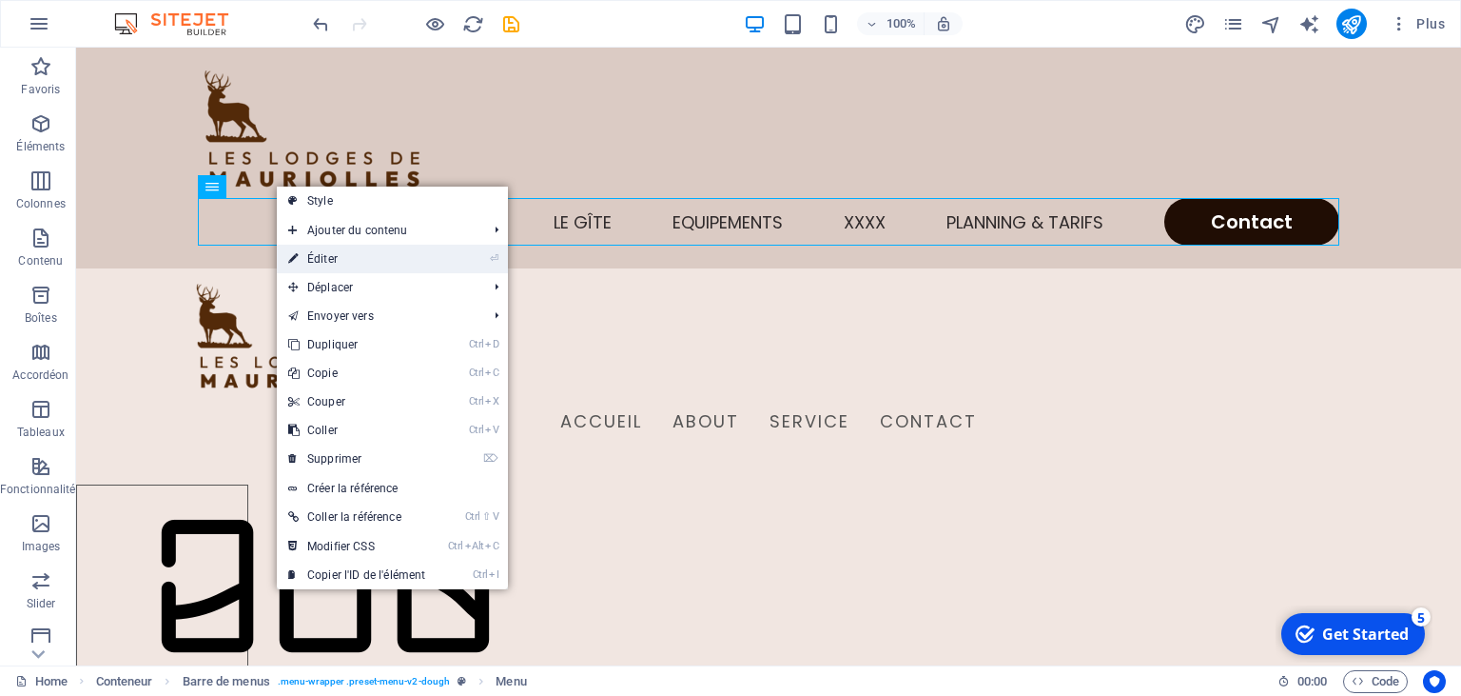
click at [340, 254] on link "⏎ Éditer" at bounding box center [357, 259] width 160 height 29
select select
select select "1"
select select
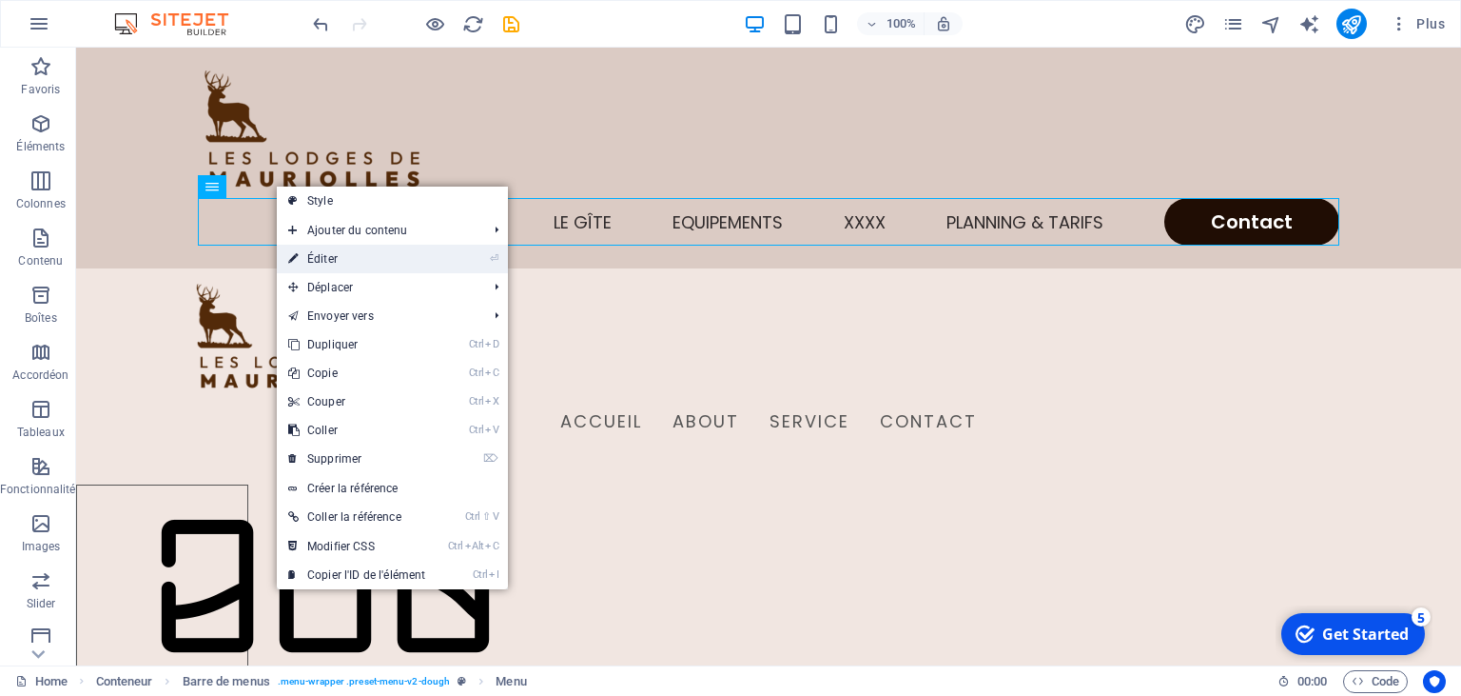
select select "5"
select select
select select "2"
select select
select select "default"
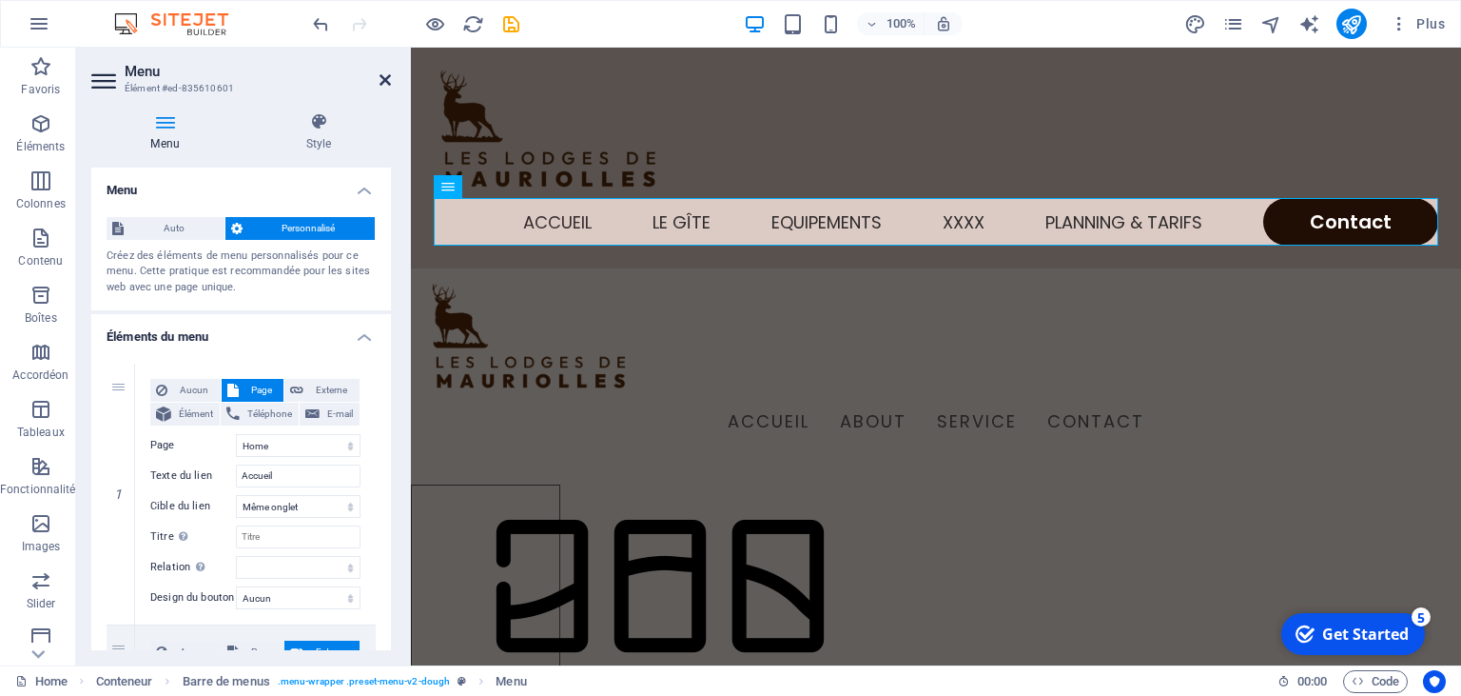
click at [387, 86] on icon at bounding box center [385, 79] width 11 height 15
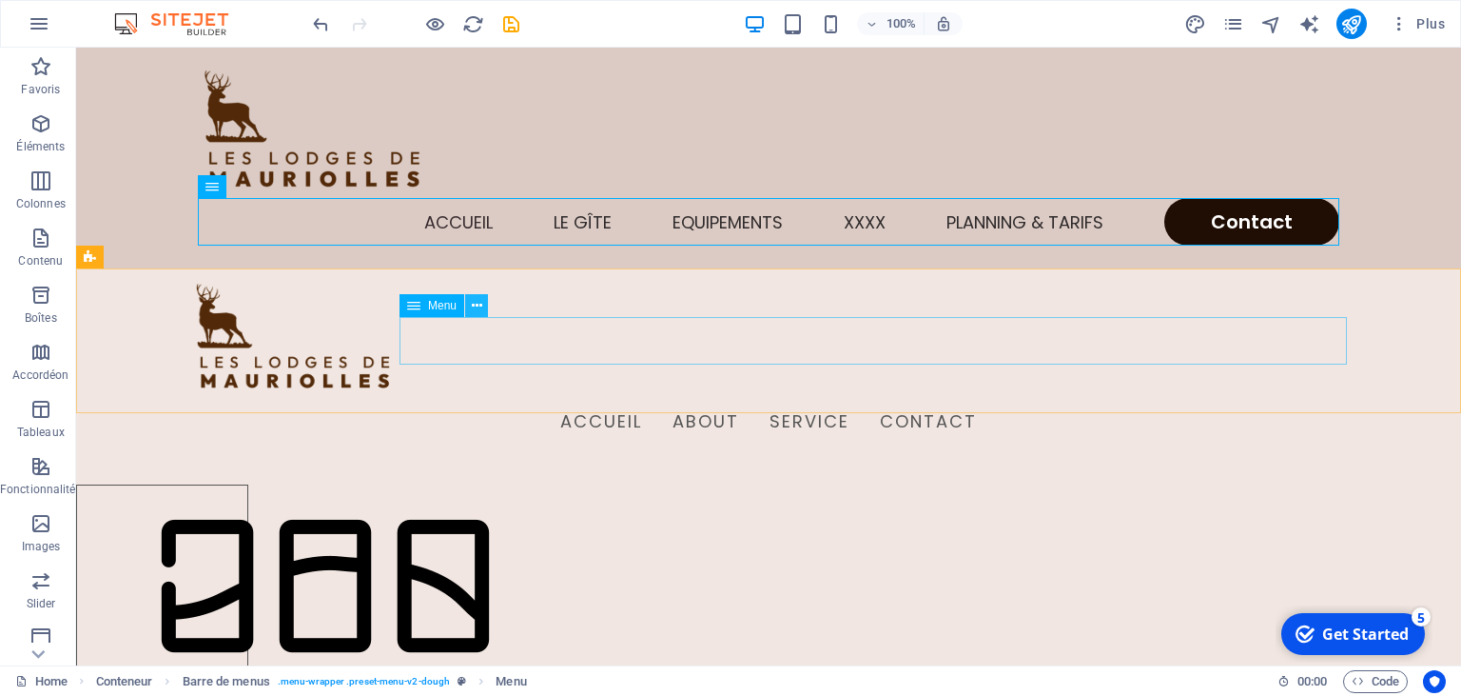
click at [478, 305] on icon at bounding box center [477, 306] width 10 height 20
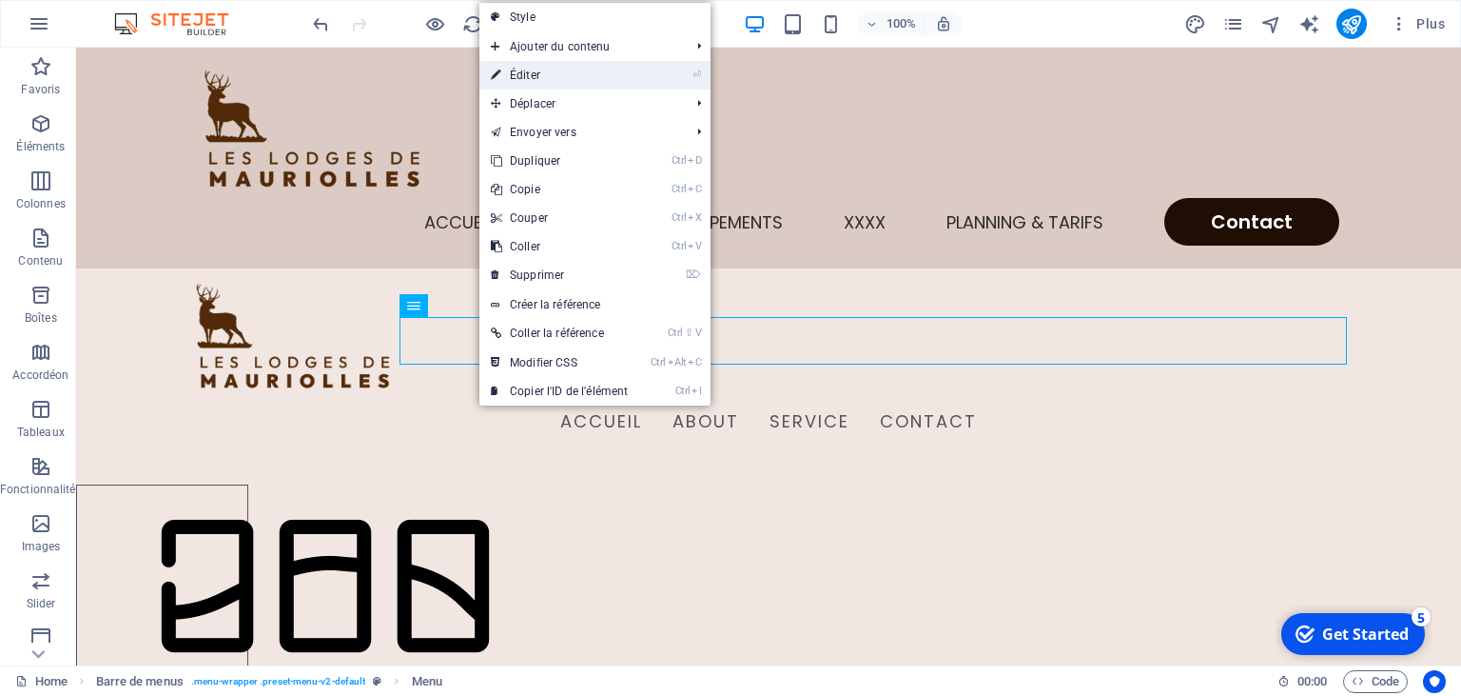
click at [539, 78] on link "⏎ Éditer" at bounding box center [560, 75] width 160 height 29
select select
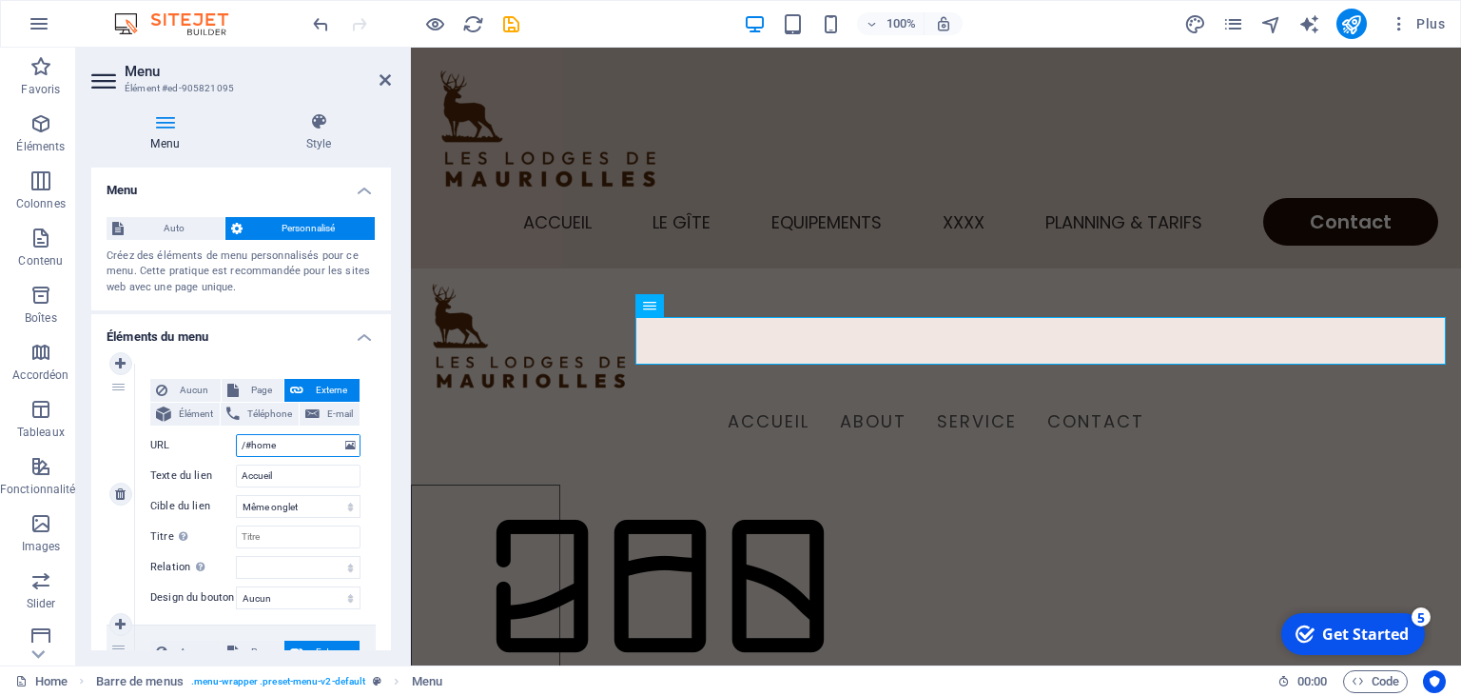
click at [249, 445] on input "/#home" at bounding box center [298, 445] width 125 height 23
type input "home"
select select
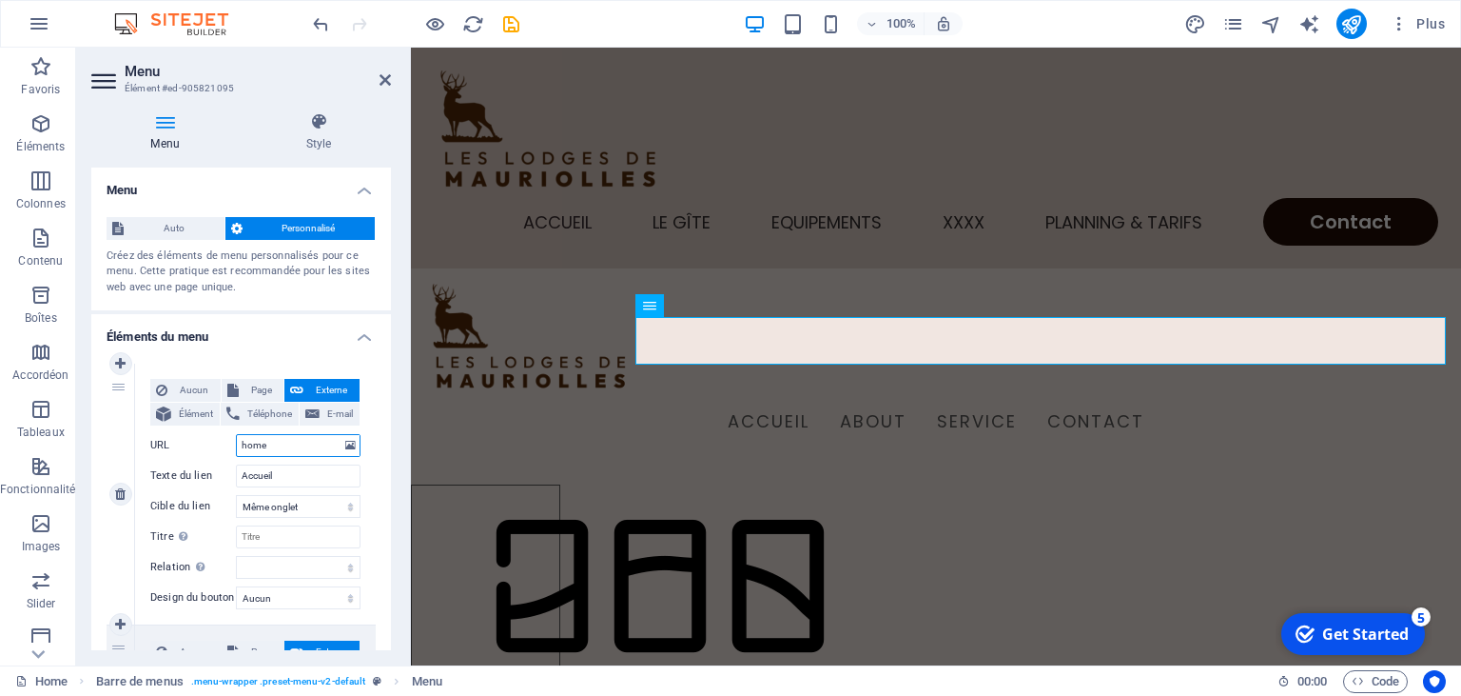
select select
type input "home"
click at [386, 78] on icon at bounding box center [385, 79] width 11 height 15
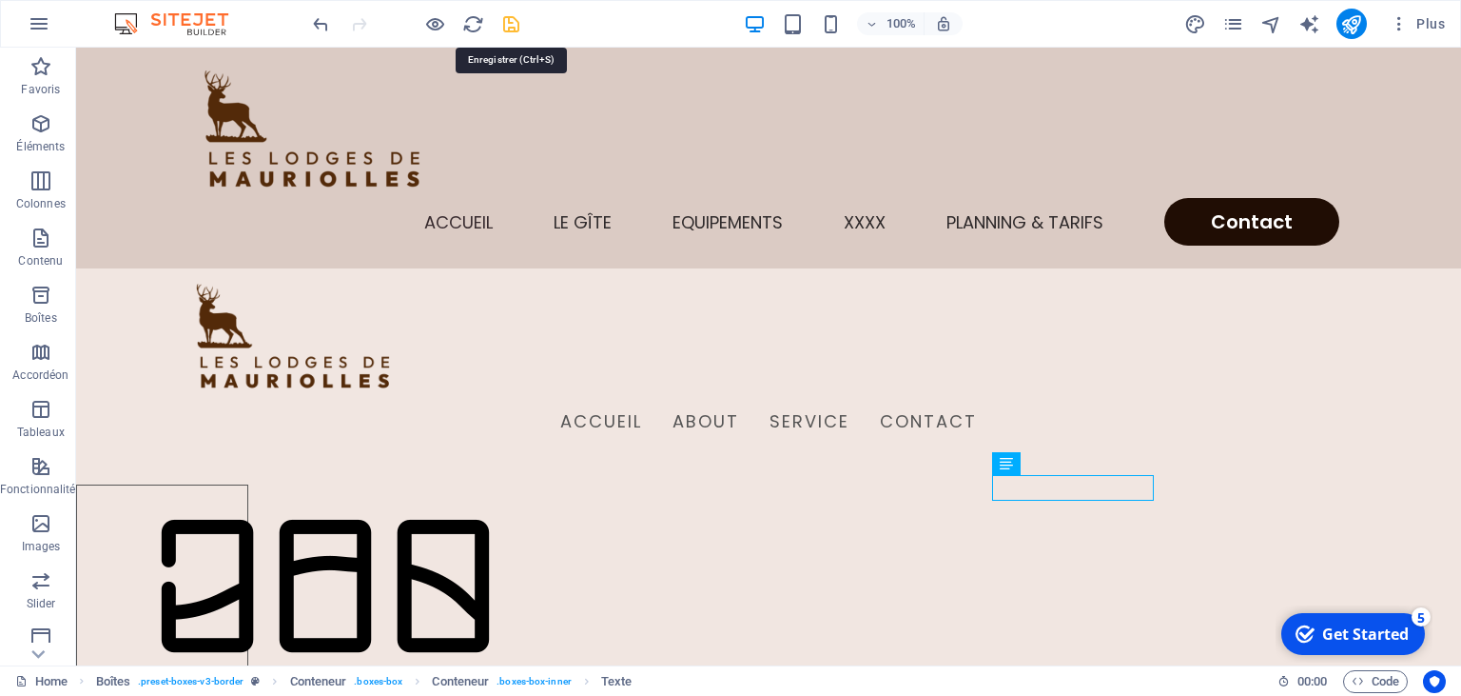
click at [512, 22] on icon "save" at bounding box center [511, 24] width 22 height 22
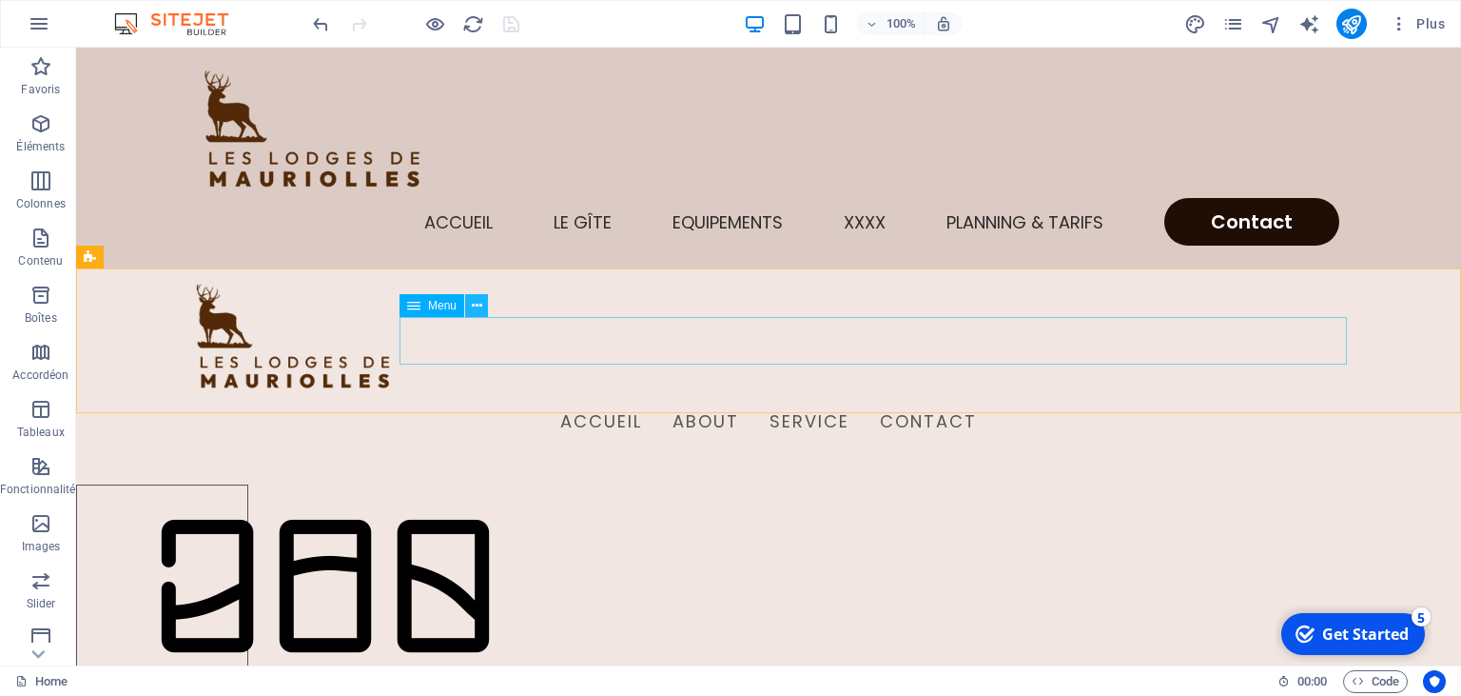
click at [476, 306] on icon at bounding box center [477, 306] width 10 height 20
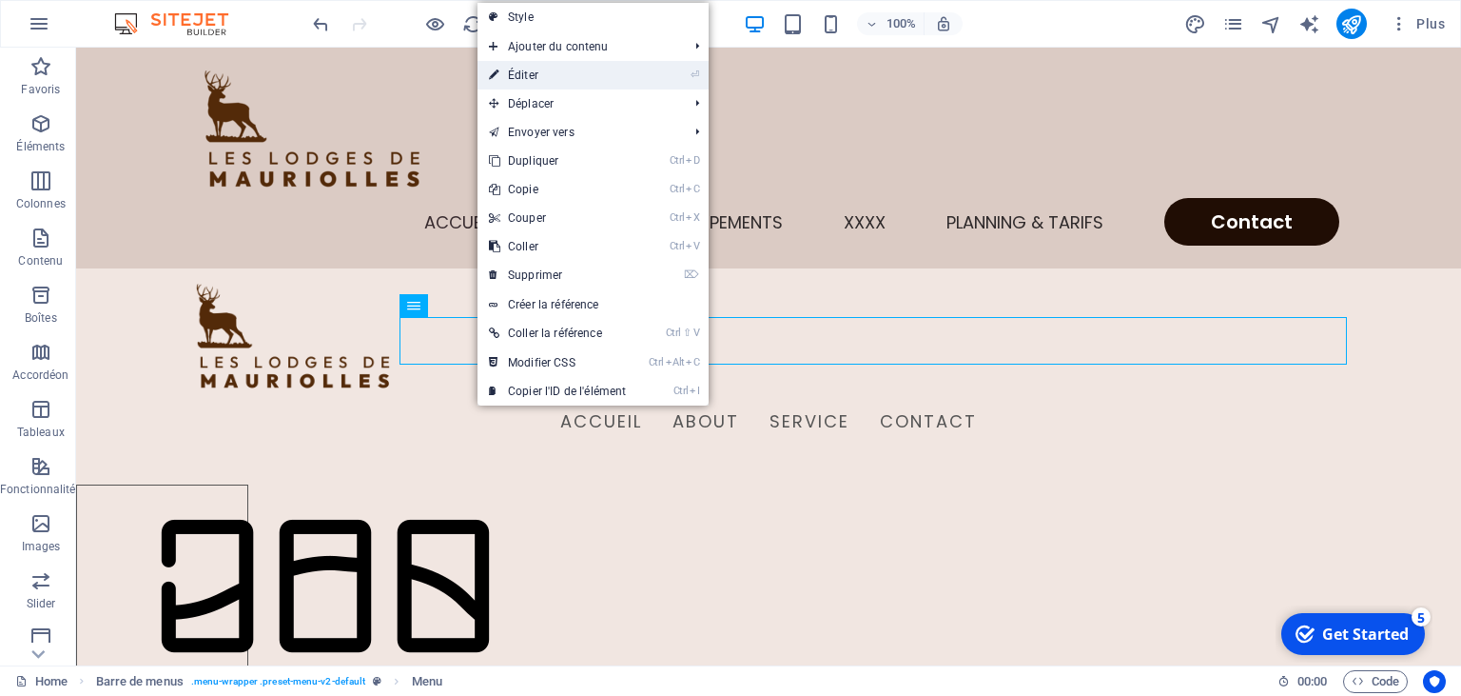
click at [539, 69] on link "⏎ Éditer" at bounding box center [558, 75] width 160 height 29
select select
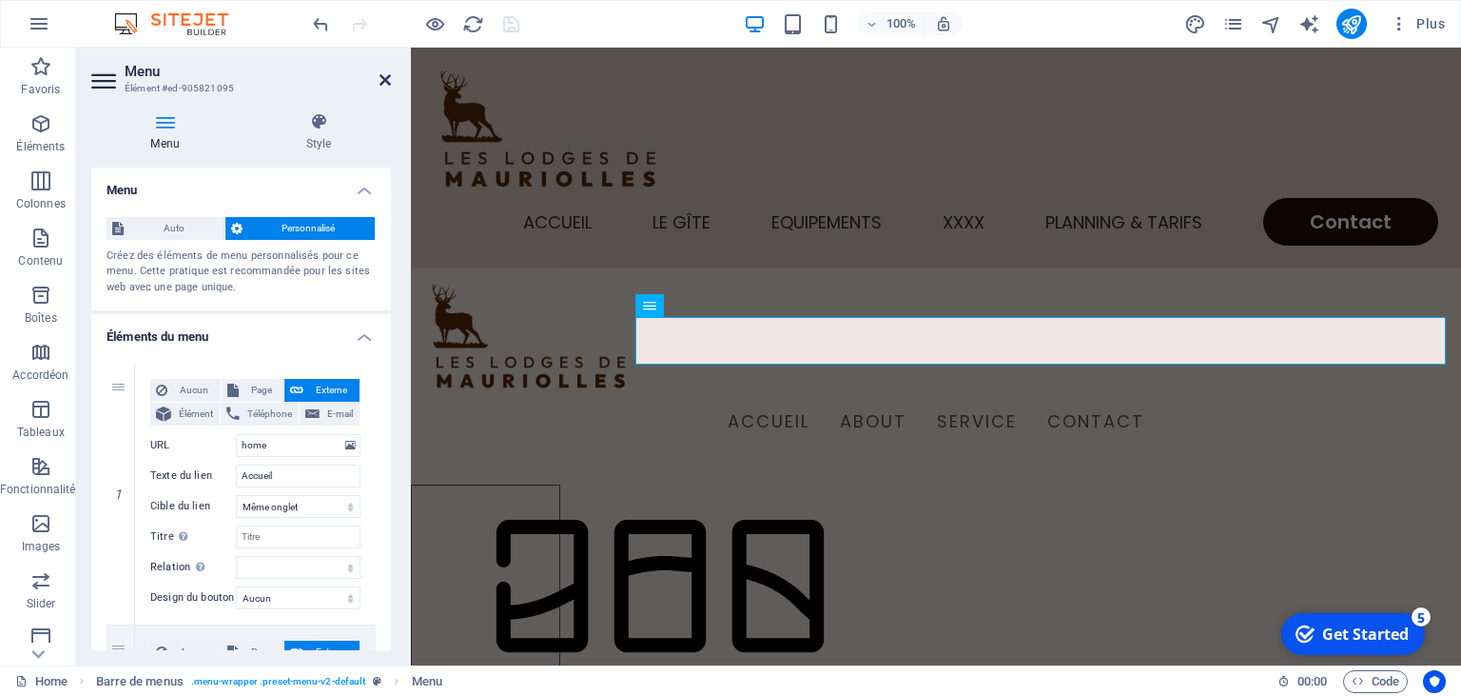
click at [387, 83] on icon at bounding box center [385, 79] width 11 height 15
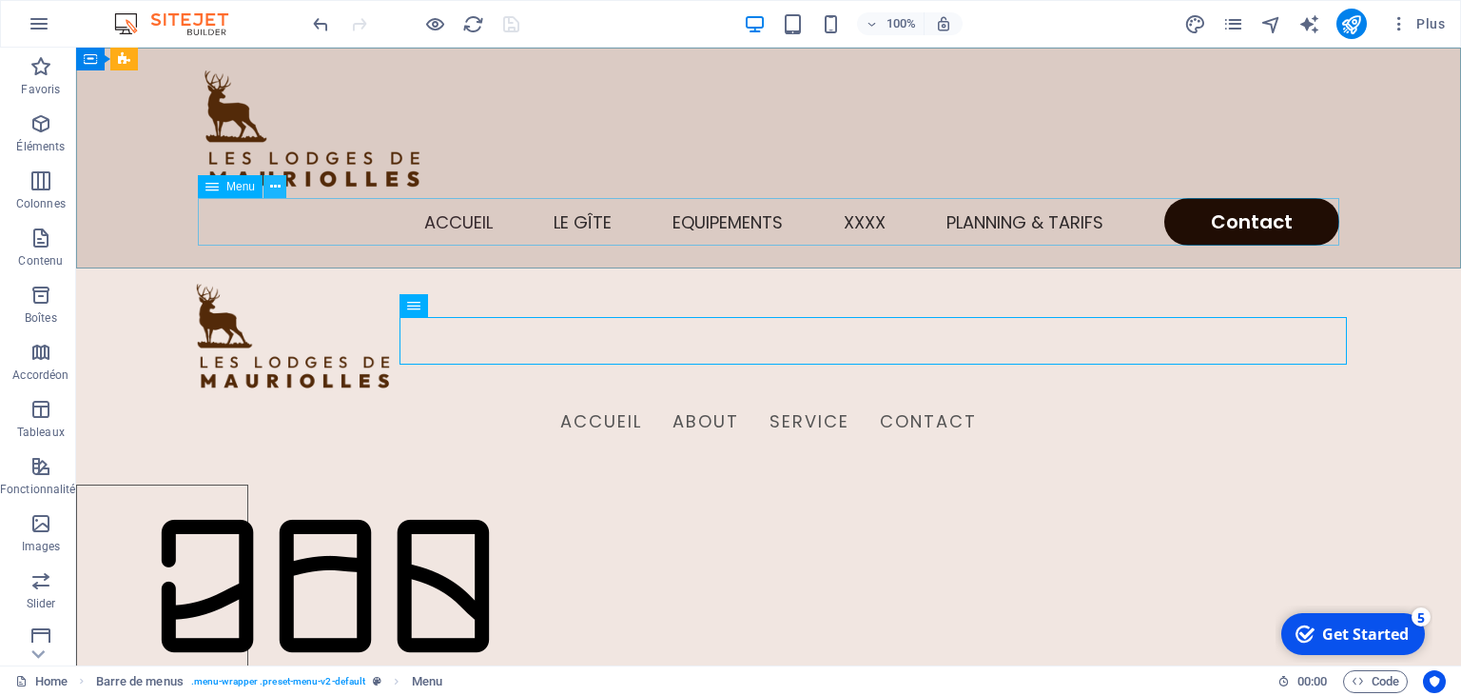
click at [0, 0] on icon at bounding box center [0, 0] width 0 height 0
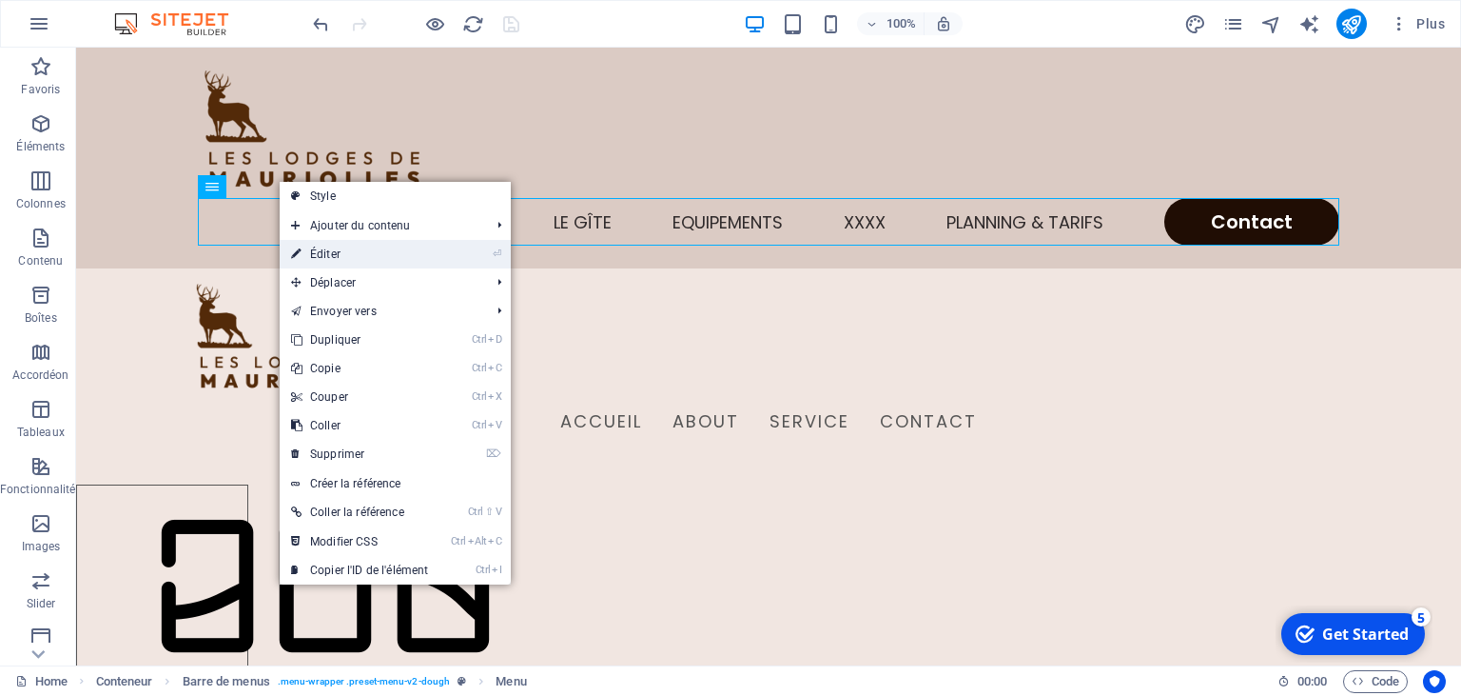
click at [340, 246] on link "⏎ Éditer" at bounding box center [360, 254] width 160 height 29
select select
select select "1"
select select
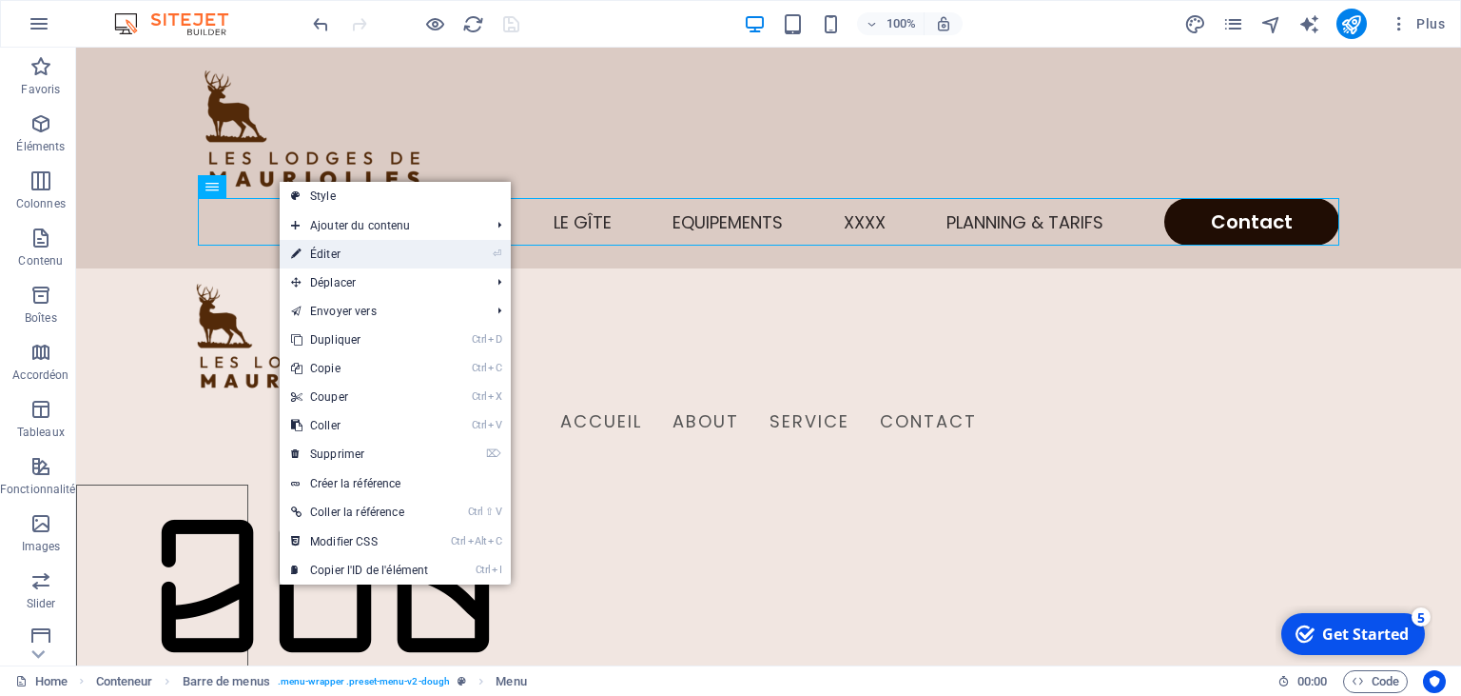
select select "5"
select select
select select "2"
select select
select select "default"
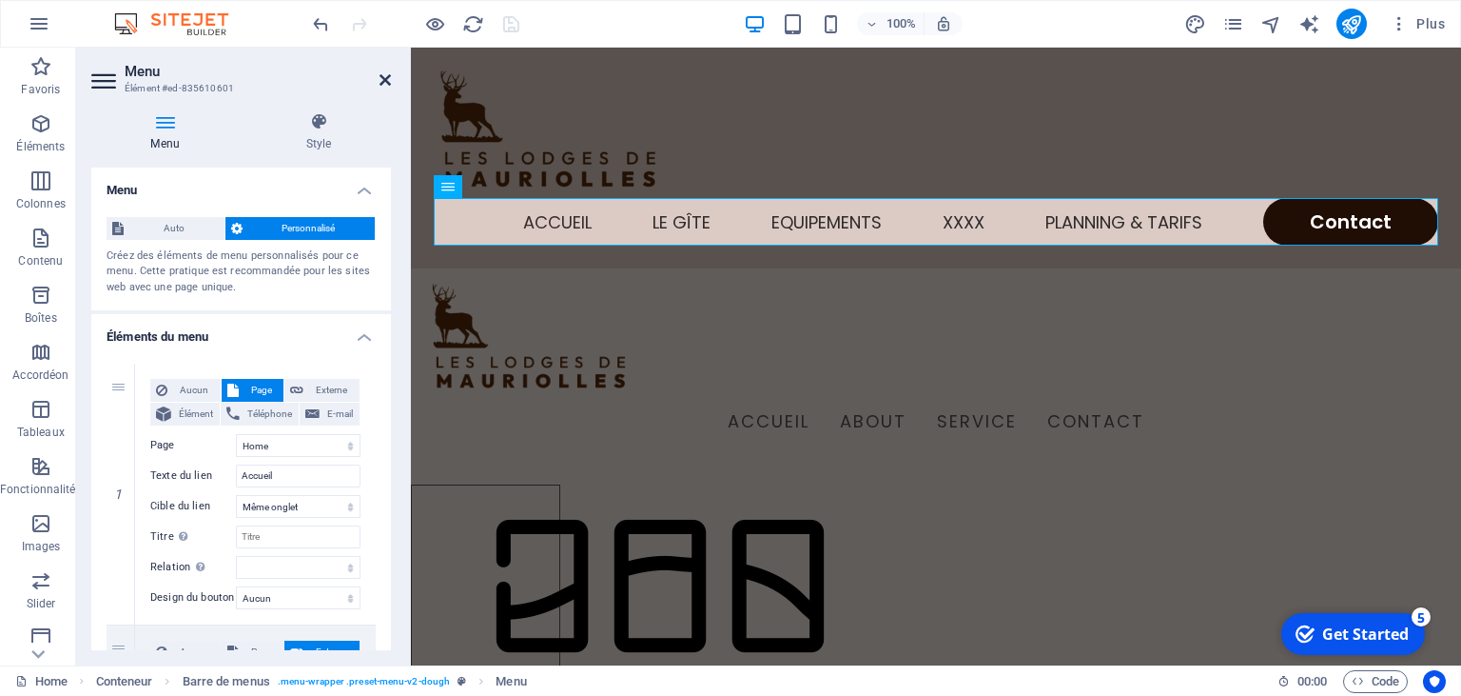
click at [383, 78] on icon at bounding box center [385, 79] width 11 height 15
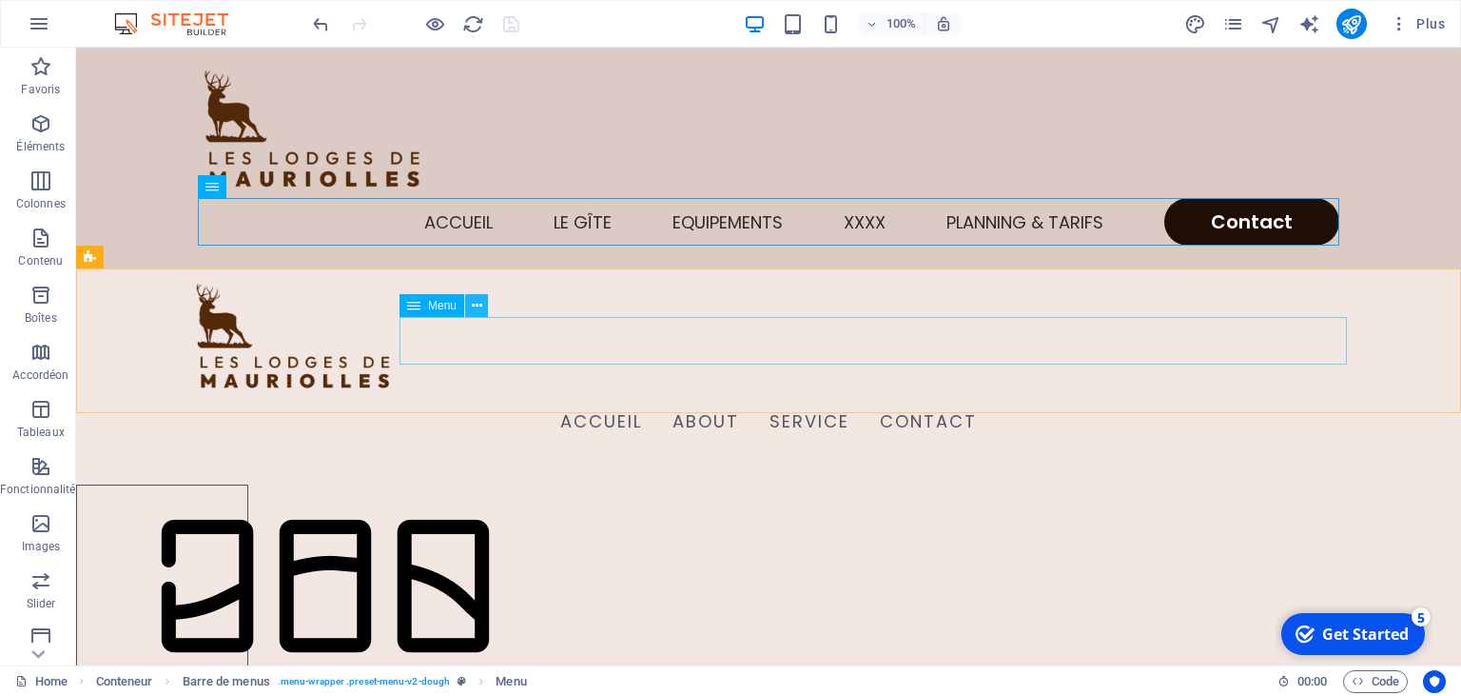
click at [478, 311] on icon at bounding box center [477, 306] width 10 height 20
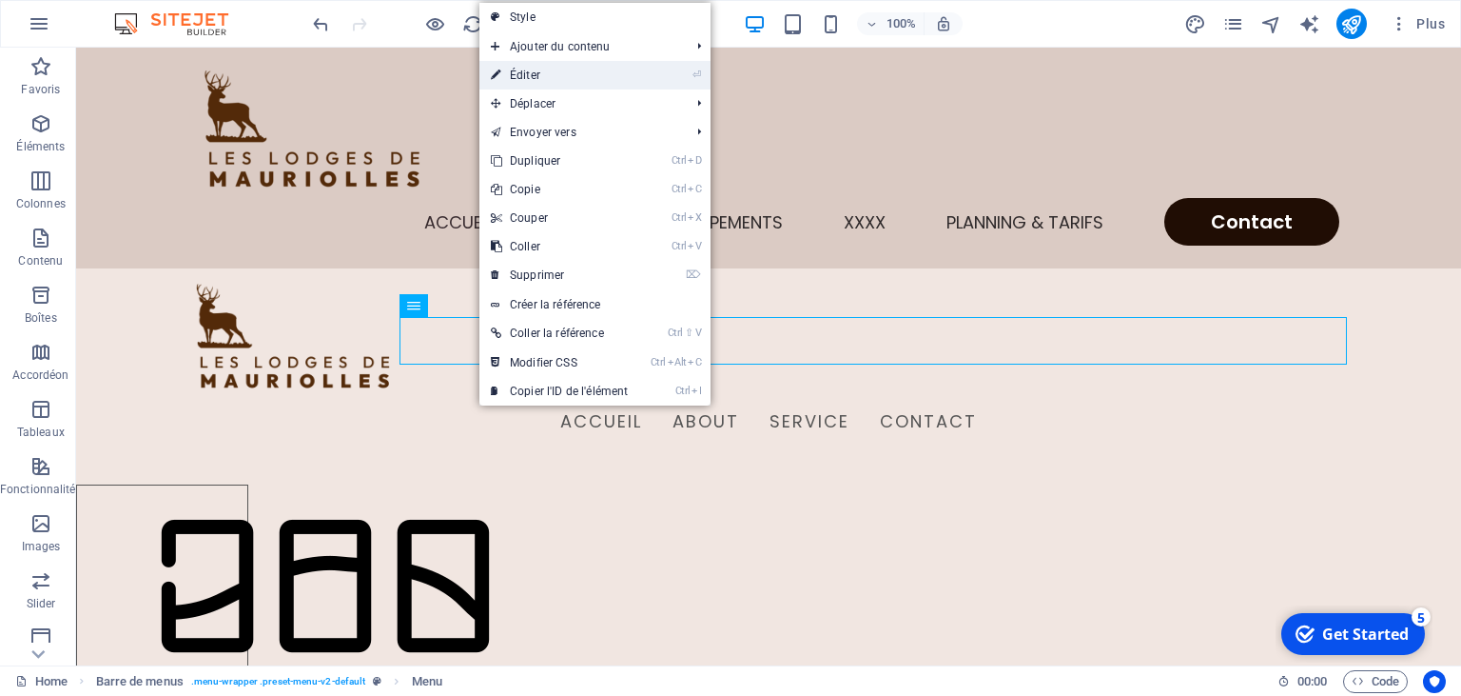
click at [552, 83] on link "⏎ Éditer" at bounding box center [560, 75] width 160 height 29
select select
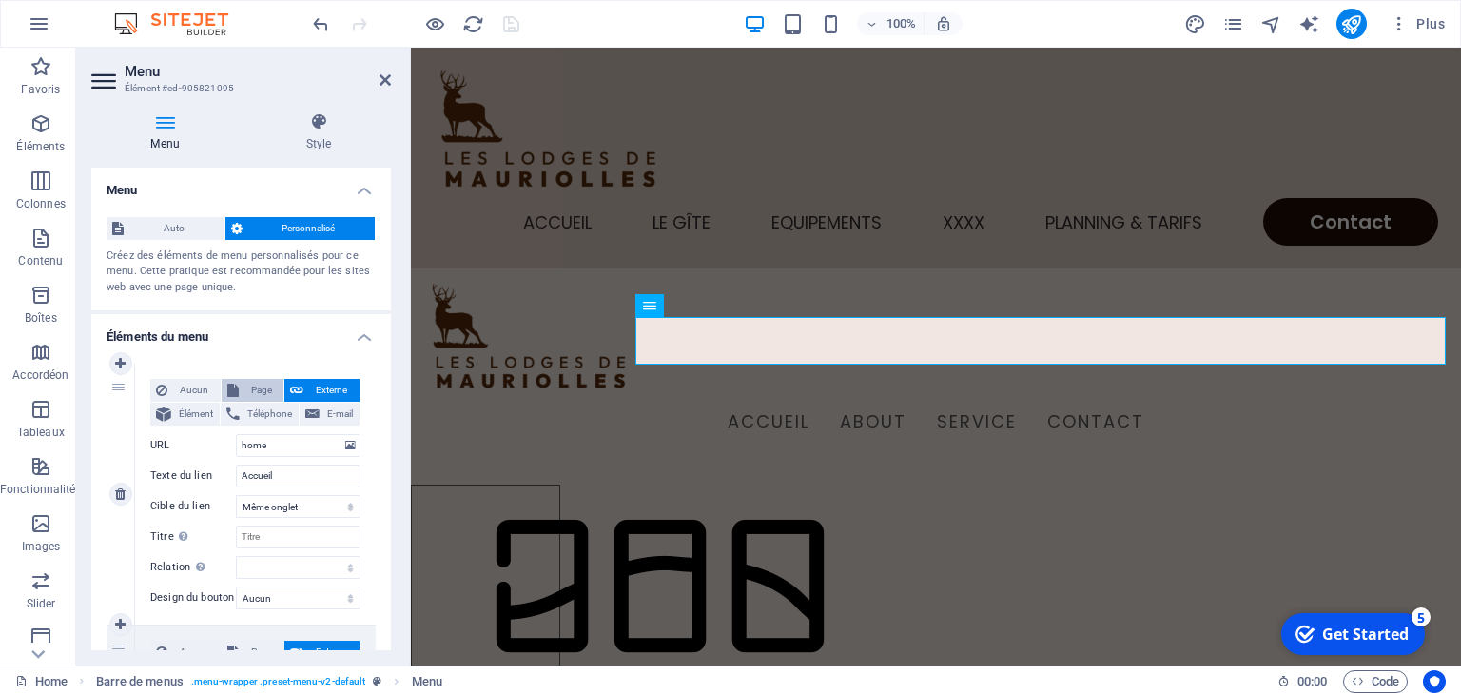
click at [248, 393] on span "Page" at bounding box center [262, 390] width 34 height 23
select select
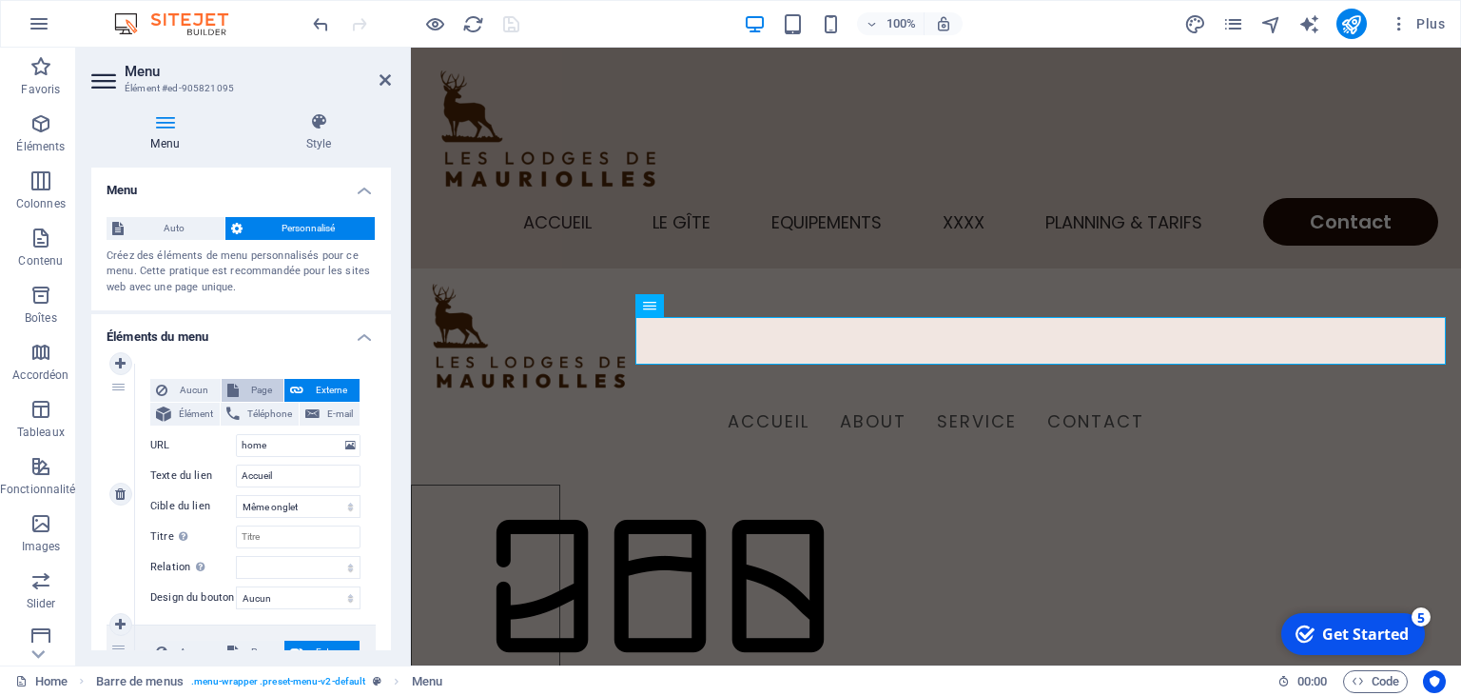
select select
click at [236, 434] on select "Home Equipements Contact Legal Notice Privacy Gite" at bounding box center [298, 445] width 125 height 23
select select "0"
click option "Home" at bounding box center [0, 0] width 0 height 0
select select
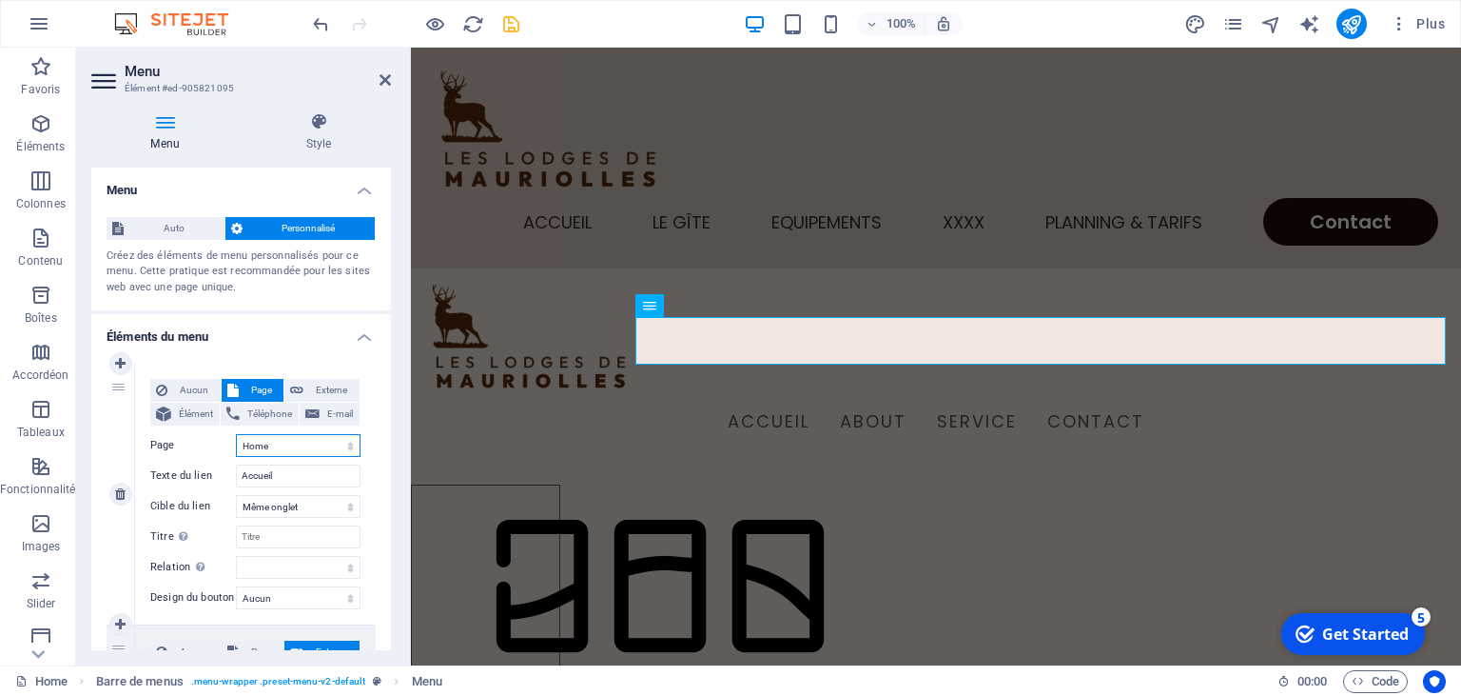
select select
click at [385, 76] on icon at bounding box center [385, 79] width 11 height 15
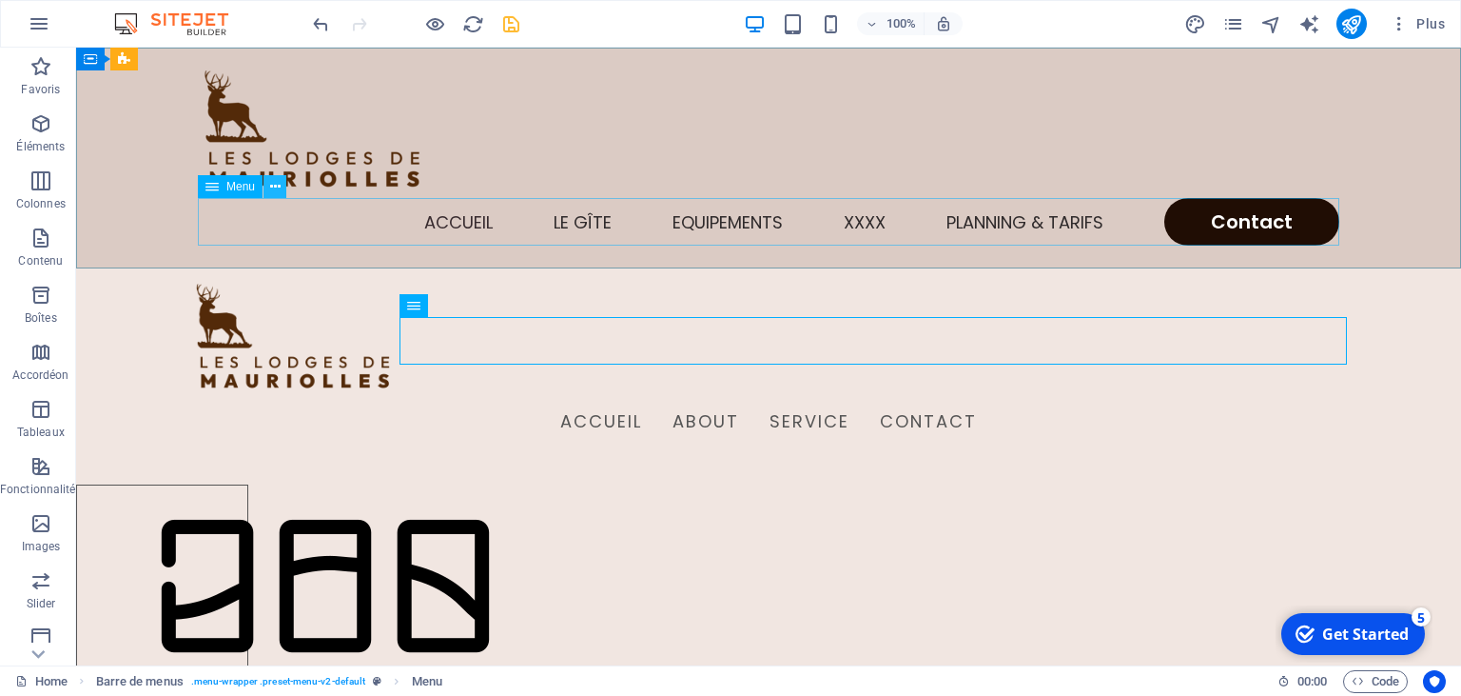
click at [0, 0] on icon at bounding box center [0, 0] width 0 height 0
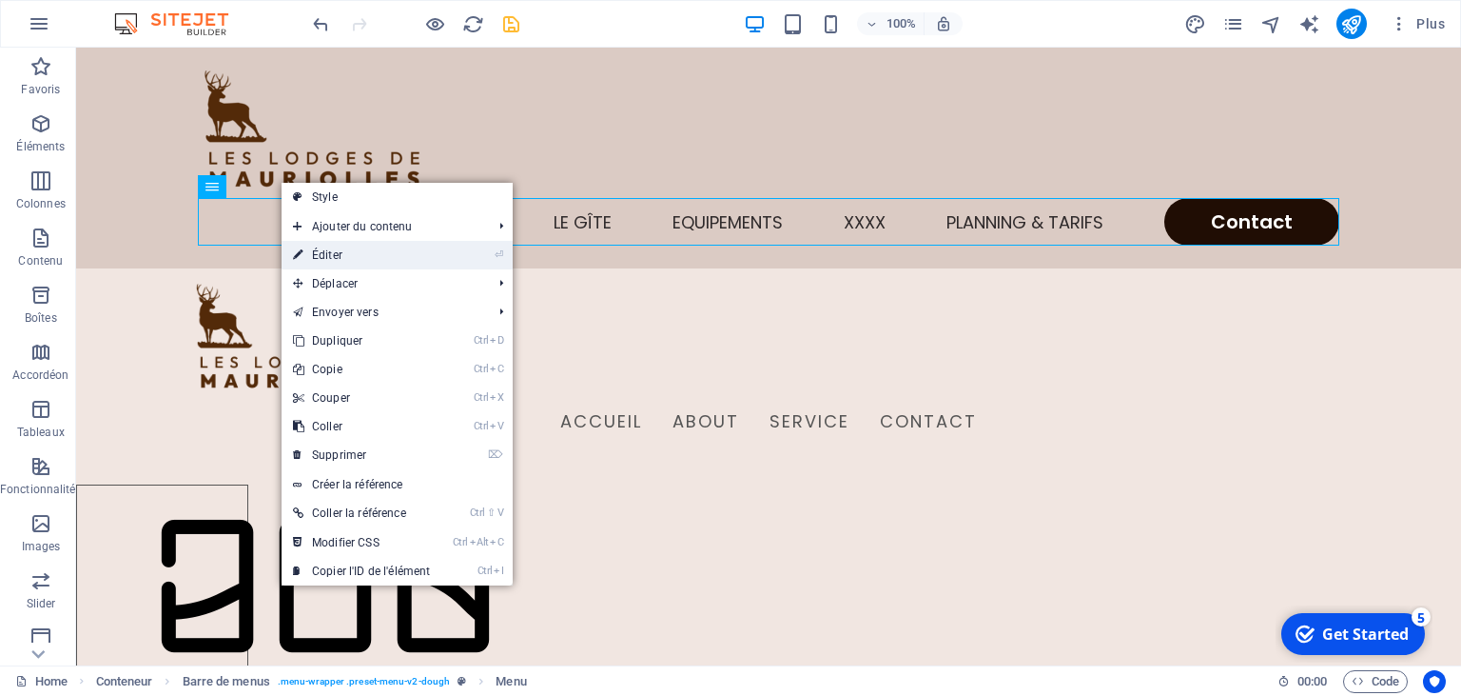
click at [356, 242] on link "⏎ Éditer" at bounding box center [362, 255] width 160 height 29
select select
select select "1"
select select
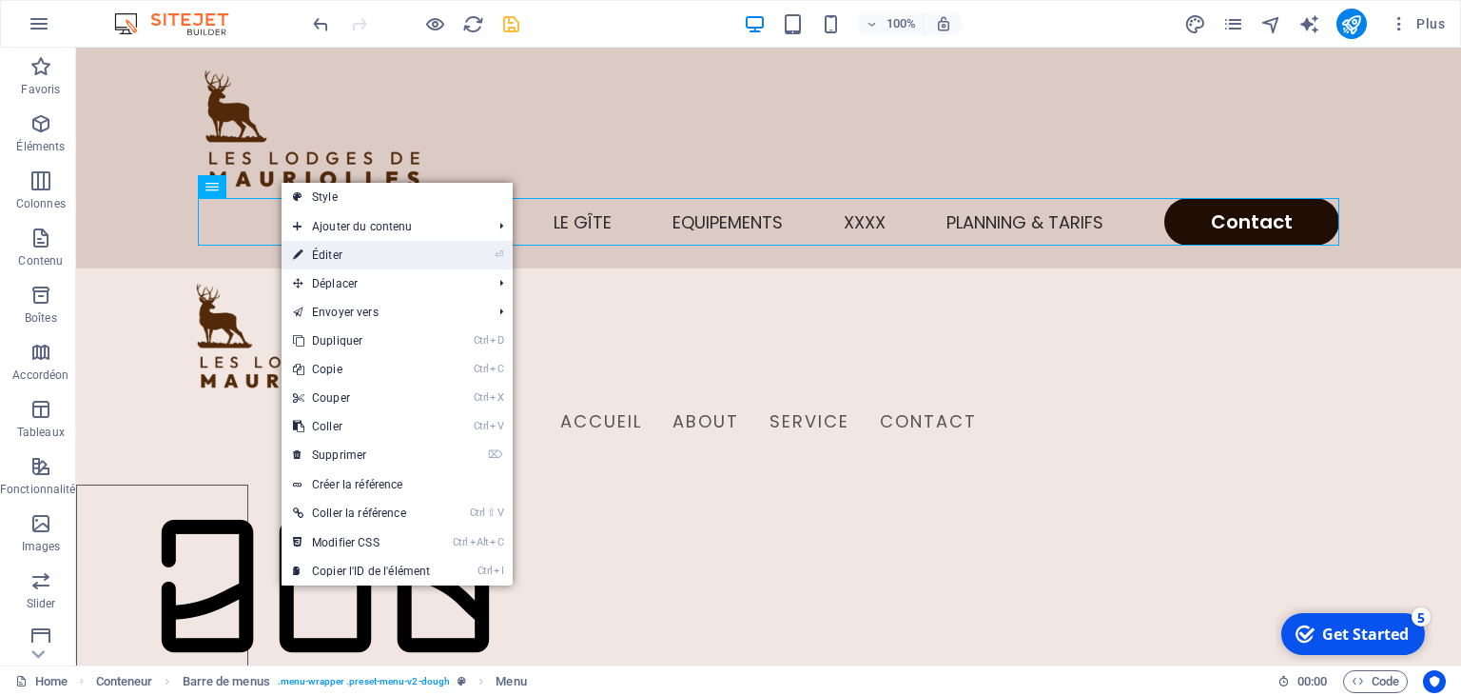
select select "5"
select select
select select "2"
select select
select select "default"
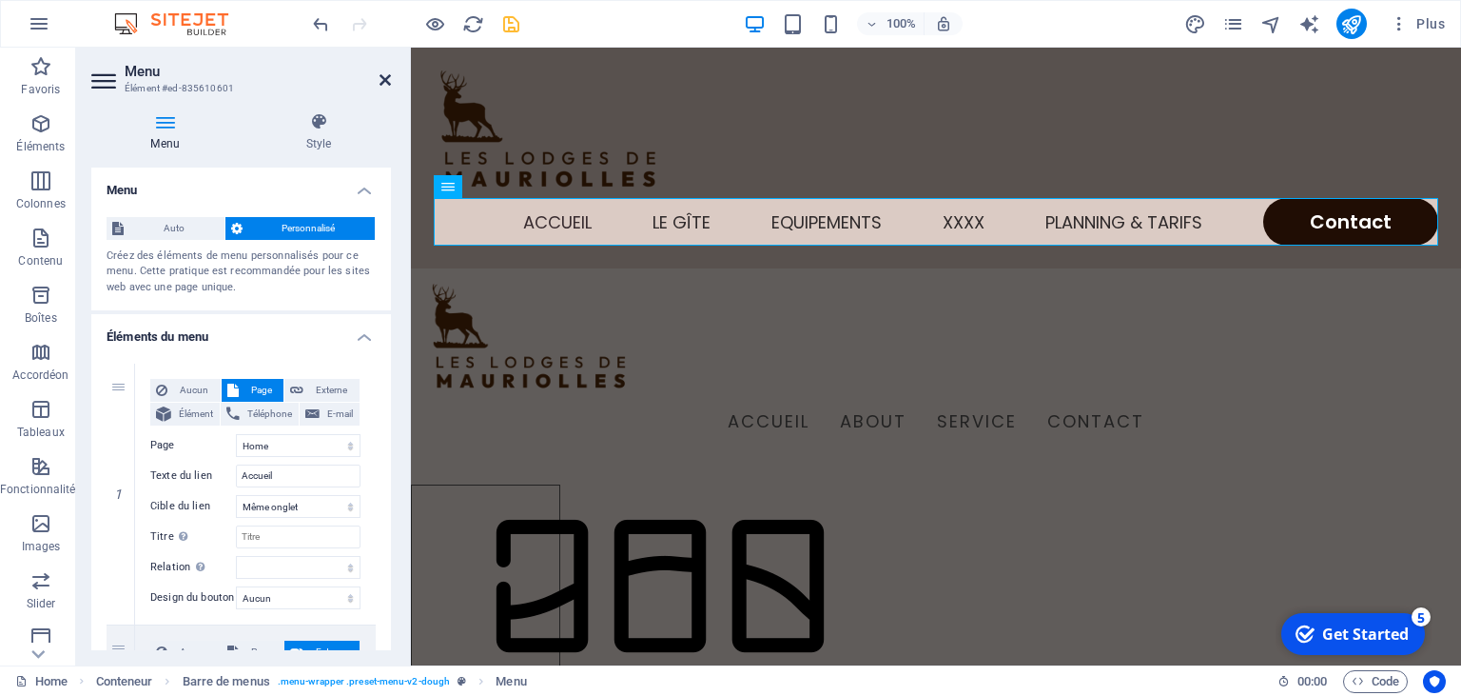
click at [386, 76] on icon at bounding box center [385, 79] width 11 height 15
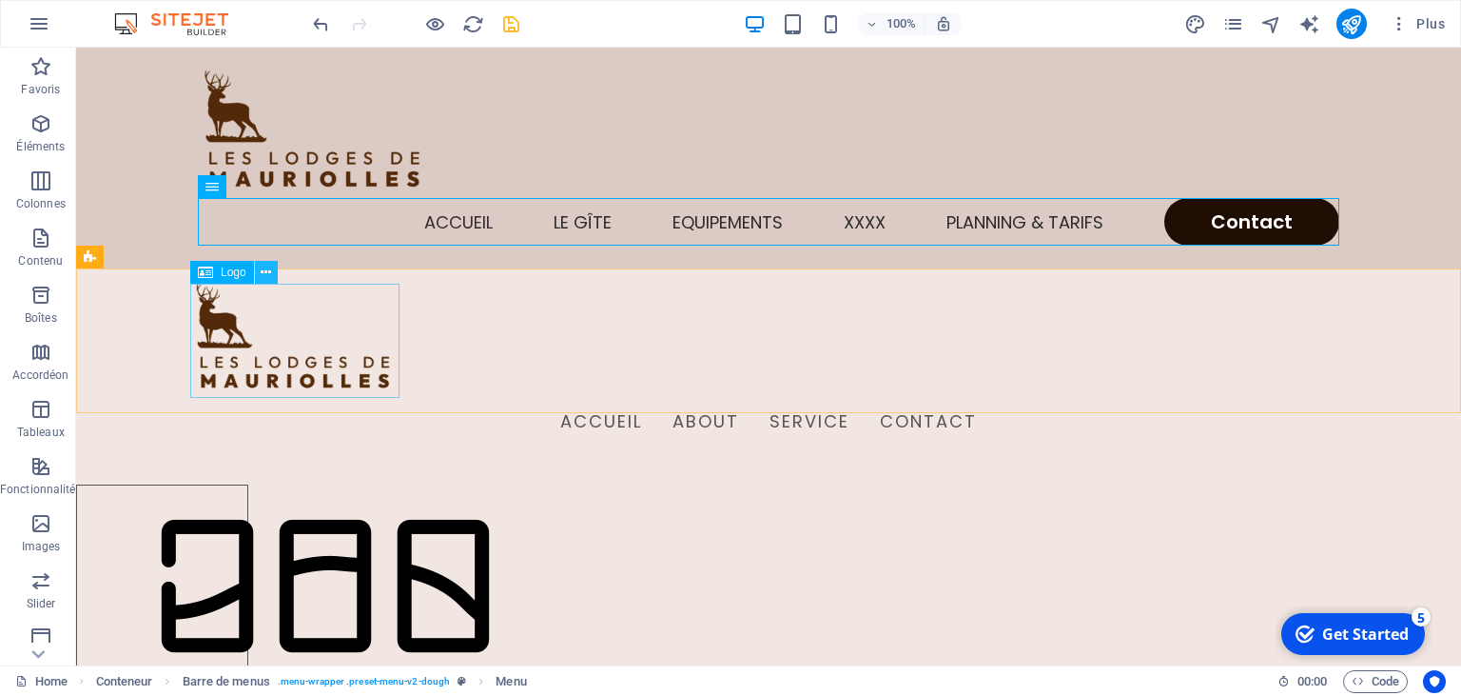
click at [261, 274] on icon at bounding box center [266, 273] width 10 height 20
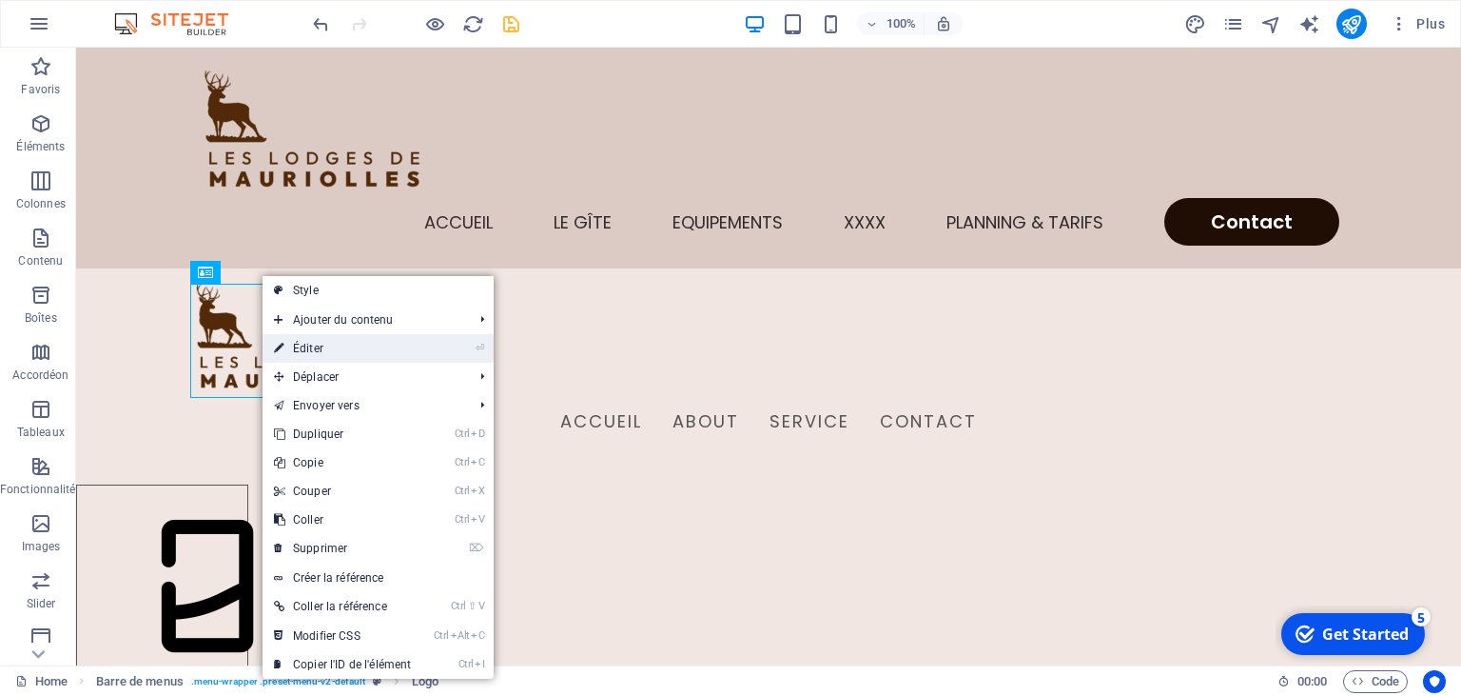
click at [297, 348] on link "⏎ Éditer" at bounding box center [343, 348] width 160 height 29
select select "px"
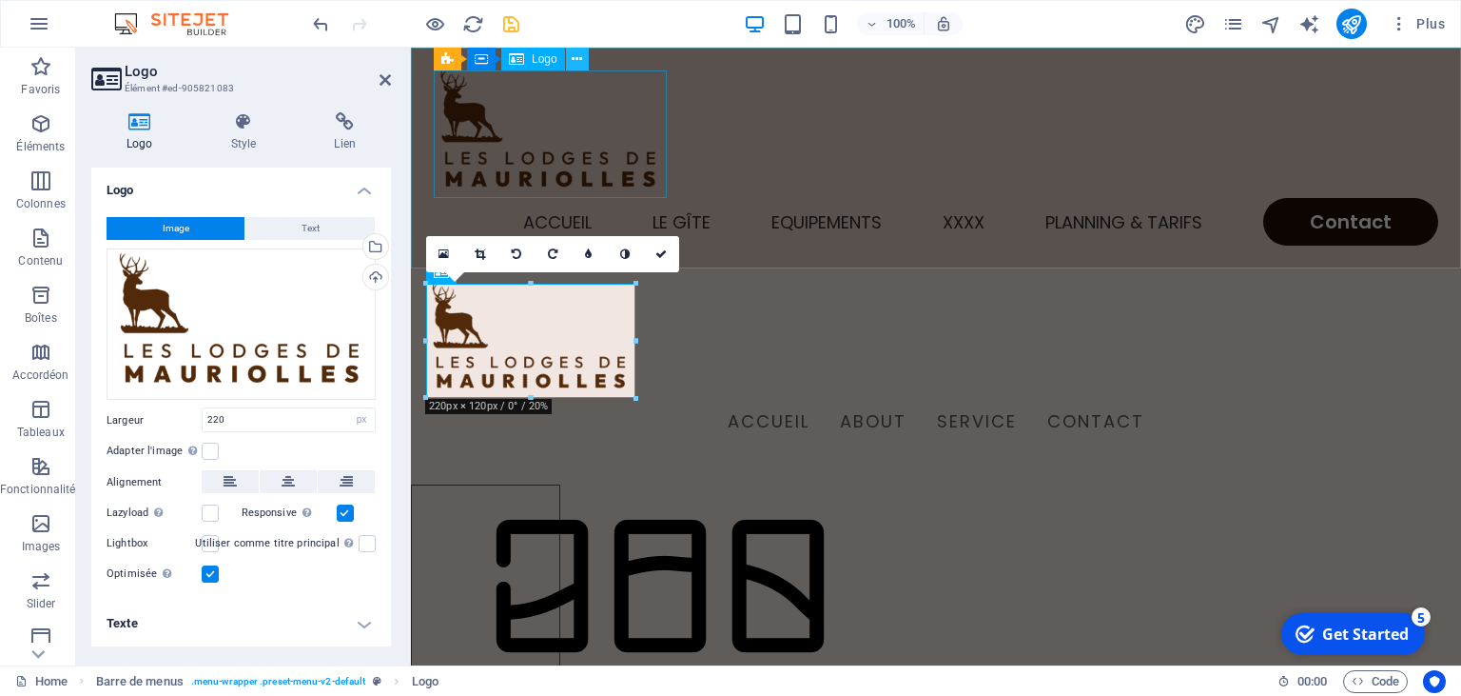
click at [574, 58] on icon at bounding box center [577, 59] width 10 height 20
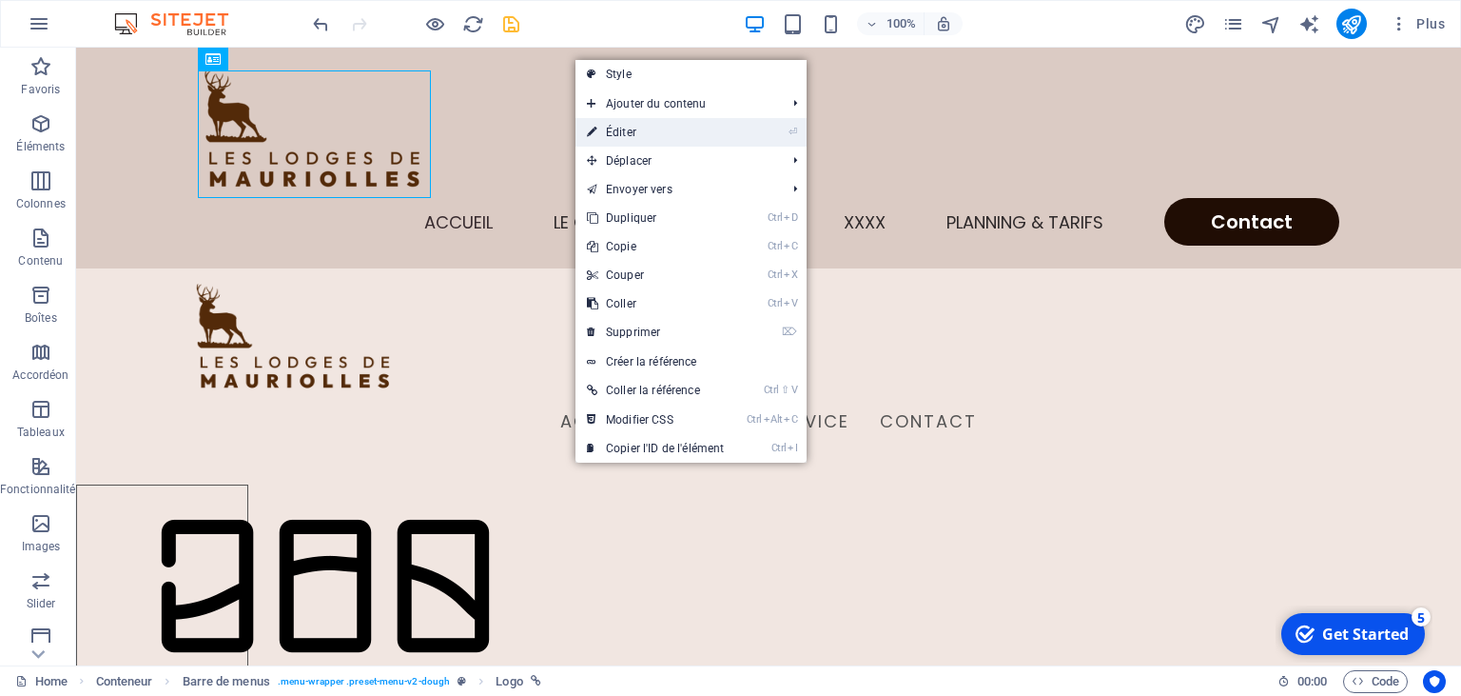
click at [598, 133] on link "⏎ Éditer" at bounding box center [656, 132] width 160 height 29
select select "px"
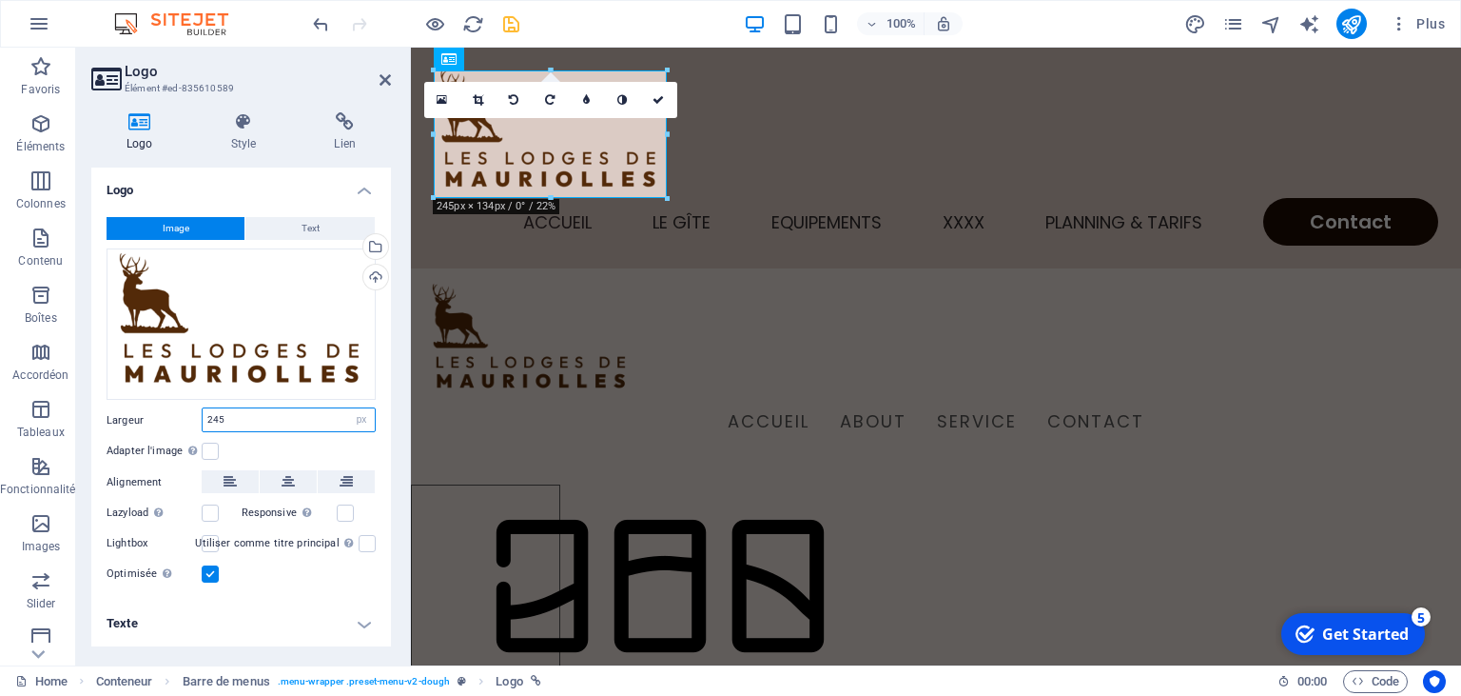
click at [279, 413] on input "245" at bounding box center [289, 419] width 172 height 23
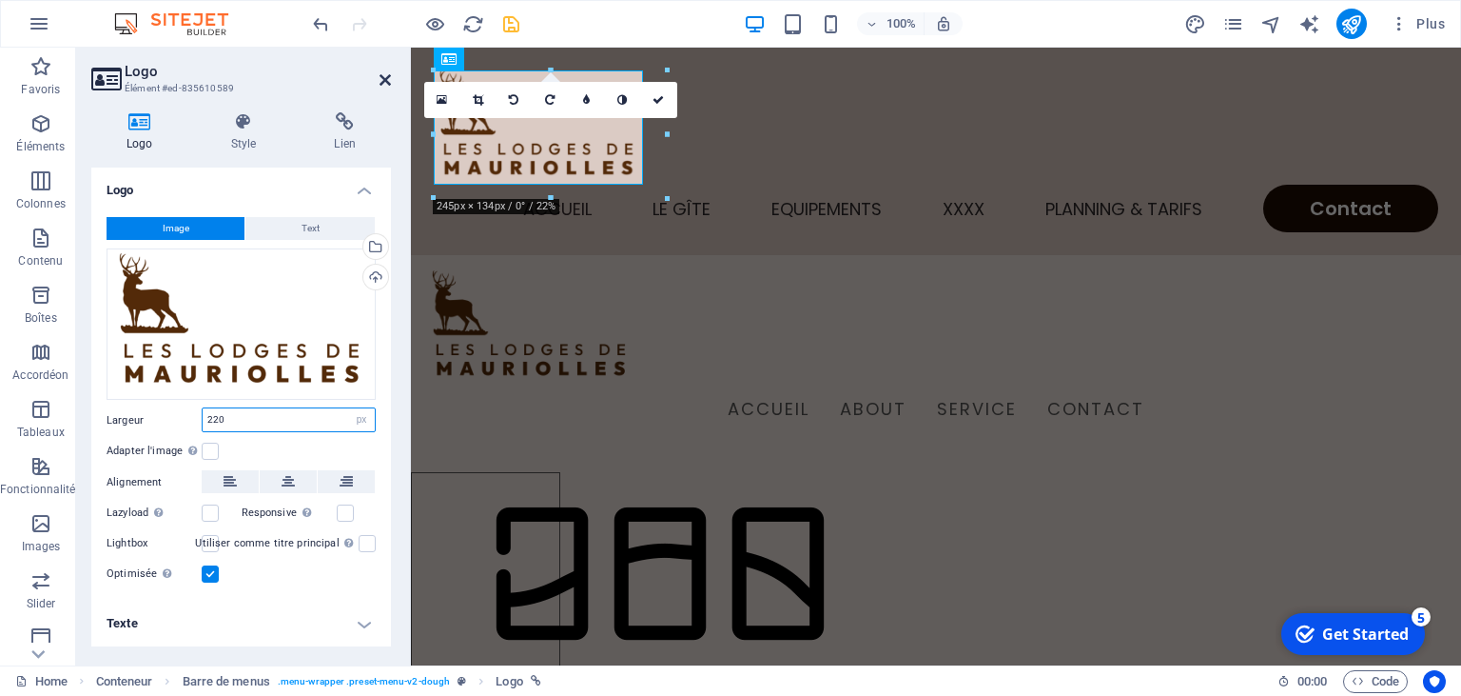
type input "220"
click at [383, 79] on icon at bounding box center [385, 79] width 11 height 15
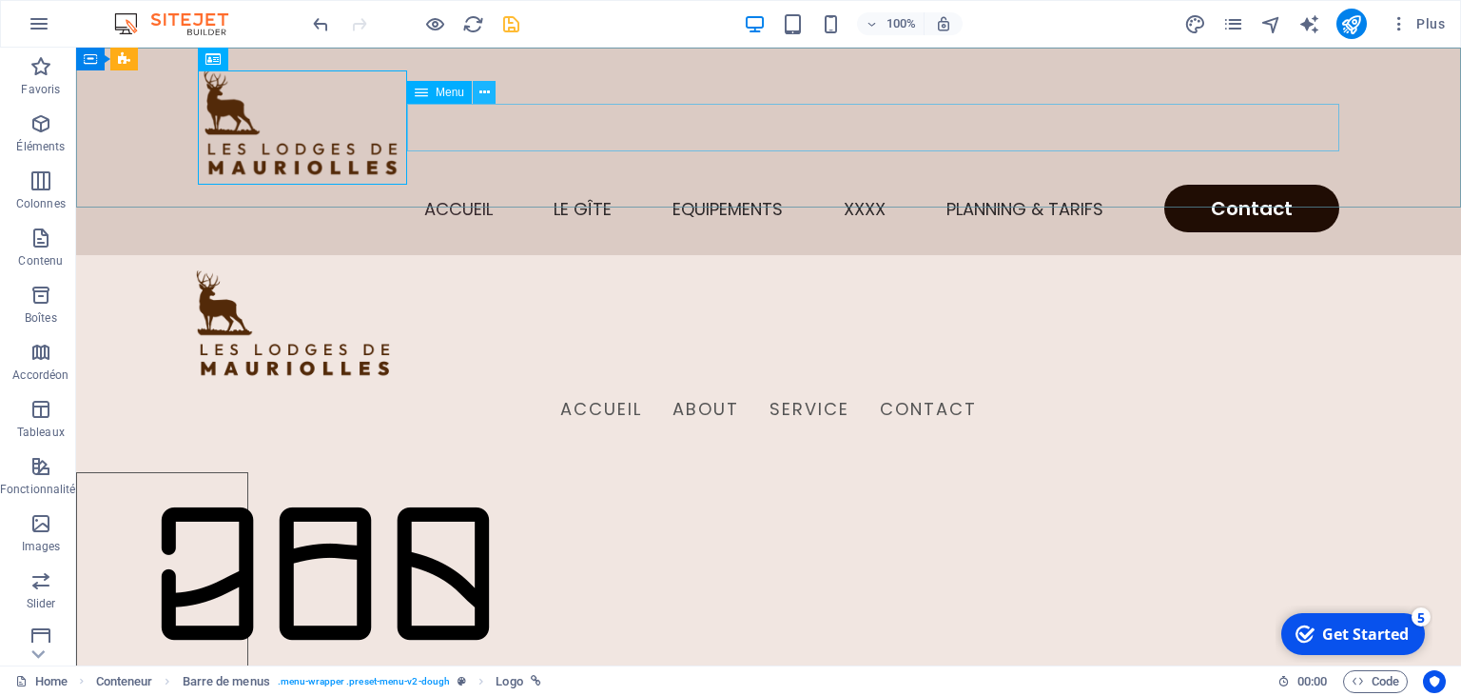
click at [0, 0] on icon at bounding box center [0, 0] width 0 height 0
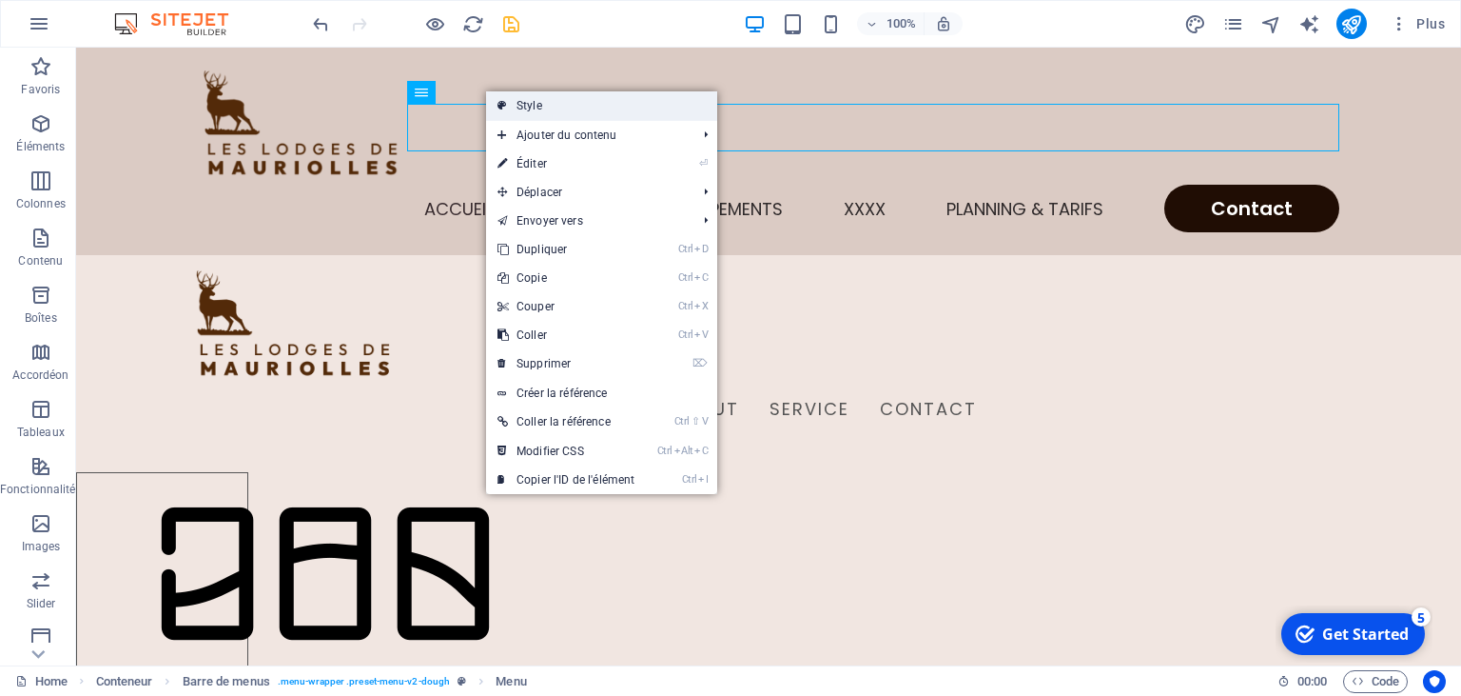
click at [514, 106] on link "Style" at bounding box center [601, 105] width 231 height 29
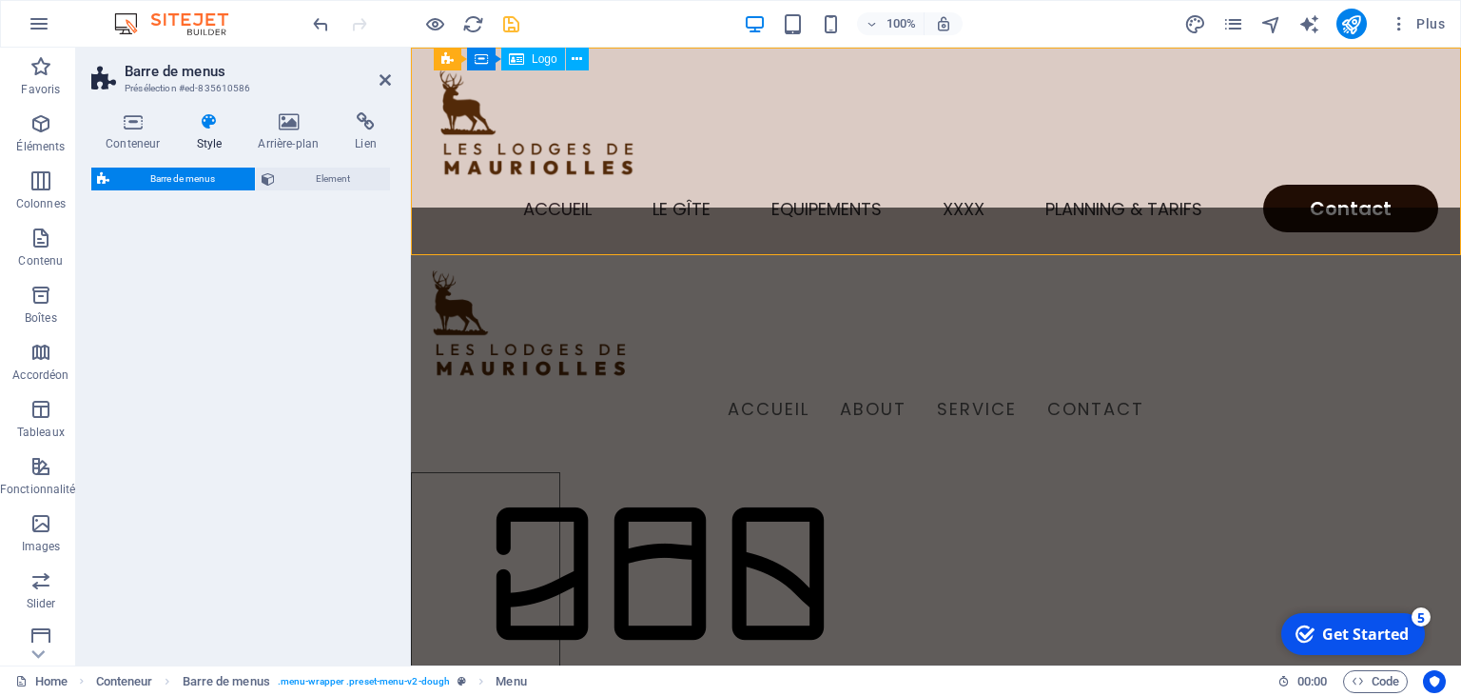
select select "rem"
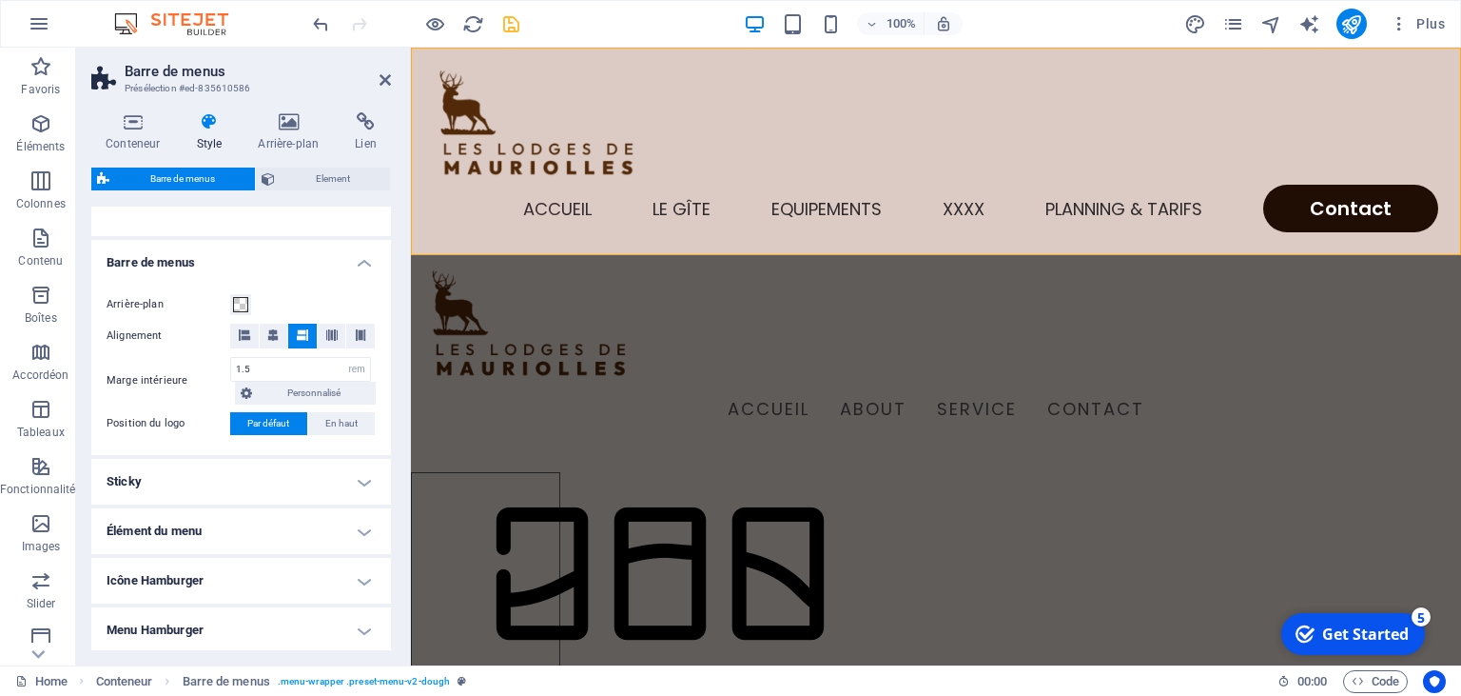
scroll to position [304, 0]
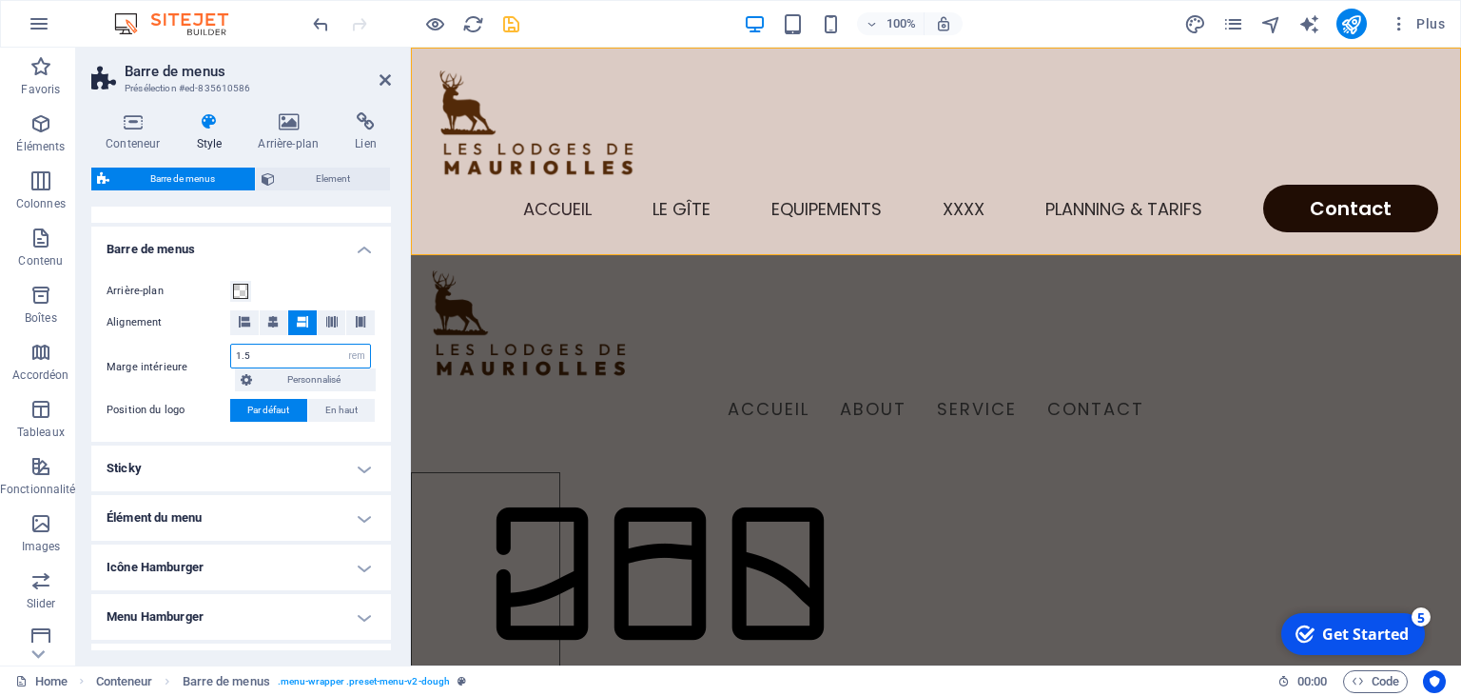
click at [268, 356] on input "1.5" at bounding box center [300, 355] width 139 height 23
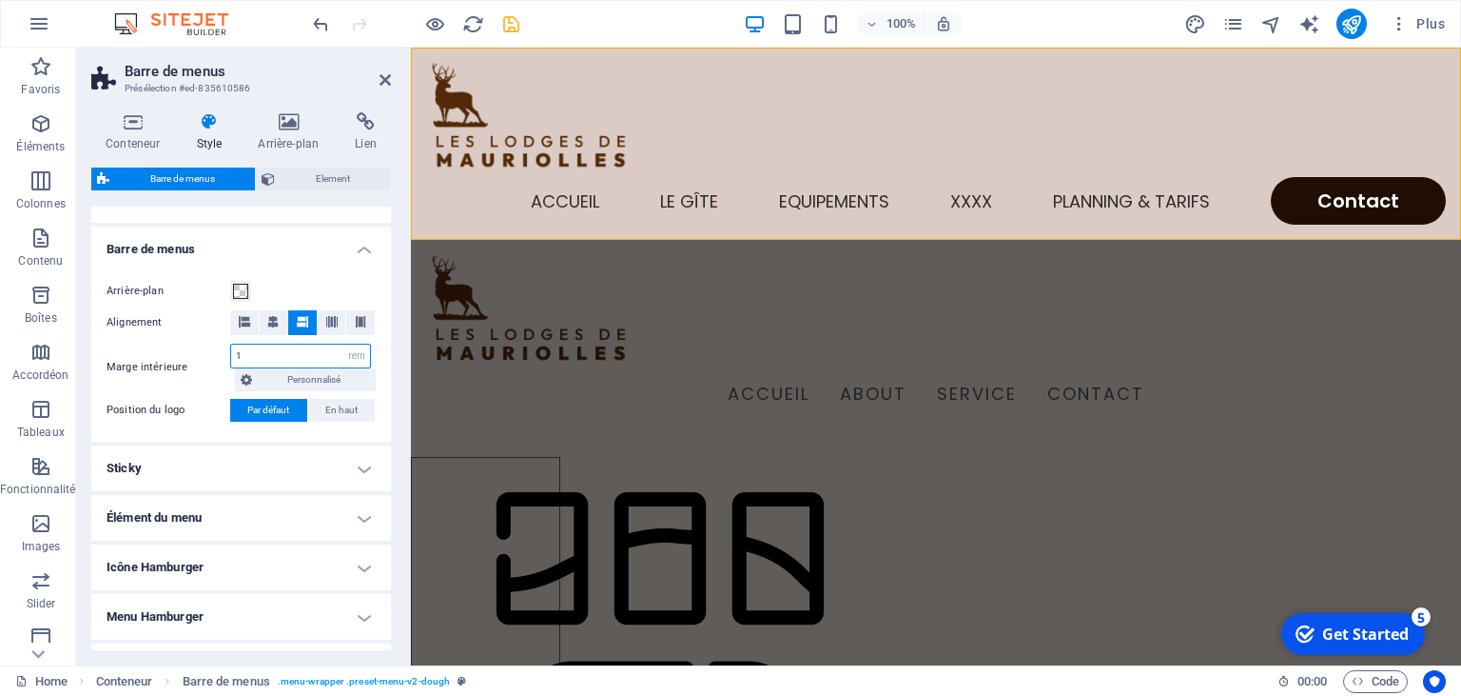
type input "1.5"
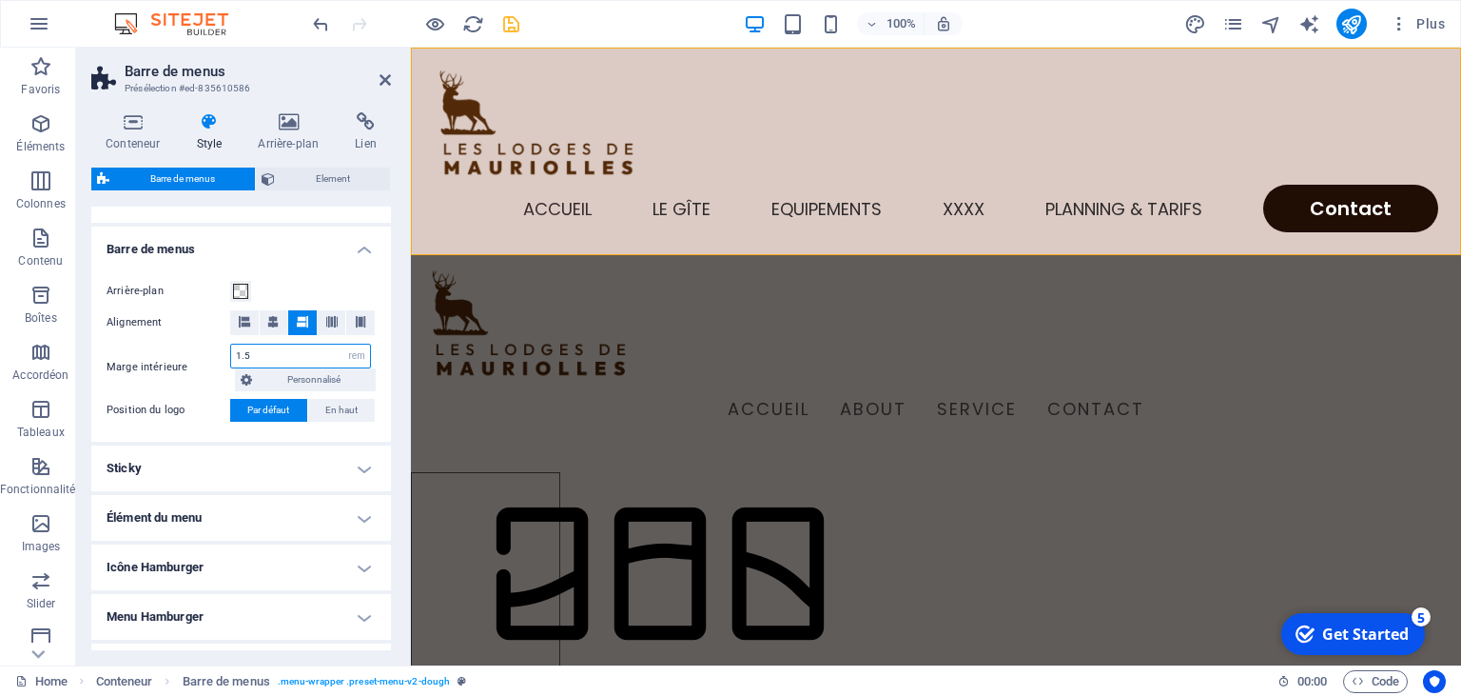
scroll to position [417, 0]
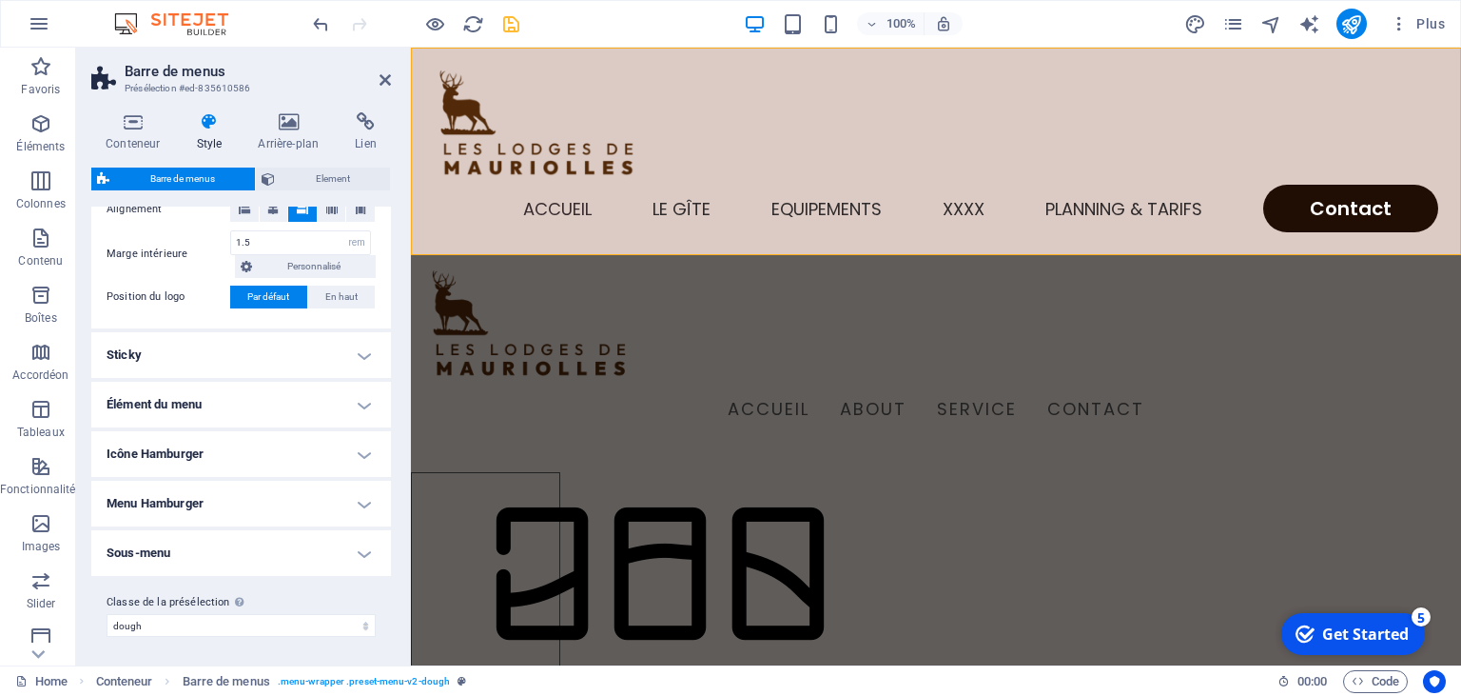
click at [360, 400] on h4 "Élément du menu" at bounding box center [241, 405] width 300 height 46
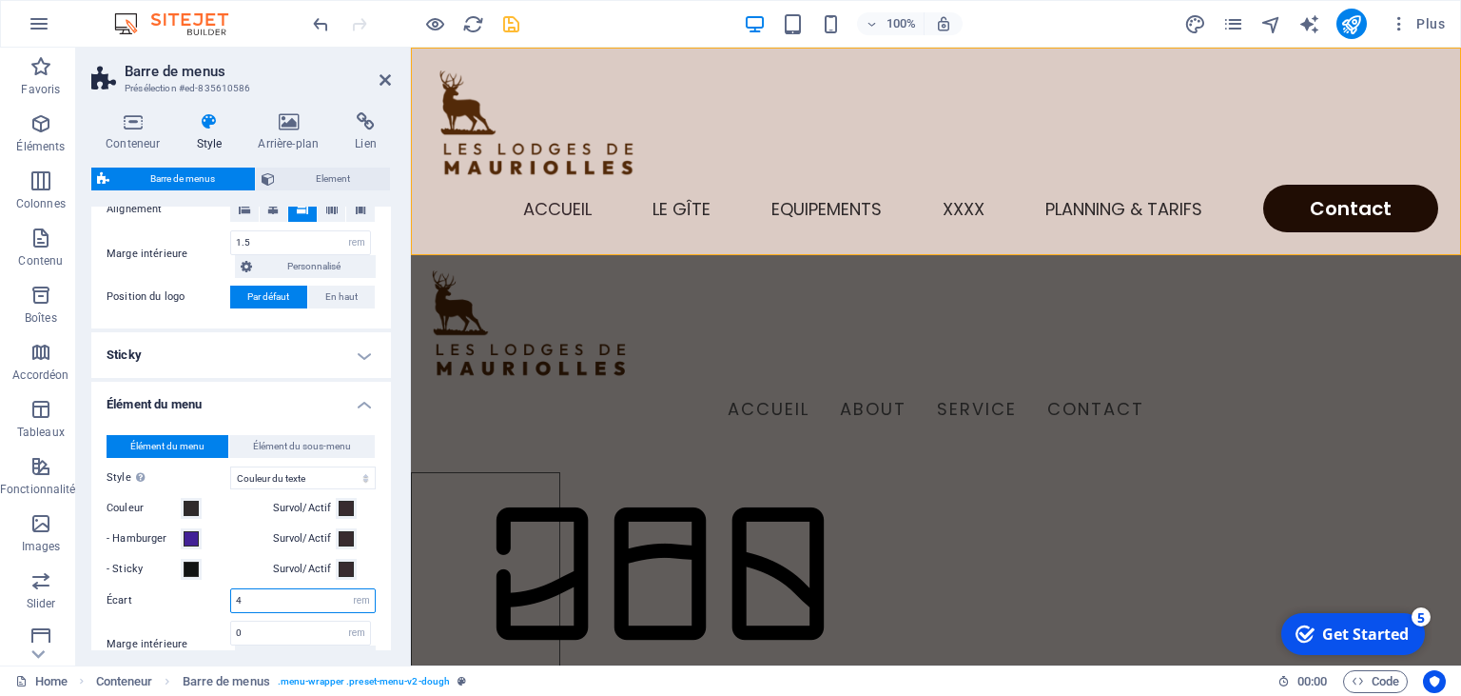
click at [268, 603] on input "4" at bounding box center [303, 600] width 144 height 23
type input "3"
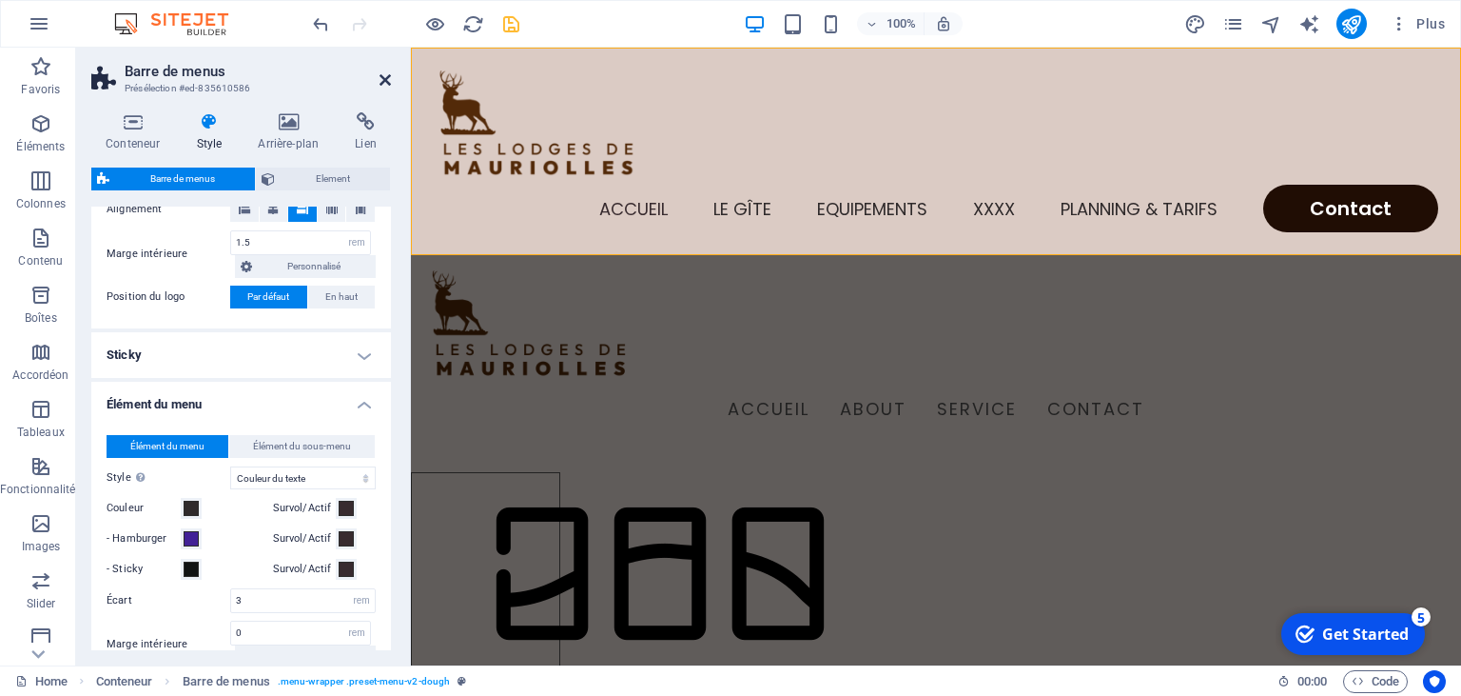
click at [389, 84] on icon at bounding box center [385, 79] width 11 height 15
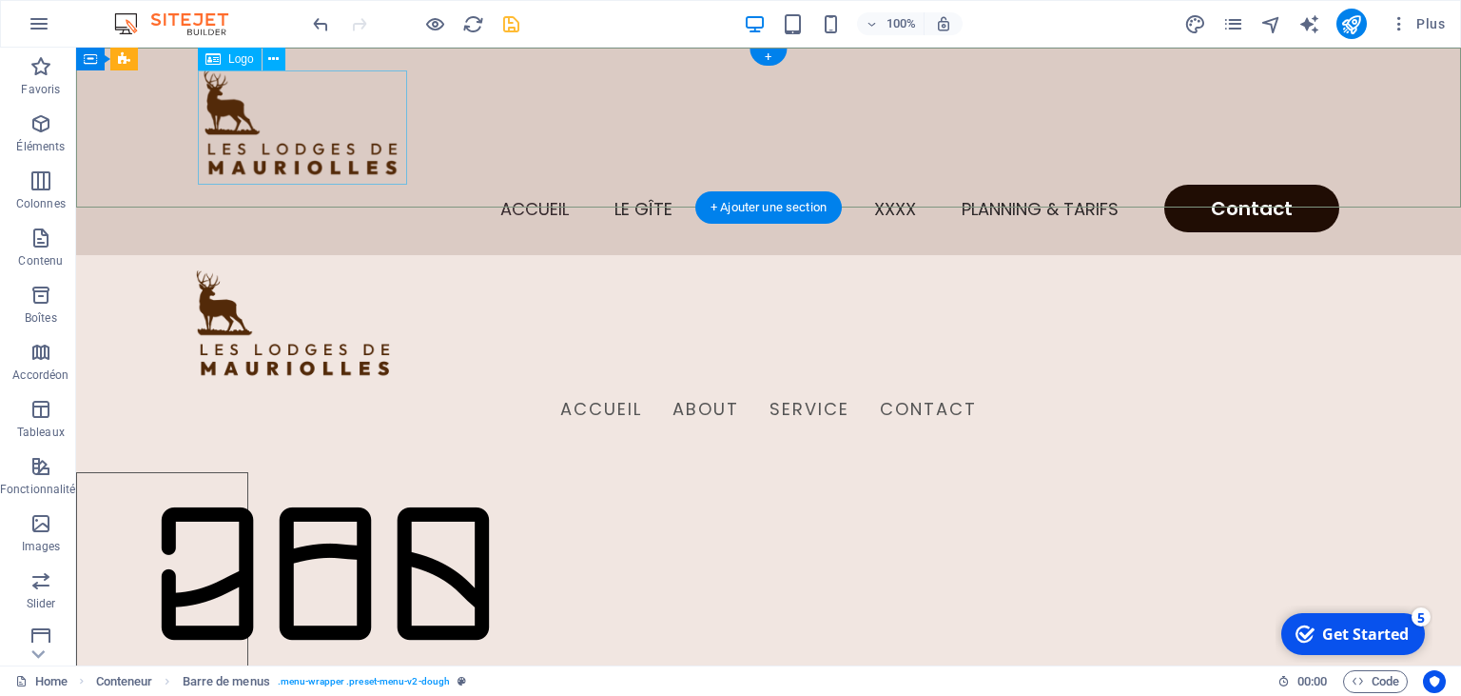
click at [371, 170] on div at bounding box center [769, 127] width 1142 height 114
select select "px"
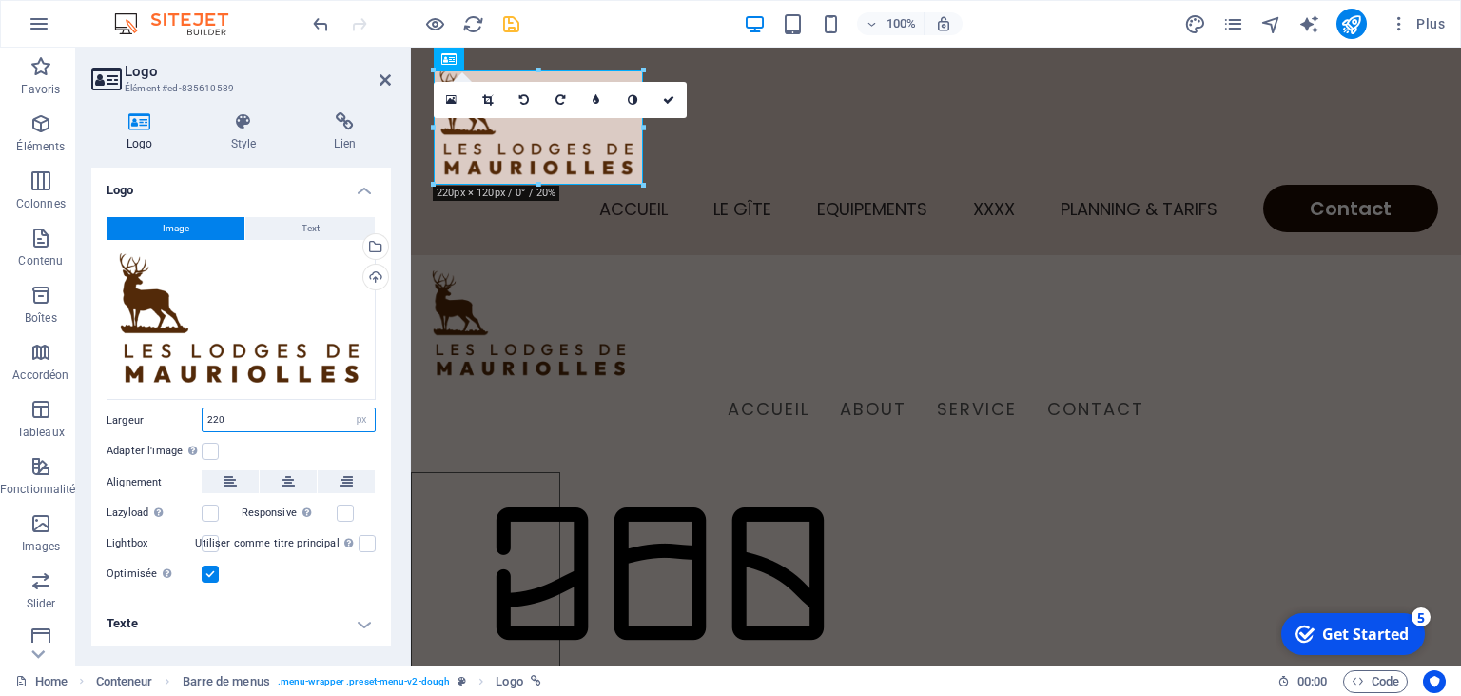
click at [236, 425] on input "220" at bounding box center [289, 419] width 172 height 23
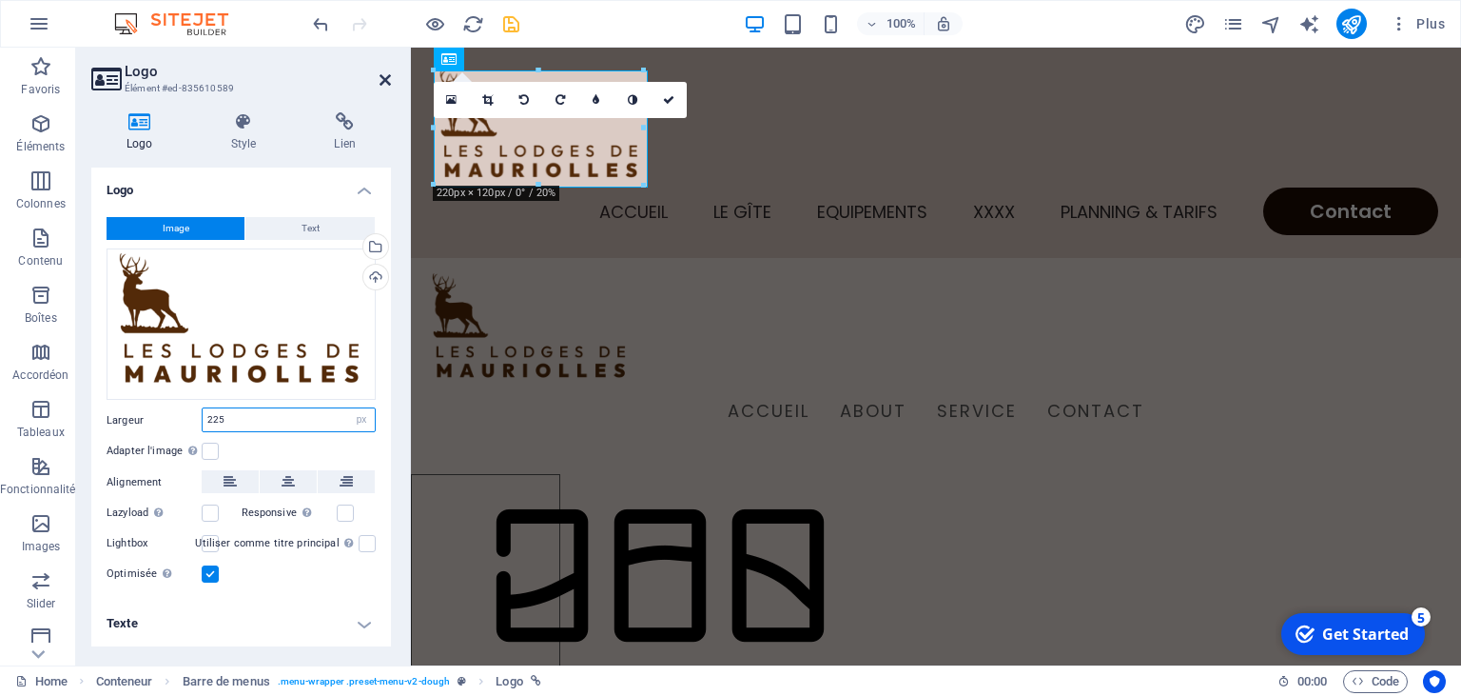
type input "225"
click at [385, 86] on icon at bounding box center [385, 79] width 11 height 15
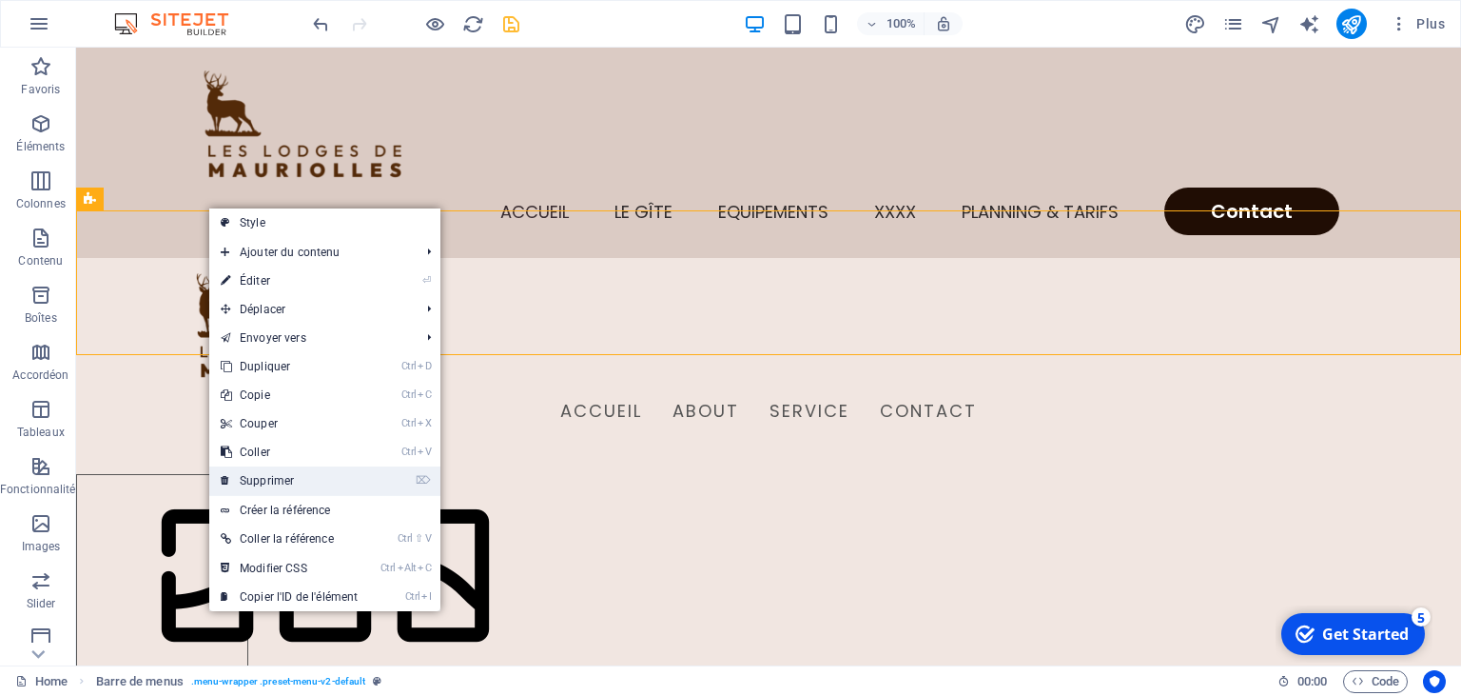
click at [282, 477] on link "⌦ Supprimer" at bounding box center [289, 480] width 160 height 29
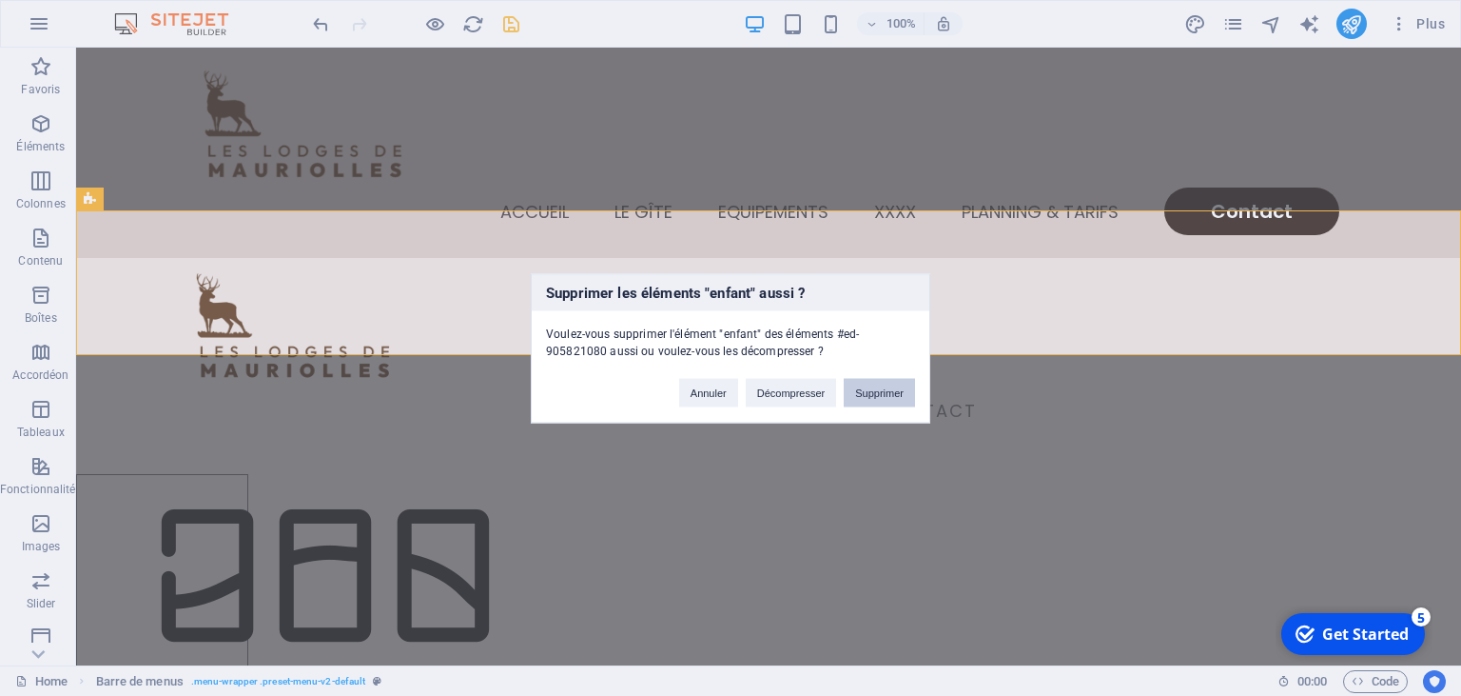
click at [885, 389] on button "Supprimer" at bounding box center [879, 392] width 71 height 29
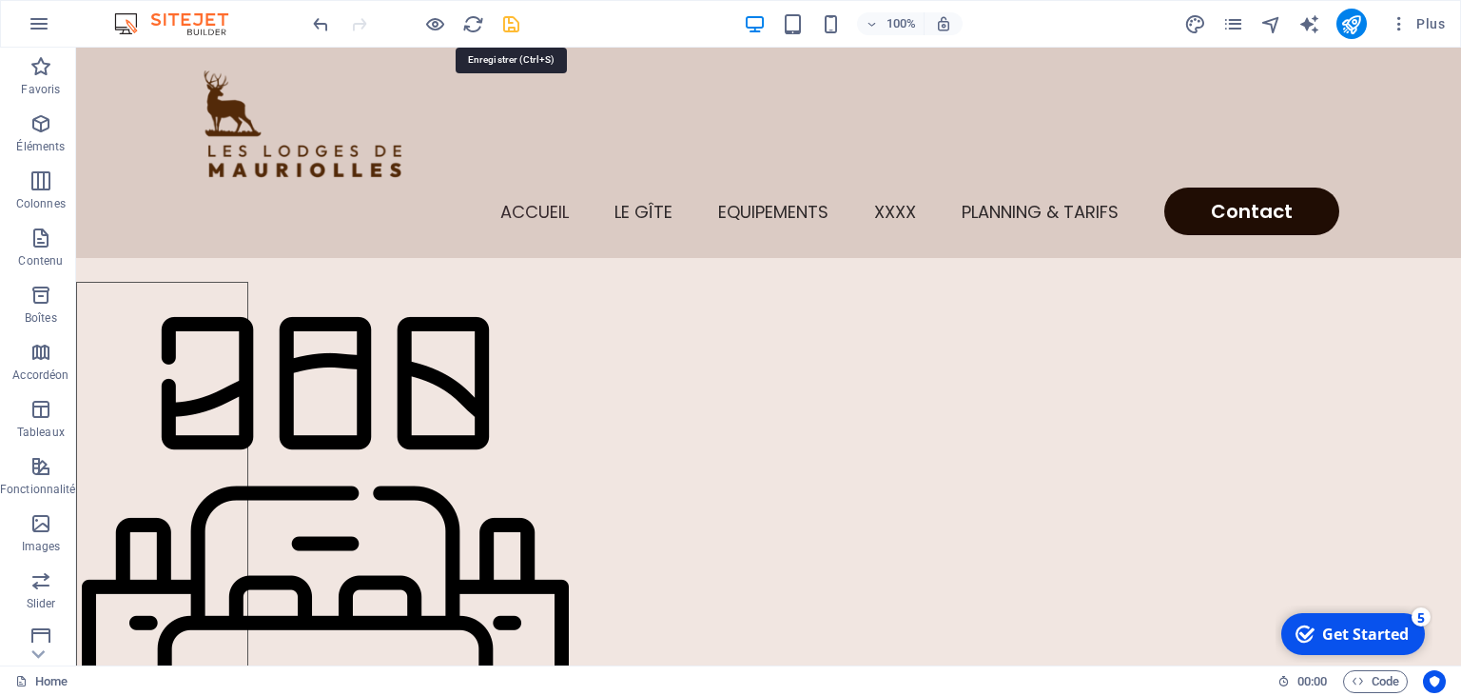
click at [510, 25] on icon "save" at bounding box center [511, 24] width 22 height 22
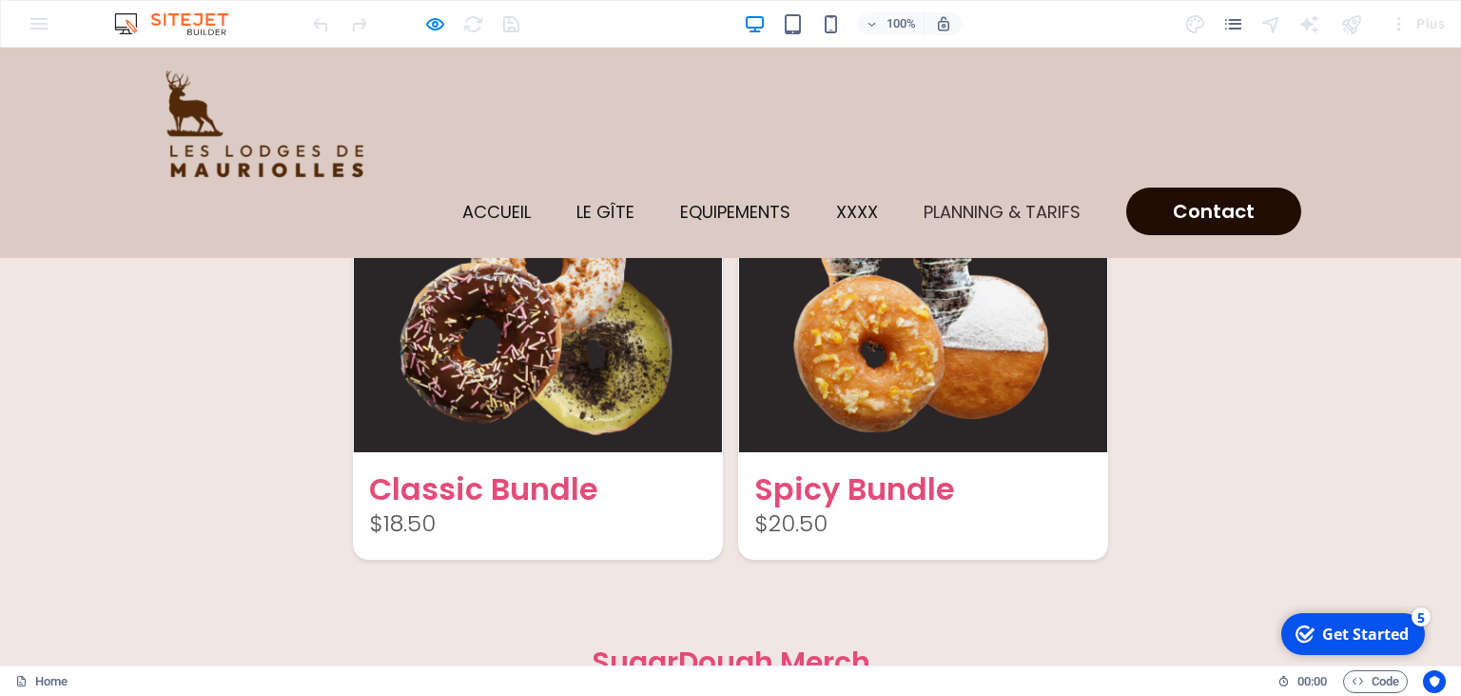
scroll to position [4697, 0]
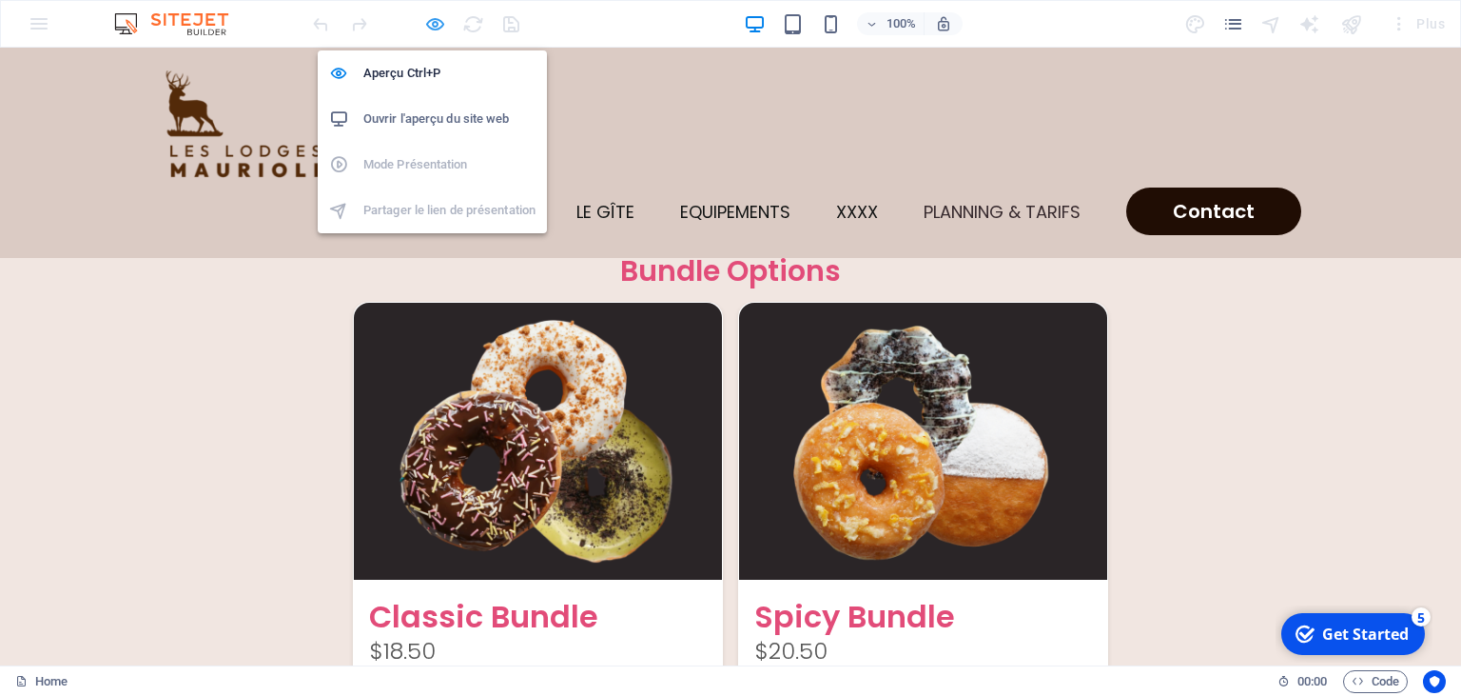
scroll to position [4831, 0]
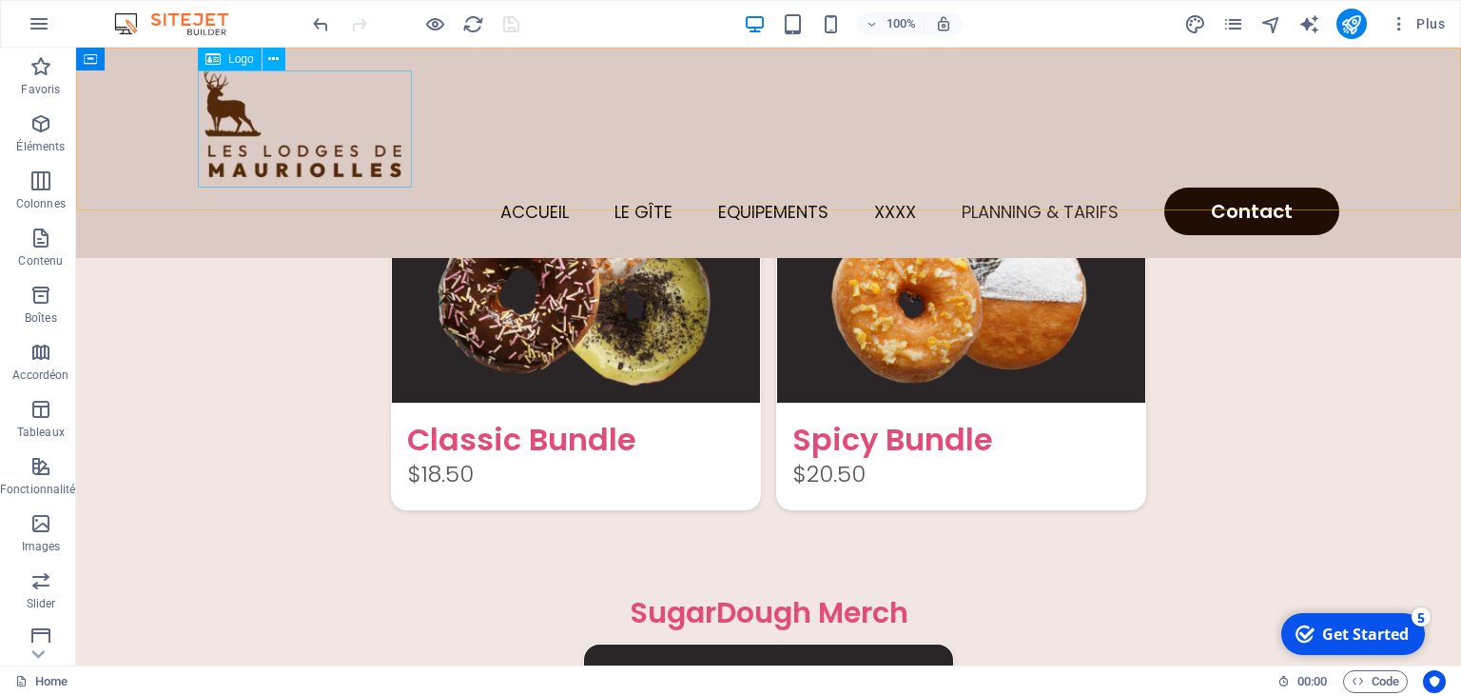
click at [298, 134] on div at bounding box center [769, 128] width 1142 height 117
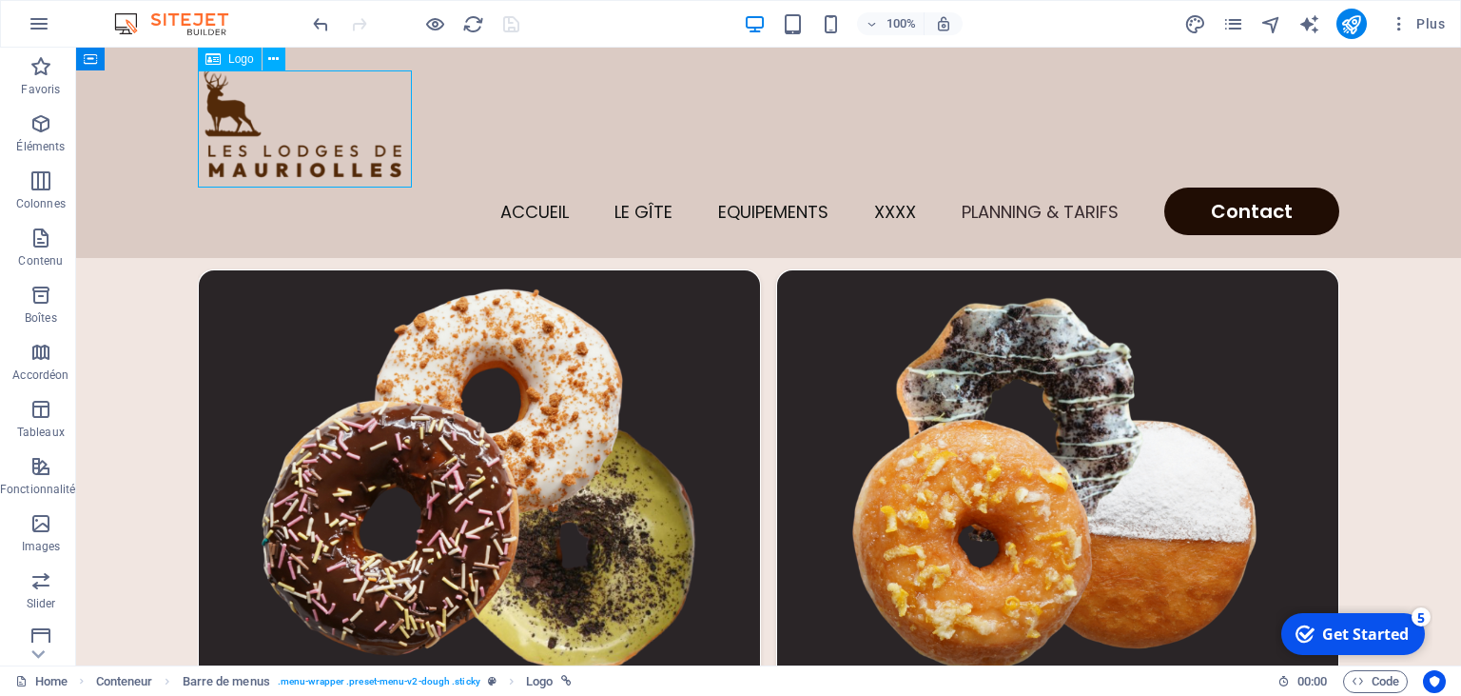
scroll to position [4983, 0]
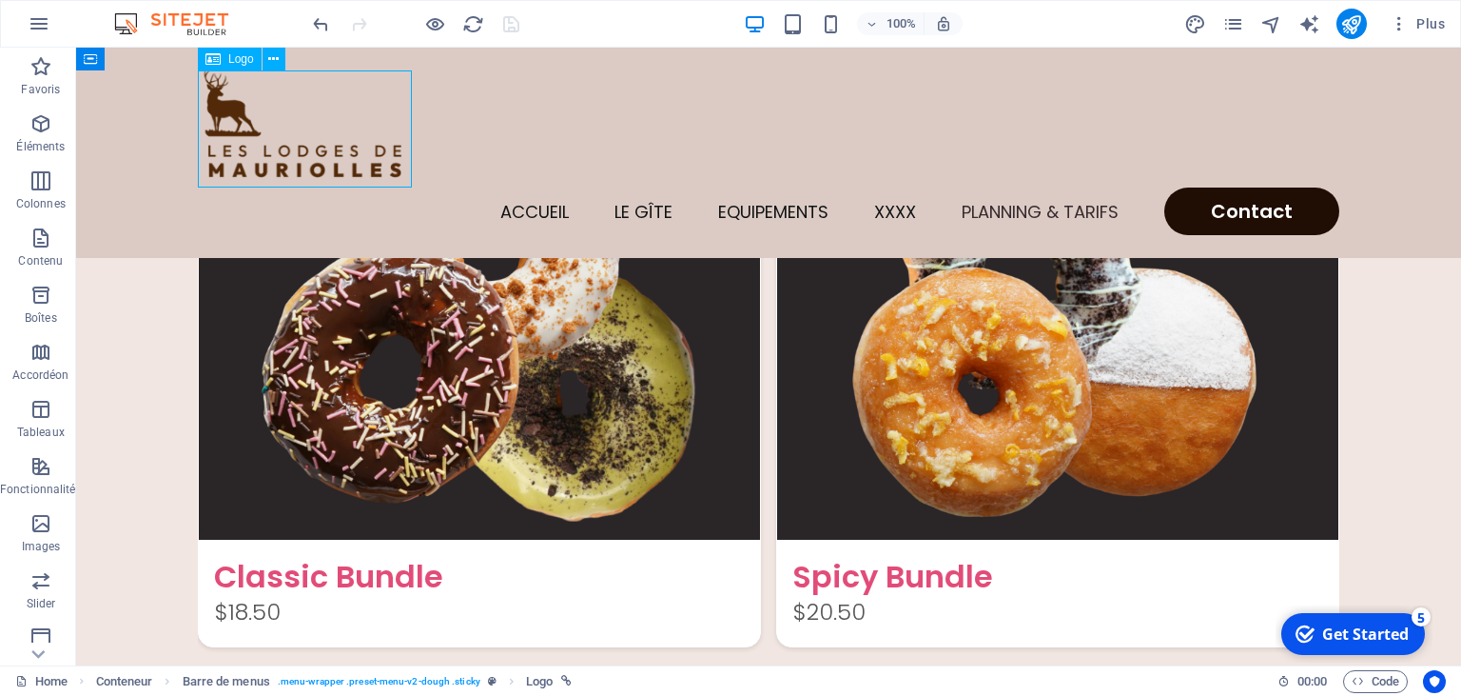
select select "px"
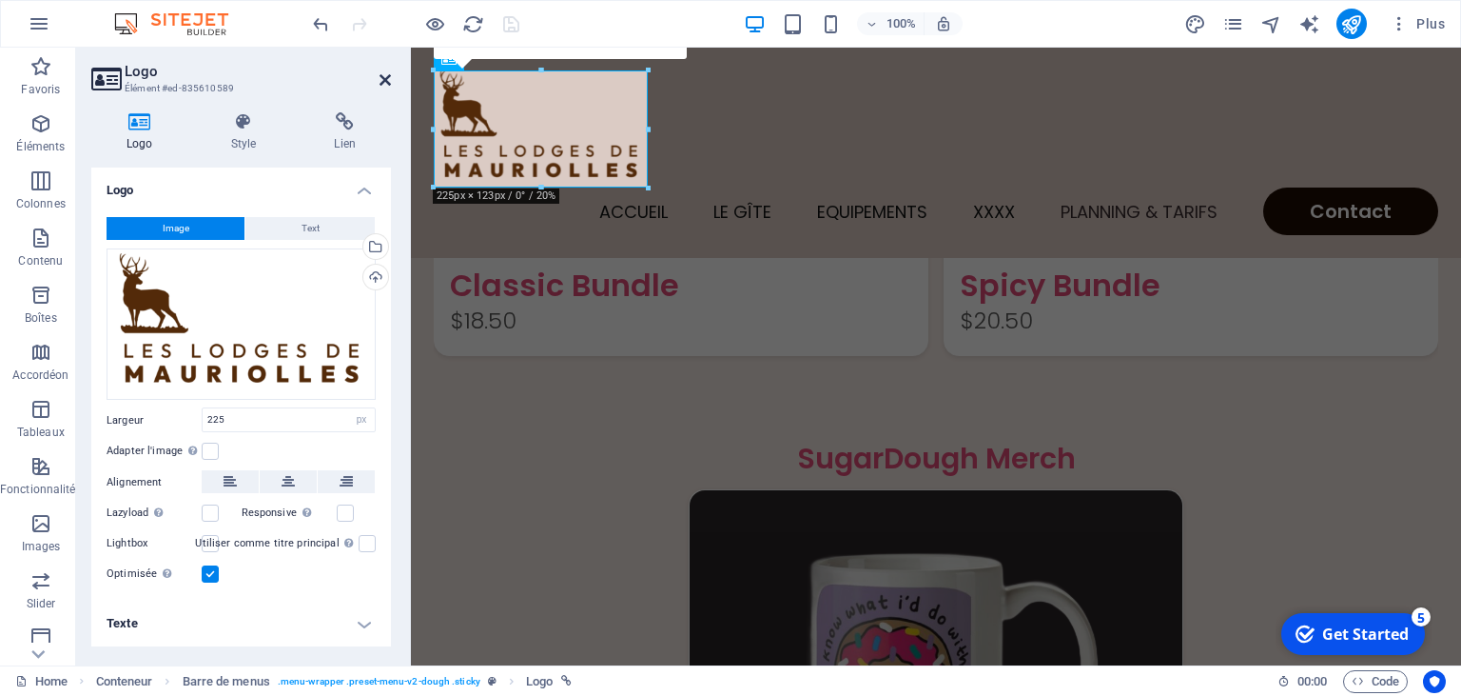
click at [389, 77] on icon at bounding box center [385, 79] width 11 height 15
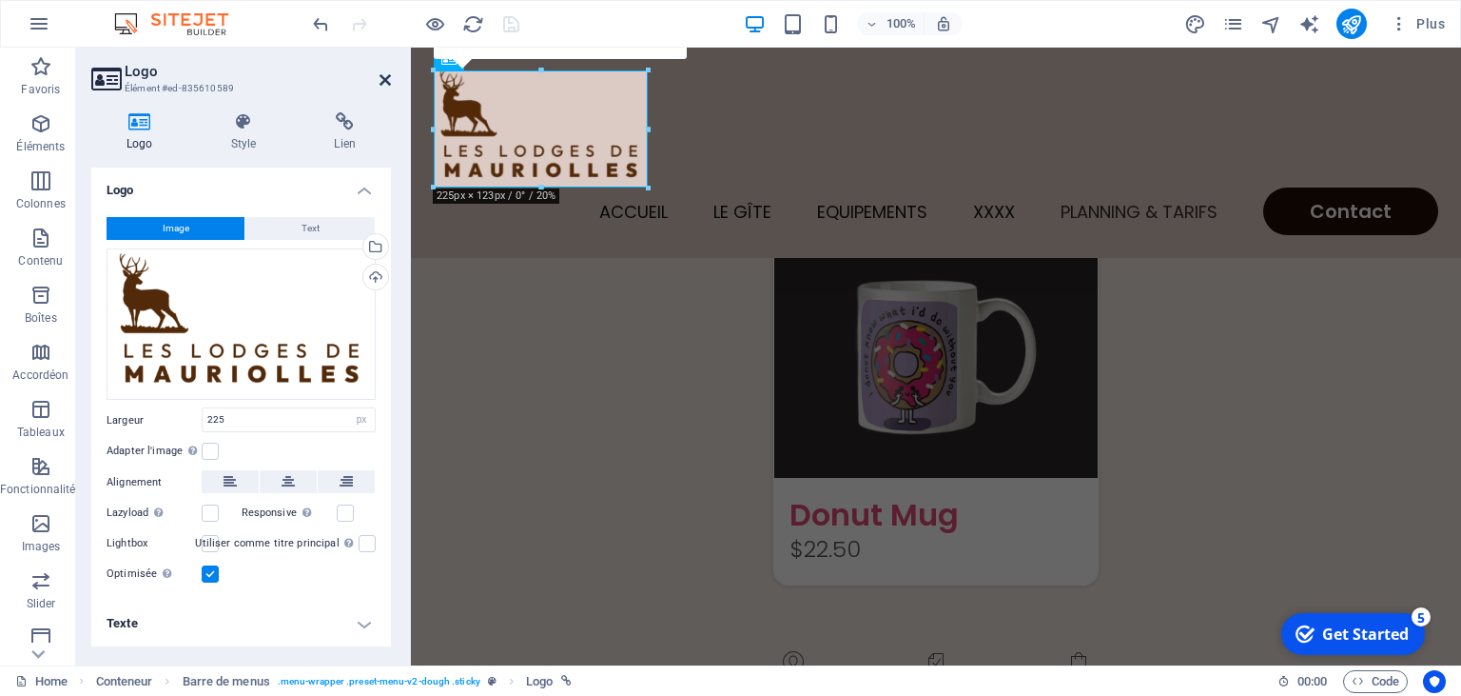
scroll to position [4780, 0]
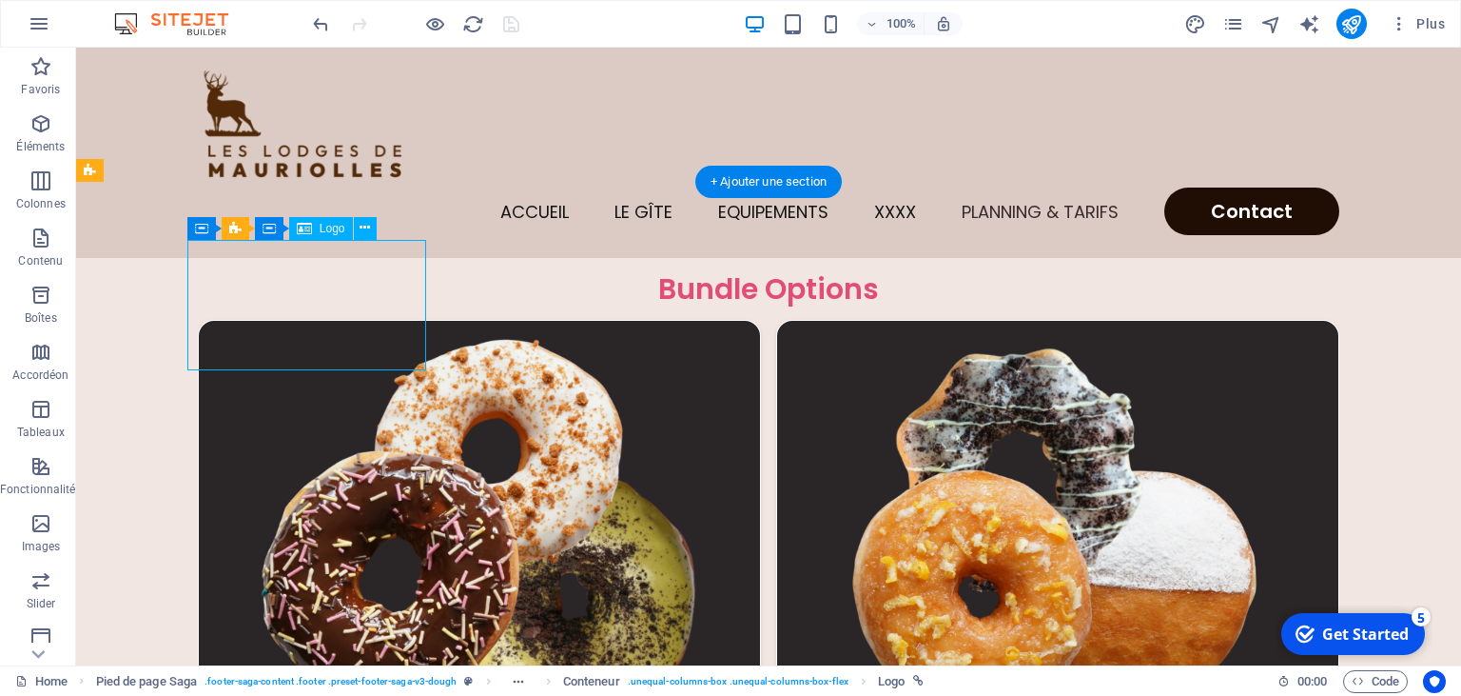
select select "px"
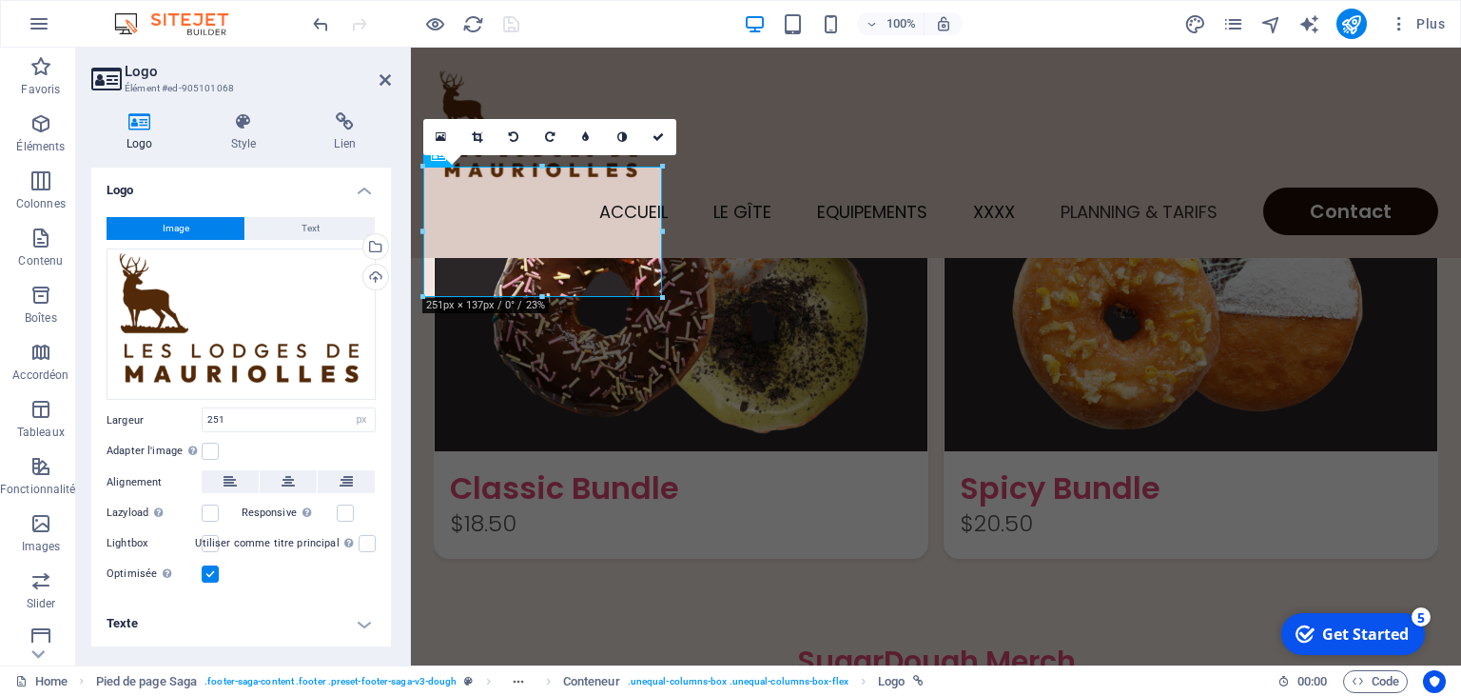
scroll to position [4983, 0]
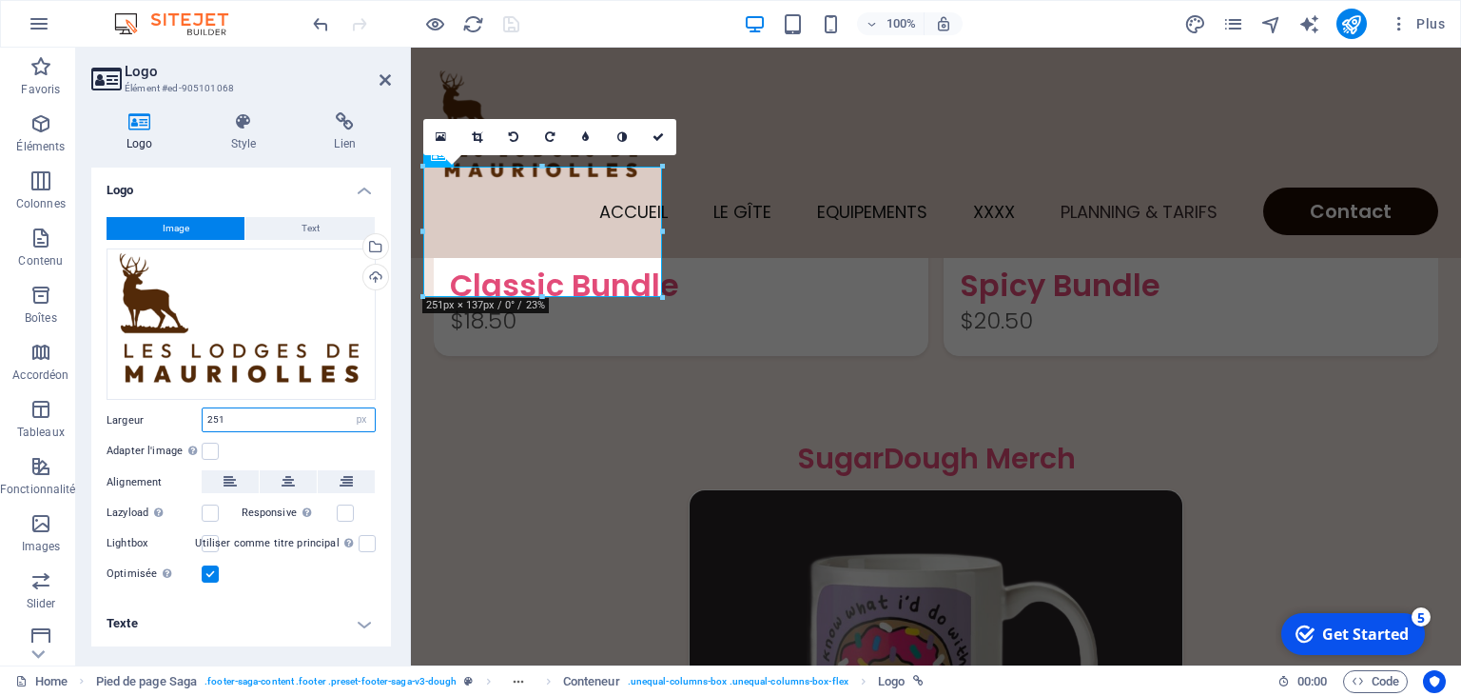
click at [254, 427] on input "251" at bounding box center [289, 419] width 172 height 23
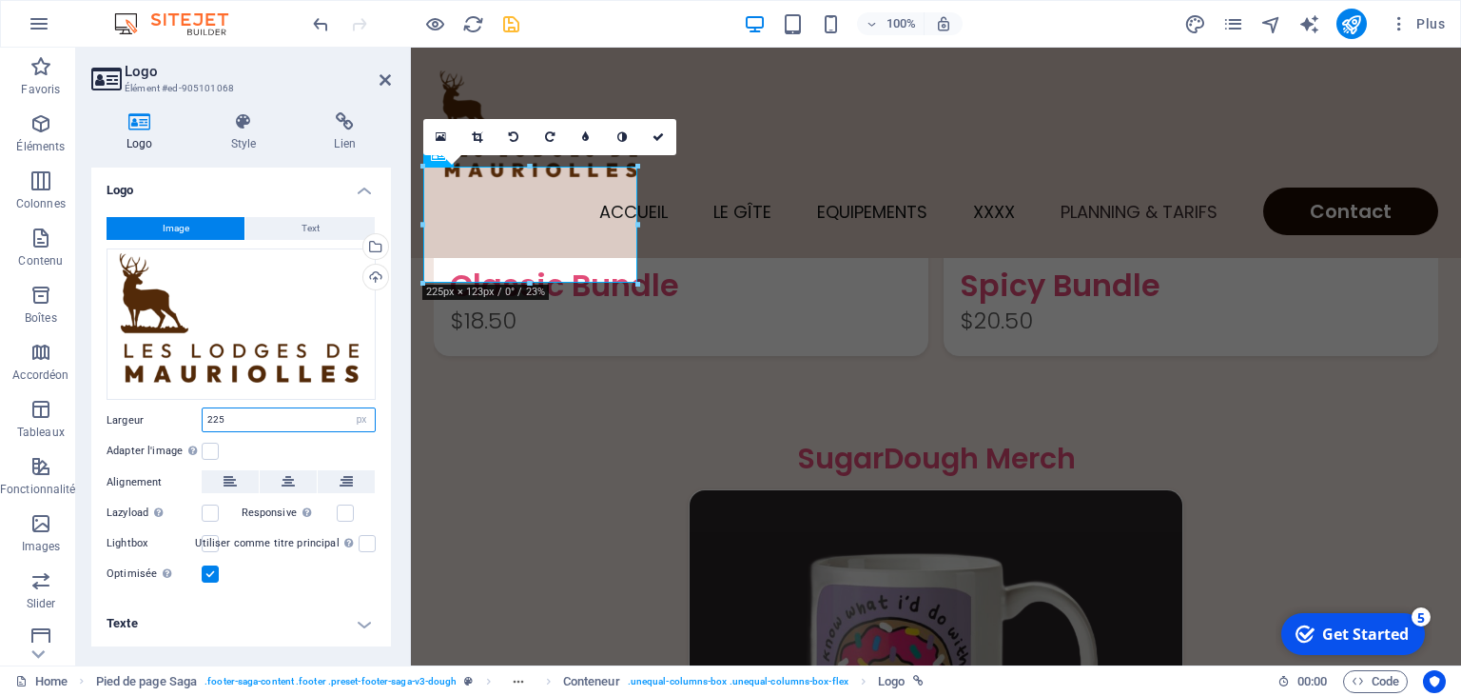
type input "225"
click at [293, 626] on h4 "Texte" at bounding box center [241, 623] width 300 height 46
click at [386, 87] on icon at bounding box center [385, 79] width 11 height 15
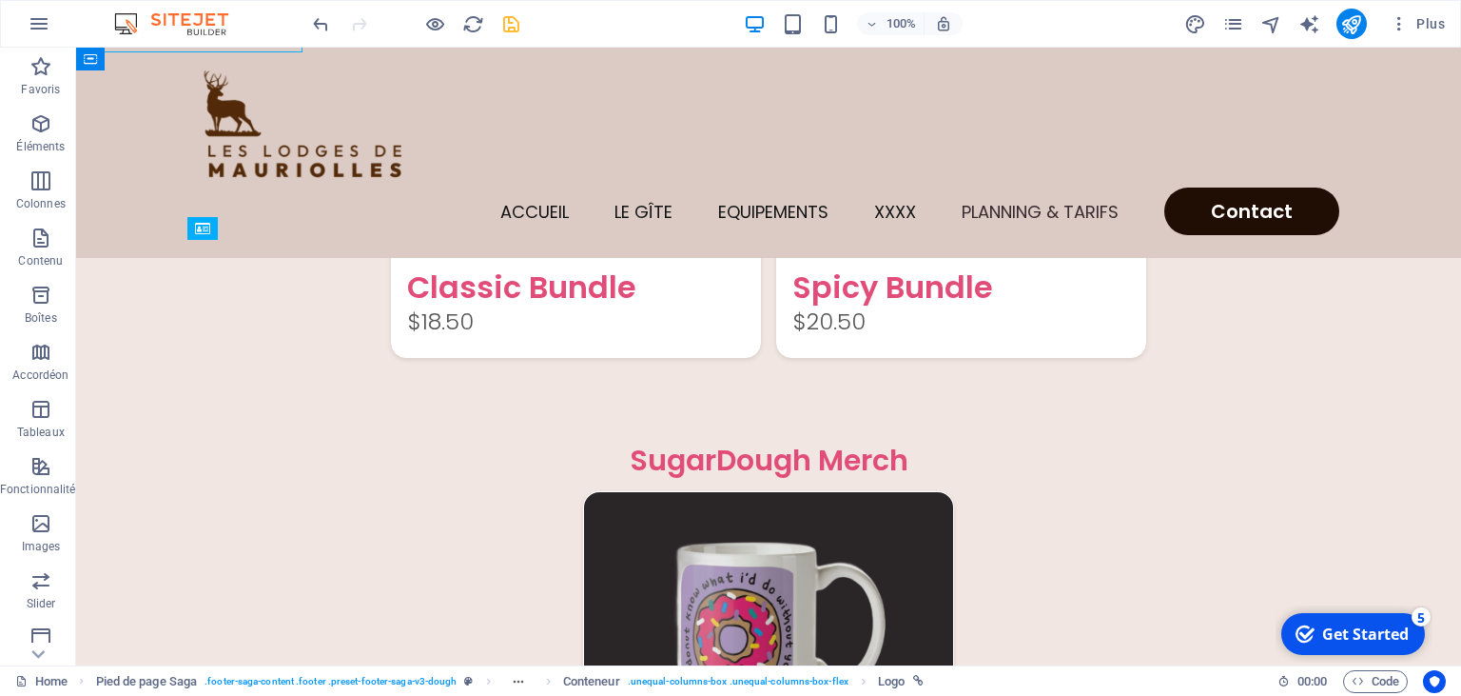
scroll to position [4780, 0]
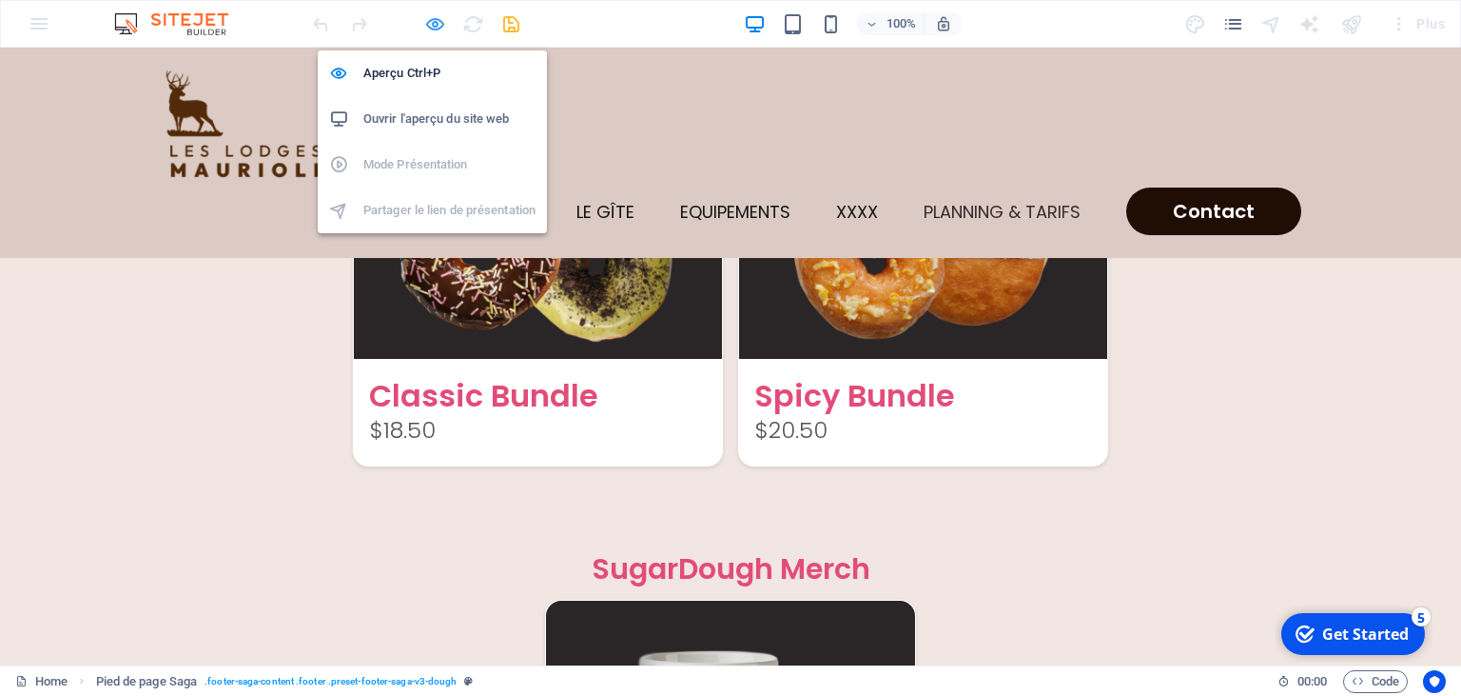
scroll to position [4646, 0]
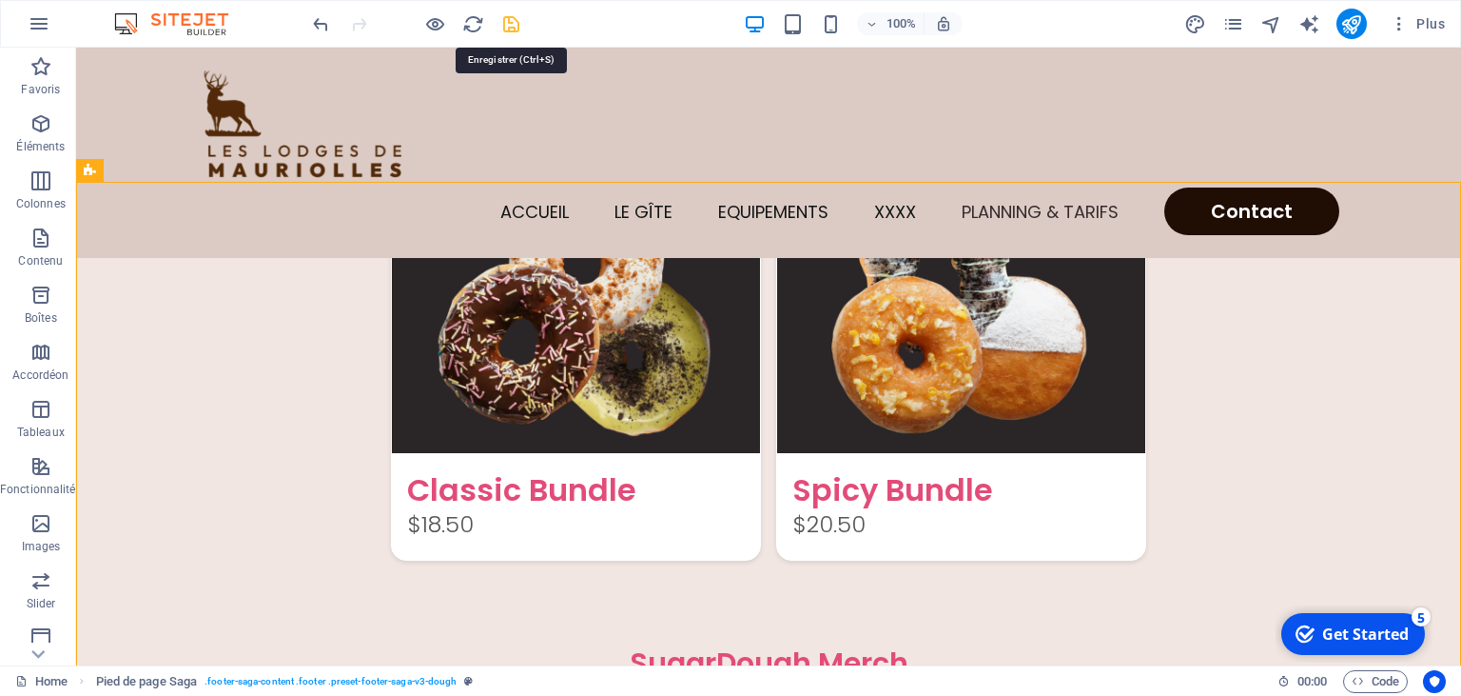
click at [512, 27] on icon "save" at bounding box center [511, 24] width 22 height 22
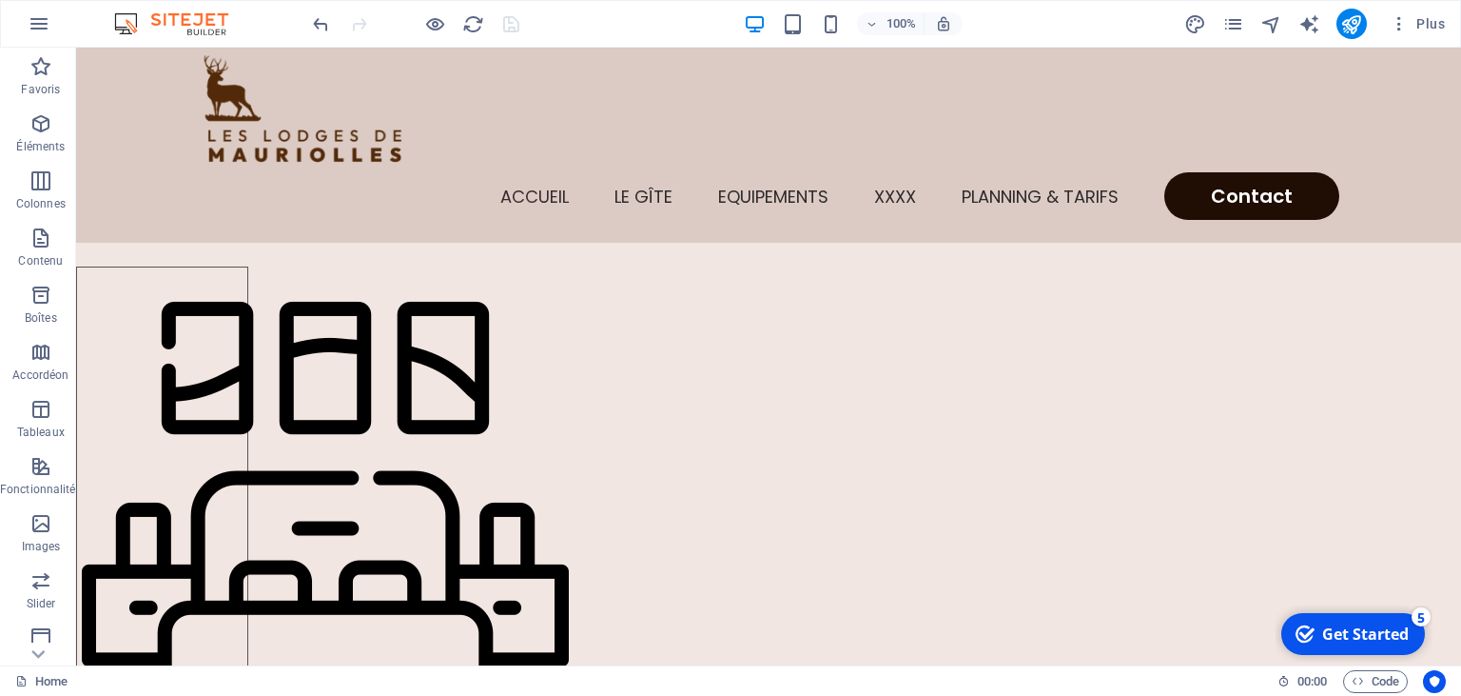
scroll to position [0, 0]
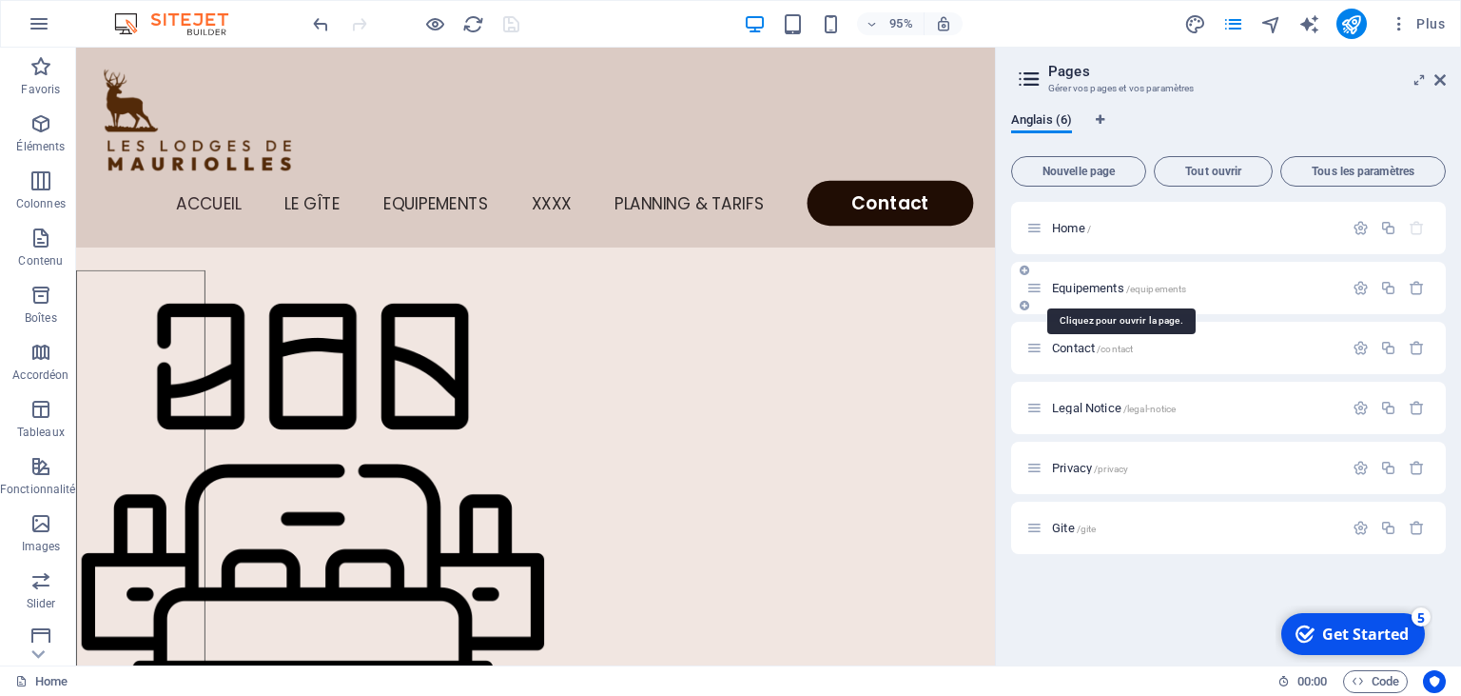
click at [1089, 293] on span "Equipements /equipements" at bounding box center [1119, 288] width 134 height 14
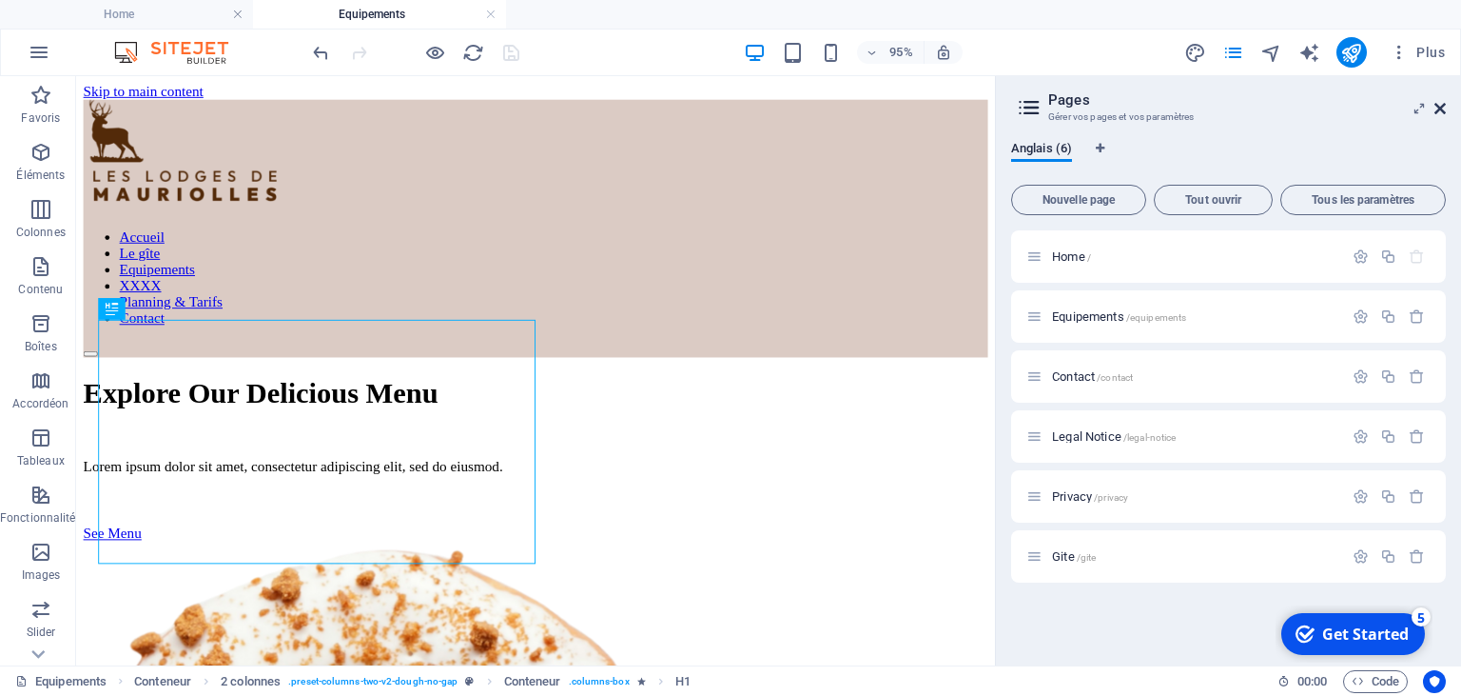
click at [1441, 108] on icon at bounding box center [1440, 108] width 11 height 15
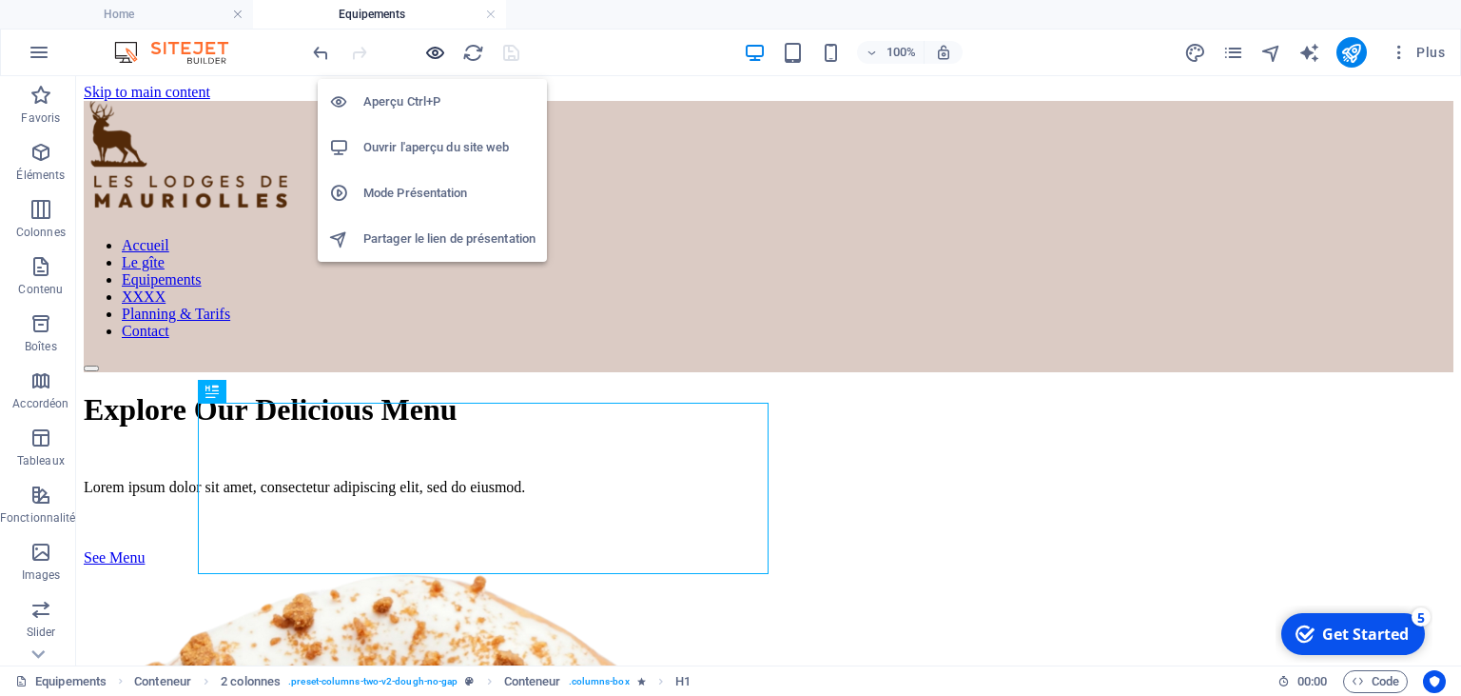
click at [432, 48] on icon "button" at bounding box center [435, 53] width 22 height 22
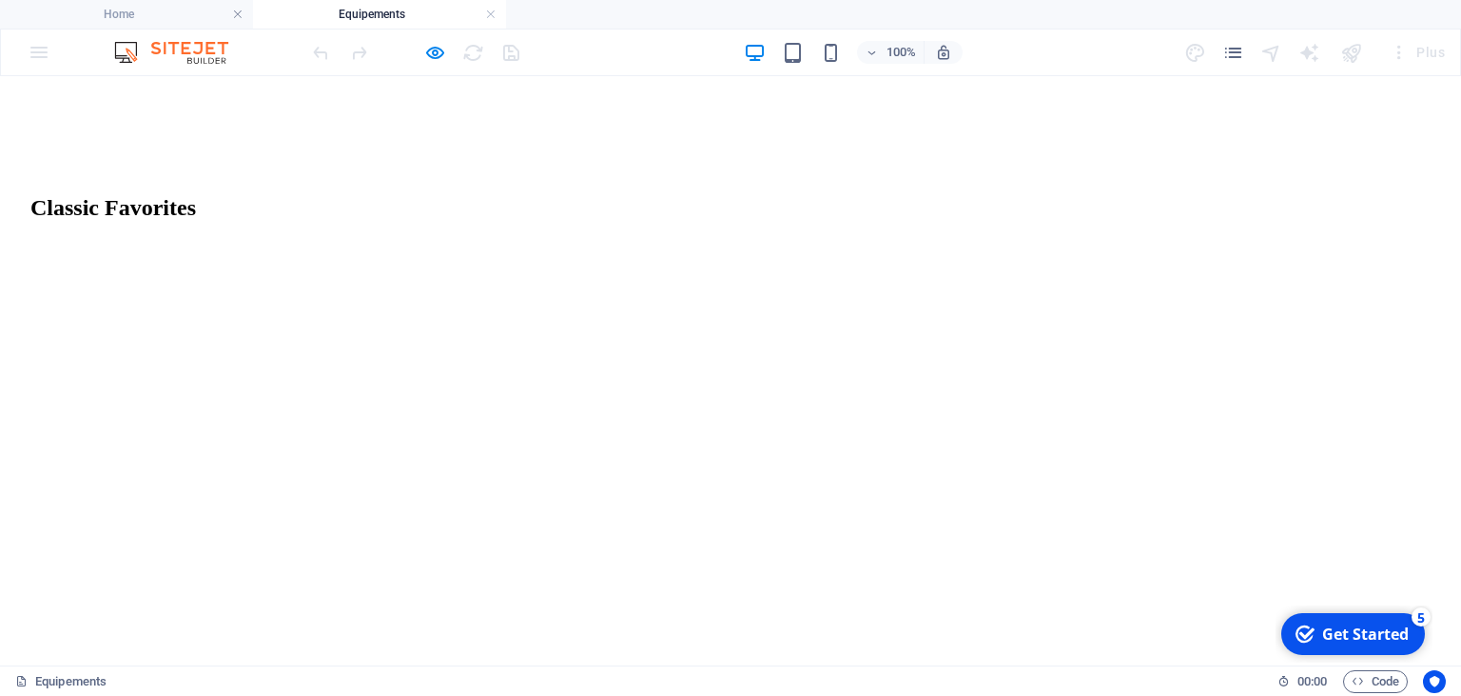
scroll to position [2128, 0]
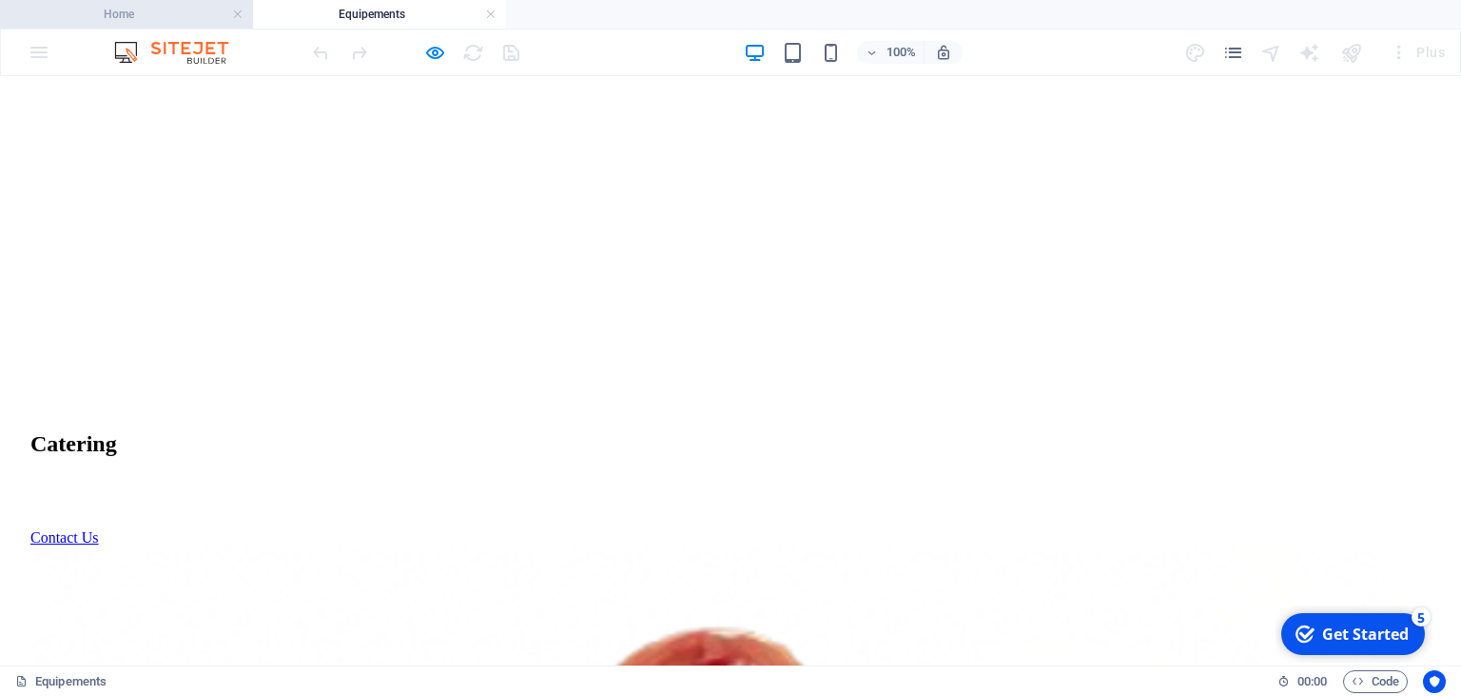
click at [187, 10] on h4 "Home" at bounding box center [126, 14] width 253 height 21
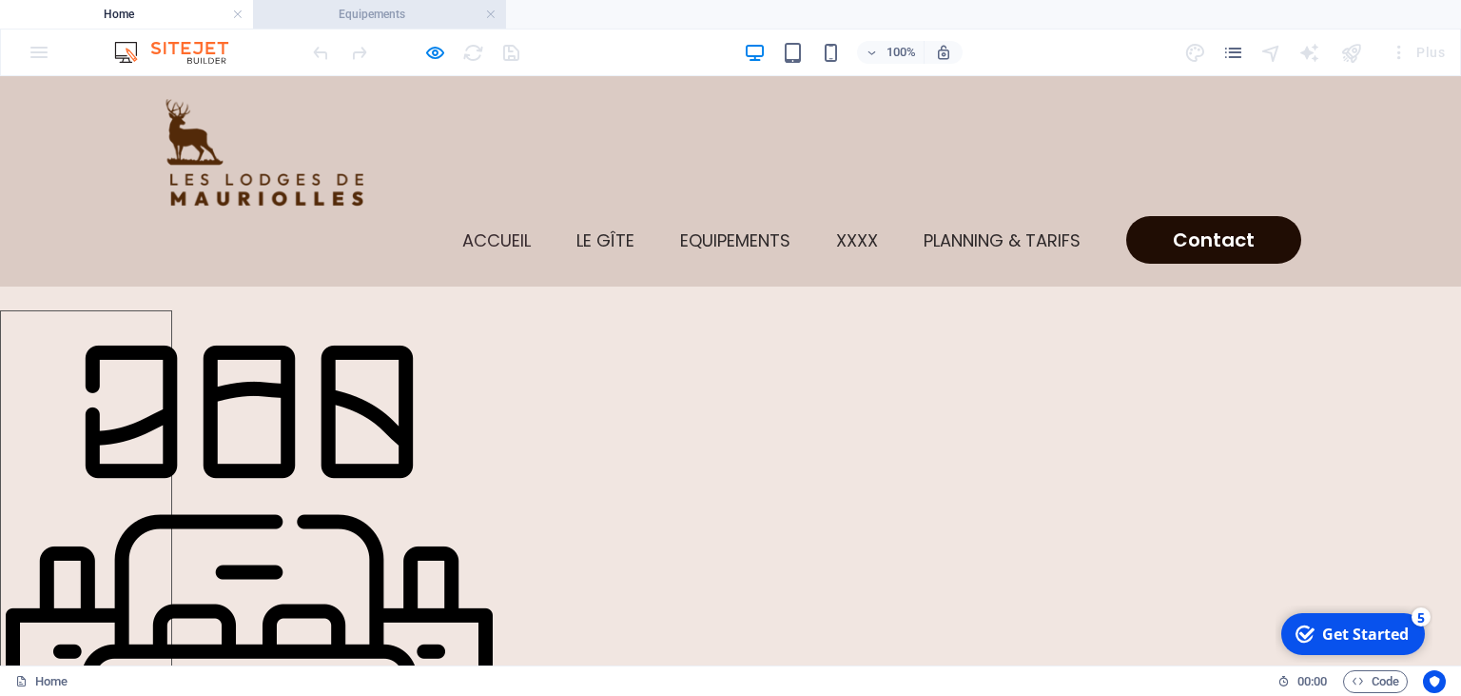
click at [346, 18] on h4 "Equipements" at bounding box center [379, 14] width 253 height 21
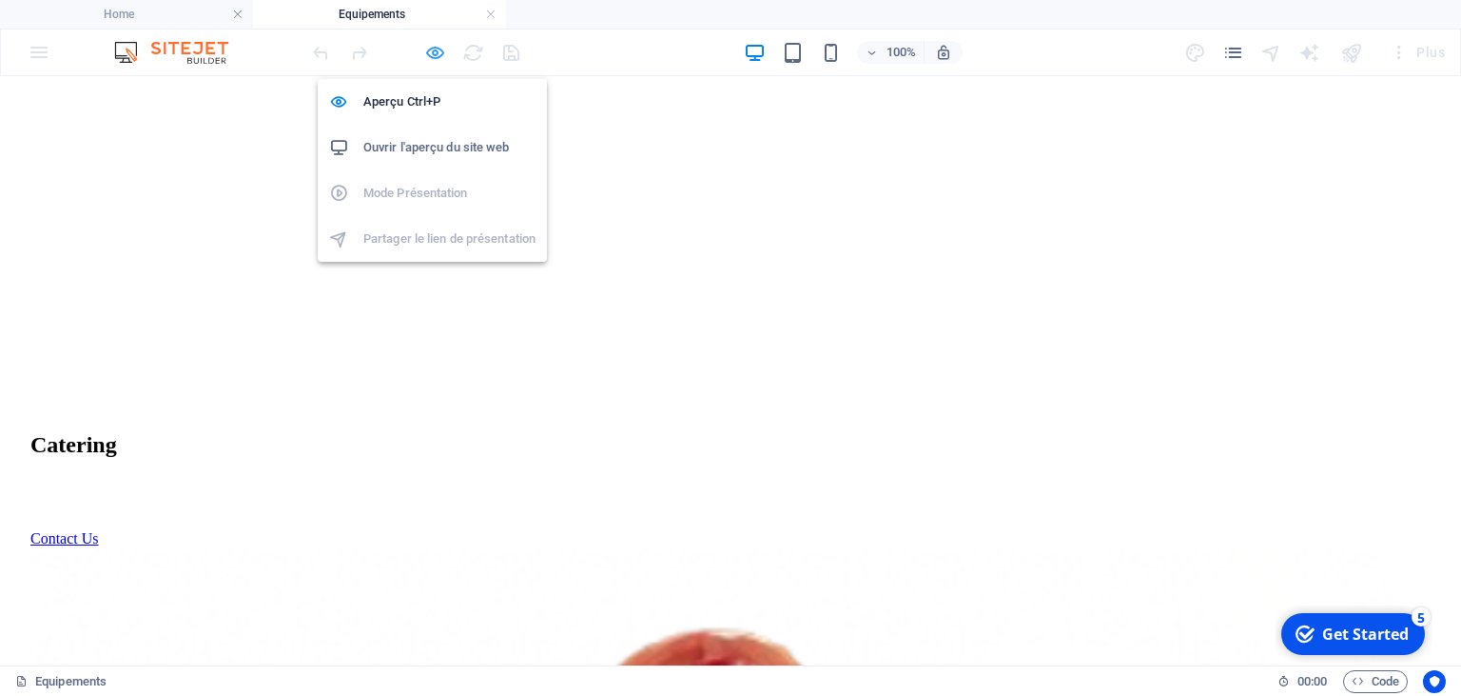
click at [434, 55] on icon "button" at bounding box center [435, 53] width 22 height 22
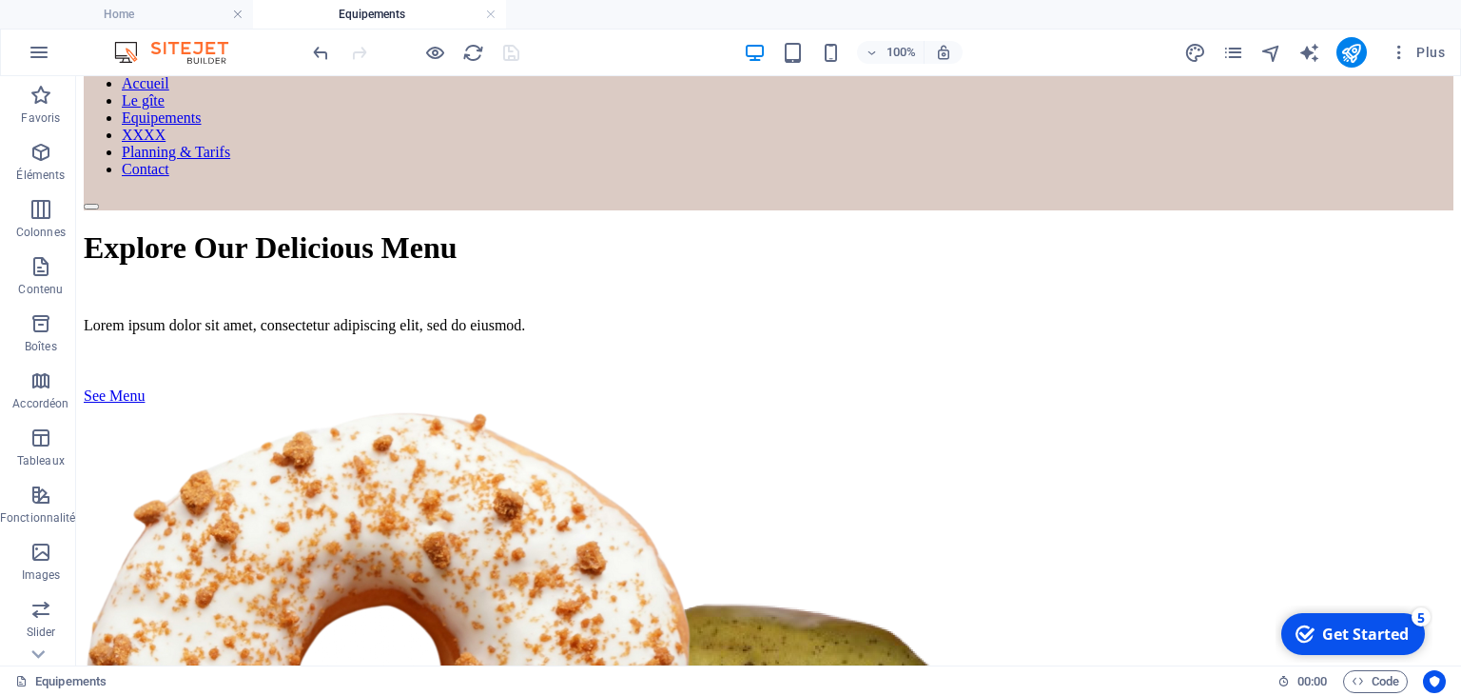
scroll to position [0, 0]
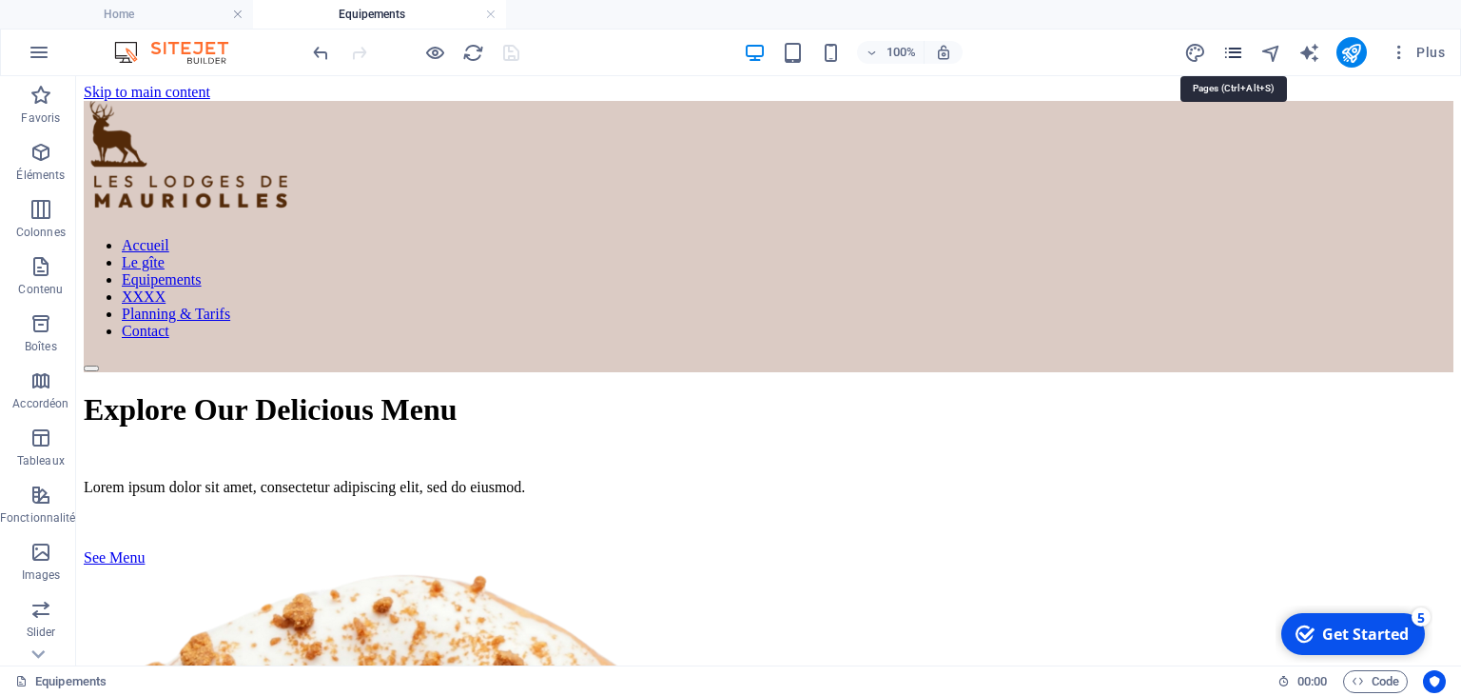
click at [1237, 57] on icon "pages" at bounding box center [1234, 53] width 22 height 22
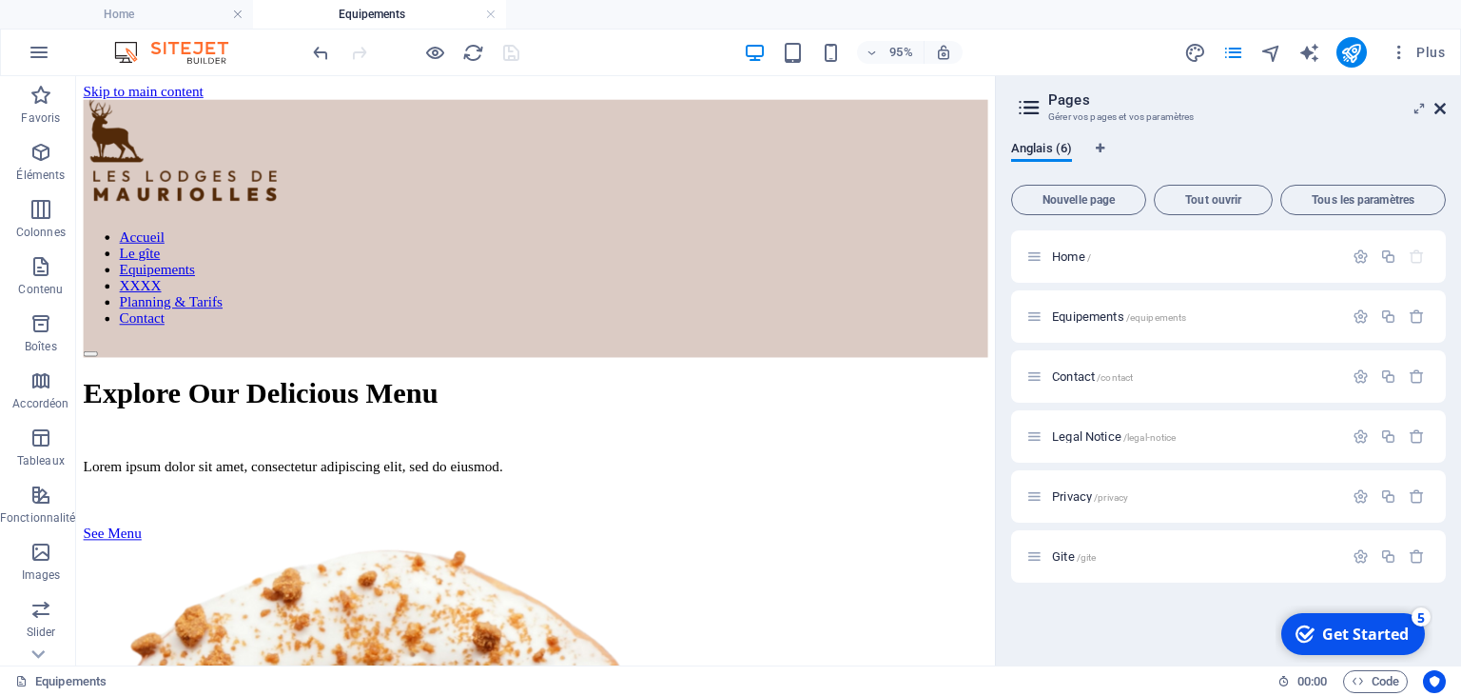
click at [1439, 108] on icon at bounding box center [1440, 108] width 11 height 15
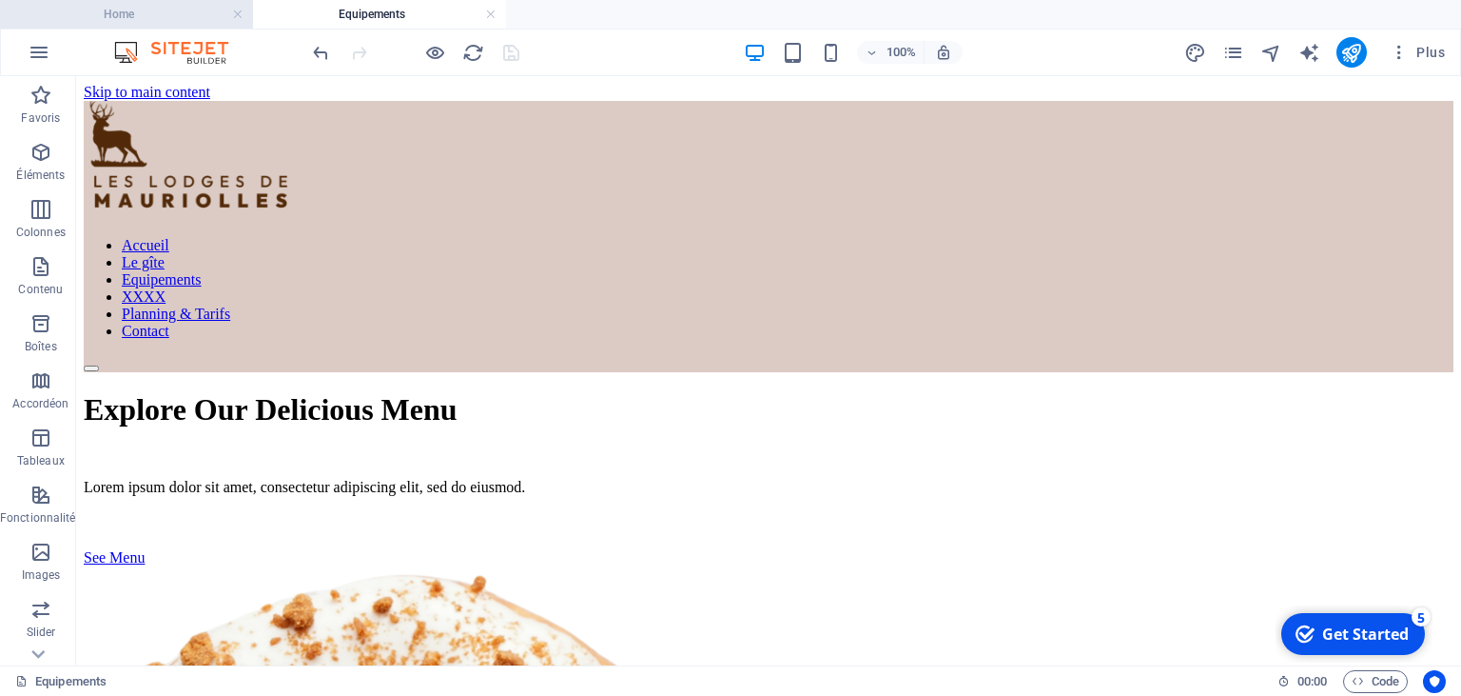
click at [80, 10] on h4 "Home" at bounding box center [126, 14] width 253 height 21
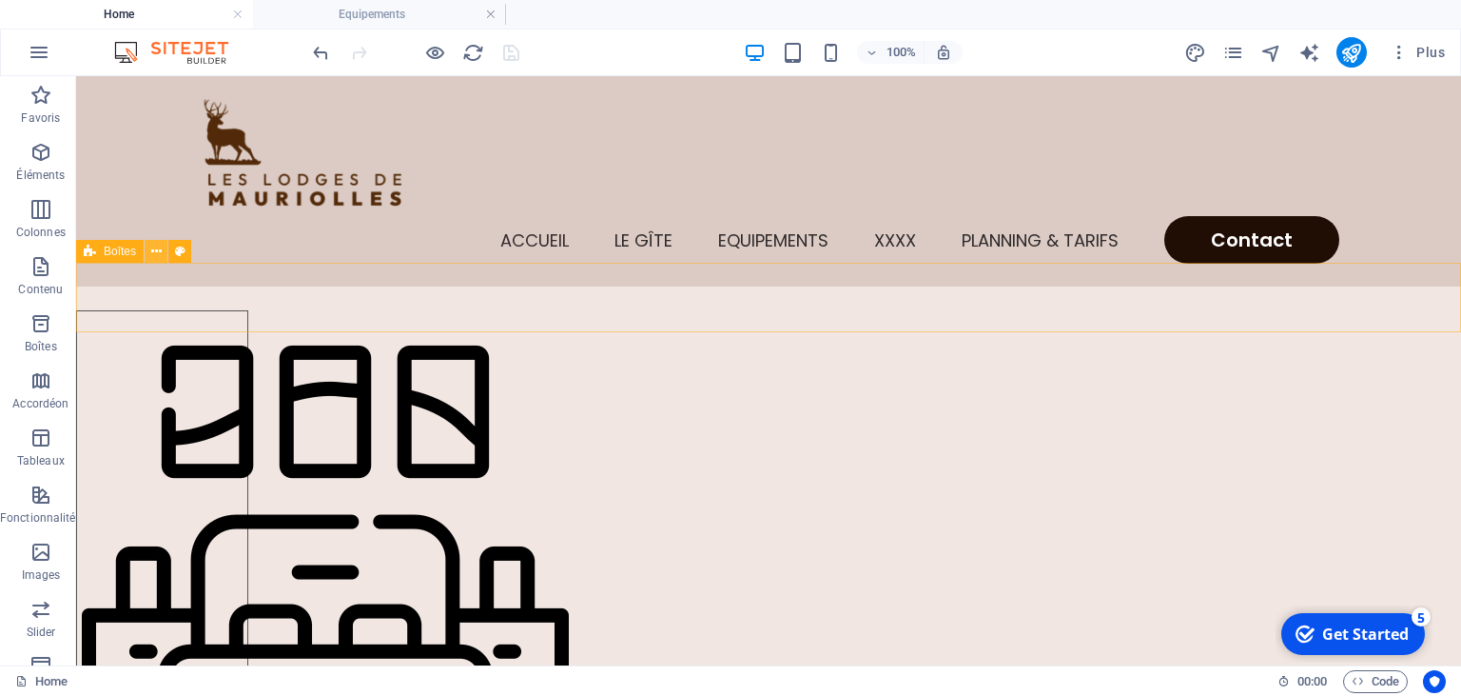
click at [152, 250] on icon at bounding box center [156, 252] width 10 height 20
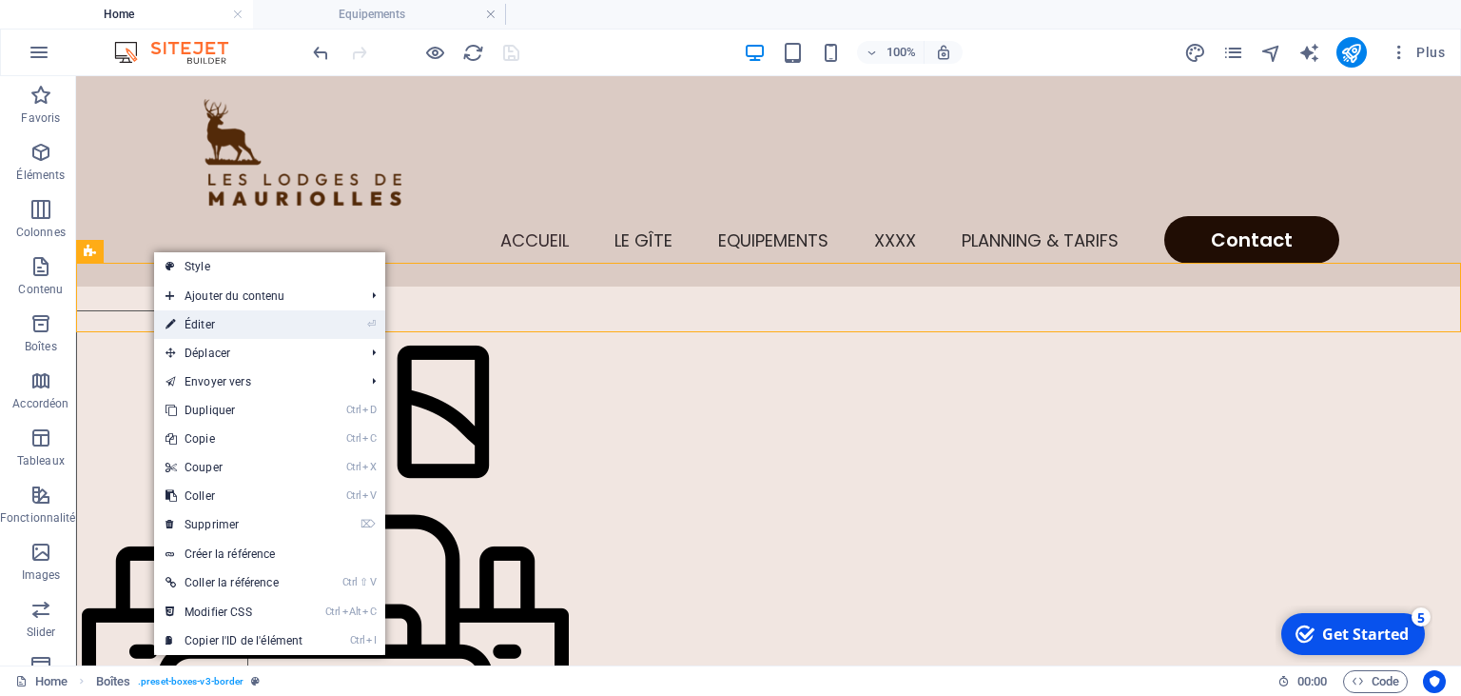
click at [190, 311] on link "⏎ Éditer" at bounding box center [234, 324] width 160 height 29
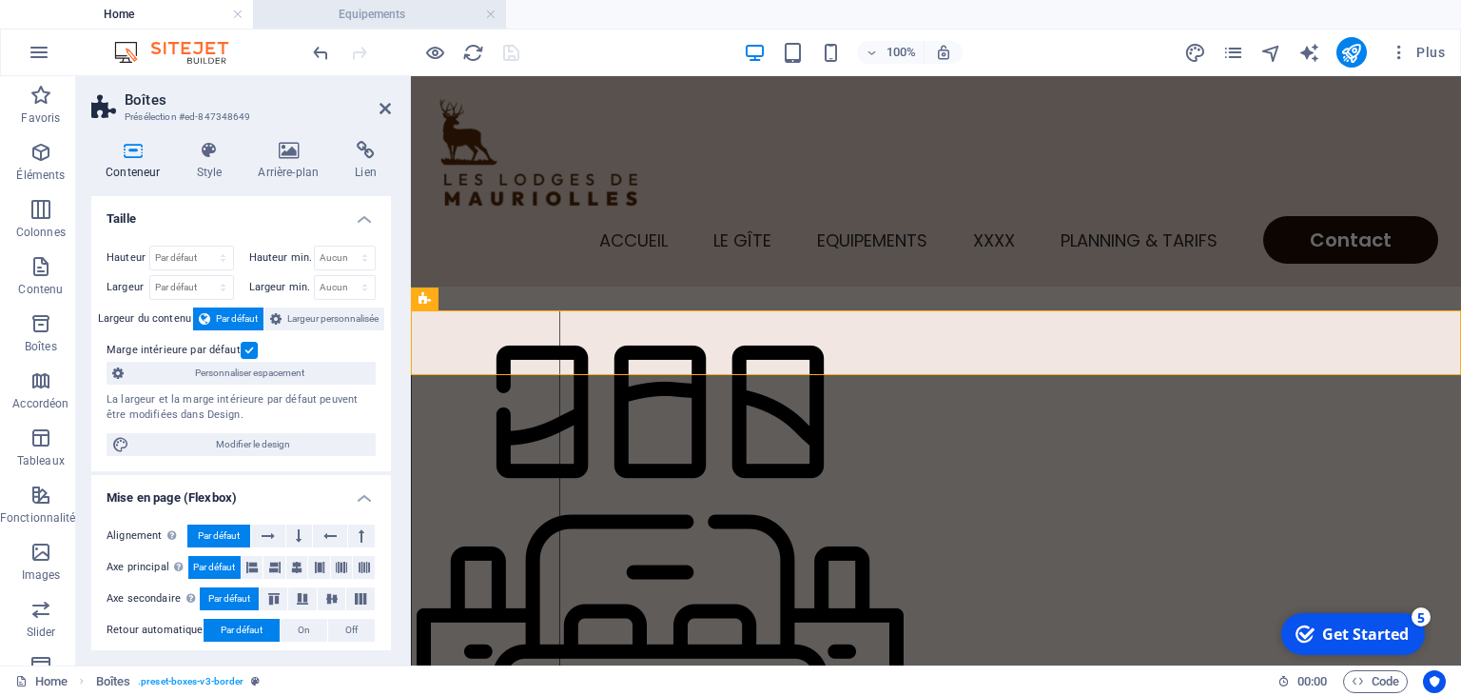
click at [385, 11] on h4 "Equipements" at bounding box center [379, 14] width 253 height 21
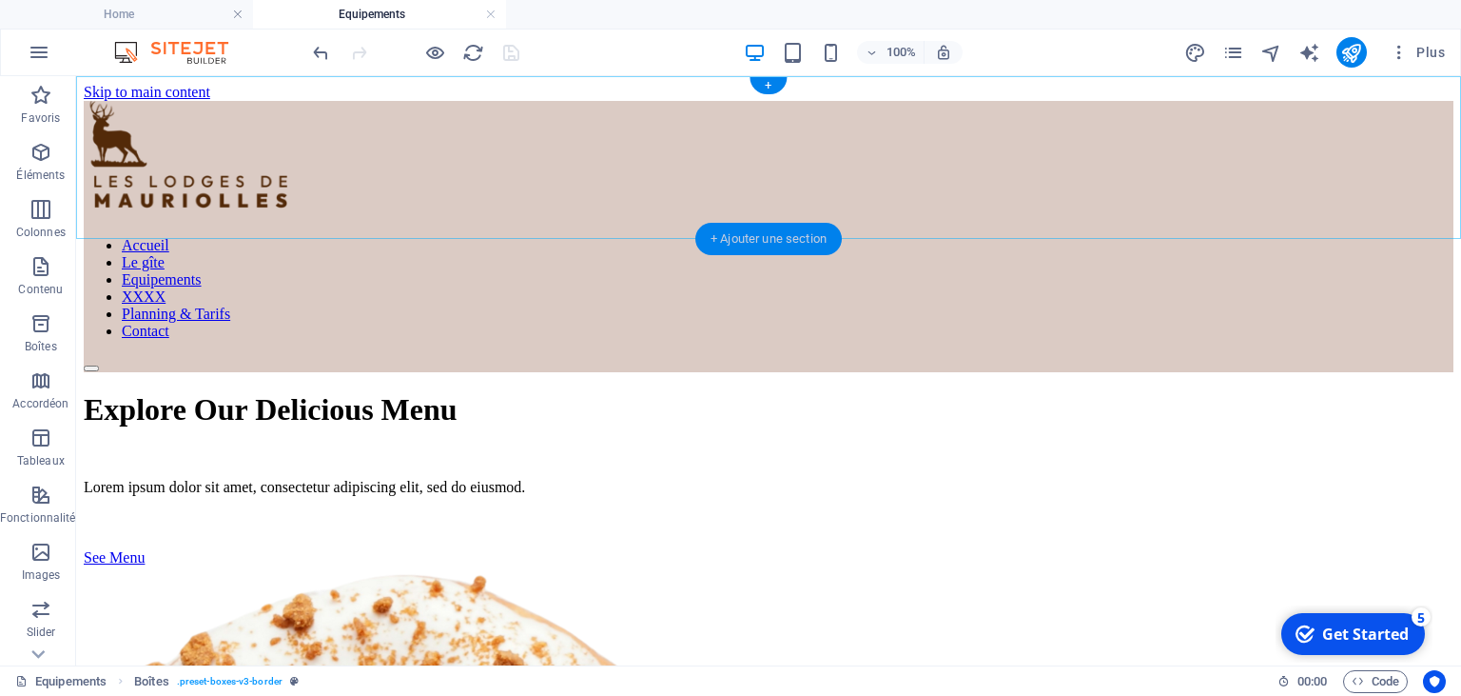
click at [762, 231] on div "+ Ajouter une section" at bounding box center [769, 239] width 147 height 32
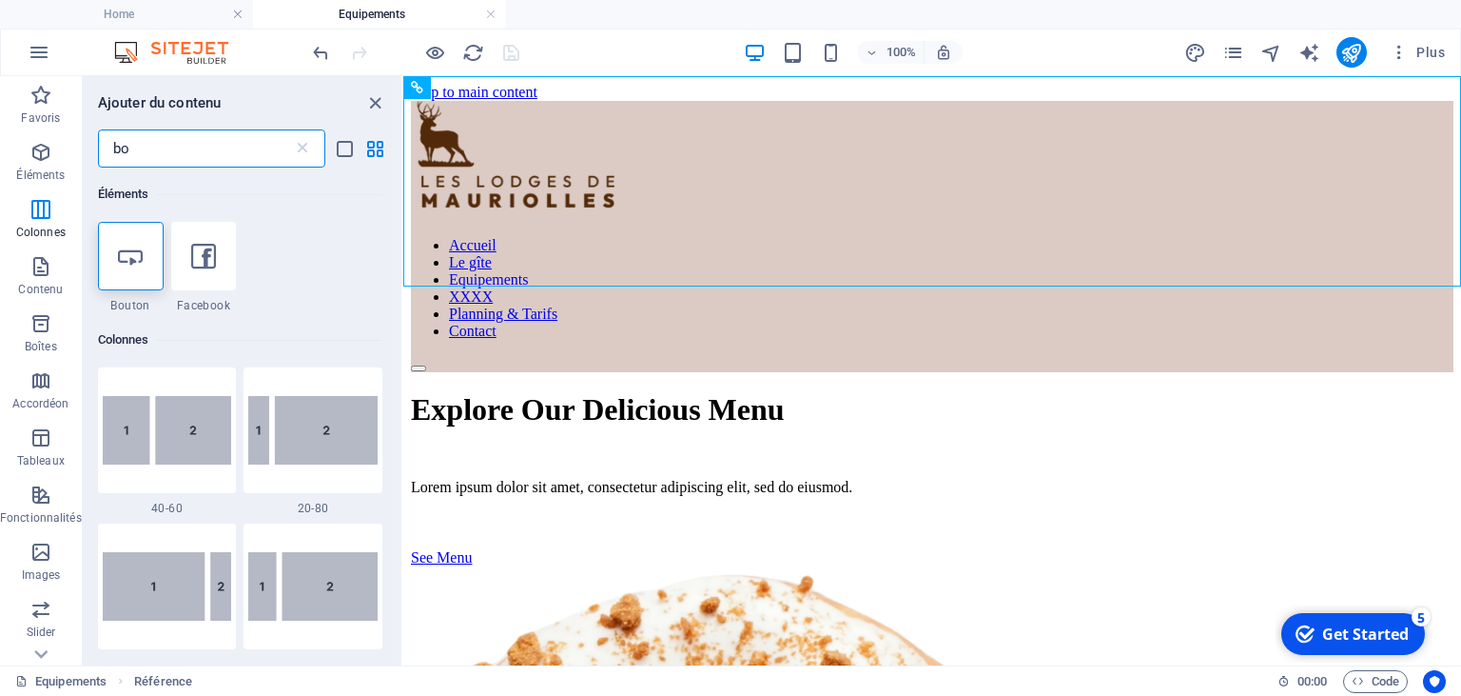
type input "b"
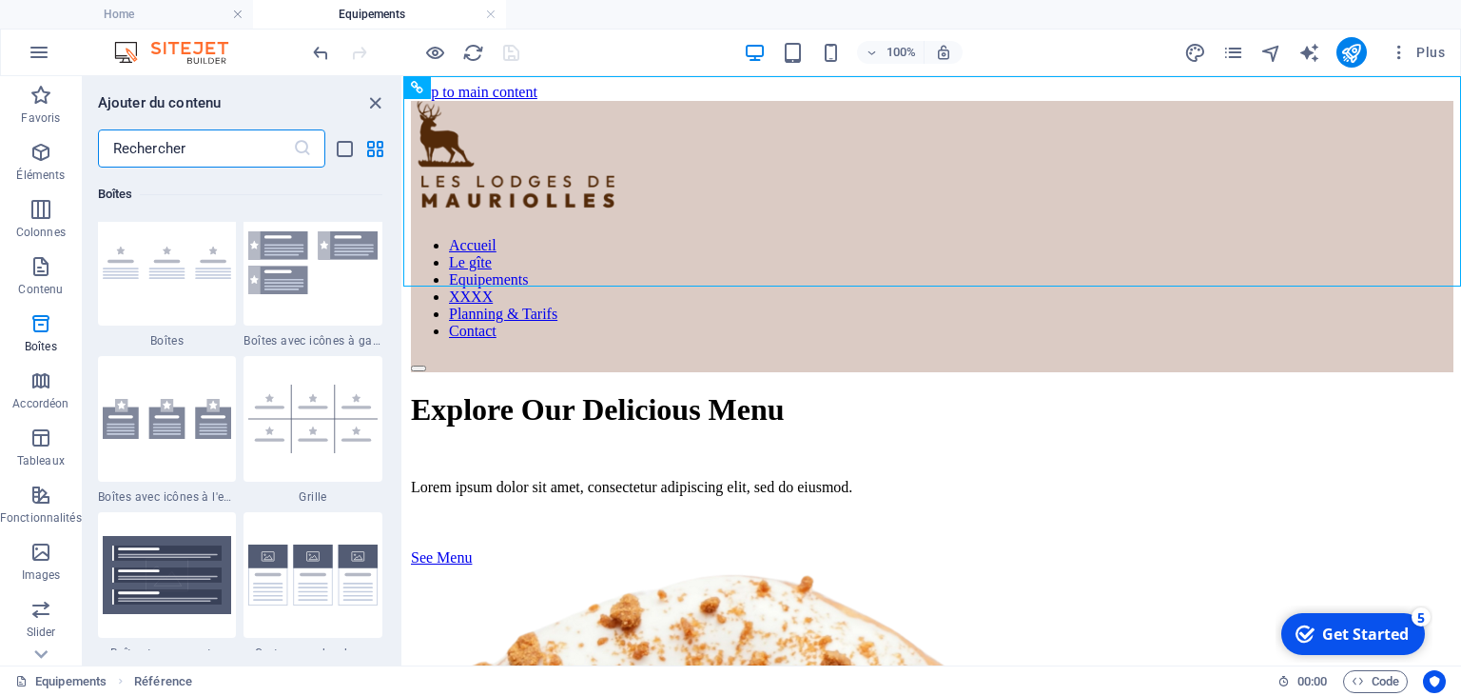
scroll to position [5431, 0]
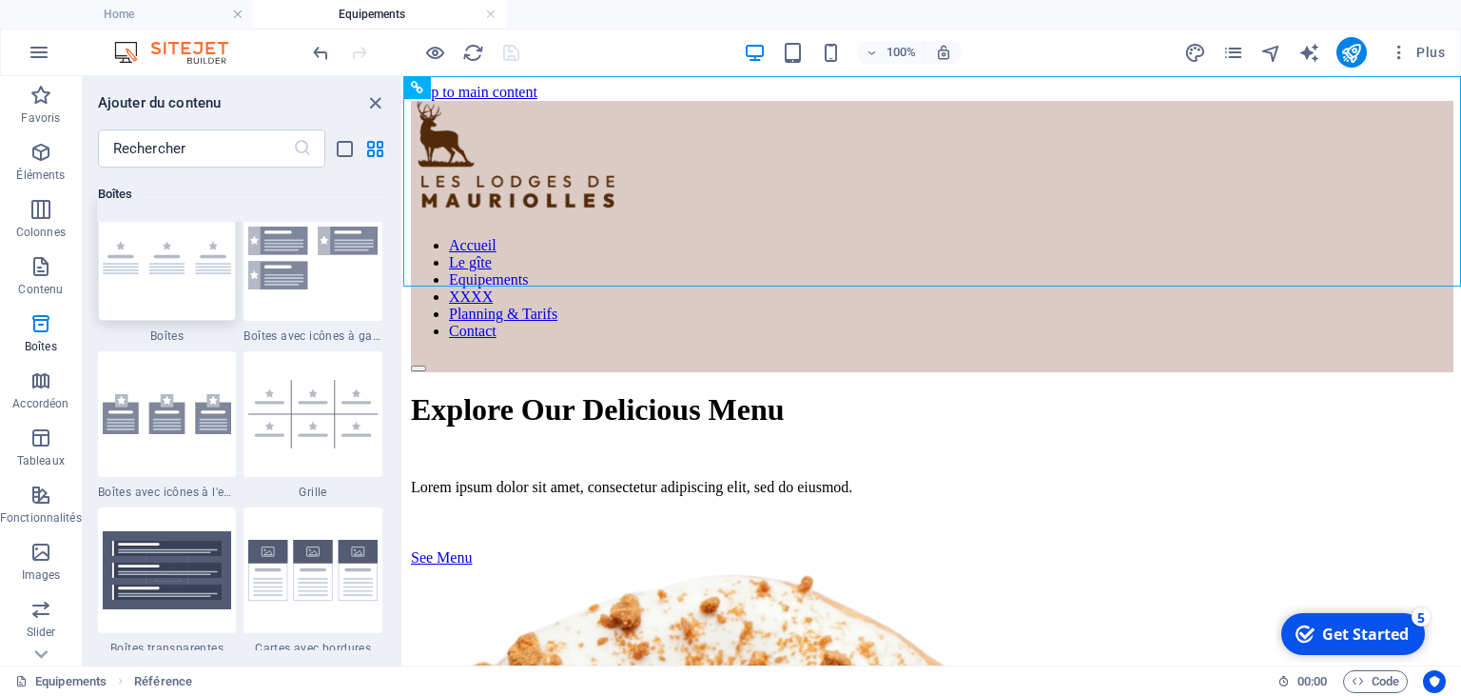
click at [158, 269] on img at bounding box center [167, 258] width 129 height 32
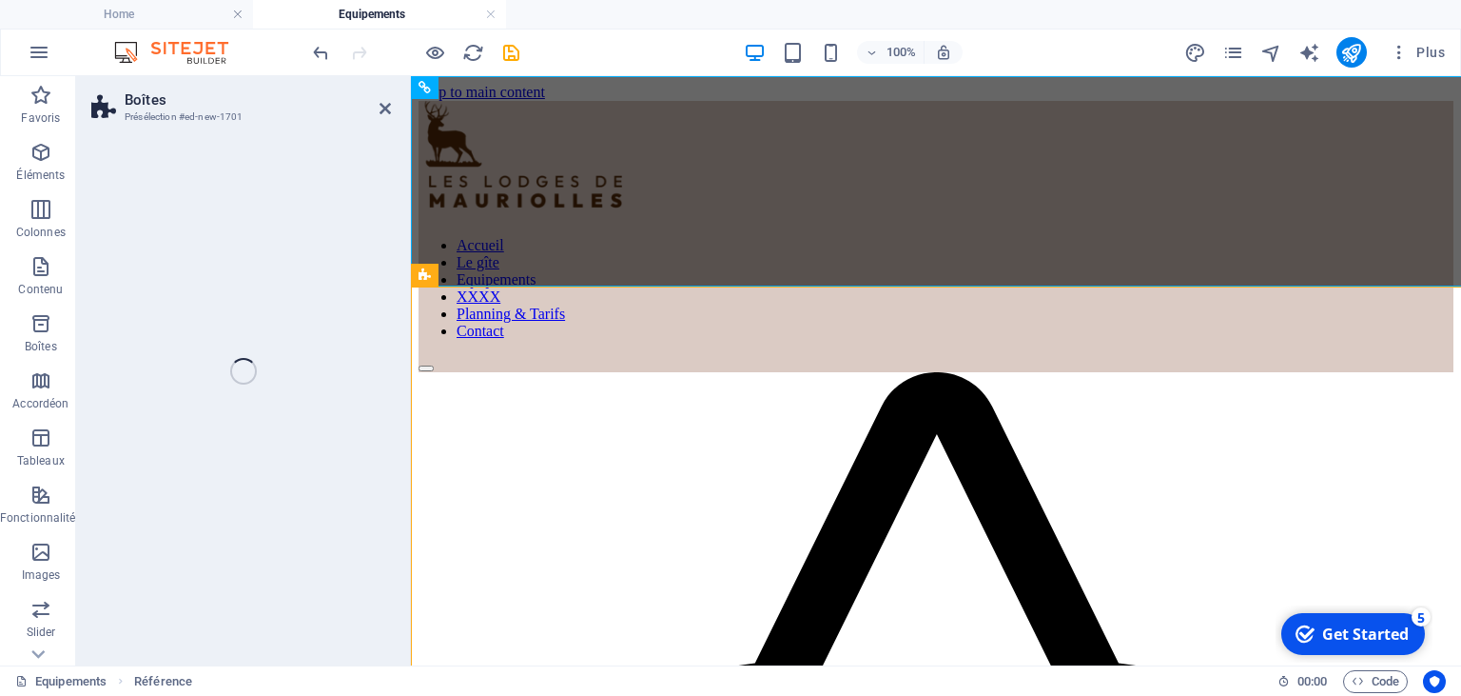
select select "rem"
select select "preset-boxes-v3-default"
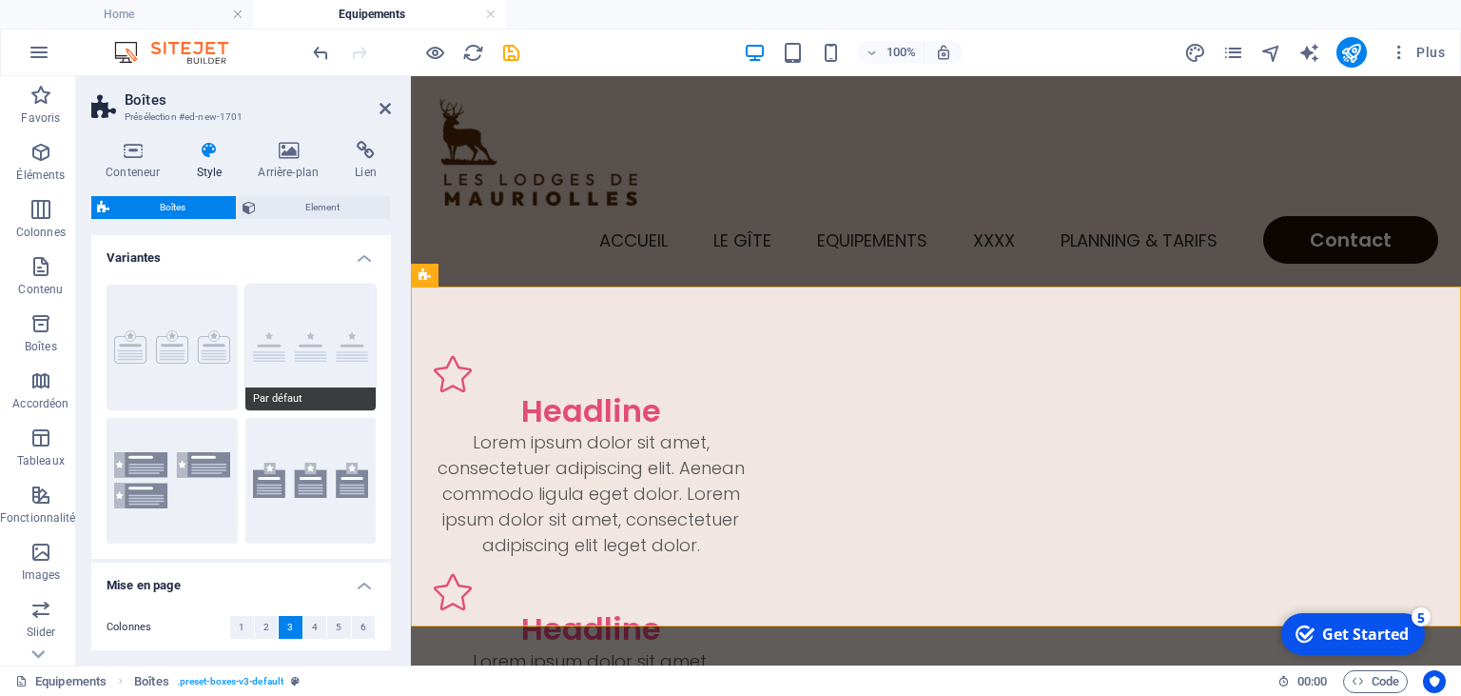
click at [318, 352] on button "Par défaut" at bounding box center [310, 347] width 131 height 126
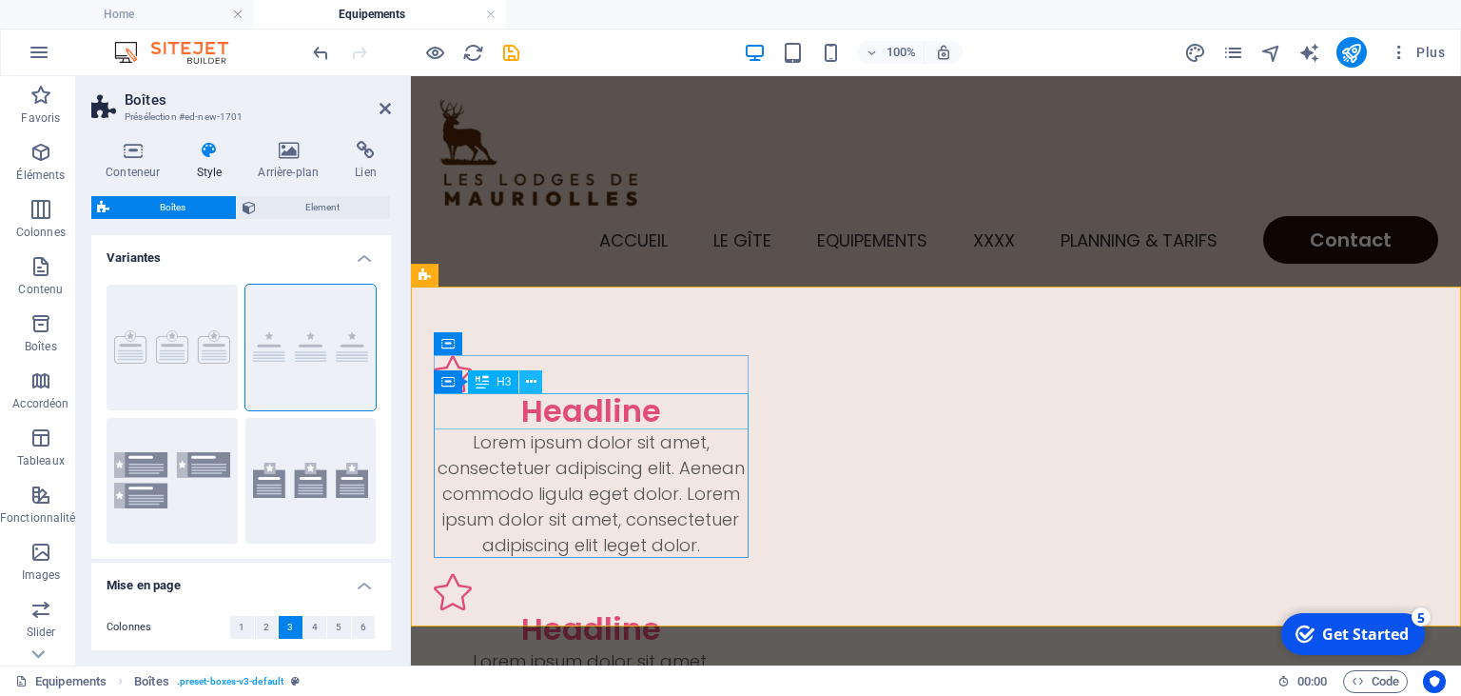
click at [533, 382] on icon at bounding box center [531, 382] width 10 height 20
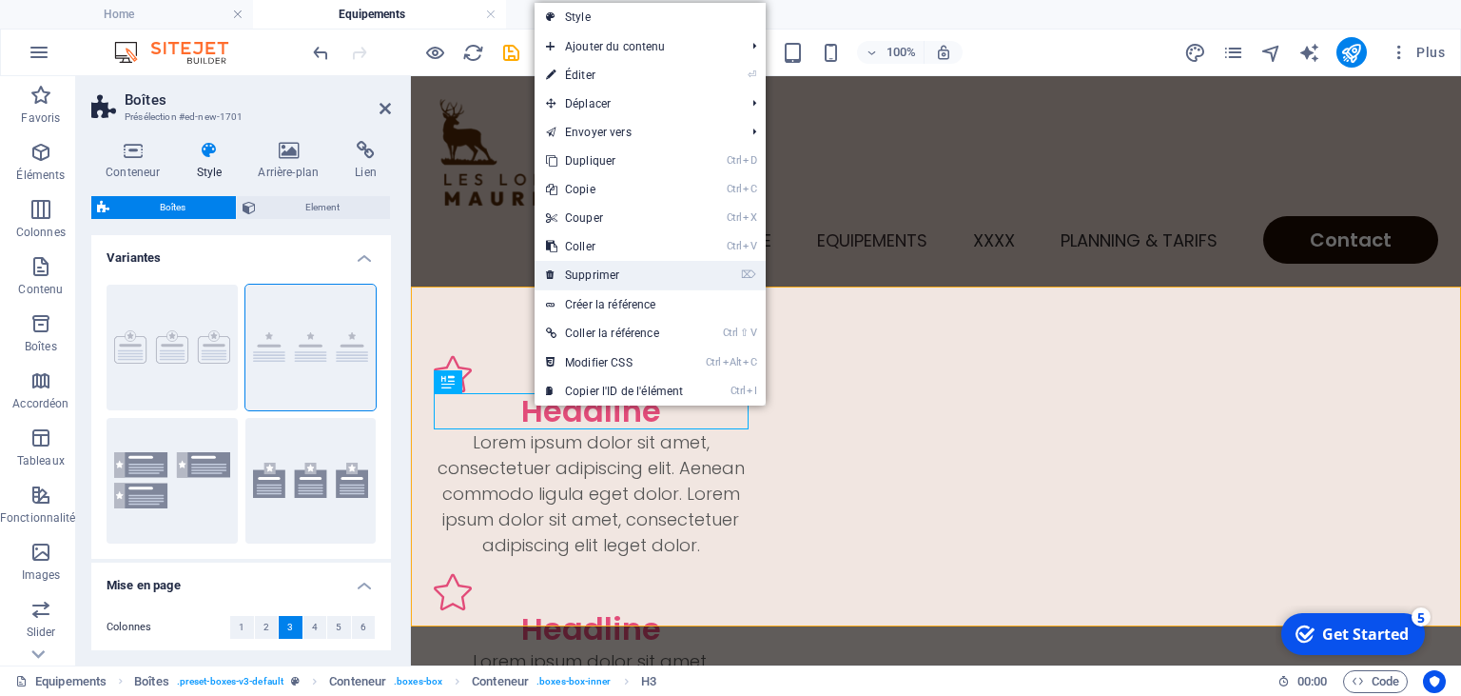
click at [593, 275] on link "⌦ Supprimer" at bounding box center [615, 275] width 160 height 29
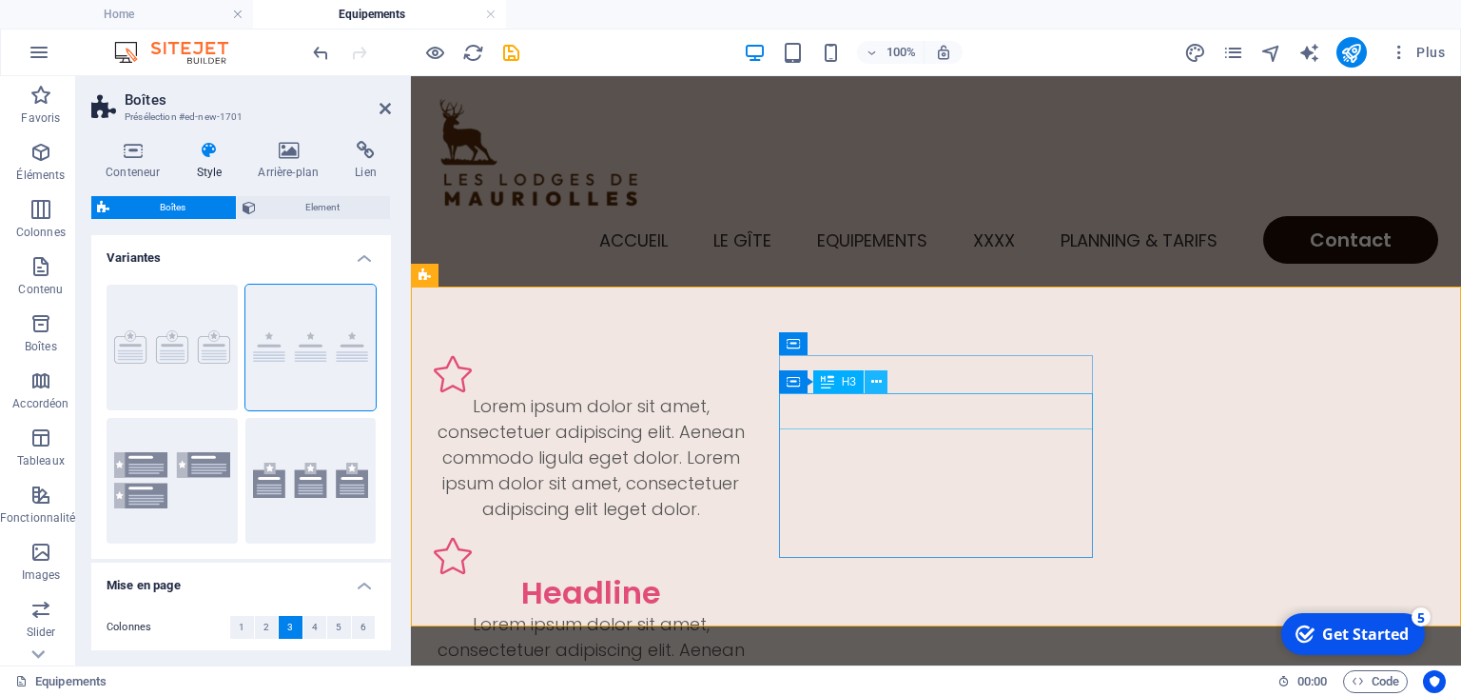
click at [873, 388] on icon at bounding box center [877, 382] width 10 height 20
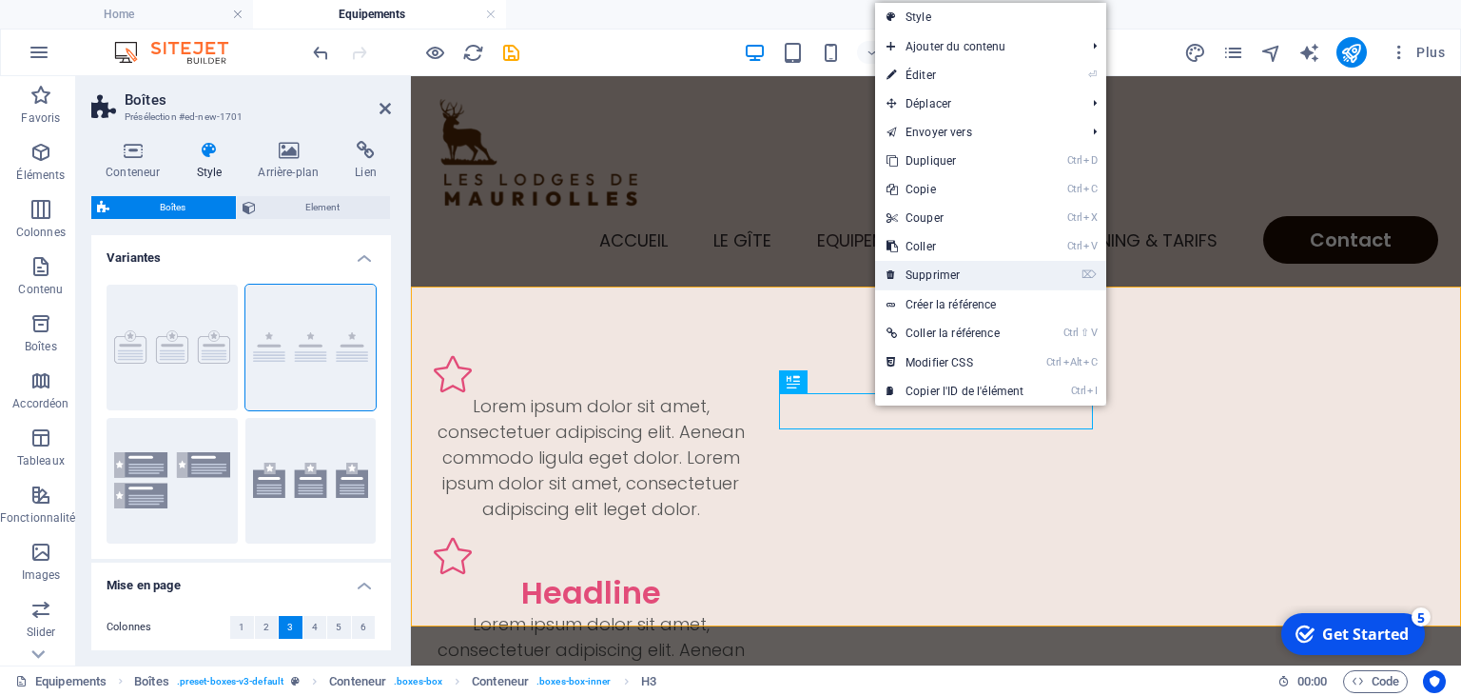
click at [937, 267] on link "⌦ Supprimer" at bounding box center [955, 275] width 160 height 29
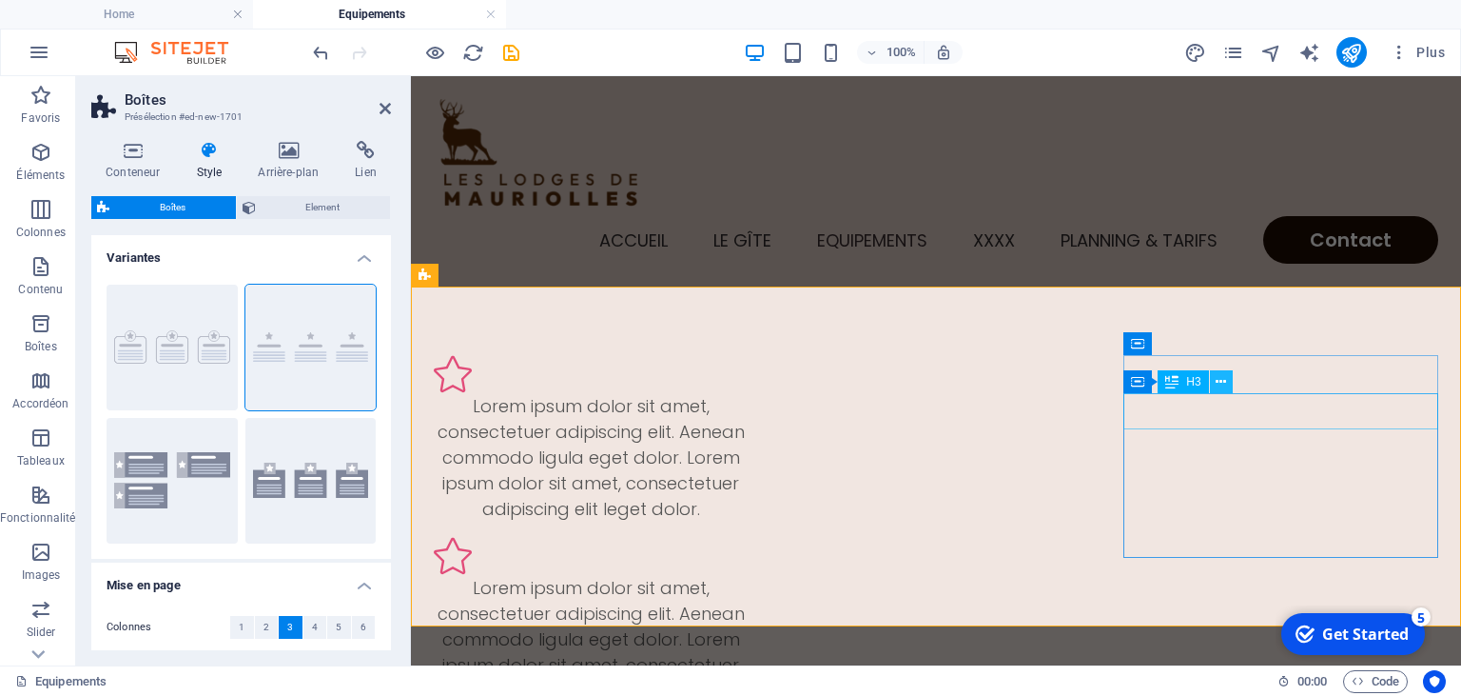
click at [1220, 384] on icon at bounding box center [1221, 382] width 10 height 20
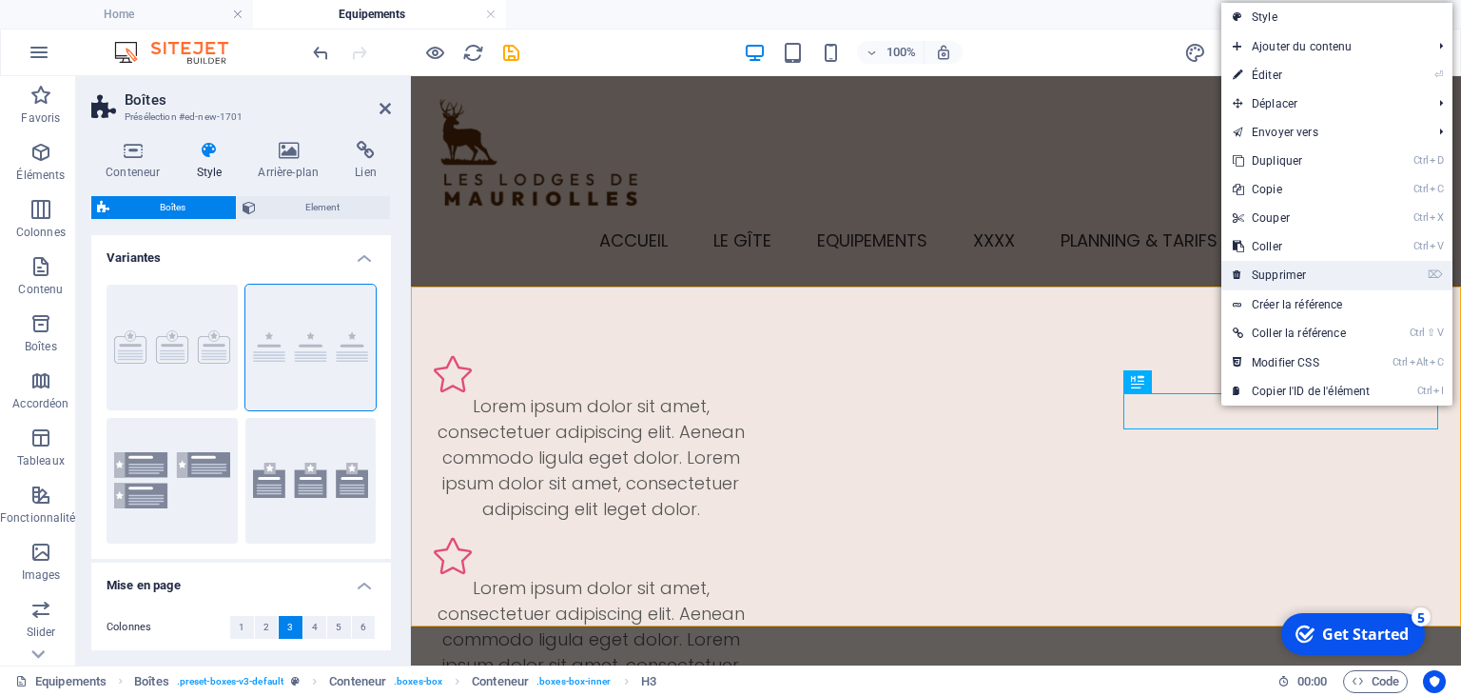
click at [1280, 273] on link "⌦ Supprimer" at bounding box center [1302, 275] width 160 height 29
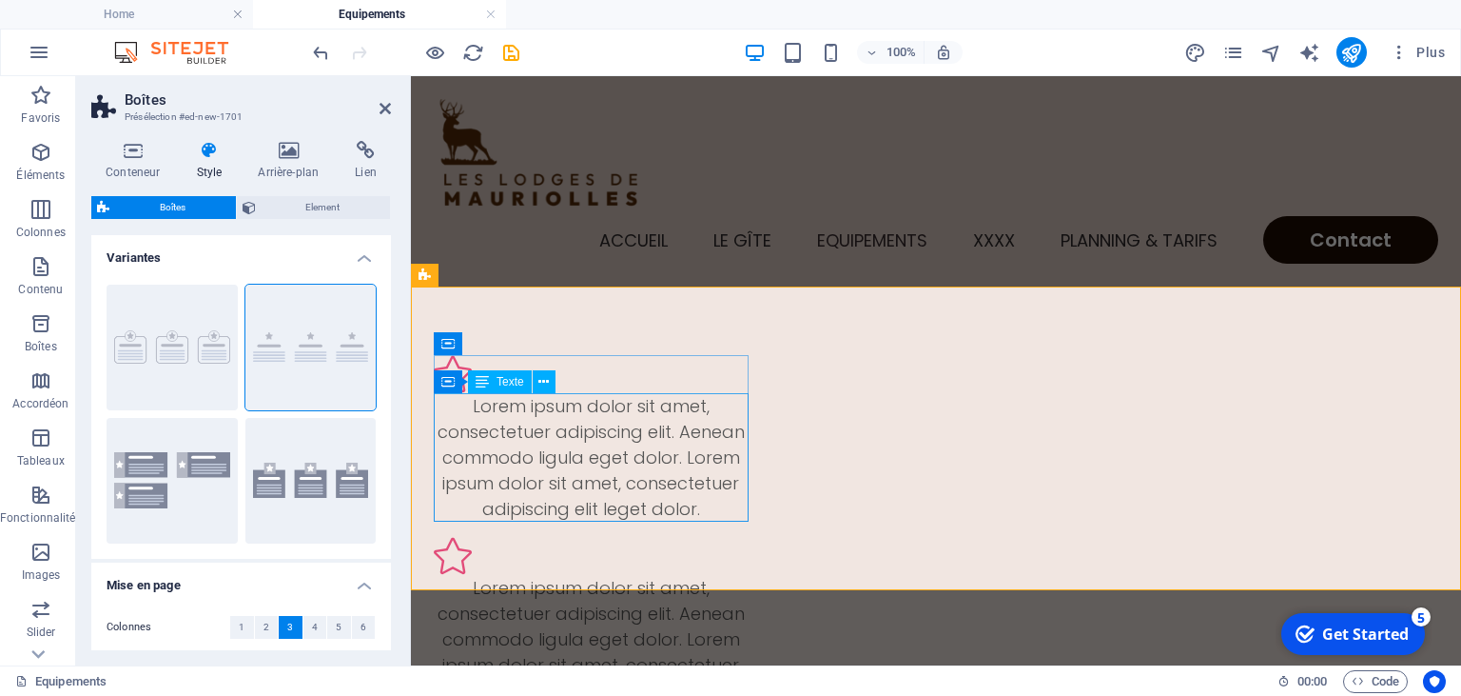
click at [539, 437] on div "Lorem ipsum dolor sit amet, consectetuer adipiscing elit. Aenean commodo ligula…" at bounding box center [591, 457] width 315 height 128
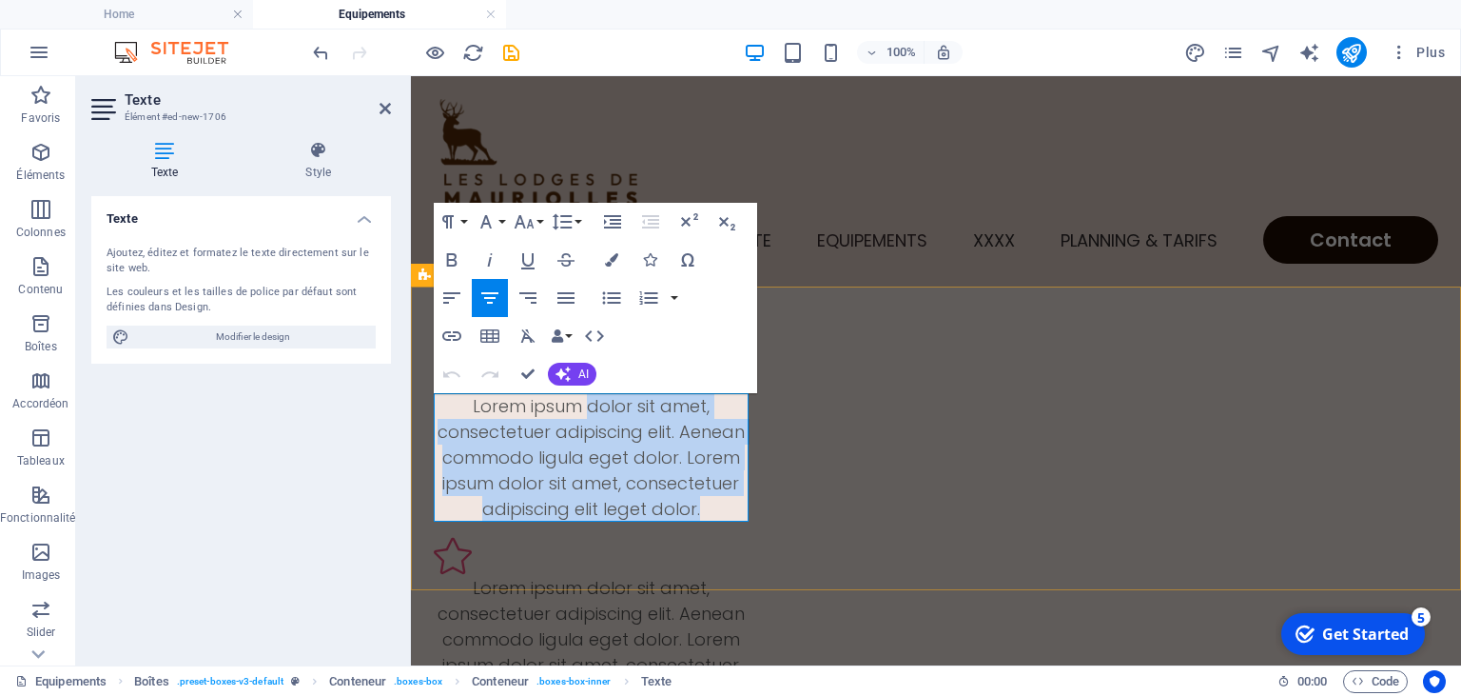
drag, startPoint x: 589, startPoint y: 405, endPoint x: 713, endPoint y: 506, distance: 159.6
click at [713, 506] on p "Lorem ipsum dolor sit amet, consectetuer adipiscing elit. Aenean commodo ligula…" at bounding box center [591, 457] width 315 height 128
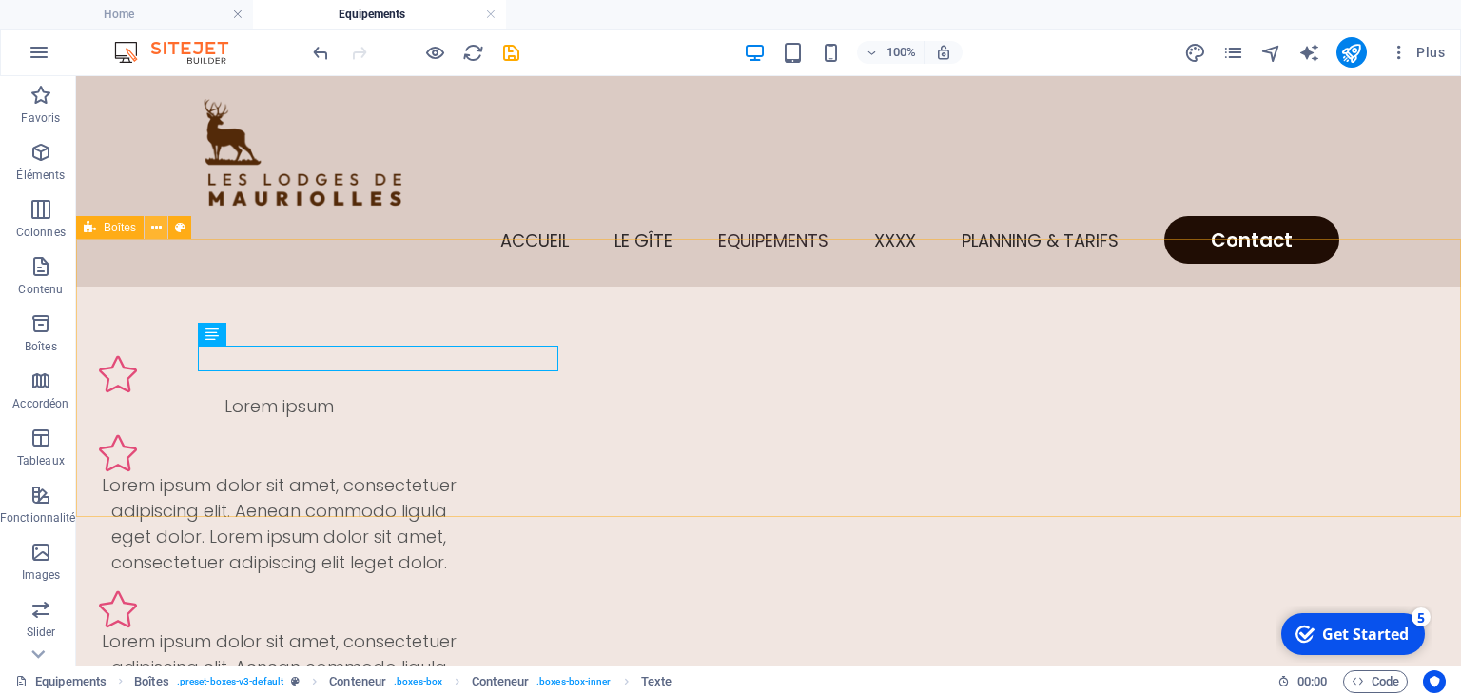
click at [158, 226] on icon at bounding box center [156, 228] width 10 height 20
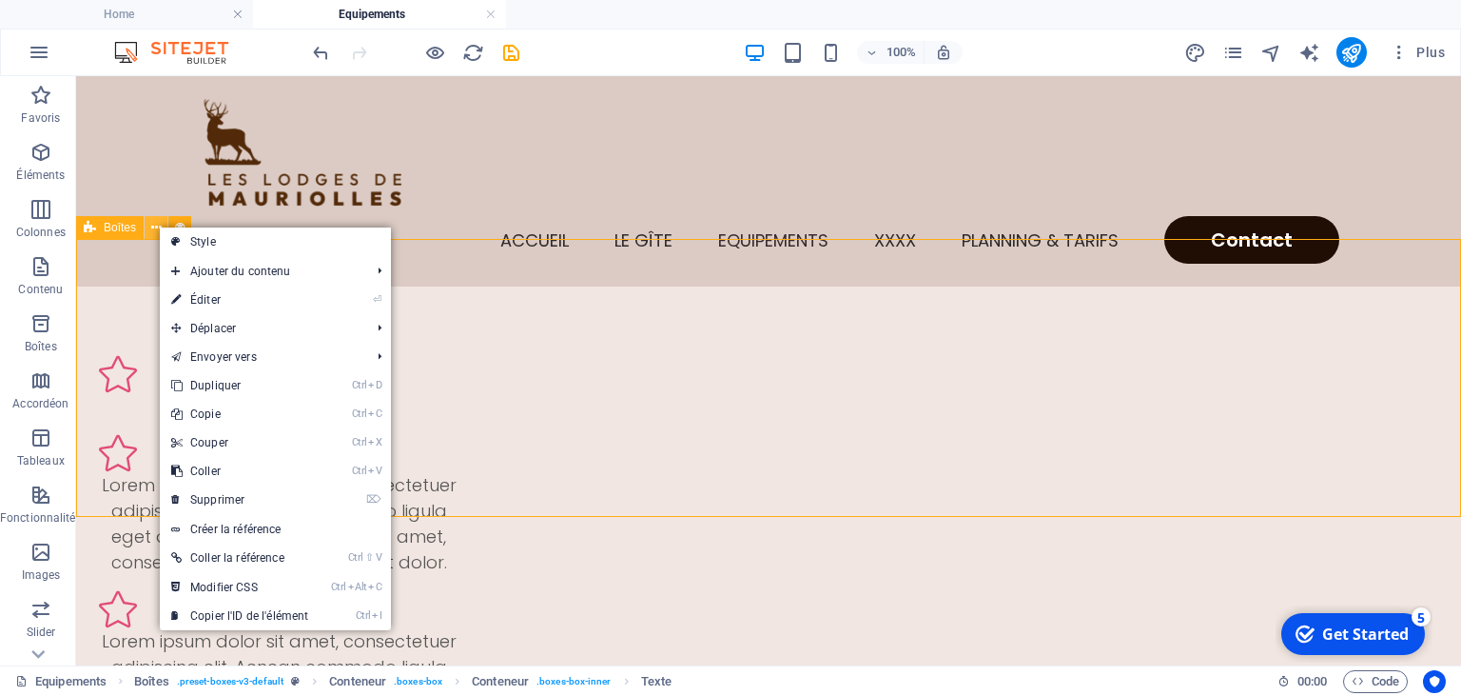
click at [158, 226] on icon at bounding box center [156, 228] width 10 height 20
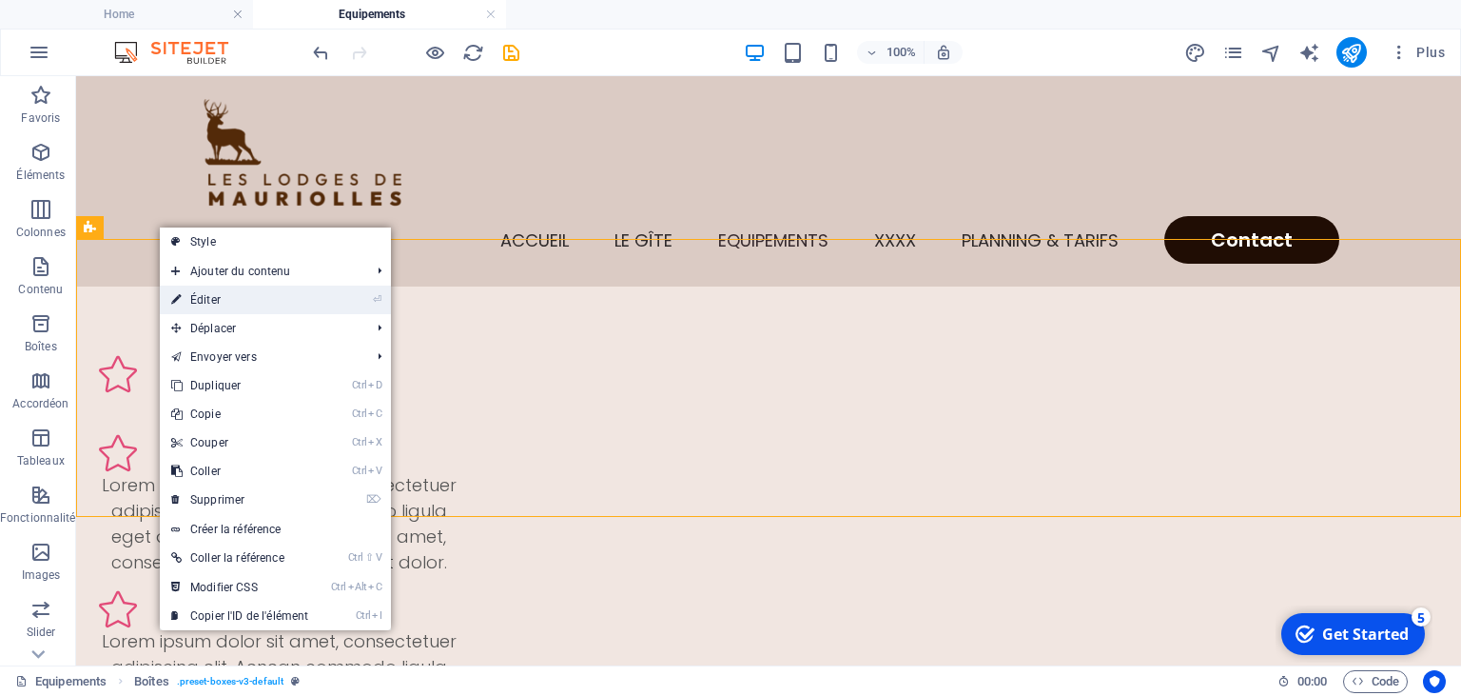
click at [212, 292] on link "⏎ Éditer" at bounding box center [240, 299] width 160 height 29
select select "rem"
select select "preset-boxes-v3-default"
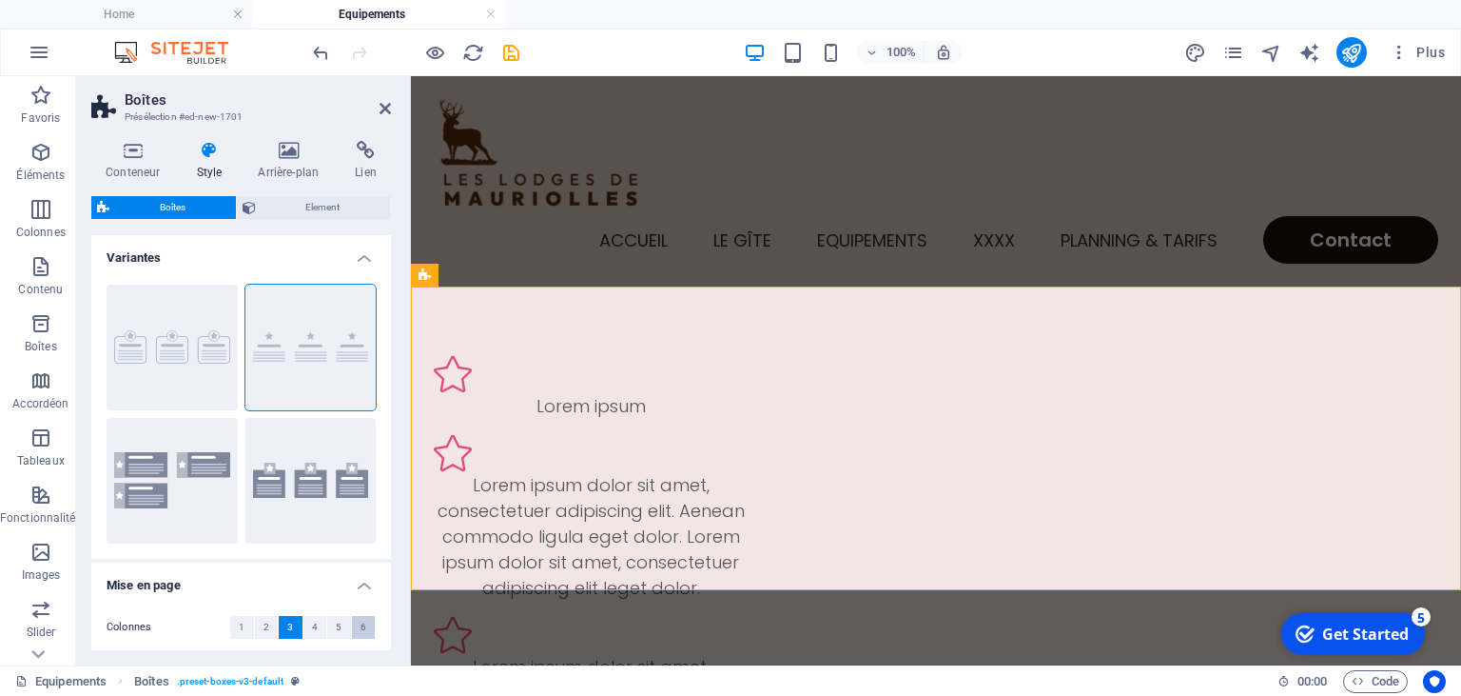
click at [361, 632] on span "6" at bounding box center [364, 627] width 6 height 23
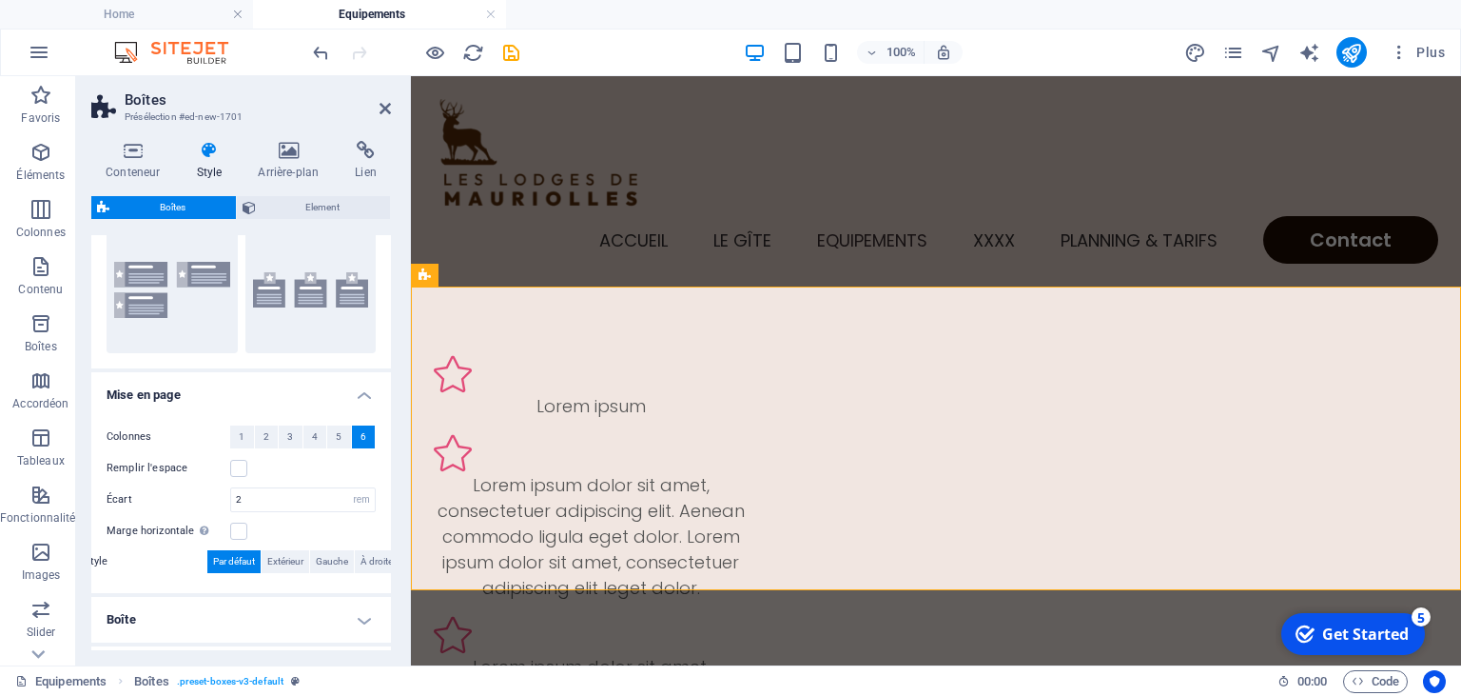
scroll to position [191, 0]
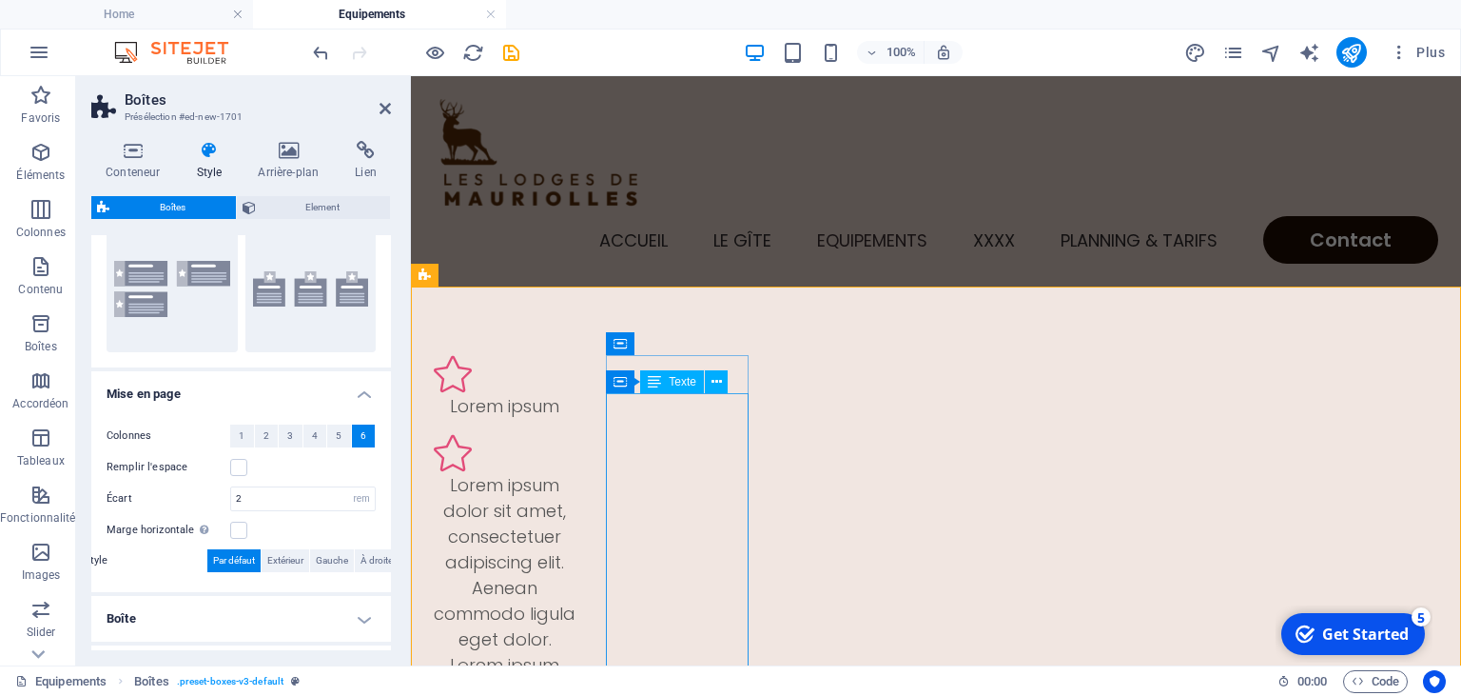
click at [576, 512] on div "Lorem ipsum dolor sit amet, consectetuer adipiscing elit. Aenean commodo ligula…" at bounding box center [505, 626] width 142 height 308
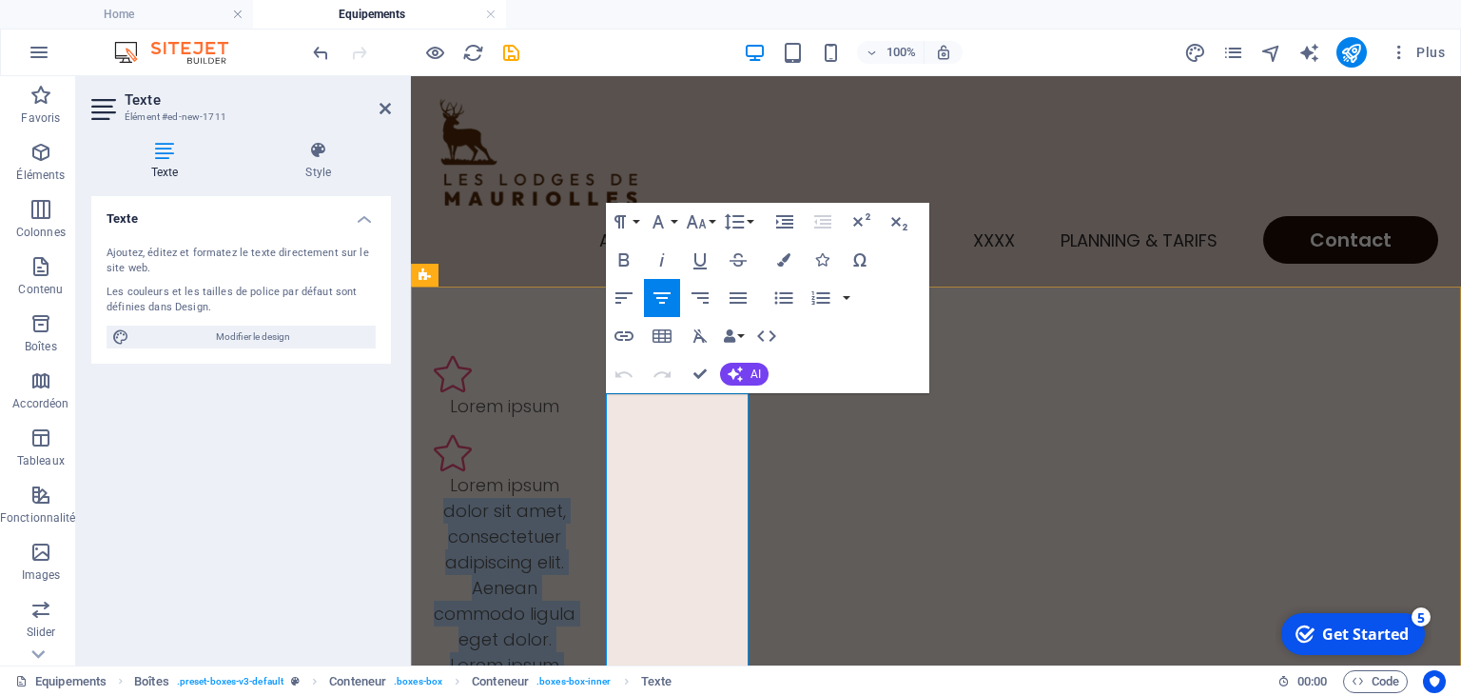
drag, startPoint x: 619, startPoint y: 433, endPoint x: 716, endPoint y: 653, distance: 239.9
click at [576, 653] on p "Lorem ipsum dolor sit amet, consectetuer adipiscing elit. Aenean commodo ligula…" at bounding box center [505, 626] width 142 height 308
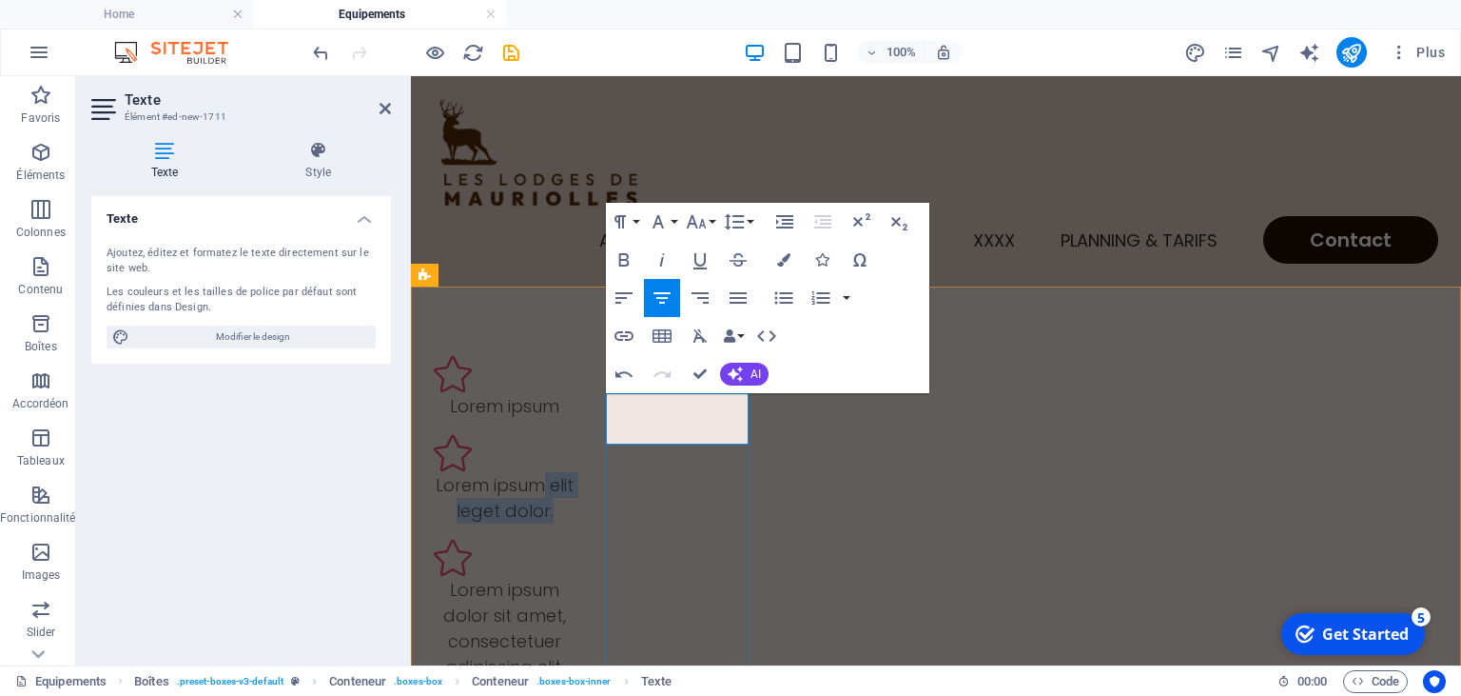
drag, startPoint x: 719, startPoint y: 413, endPoint x: 725, endPoint y: 428, distance: 16.3
click at [576, 472] on p "Lorem ipsum elit leget dolor." at bounding box center [505, 497] width 142 height 51
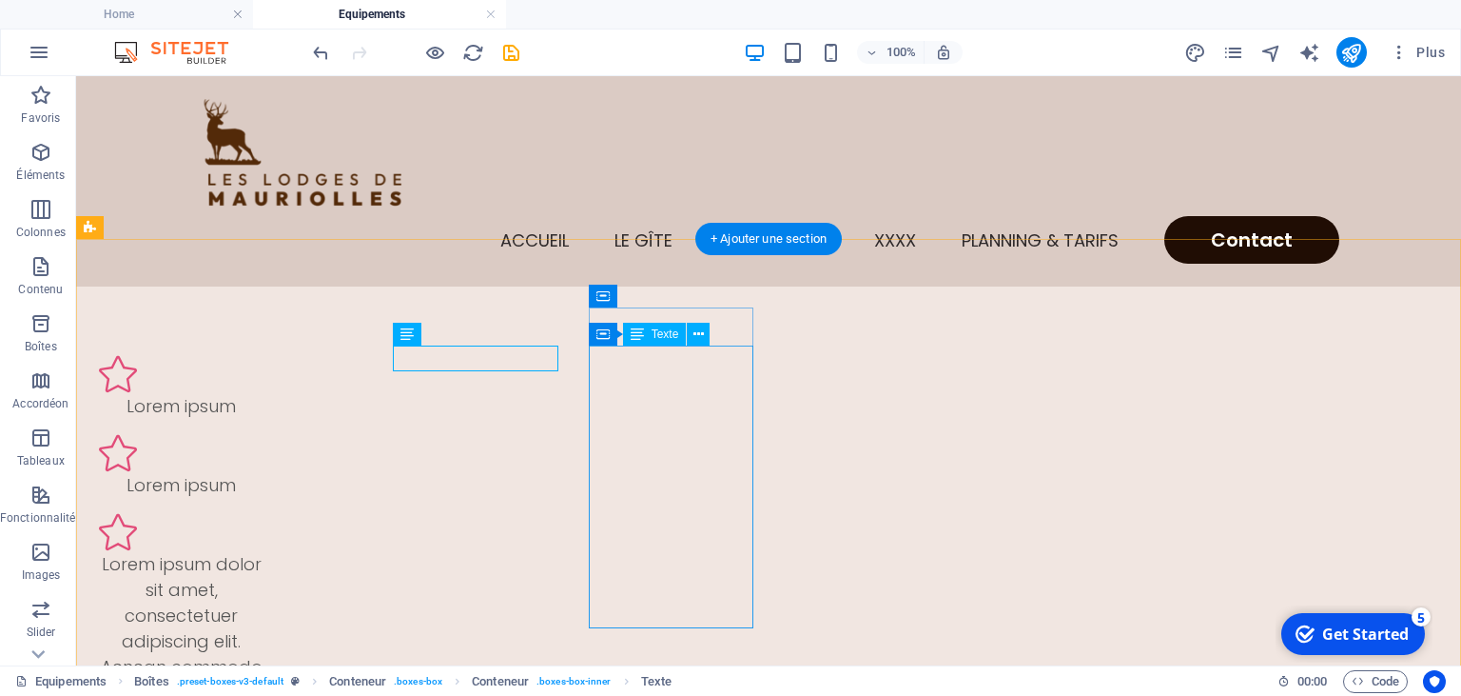
click at [264, 551] on div "Lorem ipsum dolor sit amet, consectetuer adipiscing elit. Aenean commodo ligula…" at bounding box center [181, 692] width 165 height 283
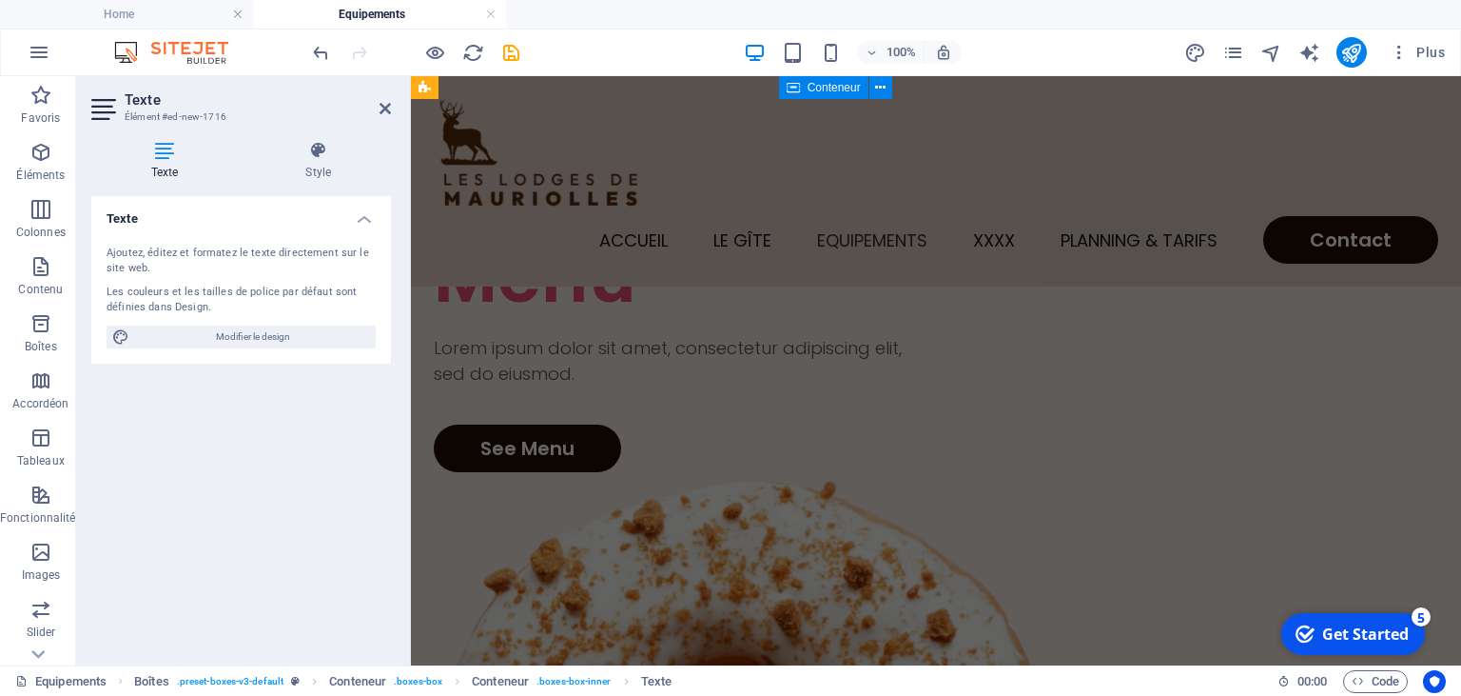
drag, startPoint x: 790, startPoint y: 433, endPoint x: 858, endPoint y: 174, distance: 267.7
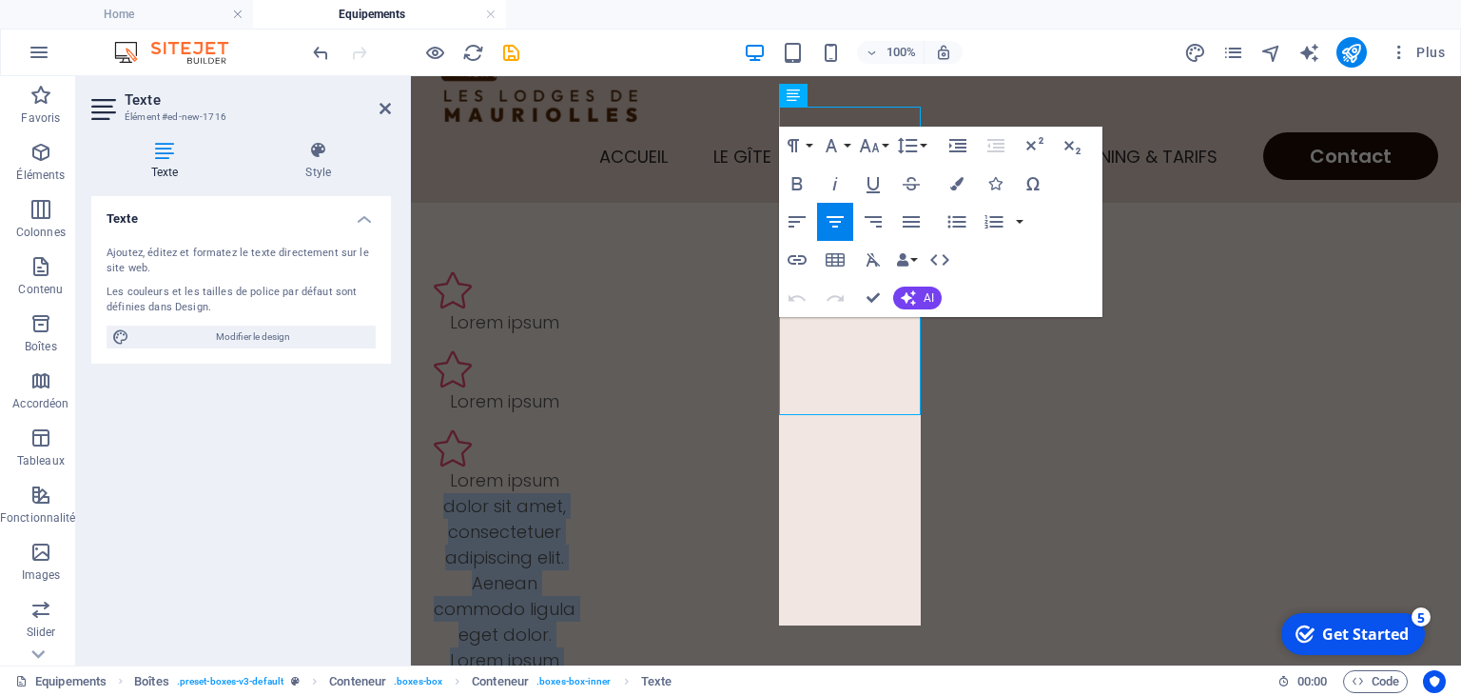
scroll to position [76, 0]
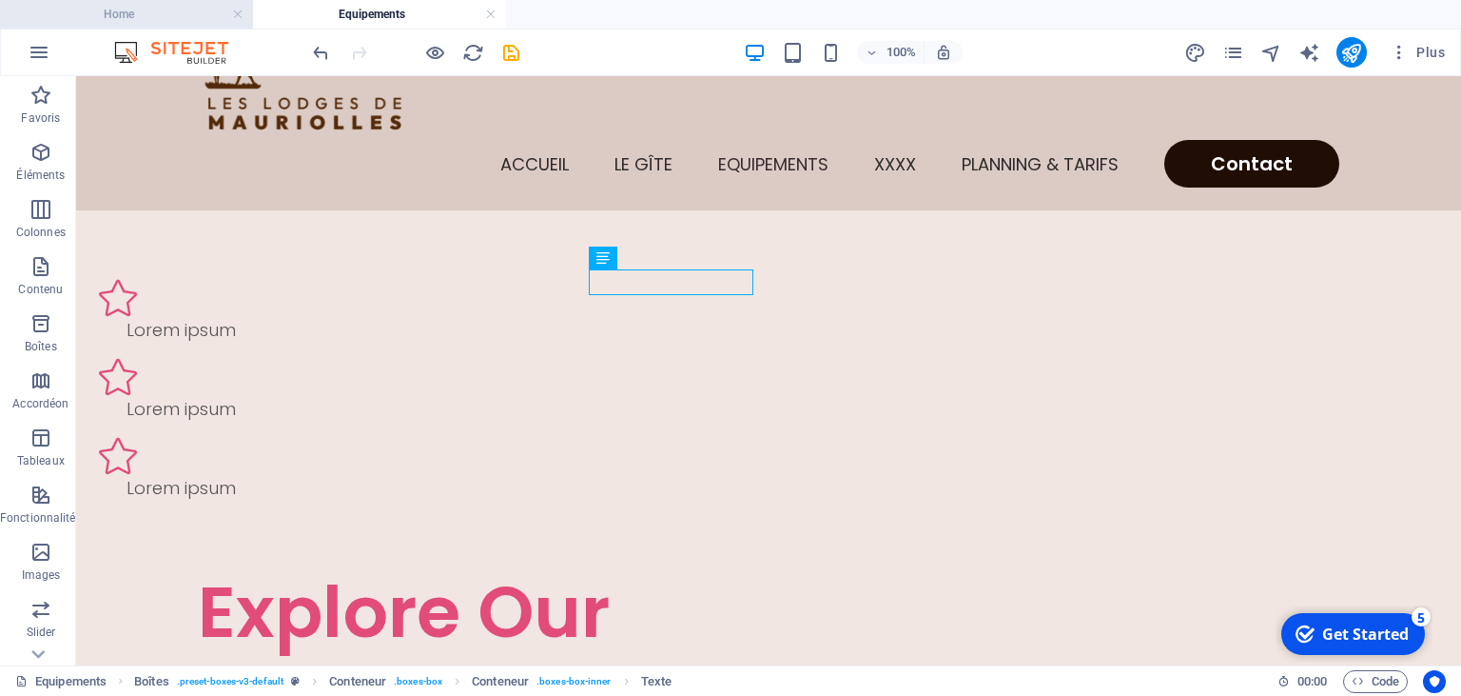
click at [186, 18] on h4 "Home" at bounding box center [126, 14] width 253 height 21
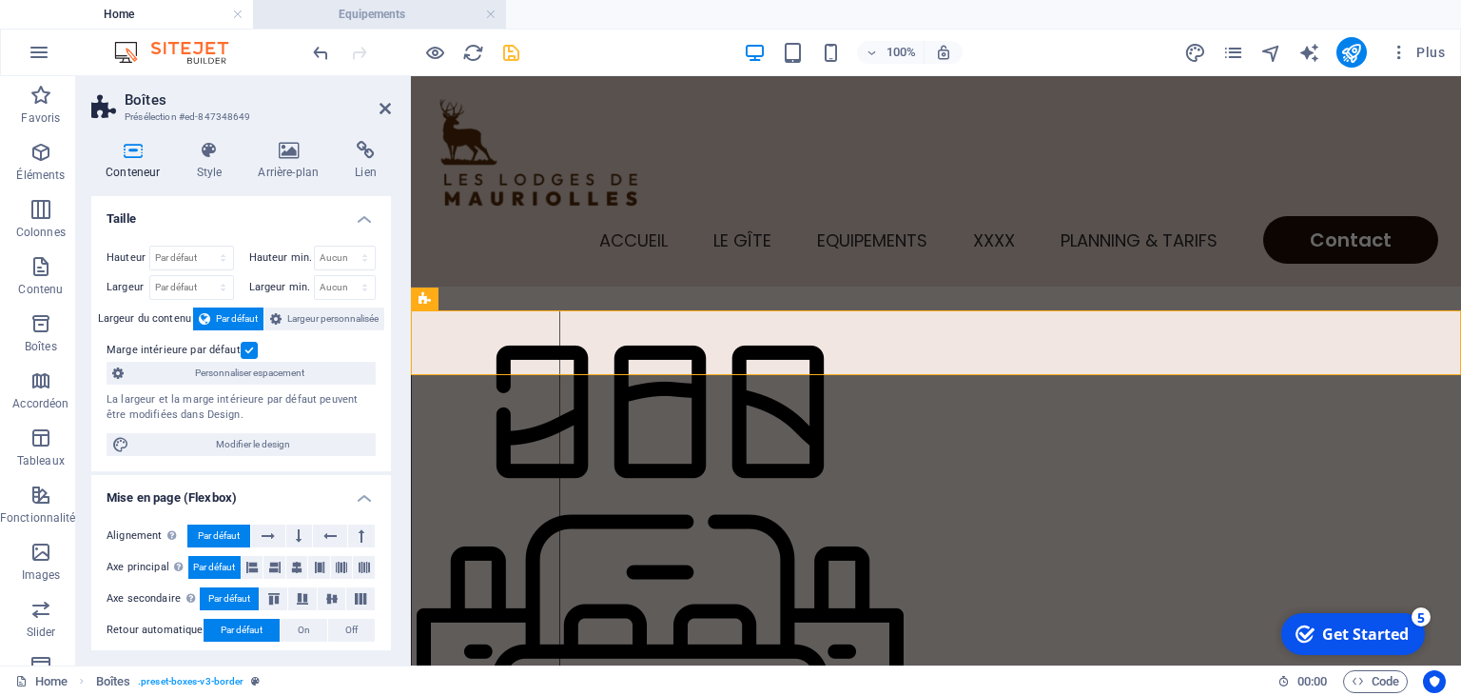
click at [375, 13] on h4 "Equipements" at bounding box center [379, 14] width 253 height 21
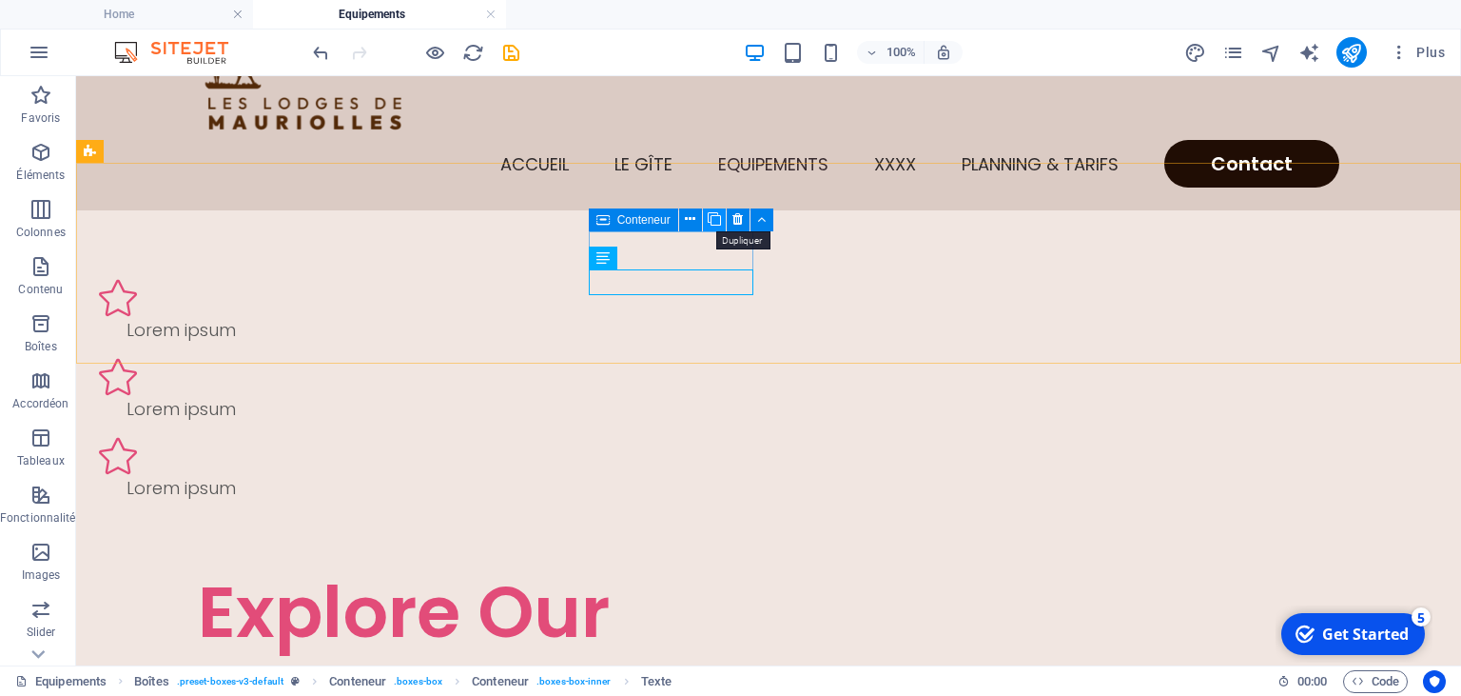
click at [712, 222] on icon at bounding box center [714, 219] width 13 height 20
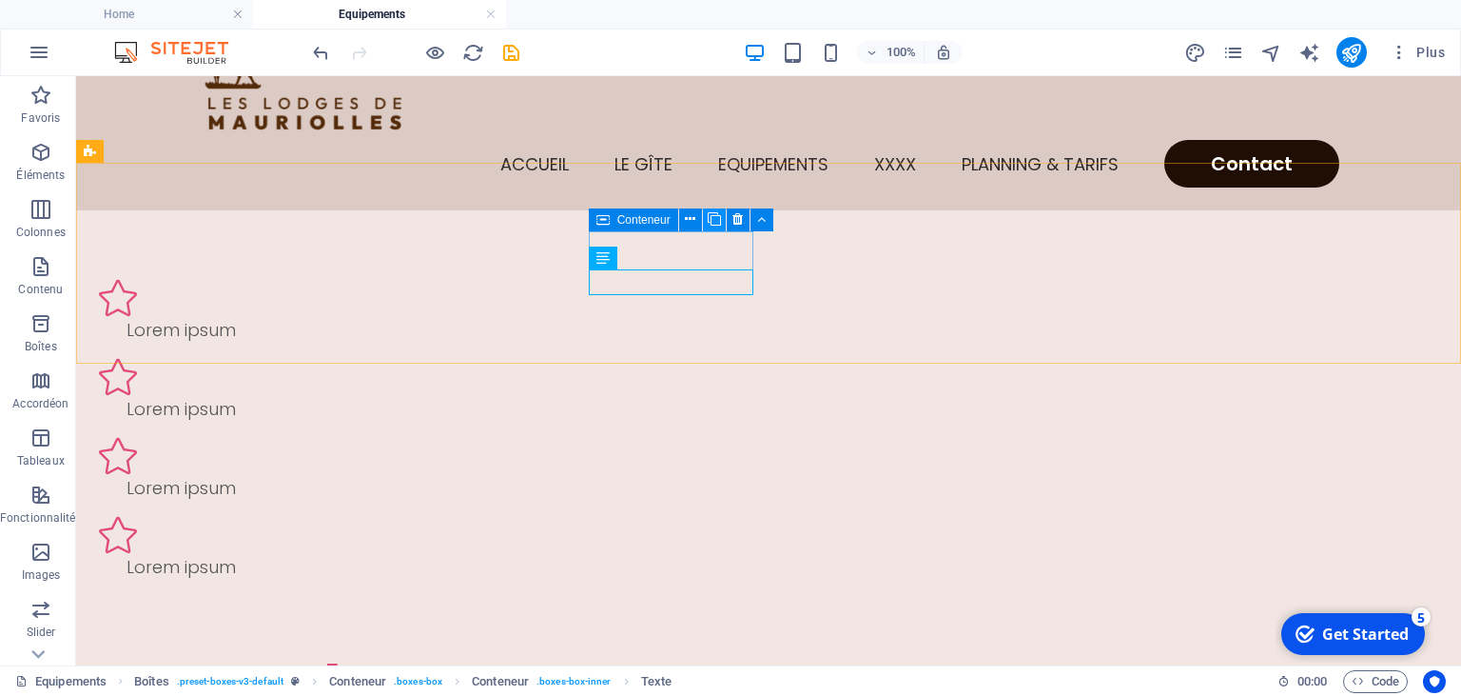
click at [712, 222] on icon at bounding box center [714, 219] width 13 height 20
click at [716, 216] on icon at bounding box center [714, 219] width 13 height 20
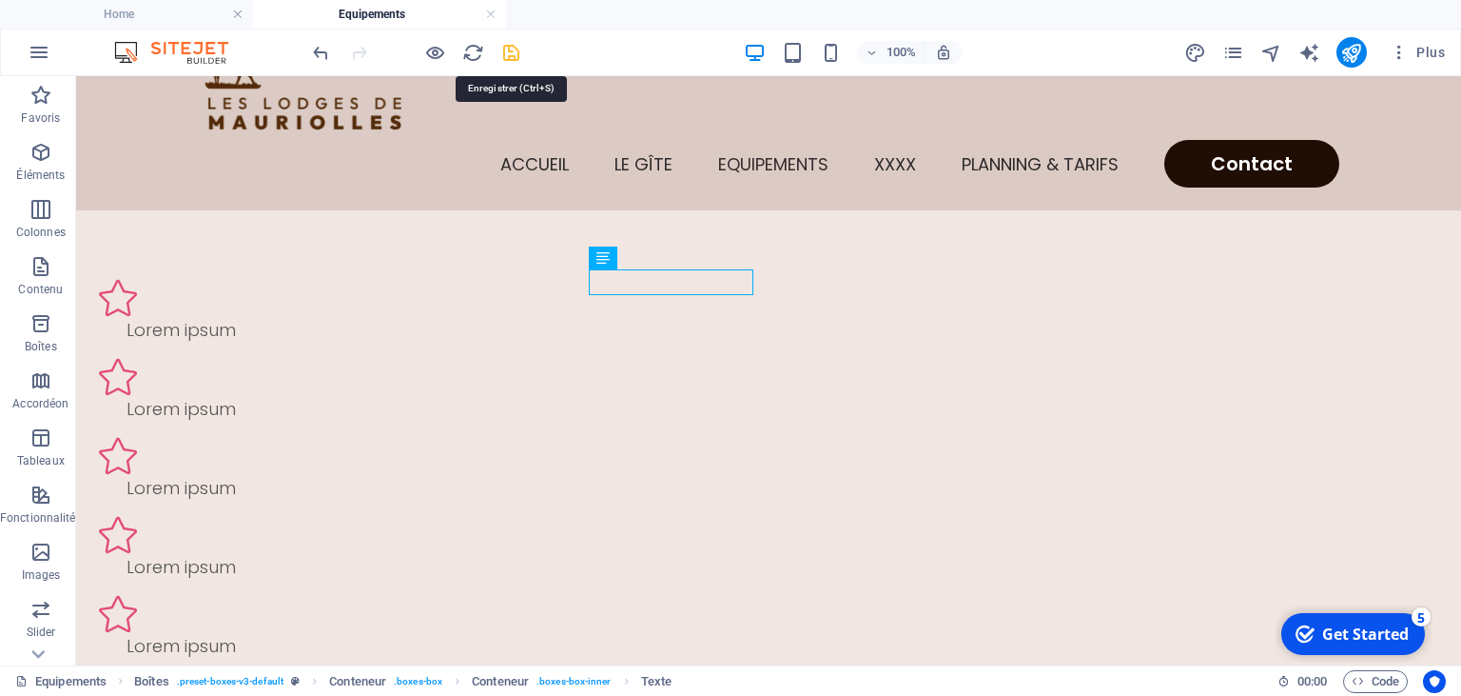
click at [509, 57] on icon "save" at bounding box center [511, 53] width 22 height 22
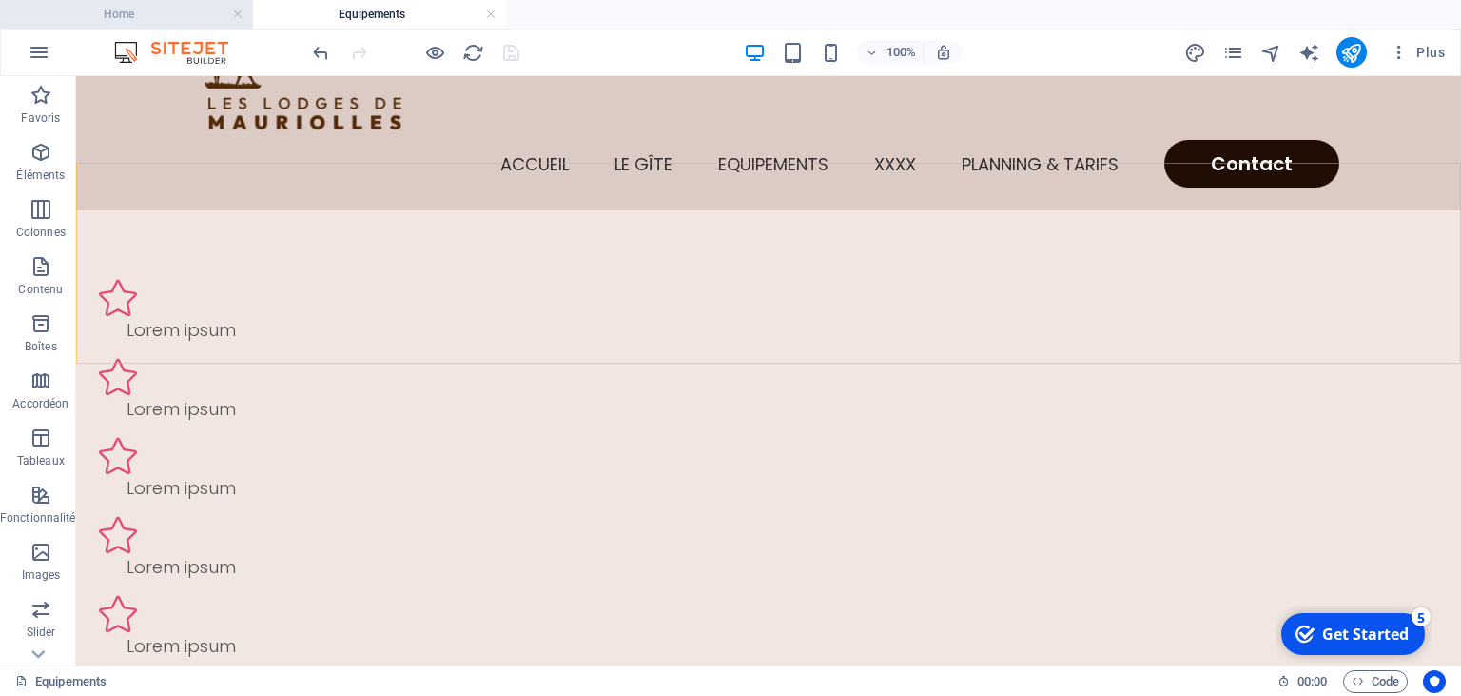
click at [171, 18] on h4 "Home" at bounding box center [126, 14] width 253 height 21
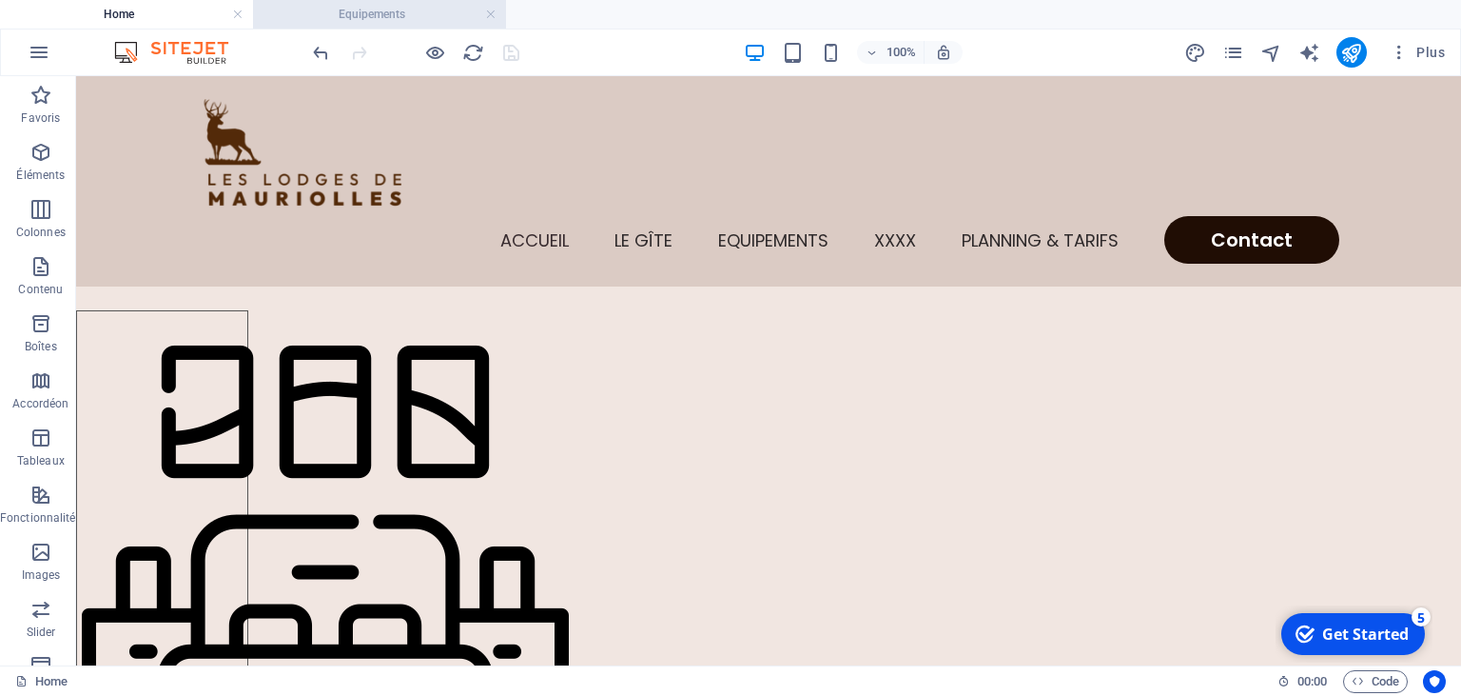
click at [396, 16] on h4 "Equipements" at bounding box center [379, 14] width 253 height 21
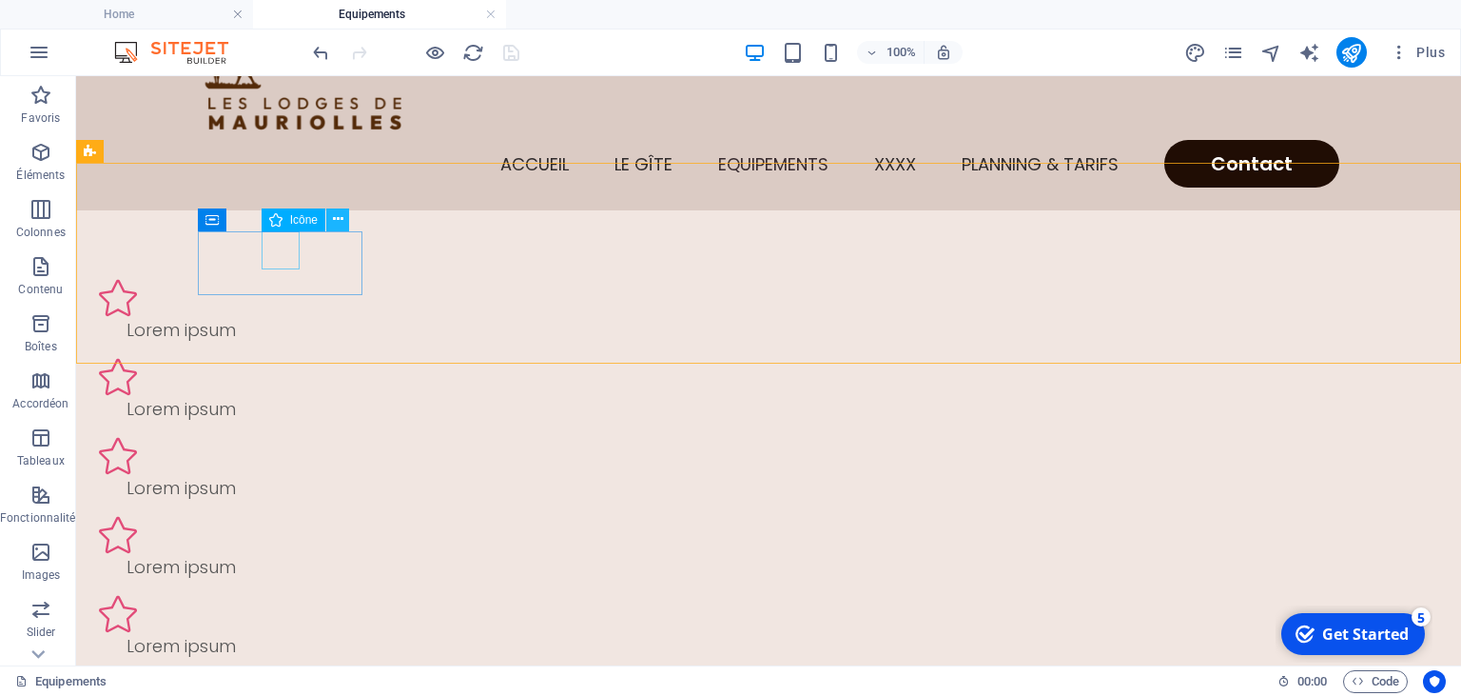
click at [333, 213] on icon at bounding box center [338, 219] width 10 height 20
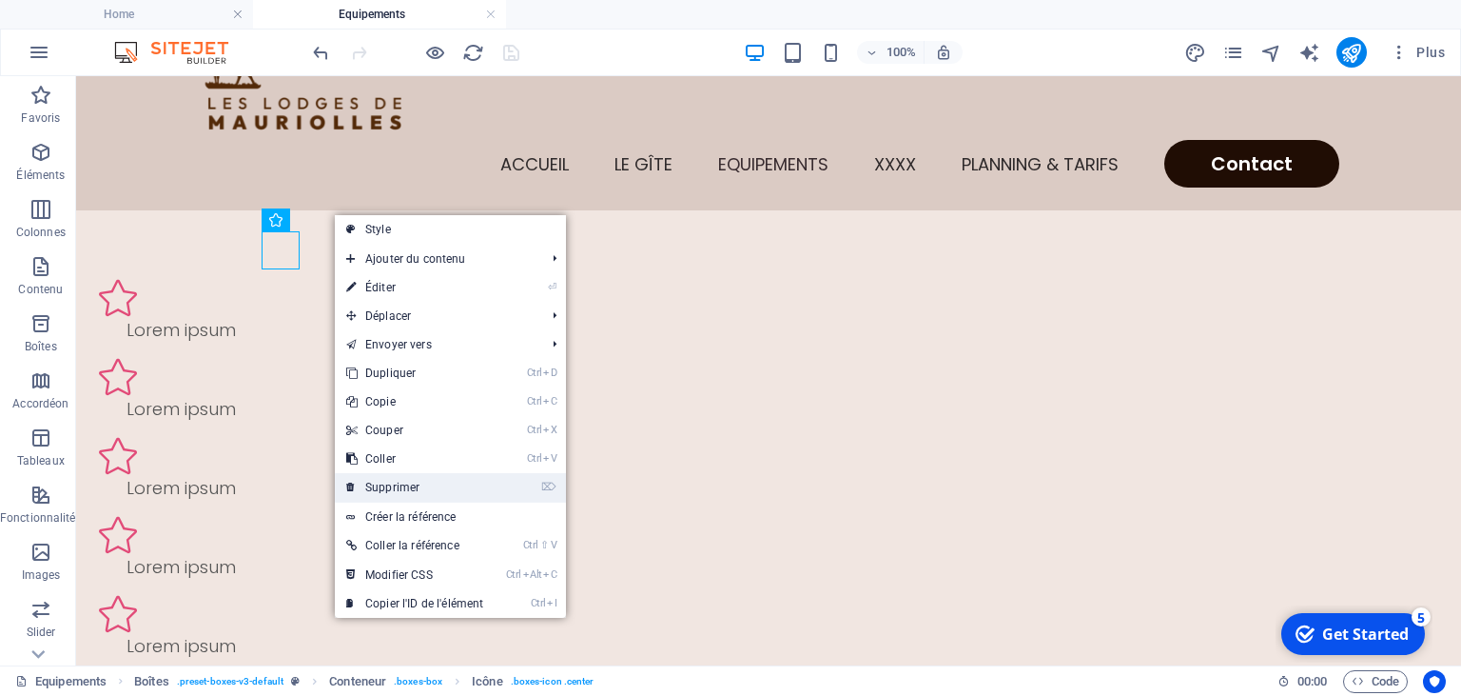
click at [393, 486] on link "⌦ Supprimer" at bounding box center [415, 487] width 160 height 29
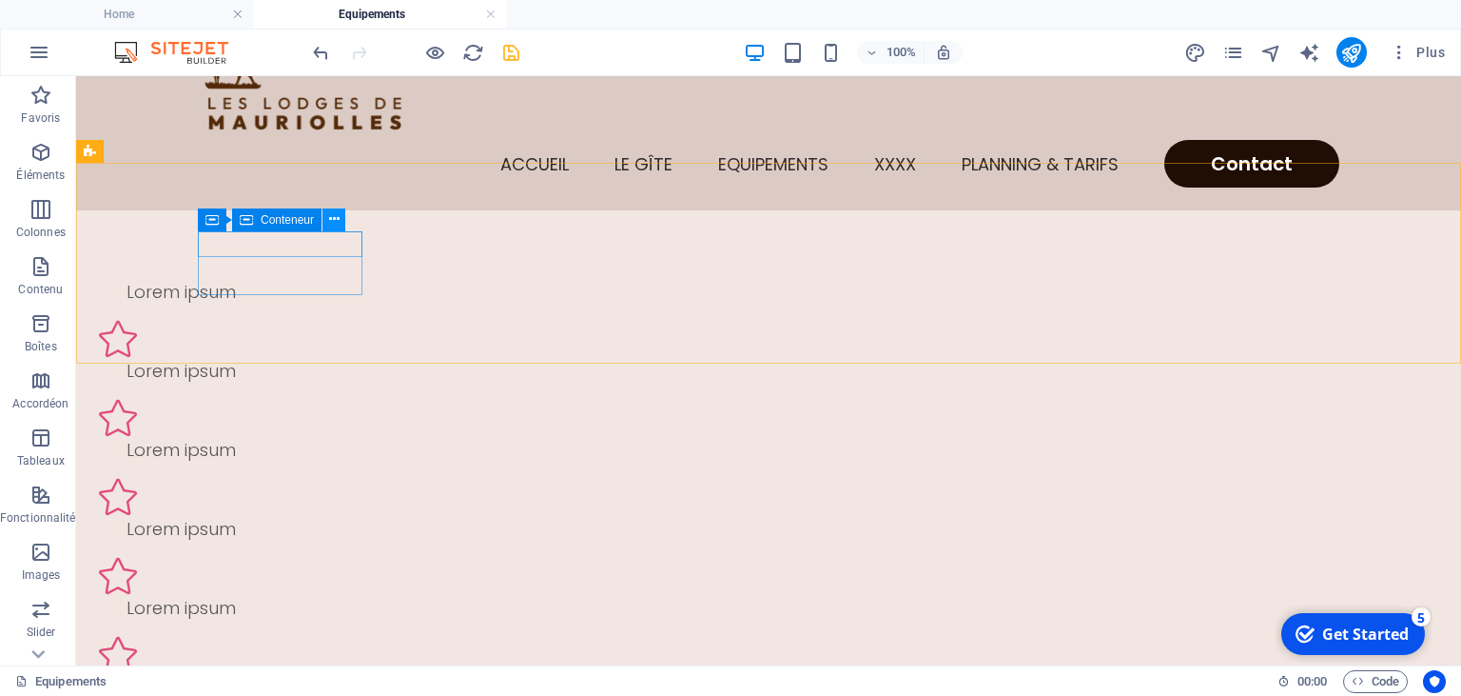
click at [333, 223] on icon at bounding box center [334, 219] width 10 height 20
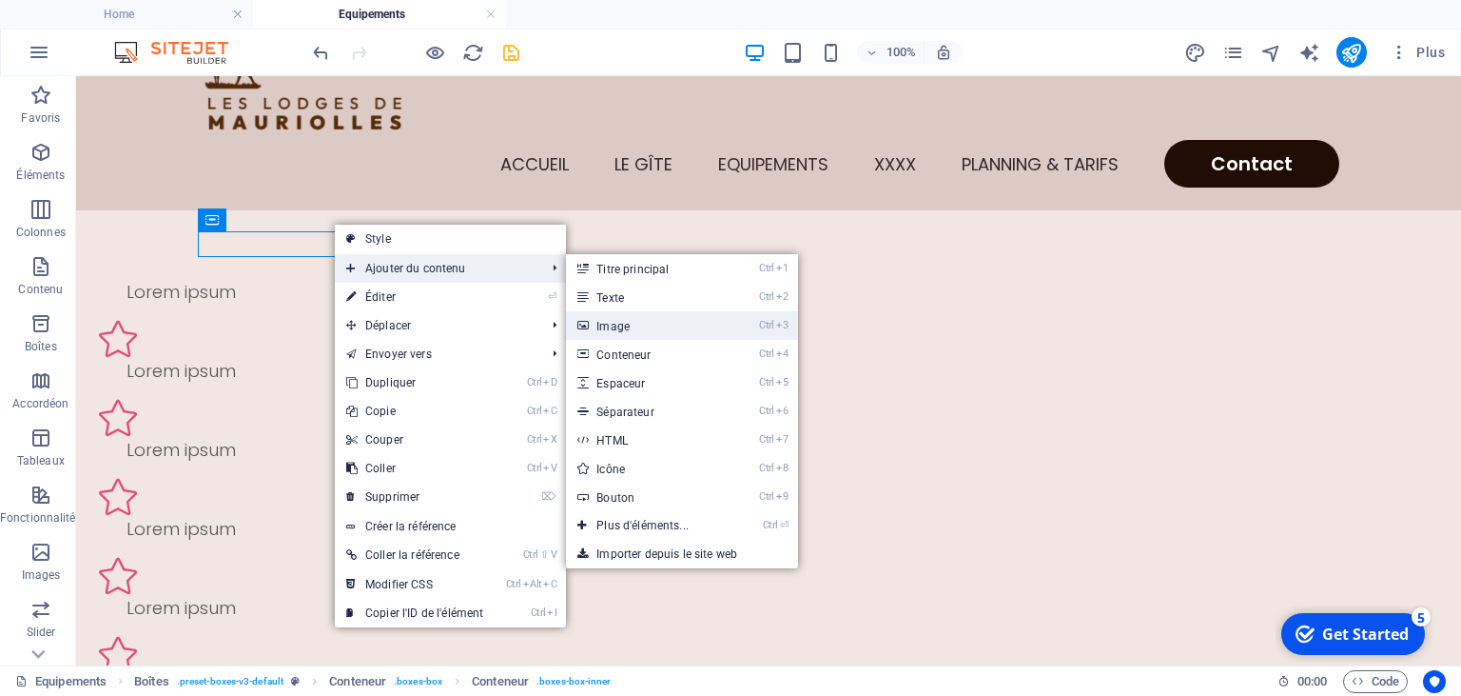
click at [628, 320] on link "Ctrl 3 Image" at bounding box center [646, 325] width 161 height 29
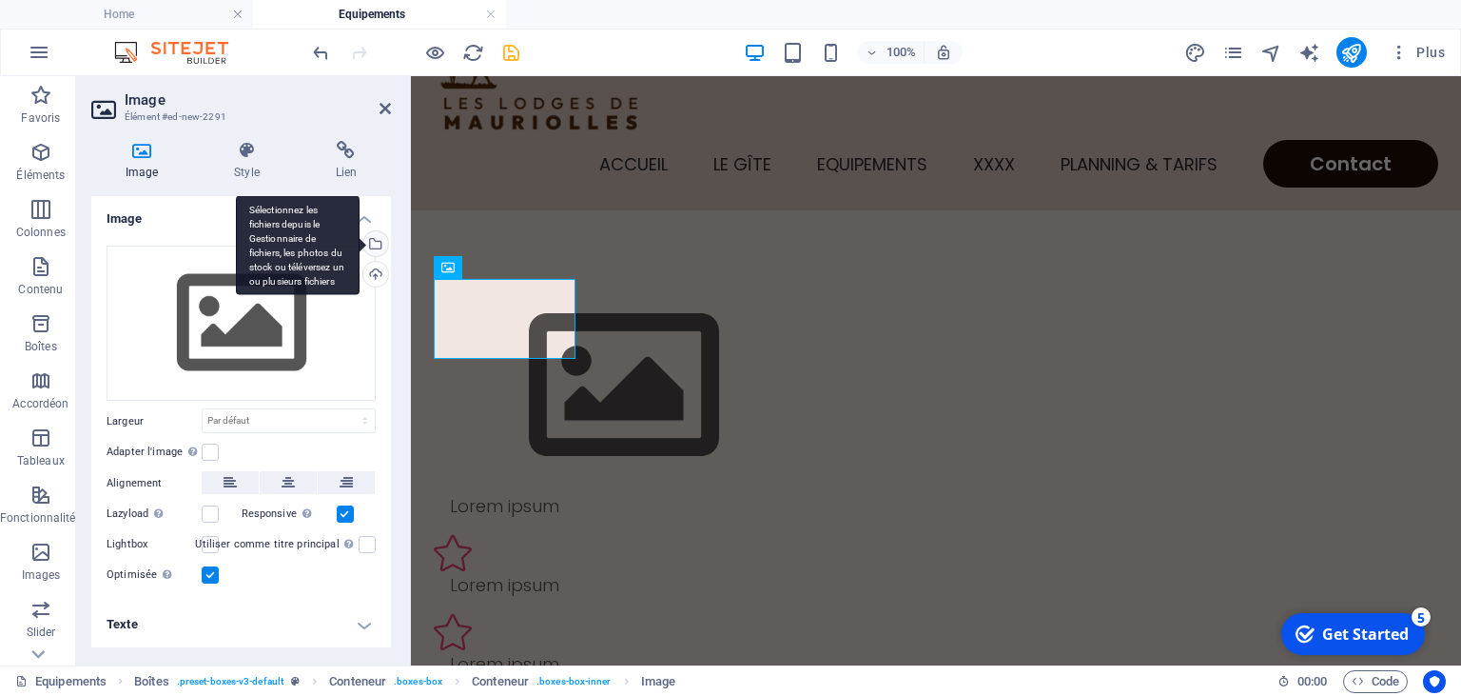
click at [379, 245] on div "Sélectionnez les fichiers depuis le Gestionnaire de fichiers, les photos du sto…" at bounding box center [374, 245] width 29 height 29
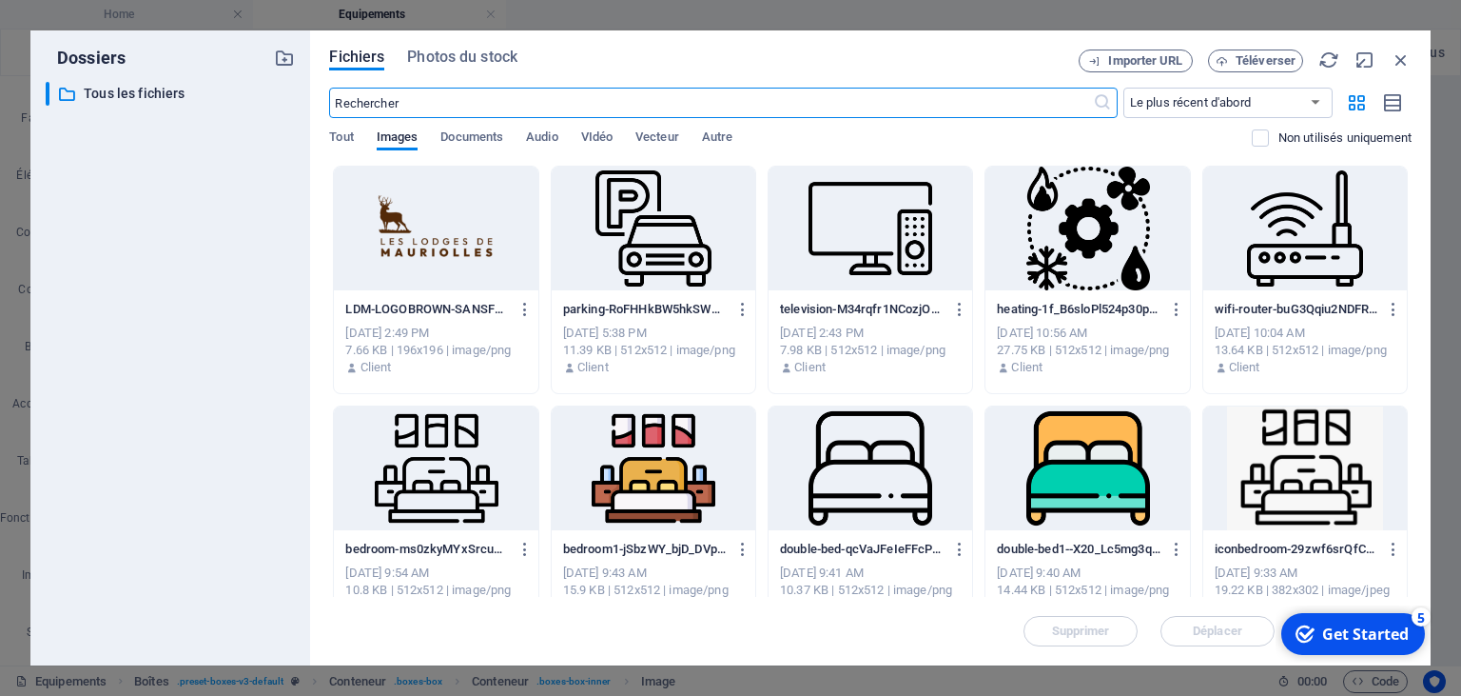
click at [813, 261] on div at bounding box center [871, 229] width 204 height 124
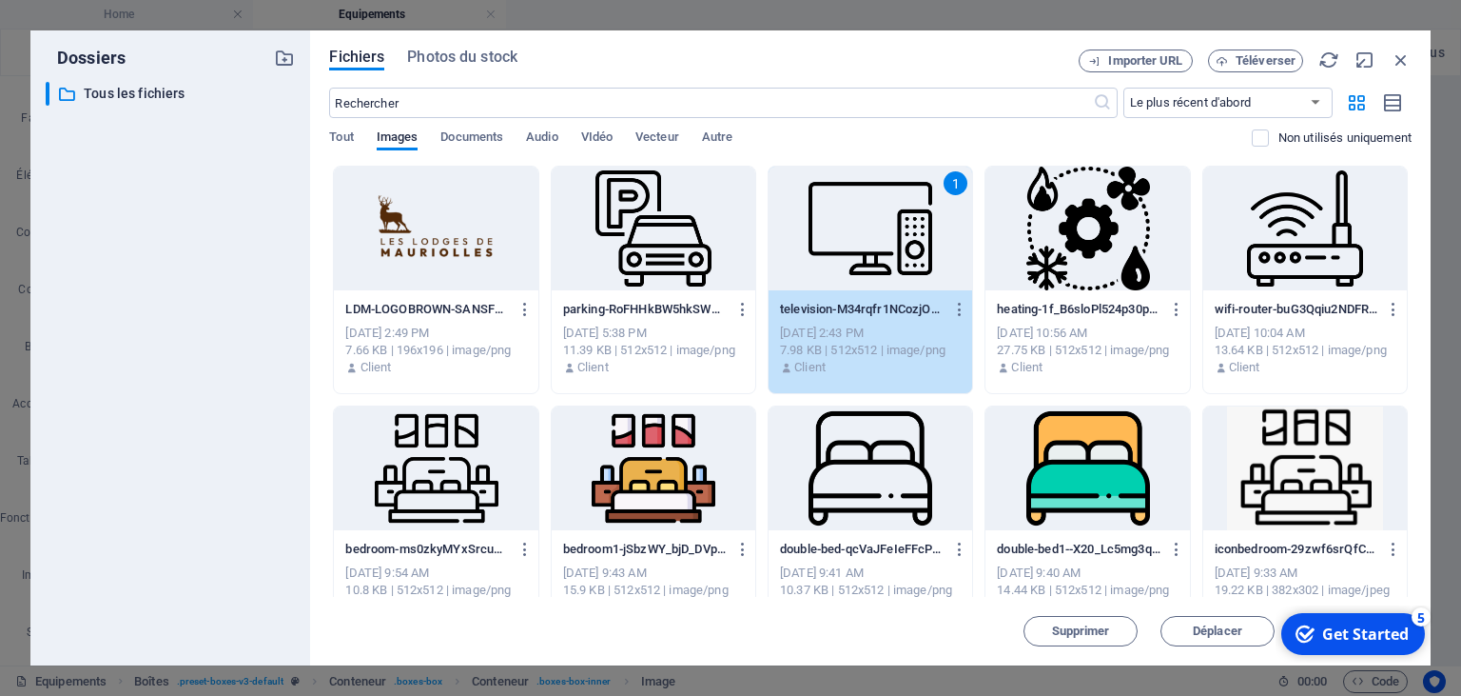
click at [813, 261] on div "1" at bounding box center [871, 229] width 204 height 124
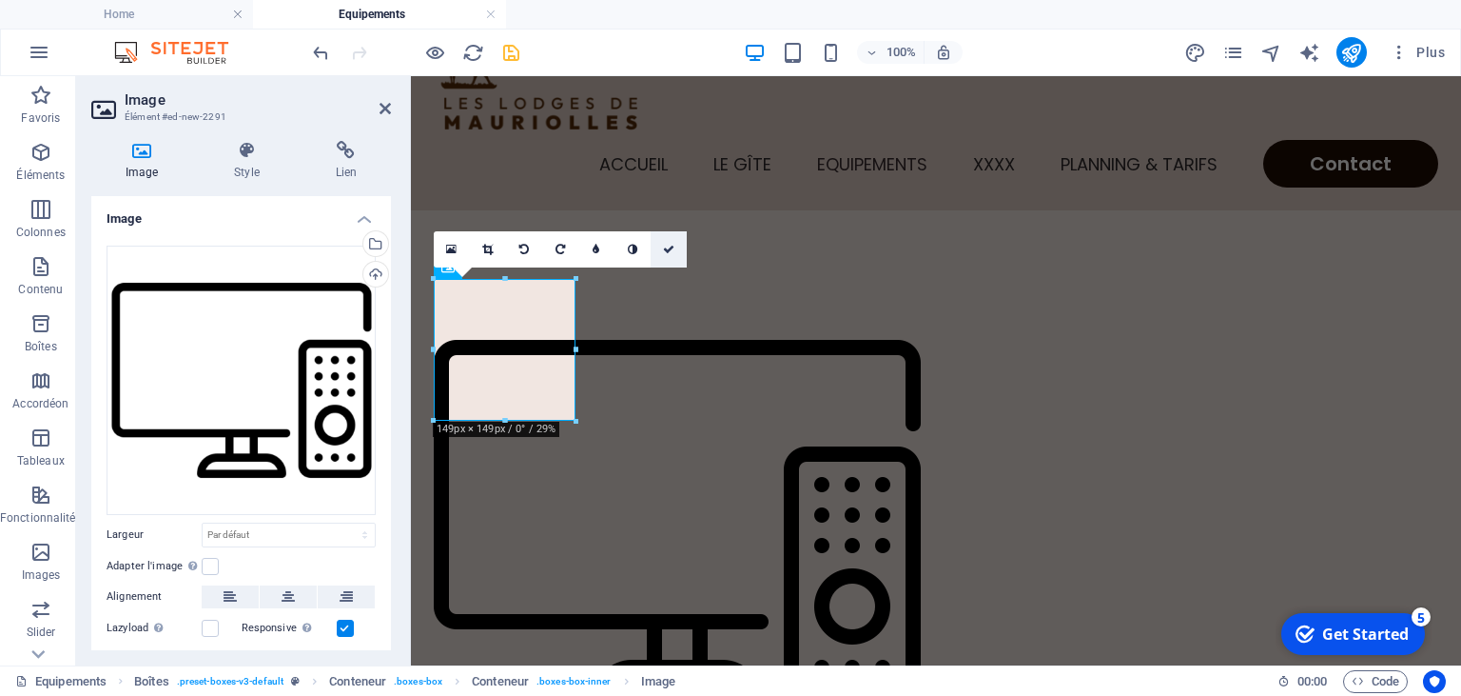
click at [665, 250] on icon at bounding box center [668, 249] width 11 height 11
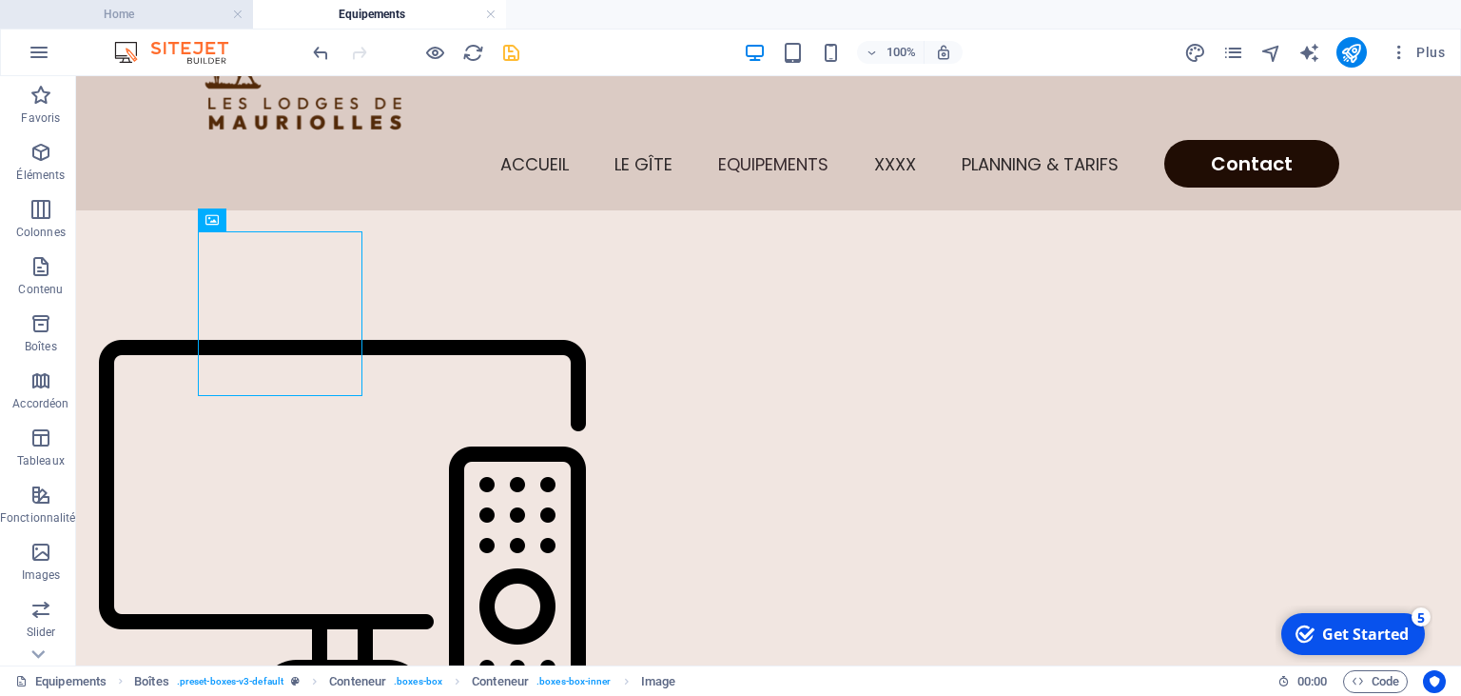
click at [159, 16] on h4 "Home" at bounding box center [126, 14] width 253 height 21
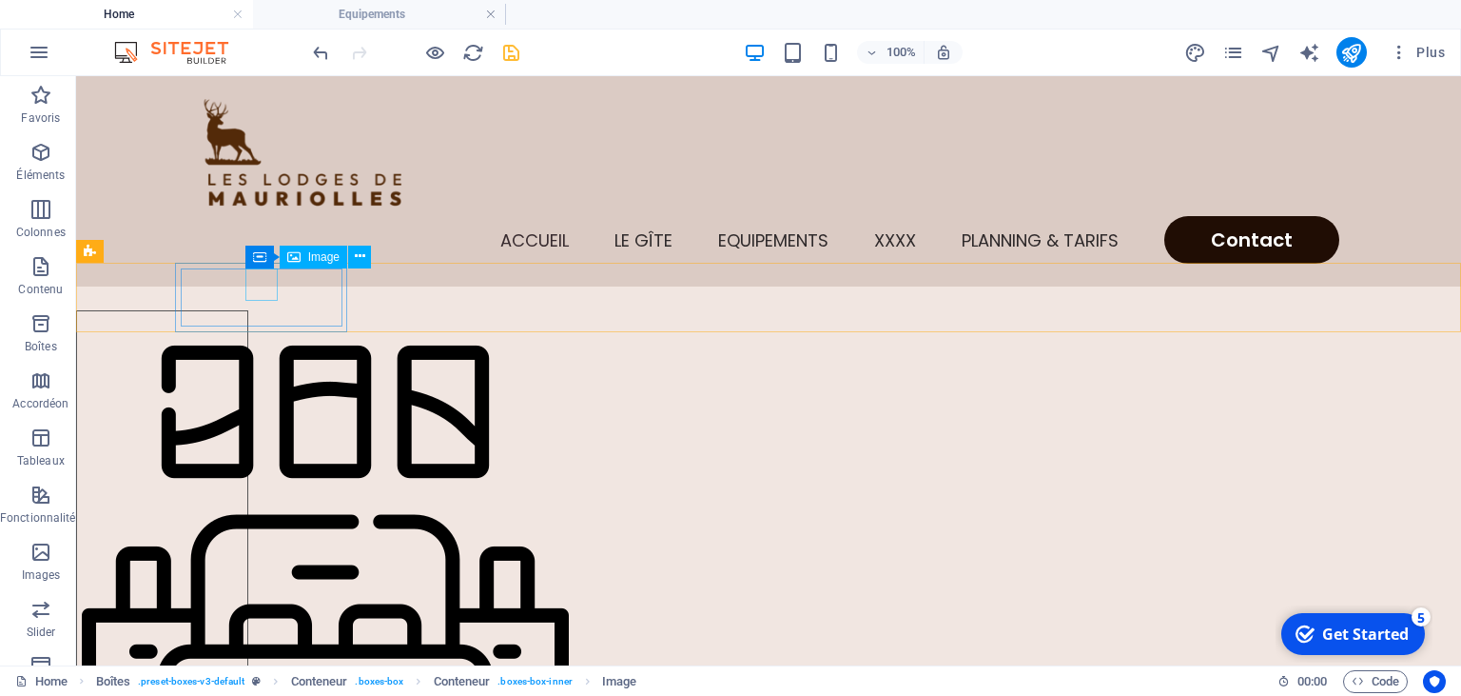
click at [340, 261] on span "Image" at bounding box center [323, 256] width 31 height 11
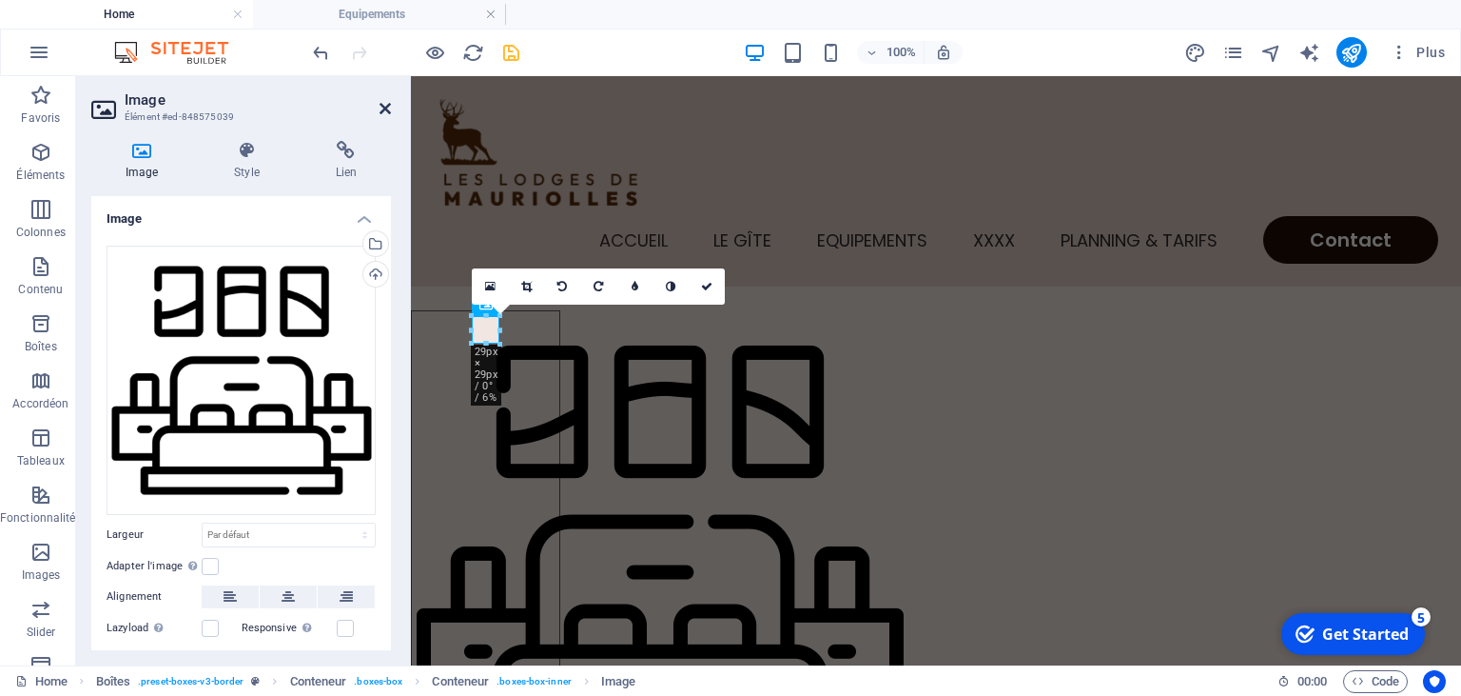
click at [387, 108] on icon at bounding box center [385, 108] width 11 height 15
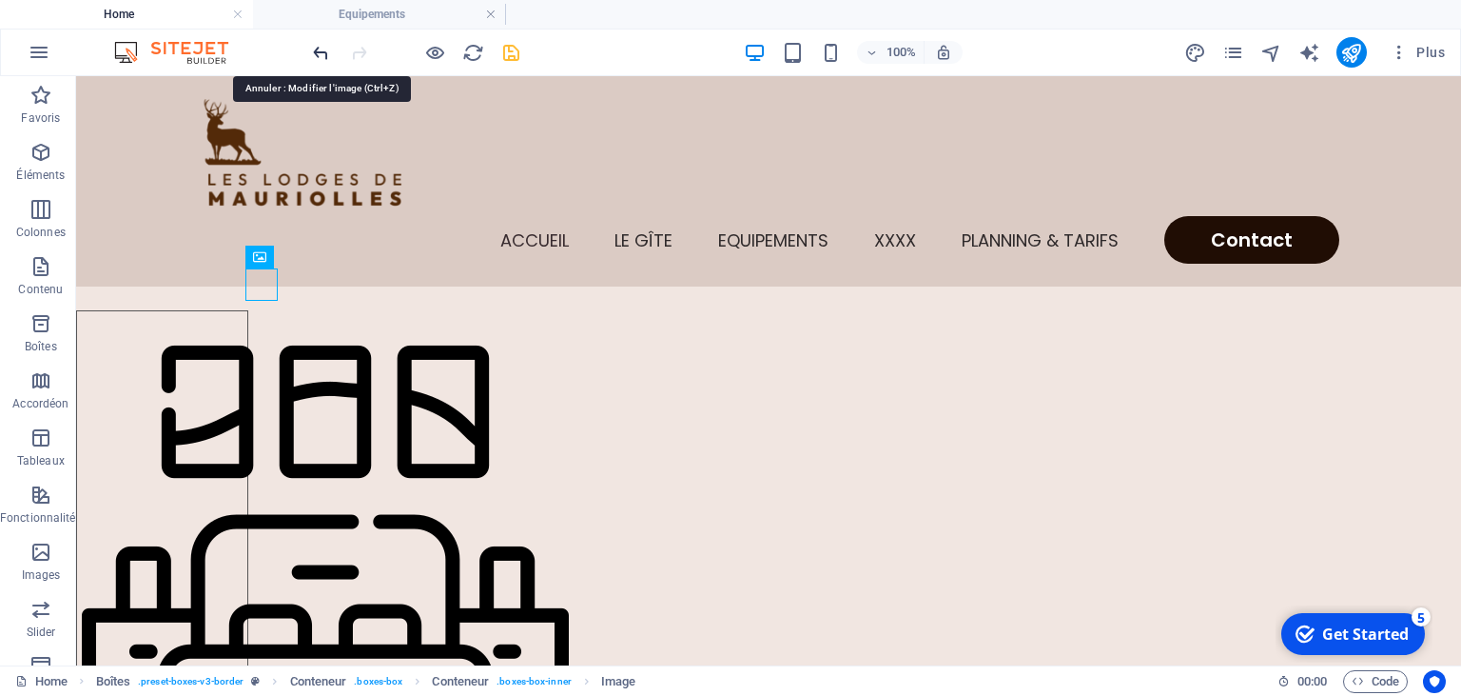
click at [322, 53] on icon "undo" at bounding box center [321, 53] width 22 height 22
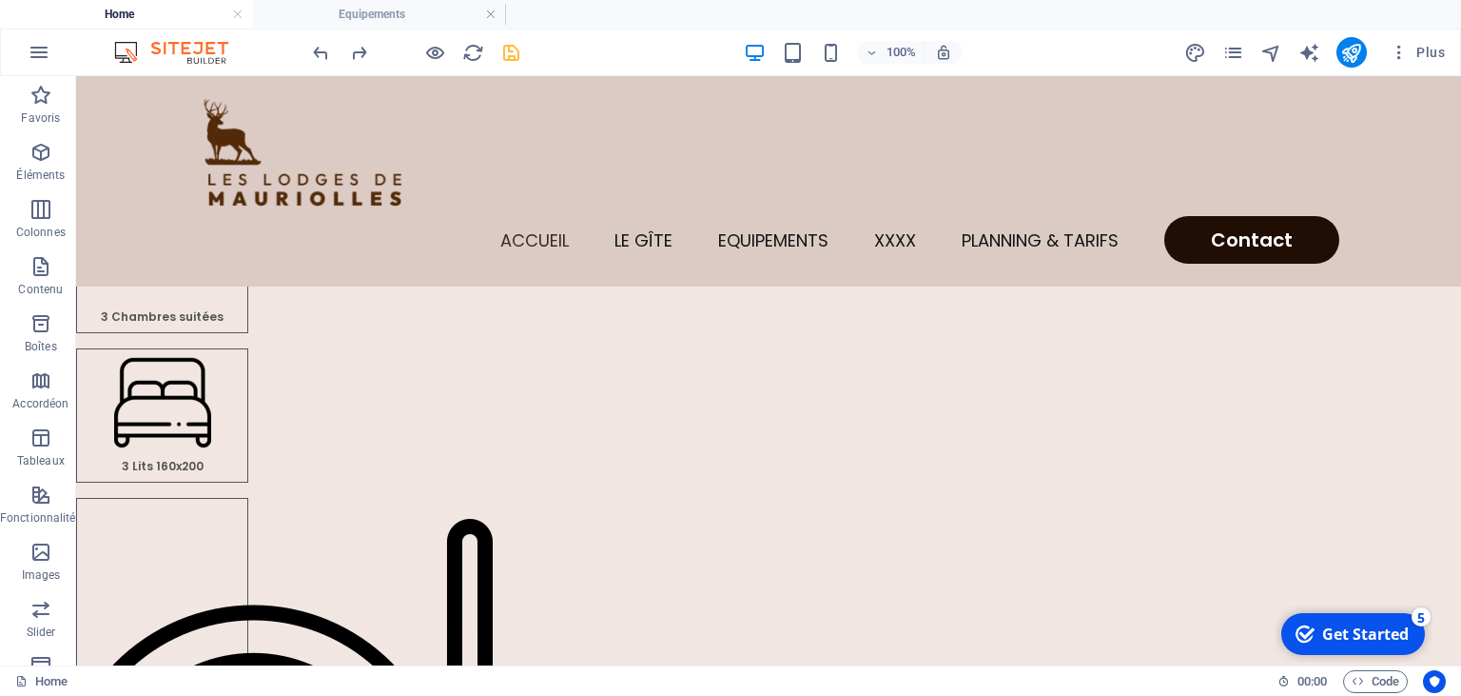
scroll to position [0, 0]
